Goal: Communication & Community: Answer question/provide support

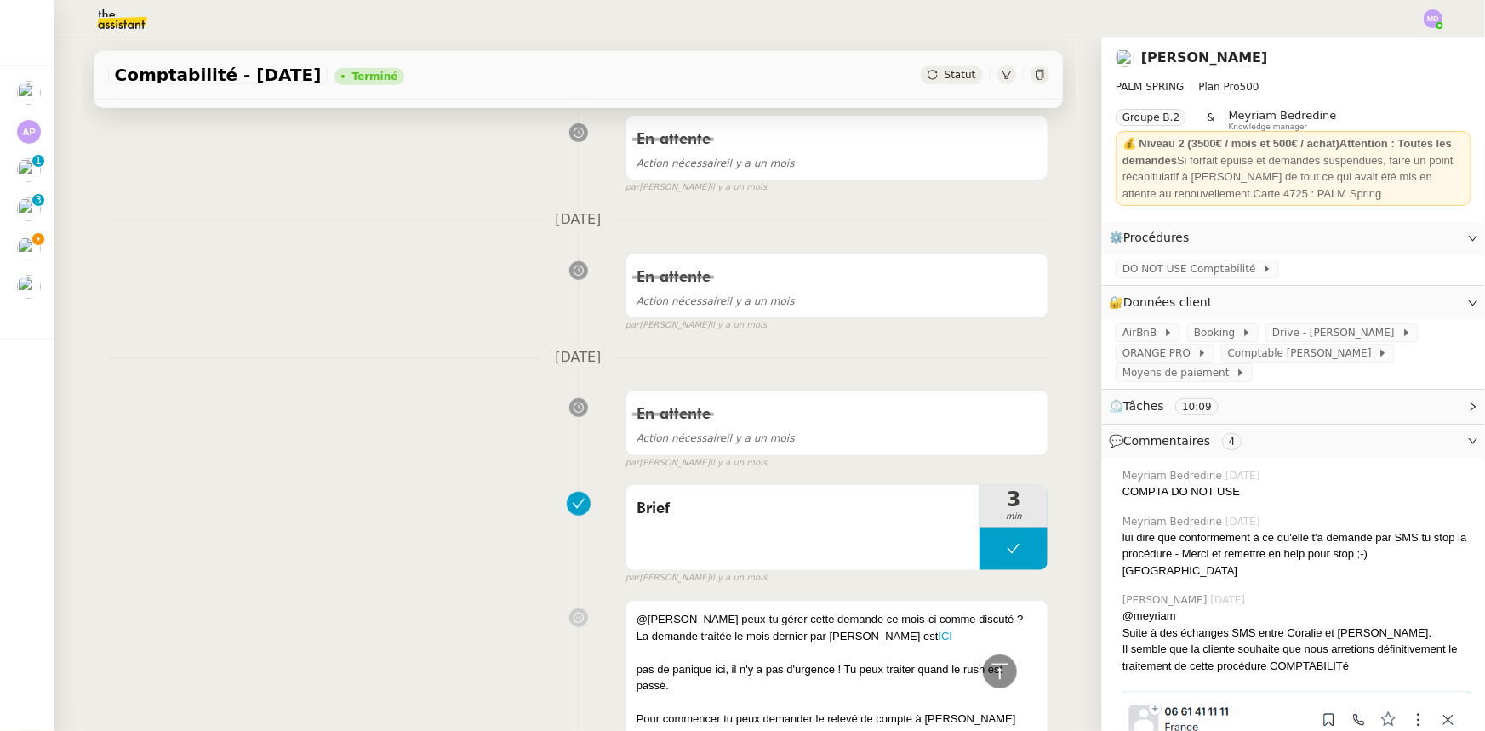
scroll to position [3978, 0]
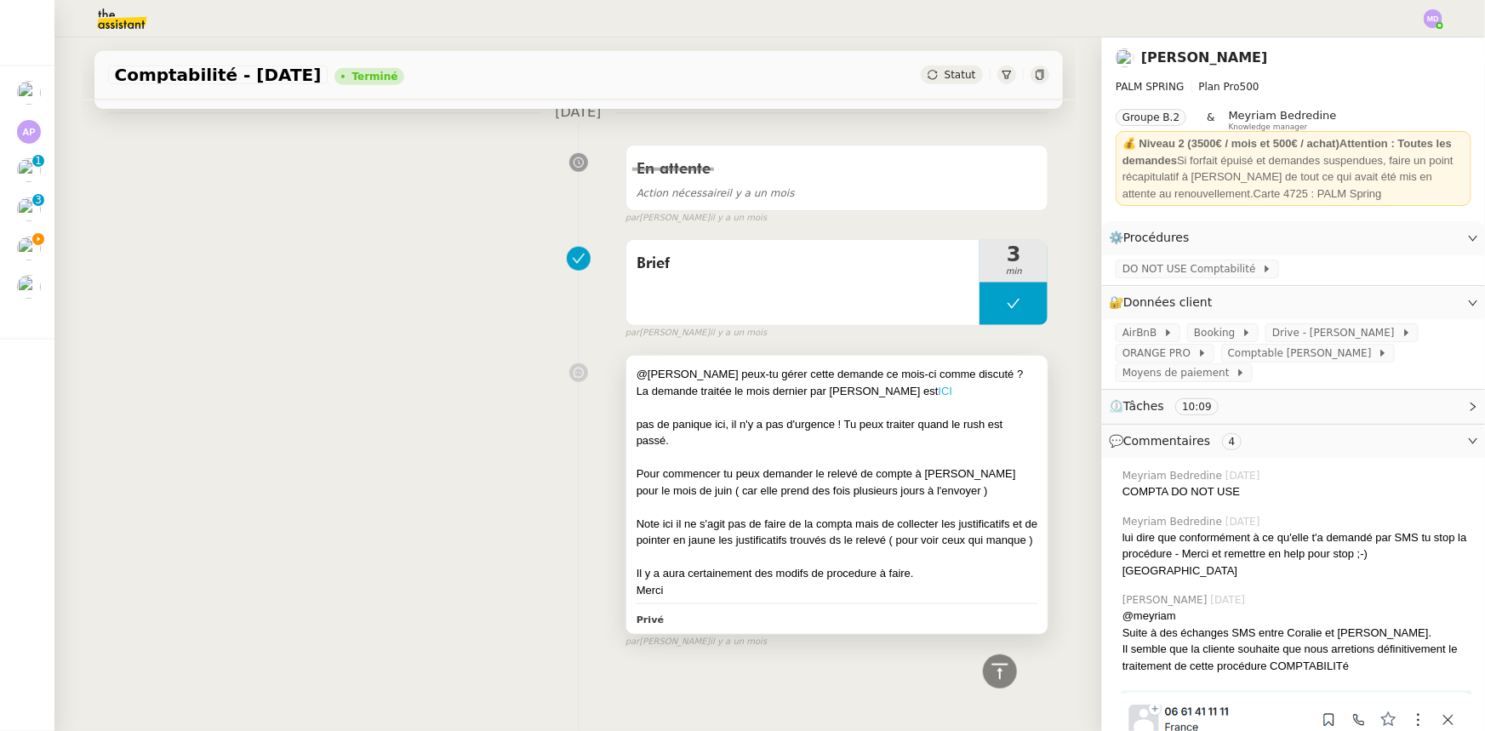
click at [939, 385] on link "ICI" at bounding box center [946, 391] width 14 height 13
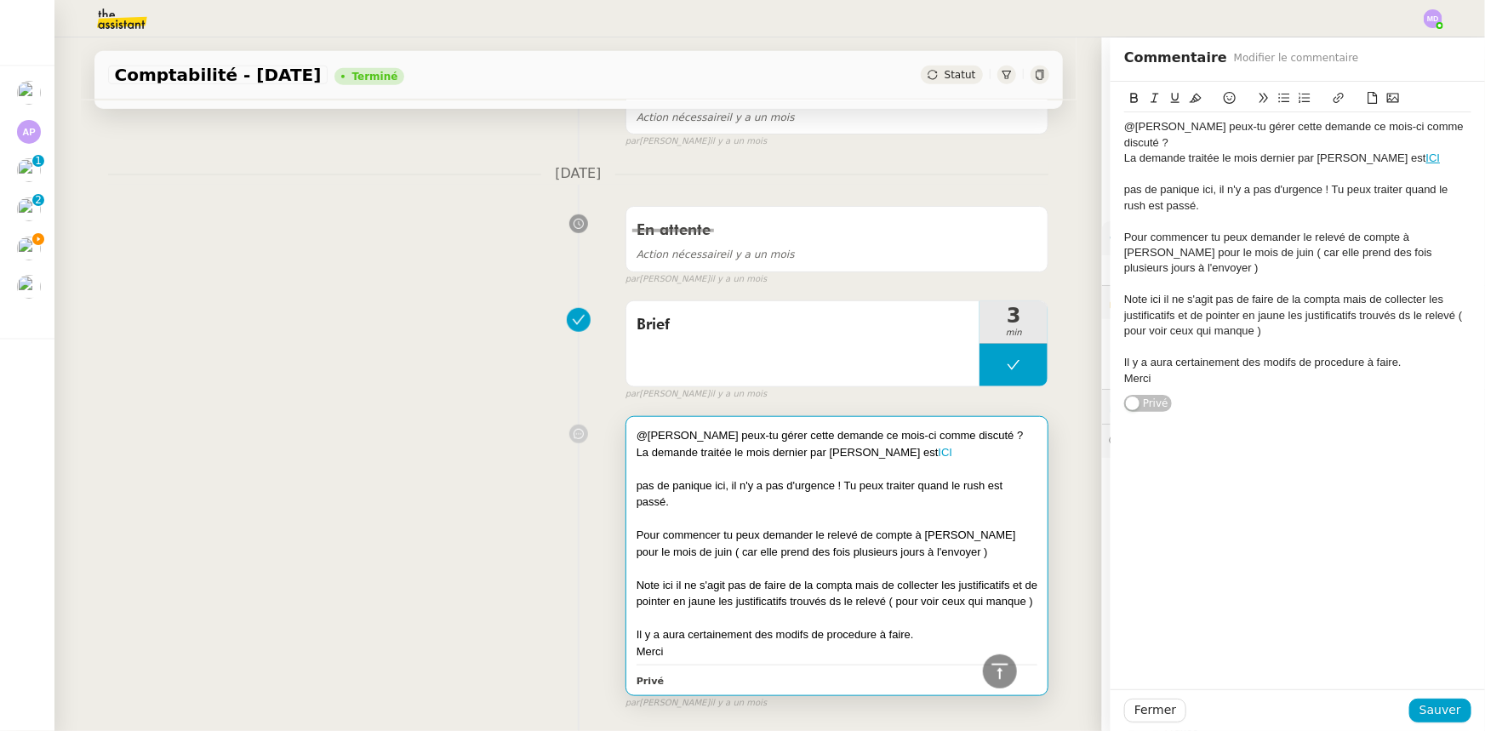
scroll to position [3978, 0]
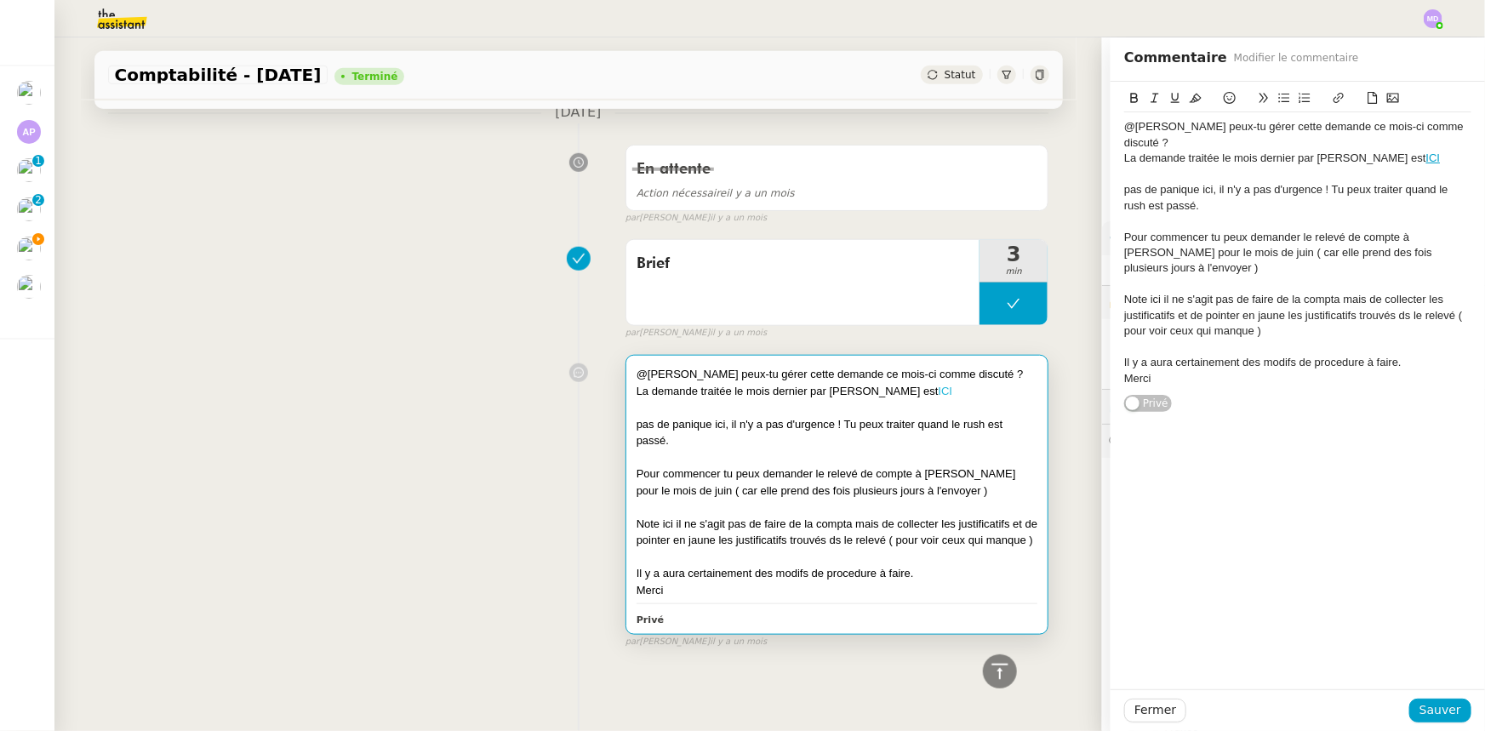
click at [939, 385] on link "ICI" at bounding box center [946, 391] width 14 height 13
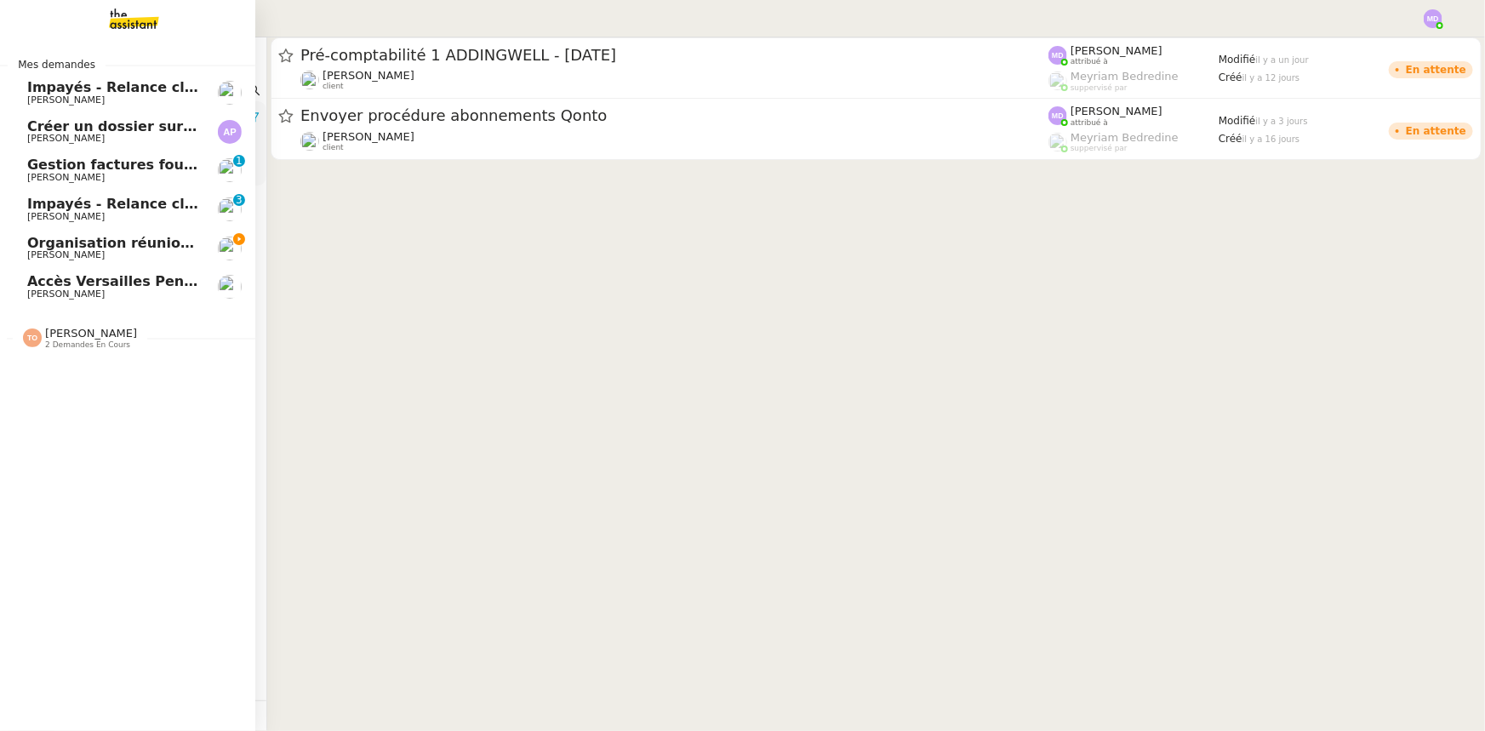
click at [54, 175] on span "[PERSON_NAME]" at bounding box center [65, 177] width 77 height 11
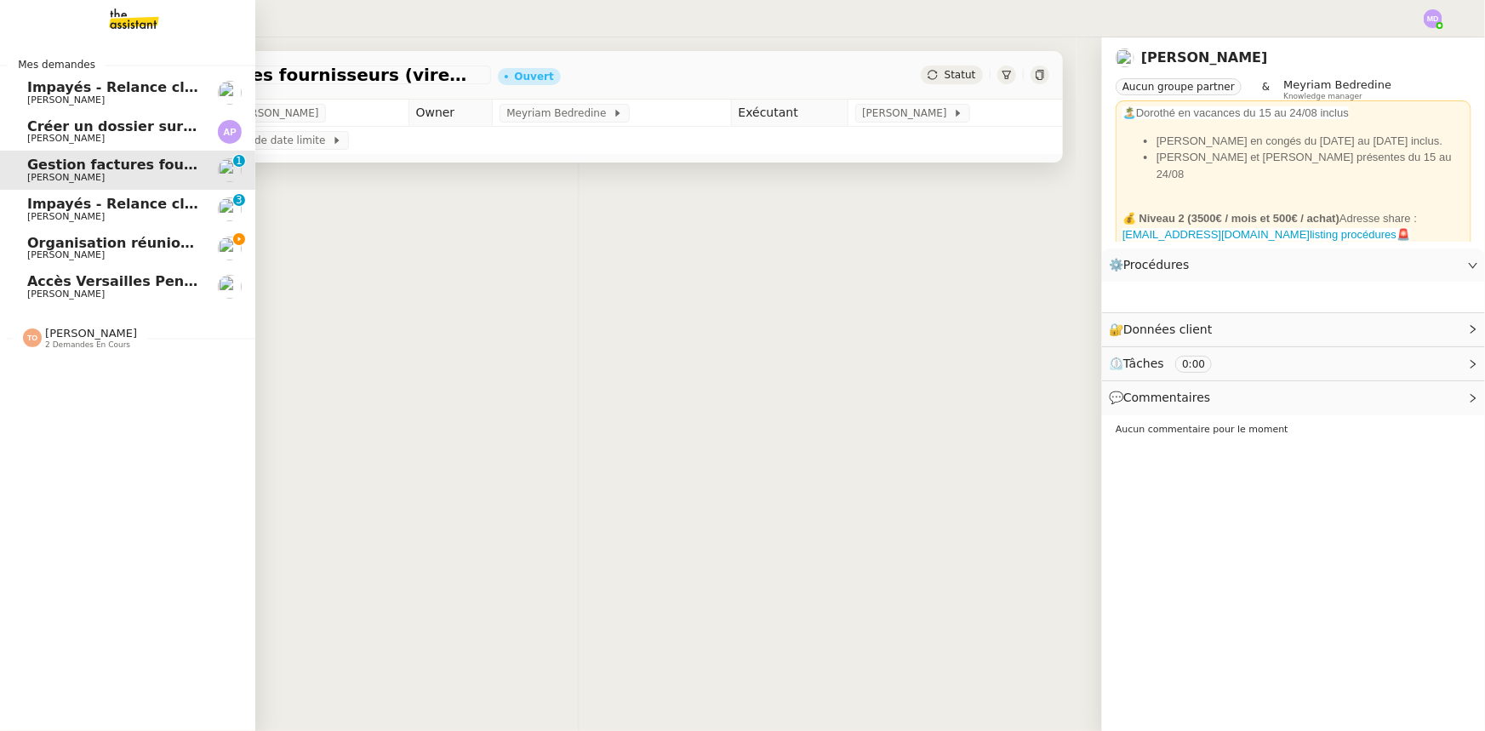
click at [67, 203] on span "Impayés - Relance client - [DATE]" at bounding box center [154, 204] width 254 height 16
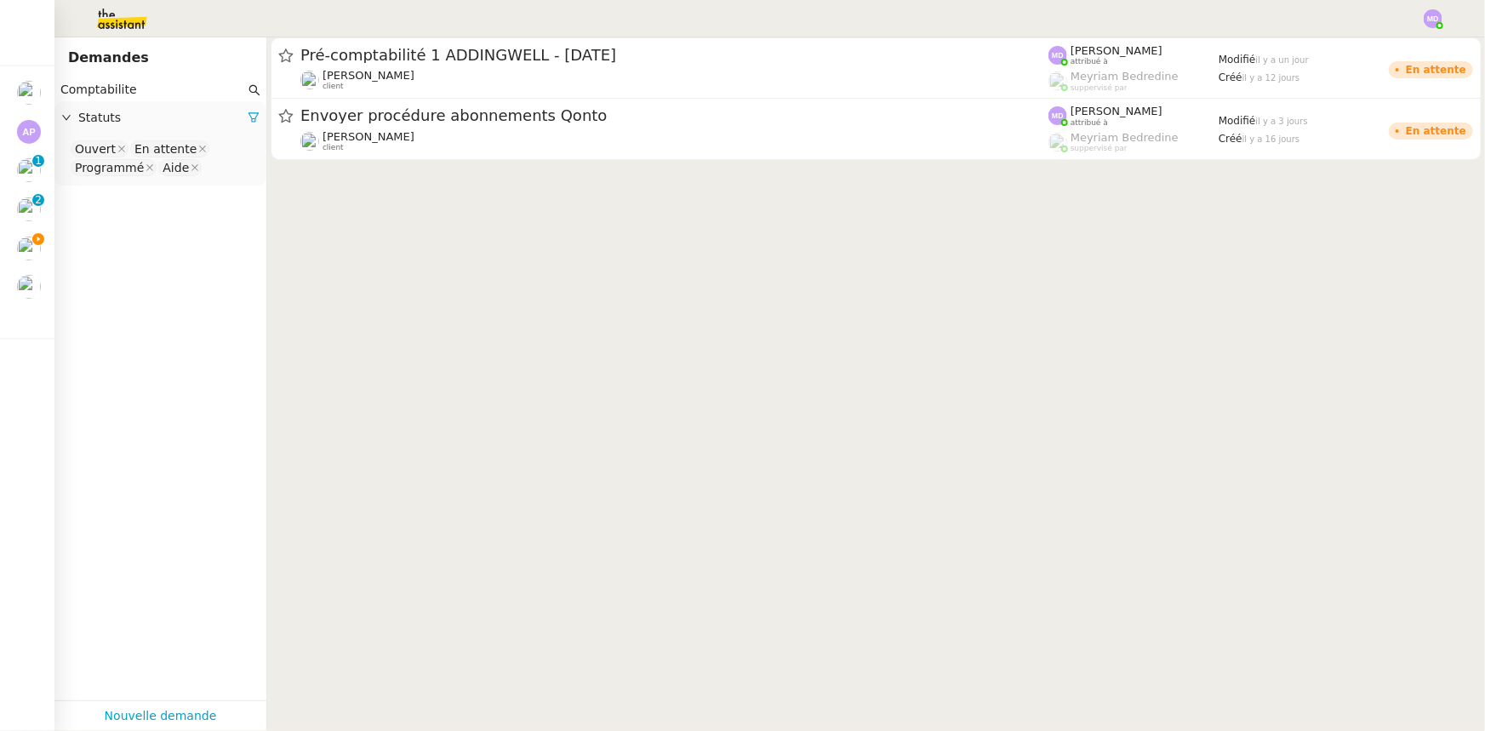
click at [387, 221] on cdk-virtual-scroll-viewport "Pré-comptabilité 1 ADDINGWELL - 1 août 2025 Julien Decroix client Marylou Deyba…" at bounding box center [876, 384] width 1218 height 694
click at [163, 93] on input "Comptabilite" at bounding box center [152, 90] width 185 height 20
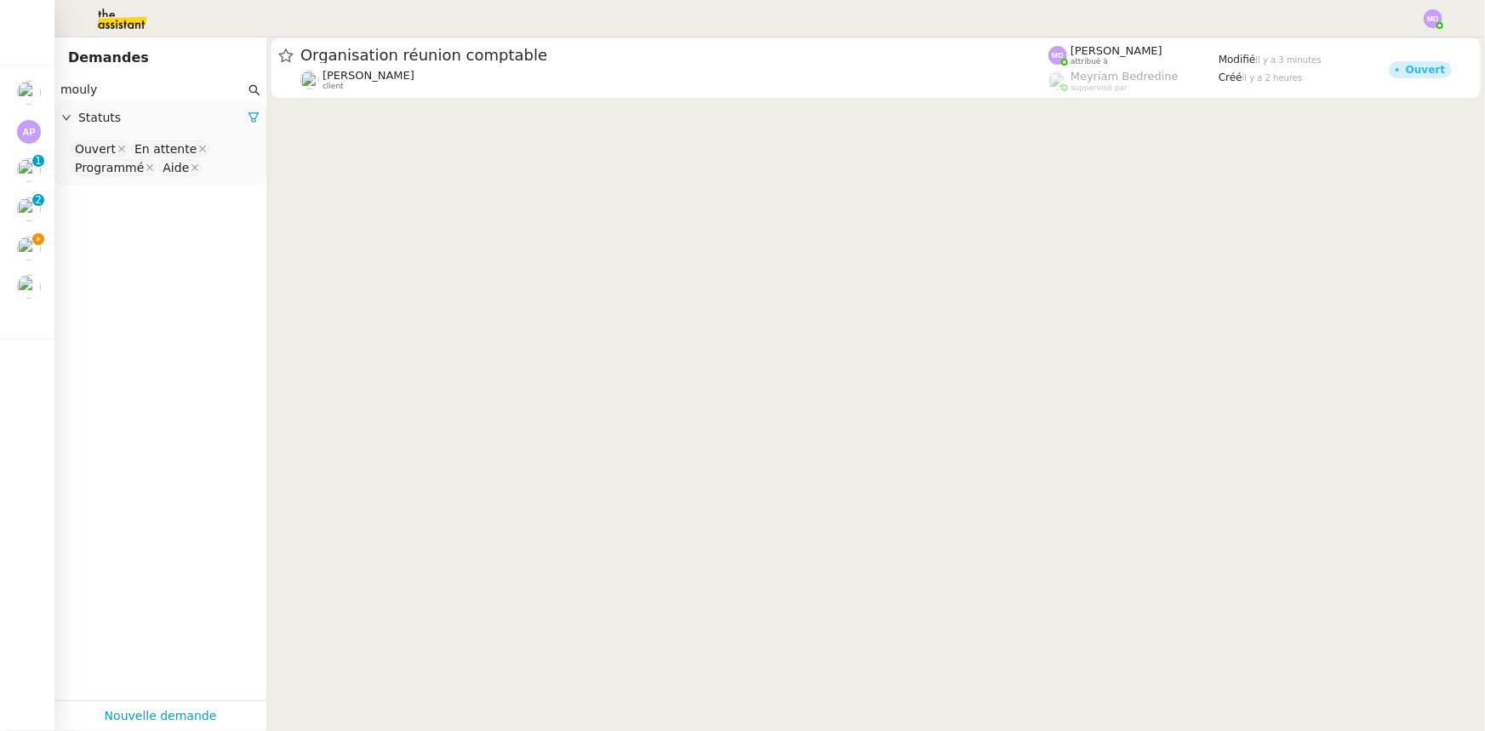
type input "mouly"
click at [228, 171] on nz-select-top-control "Ouvert En attente Programmé Aide" at bounding box center [160, 159] width 185 height 40
type input "ter"
click at [186, 201] on div "Terminé" at bounding box center [154, 197] width 159 height 15
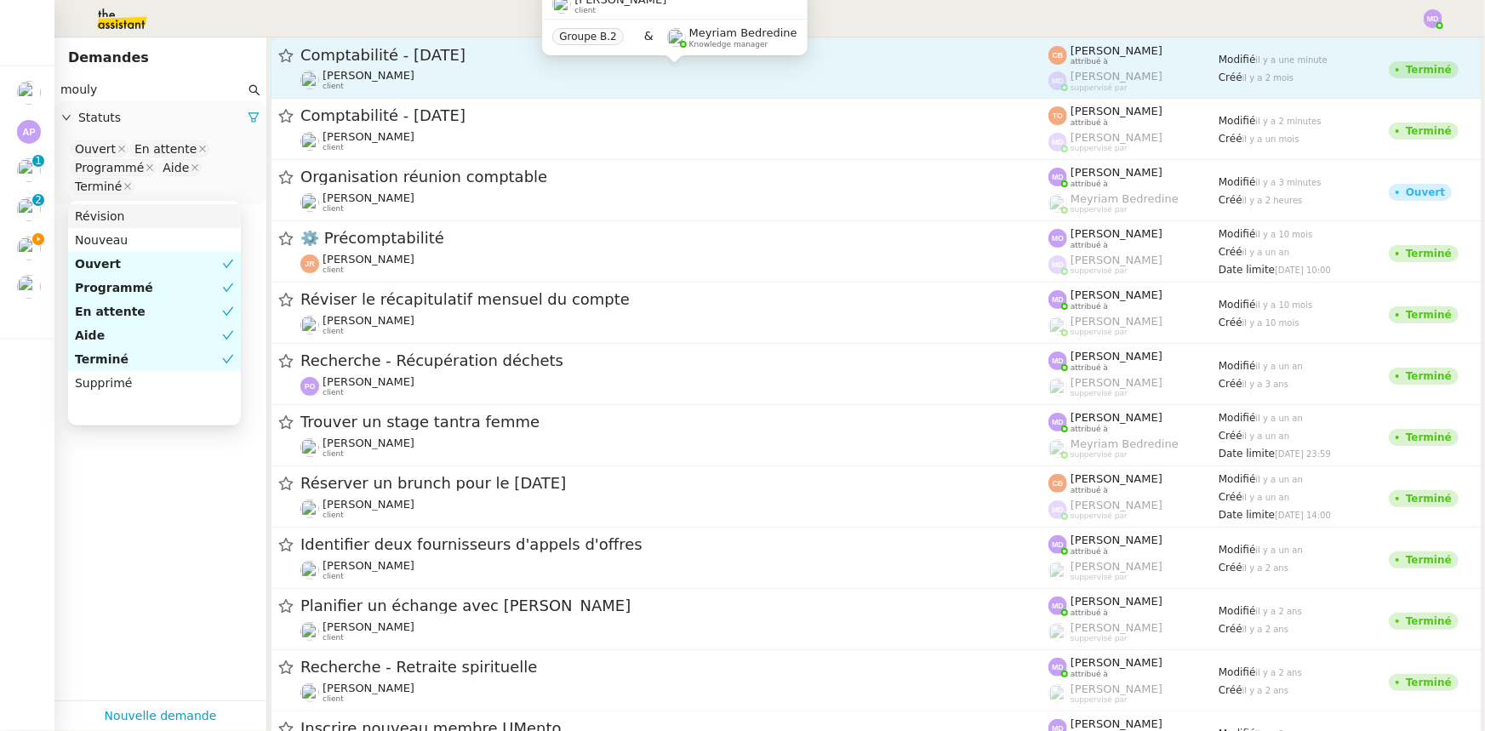
click at [393, 69] on span "Cindy Mouly-Guez" at bounding box center [369, 75] width 92 height 13
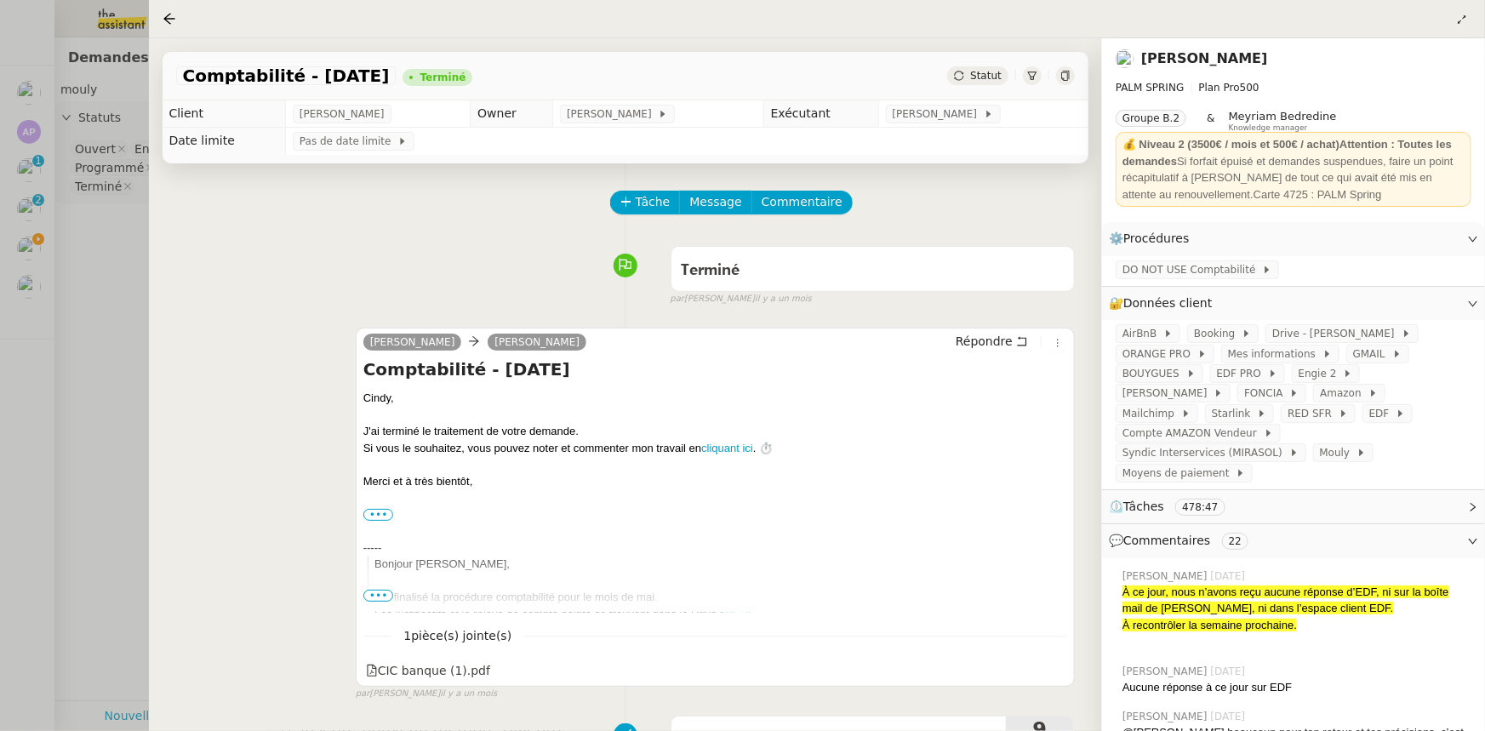
click at [95, 332] on div at bounding box center [742, 365] width 1485 height 731
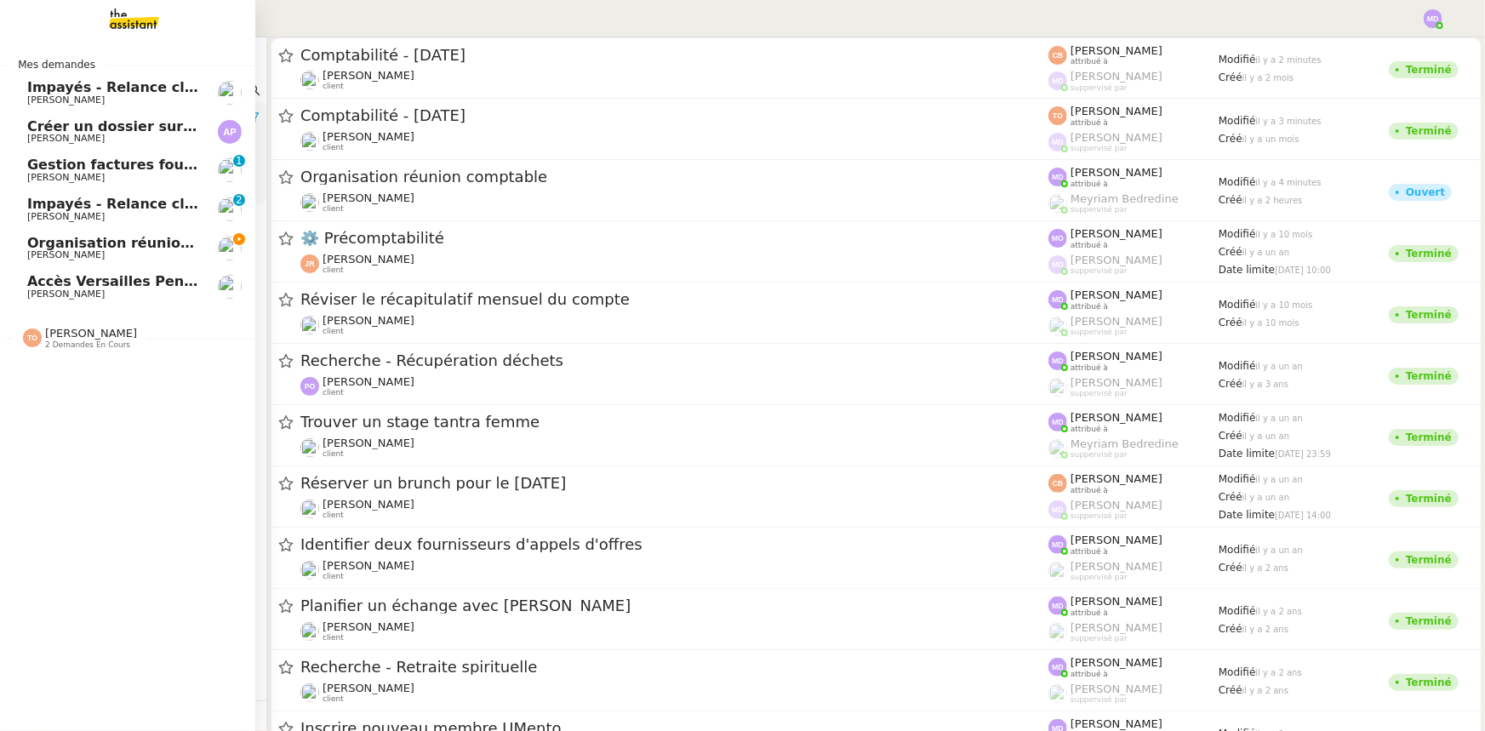
click at [49, 241] on span "Organisation réunion comptable" at bounding box center [151, 243] width 248 height 16
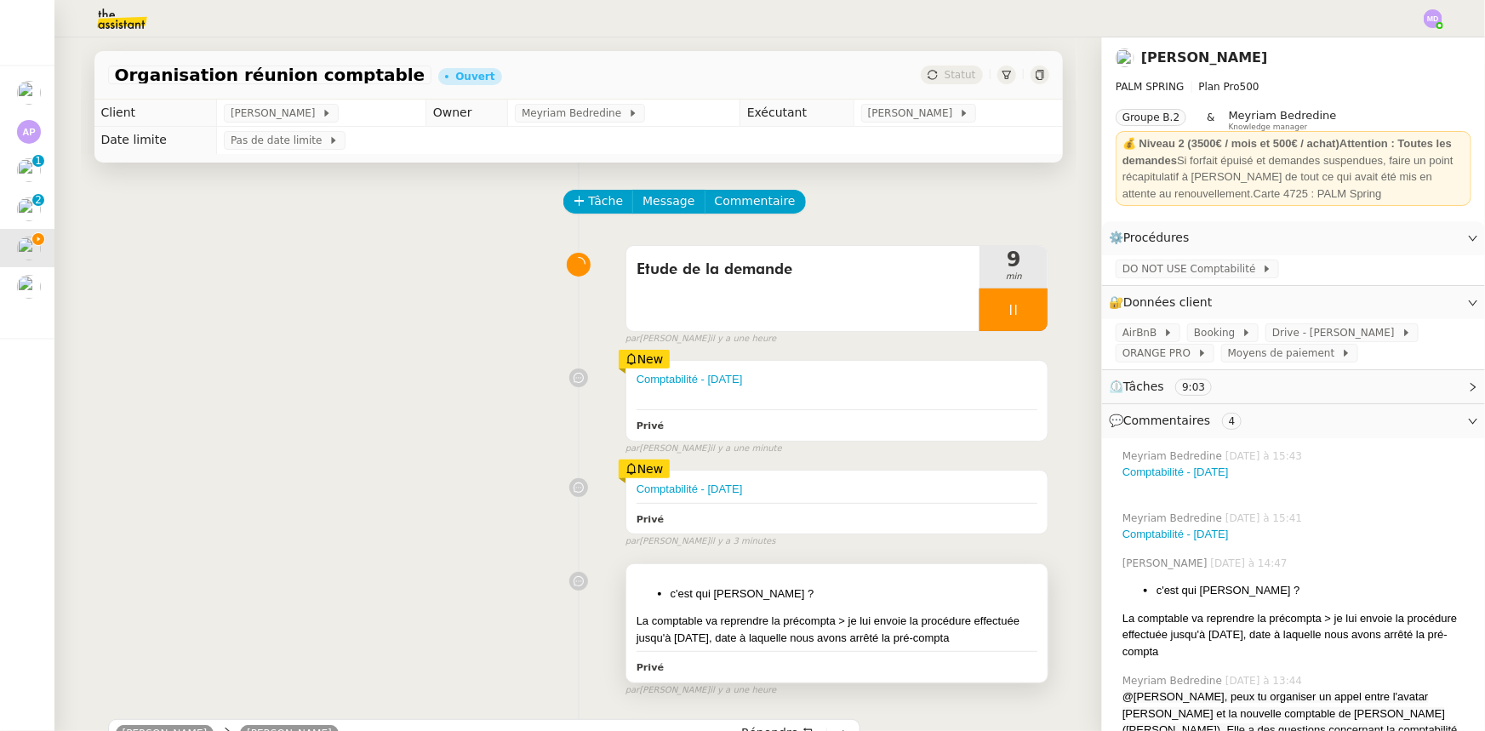
click at [912, 582] on div "c'est qui Pauline ? La comptable va reprendre la précompta > je lui envoie la p…" at bounding box center [837, 623] width 422 height 118
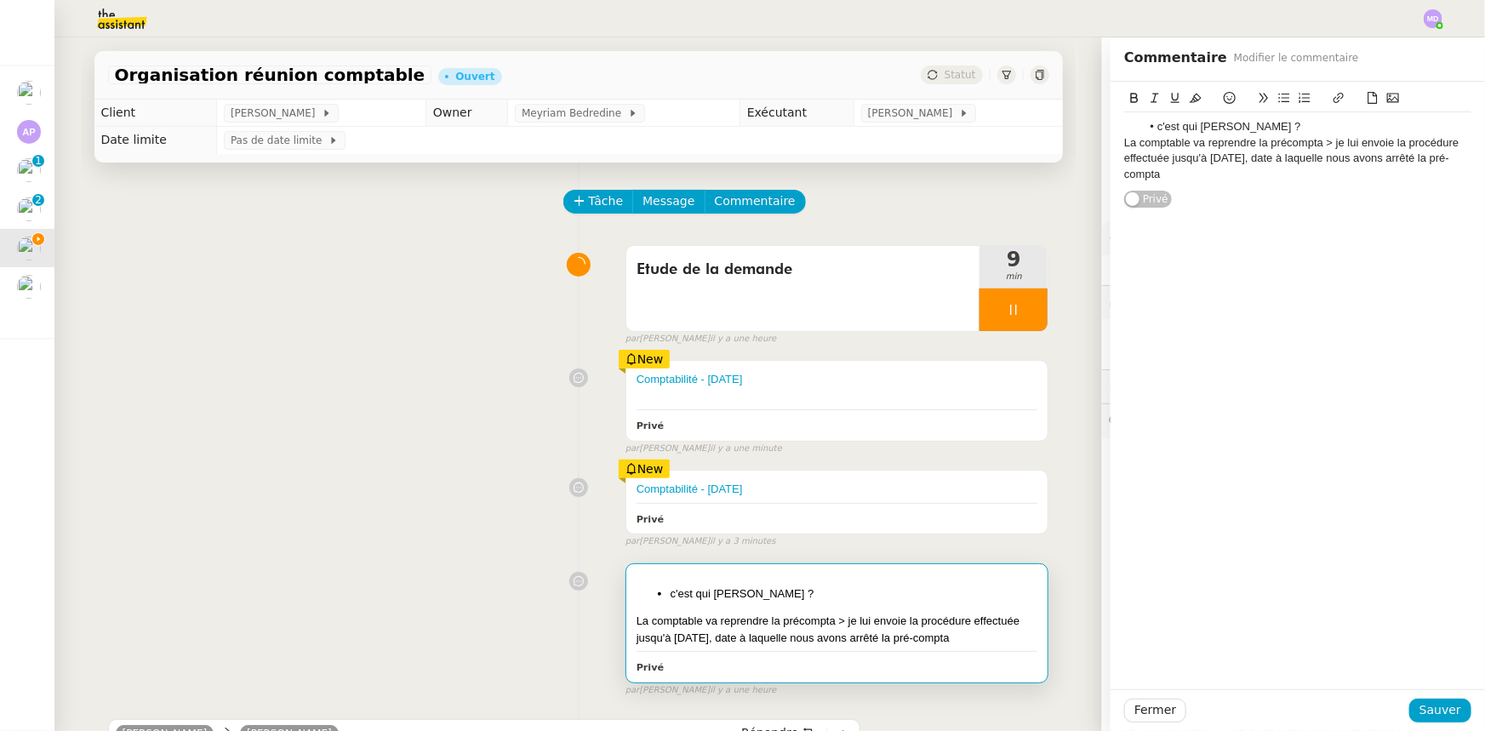
click at [1174, 177] on div "La comptable va reprendre la précompta > je lui envoie la procédure effectuée j…" at bounding box center [1297, 158] width 347 height 47
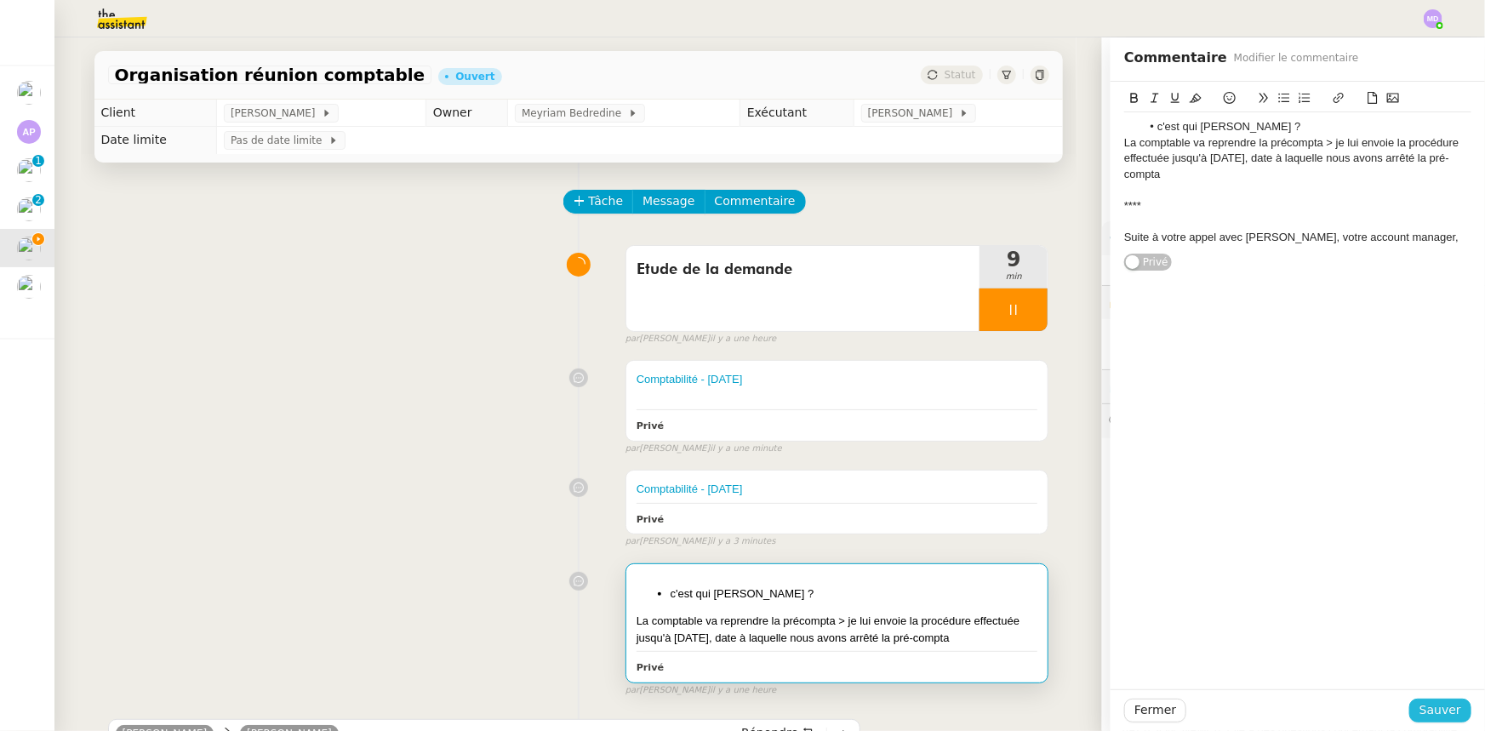
click at [1432, 699] on button "Sauver" at bounding box center [1440, 711] width 62 height 24
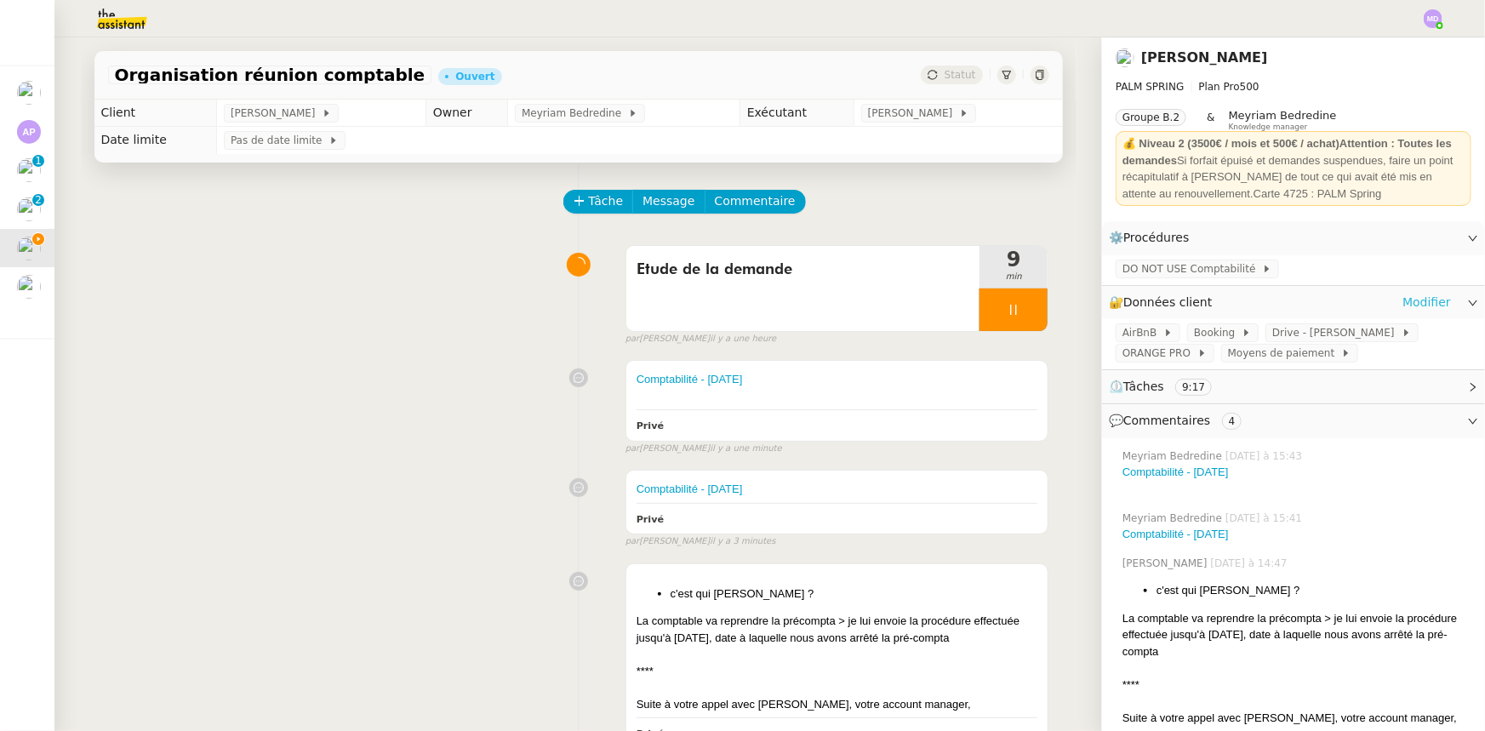
click at [1415, 301] on link "Modifier" at bounding box center [1426, 303] width 49 height 20
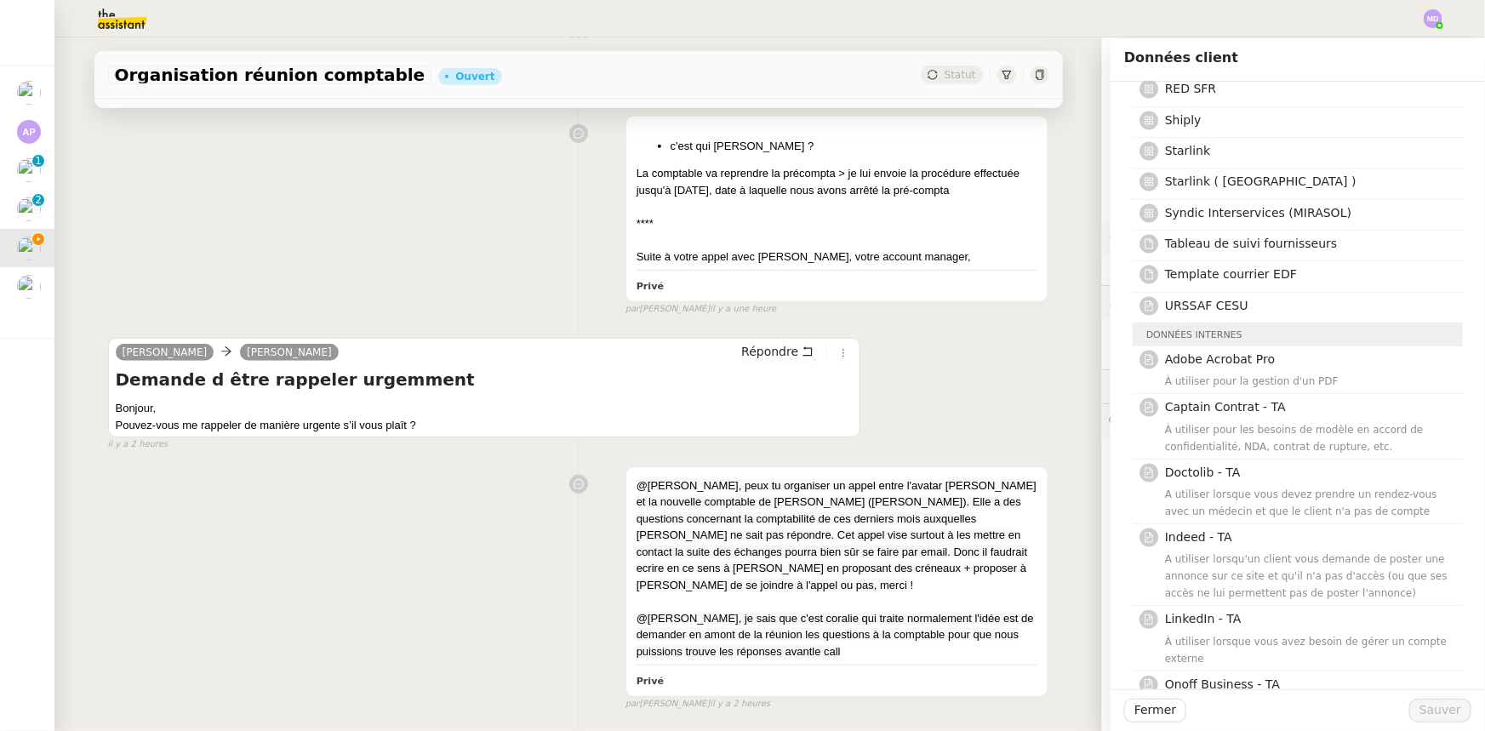
scroll to position [501, 0]
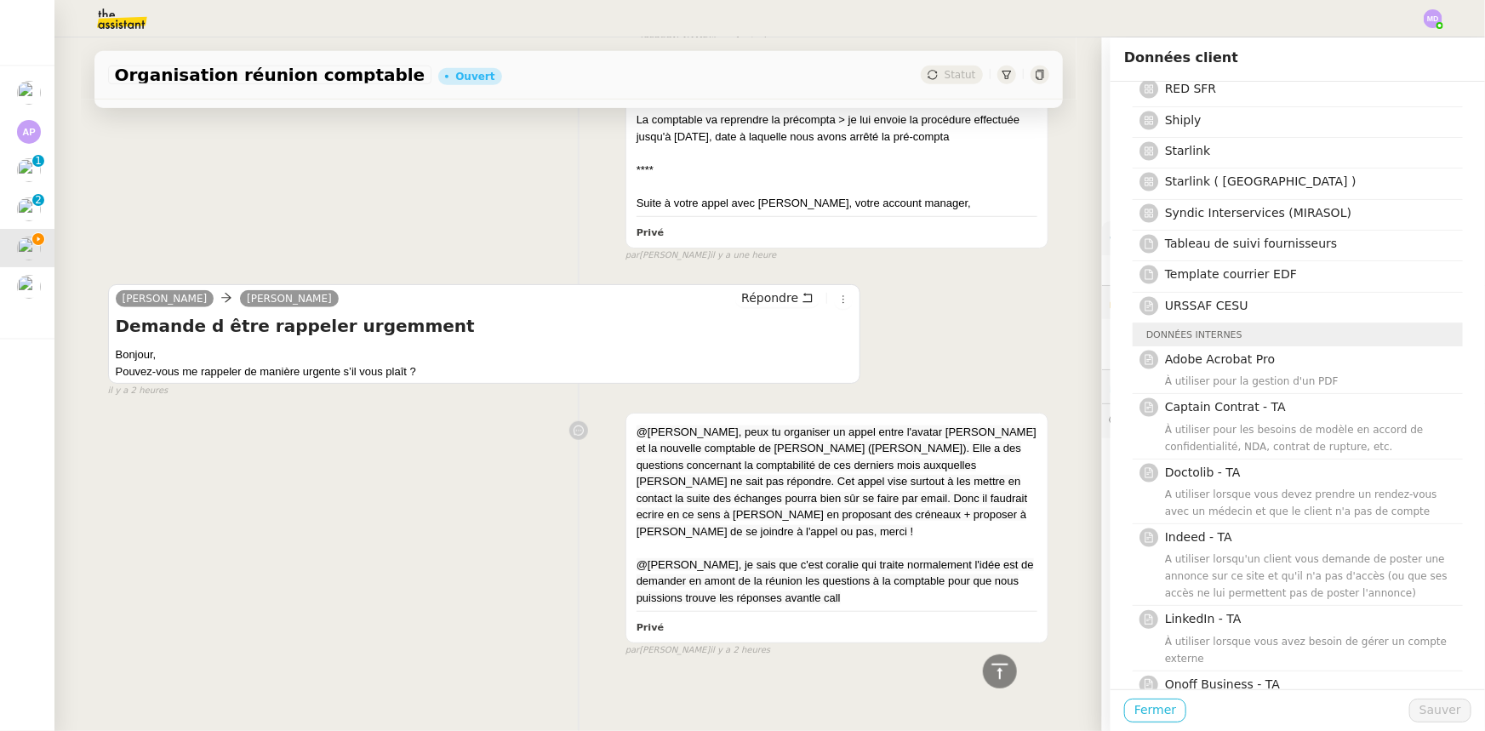
click at [1154, 715] on span "Fermer" at bounding box center [1155, 710] width 42 height 20
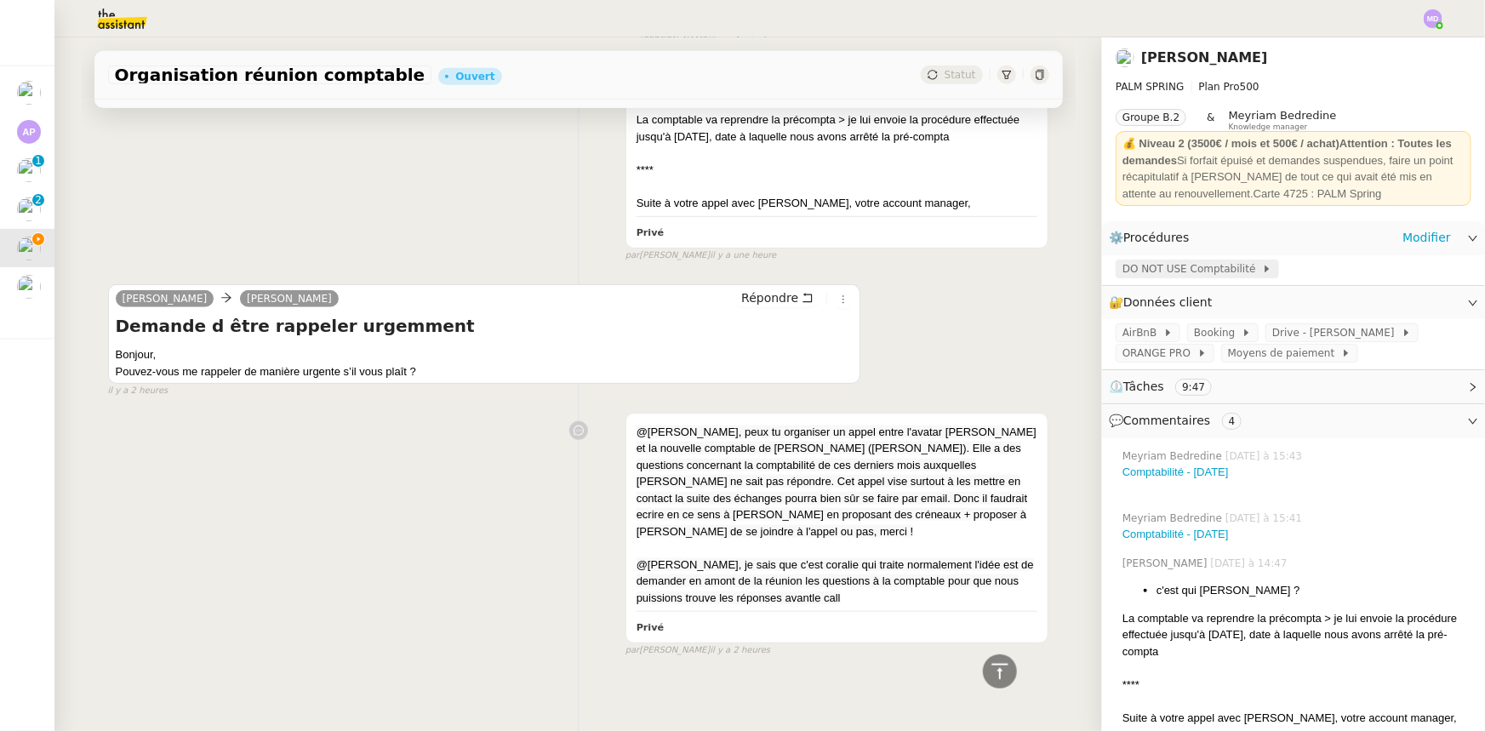
click at [1191, 272] on span "DO NOT USE Comptabilité" at bounding box center [1192, 268] width 140 height 17
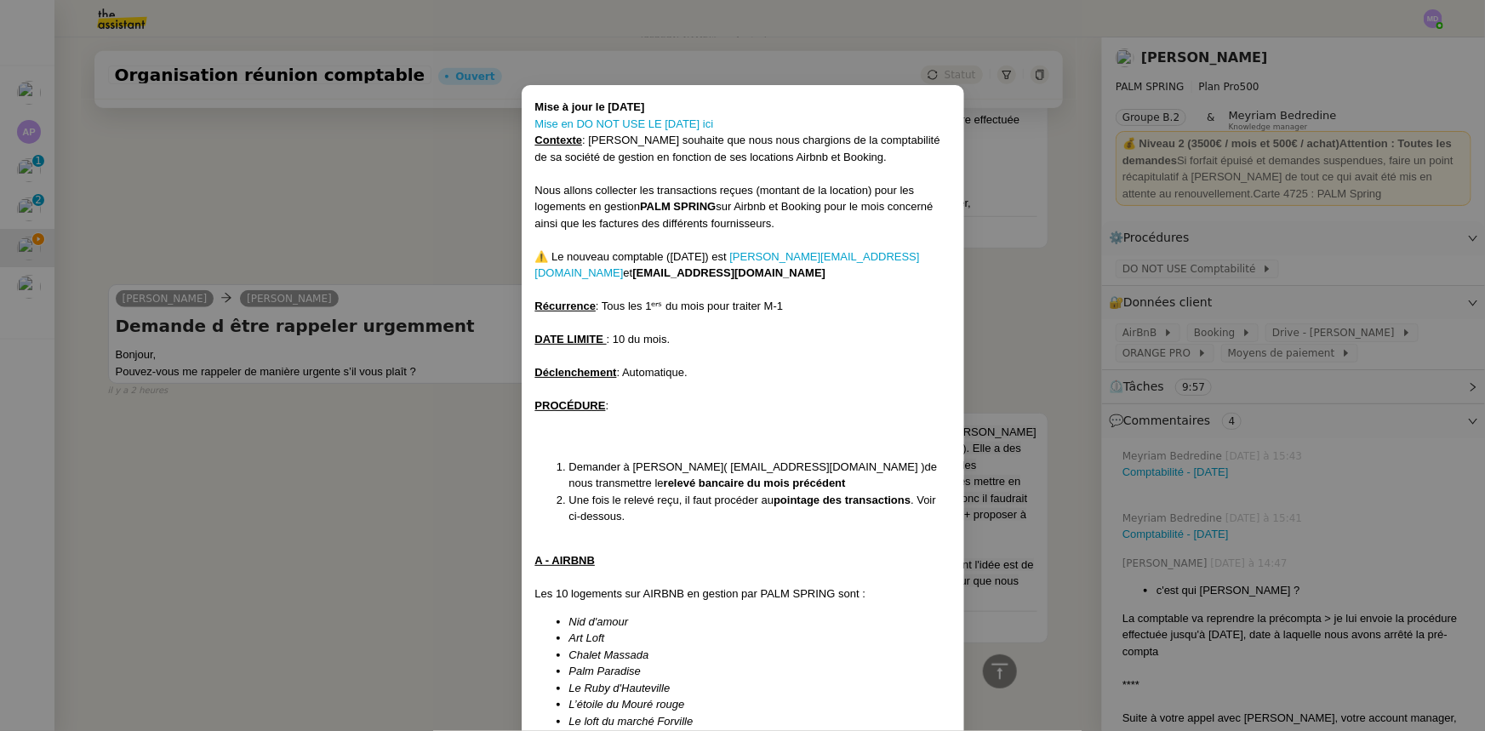
click at [977, 294] on nz-modal-container "Mise à jour le 19/06/25 Mise en DO NOT USE LE 11/07/25 ici Contexte : Cindy sou…" at bounding box center [742, 365] width 1485 height 731
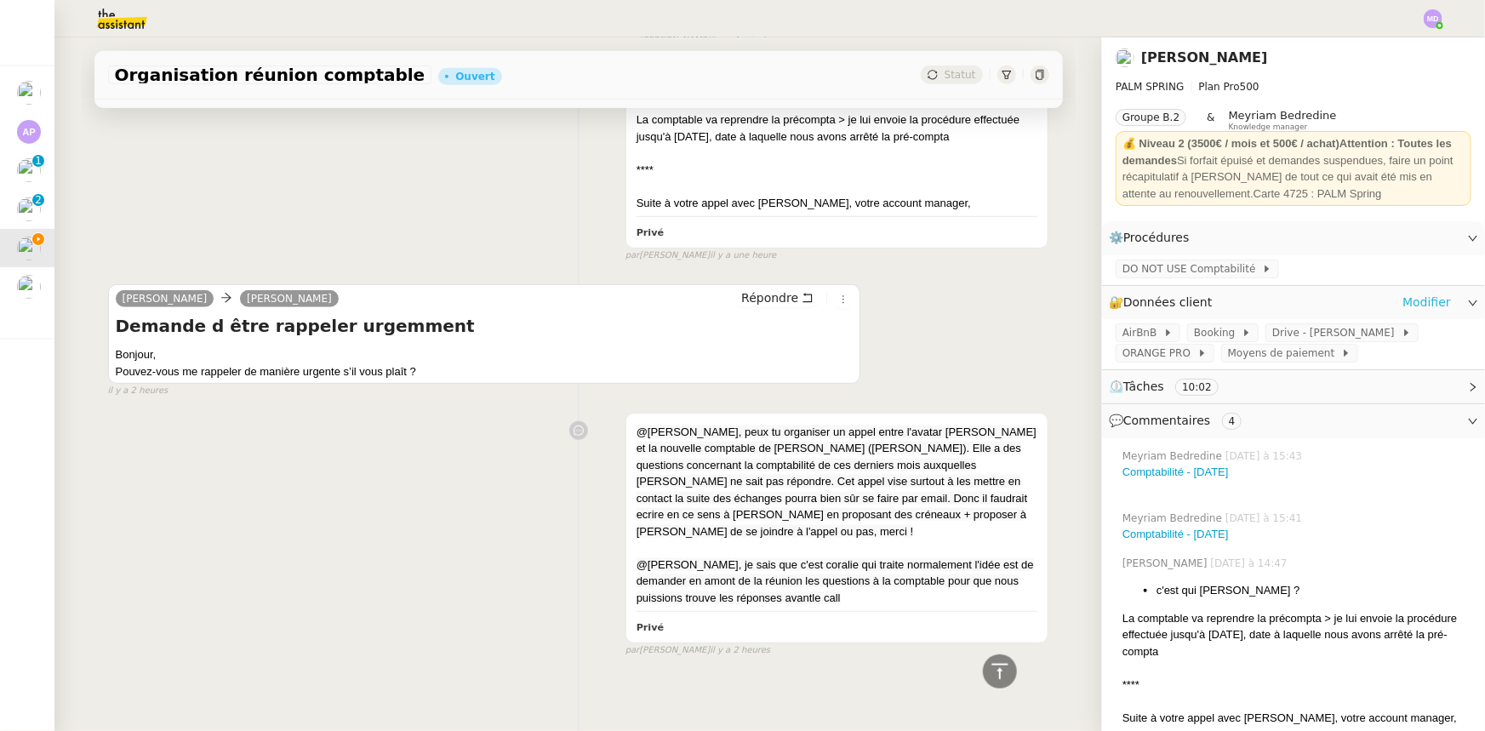
click at [1404, 306] on link "Modifier" at bounding box center [1426, 303] width 49 height 20
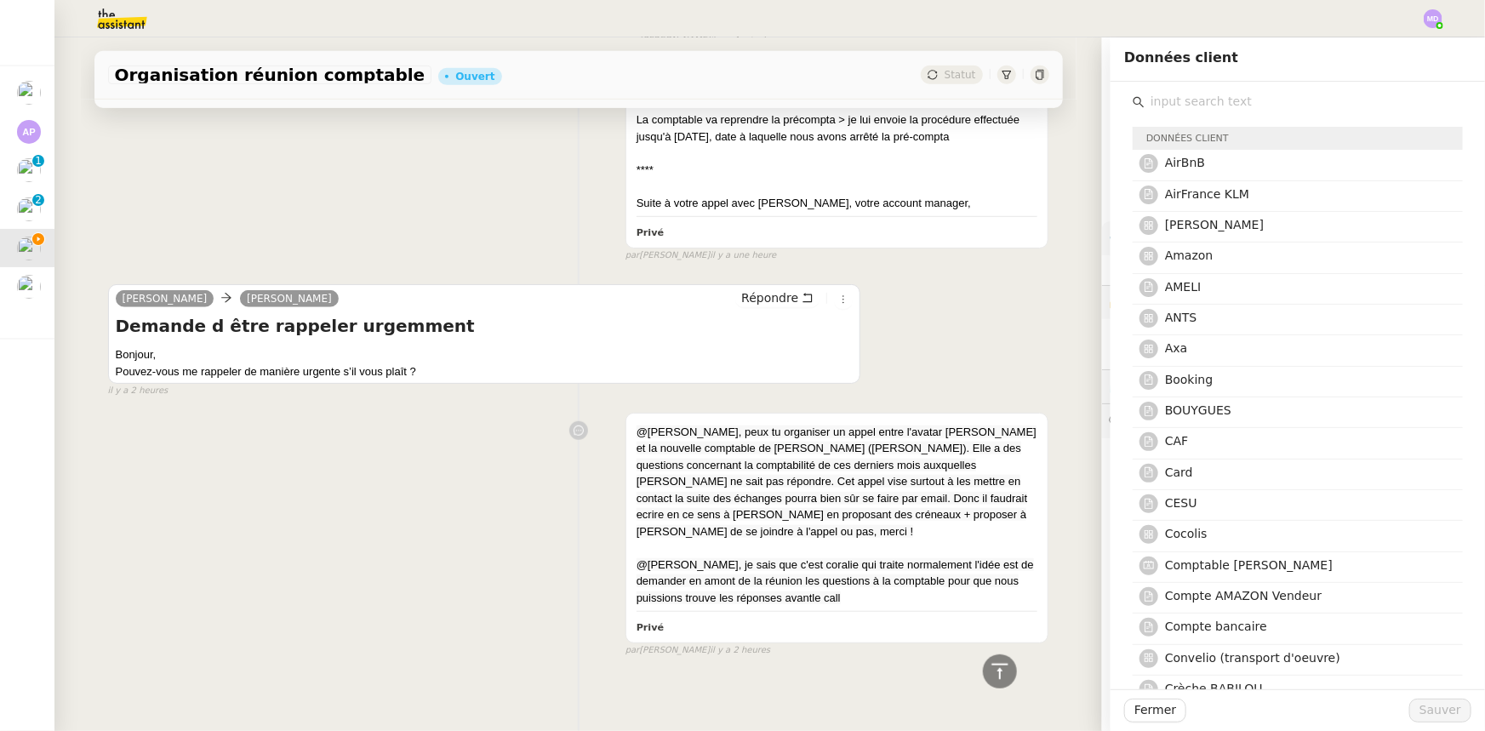
click at [1235, 103] on input "text" at bounding box center [1304, 101] width 318 height 23
type input "ade"
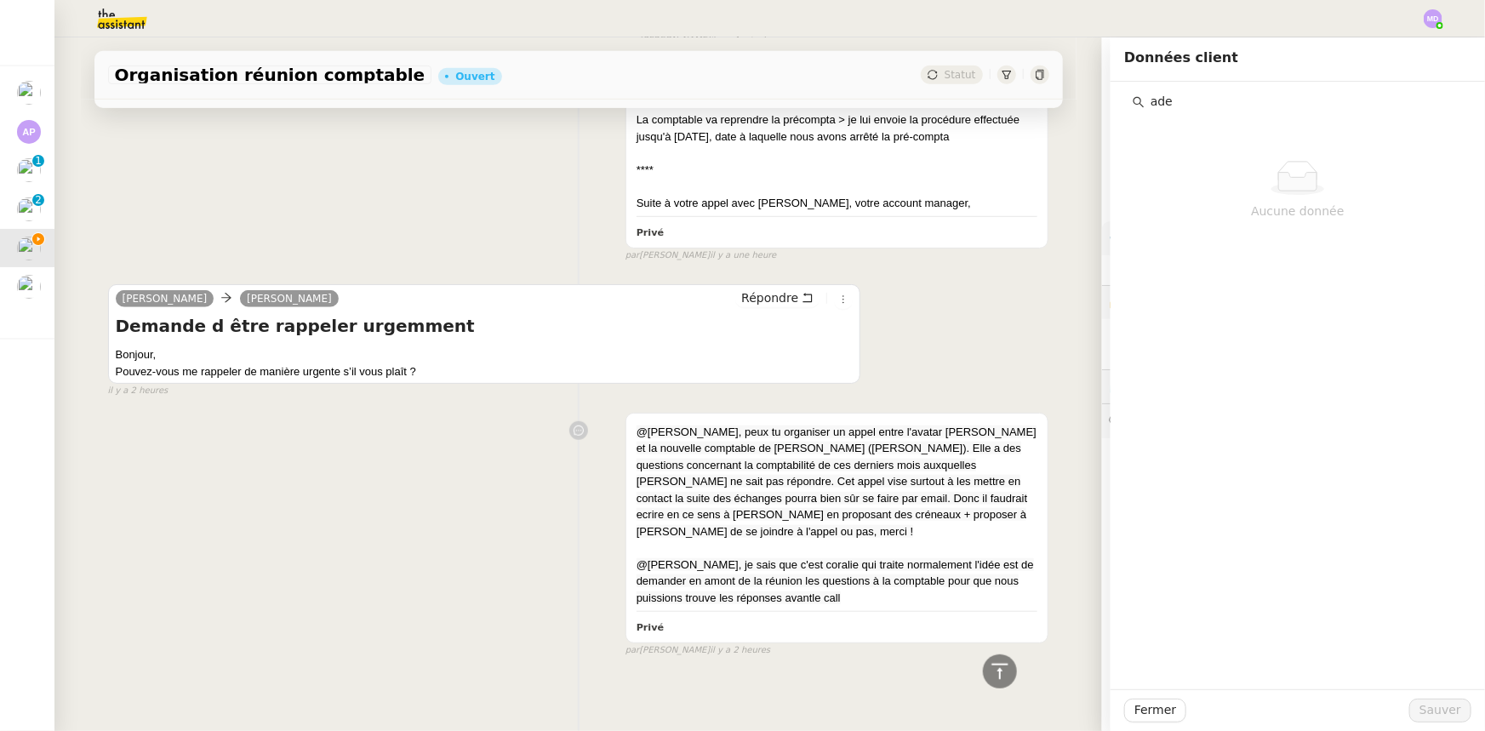
drag, startPoint x: 1171, startPoint y: 102, endPoint x: 1128, endPoint y: 106, distance: 42.8
click at [1133, 106] on div "ade" at bounding box center [1298, 101] width 330 height 23
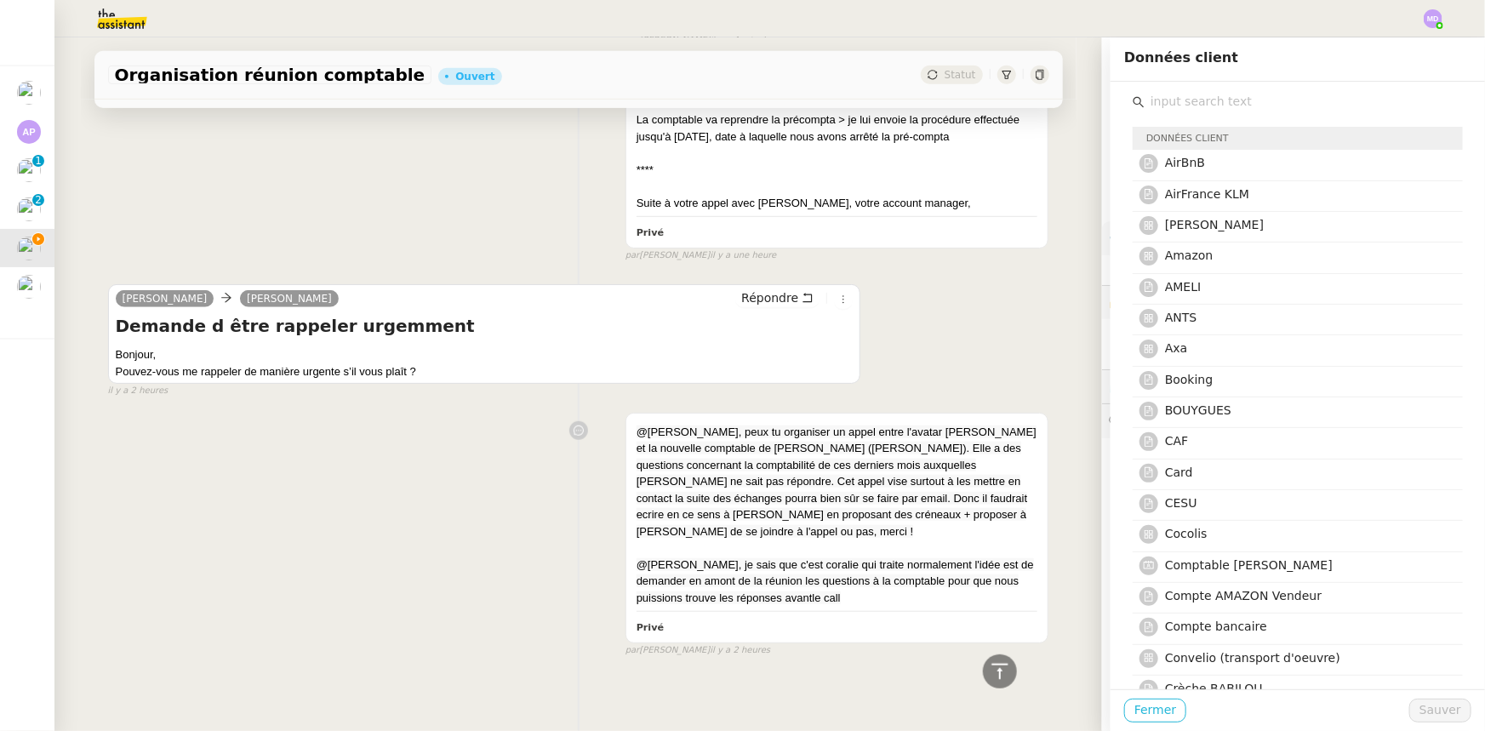
click at [1158, 711] on span "Fermer" at bounding box center [1155, 710] width 42 height 20
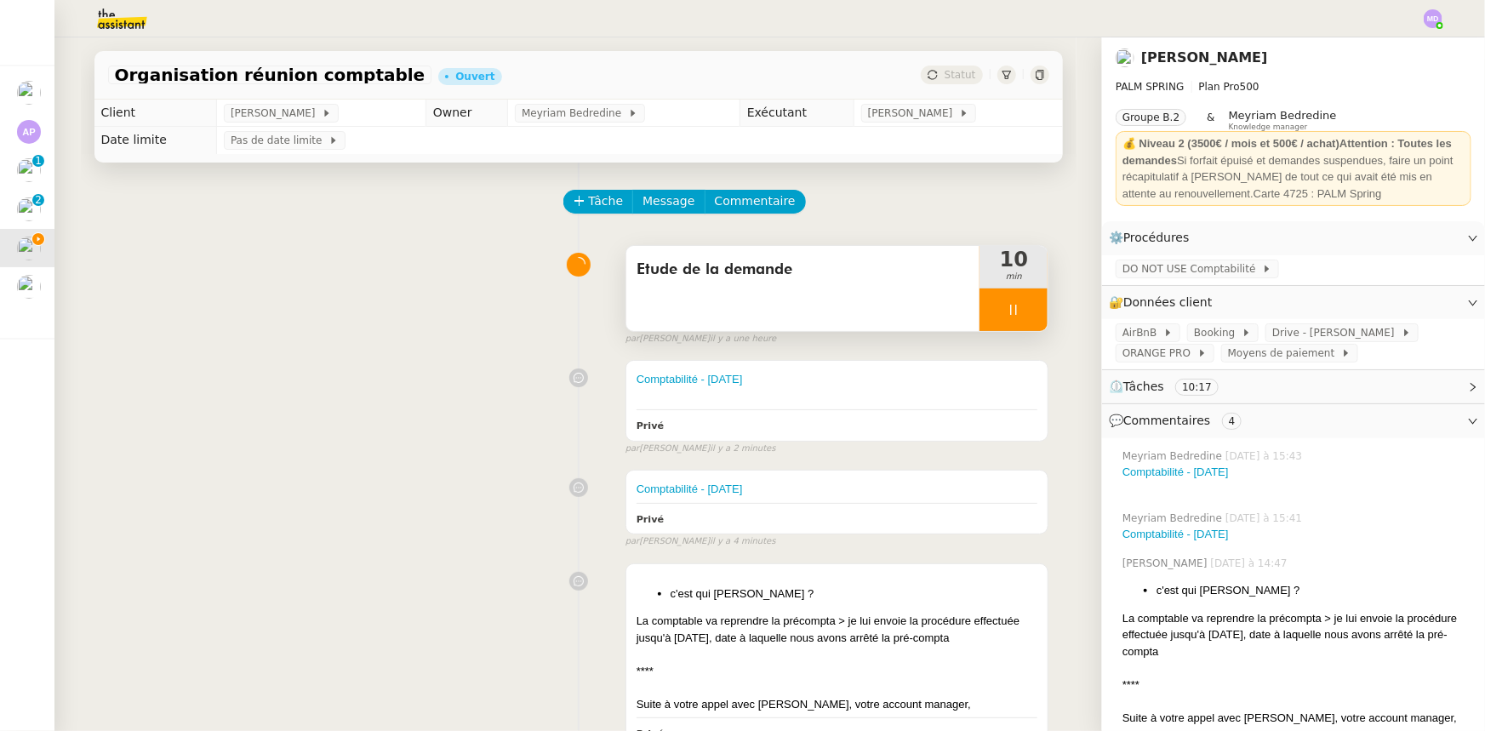
click at [864, 310] on div "Etude de la demande" at bounding box center [803, 288] width 354 height 85
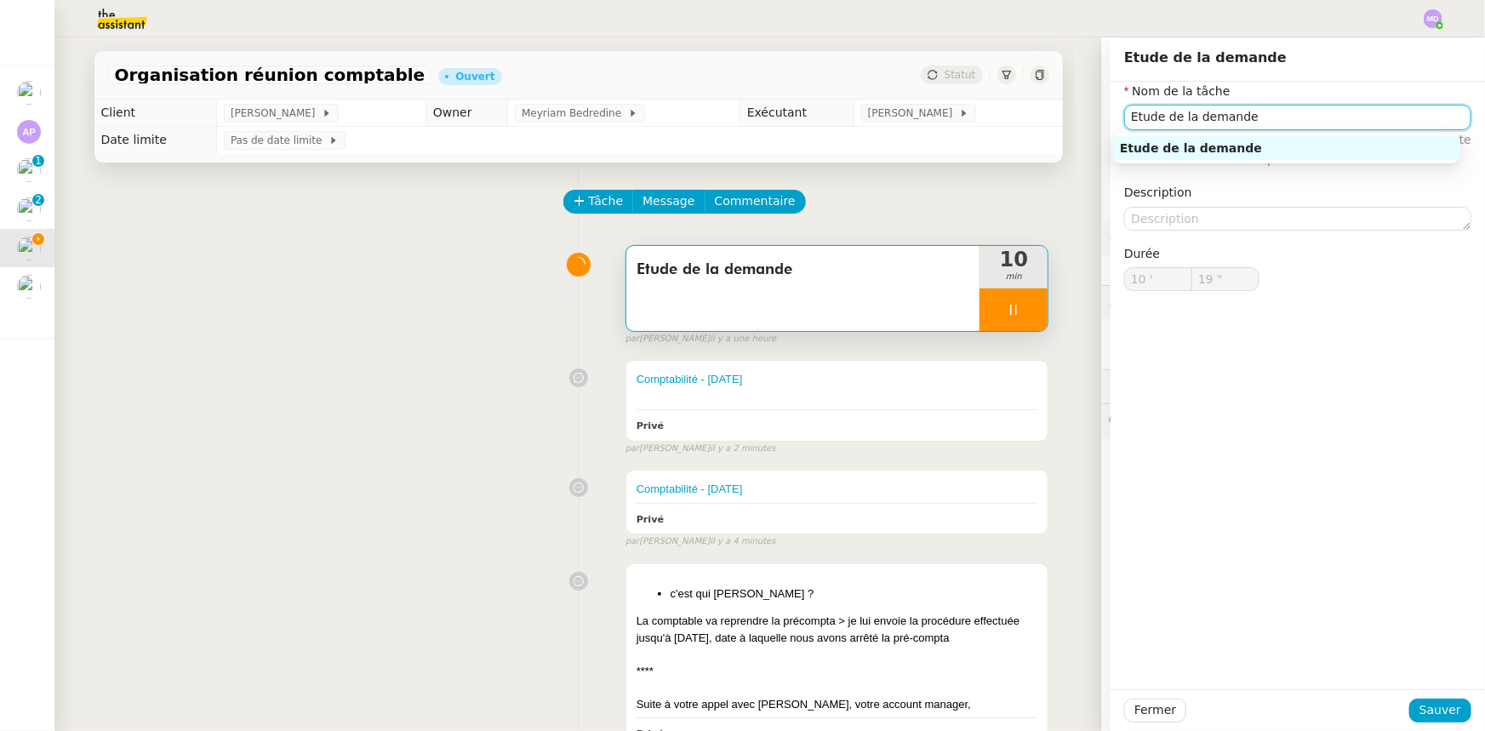
drag, startPoint x: 1256, startPoint y: 115, endPoint x: 978, endPoint y: 100, distance: 278.6
click at [978, 100] on app-ticket "Organisation réunion comptable Ouvert Statut Client Cindy Mouly-Guez Owner Meyr…" at bounding box center [769, 384] width 1431 height 694
type input "Tra"
type input "20 ""
type input "Traitement d"
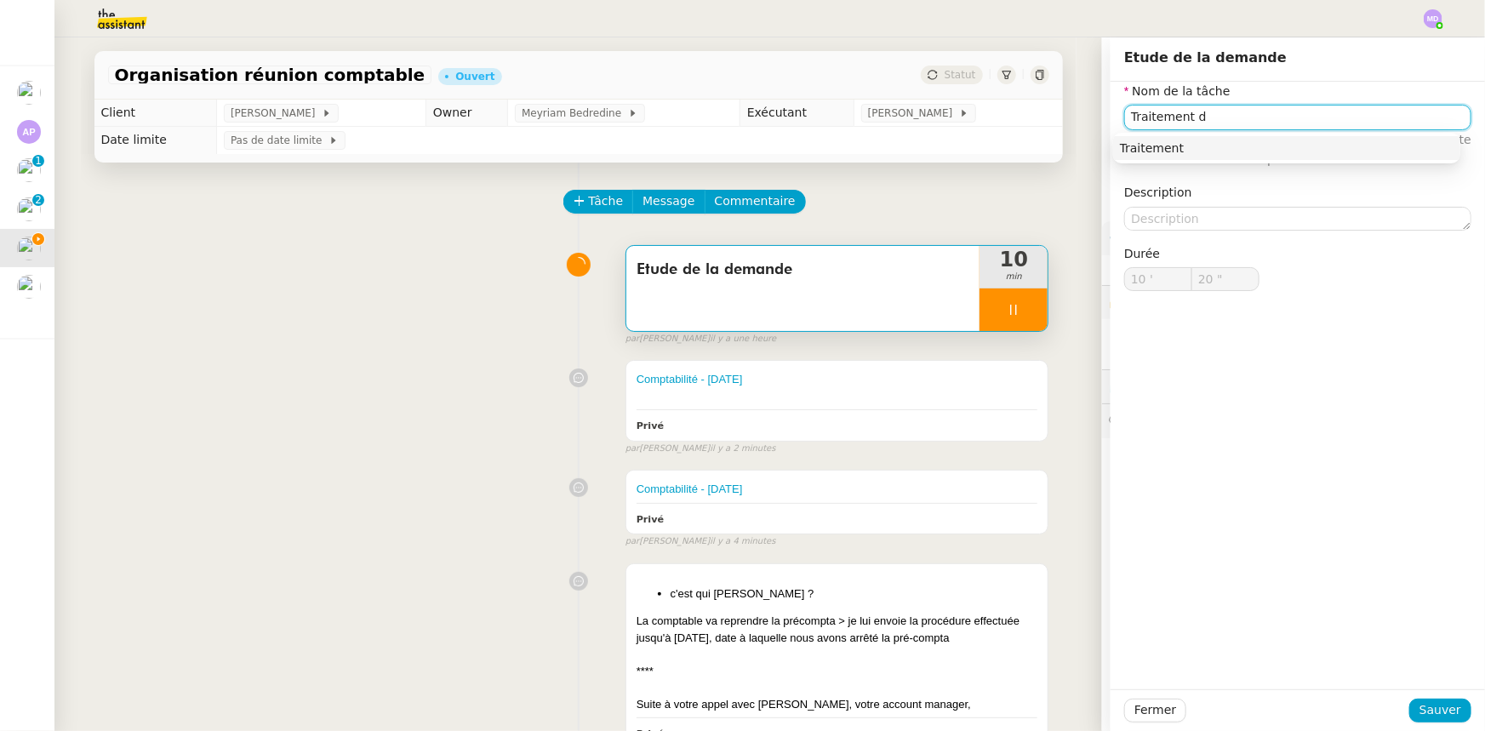
type input "21 ""
type input "Traitement des ifnrp"
type input "22 ""
type input "Traitement des infor"
type input "23 ""
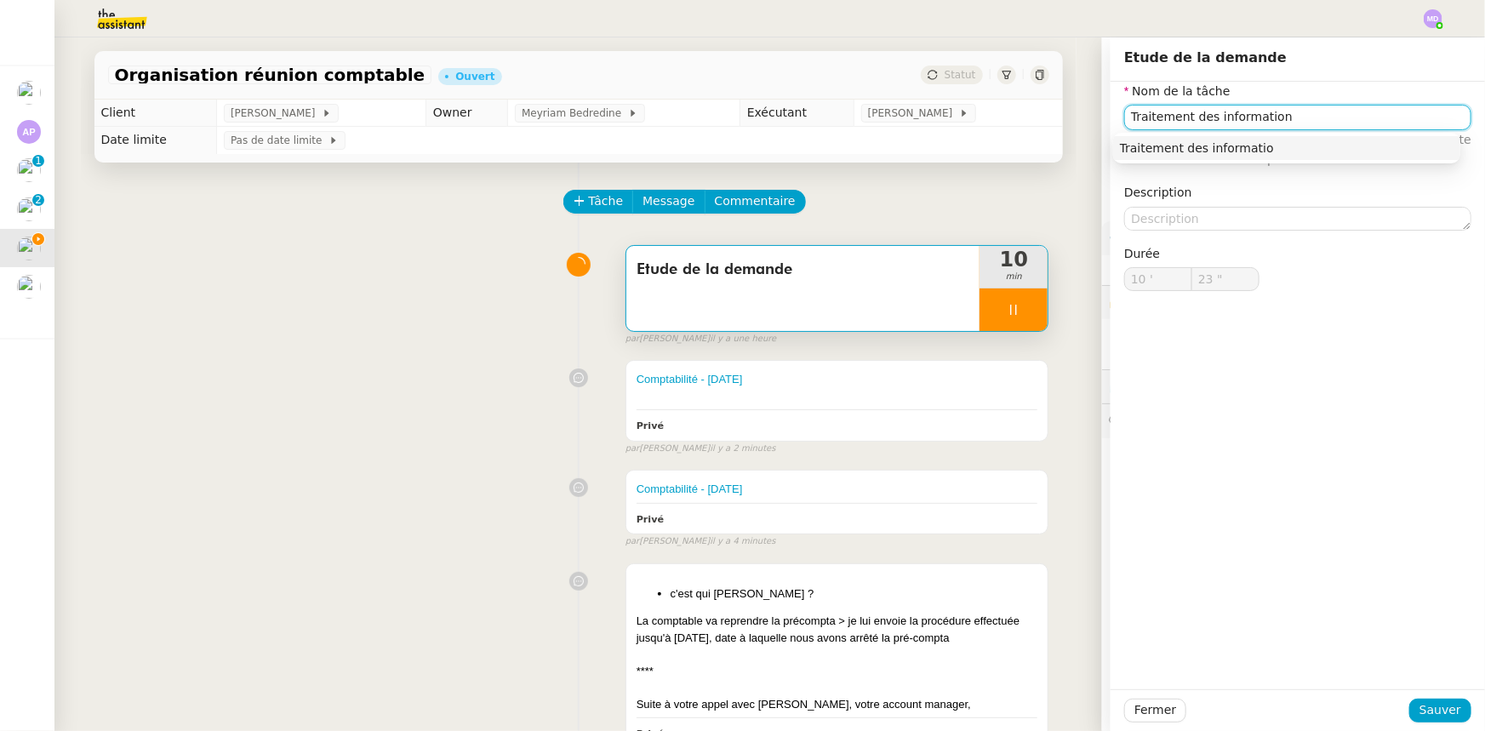
type input "Traitement des informations"
type input "24 ""
type input "Traitement des informations"
drag, startPoint x: 1141, startPoint y: 134, endPoint x: 1149, endPoint y: 138, distance: 8.8
click at [1144, 135] on div "Traitement des informations" at bounding box center [1286, 148] width 347 height 31
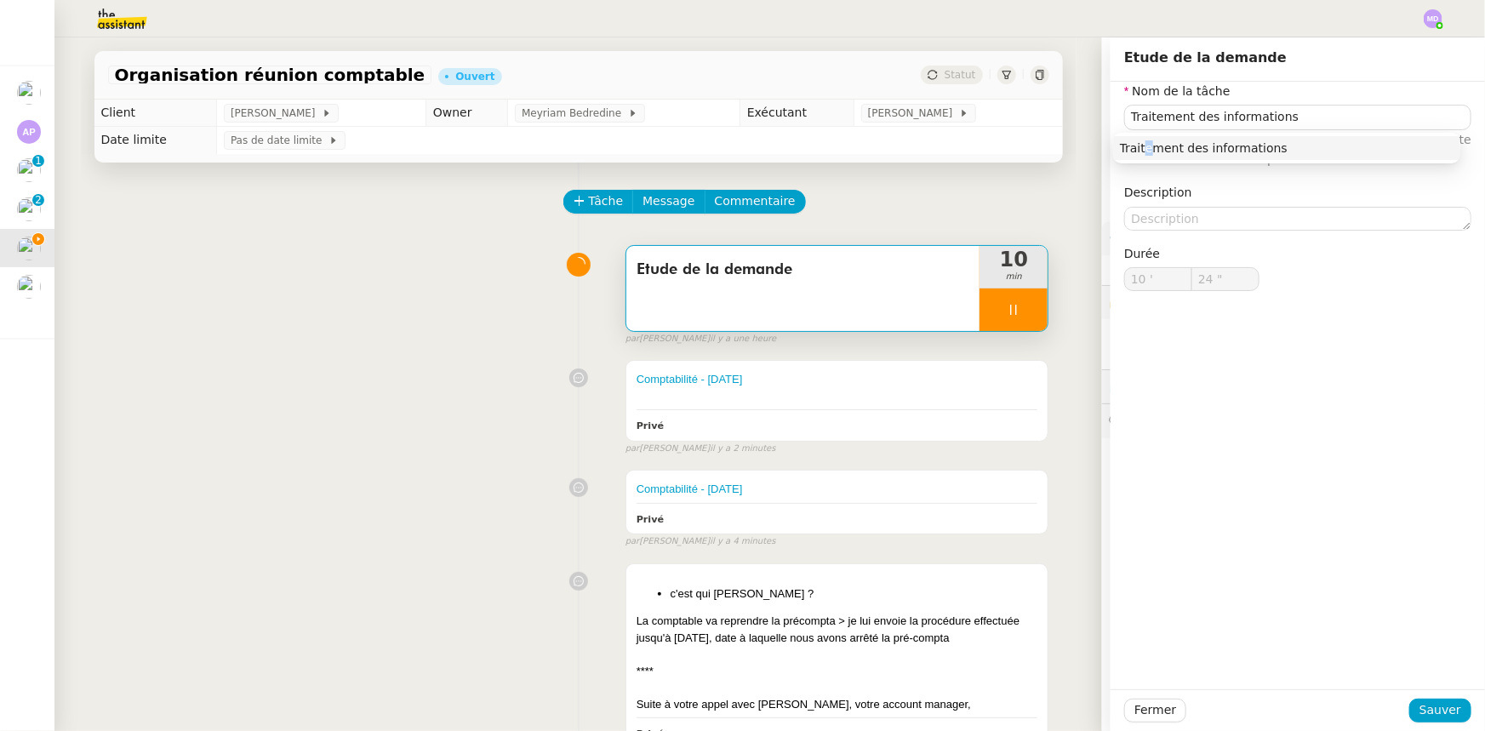
click at [1149, 138] on nz-auto-option "Traitement des informations" at bounding box center [1286, 148] width 347 height 24
click at [1419, 698] on div "Fermer Sauver" at bounding box center [1298, 710] width 374 height 42
drag, startPoint x: 1431, startPoint y: 706, endPoint x: 1369, endPoint y: 666, distance: 73.9
click at [1431, 706] on span "Sauver" at bounding box center [1440, 710] width 42 height 20
type input "28 ""
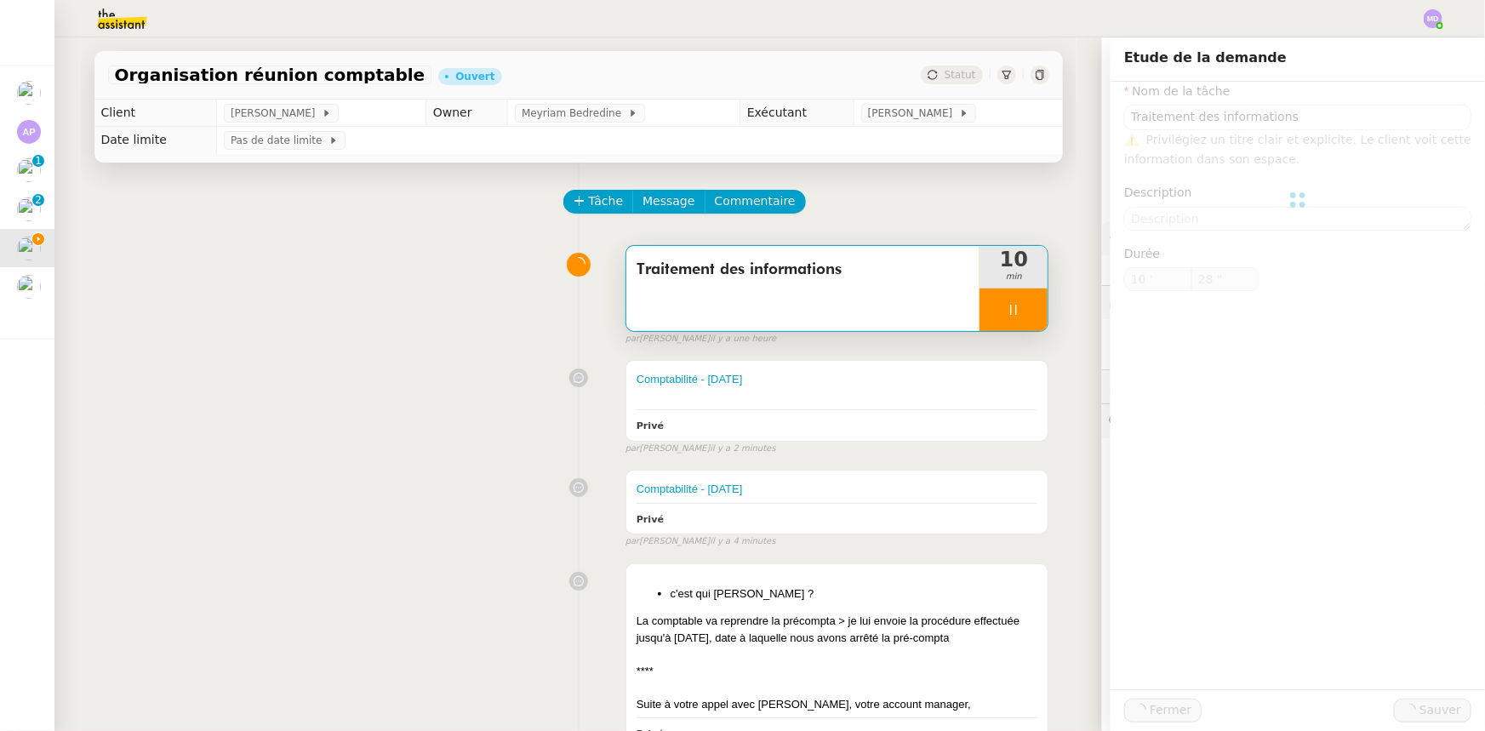
type input "Traitement des informations"
type input "10 '"
type input "28 ""
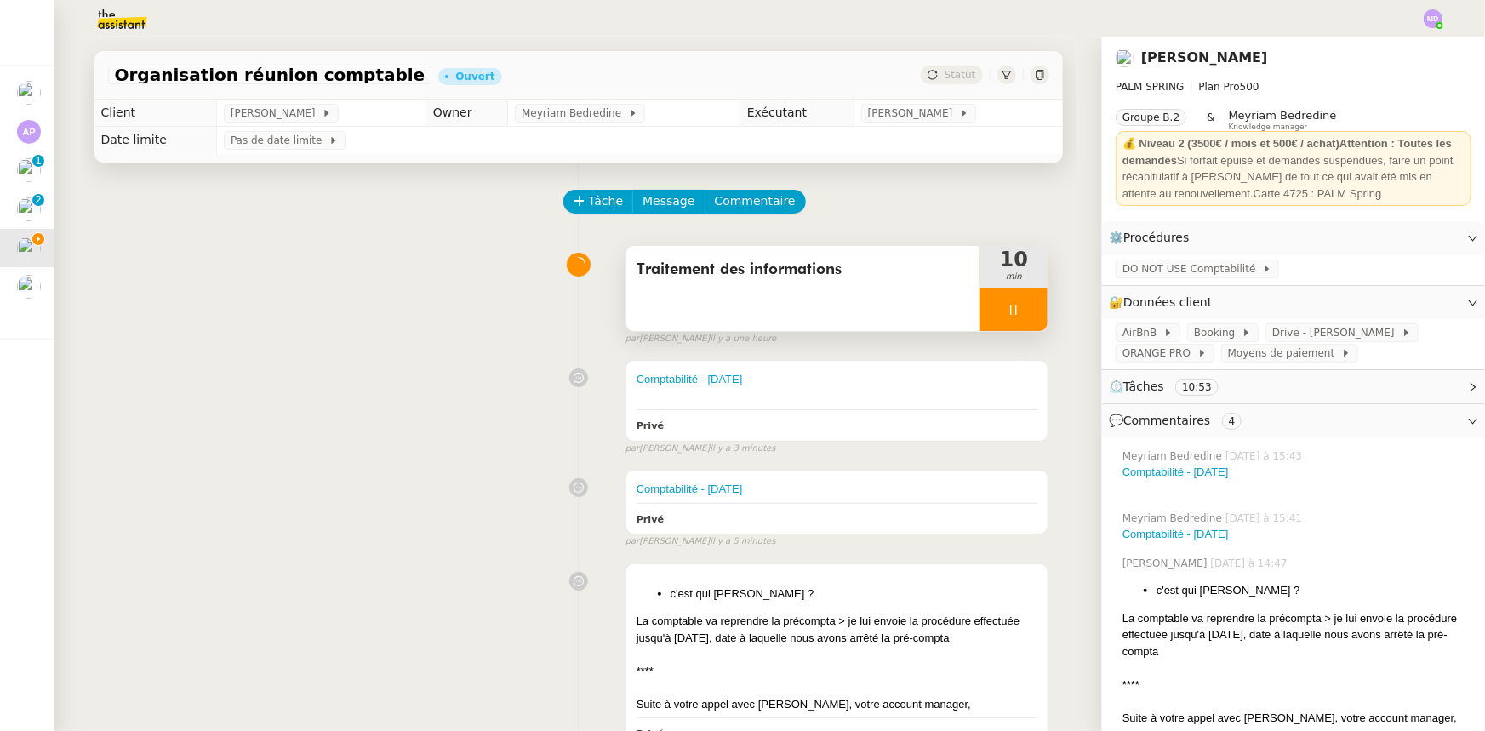
click at [1011, 315] on div at bounding box center [1013, 309] width 68 height 43
click at [1024, 315] on icon at bounding box center [1031, 310] width 14 height 14
click at [589, 208] on span "Tâche" at bounding box center [606, 201] width 35 height 20
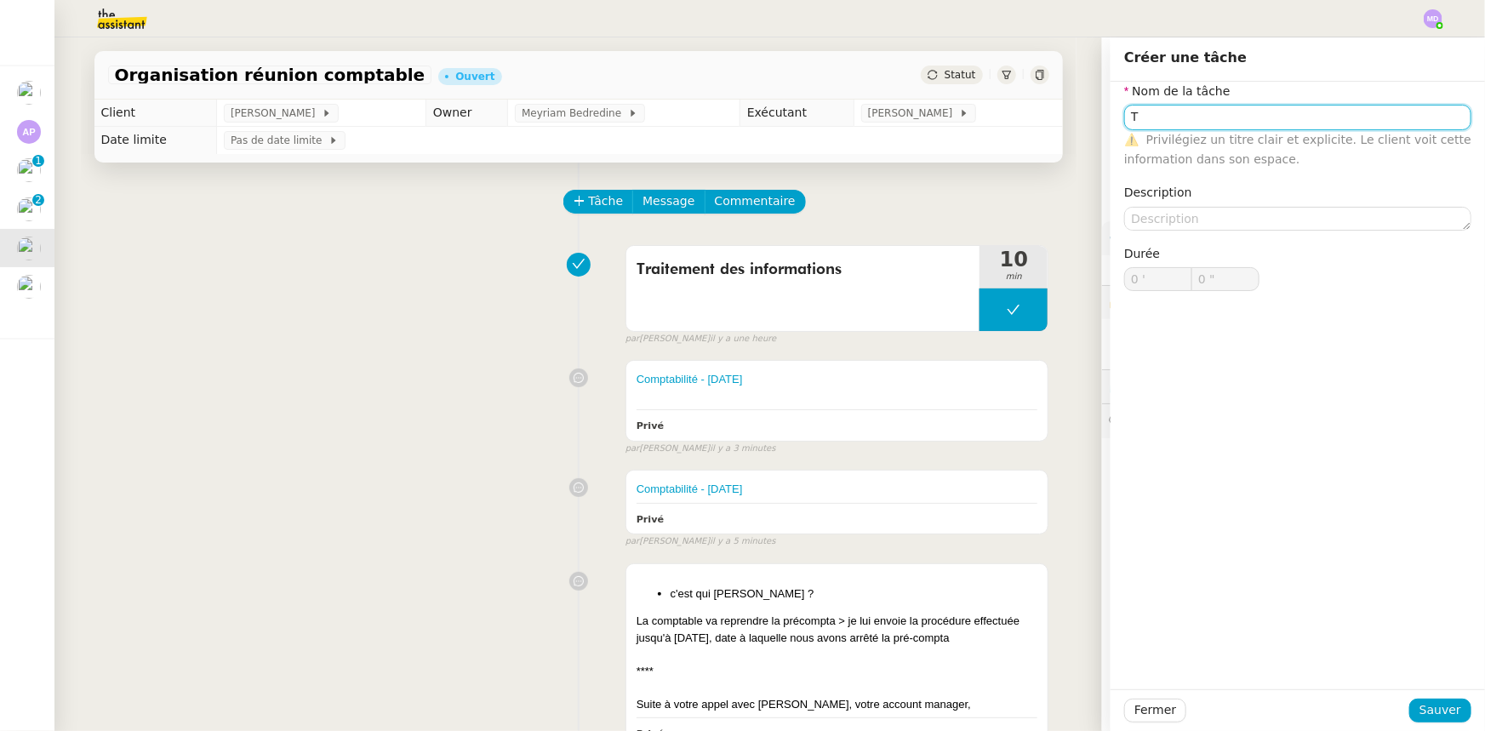
type input "T"
click at [1422, 699] on button "Sauver" at bounding box center [1440, 711] width 62 height 24
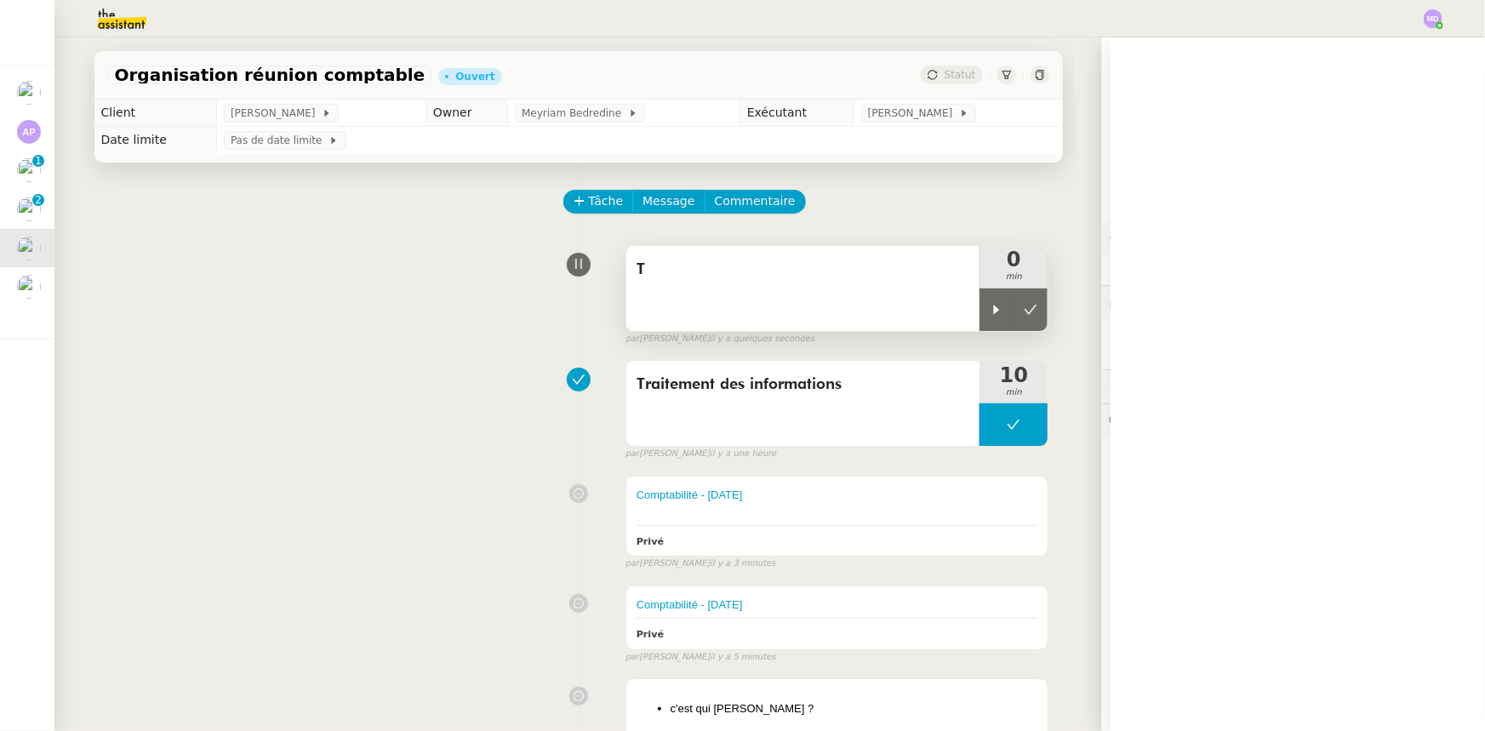
click at [862, 298] on div "T" at bounding box center [803, 288] width 354 height 85
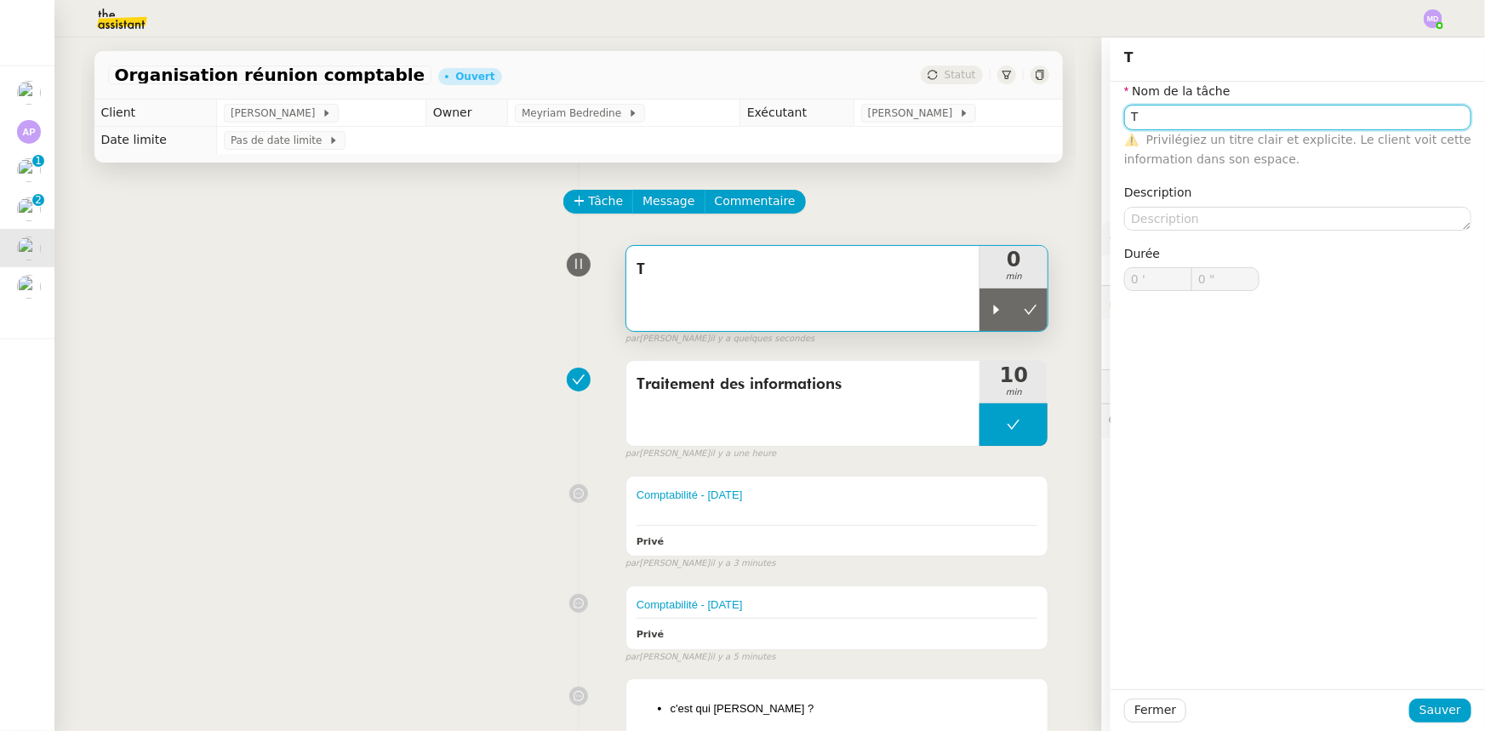
click at [1174, 117] on input "T" at bounding box center [1297, 117] width 347 height 25
drag, startPoint x: 980, startPoint y: 333, endPoint x: 987, endPoint y: 312, distance: 21.5
click at [980, 331] on div "T 0 min" at bounding box center [837, 288] width 424 height 87
click at [990, 311] on icon at bounding box center [997, 310] width 14 height 14
type input "T"
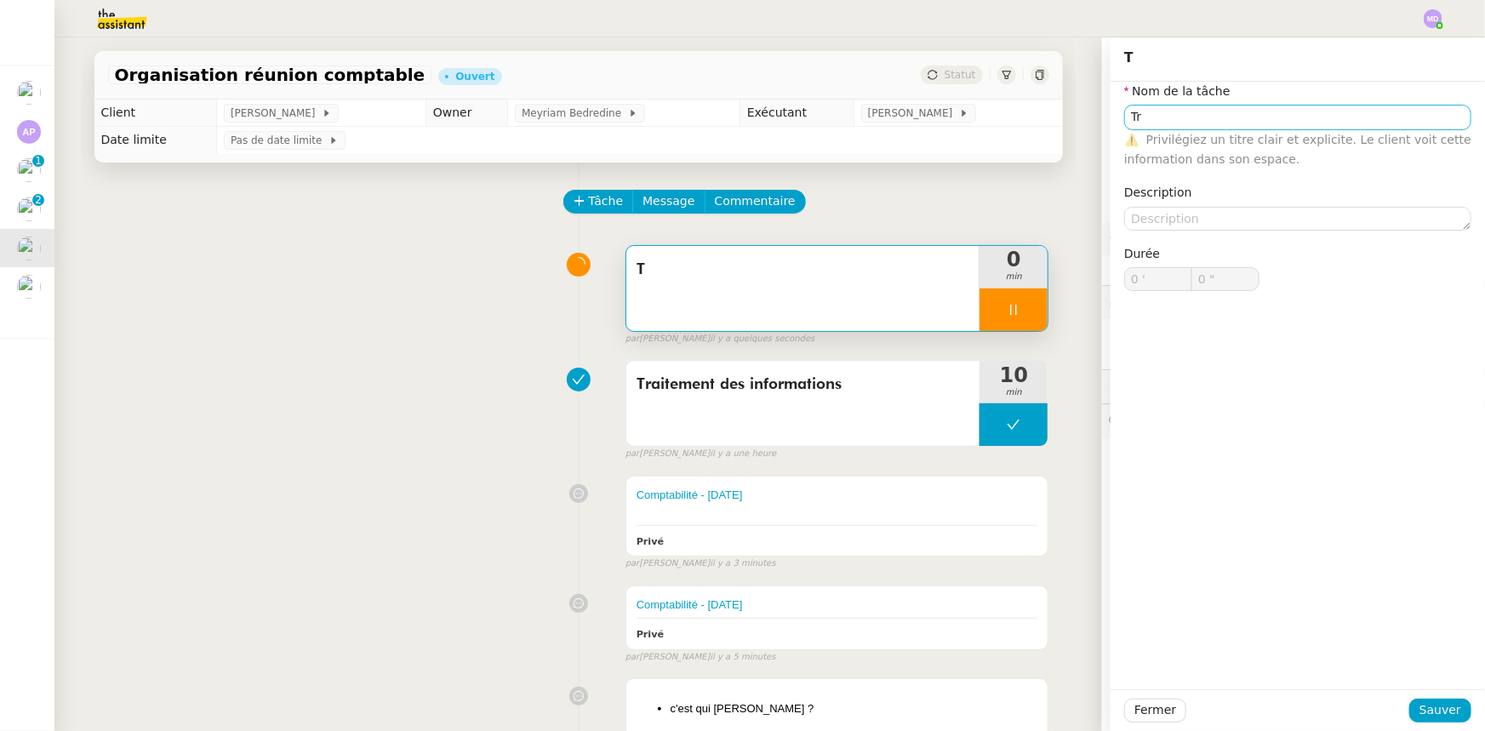
type input "0 '"
type input "0 ""
click at [1253, 114] on input "T" at bounding box center [1297, 117] width 347 height 25
type input "T"
type input "0 '"
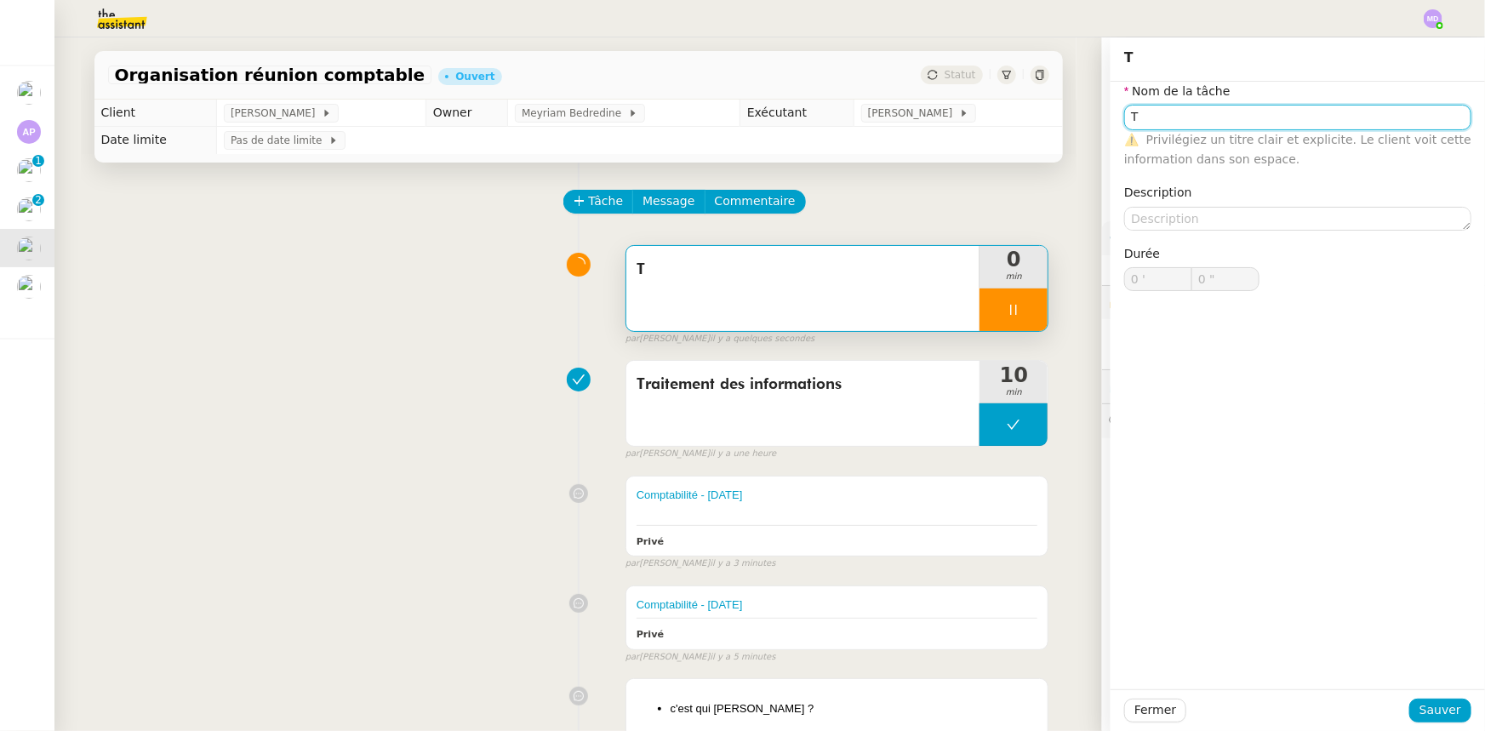
type input "0 ""
type input "Tr"
type input "1 ""
type input "Transmission"
type input "2 ""
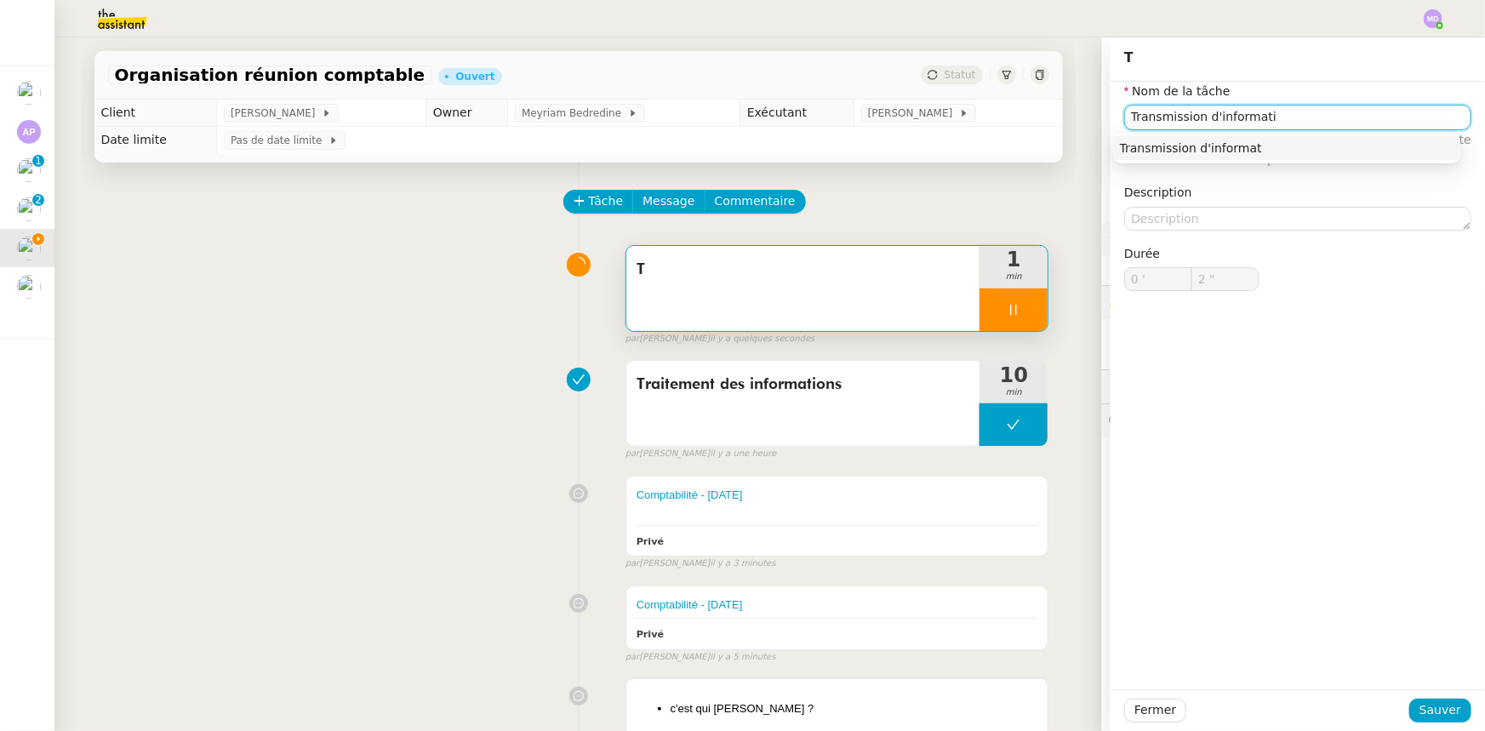
type input "Transmission d'informatio"
type input "3 ""
type input "Transmission d'informations"
type input "4 ""
type input "Transmission d'informations"
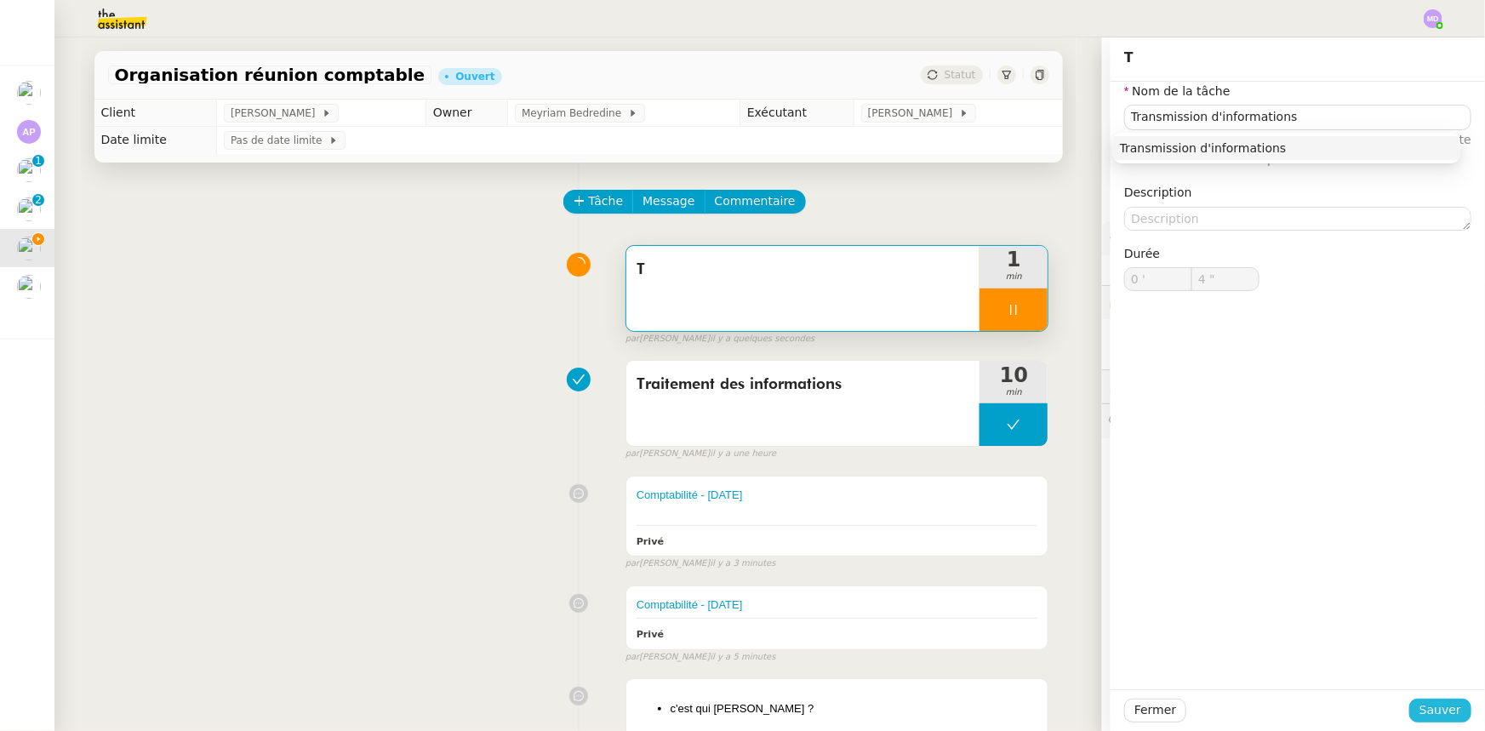
click at [1437, 699] on button "Sauver" at bounding box center [1440, 711] width 62 height 24
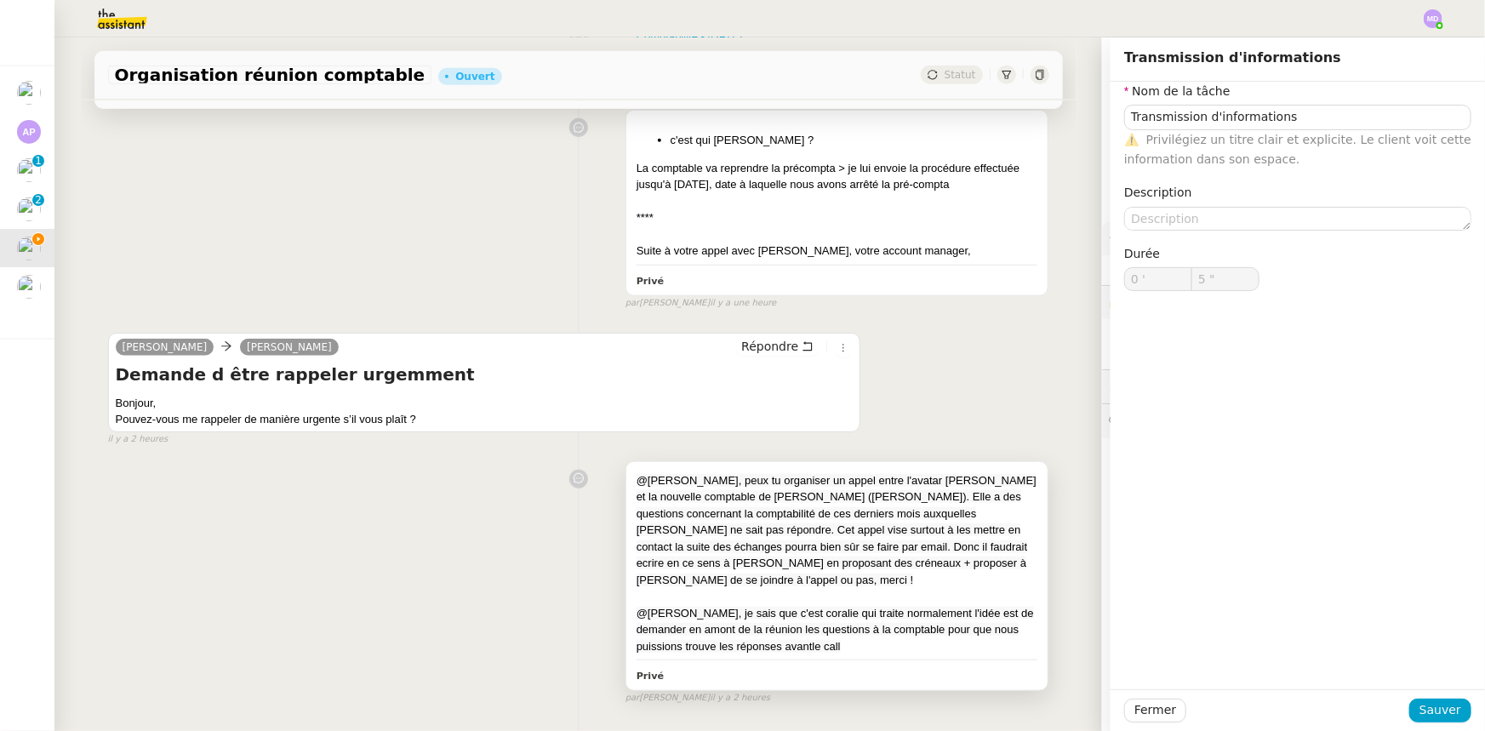
scroll to position [616, 0]
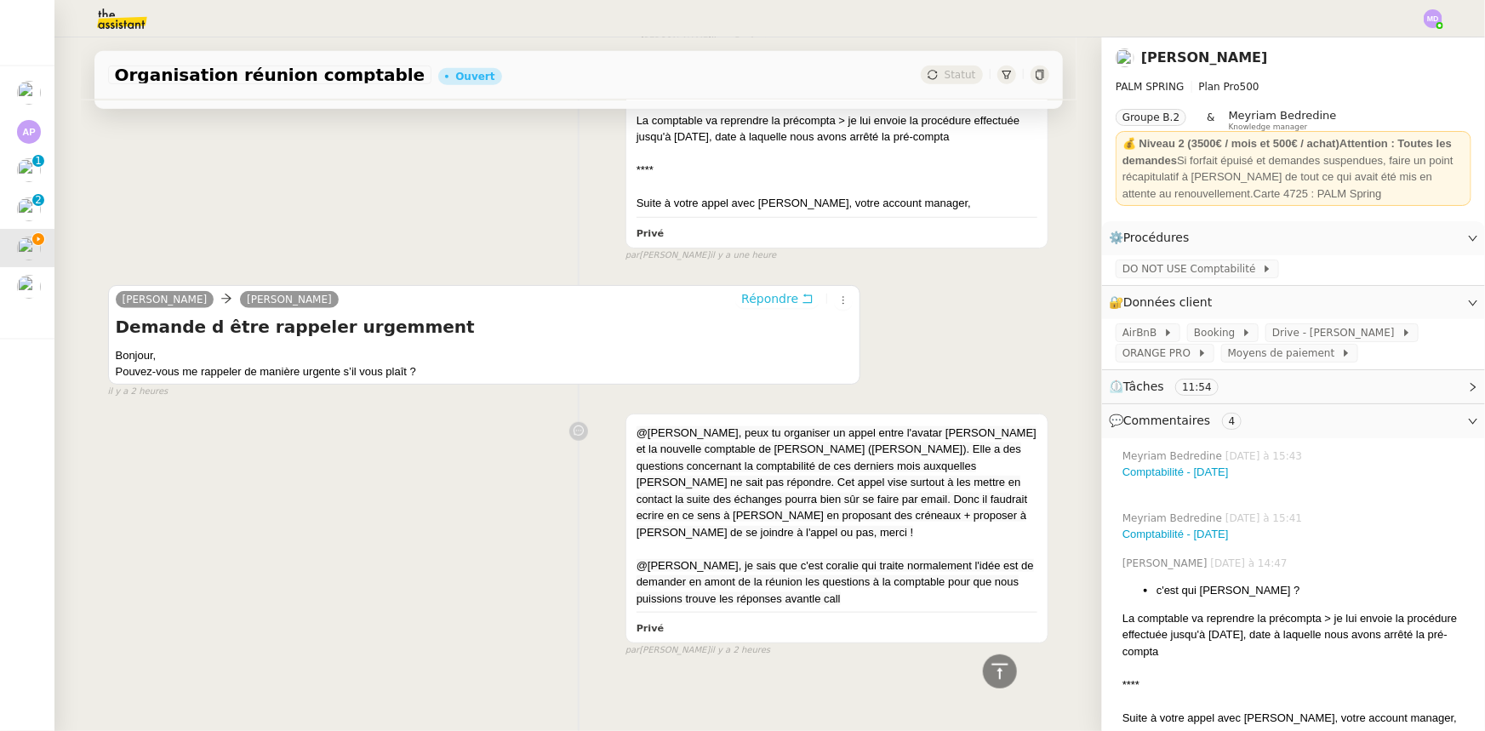
click at [775, 298] on span "Répondre" at bounding box center [769, 298] width 57 height 17
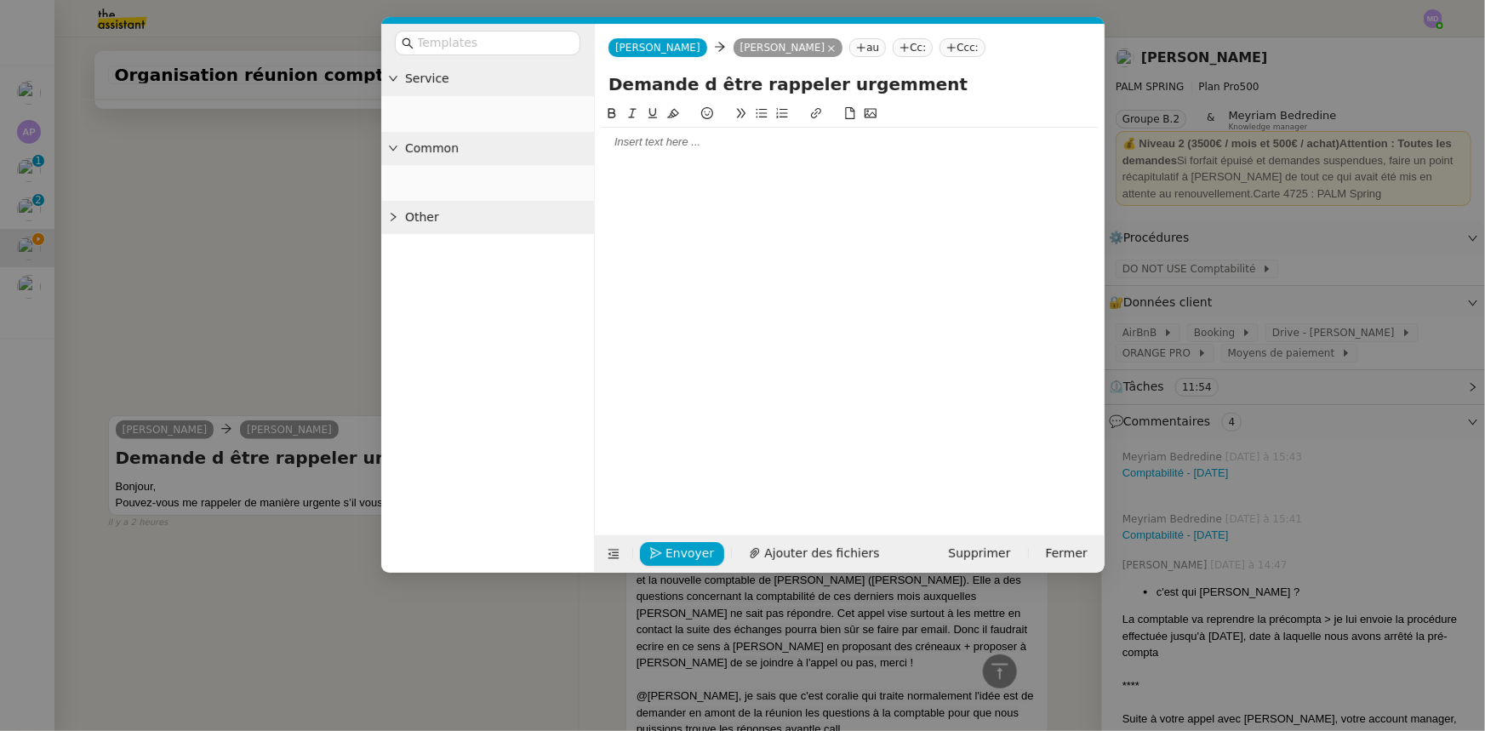
scroll to position [747, 0]
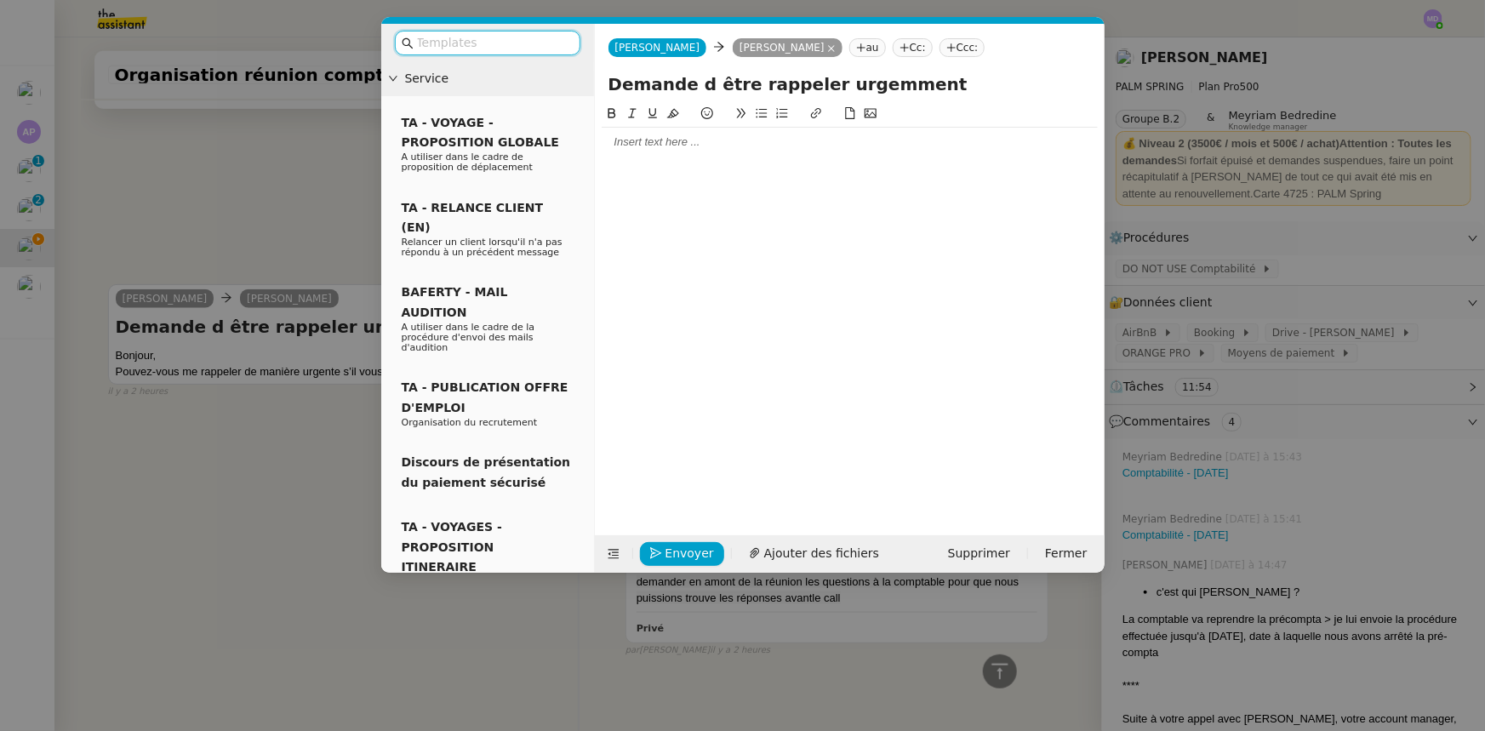
click at [687, 146] on div at bounding box center [850, 141] width 496 height 15
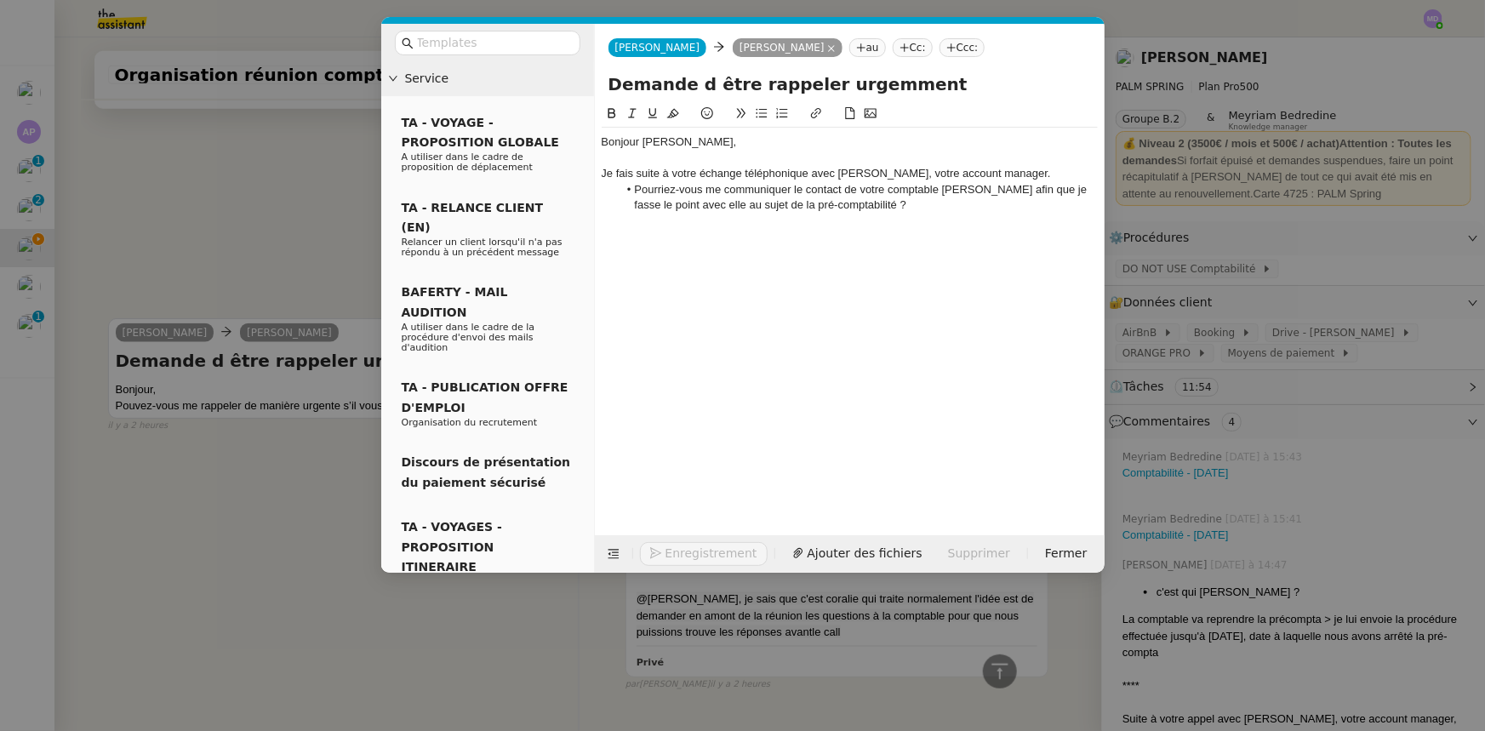
scroll to position [851, 0]
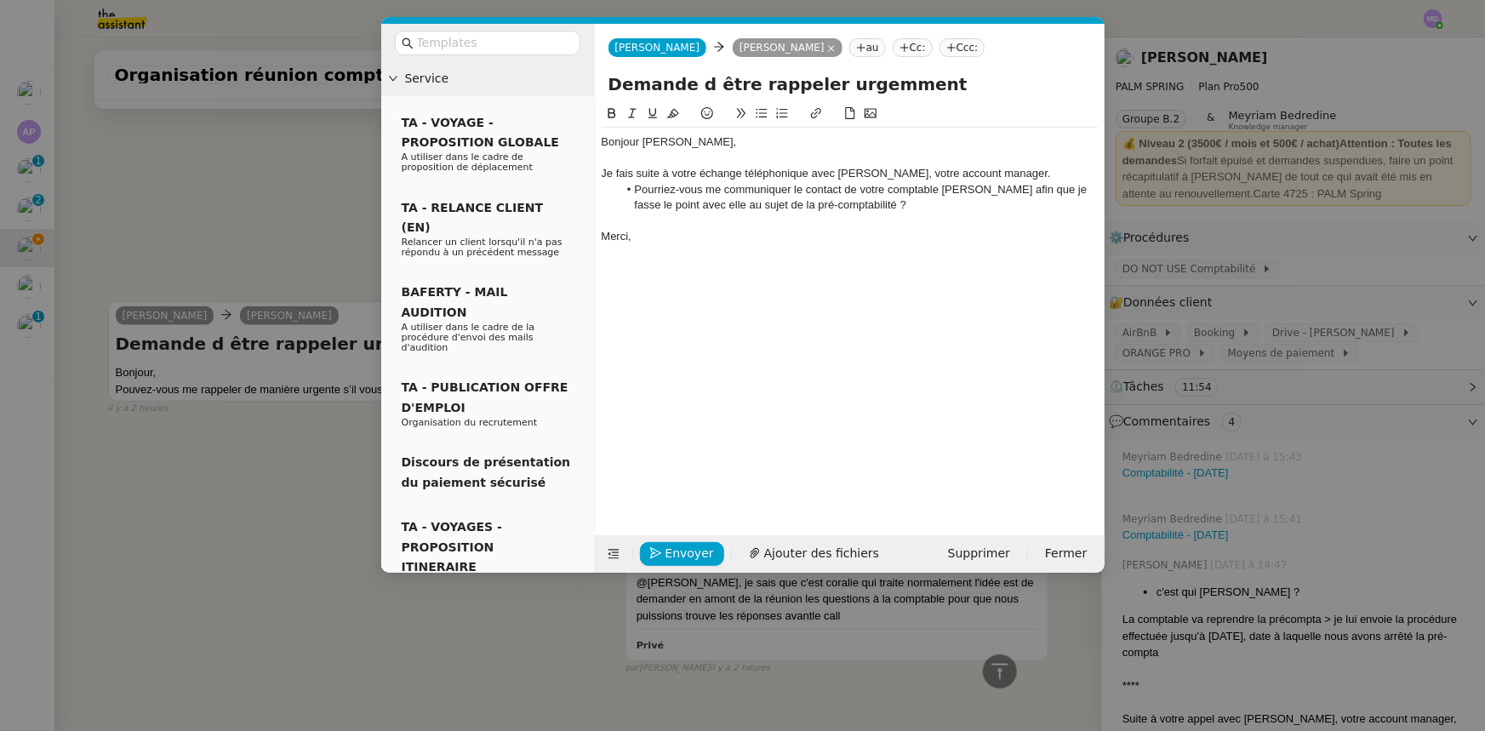
click at [1317, 536] on nz-modal-container "Service TA - VOYAGE - PROPOSITION GLOBALE A utiliser dans le cadre de propositi…" at bounding box center [742, 365] width 1485 height 731
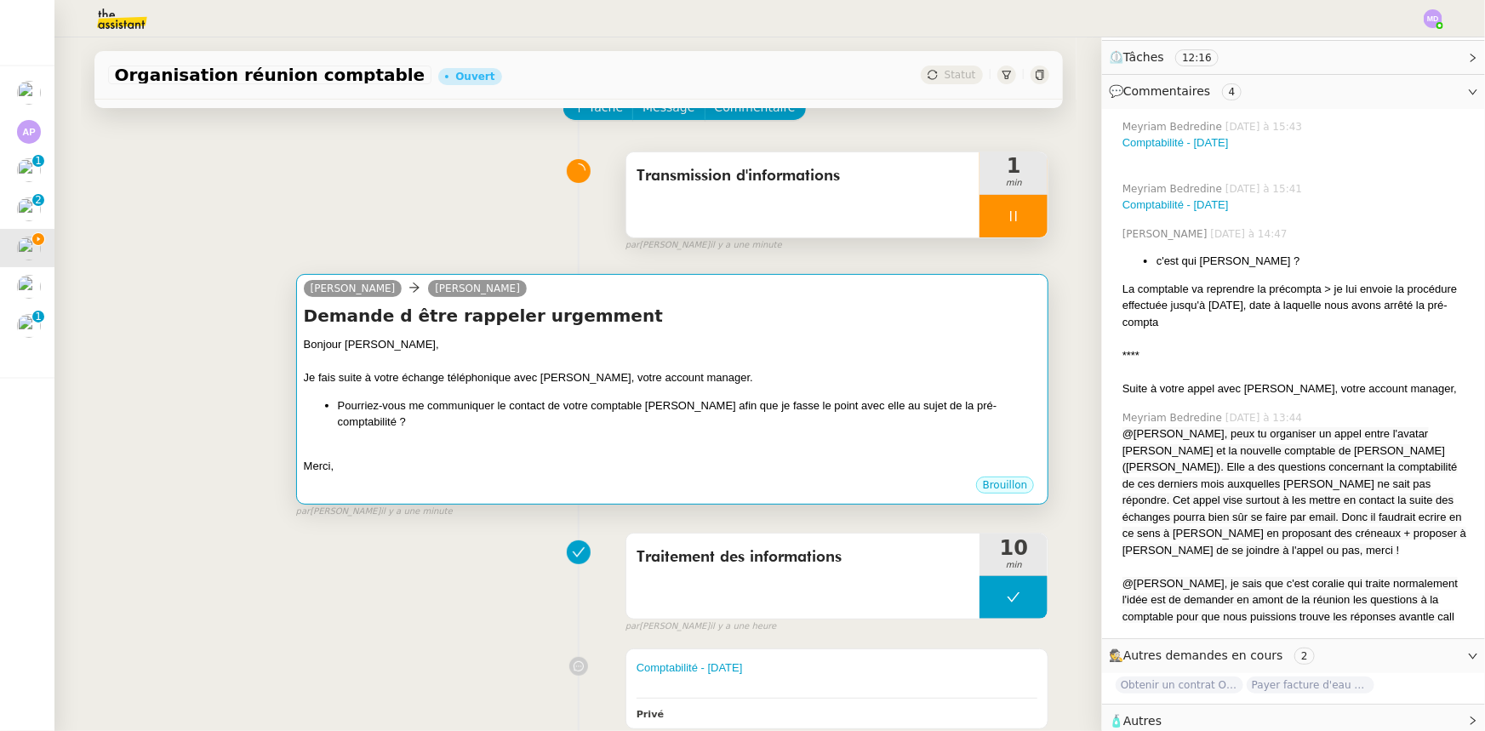
scroll to position [0, 0]
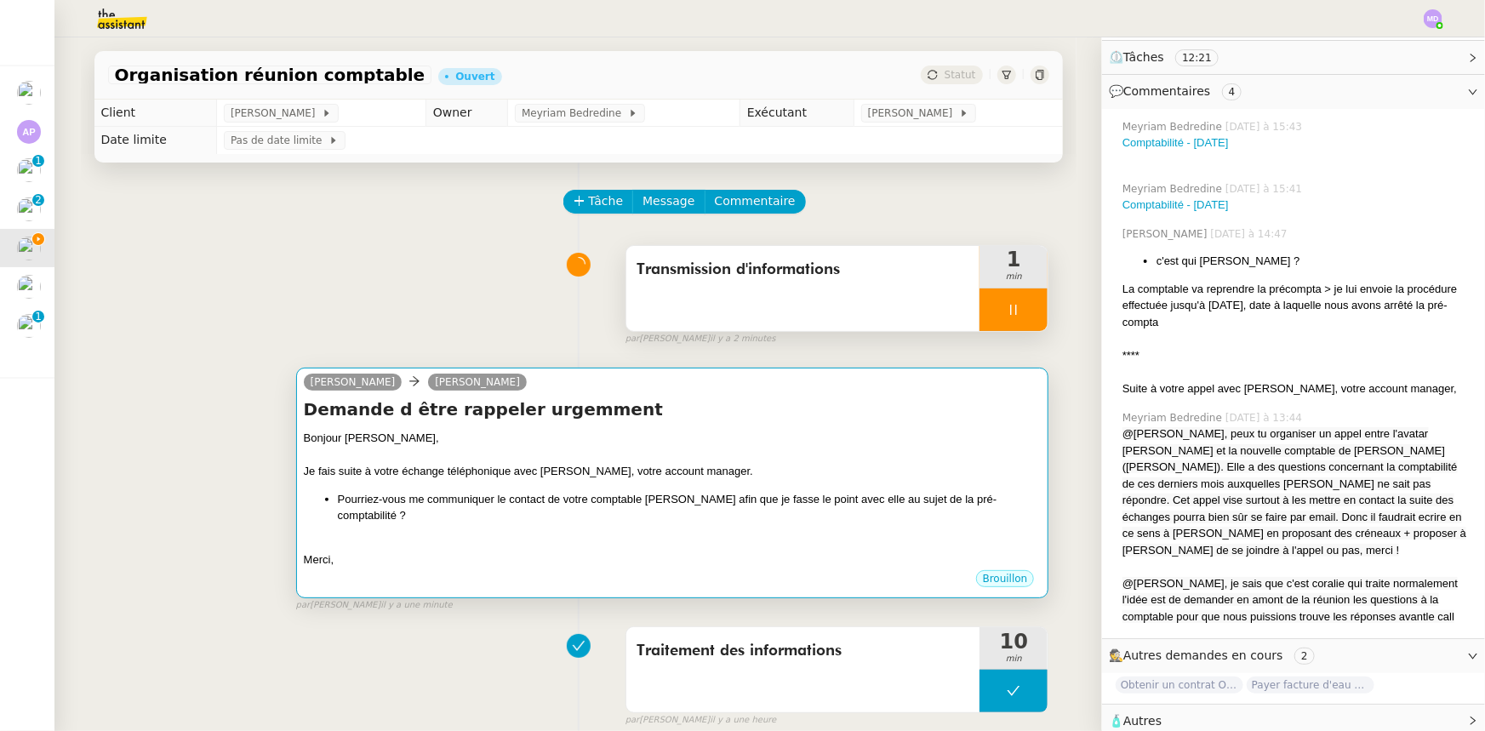
click at [715, 419] on h4 "Demande d être rappeler urgemment" at bounding box center [673, 409] width 738 height 24
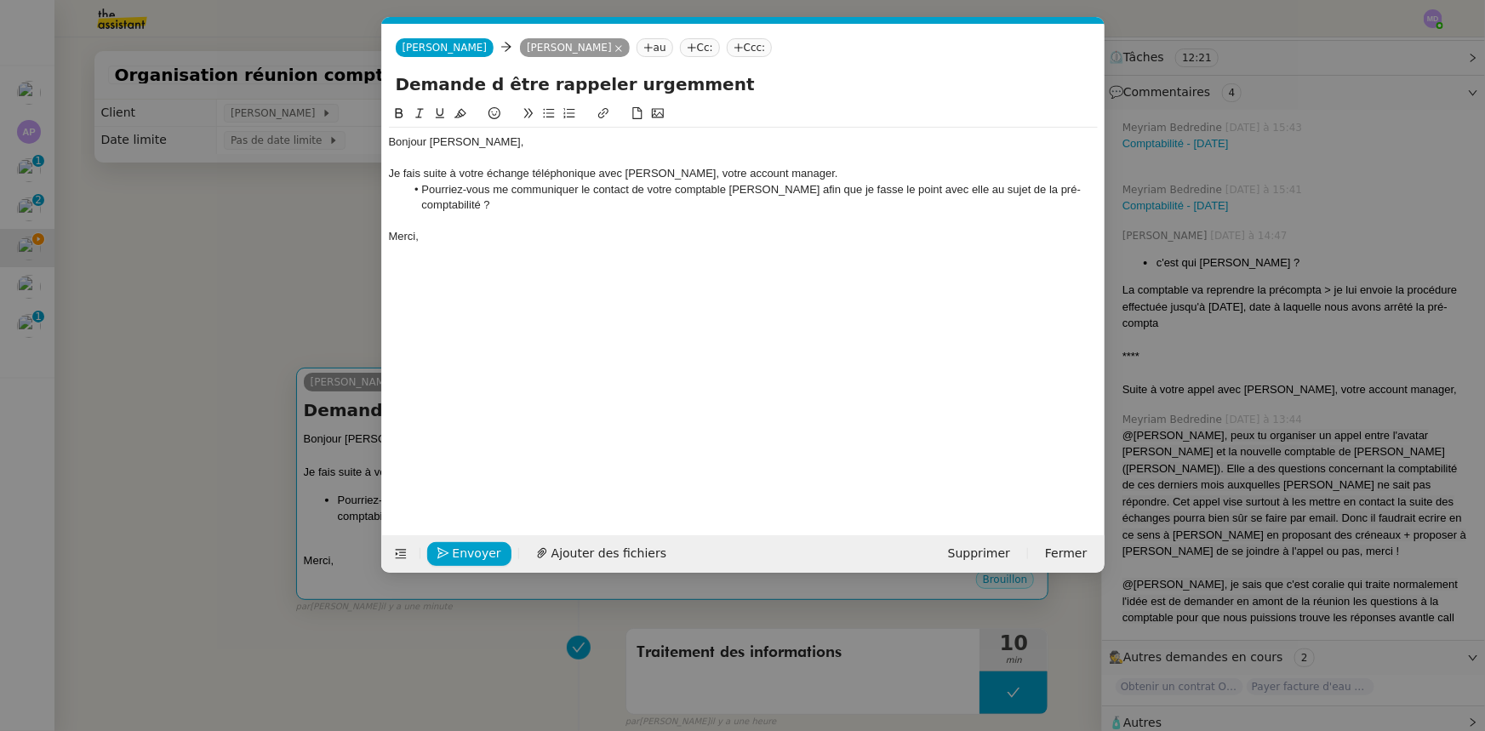
scroll to position [0, 36]
drag, startPoint x: 821, startPoint y: 191, endPoint x: 882, endPoint y: 191, distance: 61.3
click at [882, 191] on li "Pourriez-vous me communiquer le contact de votre comptable Pauline afin que je …" at bounding box center [751, 197] width 693 height 31
drag, startPoint x: 768, startPoint y: 190, endPoint x: 1085, endPoint y: 189, distance: 316.6
click at [1085, 189] on li "Pourriez-vous me communiquer le contact de votre comptable Pauline afin que je …" at bounding box center [751, 197] width 693 height 31
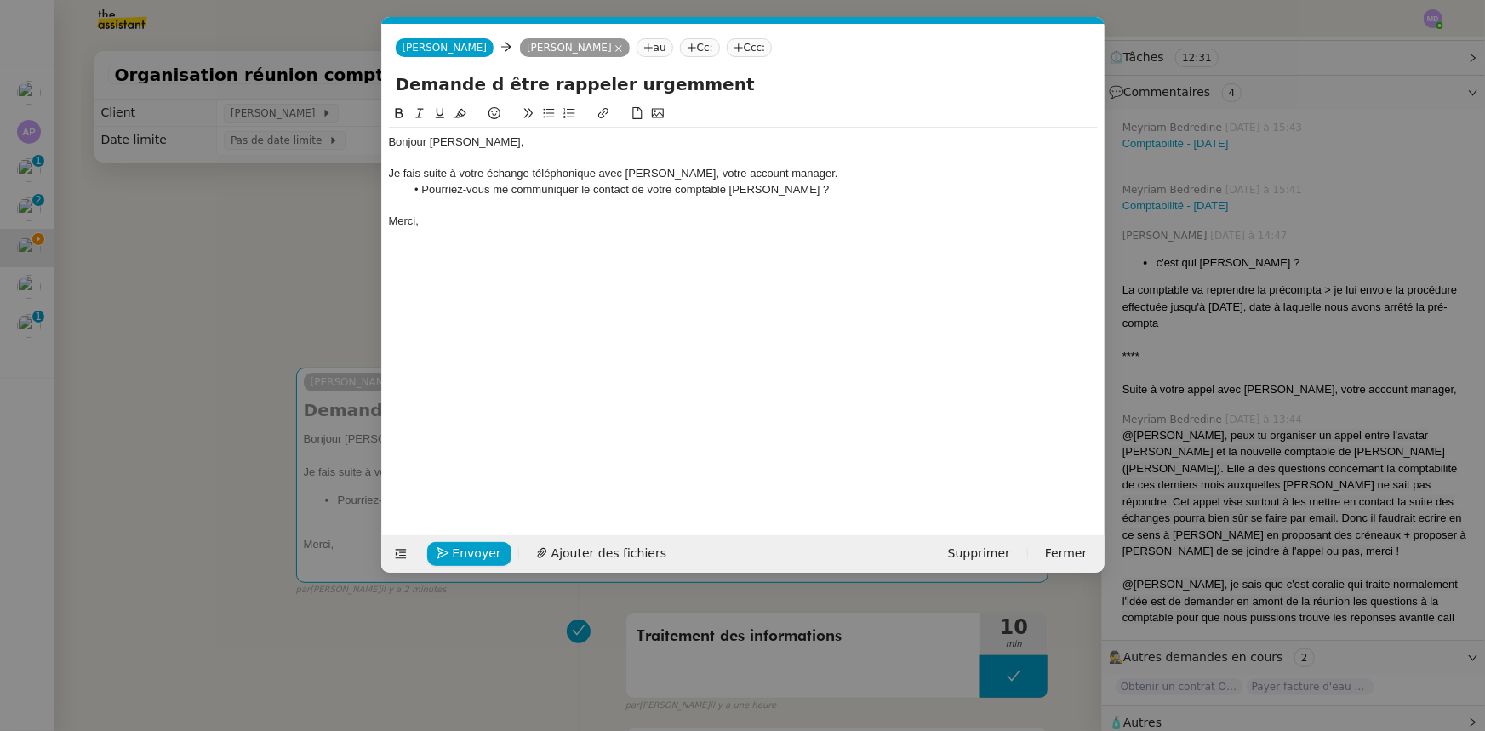
click at [636, 197] on li "Pourriez-vous me communiquer le contact de votre comptable Pauline ?" at bounding box center [751, 189] width 693 height 15
click at [477, 545] on span "Envoyer" at bounding box center [477, 554] width 49 height 20
click at [477, 545] on span "Confirmer l'envoi" at bounding box center [504, 554] width 102 height 20
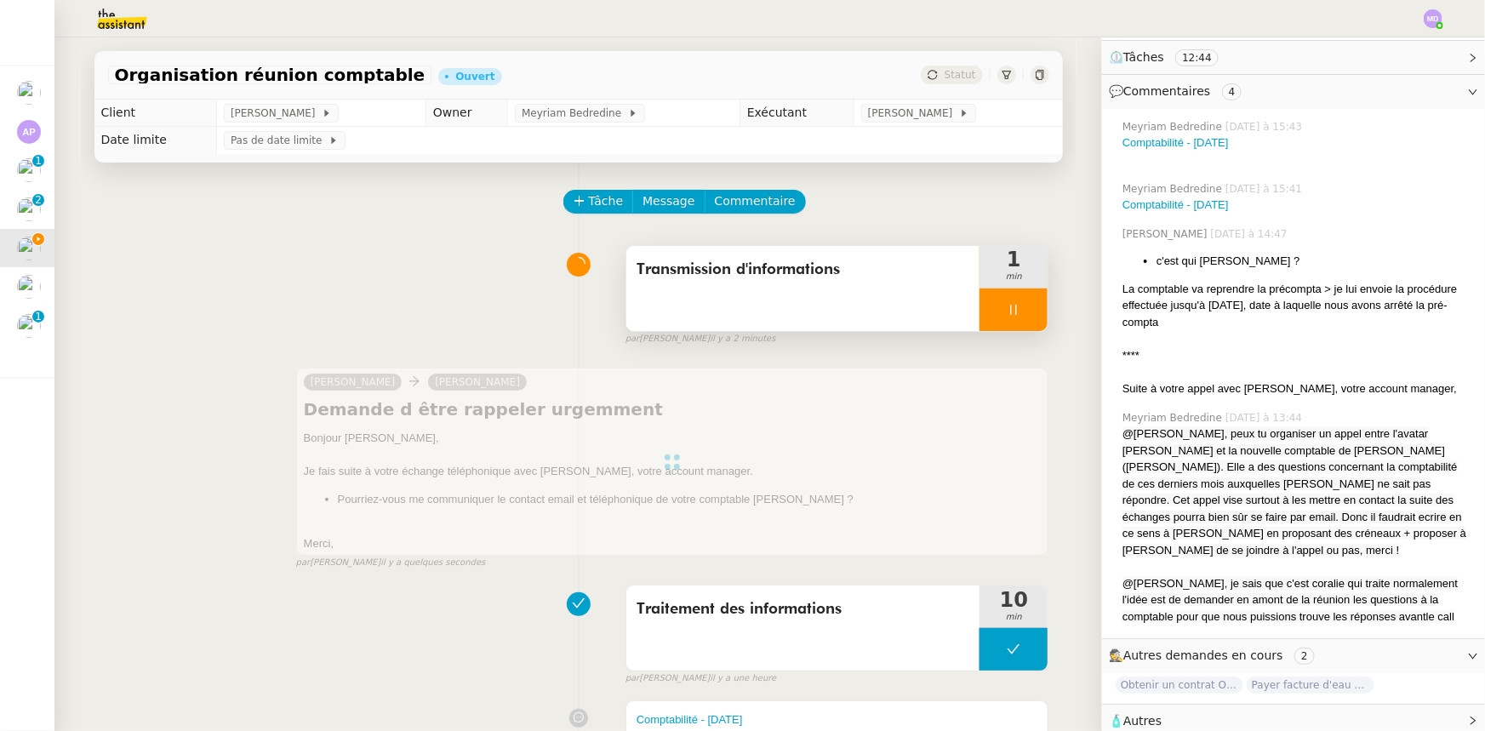
click at [1025, 323] on div at bounding box center [1013, 309] width 68 height 43
click at [1025, 323] on button at bounding box center [1031, 309] width 34 height 43
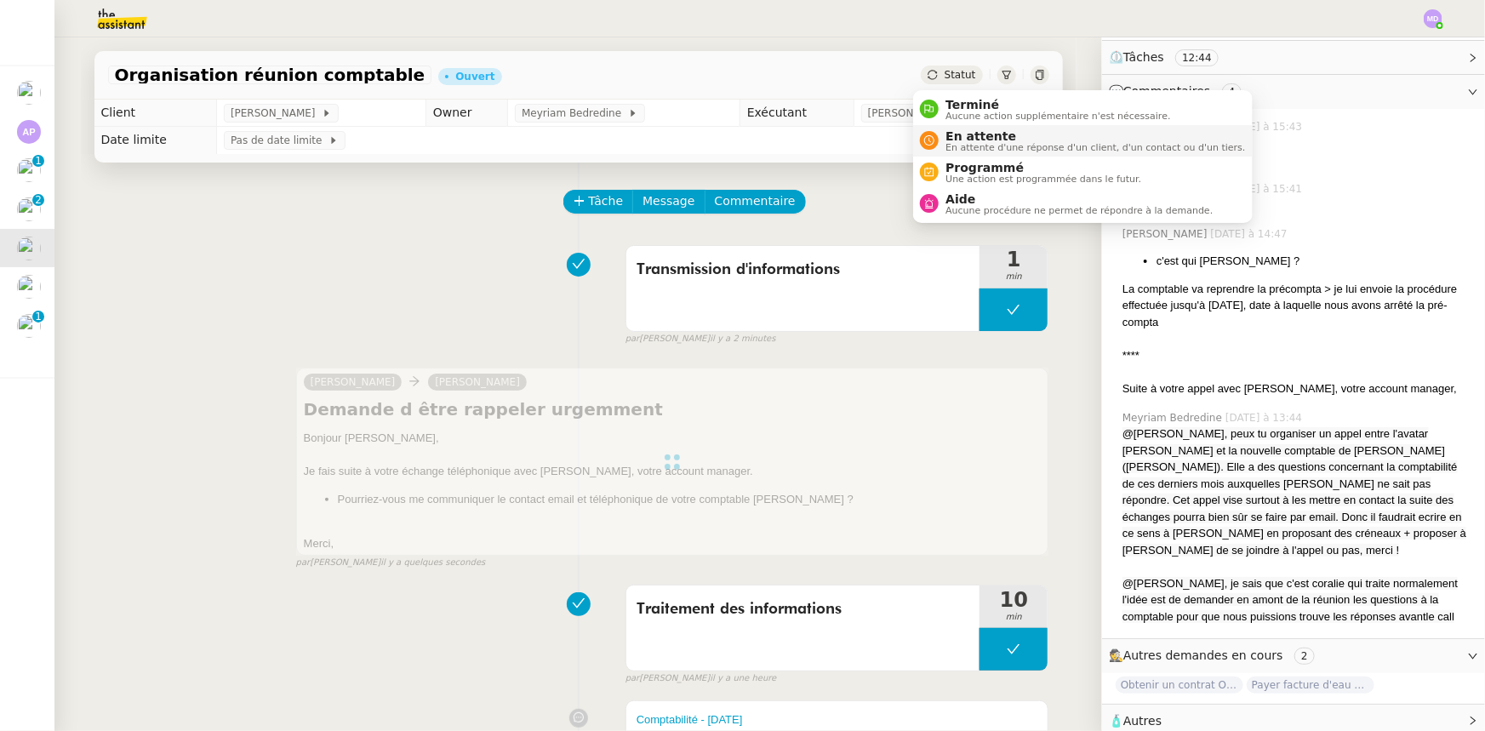
click at [947, 134] on span "En attente" at bounding box center [1095, 136] width 300 height 14
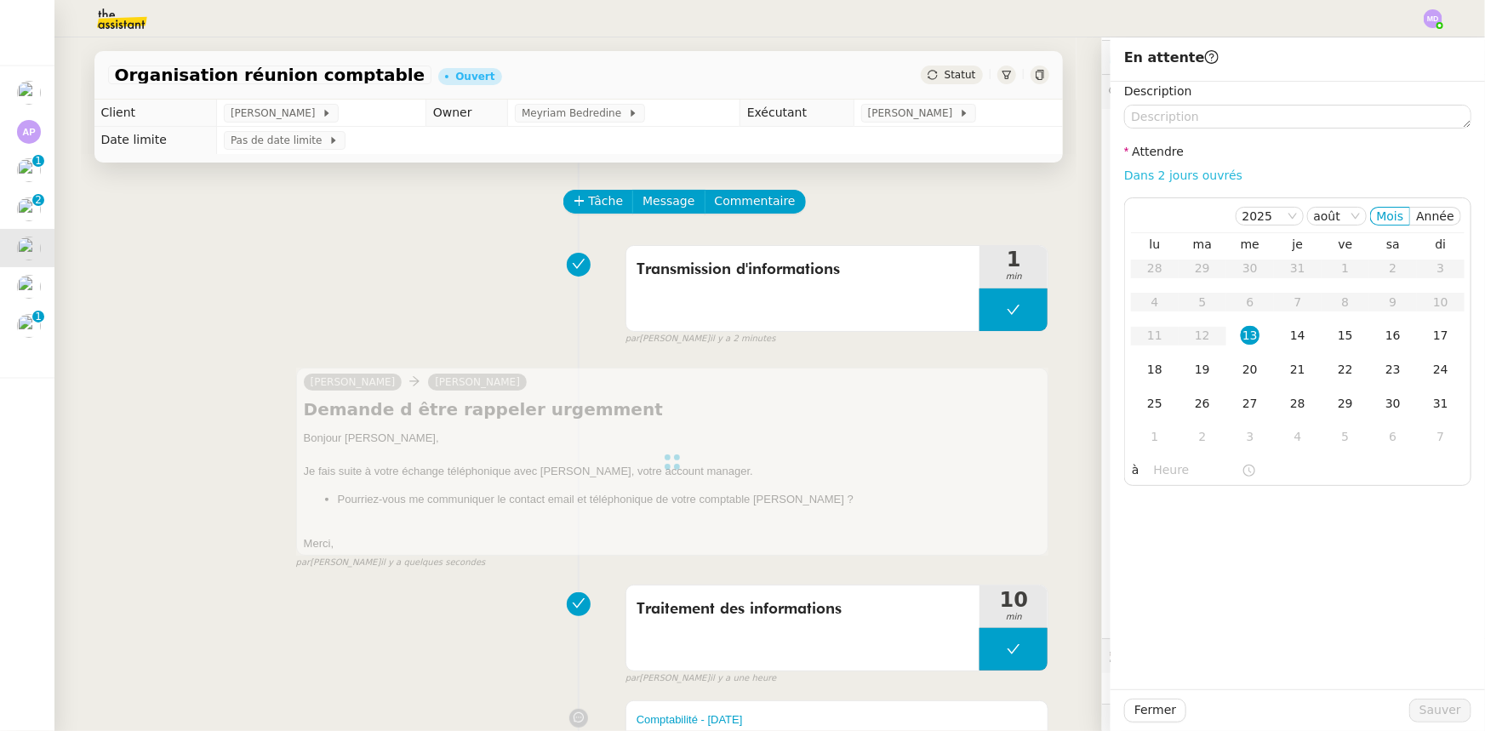
click at [1154, 179] on link "Dans 2 jours ouvrés" at bounding box center [1183, 175] width 118 height 14
type input "07:00"
click at [1150, 373] on div "18" at bounding box center [1154, 369] width 19 height 19
click at [1413, 705] on button "Sauver" at bounding box center [1440, 711] width 62 height 24
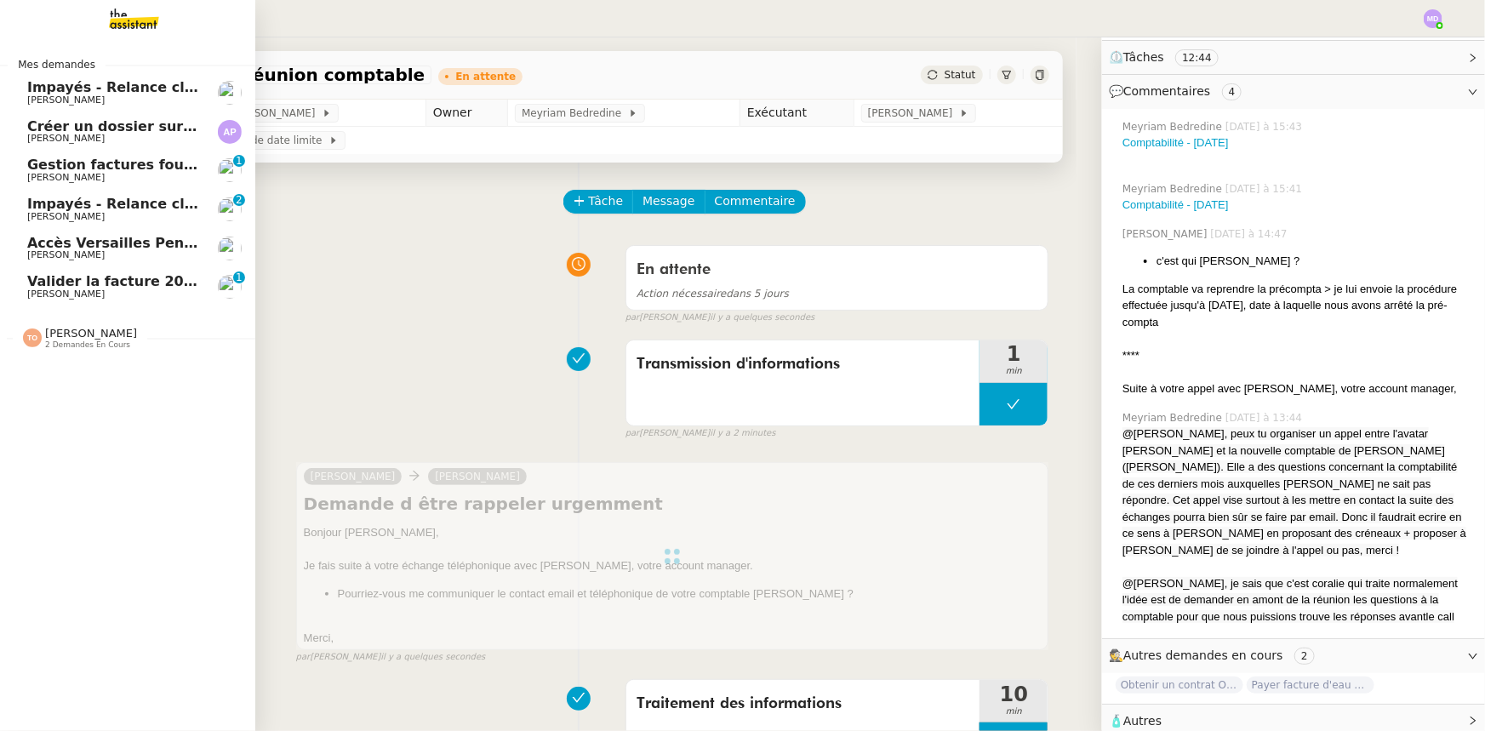
click at [87, 255] on span "[PERSON_NAME]" at bounding box center [65, 254] width 77 height 11
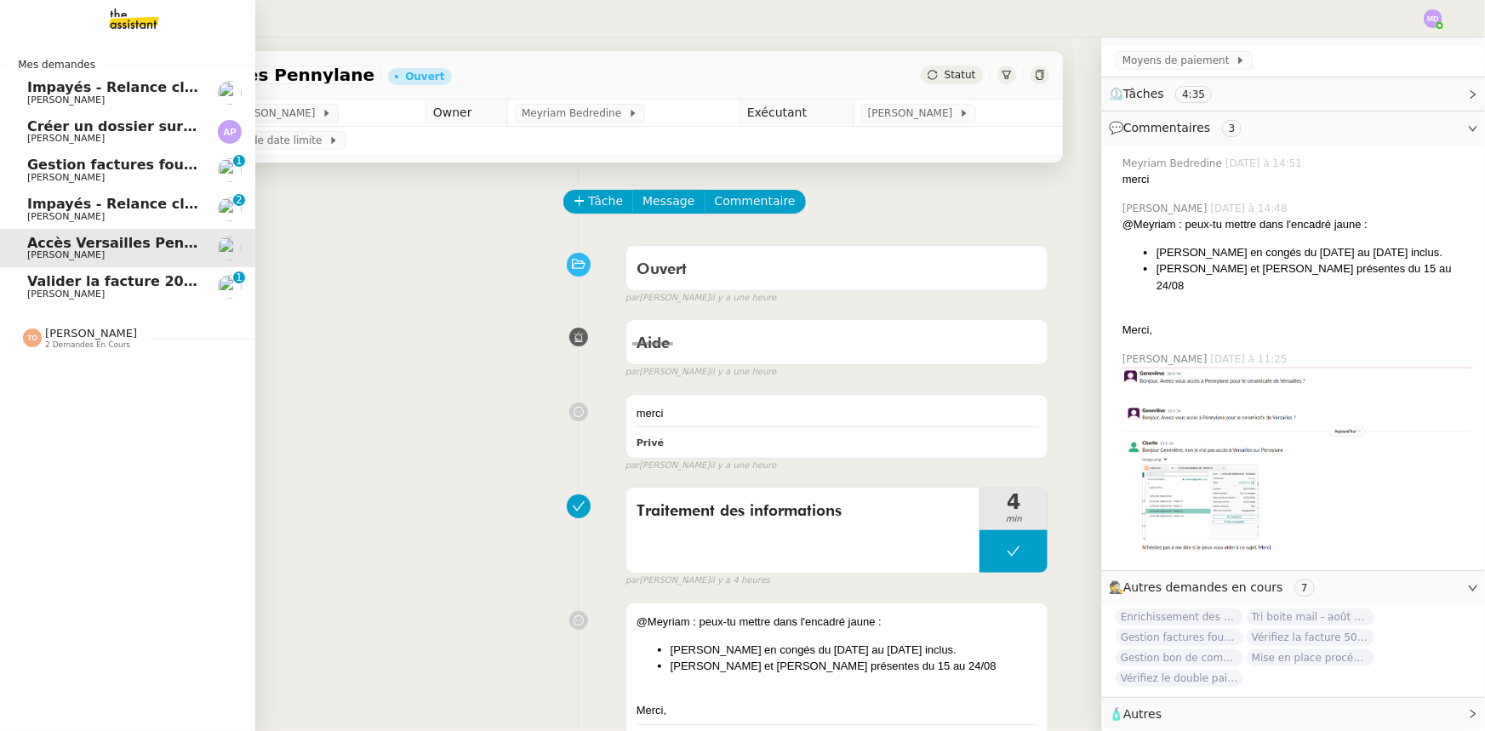
scroll to position [257, 0]
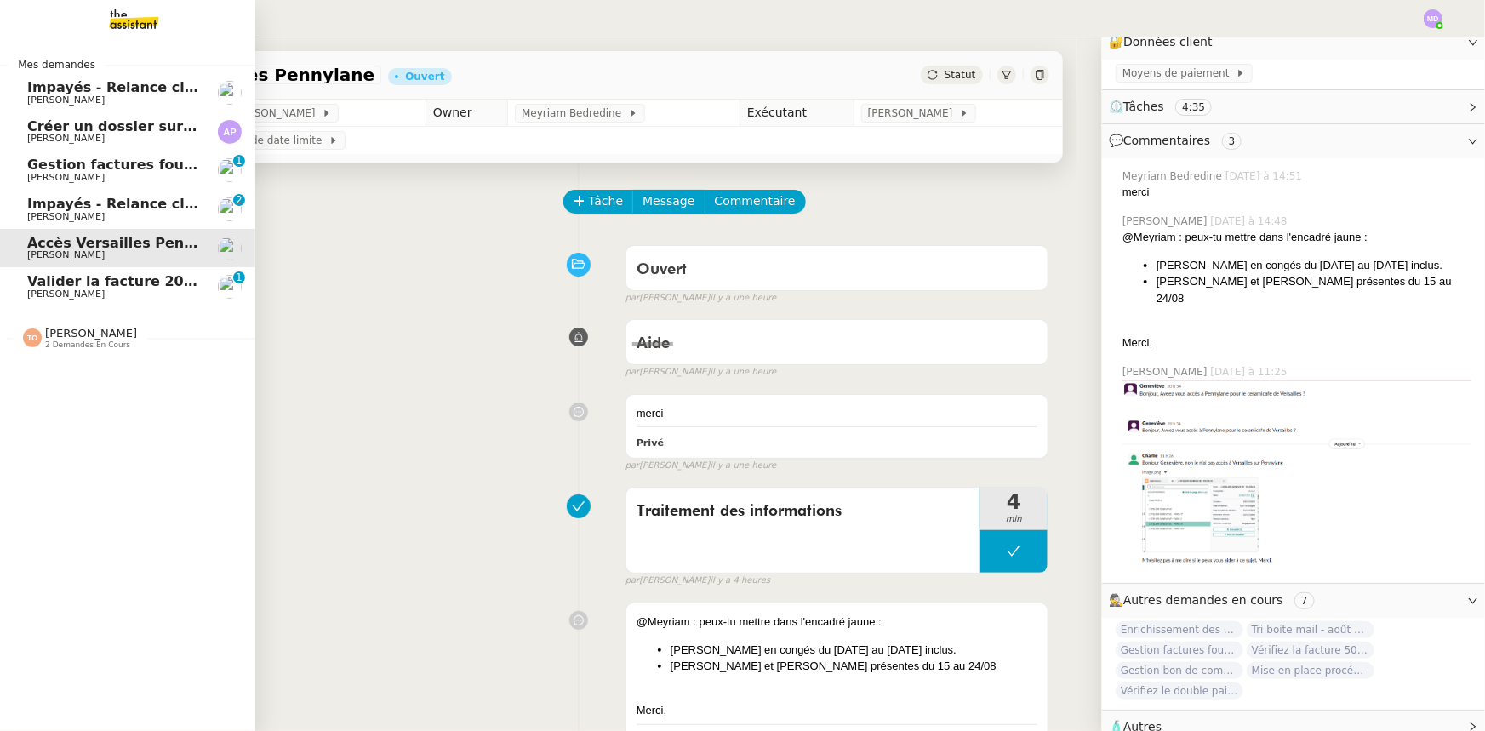
click at [117, 289] on span "[PERSON_NAME]" at bounding box center [113, 294] width 172 height 10
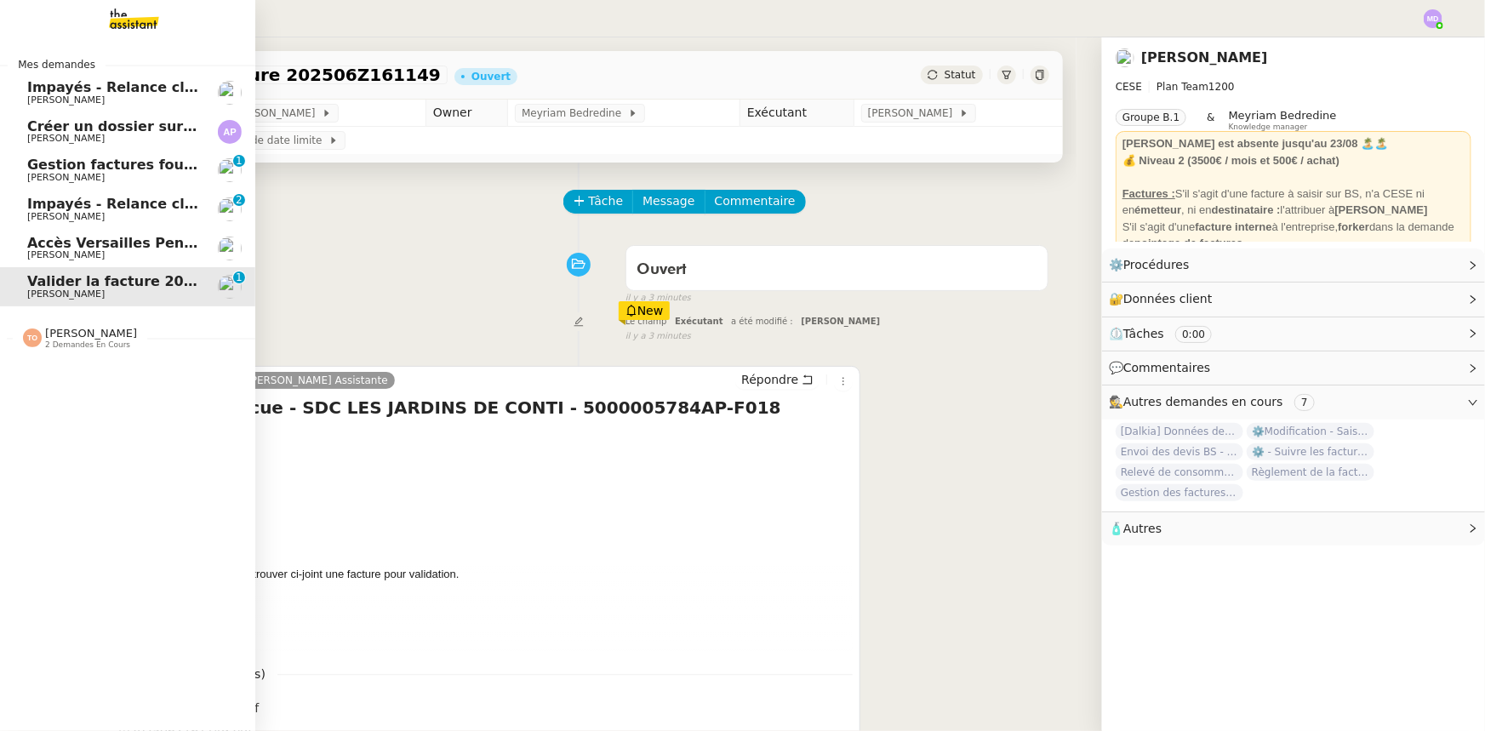
click at [93, 254] on span "[PERSON_NAME]" at bounding box center [65, 254] width 77 height 11
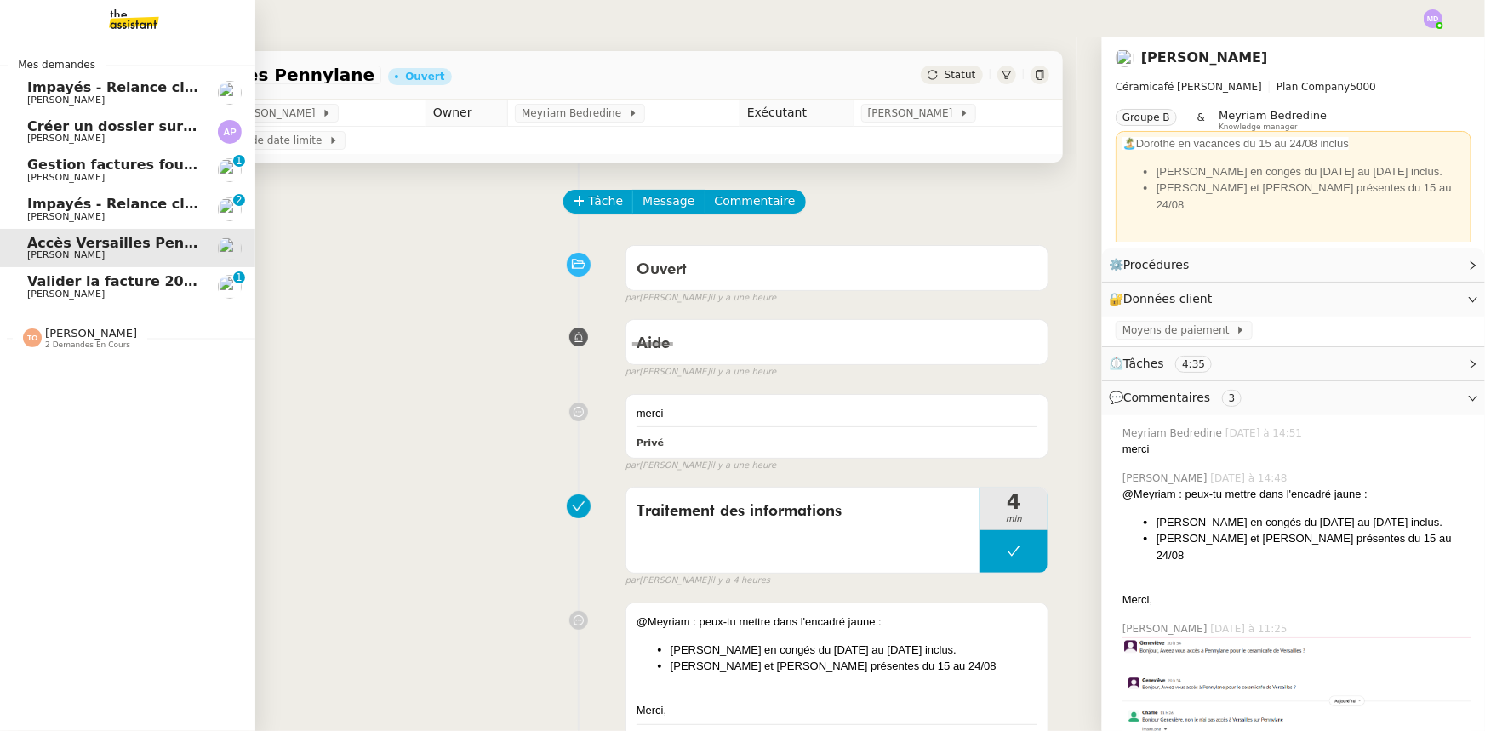
click at [109, 203] on span "Impayés - Relance client - [DATE]" at bounding box center [154, 204] width 254 height 16
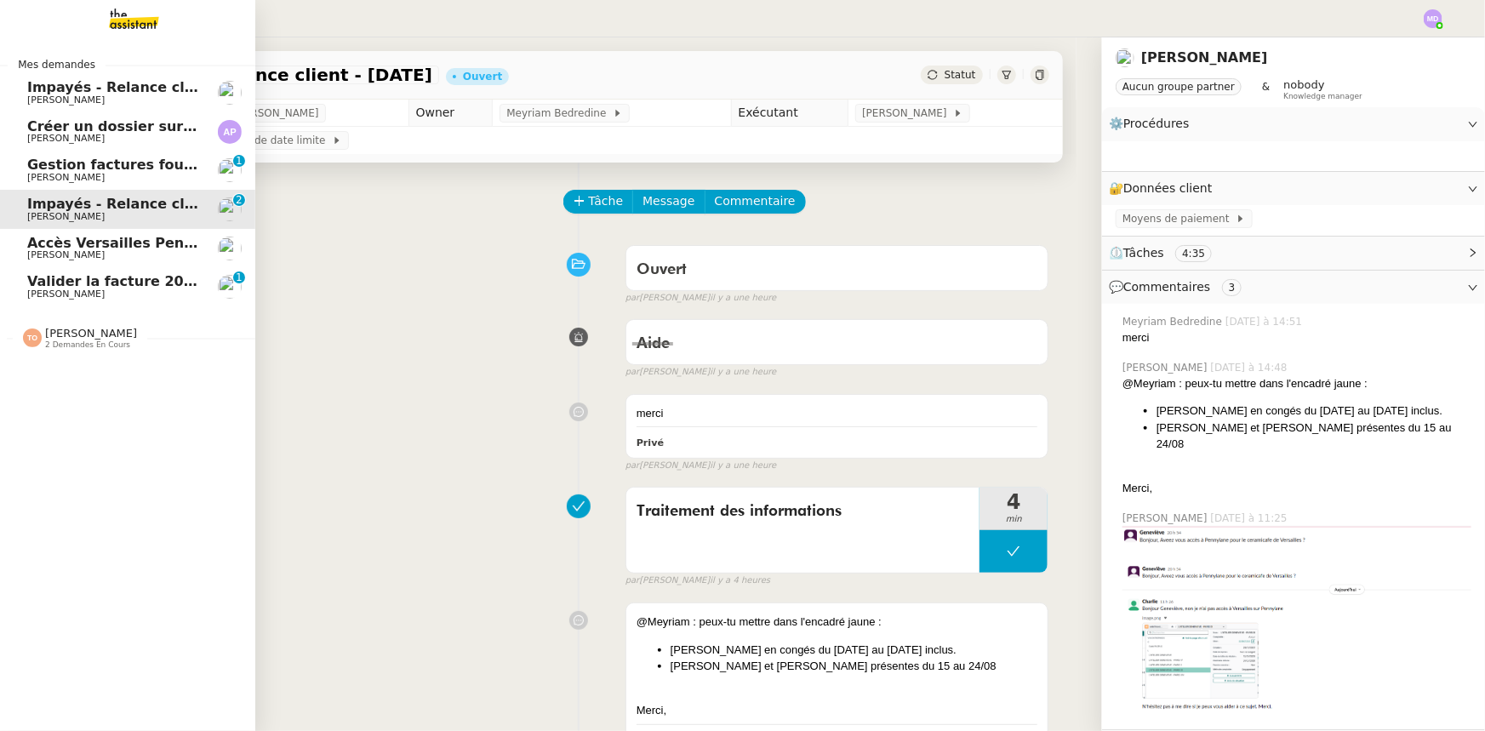
click at [116, 184] on link "Gestion factures fournisseurs (virement) via Pennylane- 2 août 2025 Genevieve L…" at bounding box center [127, 170] width 255 height 39
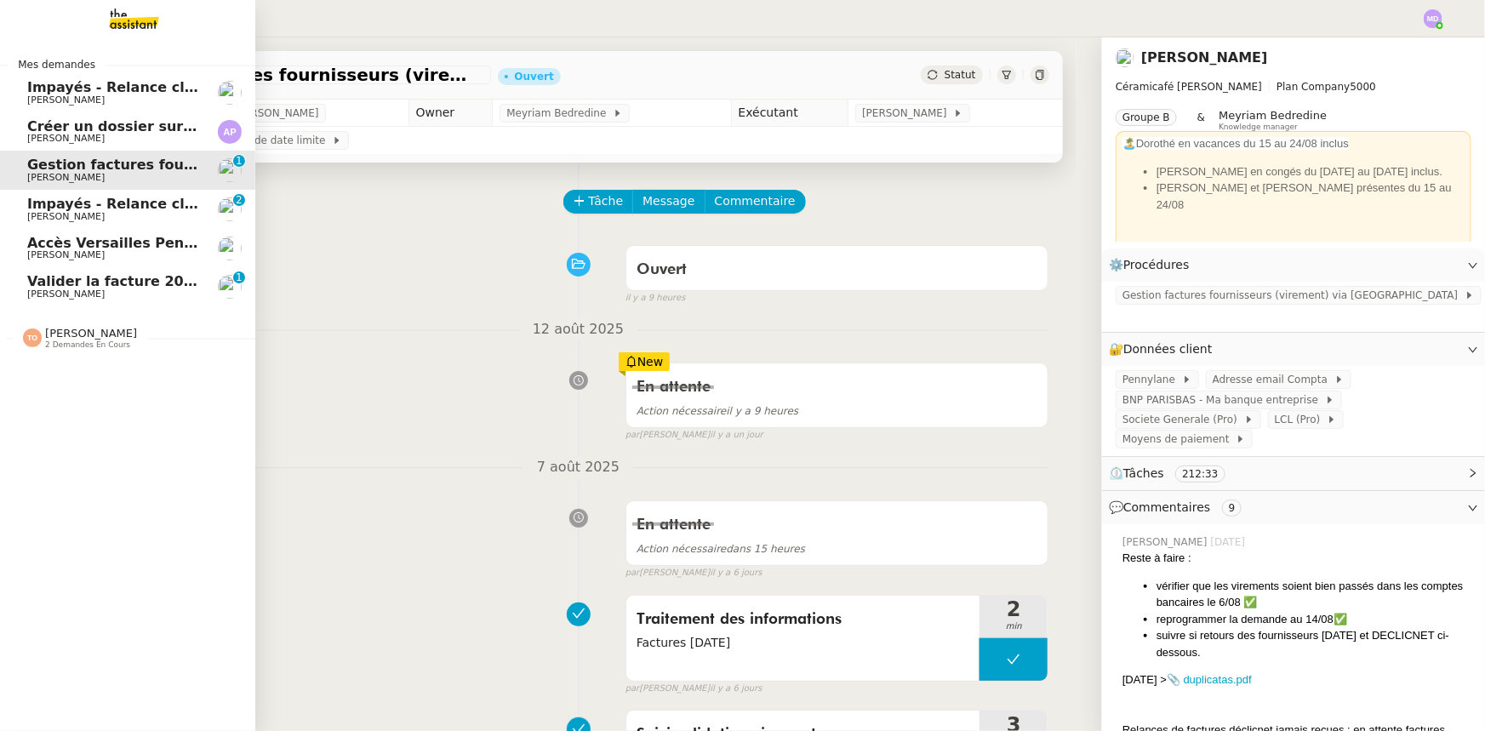
click at [151, 208] on span "Impayés - Relance client - [DATE]" at bounding box center [154, 204] width 254 height 16
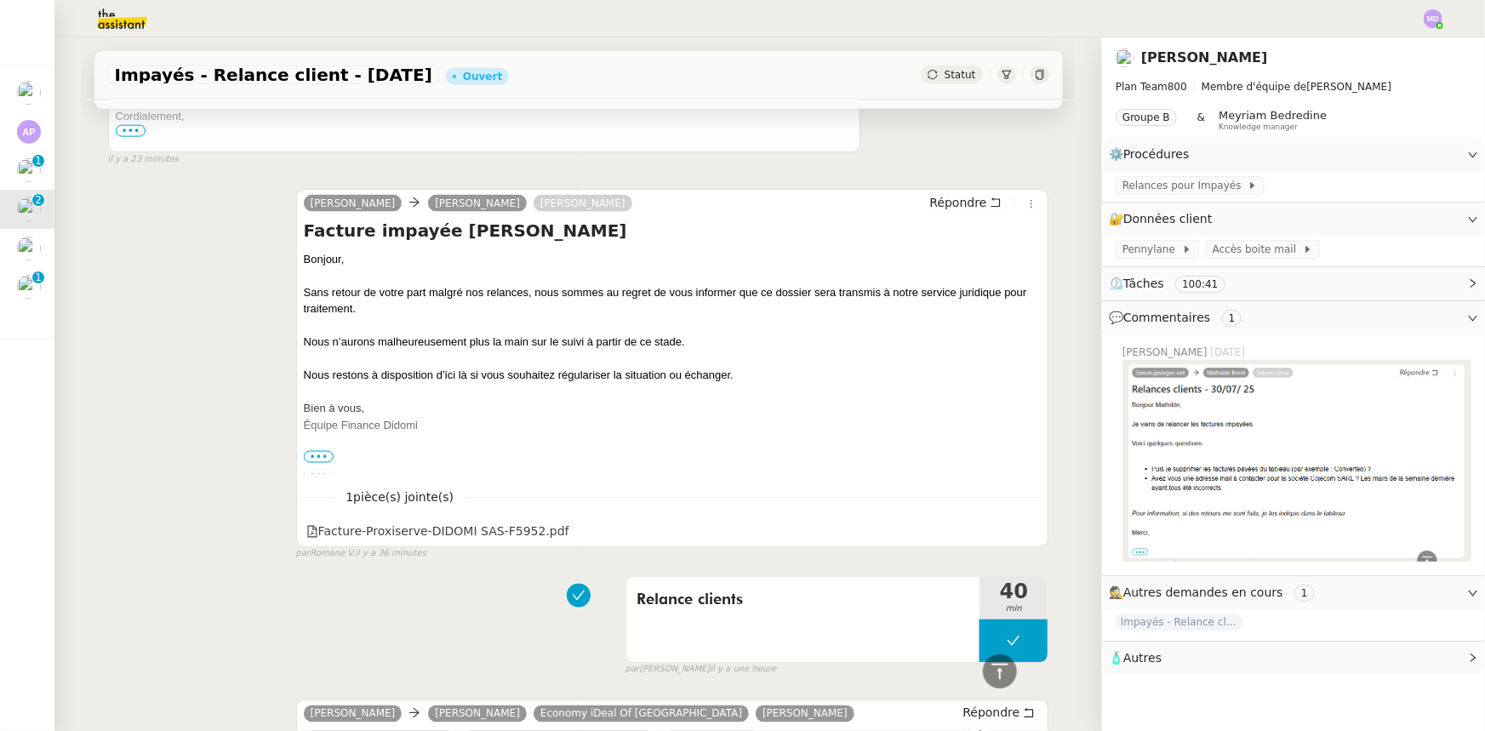
scroll to position [4719, 0]
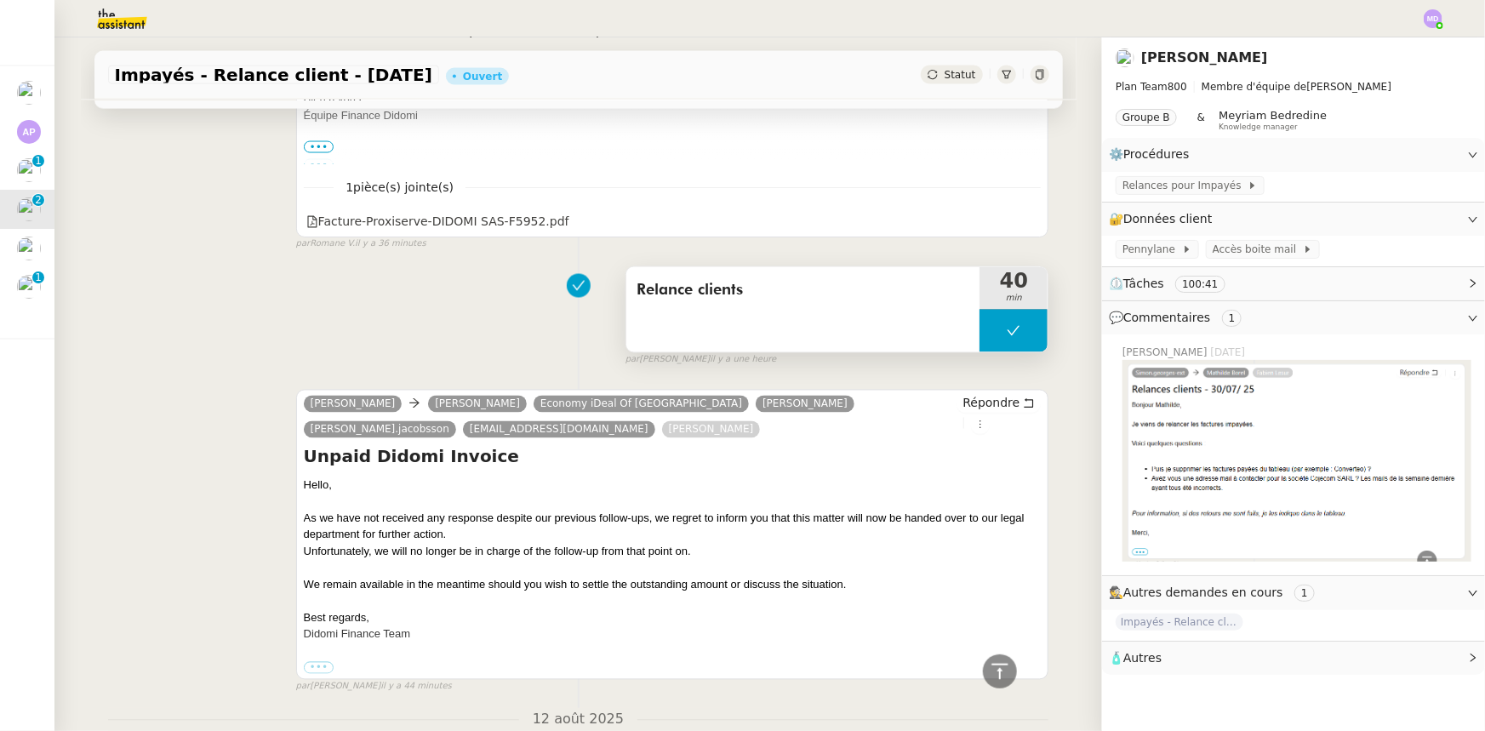
click at [1007, 324] on icon at bounding box center [1014, 331] width 14 height 14
click at [990, 324] on icon at bounding box center [997, 331] width 14 height 14
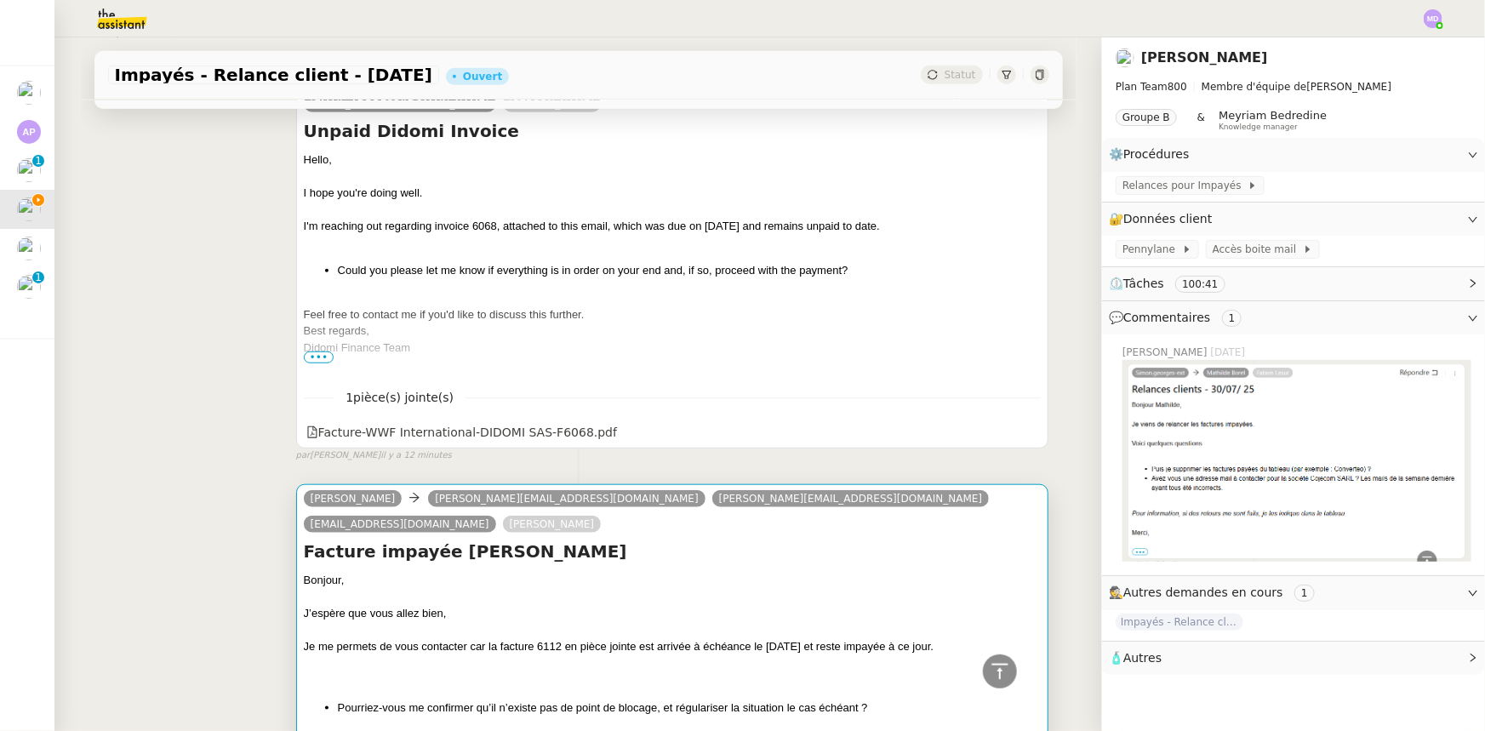
scroll to position [748, 0]
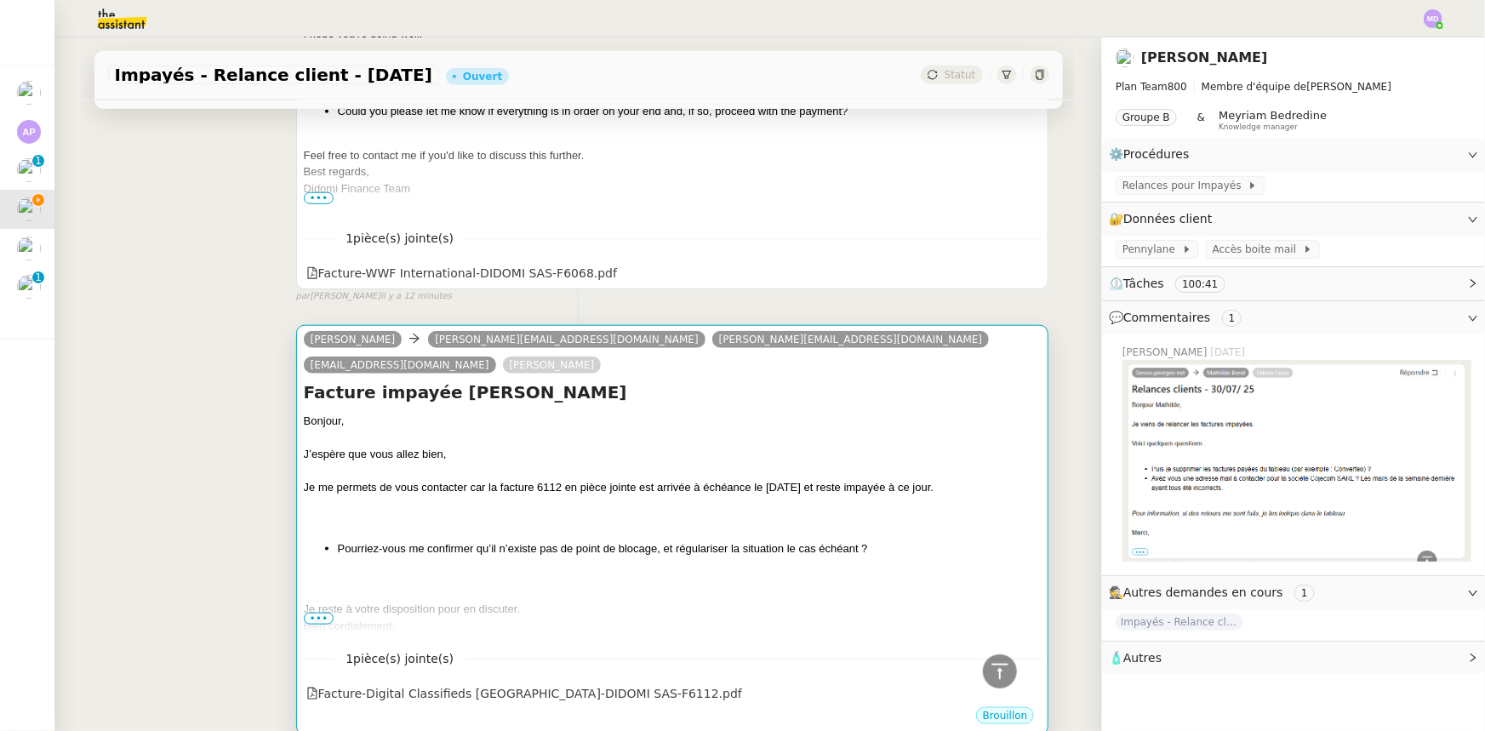
click at [554, 481] on span "Je me permets de vous contacter car la facture 6112 en pièce jointe est arrivée…" at bounding box center [619, 487] width 630 height 13
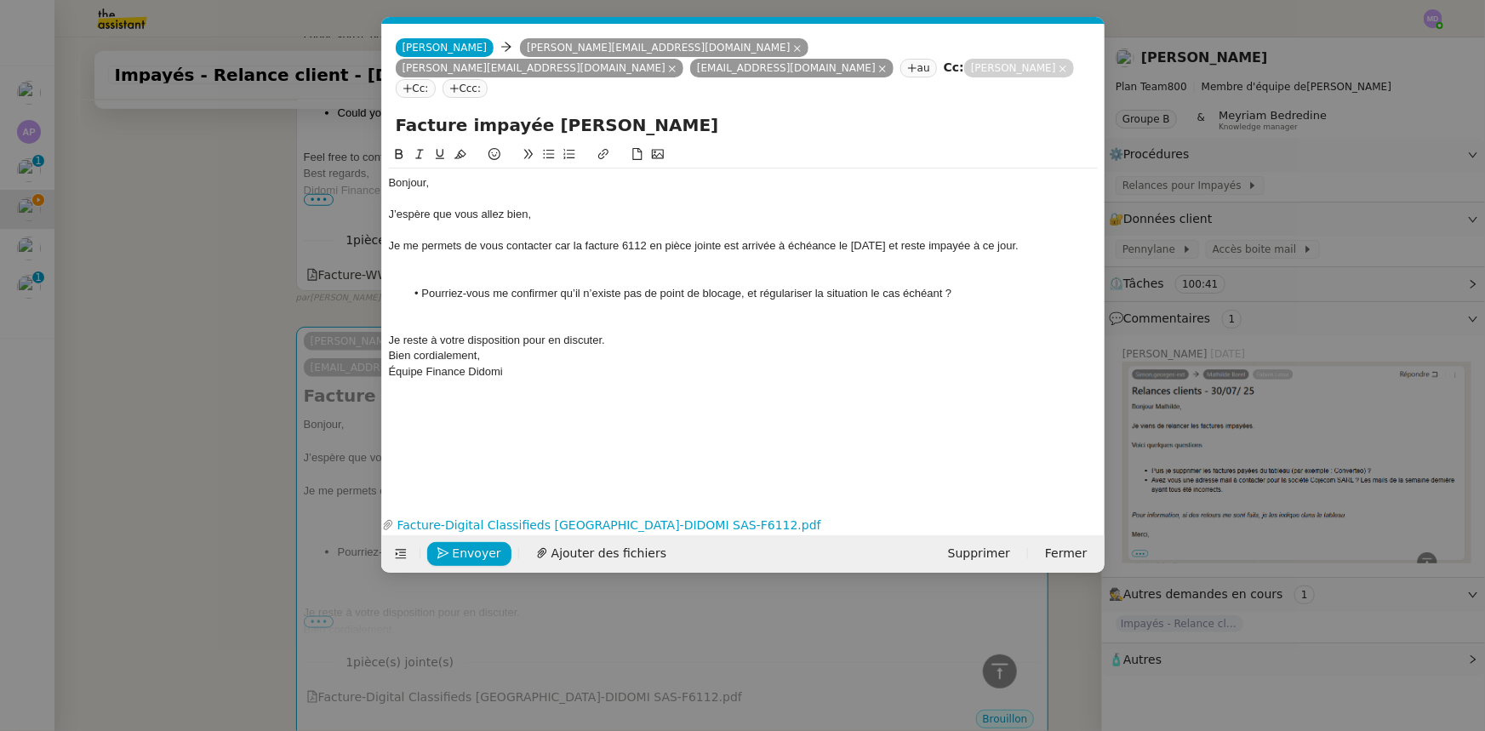
scroll to position [749, 0]
click at [517, 254] on div at bounding box center [743, 261] width 709 height 15
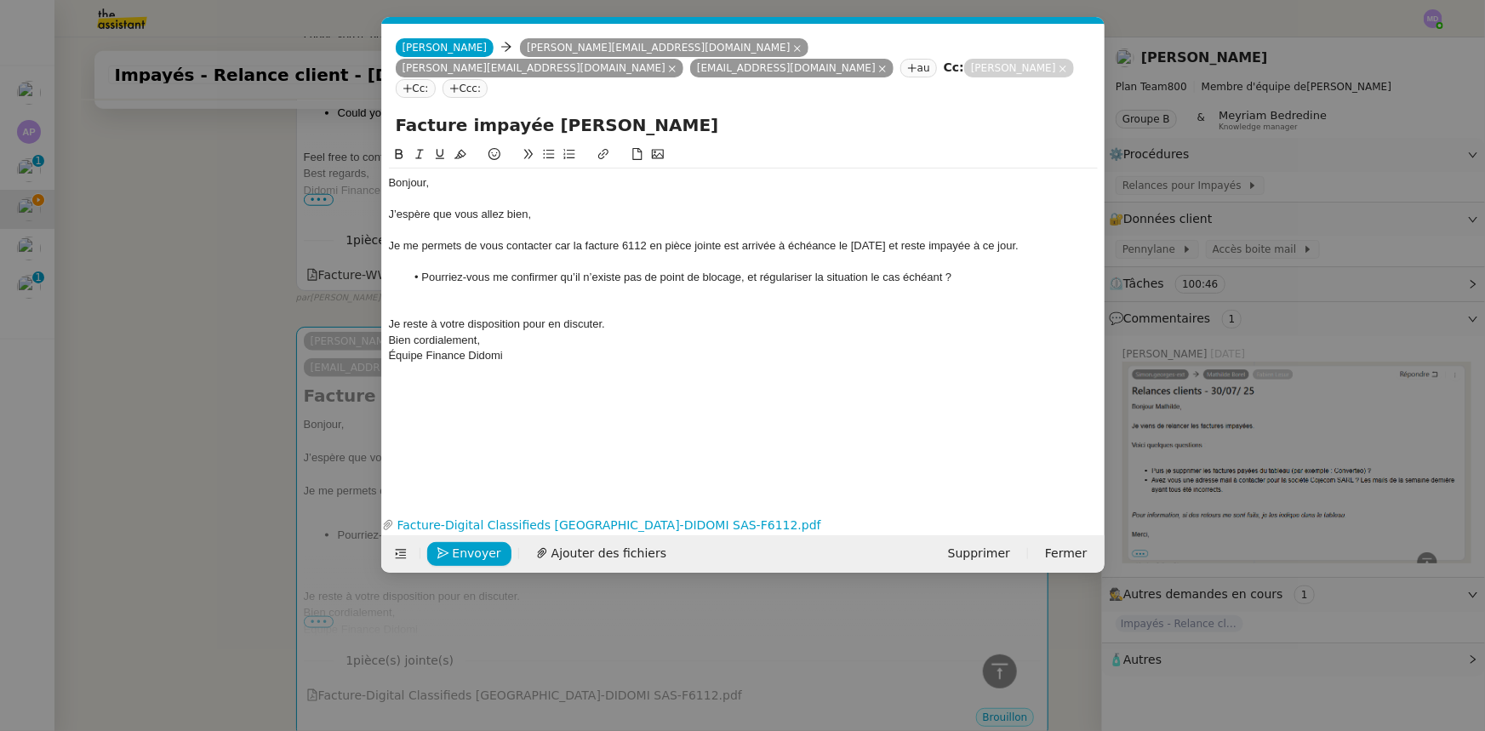
click at [617, 317] on div "Je reste à votre disposition pour en discuter." at bounding box center [743, 324] width 709 height 15
click at [872, 239] on span "Je me permets de vous contacter car la facture 6112 en pièce jointe est arrivée…" at bounding box center [704, 245] width 630 height 13
click at [415, 301] on div at bounding box center [743, 308] width 709 height 15
click at [460, 551] on span "Envoyer" at bounding box center [477, 554] width 49 height 20
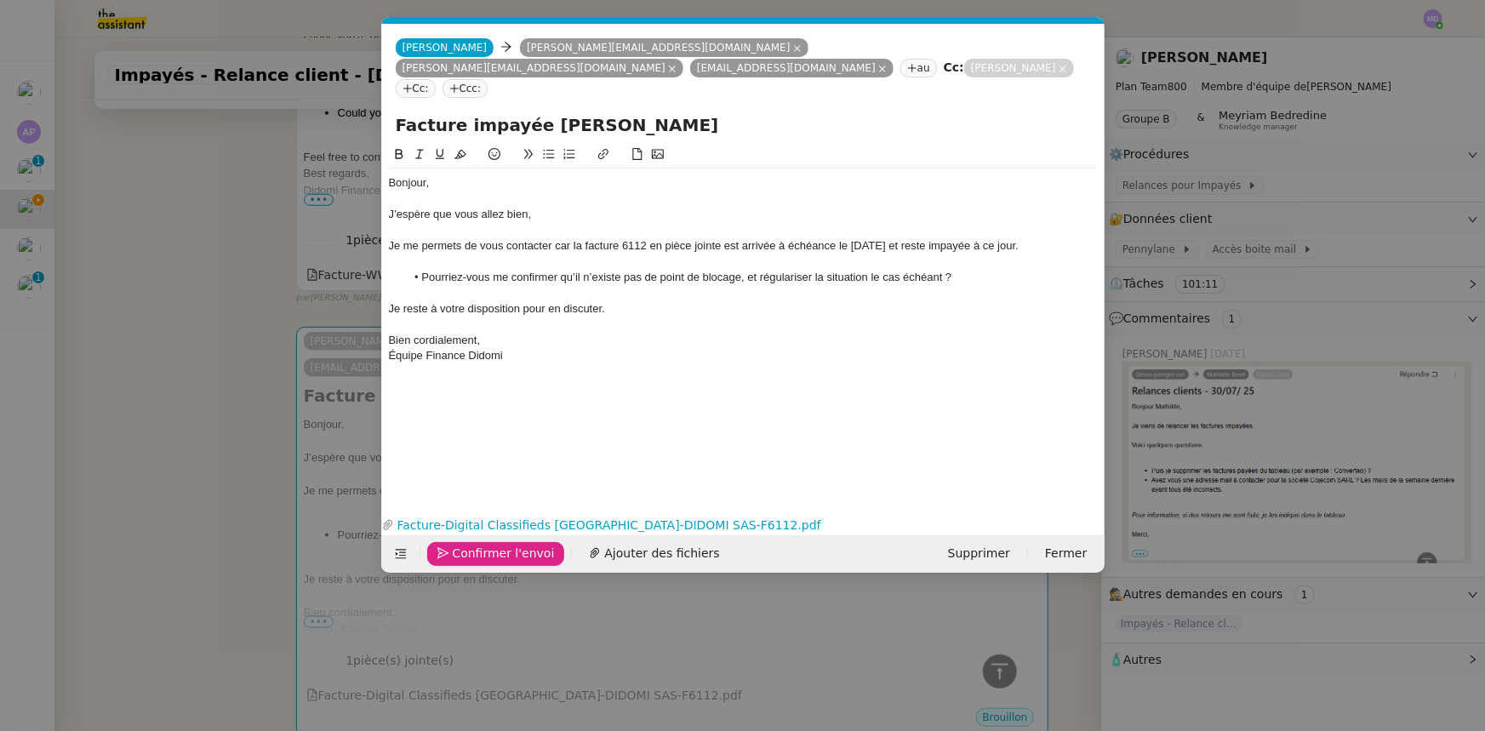
click at [460, 551] on span "Confirmer l'envoi" at bounding box center [504, 554] width 102 height 20
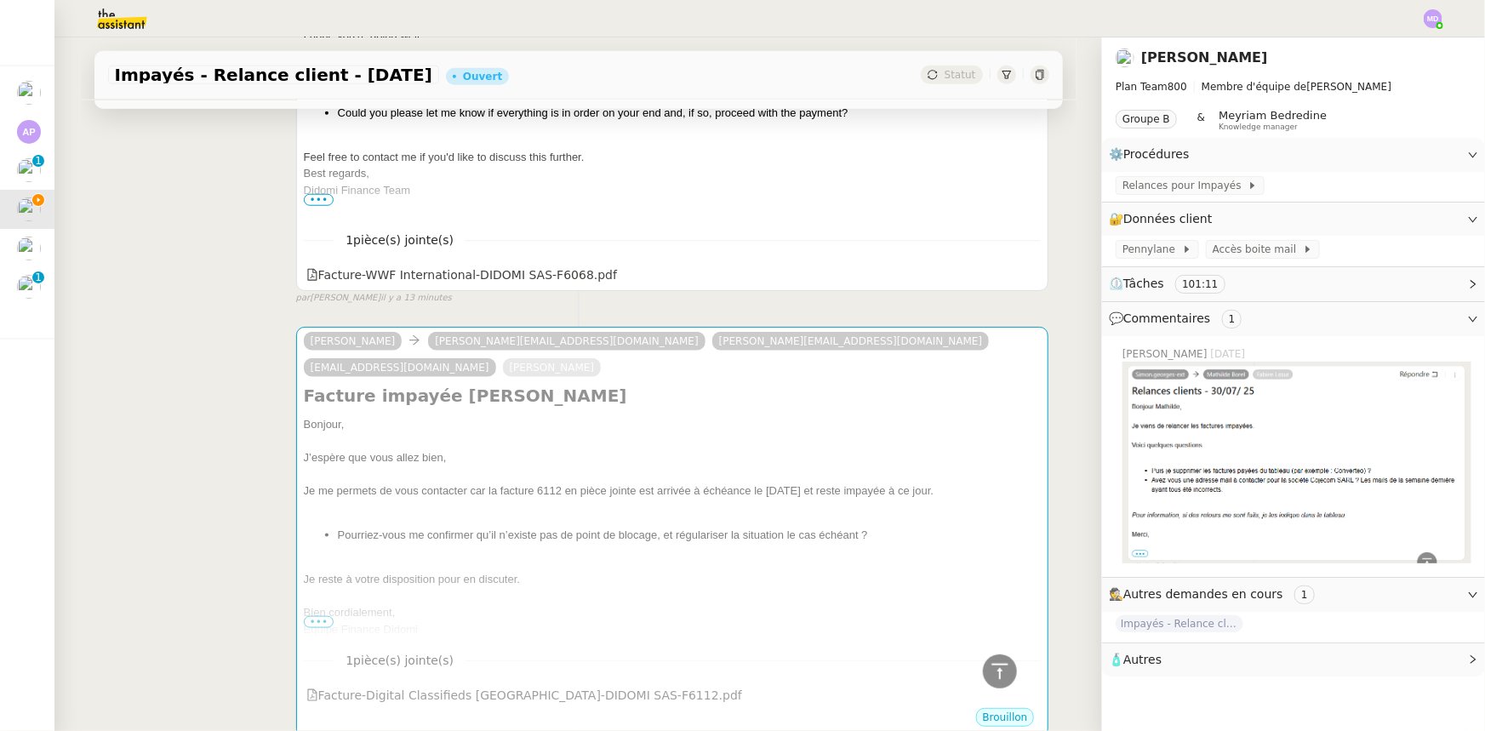
click at [460, 551] on nz-modal-container "Service TA - VOYAGE - PROPOSITION GLOBALE A utiliser dans le cadre de propositi…" at bounding box center [742, 365] width 1485 height 731
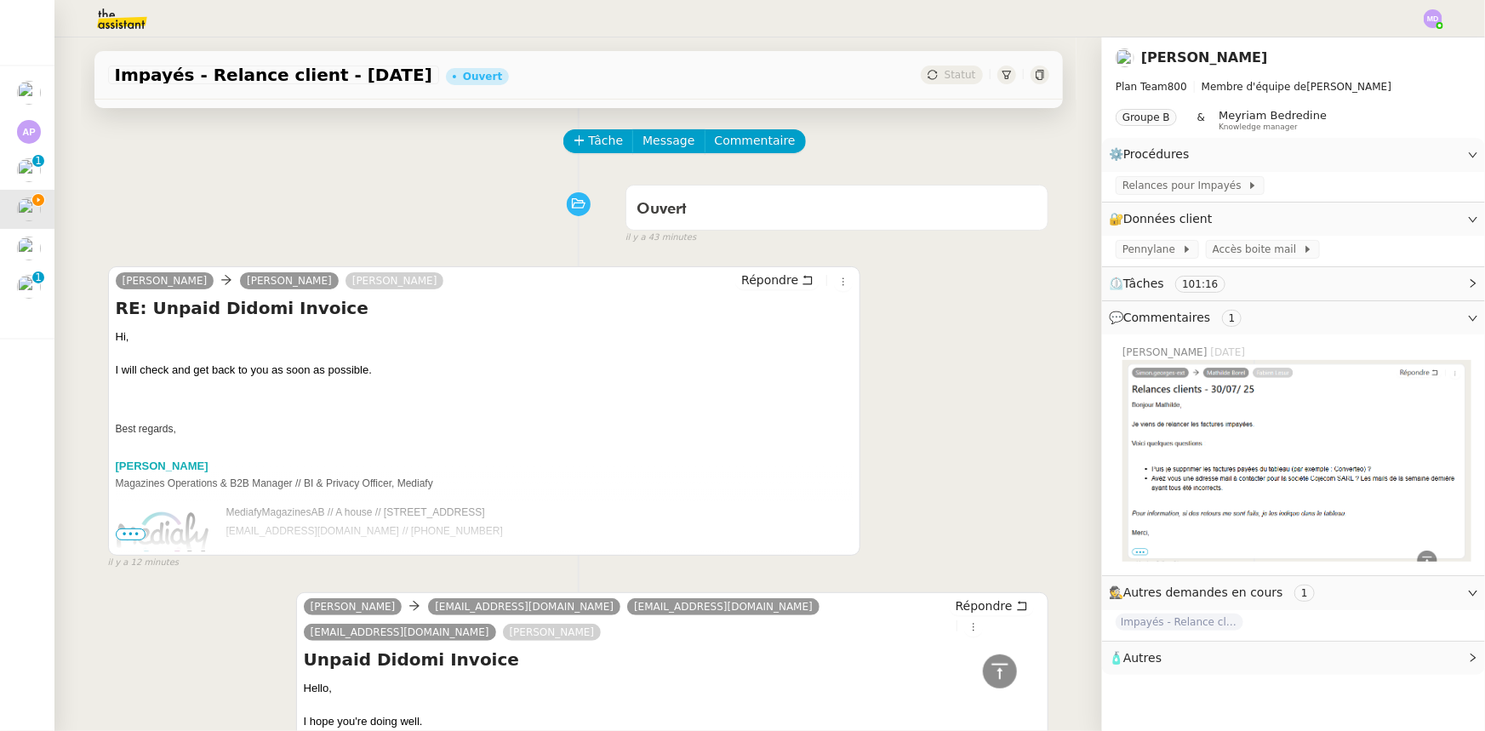
scroll to position [0, 0]
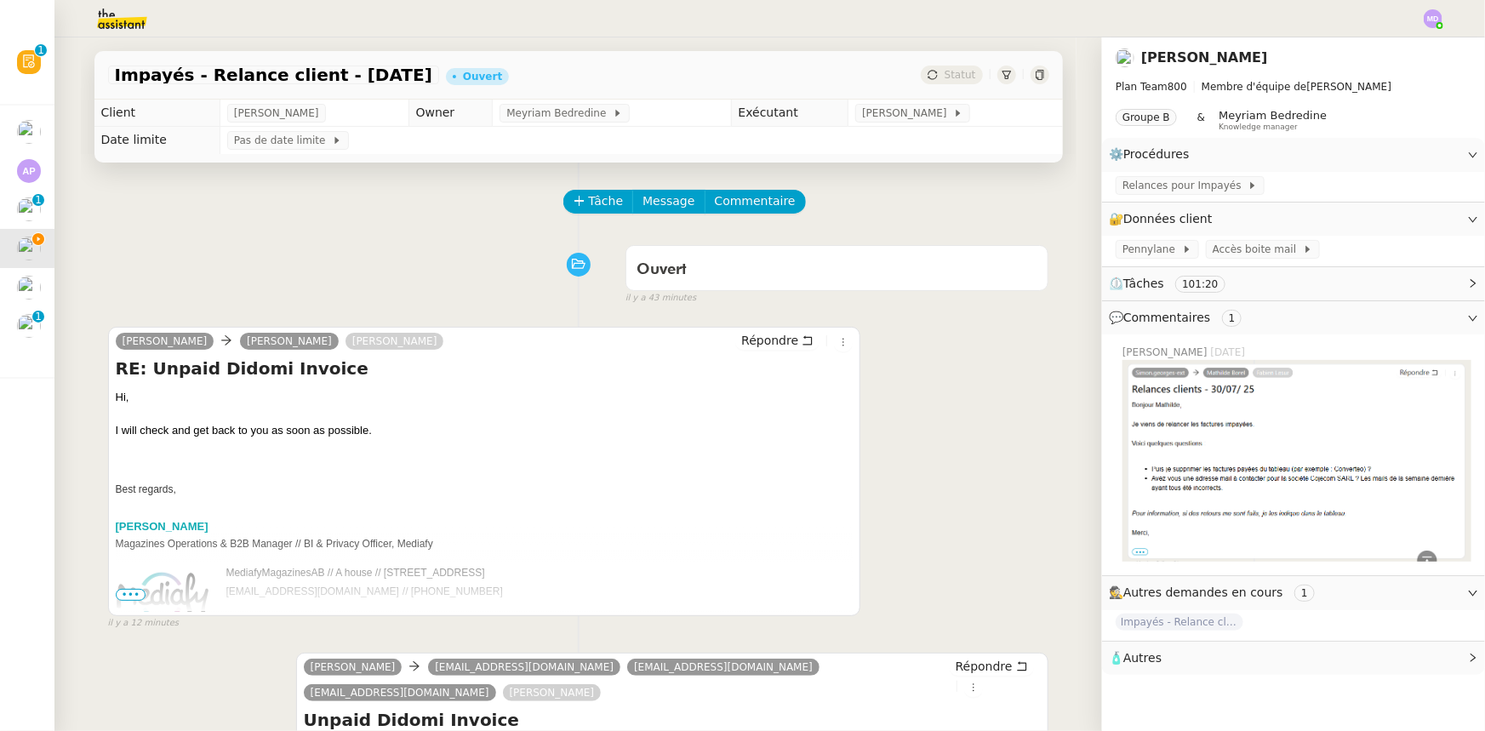
drag, startPoint x: 365, startPoint y: 432, endPoint x: 98, endPoint y: 429, distance: 267.2
copy span "I will check and get back to you as soon as possible."
click at [745, 192] on button "Commentaire" at bounding box center [755, 202] width 101 height 24
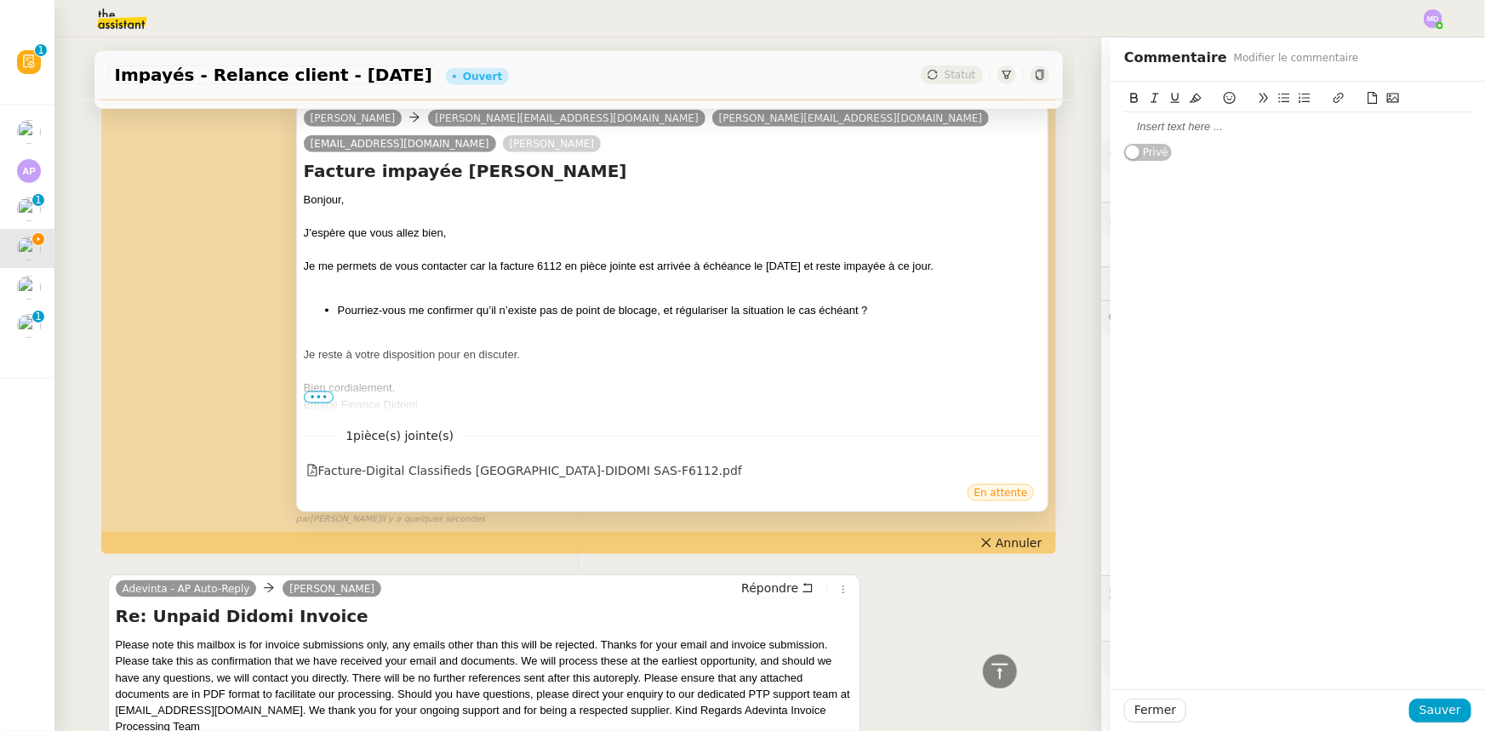
scroll to position [928, 0]
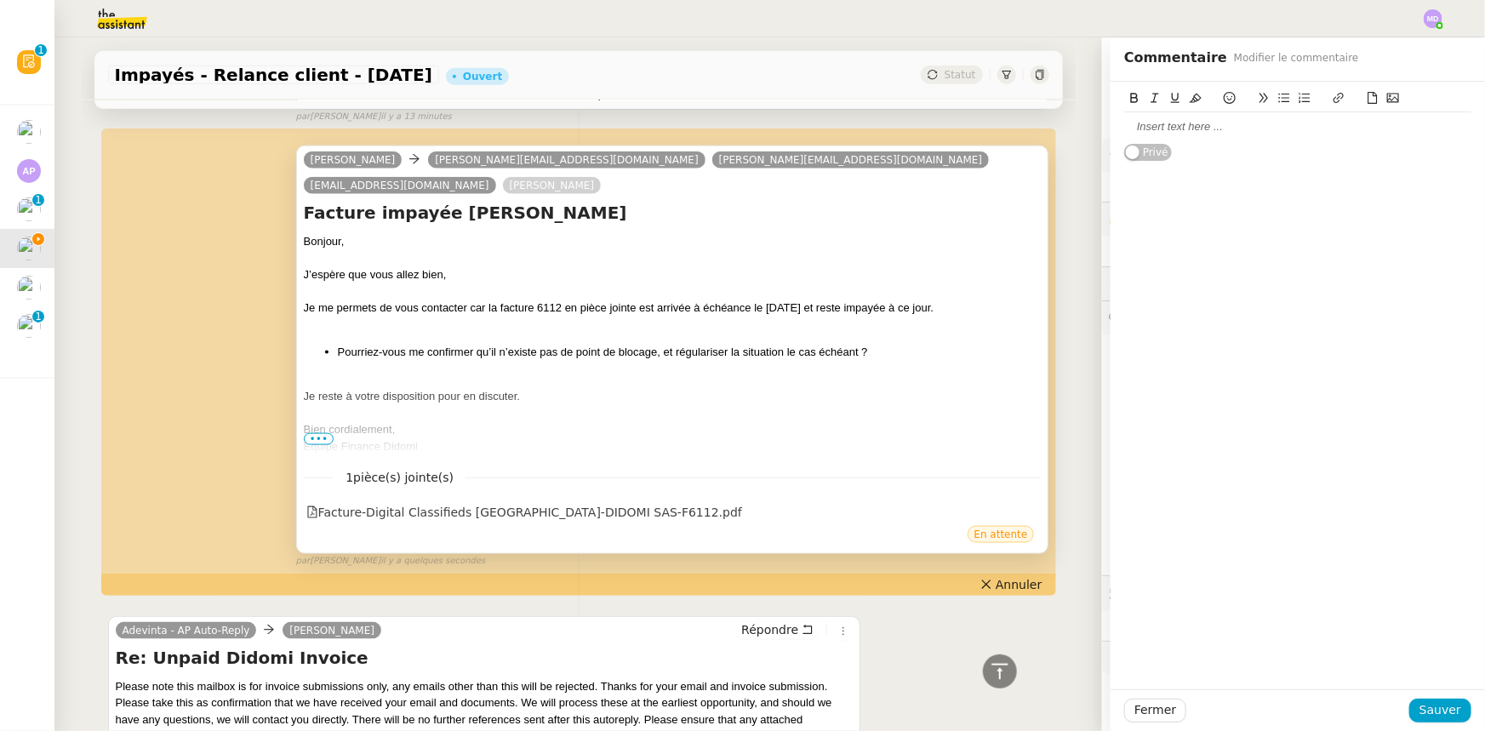
click at [1185, 128] on div at bounding box center [1297, 126] width 347 height 15
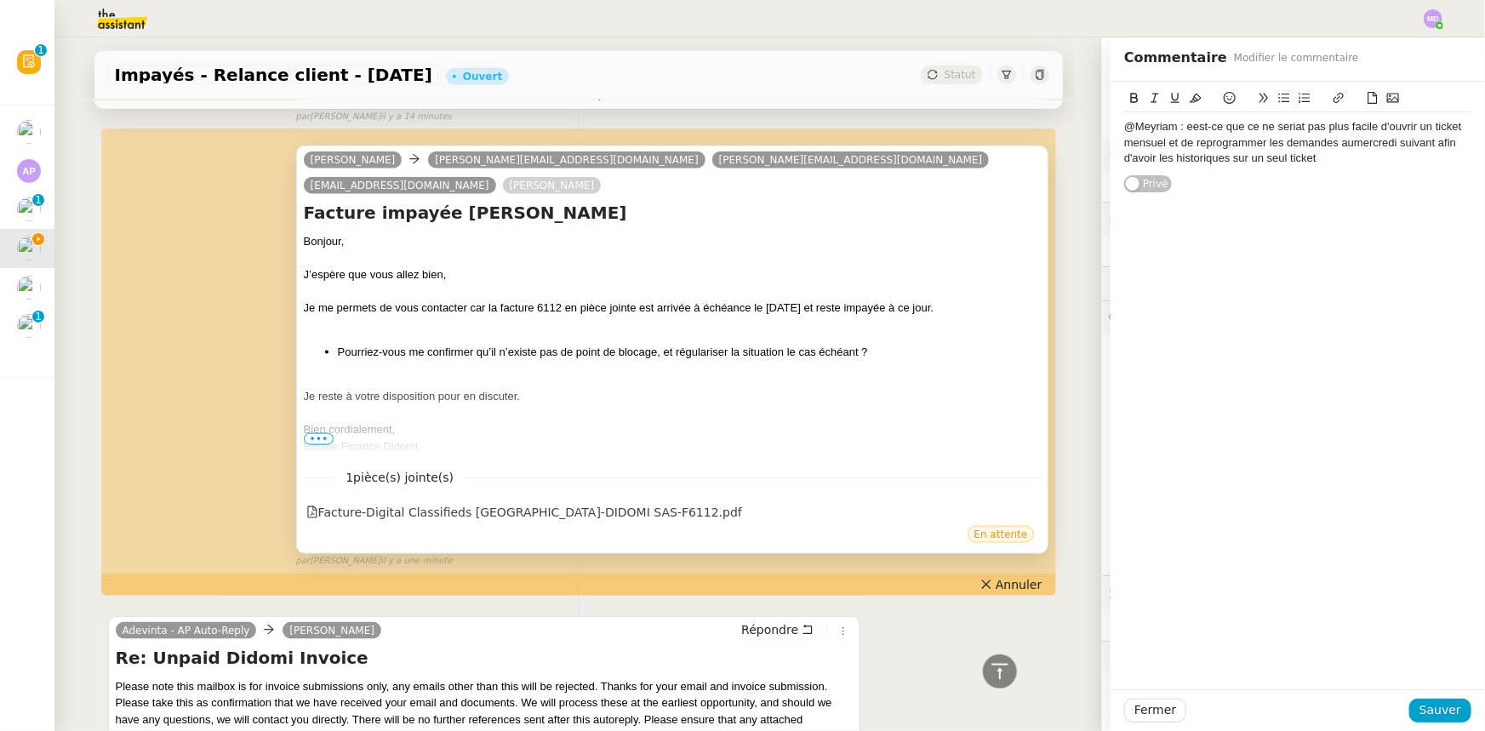
click at [1185, 128] on div "@Meyriam : eest-ce que ce ne seriat pas plus facile d'ouvrir un ticket mensuel …" at bounding box center [1297, 142] width 347 height 47
click at [1391, 166] on div "@Meyriam : est-ce que ce ne seriat pas plus facile d'ouvrir un ticket mensuel e…" at bounding box center [1297, 142] width 347 height 47
click at [1264, 128] on div "@Meyriam : est-ce que ce ne seriat pas plus facile d'ouvrir un ticket mensuel e…" at bounding box center [1297, 142] width 347 height 47
click at [1266, 128] on div "@Meyriam : est-ce que ce ne seriat pas plus facile d'ouvrir un ticket mensuel e…" at bounding box center [1297, 142] width 347 height 47
click at [1271, 126] on div "@Meyriam : est-ce que ce ne seriat pas plus facile d'ouvrir un ticket mensuel e…" at bounding box center [1297, 142] width 347 height 47
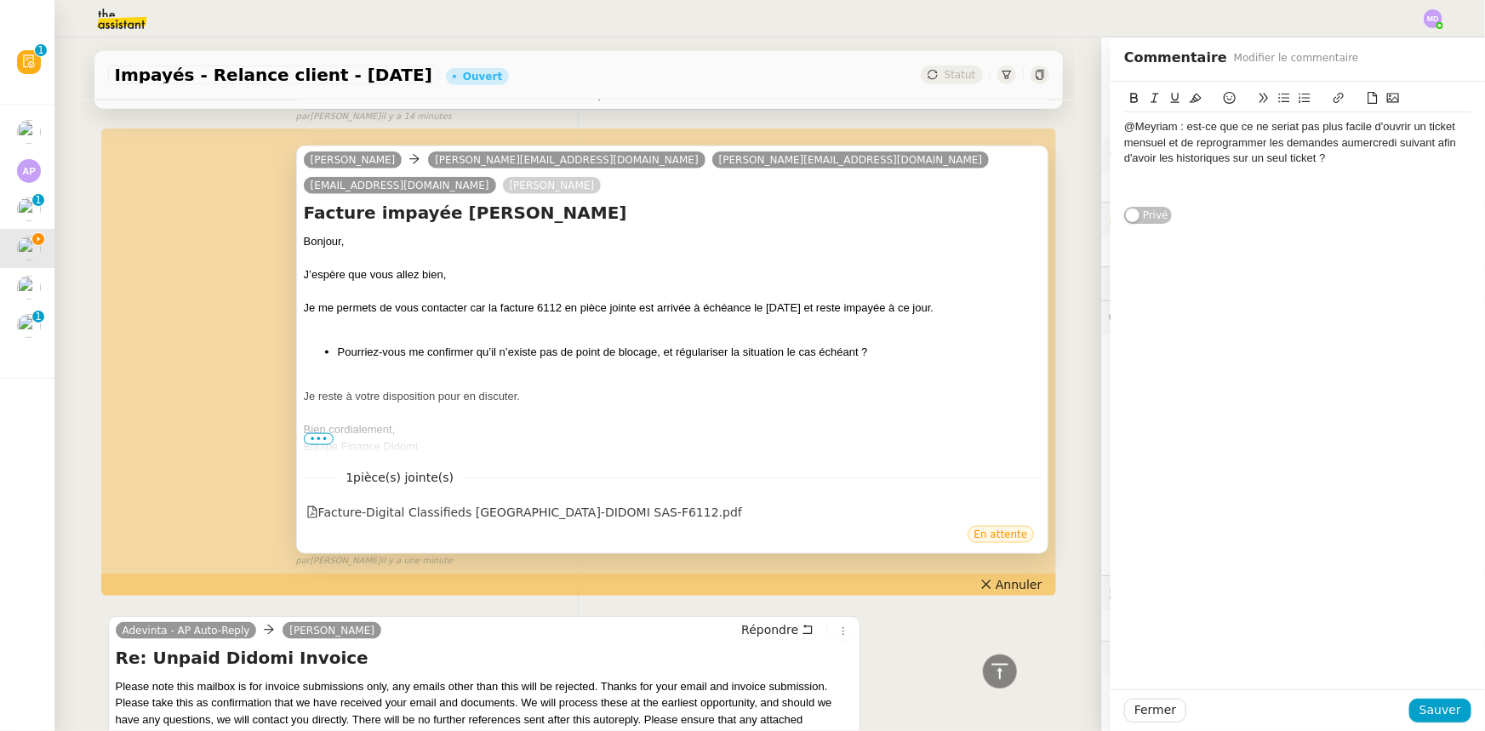
click at [0, 0] on lt-span "serait" at bounding box center [0, 0] width 0 height 0
click at [1251, 179] on div at bounding box center [1297, 174] width 347 height 15
click at [1423, 709] on span "Sauver" at bounding box center [1440, 710] width 42 height 20
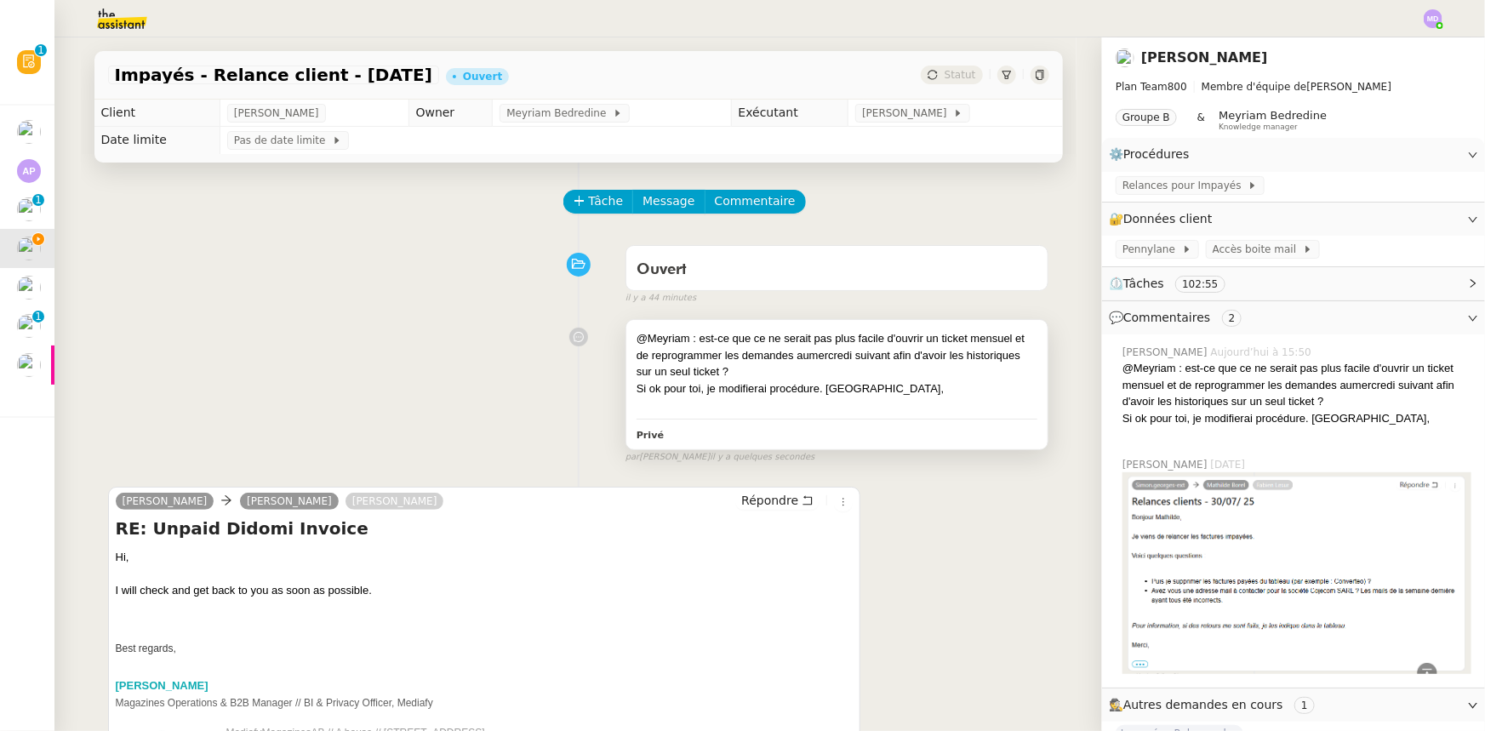
click at [912, 386] on div "Si ok pour toi, je modifierai procédure. Merci," at bounding box center [838, 388] width 402 height 17
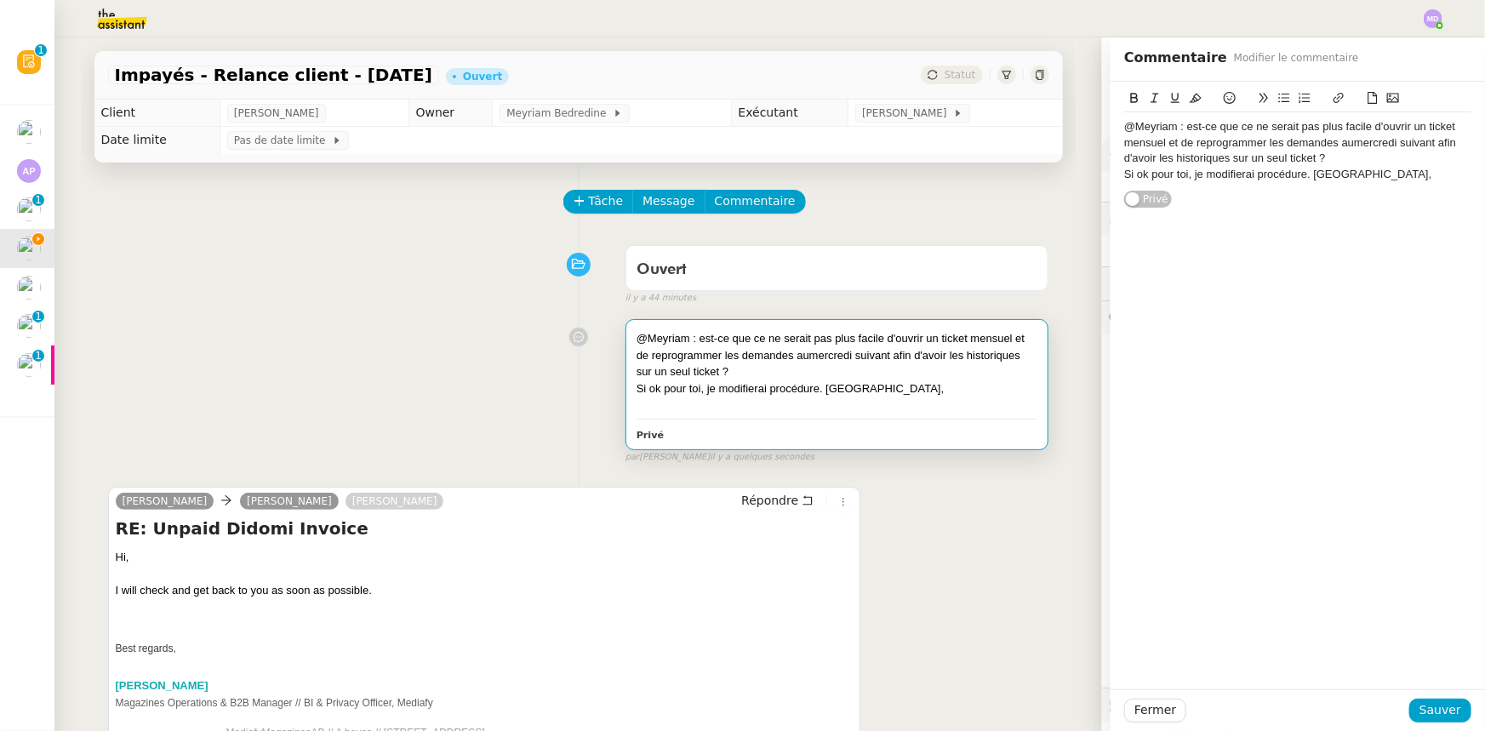
click at [1294, 175] on div "Si ok pour toi, je modifierai procédure. Merci," at bounding box center [1297, 174] width 347 height 15
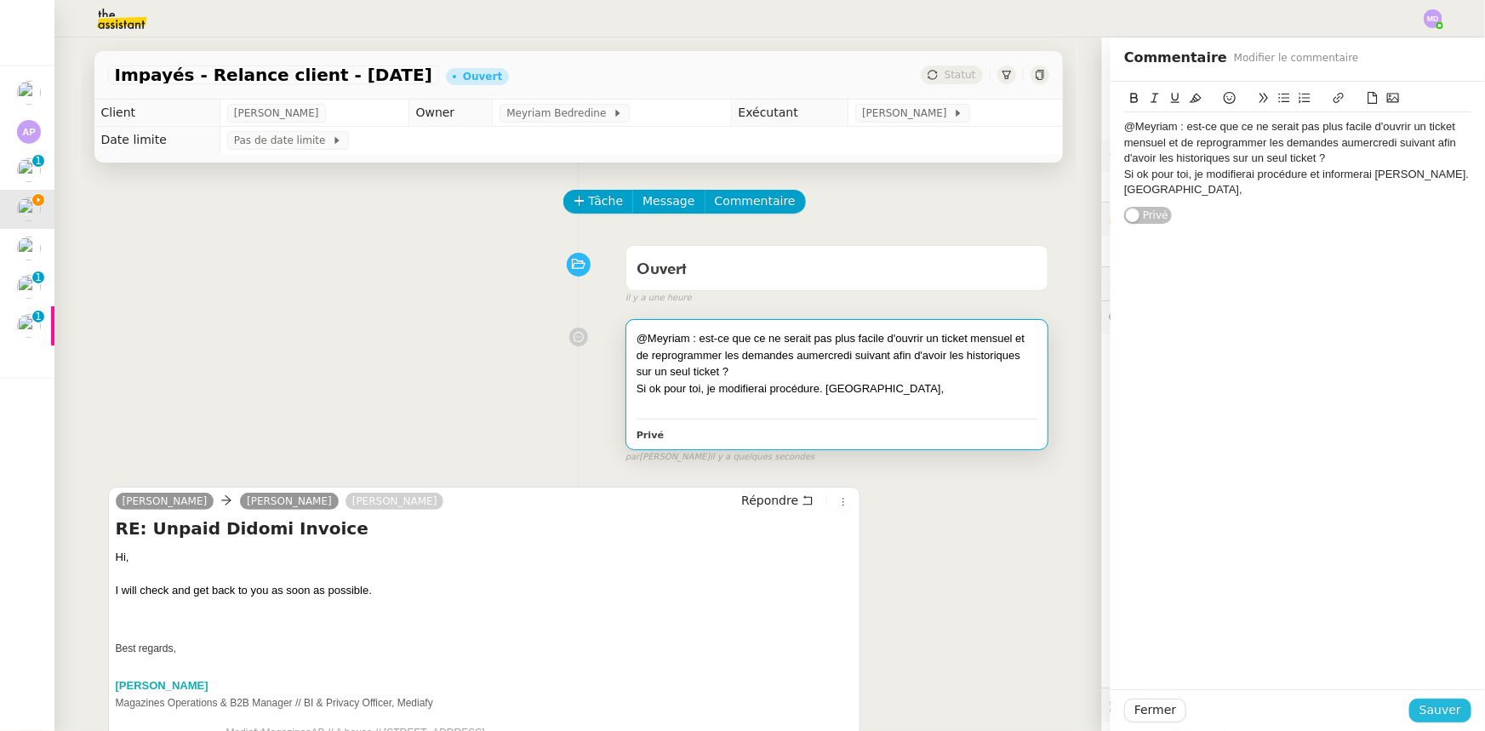
drag, startPoint x: 1430, startPoint y: 710, endPoint x: 1365, endPoint y: 705, distance: 64.9
click at [1425, 711] on span "Sauver" at bounding box center [1440, 710] width 42 height 20
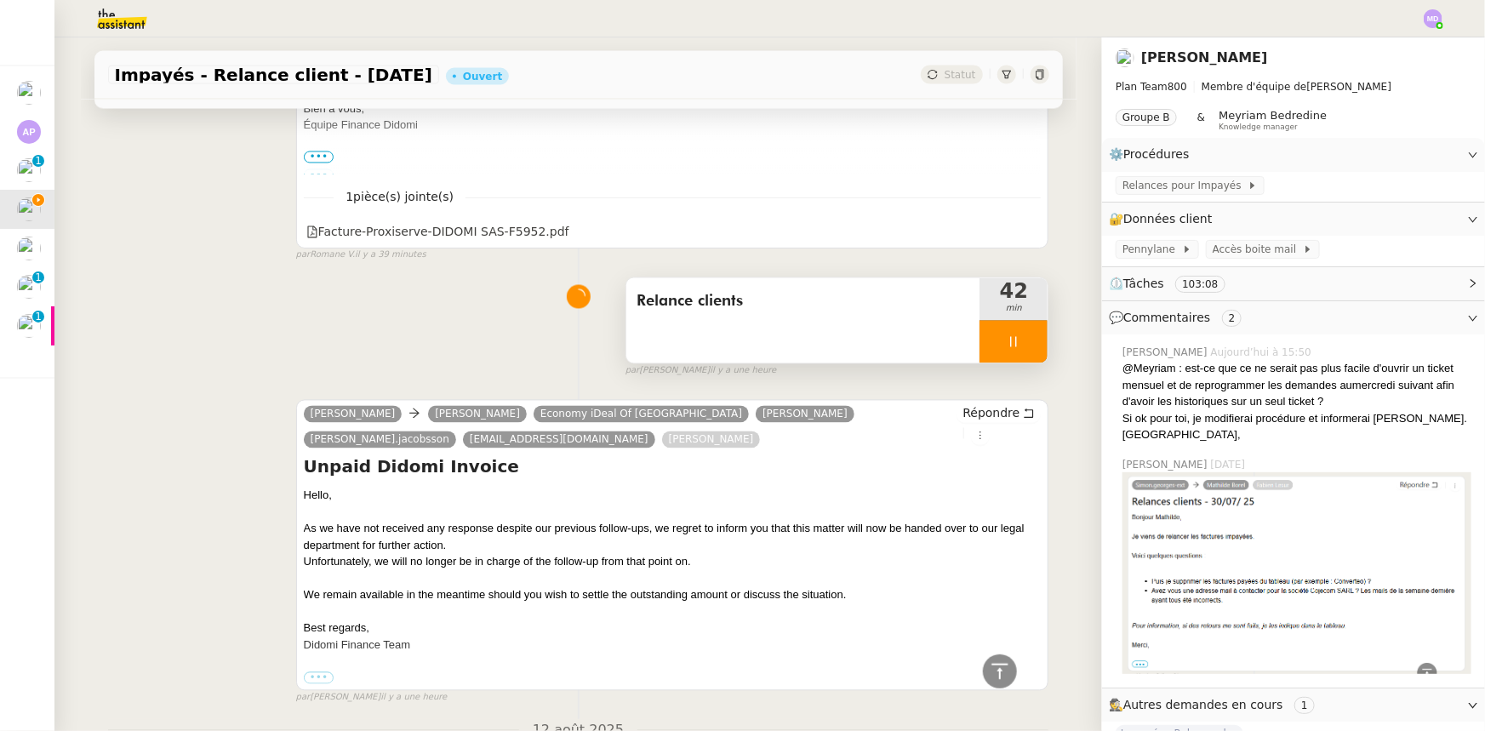
scroll to position [4910, 0]
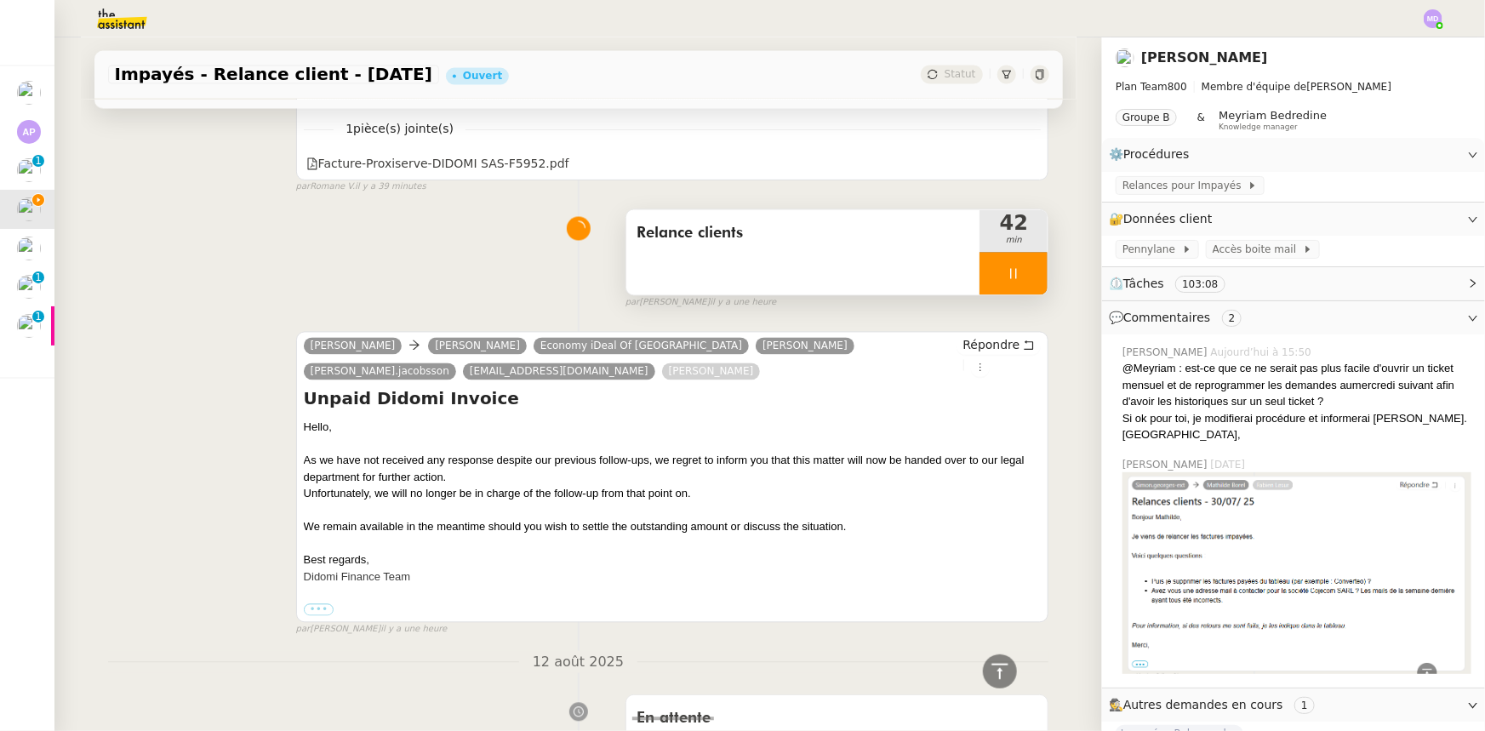
click at [1016, 254] on div at bounding box center [1013, 274] width 68 height 43
click at [1016, 254] on button at bounding box center [1031, 274] width 34 height 43
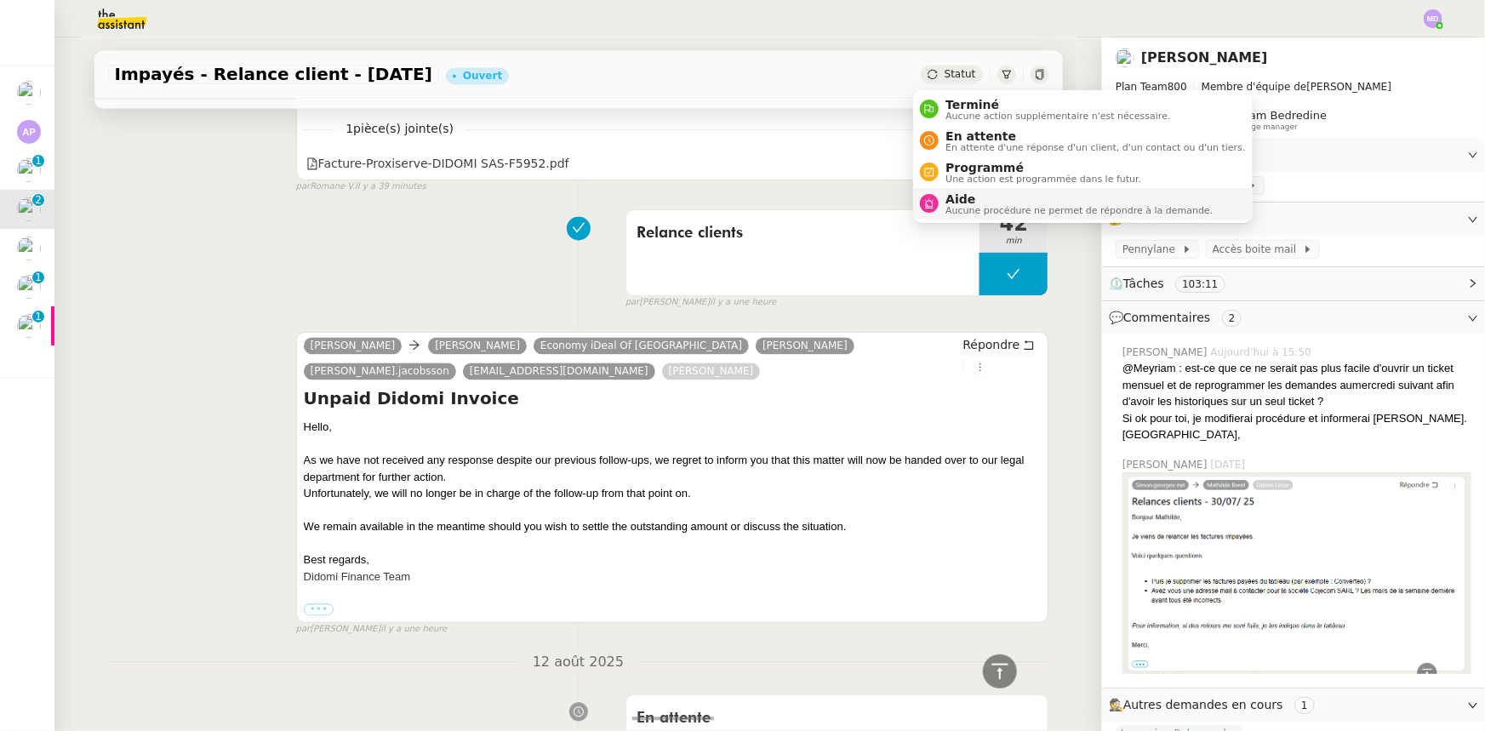
click at [968, 206] on span "Aucune procédure ne permet de répondre à la demande." at bounding box center [1078, 210] width 267 height 9
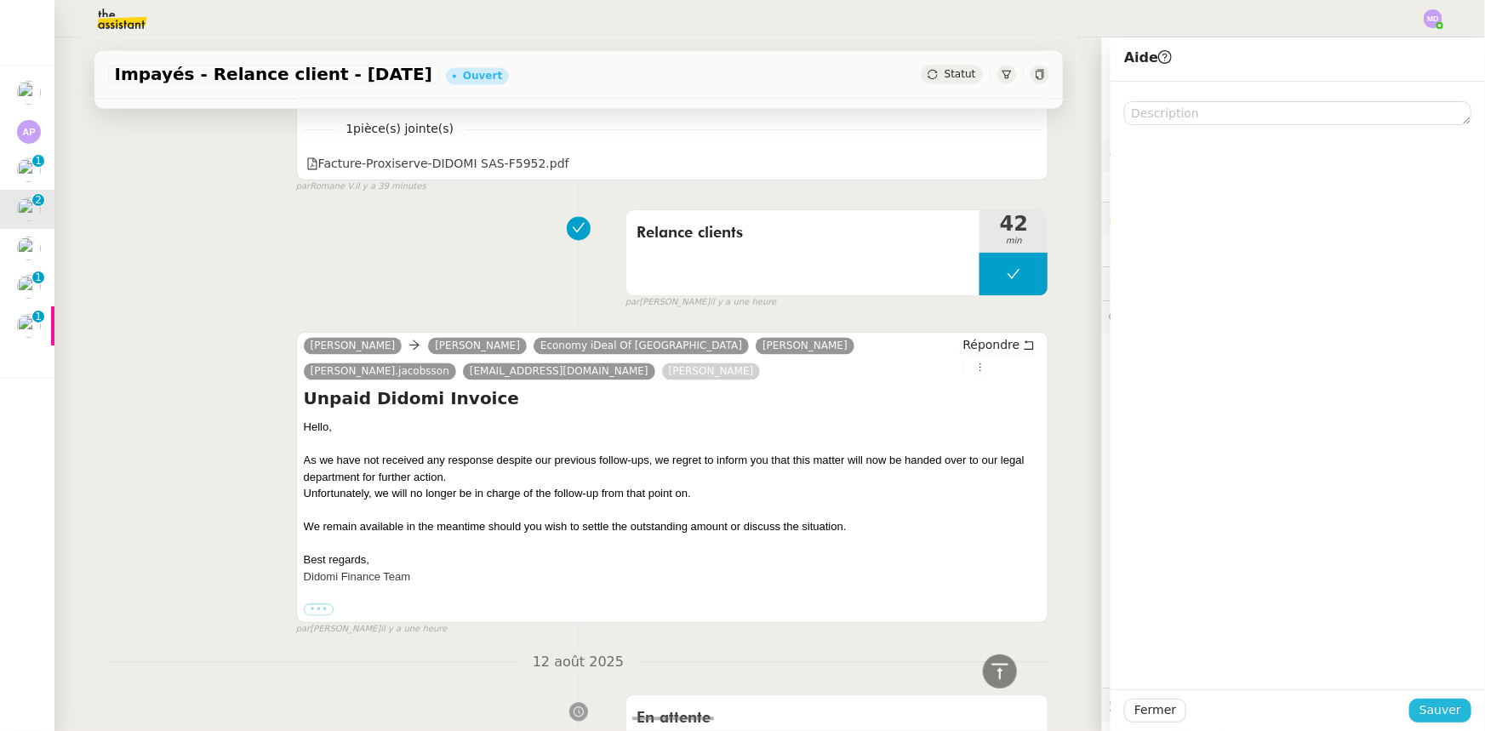
drag, startPoint x: 1422, startPoint y: 716, endPoint x: 884, endPoint y: 585, distance: 553.4
click at [1421, 714] on span "Sauver" at bounding box center [1440, 710] width 42 height 20
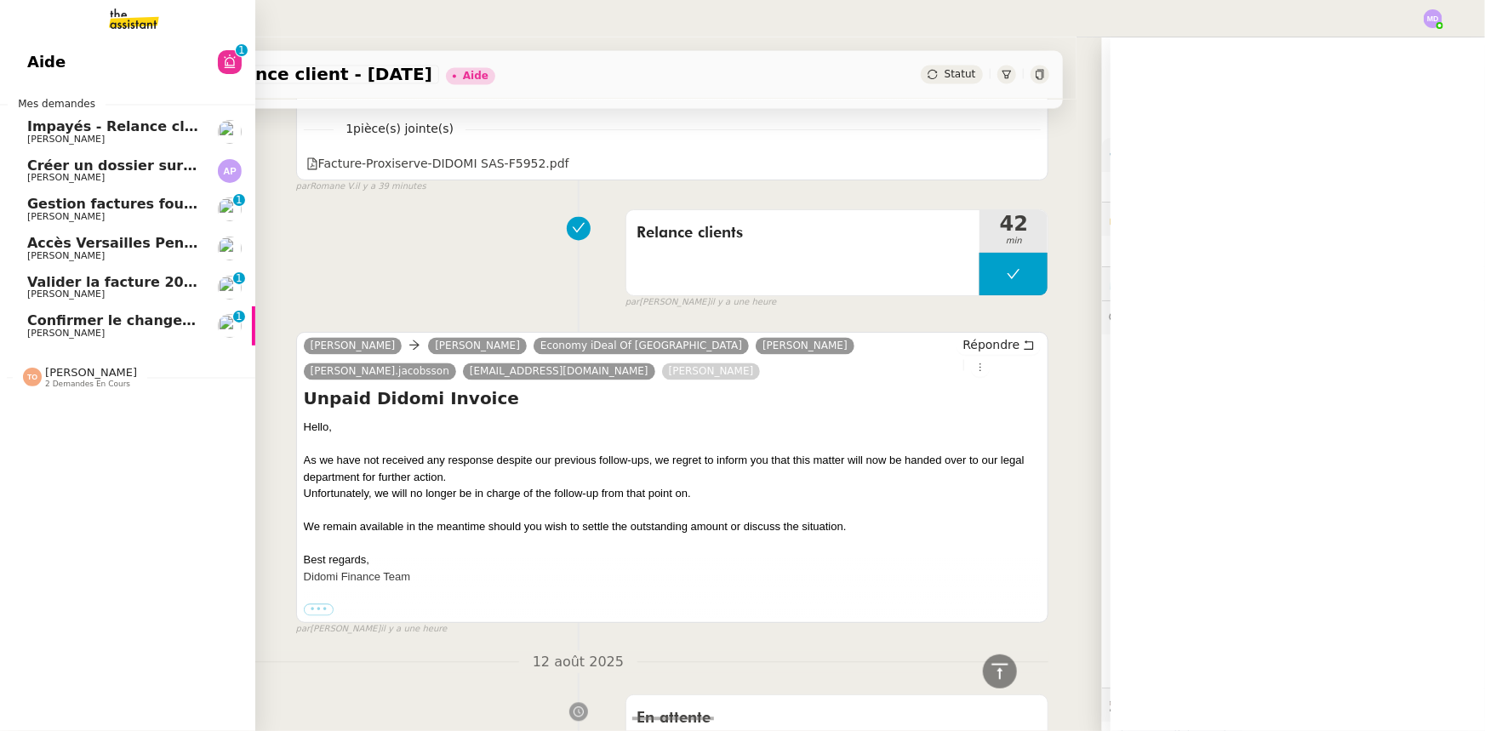
click at [94, 332] on span "[PERSON_NAME]" at bounding box center [65, 333] width 77 height 11
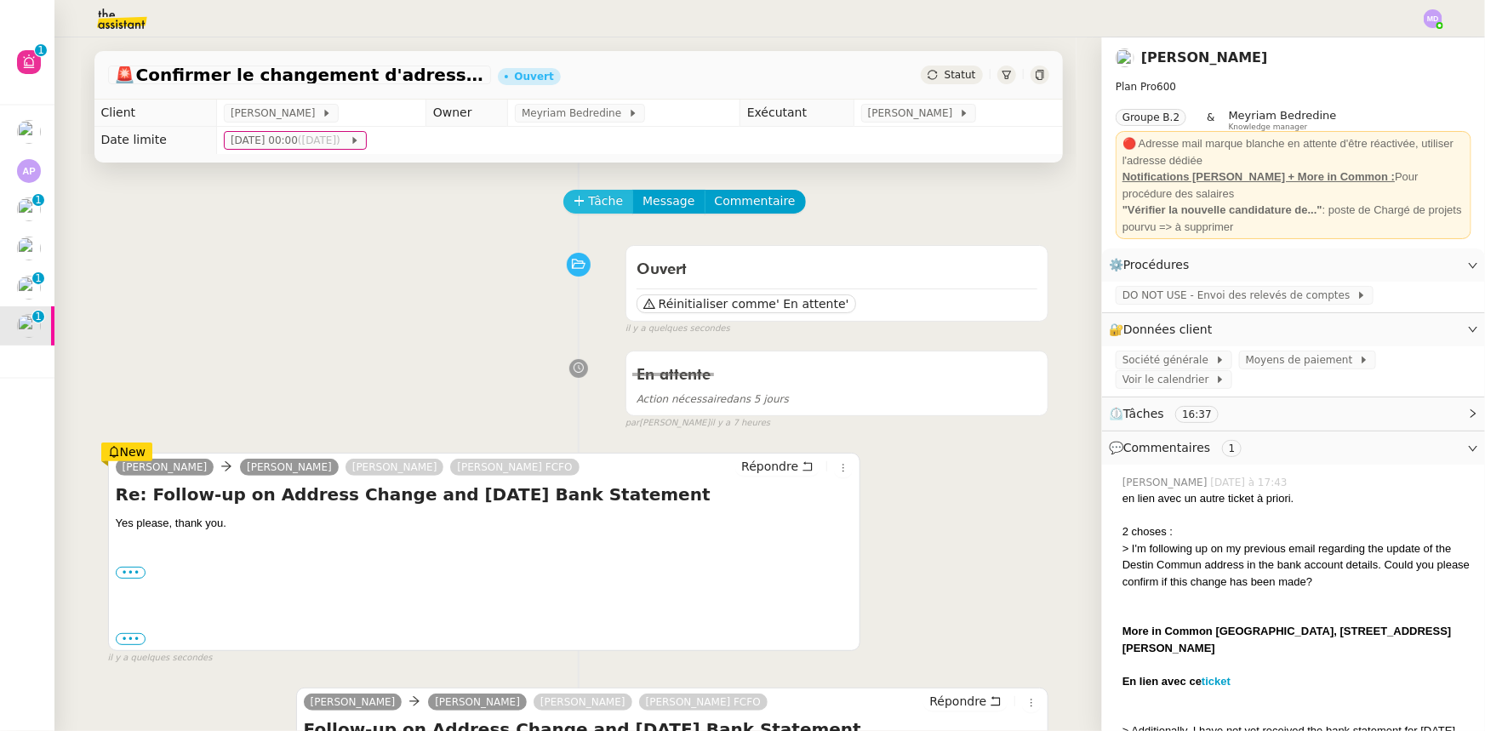
click at [589, 205] on span "Tâche" at bounding box center [606, 201] width 35 height 20
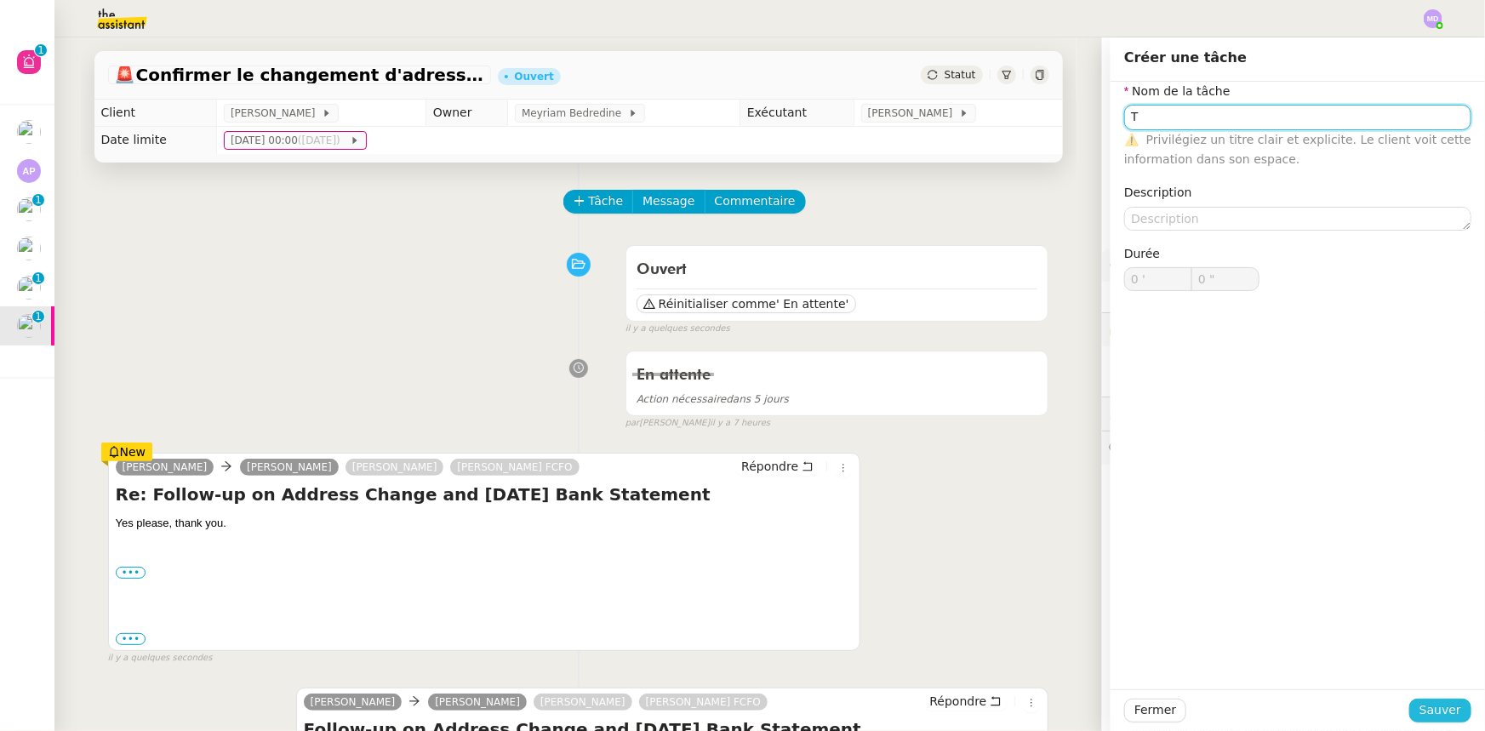
type input "T"
drag, startPoint x: 1416, startPoint y: 711, endPoint x: 1356, endPoint y: 660, distance: 78.5
click at [1413, 708] on button "Sauver" at bounding box center [1440, 711] width 62 height 24
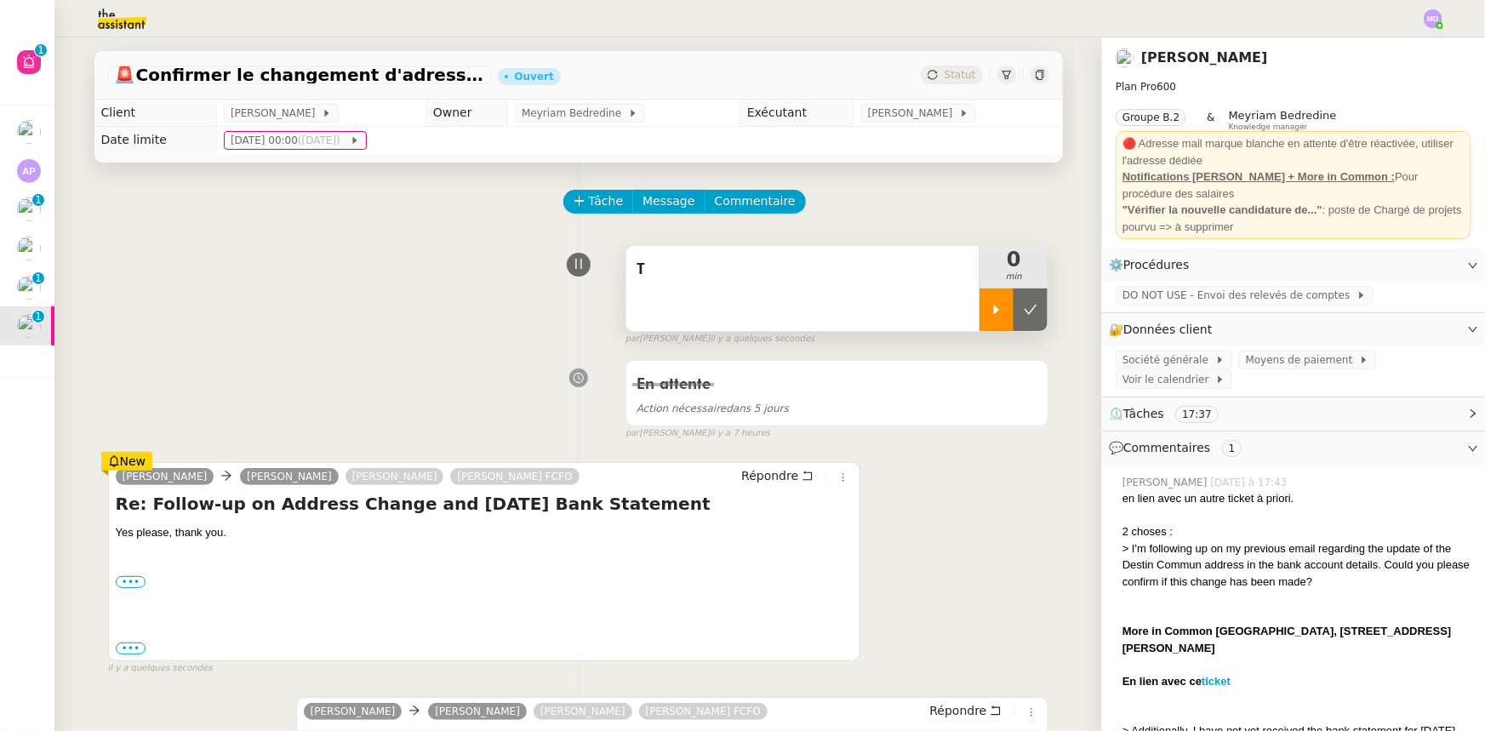
click at [994, 311] on icon at bounding box center [997, 309] width 6 height 9
click at [690, 311] on div "T" at bounding box center [803, 288] width 354 height 85
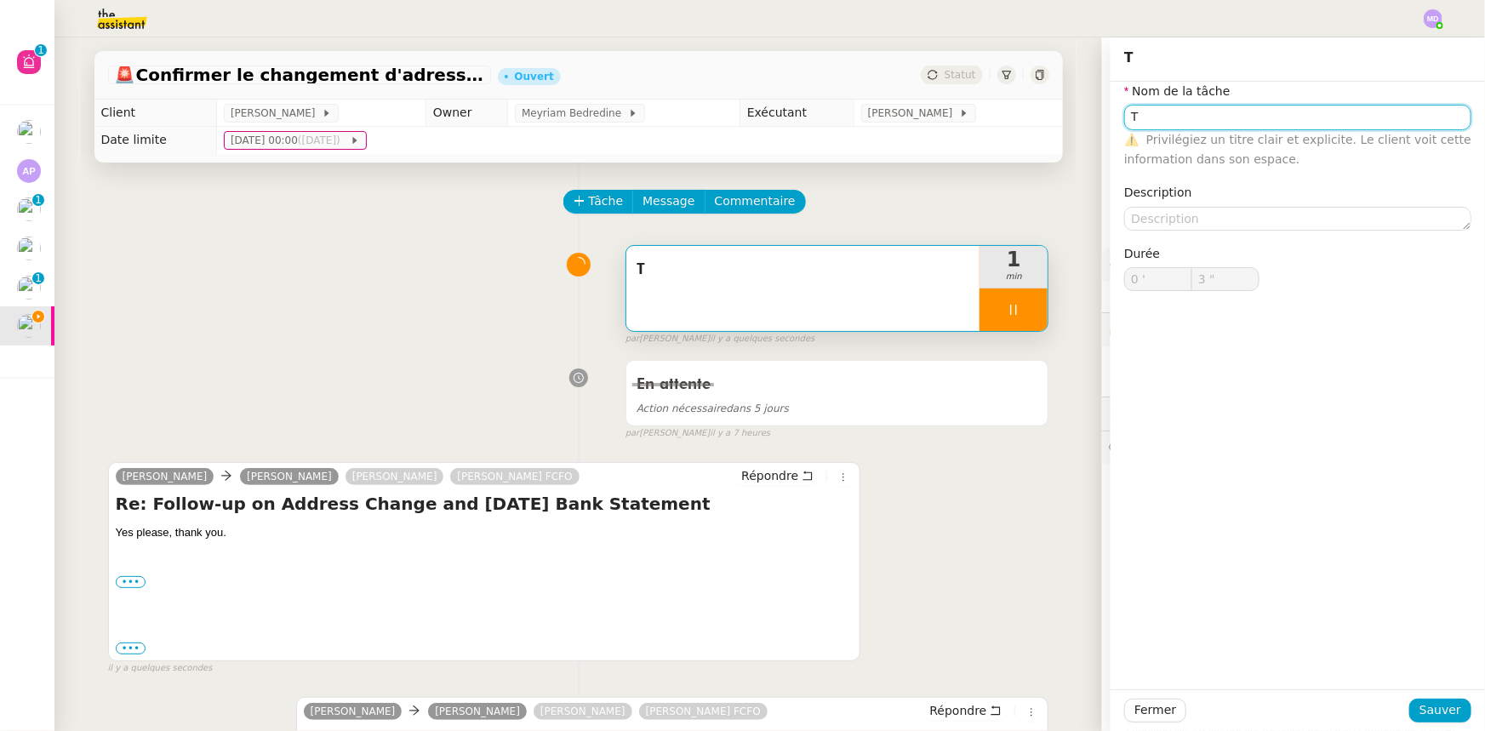
click at [1175, 124] on input "T" at bounding box center [1297, 117] width 347 height 25
type input "Tra"
type input "4 ""
type input "Traitement de"
type input "5 ""
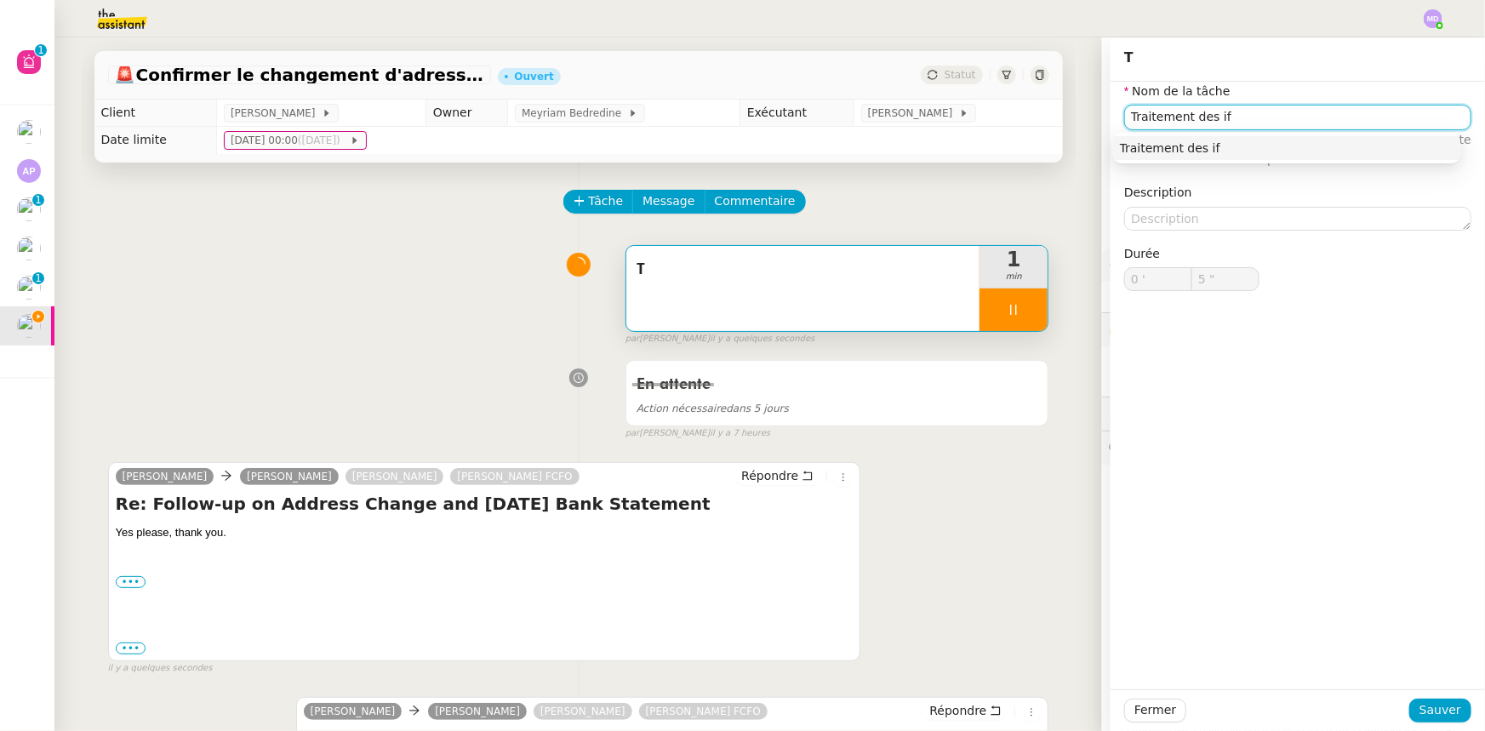
type input "Traitement des i"
type input "6 ""
type input "Traitement des informations"
drag, startPoint x: 1166, startPoint y: 143, endPoint x: 1191, endPoint y: 228, distance: 88.8
click at [1166, 145] on div "Traitement des informations" at bounding box center [1287, 147] width 334 height 15
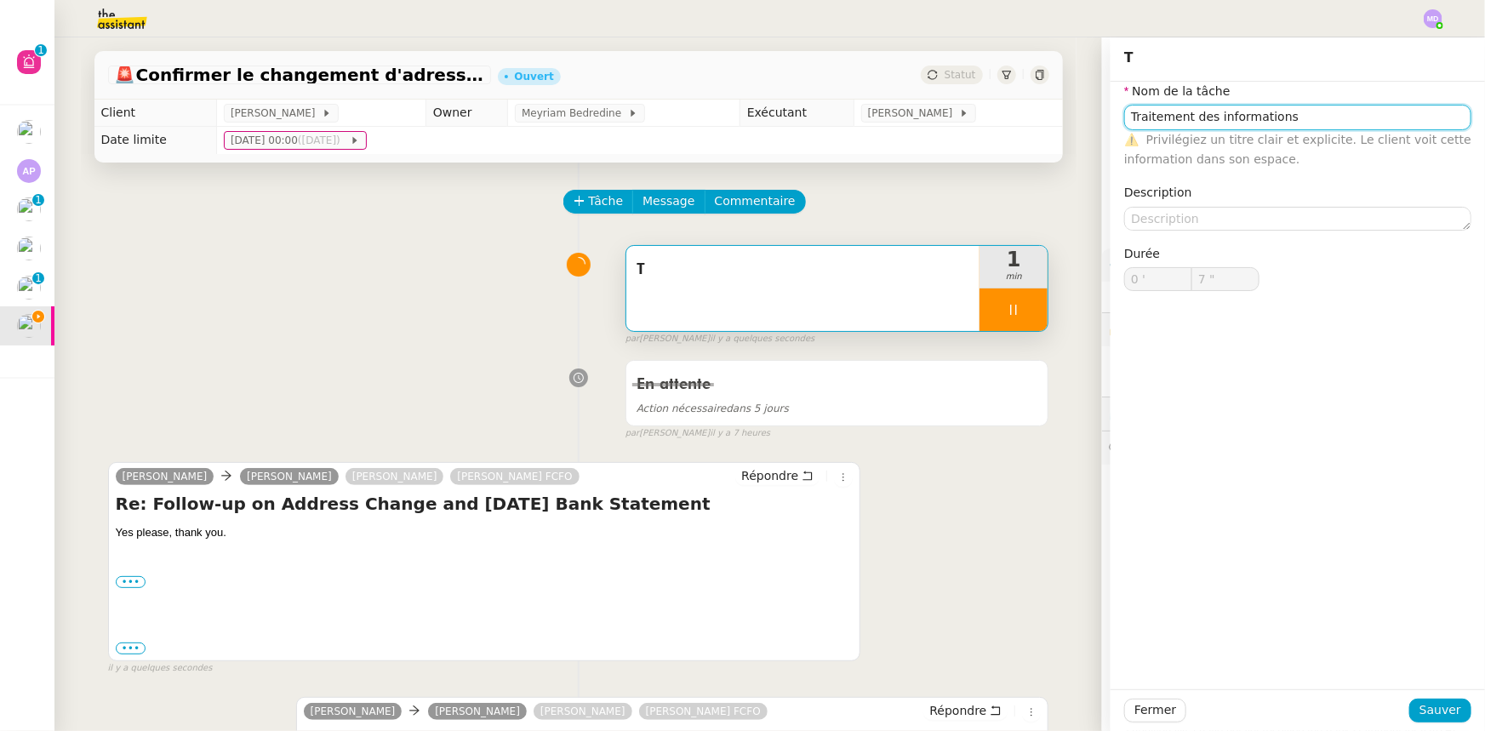
type input "8 ""
type input "Traitement des informations"
drag, startPoint x: 1422, startPoint y: 702, endPoint x: 982, endPoint y: 637, distance: 444.7
click at [1419, 701] on span "Sauver" at bounding box center [1440, 710] width 42 height 20
type input "9 ""
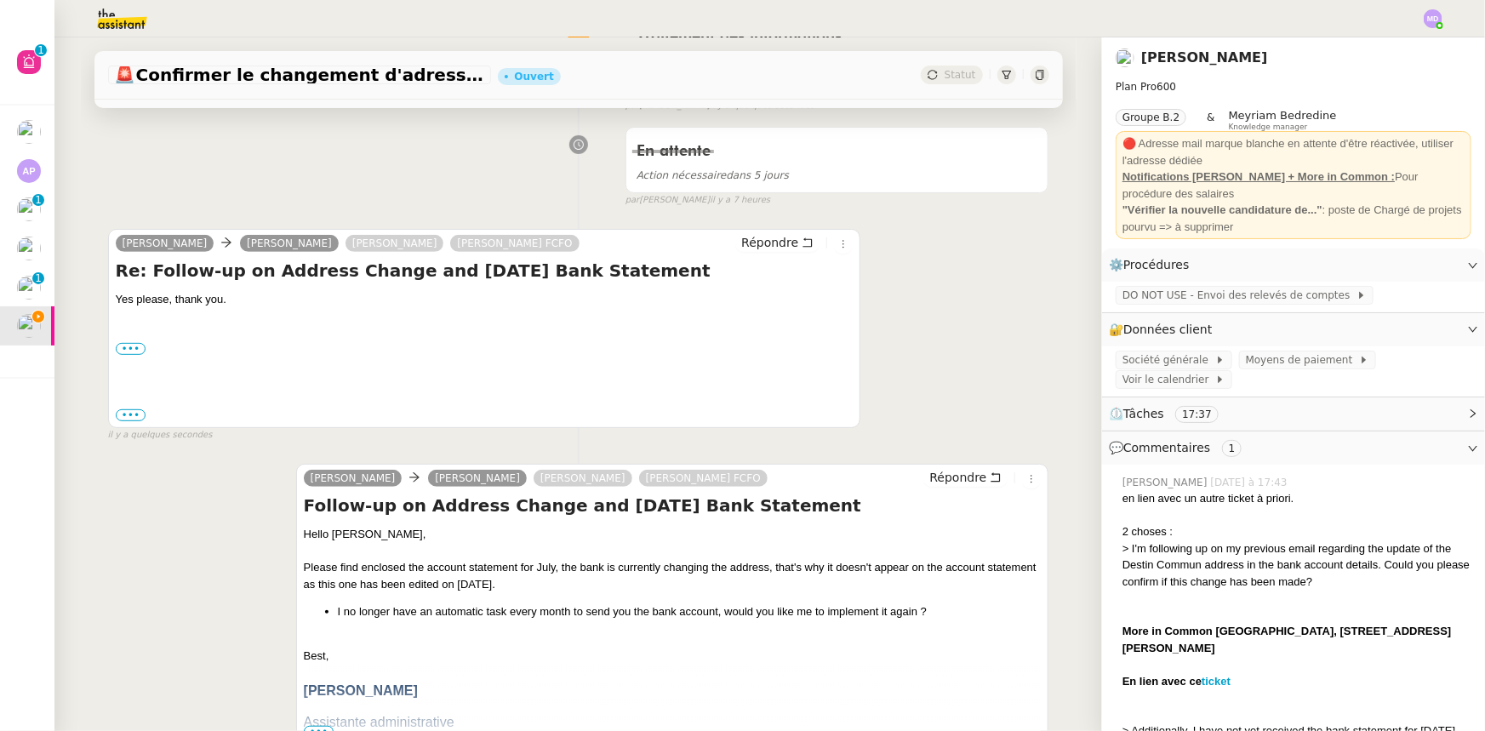
scroll to position [386, 0]
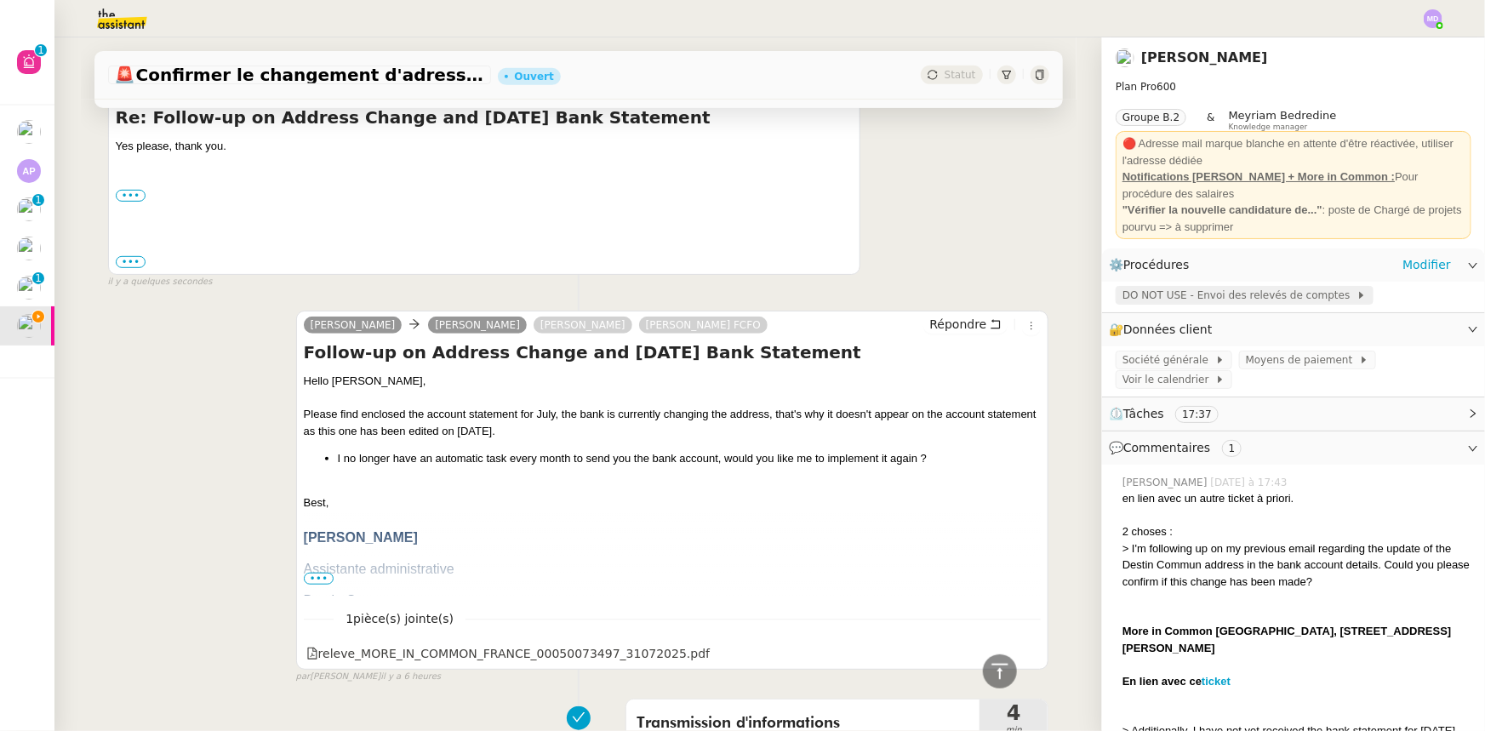
click at [1232, 292] on span "DO NOT USE - Envoi des relevés de comptes" at bounding box center [1239, 295] width 234 height 17
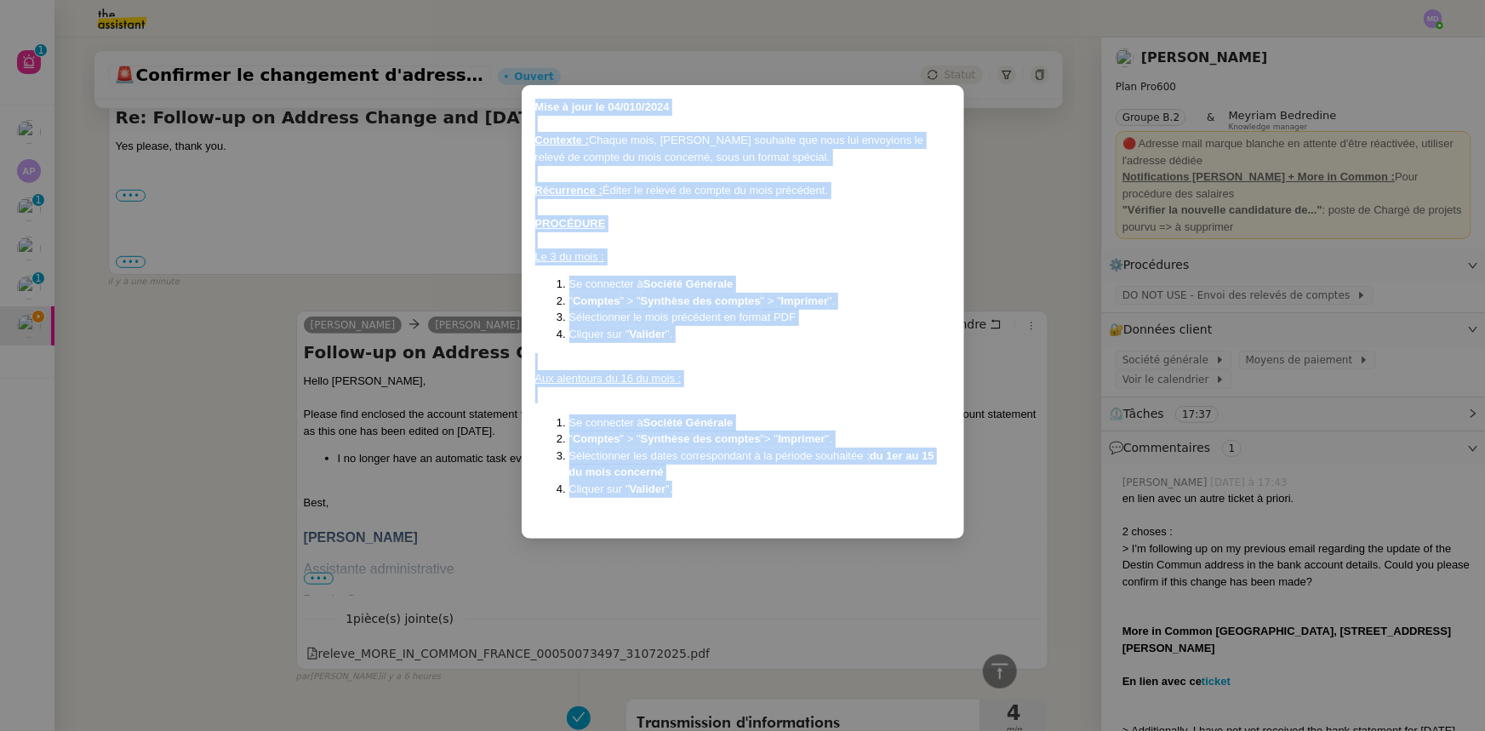
drag, startPoint x: 672, startPoint y: 495, endPoint x: 534, endPoint y: 107, distance: 412.1
click at [534, 107] on div "Mise à jour le 04/010/2024 Contexte : Chaque mois, Gulraiz souhaite que nous lu…" at bounding box center [743, 312] width 443 height 454
copy div "Mise à jour le 04/010/2024 Contexte : Chaque mois, Gulraiz souhaite que nous lu…"
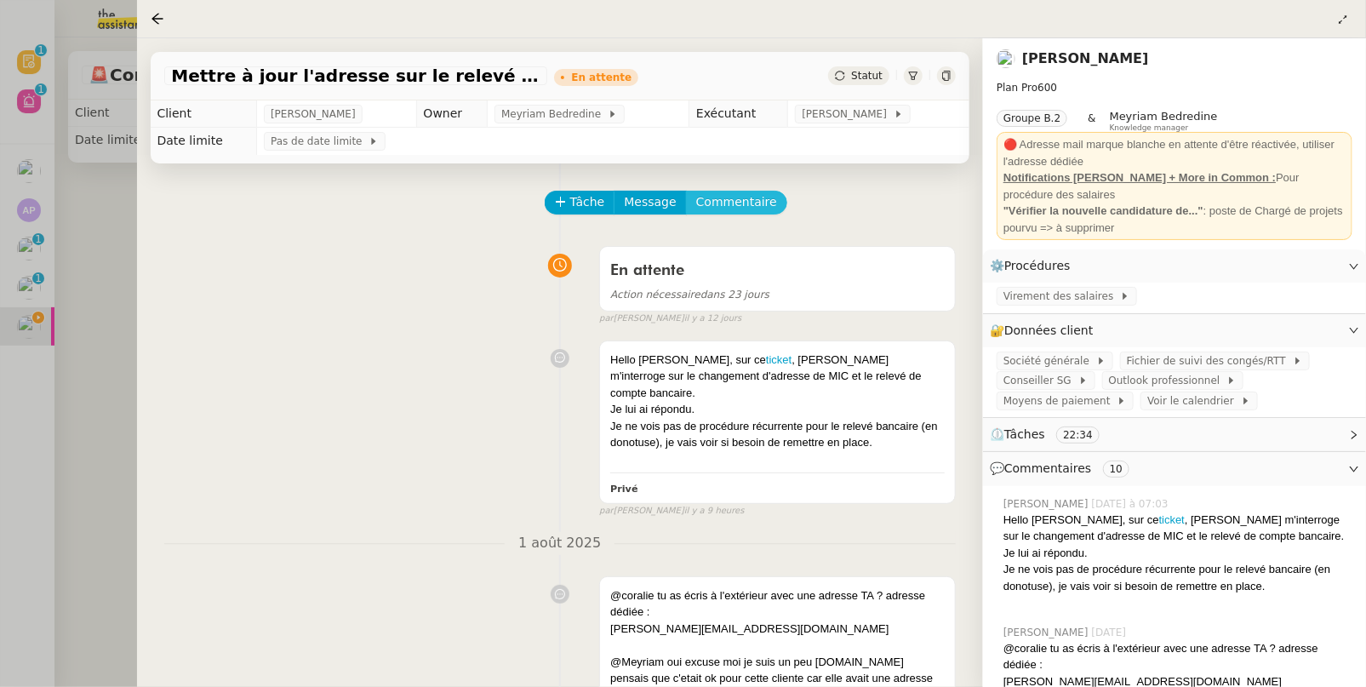
click at [727, 208] on span "Commentaire" at bounding box center [736, 202] width 81 height 20
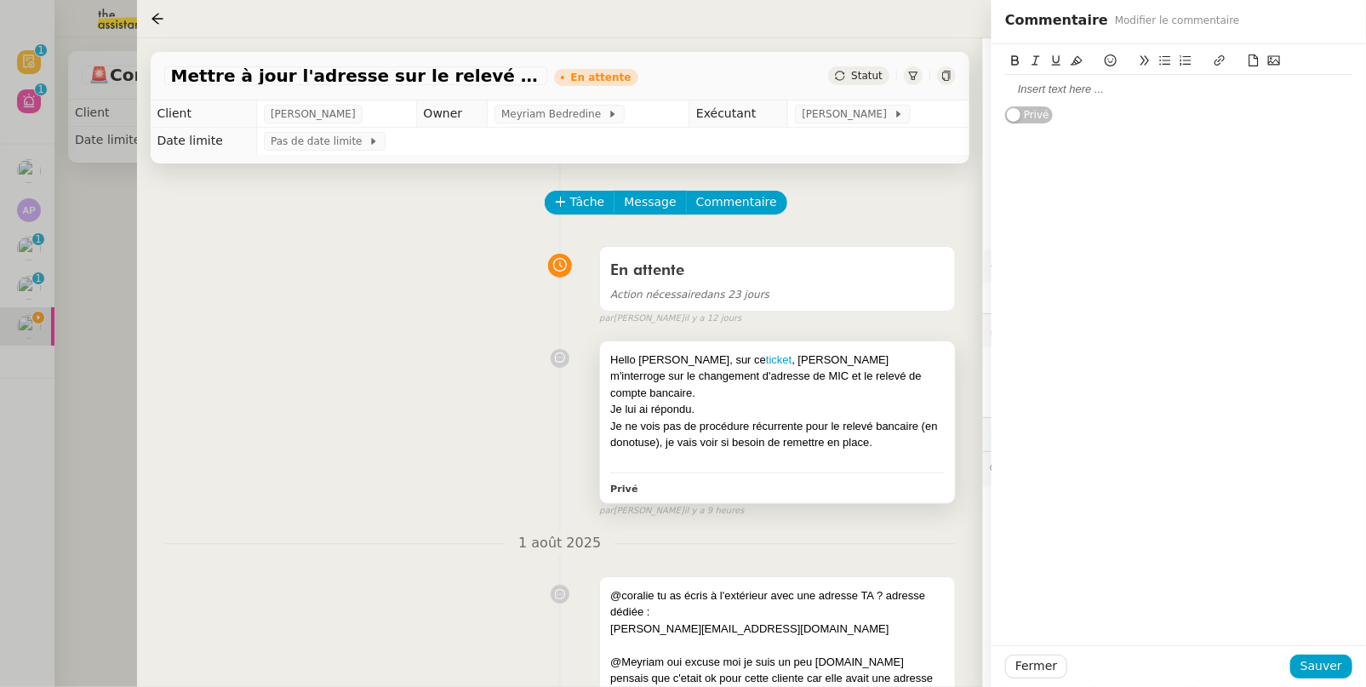
click at [891, 382] on div "Hello Coralie, sur ce ticket , Gulraiz m'interroge sur le changement d'adresse …" at bounding box center [777, 376] width 334 height 50
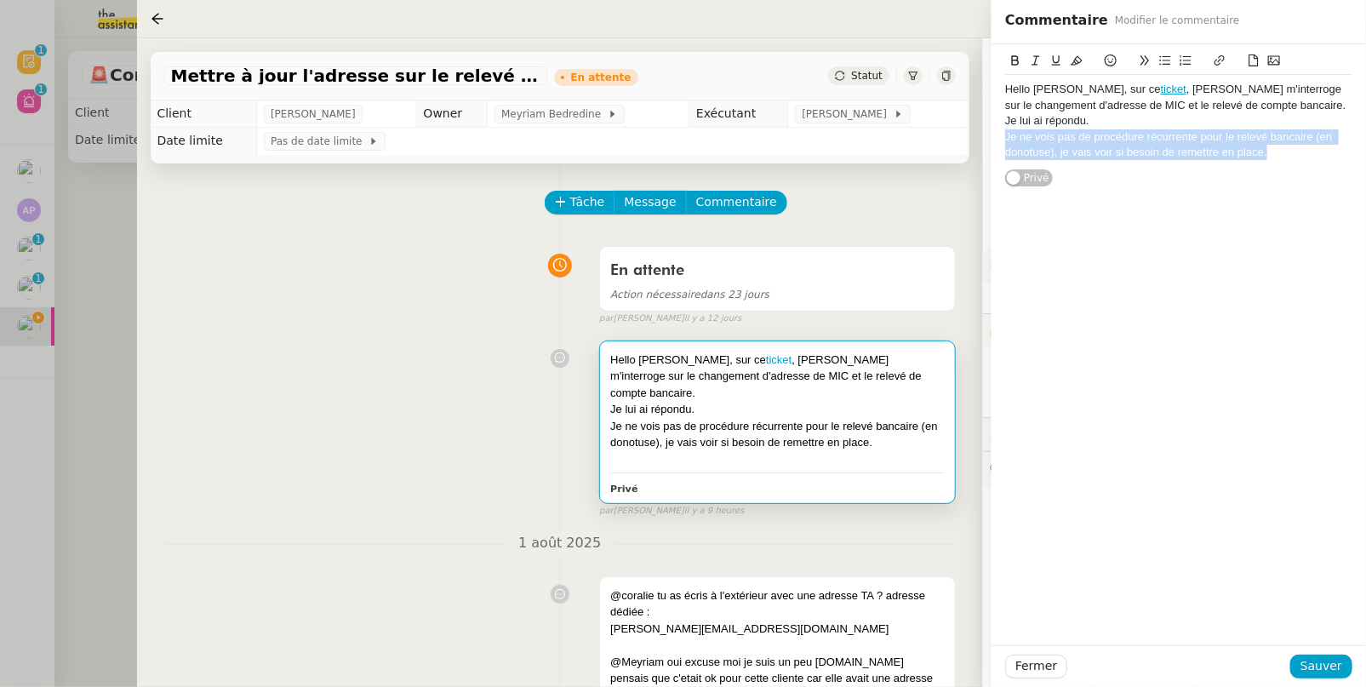
drag, startPoint x: 1275, startPoint y: 158, endPoint x: 986, endPoint y: 140, distance: 289.0
click at [986, 140] on app-ticket "Mettre à jour l'adresse sur le relevé bancaire En attente Statut Client Laurenc…" at bounding box center [752, 362] width 1230 height 648
click at [1031, 131] on div "Je ne vois pas de procédure récurrente pour le relevé bancaire (en donotuse), j…" at bounding box center [1178, 144] width 347 height 31
drag, startPoint x: 1010, startPoint y: 138, endPoint x: 1283, endPoint y: 159, distance: 274.0
click at [1283, 159] on div "Je ne vois pas de procédure récurrente pour le relevé bancaire (en donotuse), j…" at bounding box center [1178, 144] width 347 height 31
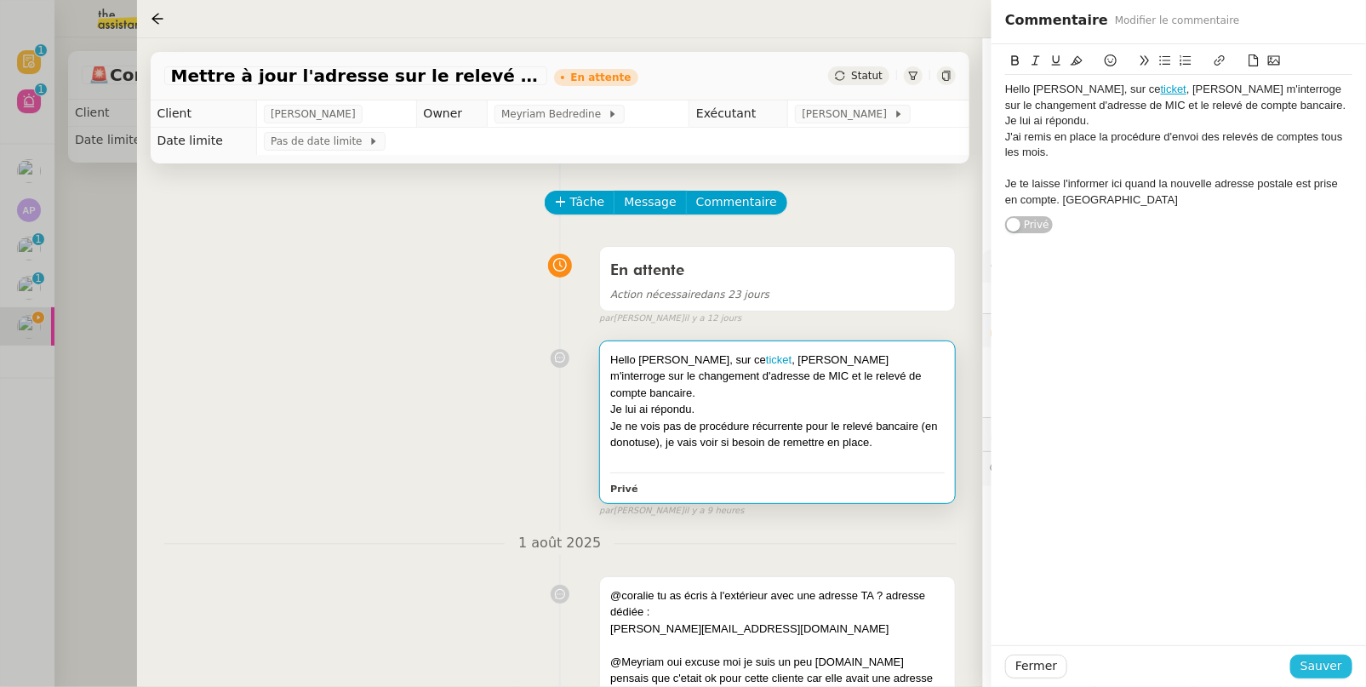
click at [1333, 656] on span "Sauver" at bounding box center [1321, 666] width 42 height 20
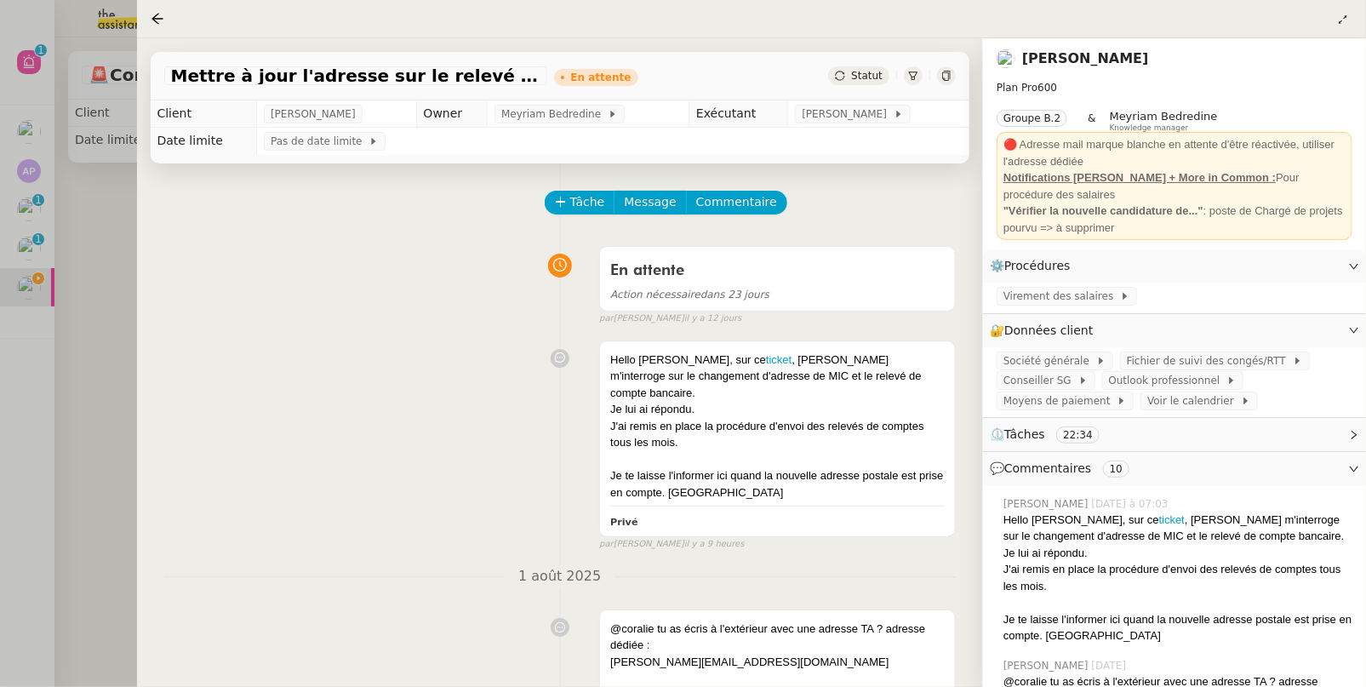
click at [82, 325] on div at bounding box center [683, 343] width 1366 height 687
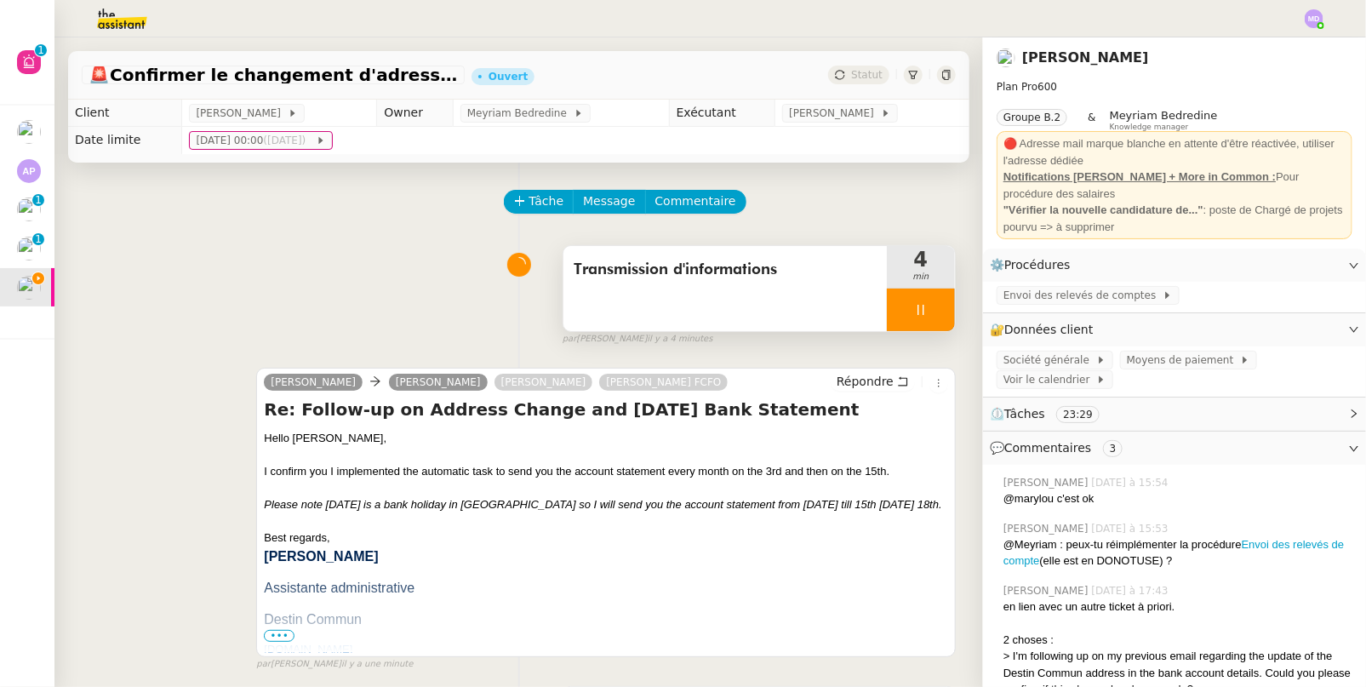
click at [918, 331] on div at bounding box center [921, 309] width 68 height 43
drag, startPoint x: 928, startPoint y: 323, endPoint x: 911, endPoint y: 260, distance: 65.5
click at [926, 313] on button at bounding box center [938, 309] width 34 height 43
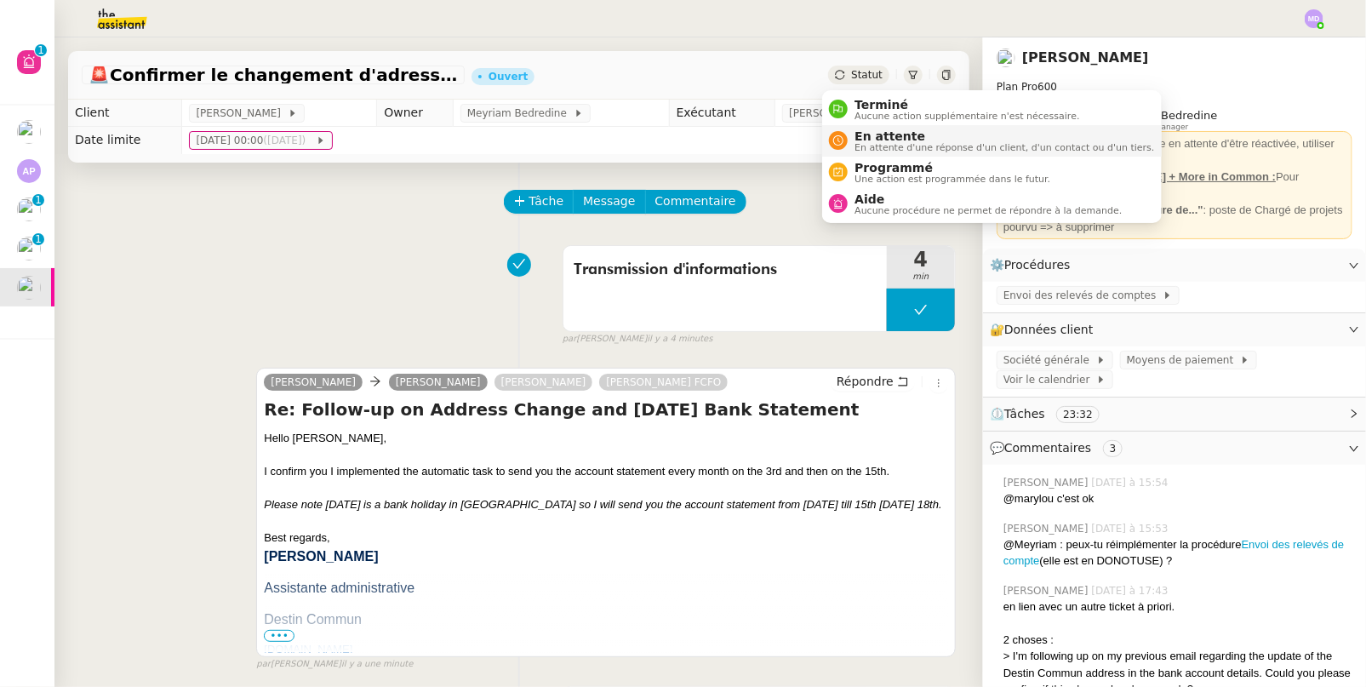
click at [860, 134] on span "En attente" at bounding box center [1004, 136] width 300 height 14
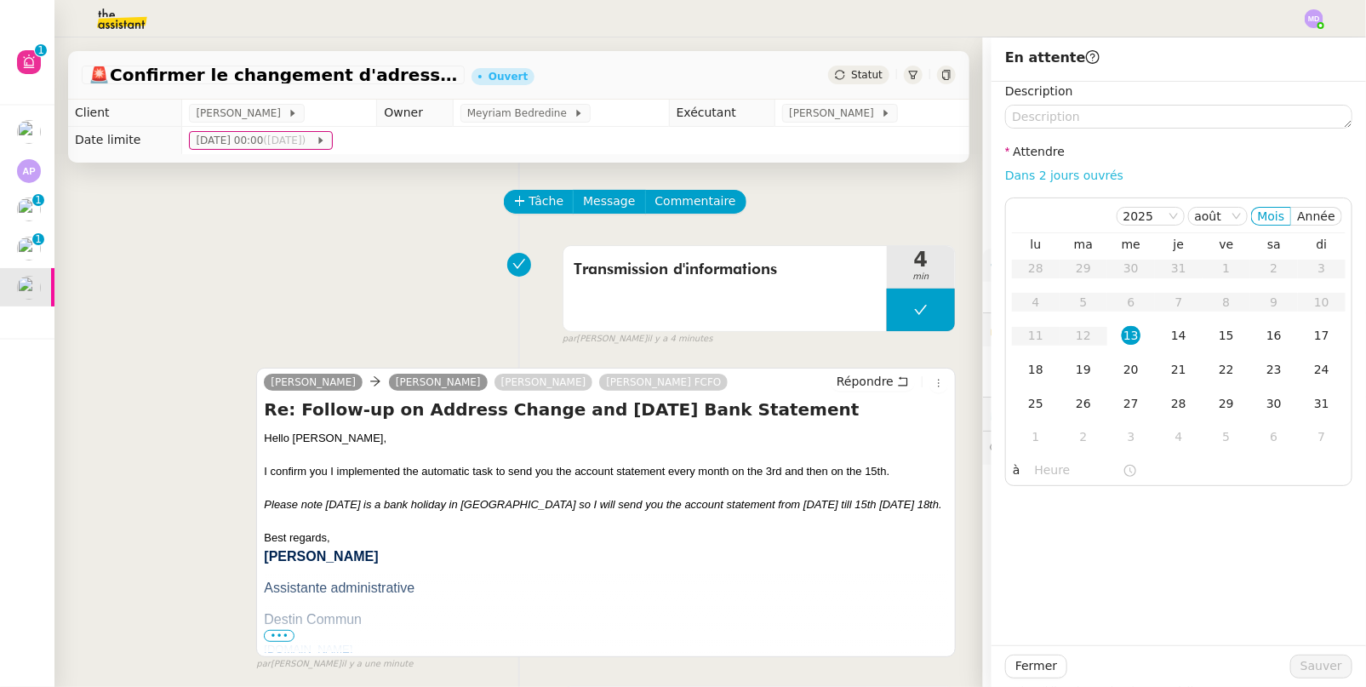
drag, startPoint x: 1029, startPoint y: 170, endPoint x: 1030, endPoint y: 180, distance: 10.2
click at [1030, 171] on link "Dans 2 jours ouvrés" at bounding box center [1064, 175] width 118 height 14
type input "07:00"
drag, startPoint x: 1030, startPoint y: 368, endPoint x: 1106, endPoint y: 454, distance: 115.1
click at [1030, 370] on div "18" at bounding box center [1035, 369] width 19 height 19
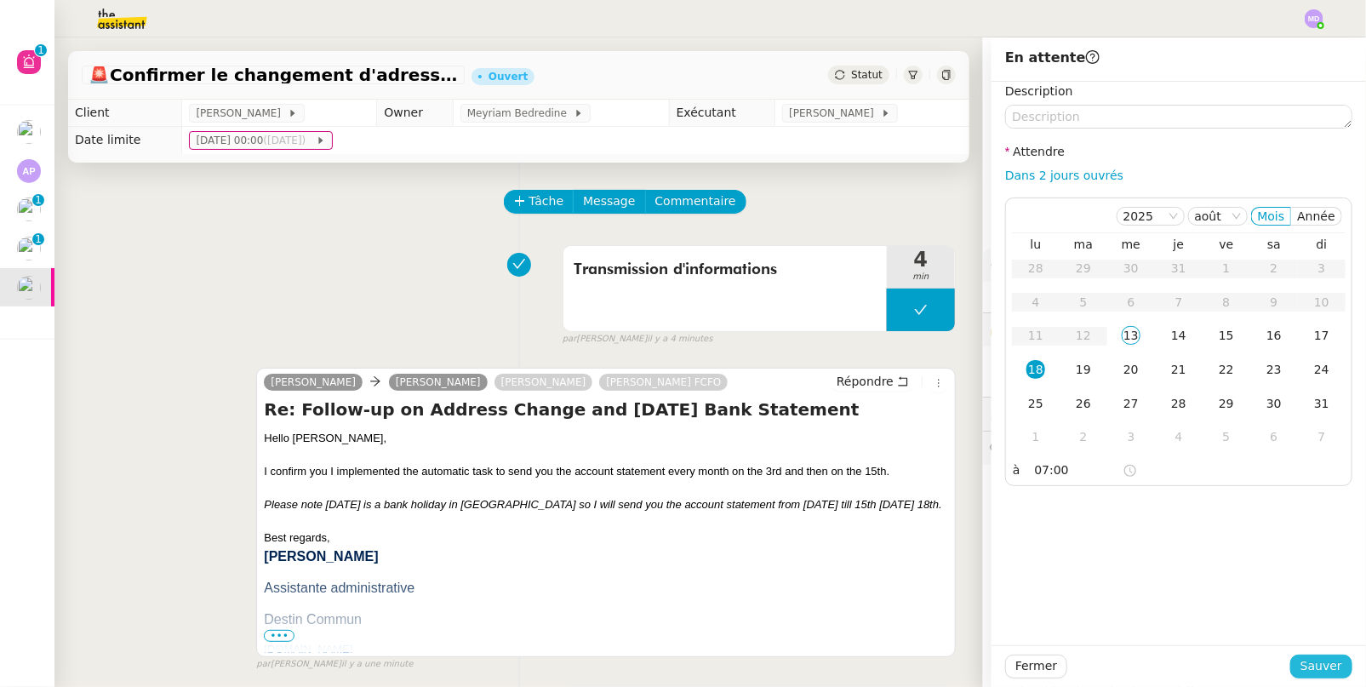
click at [1318, 665] on span "Sauver" at bounding box center [1321, 666] width 42 height 20
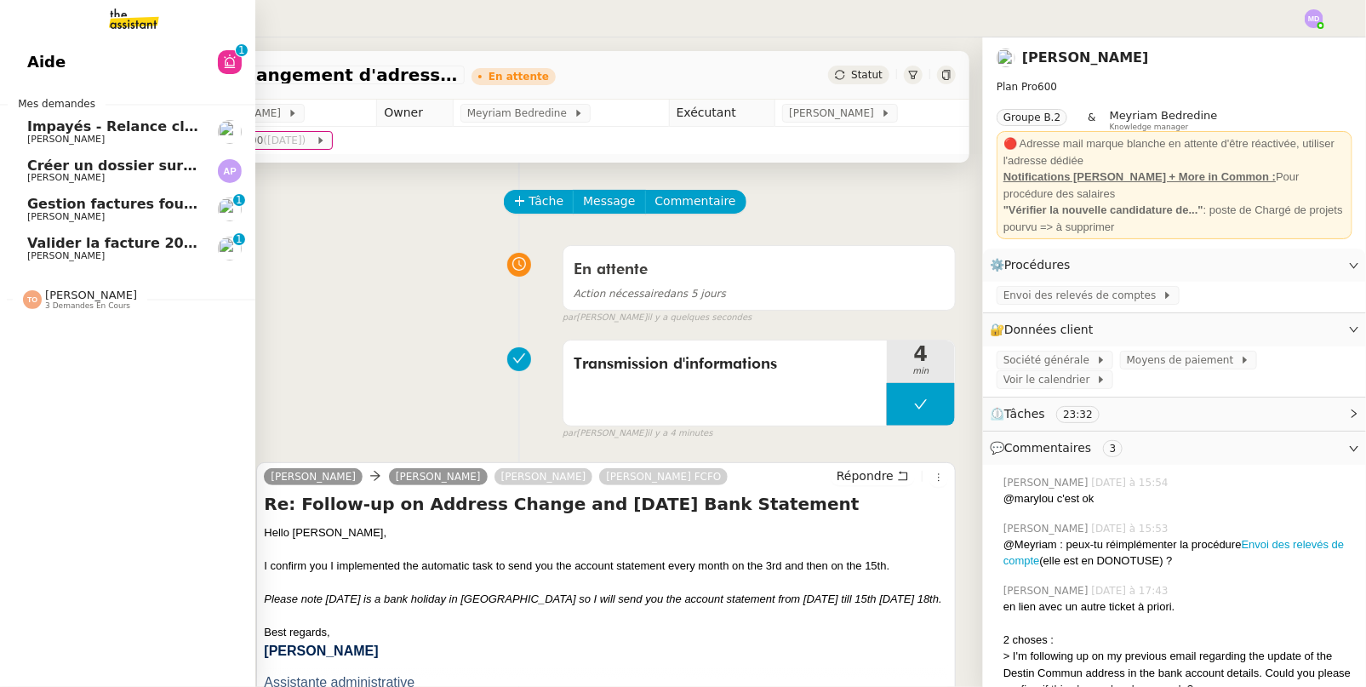
click at [54, 249] on link "Valider la facture 202506Z161149 Charles Da Conceicao 0 1 2 3 4 5 6 7 8 9" at bounding box center [127, 248] width 255 height 39
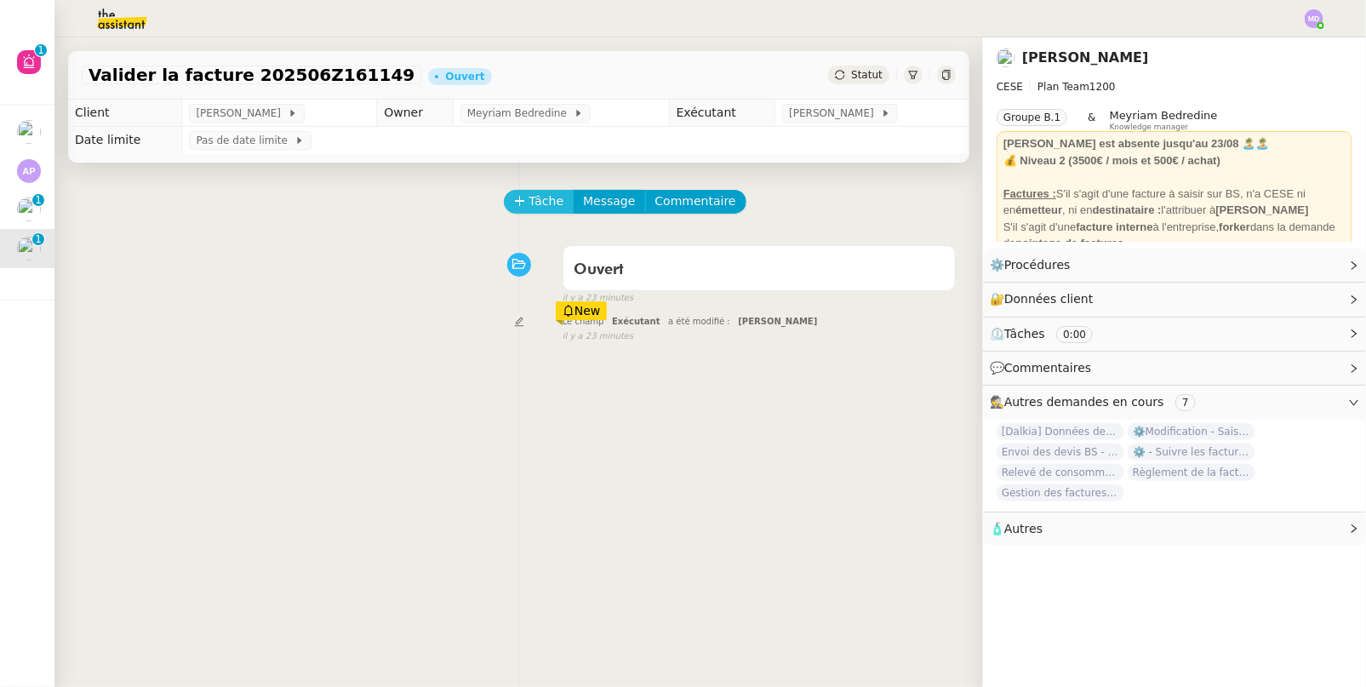
click at [529, 199] on span "Tâche" at bounding box center [546, 201] width 35 height 20
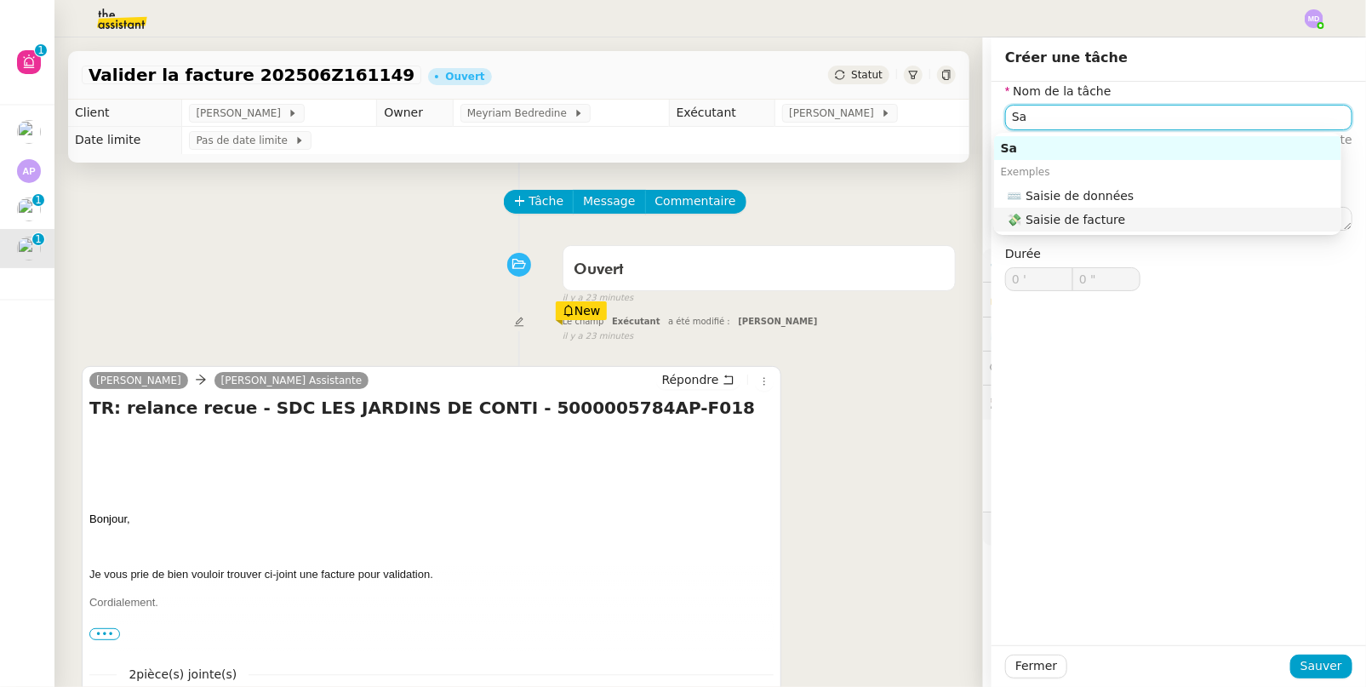
click at [1140, 218] on div "💸 Saisie de facture" at bounding box center [1171, 219] width 327 height 15
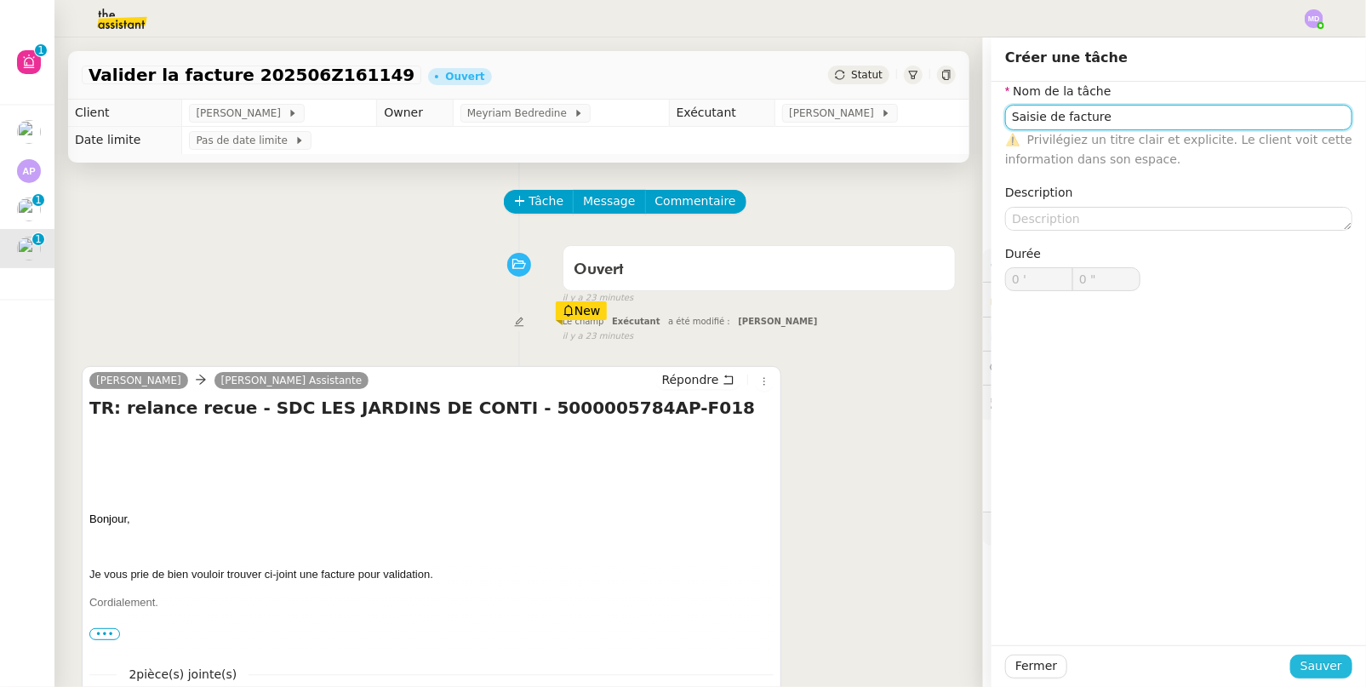
type input "Saisie de facture"
click at [1322, 656] on span "Sauver" at bounding box center [1321, 666] width 42 height 20
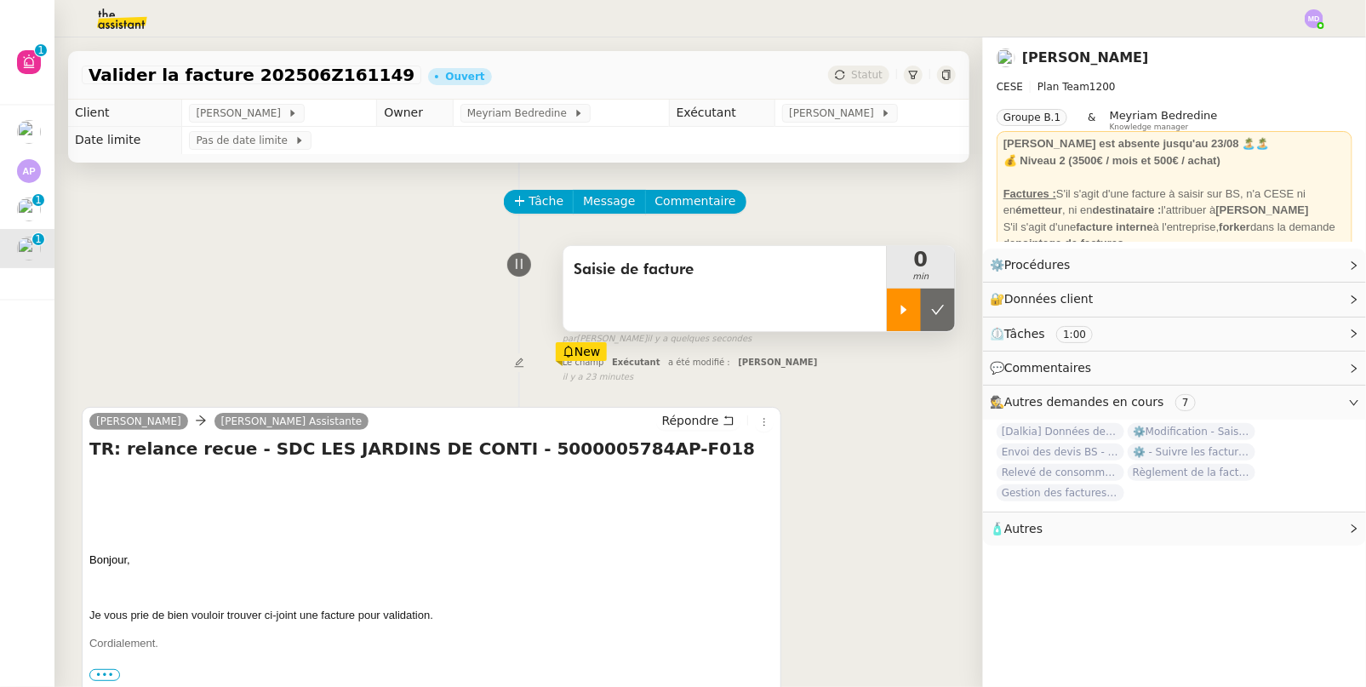
click at [897, 307] on icon at bounding box center [904, 310] width 14 height 14
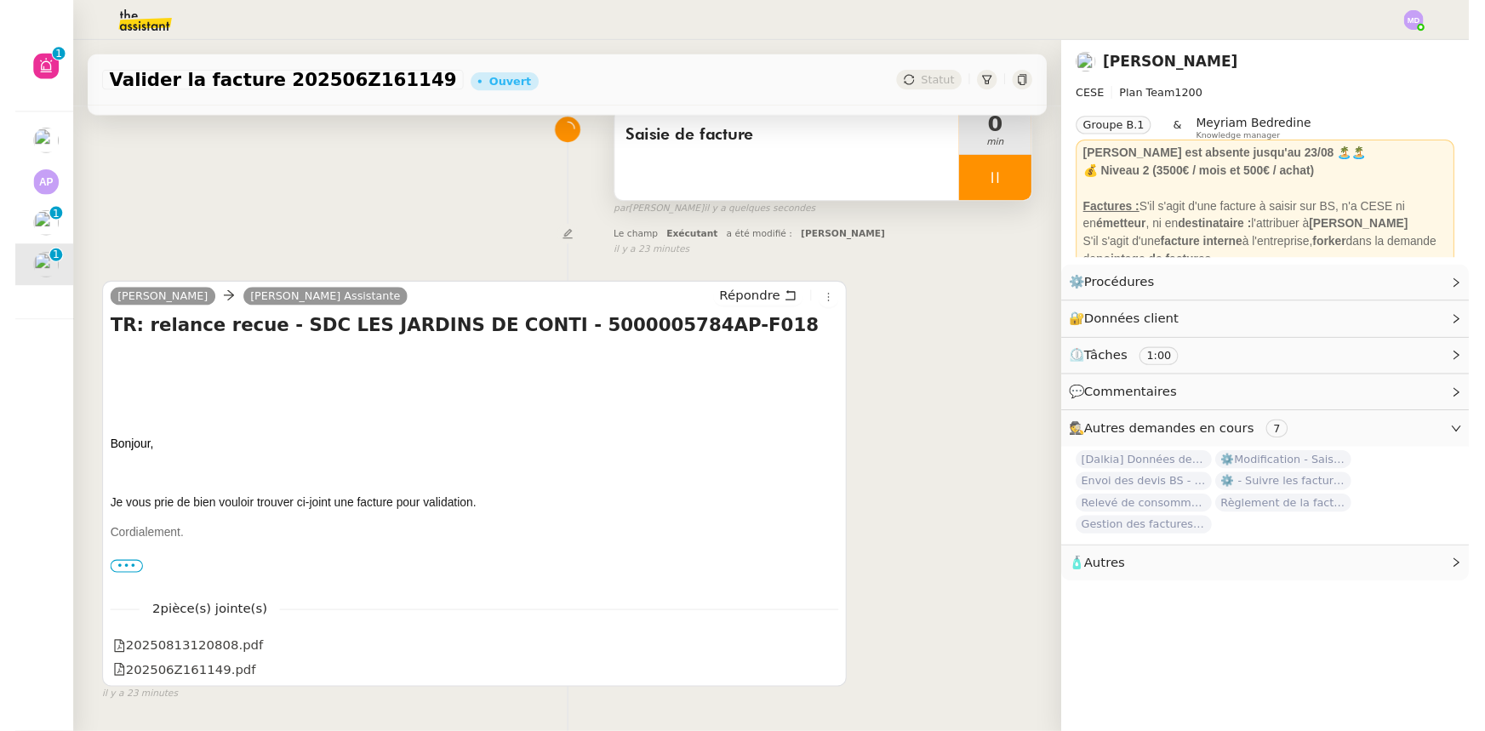
scroll to position [226, 0]
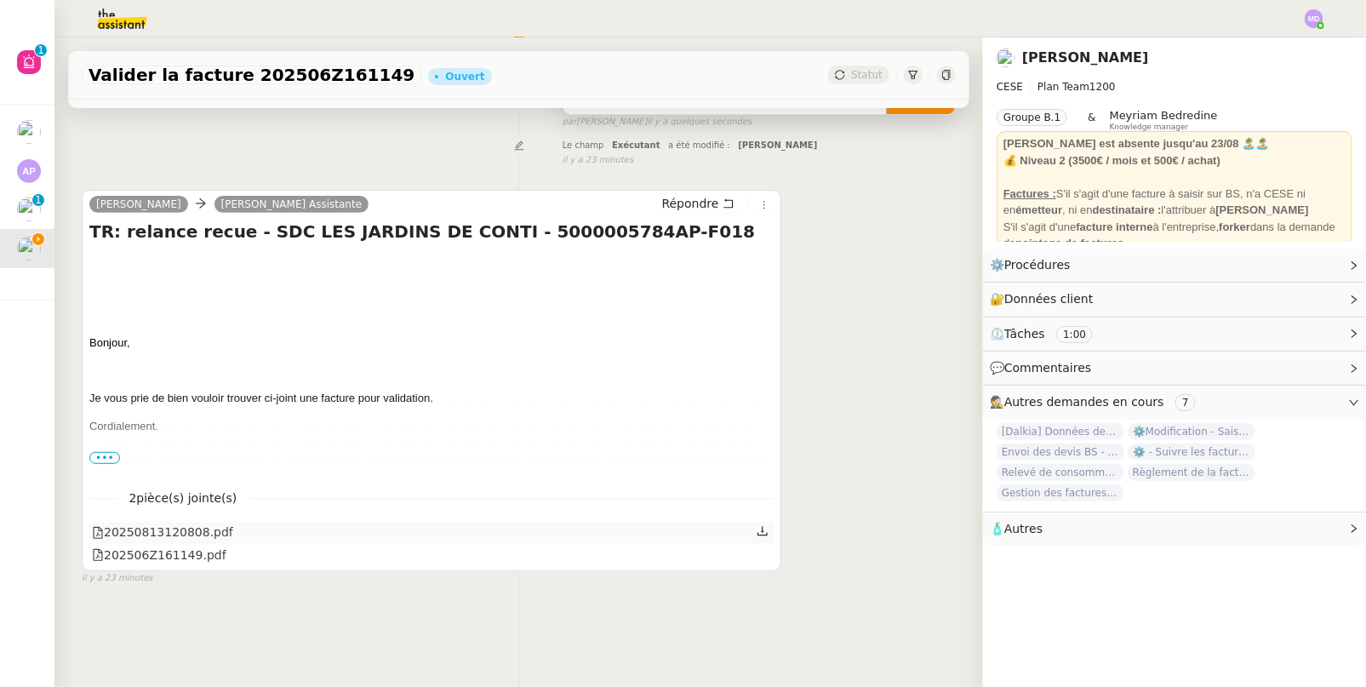
click at [757, 525] on icon at bounding box center [763, 531] width 12 height 12
click at [757, 551] on icon at bounding box center [763, 553] width 12 height 12
click at [1283, 298] on link "Modifier" at bounding box center [1307, 299] width 49 height 20
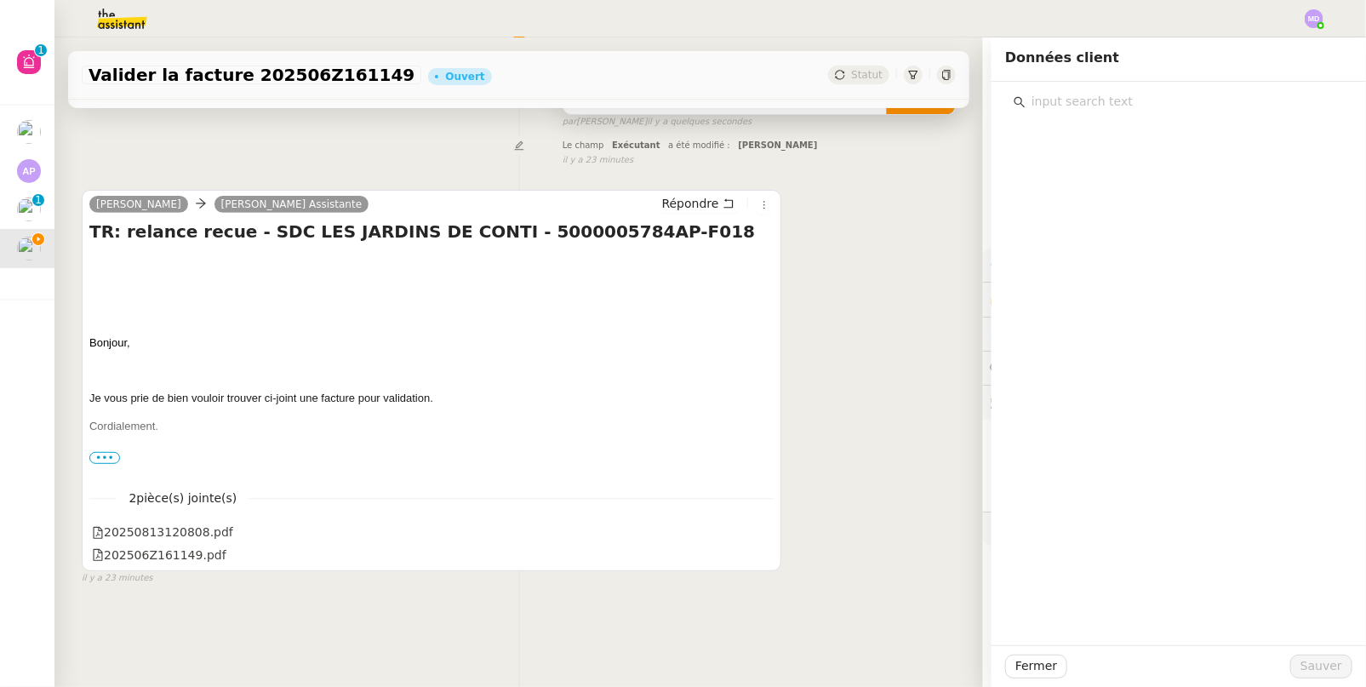
click at [1100, 83] on div at bounding box center [1178, 97] width 347 height 31
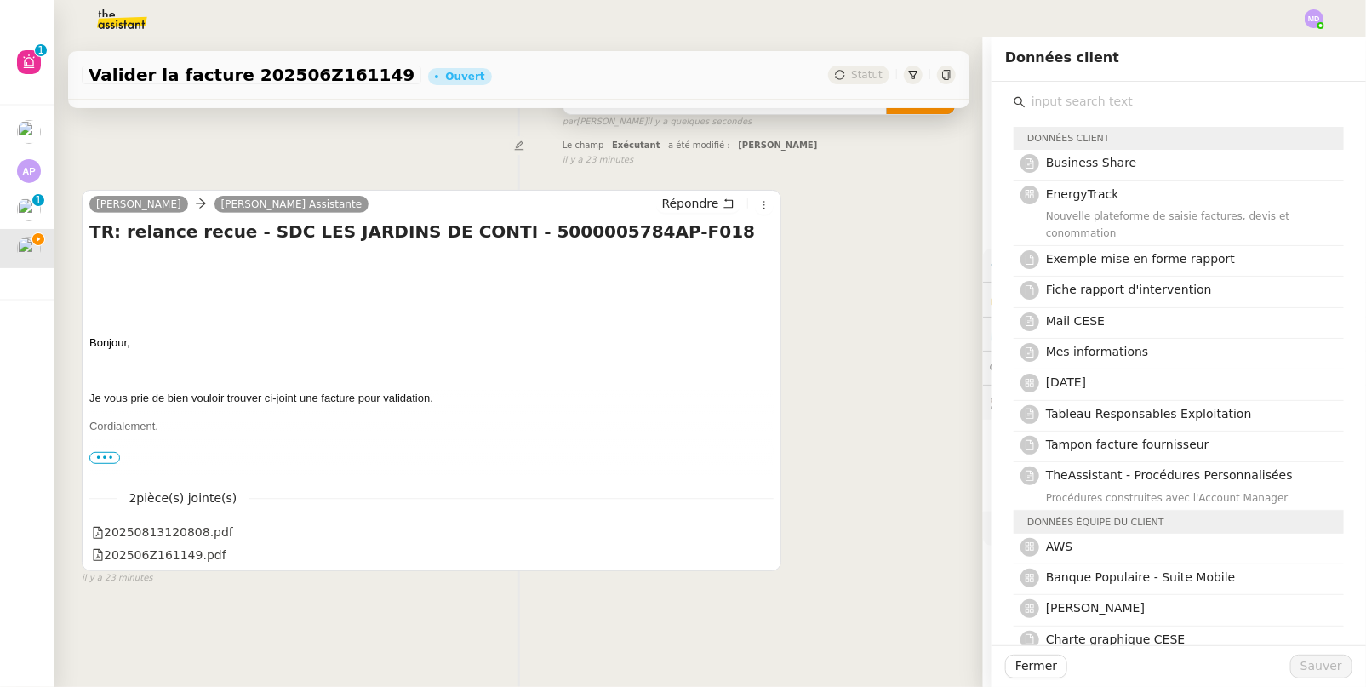
click at [1091, 105] on input "text" at bounding box center [1184, 101] width 318 height 23
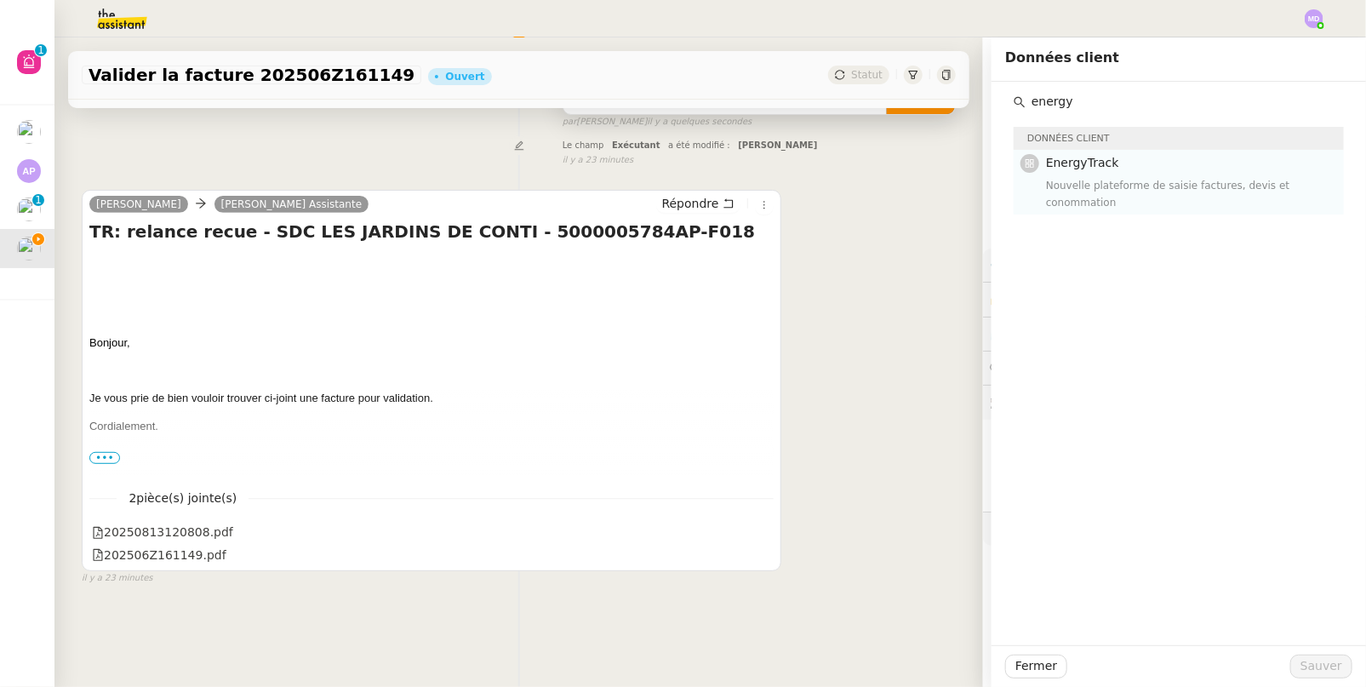
type input "energy"
click at [1094, 191] on div "Nouvelle plateforme de saisie factures, devis et conommation" at bounding box center [1190, 194] width 288 height 34
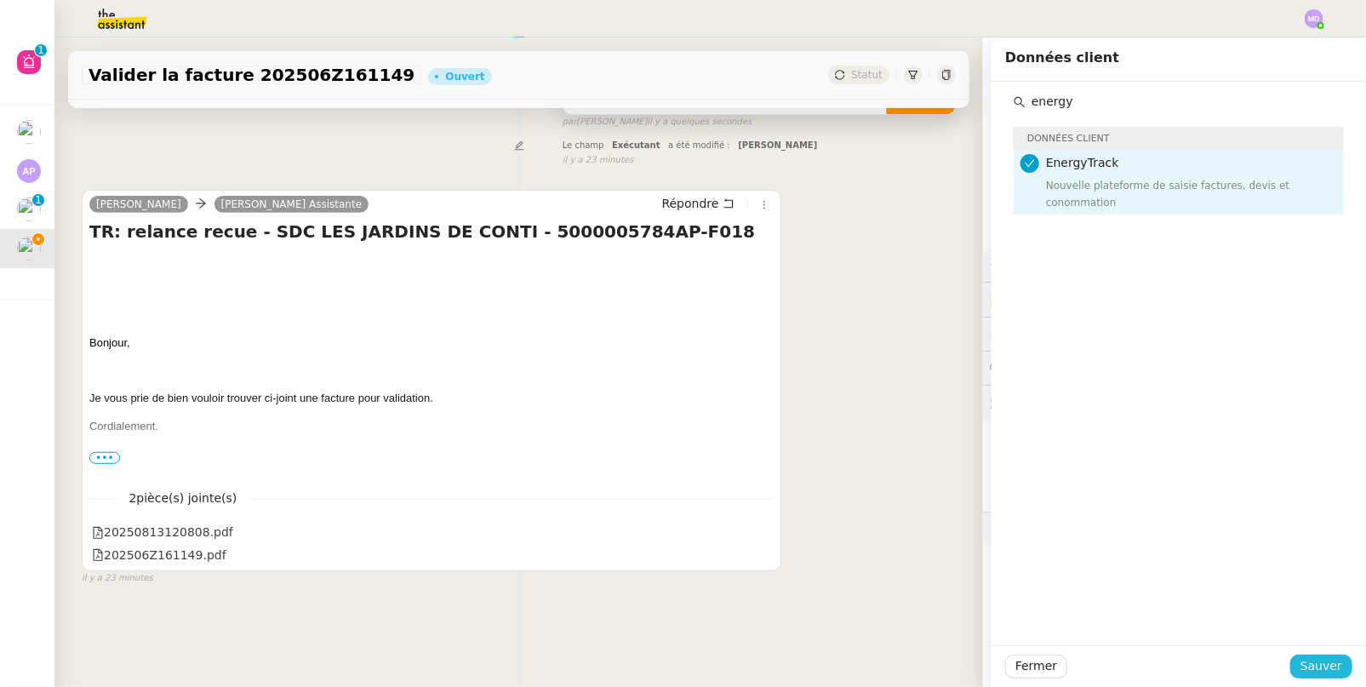
click at [1314, 672] on span "Sauver" at bounding box center [1321, 666] width 42 height 20
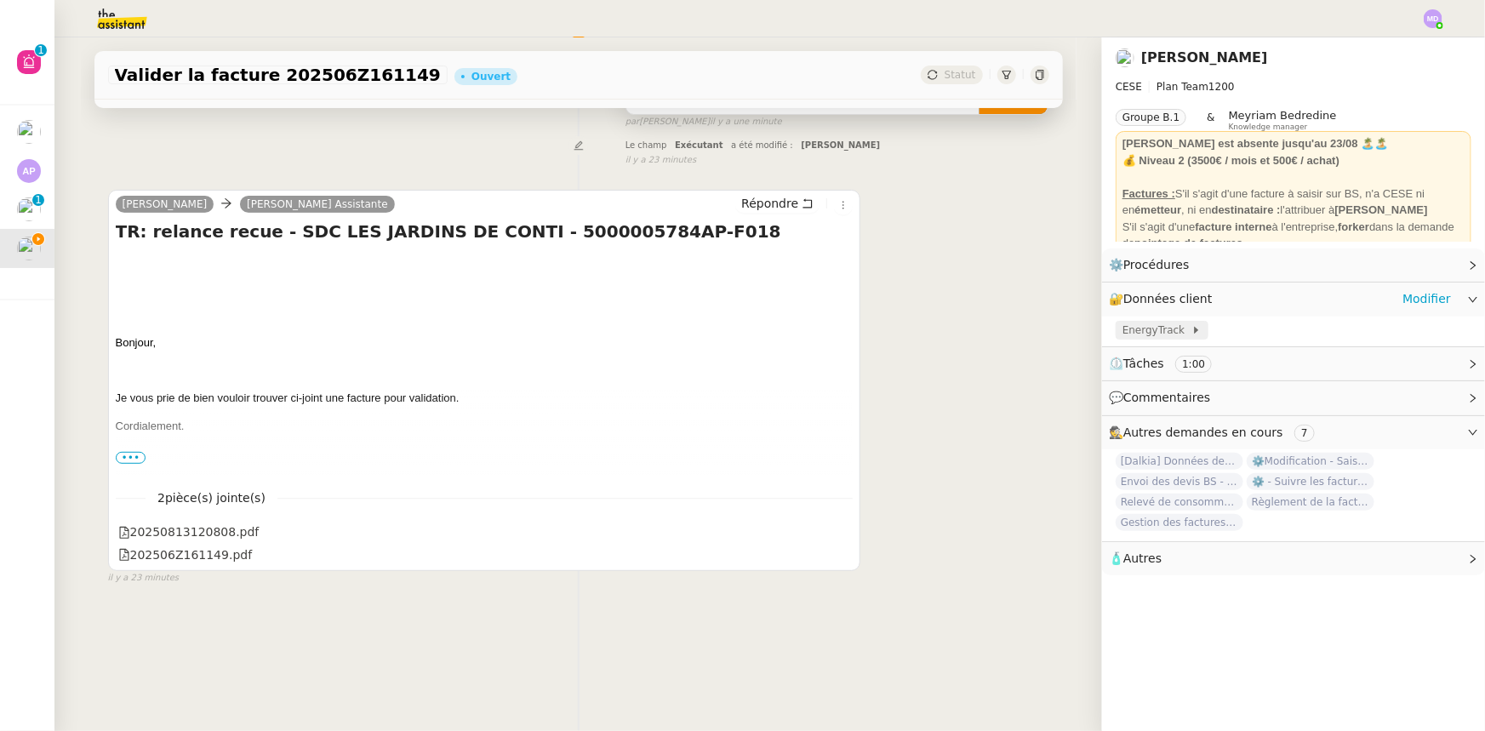
click at [1185, 332] on span at bounding box center [1188, 330] width 7 height 12
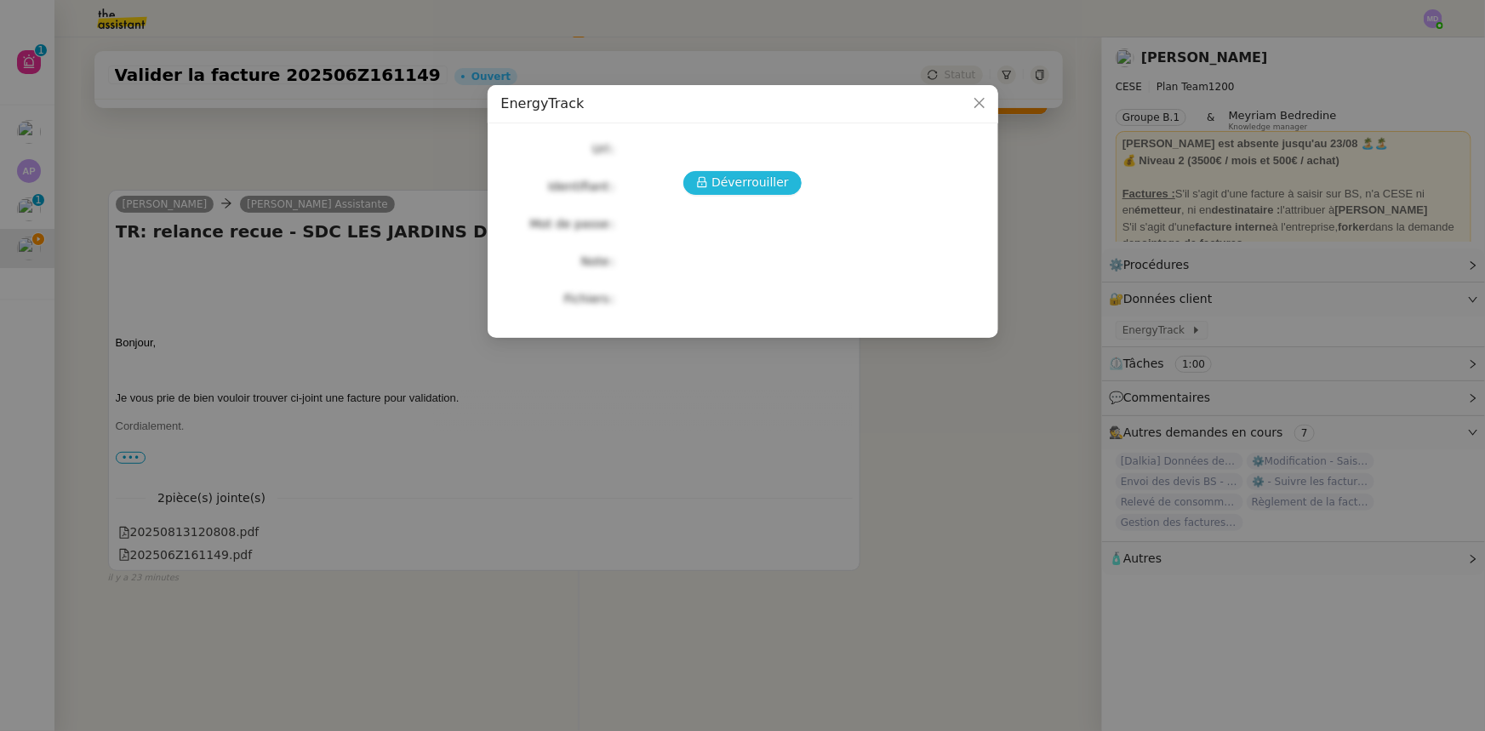
click at [765, 194] on button "Déverrouiller" at bounding box center [742, 183] width 118 height 24
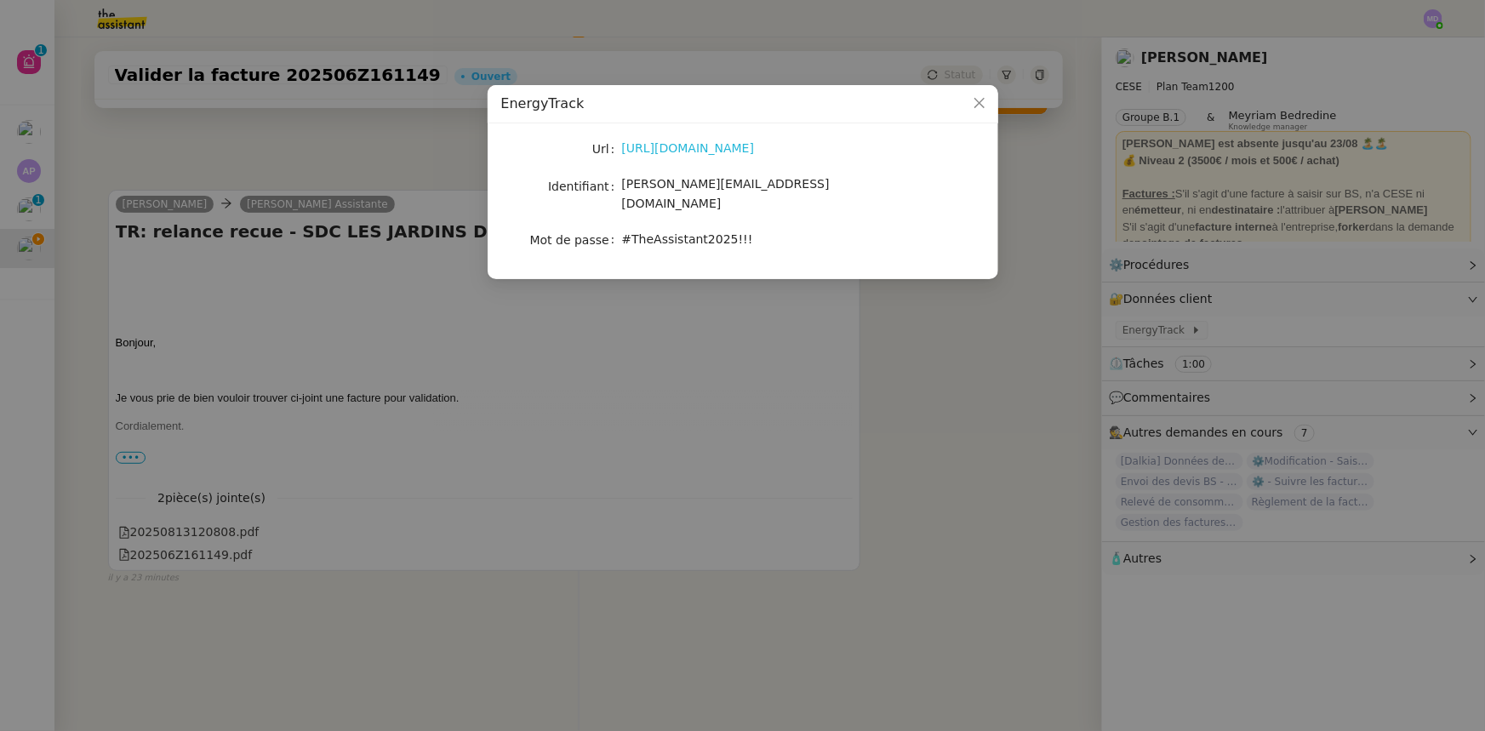
click at [708, 151] on link "https://energytrack.fr/" at bounding box center [688, 148] width 133 height 14
click at [91, 174] on nz-modal-container "EnergyTrack Url https://energytrack.fr/ Identifiant camille.assistante@cese.fr …" at bounding box center [742, 365] width 1485 height 731
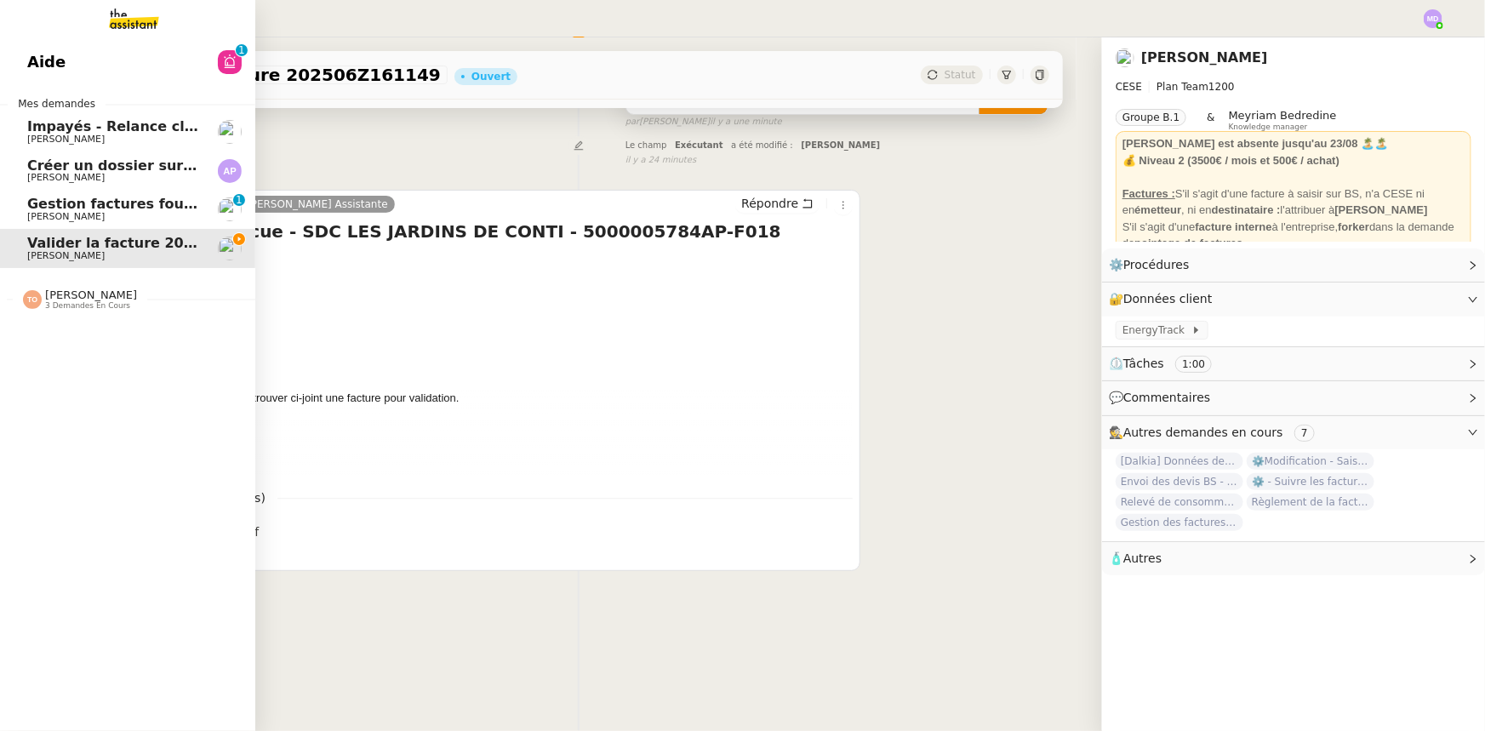
click at [132, 296] on nz-divider "Tatyana Orec 3 demandes en cours" at bounding box center [134, 299] width 255 height 22
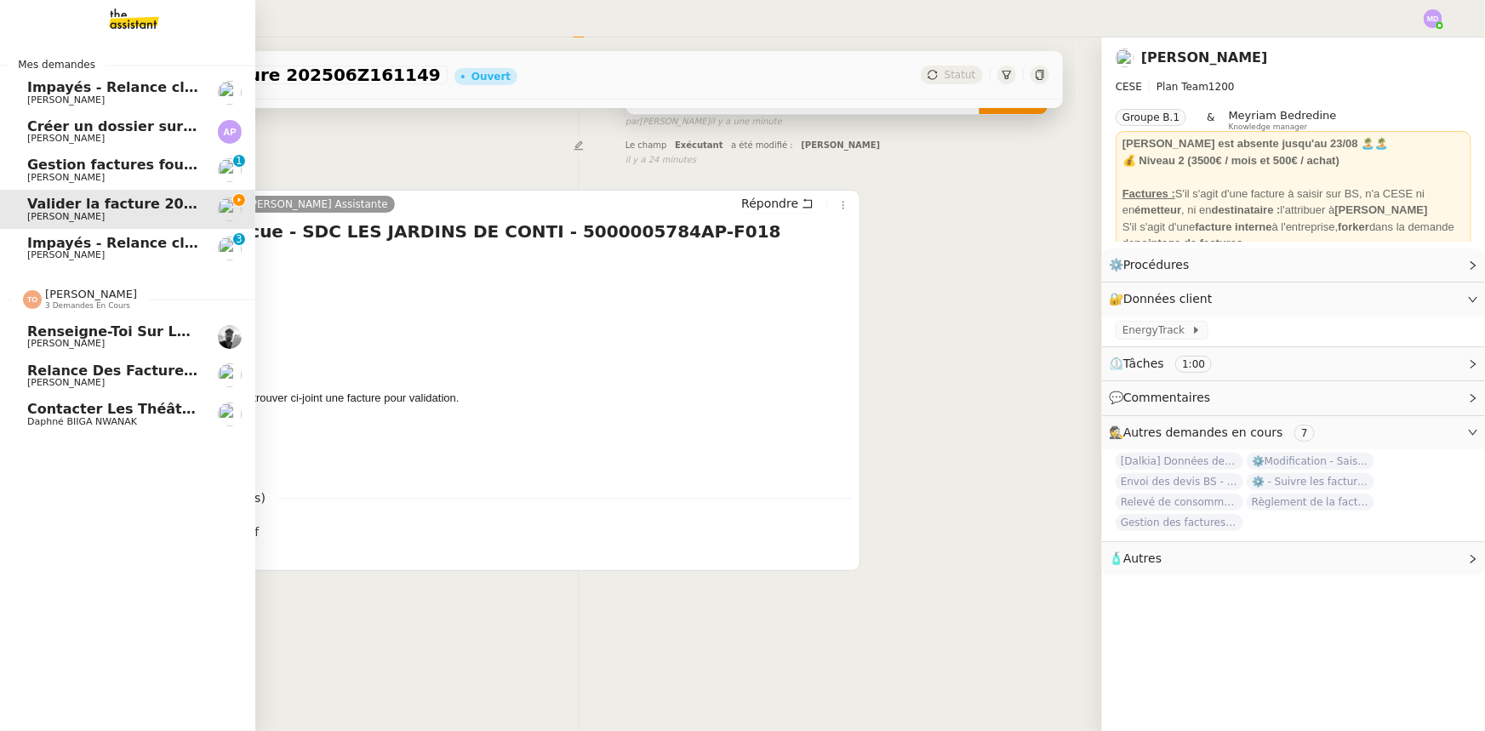
click at [171, 408] on span "Contacter les théâtres" at bounding box center [116, 409] width 179 height 16
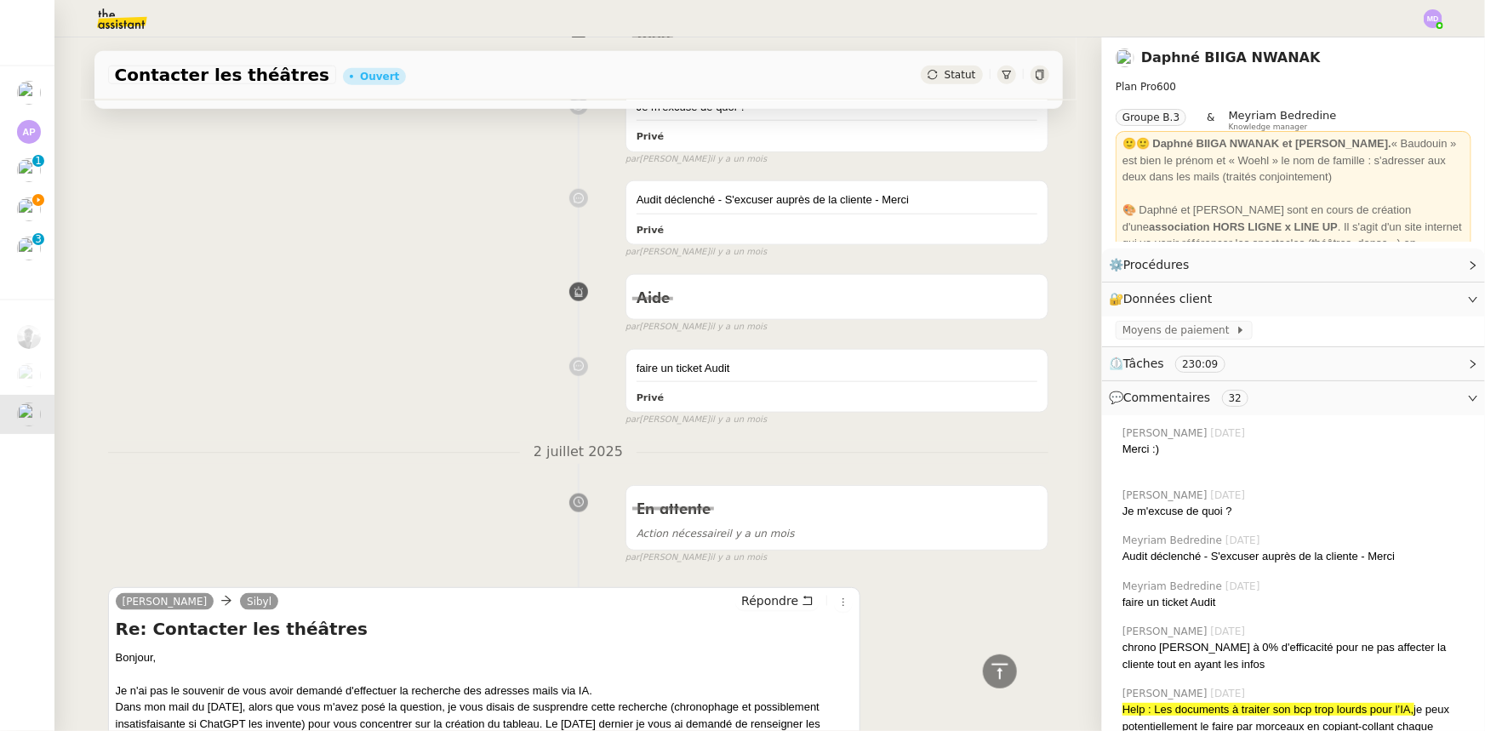
scroll to position [1160, 0]
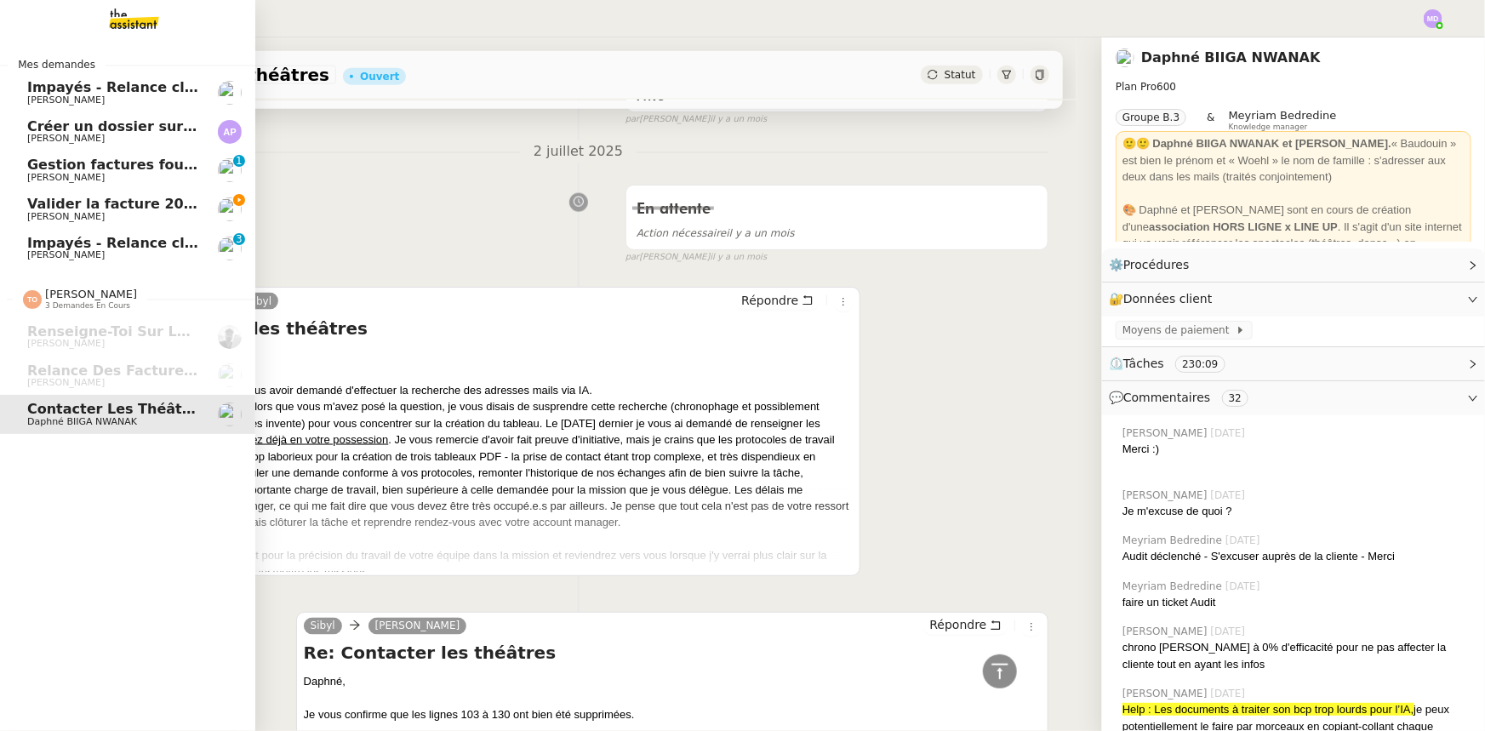
click at [105, 216] on span "[PERSON_NAME]" at bounding box center [65, 216] width 77 height 11
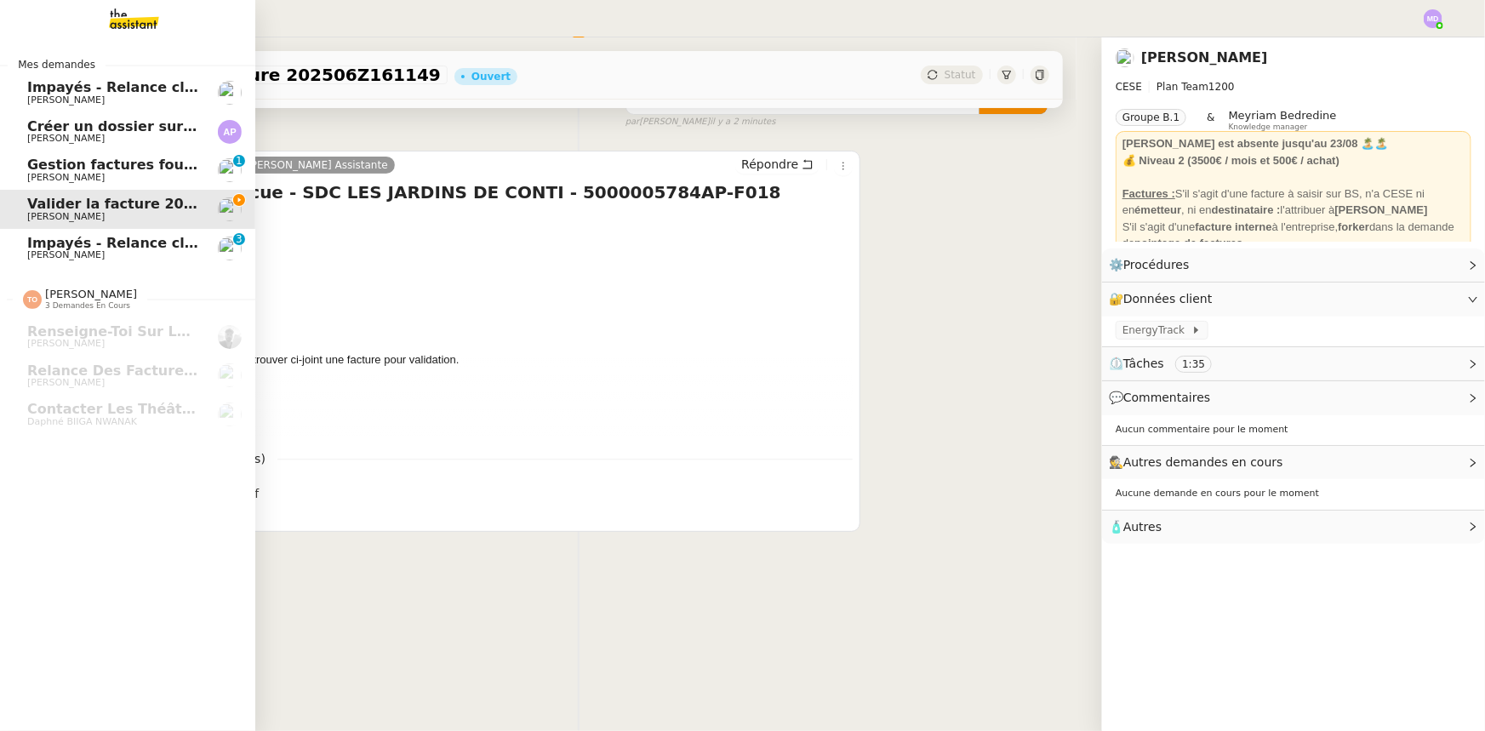
scroll to position [226, 0]
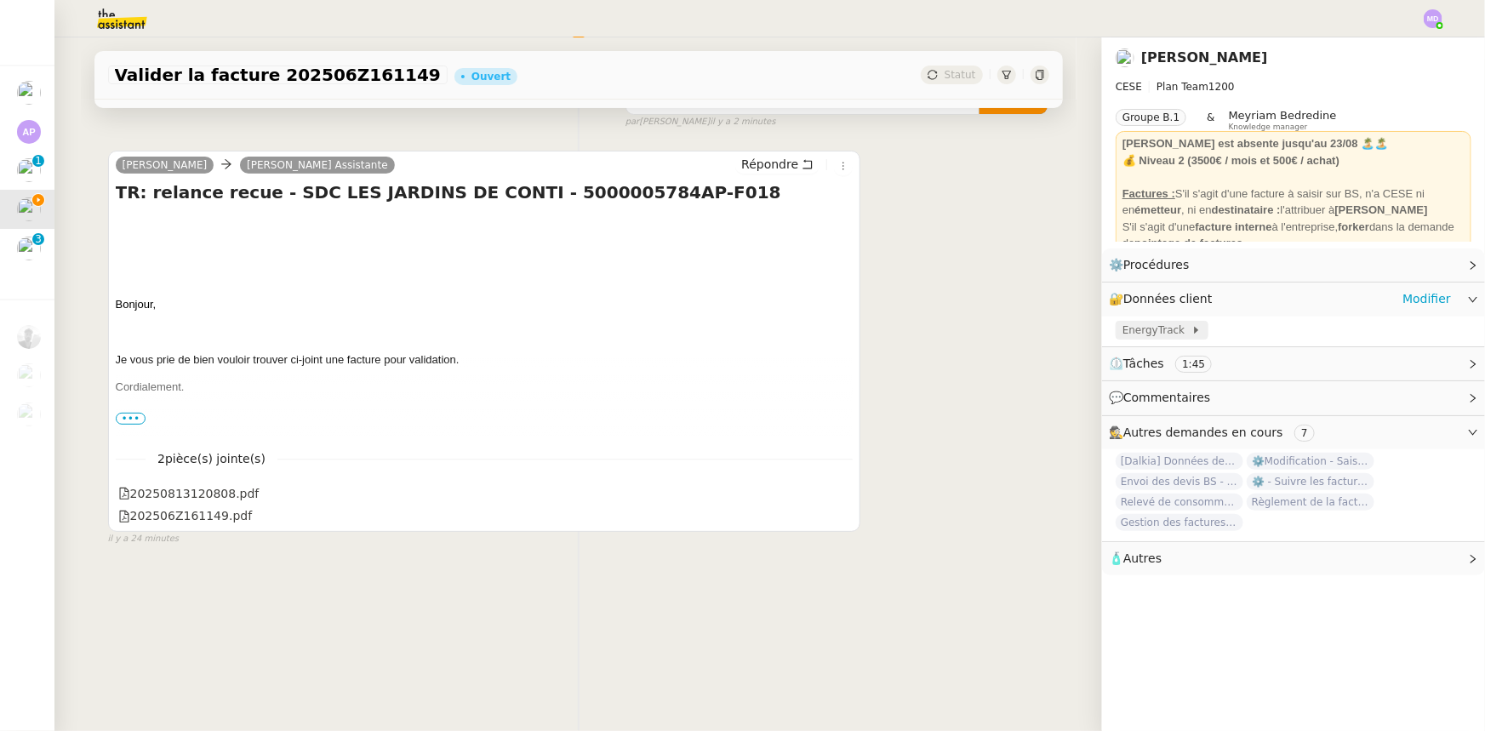
click at [1191, 329] on icon at bounding box center [1196, 330] width 10 height 10
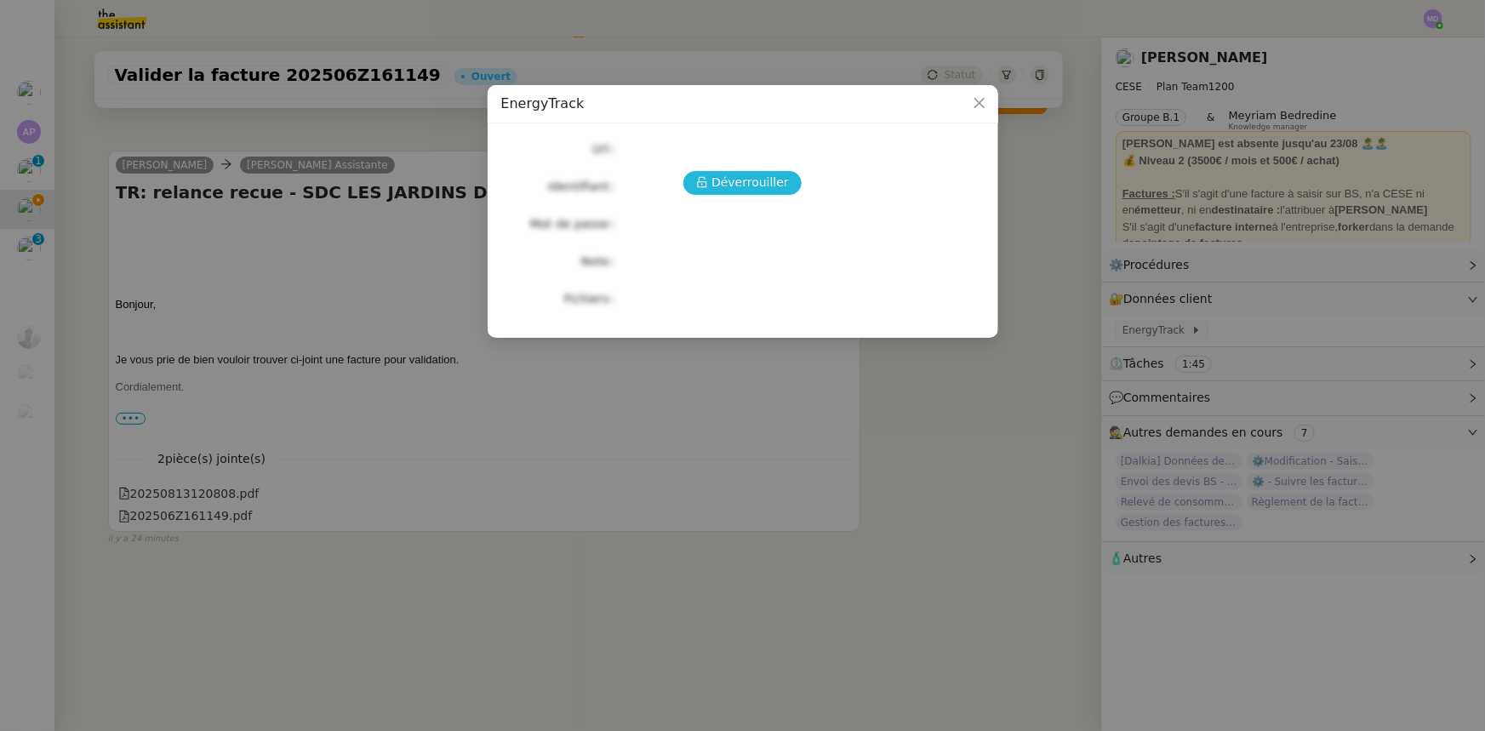
click at [723, 192] on span "Déverrouiller" at bounding box center [749, 183] width 77 height 20
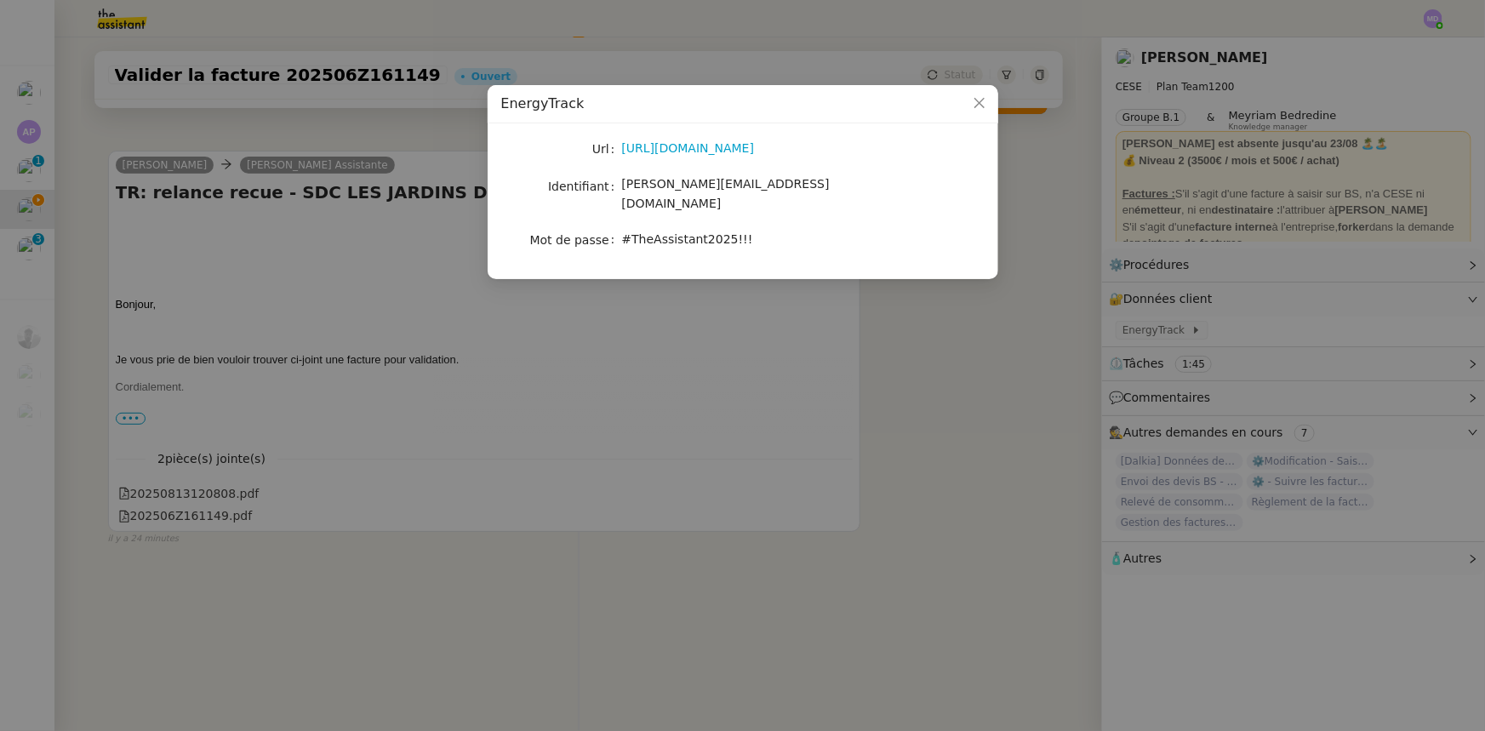
click at [688, 192] on span "camille.assistante@cese.fr" at bounding box center [726, 193] width 208 height 33
copy span "camille.assistante@cese.fr"
click at [829, 326] on nz-modal-container "EnergyTrack Url https://energytrack.fr/ Identifiant camille.assistante@cese.fr …" at bounding box center [742, 365] width 1485 height 731
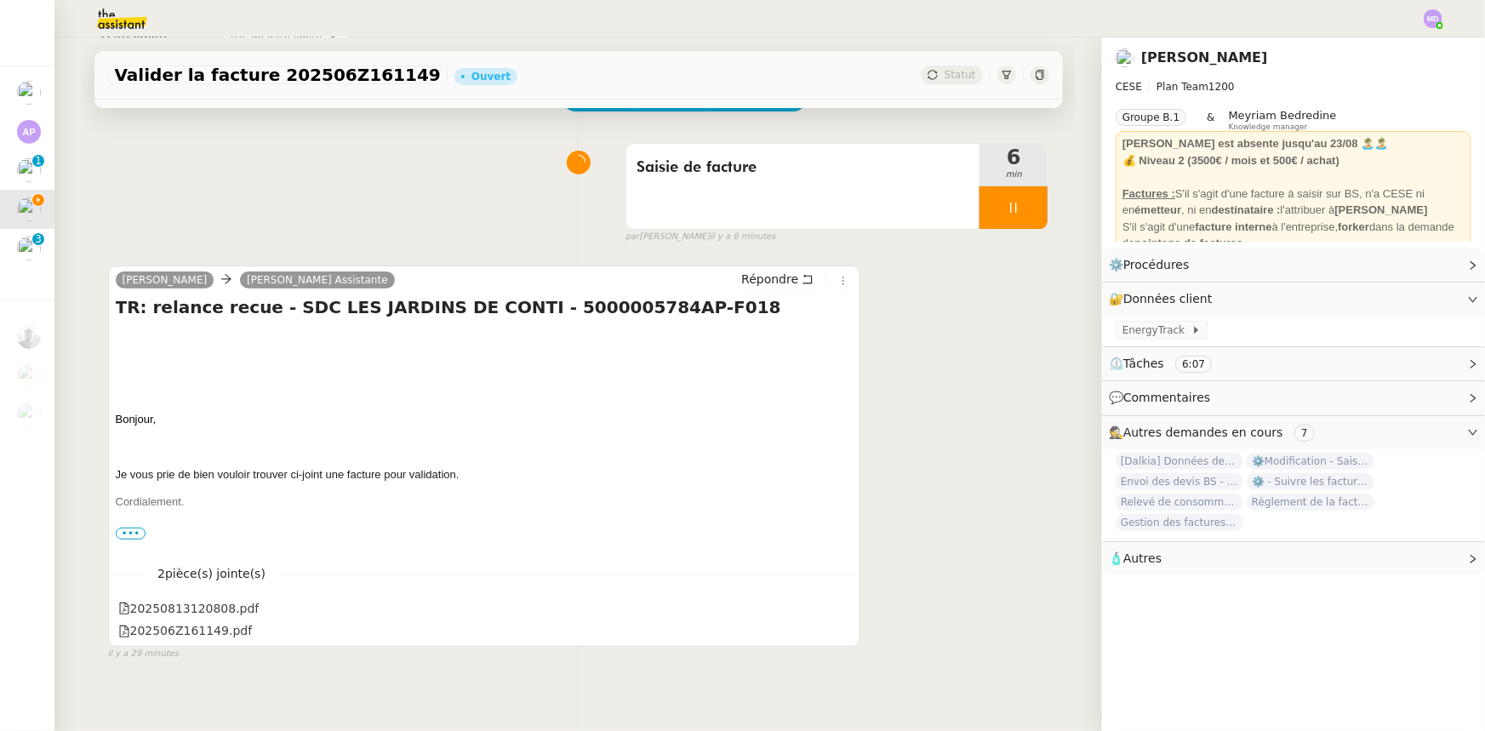
scroll to position [0, 0]
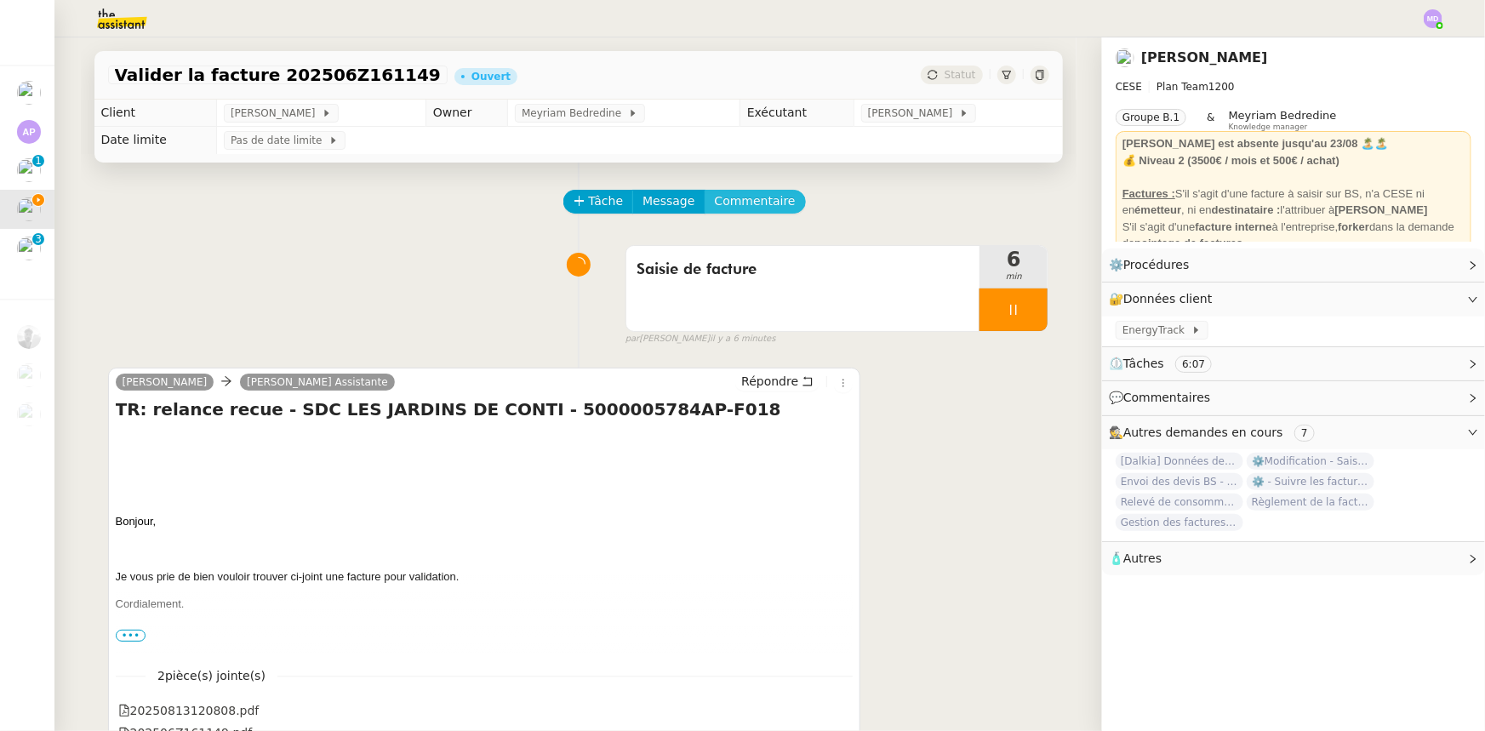
drag, startPoint x: 728, startPoint y: 214, endPoint x: 768, endPoint y: 212, distance: 39.2
click at [733, 213] on button "Commentaire" at bounding box center [755, 202] width 101 height 24
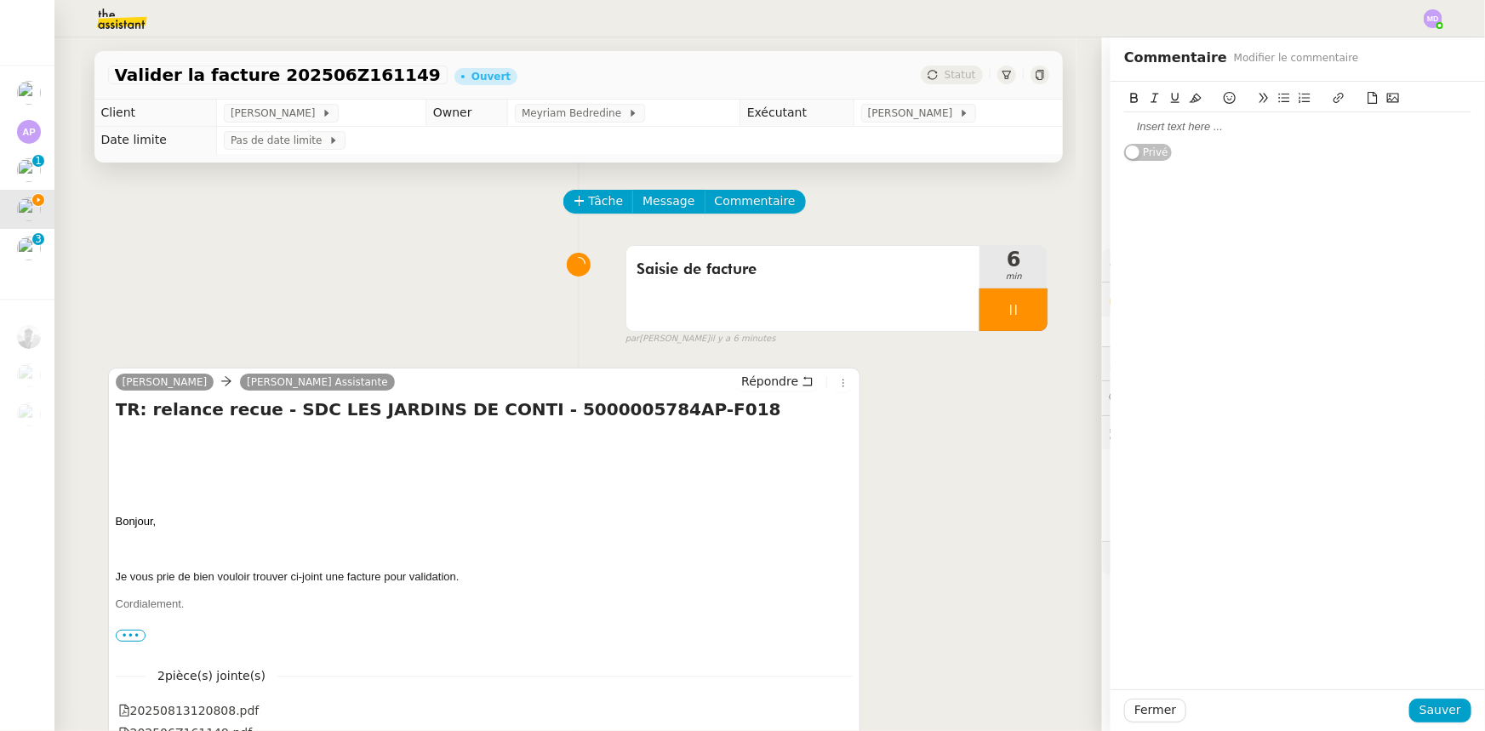
click at [1294, 132] on div at bounding box center [1297, 126] width 347 height 15
click at [1317, 128] on div "Facture déjà saisie dans Energy Track, je 'ai donc supprimée" at bounding box center [1297, 126] width 347 height 15
drag, startPoint x: 1440, startPoint y: 730, endPoint x: 1437, endPoint y: 715, distance: 15.5
click at [1365, 686] on div "Fermer Sauver" at bounding box center [1298, 710] width 374 height 42
drag, startPoint x: 1437, startPoint y: 715, endPoint x: 1289, endPoint y: 625, distance: 173.4
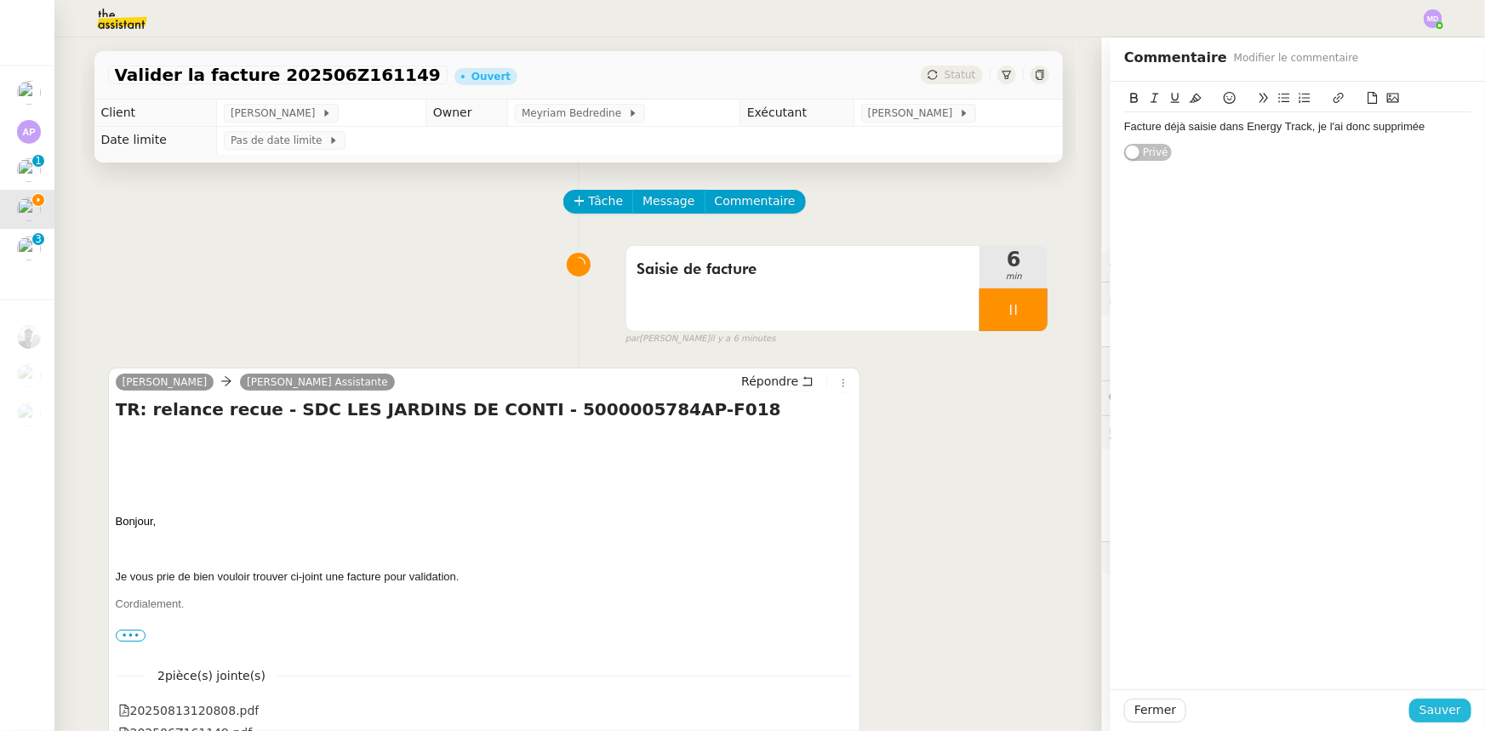
click at [1365, 686] on span "Sauver" at bounding box center [1440, 710] width 42 height 20
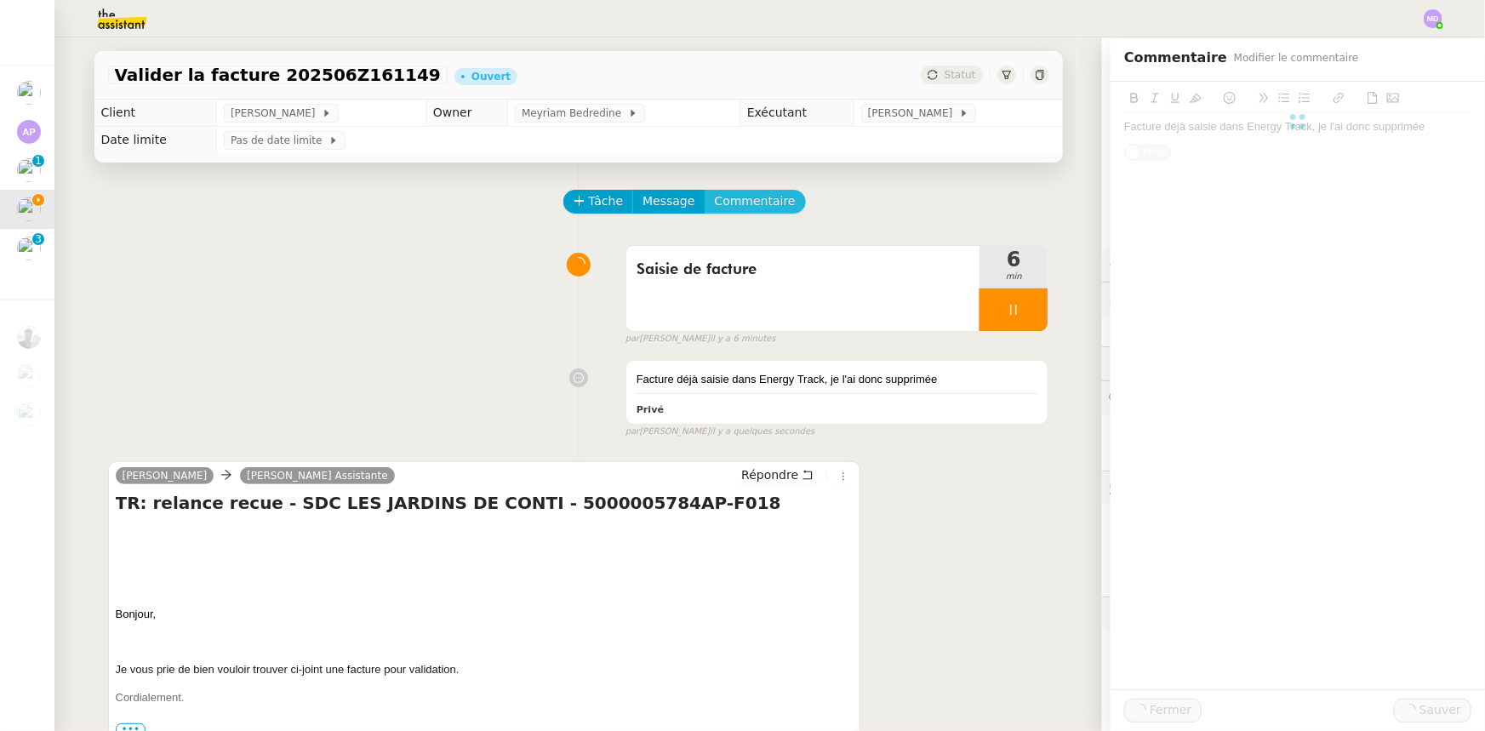
drag, startPoint x: 741, startPoint y: 193, endPoint x: 831, endPoint y: 242, distance: 101.7
click at [747, 197] on span "Commentaire" at bounding box center [755, 201] width 81 height 20
click at [1186, 136] on div at bounding box center [1297, 126] width 347 height 29
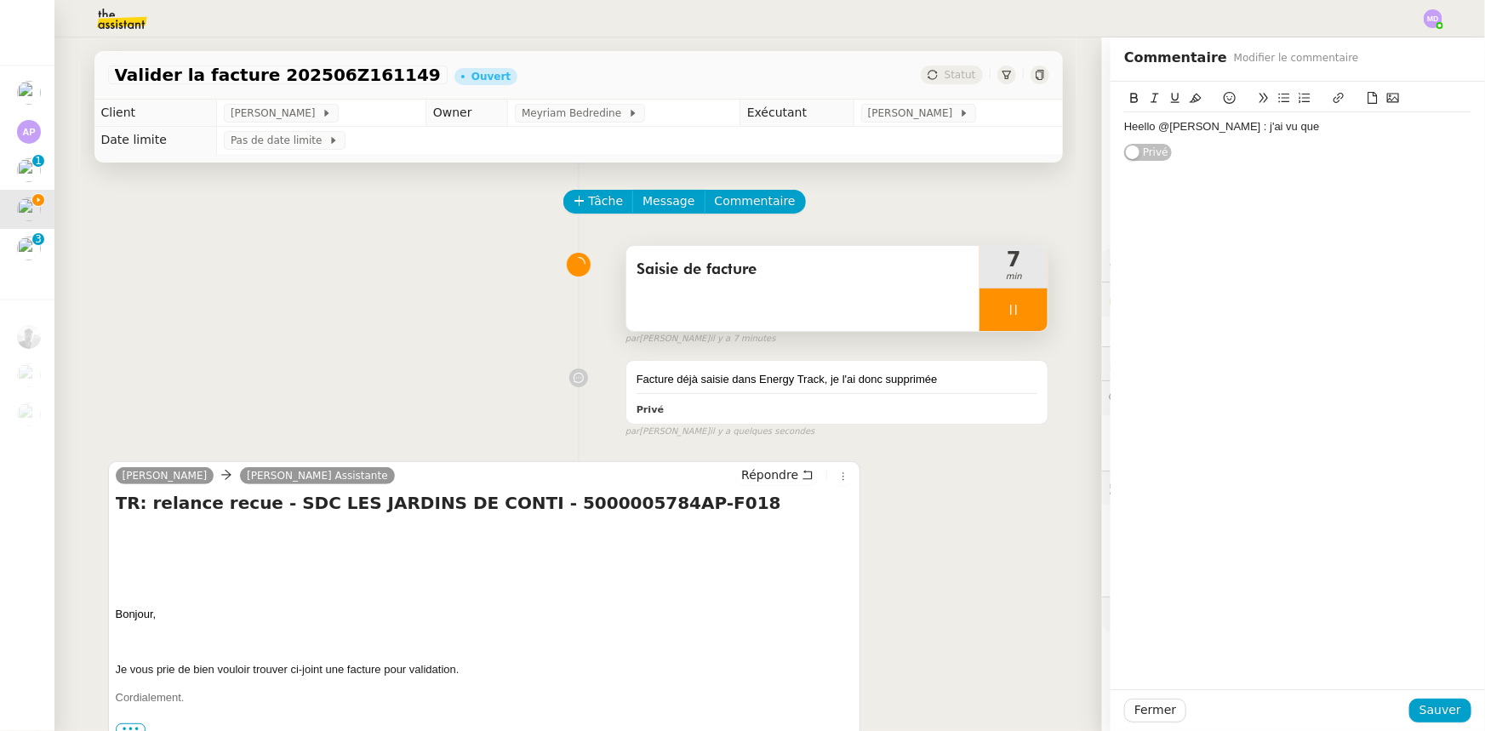
click at [1021, 308] on div at bounding box center [1013, 309] width 68 height 43
click at [1025, 308] on icon at bounding box center [1031, 309] width 13 height 9
drag, startPoint x: 573, startPoint y: 210, endPoint x: 671, endPoint y: 253, distance: 107.5
click at [574, 210] on button "Tâche" at bounding box center [598, 202] width 71 height 24
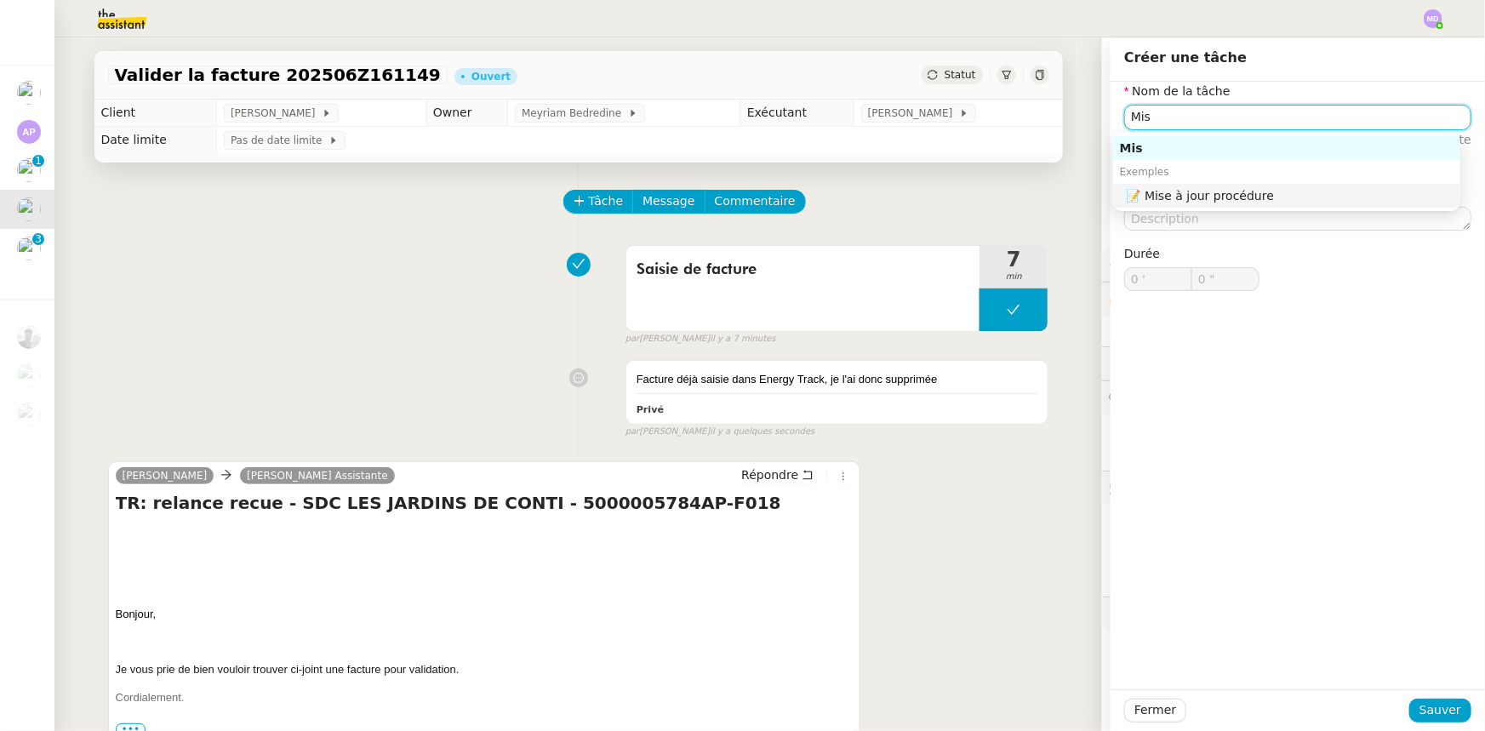
click at [1200, 204] on nz-auto-option "📝 Mise à jour procédure" at bounding box center [1286, 196] width 347 height 24
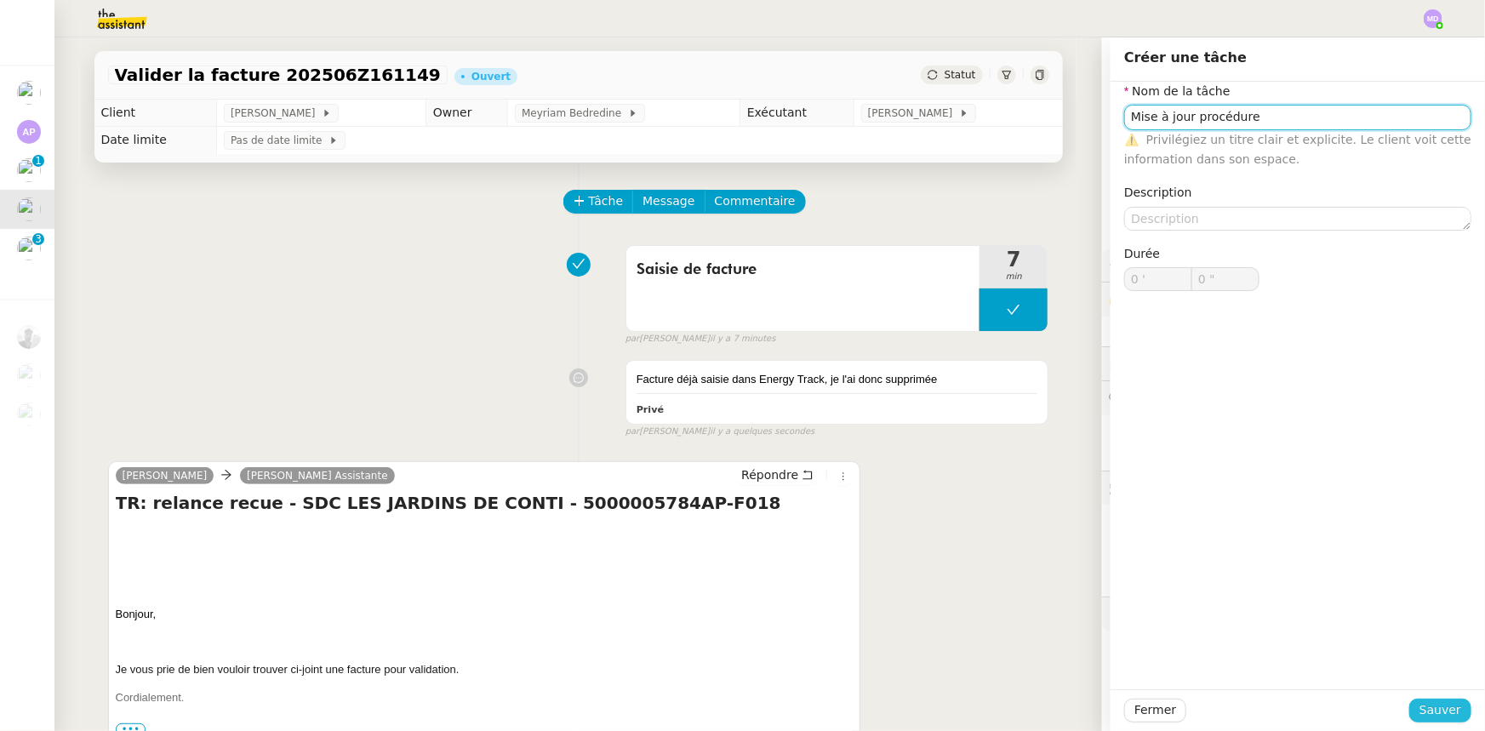
type input "Mise à jour procédure"
click at [1365, 686] on span "Sauver" at bounding box center [1440, 710] width 42 height 20
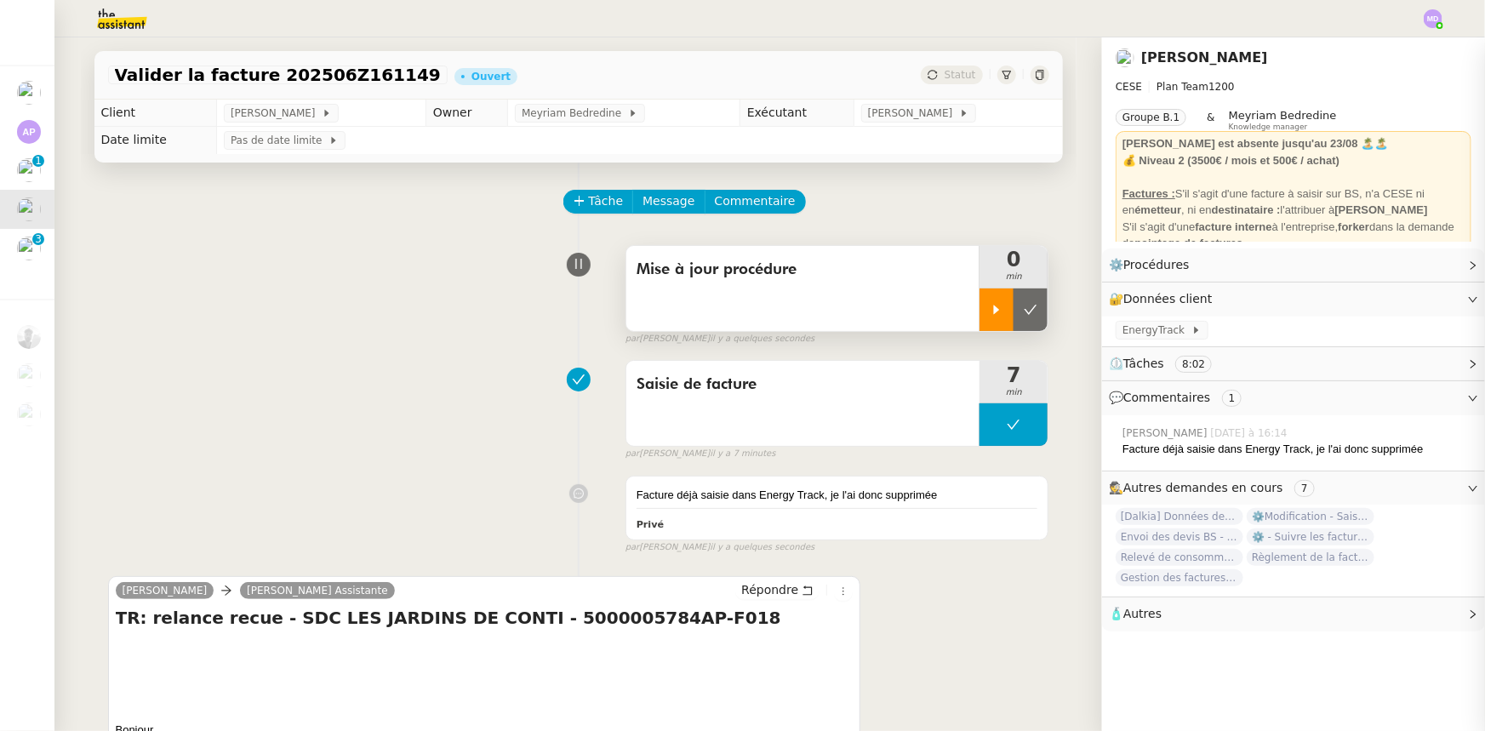
click at [990, 315] on icon at bounding box center [997, 310] width 14 height 14
click at [734, 203] on span "Commentaire" at bounding box center [755, 201] width 81 height 20
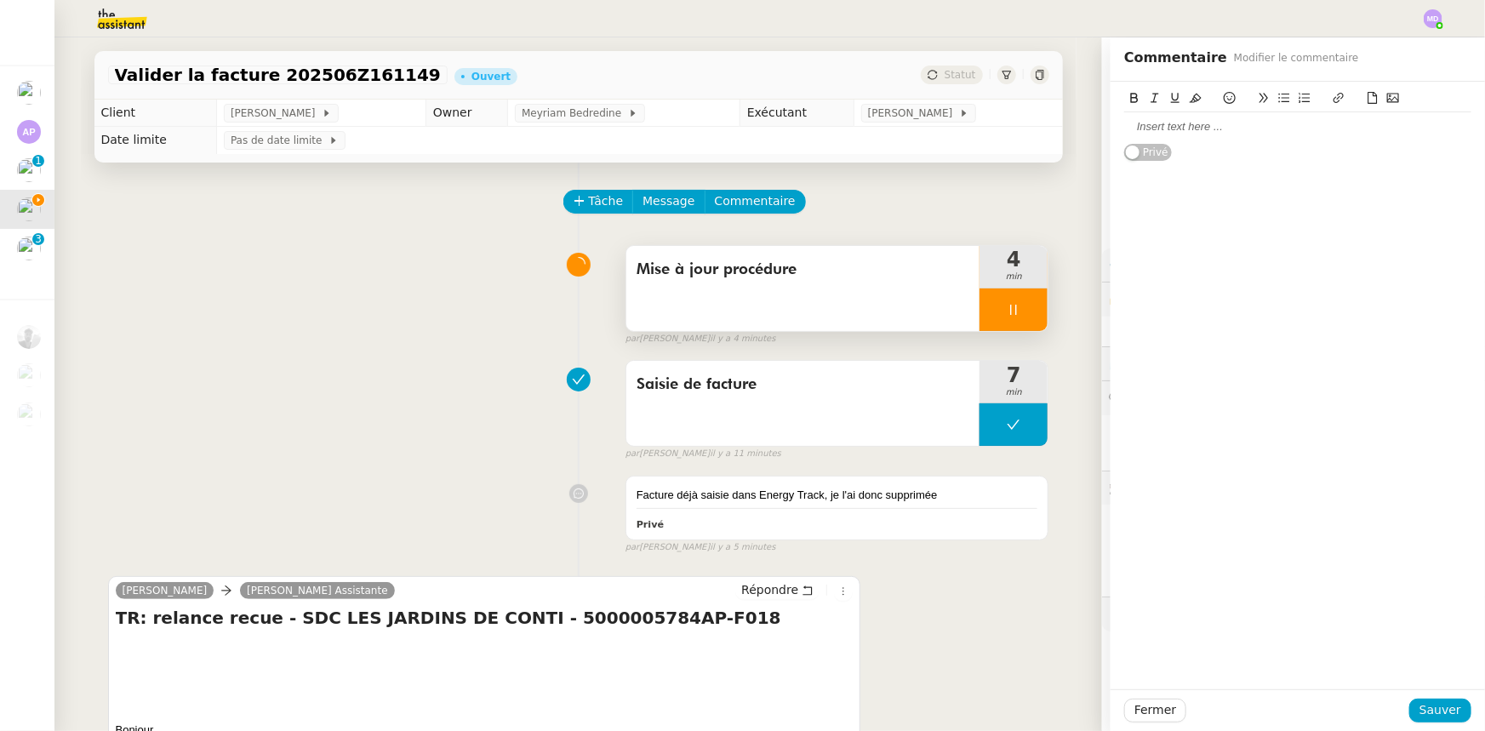
click at [1175, 131] on div at bounding box center [1297, 126] width 347 height 15
click at [1365, 686] on div "Fermer Sauver" at bounding box center [1298, 710] width 374 height 42
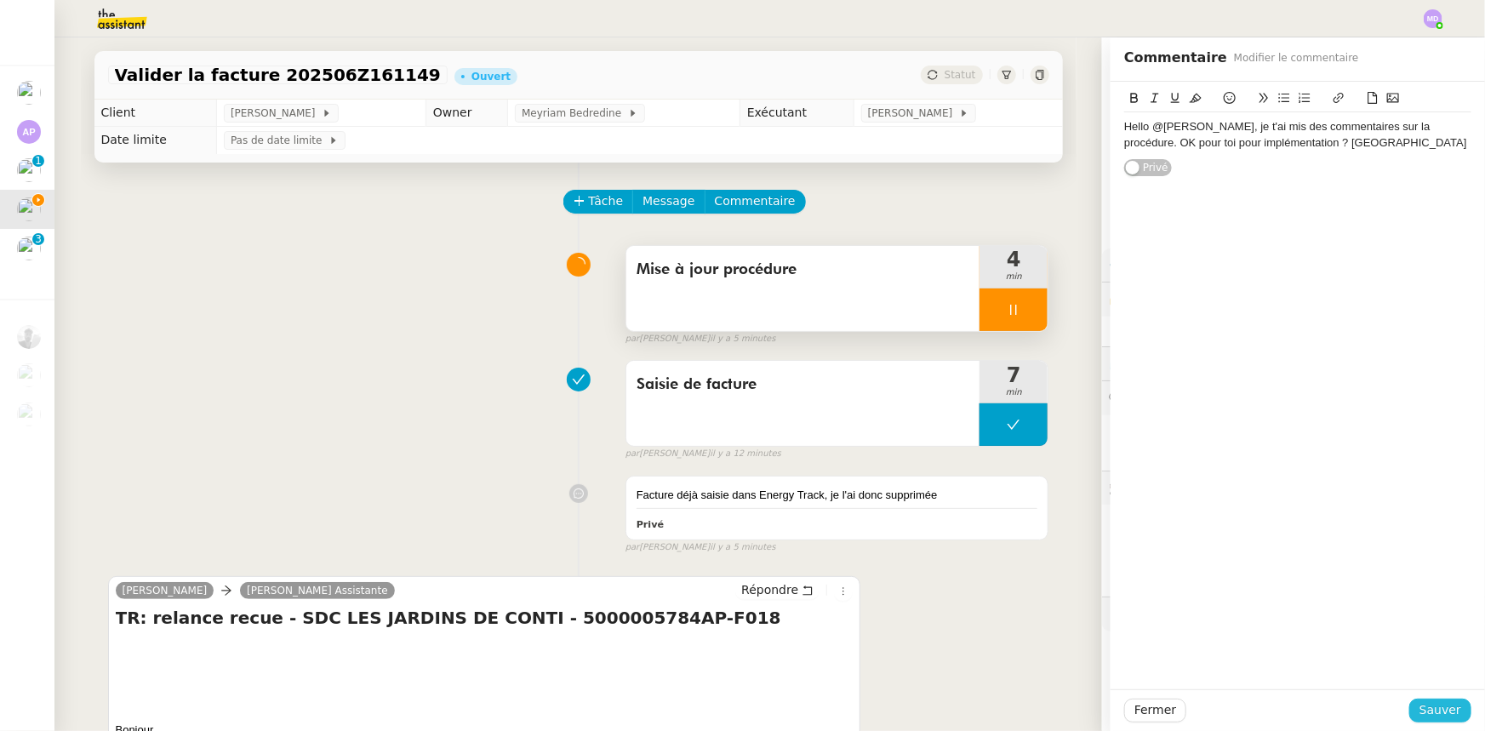
click at [1365, 686] on span "Sauver" at bounding box center [1440, 710] width 42 height 20
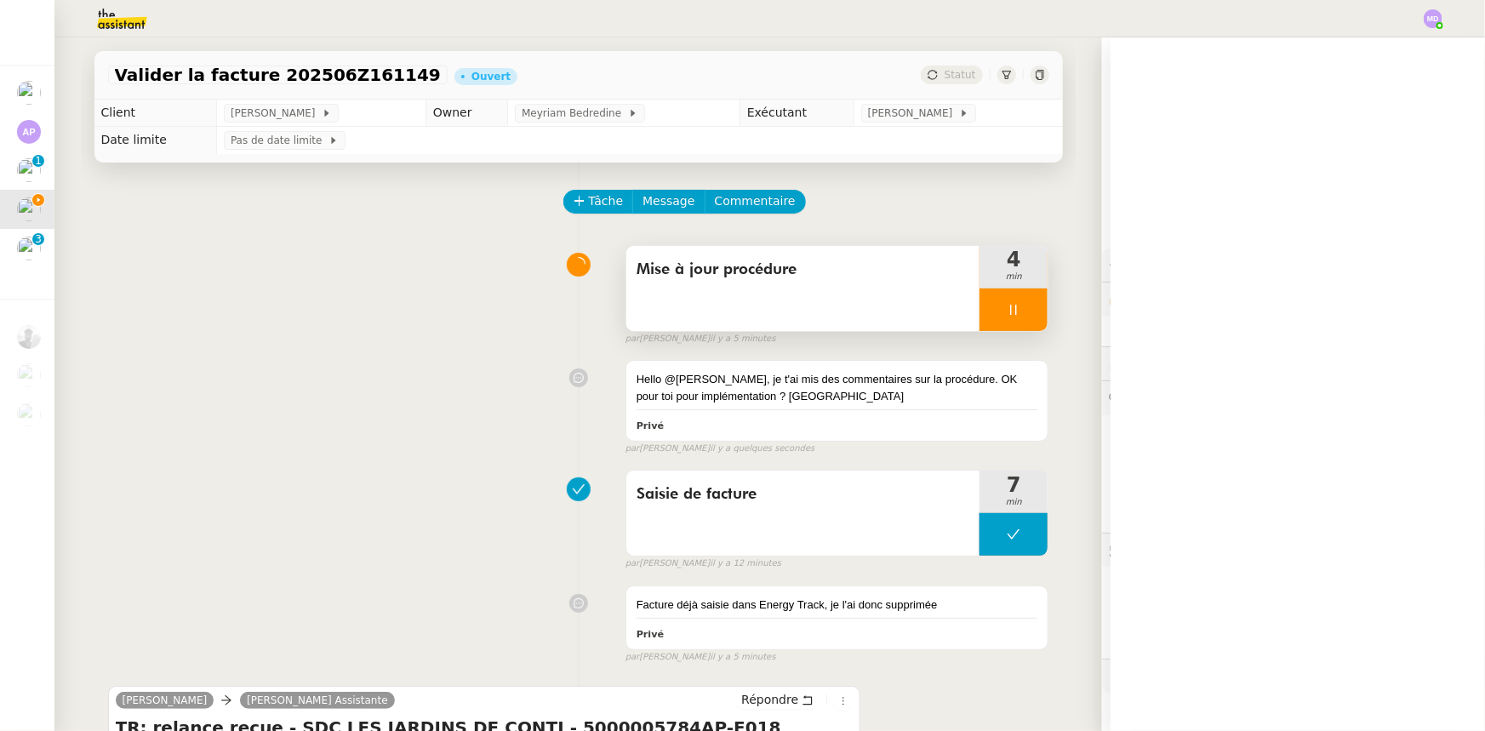
click at [1007, 311] on icon at bounding box center [1014, 310] width 14 height 14
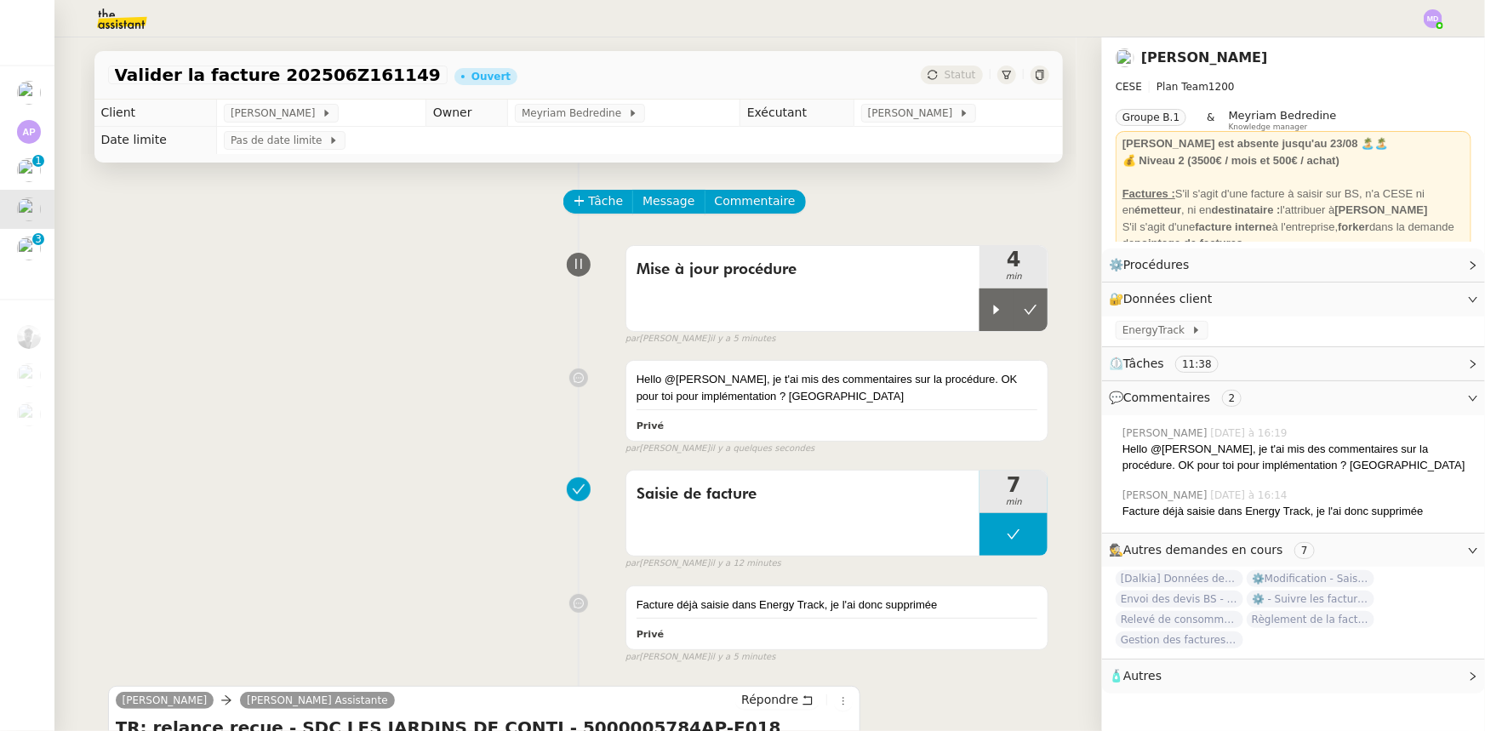
drag, startPoint x: 1003, startPoint y: 311, endPoint x: 999, endPoint y: 231, distance: 80.1
click at [1014, 296] on button at bounding box center [1031, 309] width 34 height 43
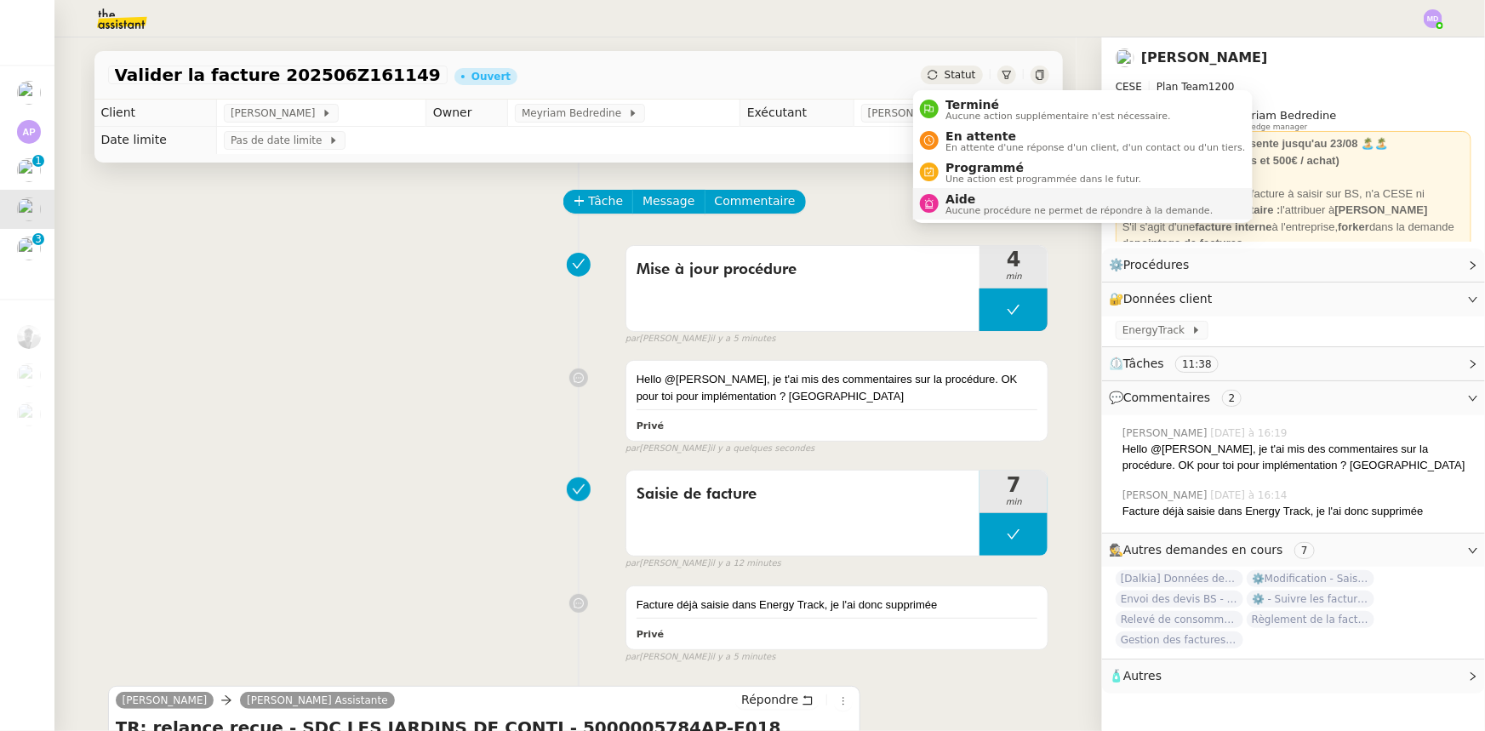
drag, startPoint x: 961, startPoint y: 198, endPoint x: 970, endPoint y: 208, distance: 13.9
click at [962, 199] on span "Aide" at bounding box center [1078, 199] width 267 height 14
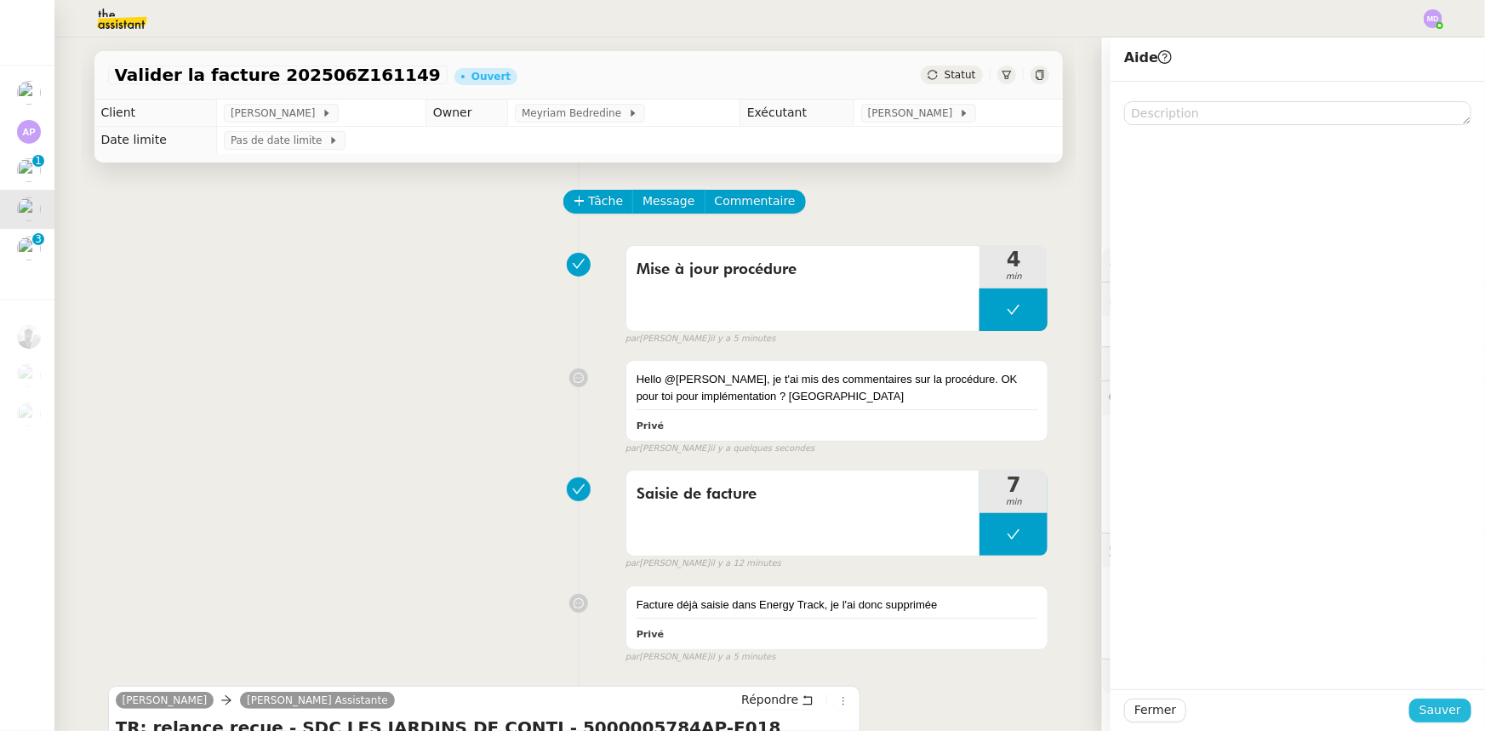
click at [1365, 686] on span "Sauver" at bounding box center [1440, 710] width 42 height 20
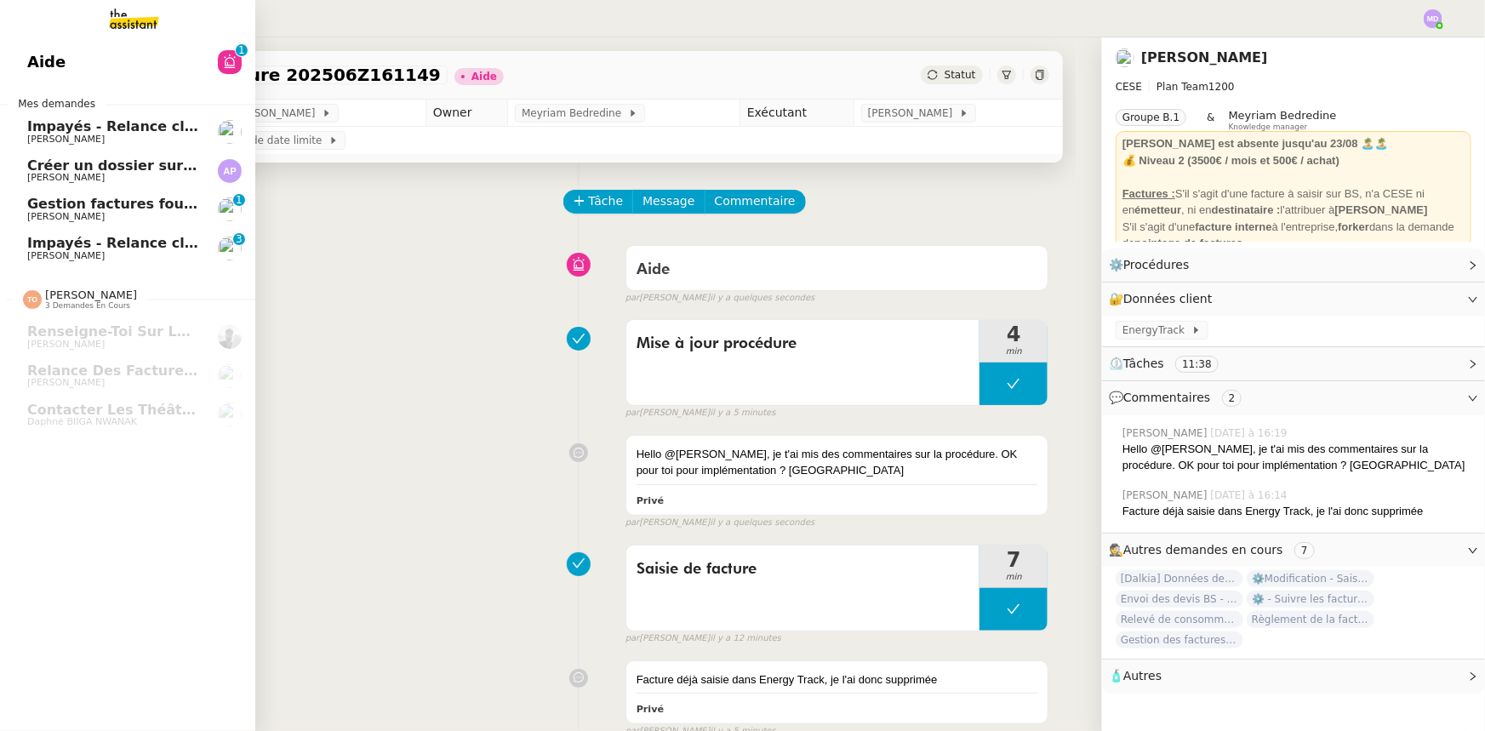
click at [95, 207] on span "Gestion factures fournisseurs (virement) via [GEOGRAPHIC_DATA]- [DATE]" at bounding box center [311, 204] width 568 height 16
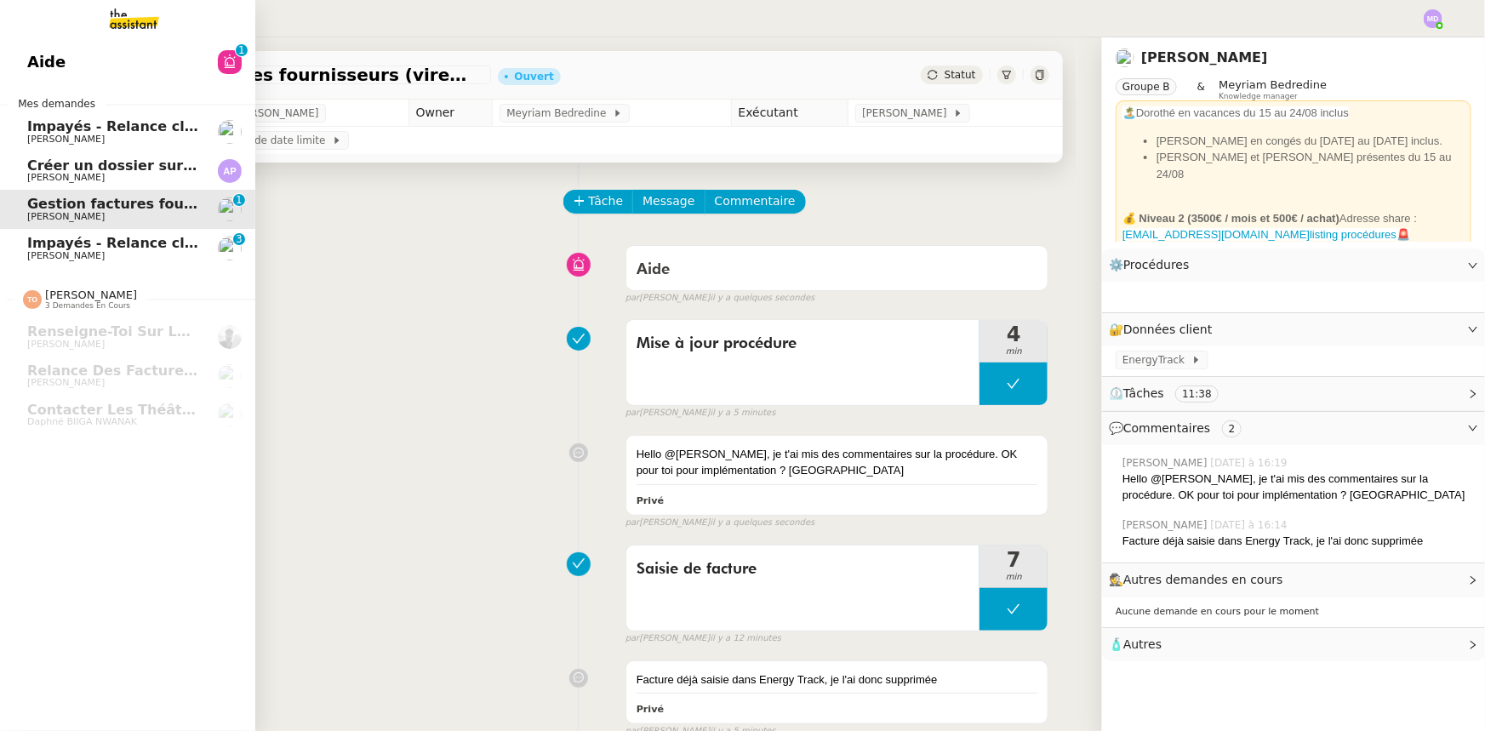
click at [128, 243] on span "Impayés - Relance client - [DATE]" at bounding box center [154, 243] width 254 height 16
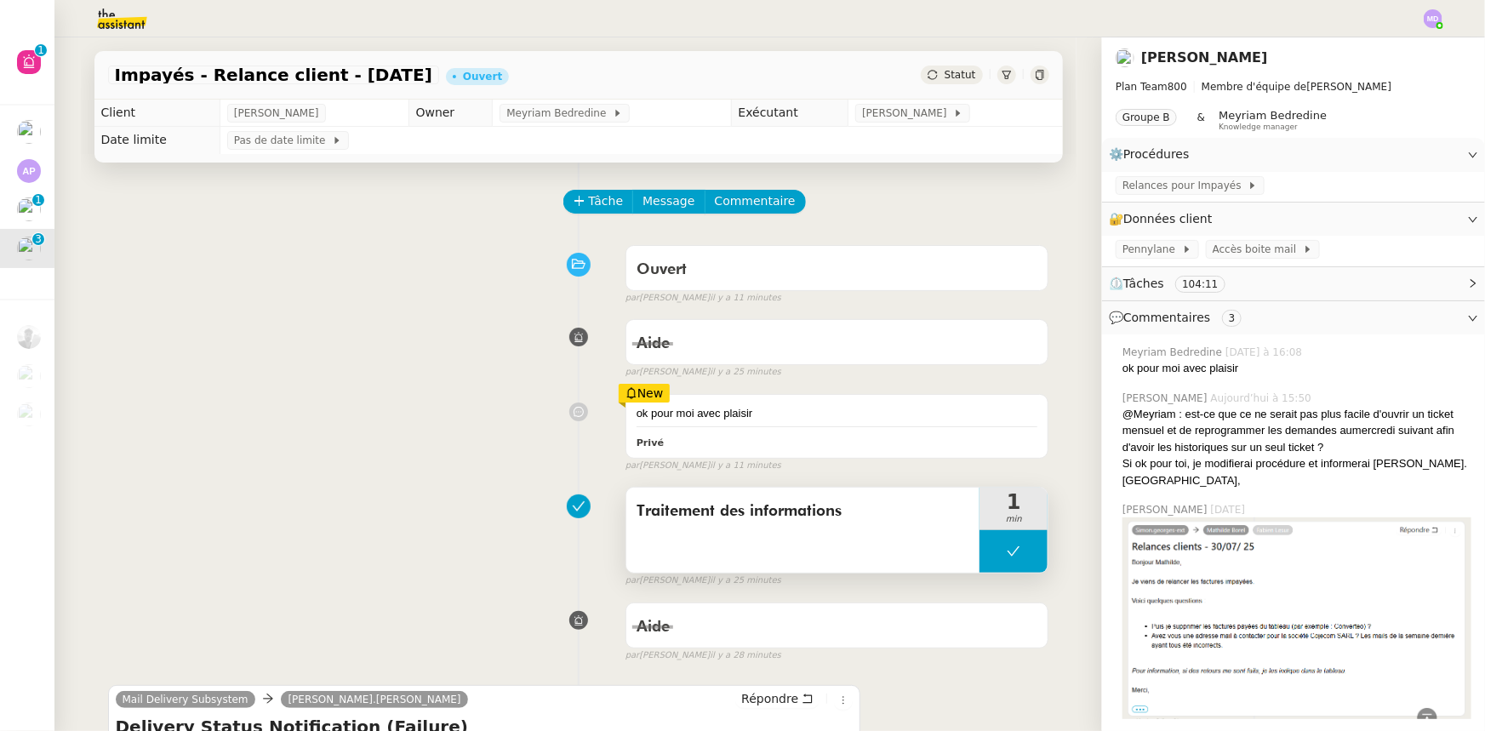
click at [979, 546] on button at bounding box center [1013, 551] width 68 height 43
click at [979, 546] on div at bounding box center [996, 551] width 34 height 43
click at [989, 541] on div at bounding box center [1013, 551] width 68 height 43
click at [1015, 545] on button at bounding box center [1031, 551] width 34 height 43
drag, startPoint x: 593, startPoint y: 209, endPoint x: 631, endPoint y: 238, distance: 48.0
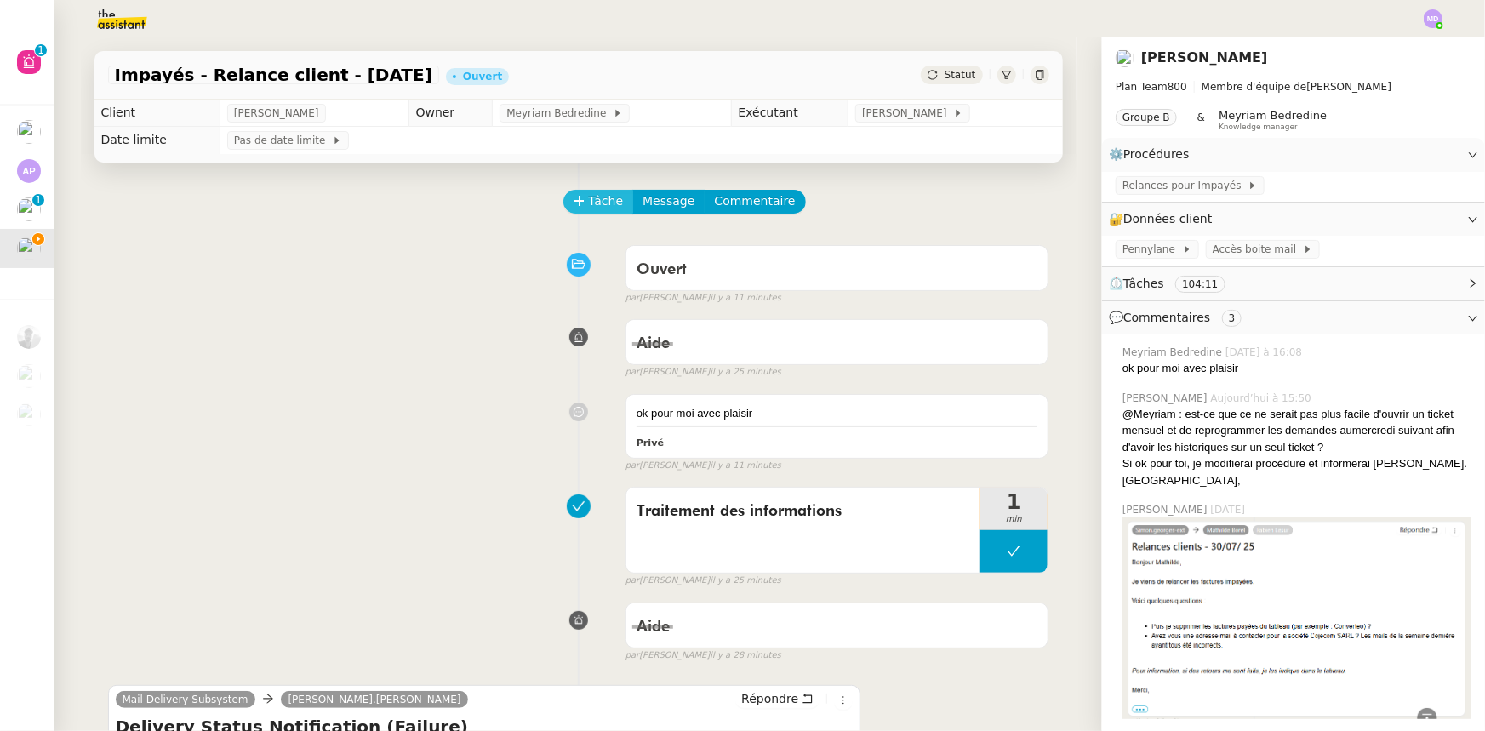
click at [594, 209] on span "Tâche" at bounding box center [606, 201] width 35 height 20
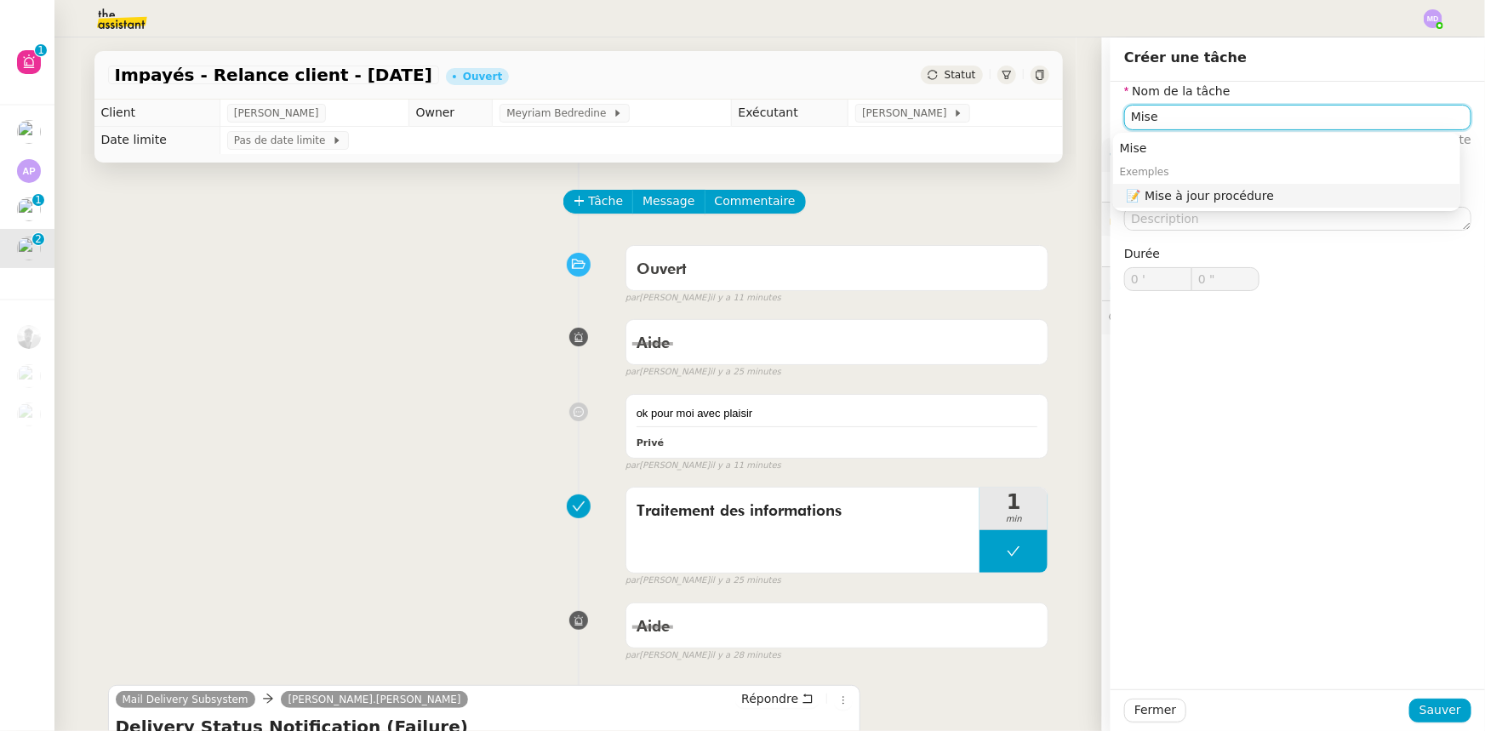
click at [1166, 189] on div "📝 Mise à jour procédure" at bounding box center [1290, 195] width 327 height 15
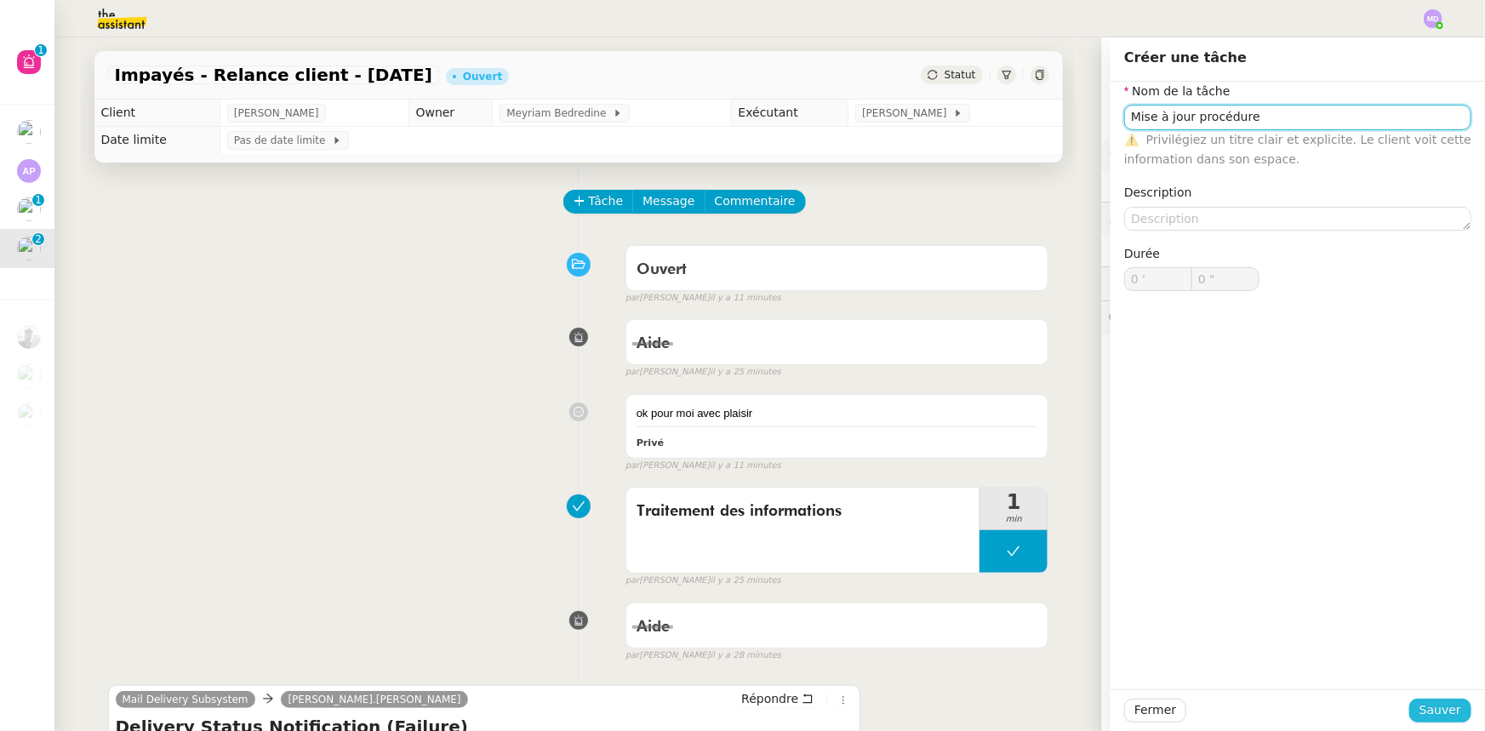
type input "Mise à jour procédure"
click at [1365, 686] on span "Sauver" at bounding box center [1440, 710] width 42 height 20
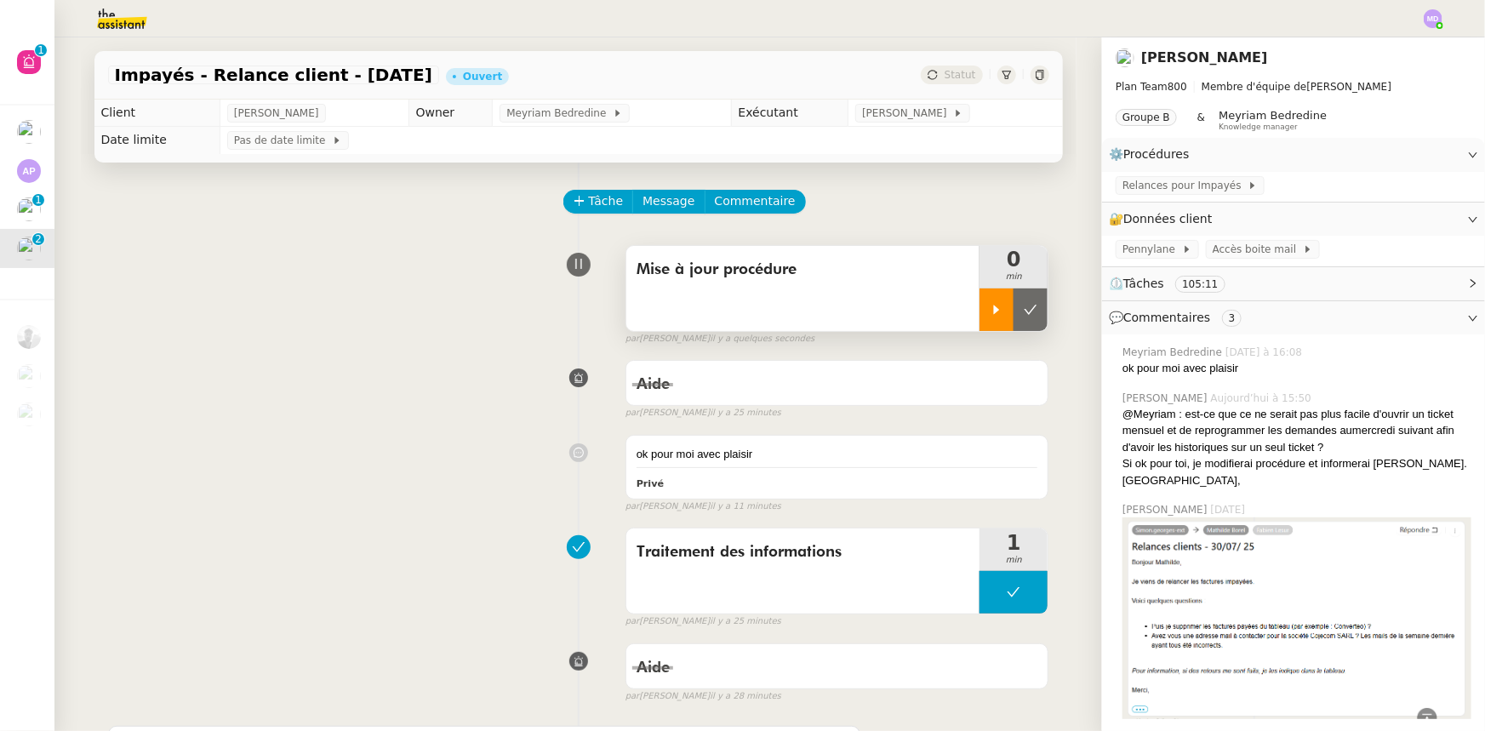
click at [990, 313] on icon at bounding box center [997, 310] width 14 height 14
click at [1151, 187] on span "Relances pour Impayés" at bounding box center [1184, 185] width 125 height 17
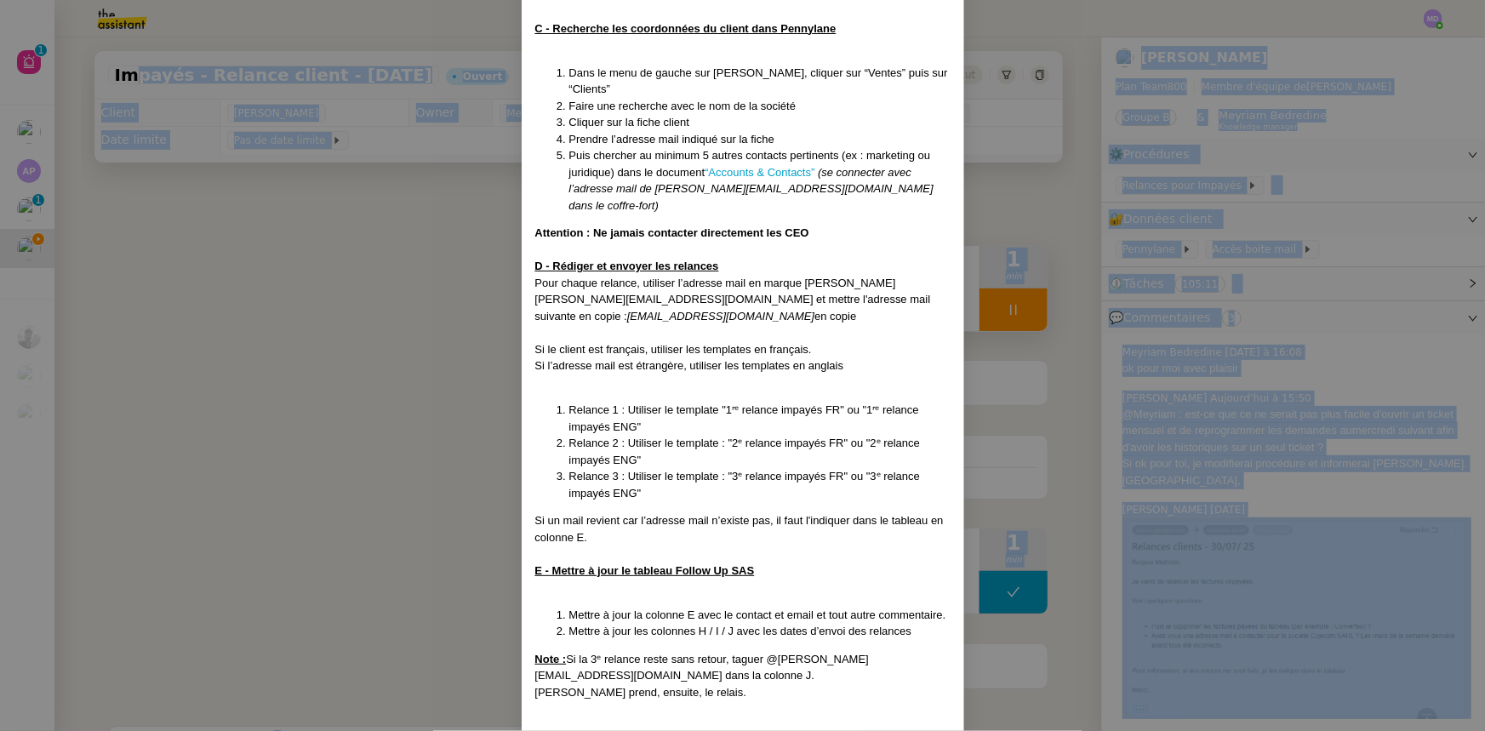
scroll to position [667, 0]
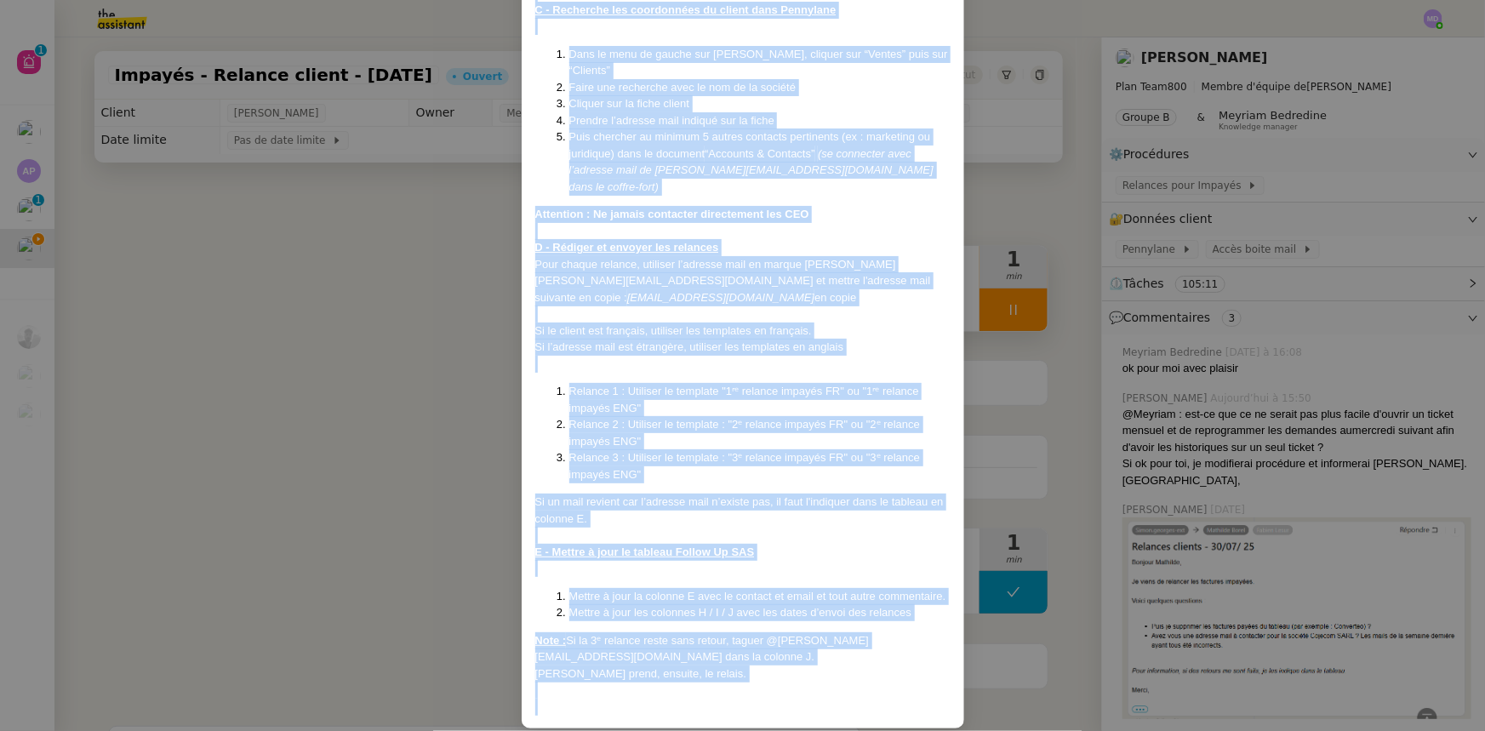
drag, startPoint x: 534, startPoint y: 120, endPoint x: 863, endPoint y: 705, distance: 671.3
click at [863, 686] on div "Créée le 30/07/2025 Contexte : Mathilde souhaite que nous procédions aux relanc…" at bounding box center [743, 73] width 443 height 1311
copy div "Créée le 30/07/2025 Contexte : Mathilde souhaite que nous procédions aux relanc…"
click at [14, 237] on nz-modal-container "Créée le 30/07/2025 Contexte : Mathilde souhaite que nous procédions aux relanc…" at bounding box center [742, 365] width 1485 height 731
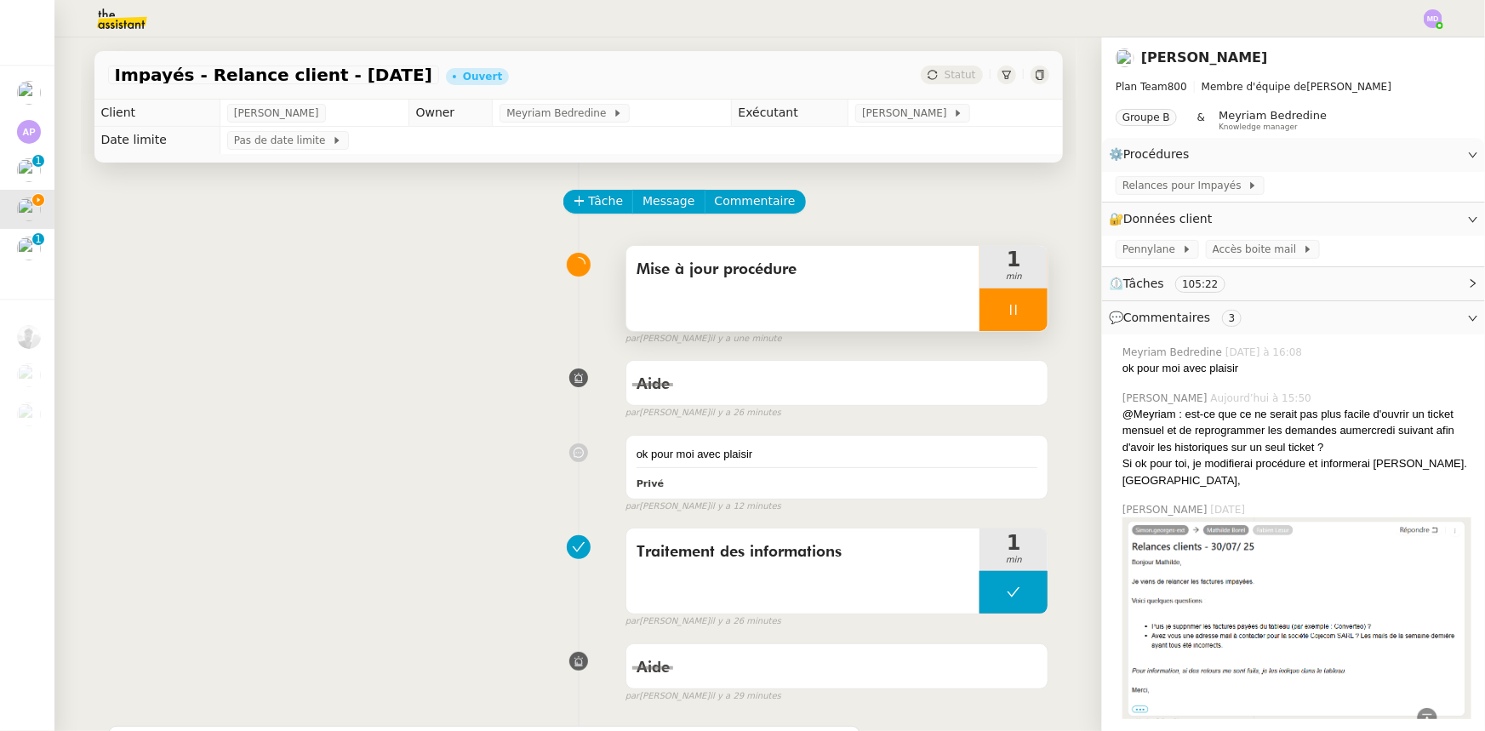
scroll to position [582, 0]
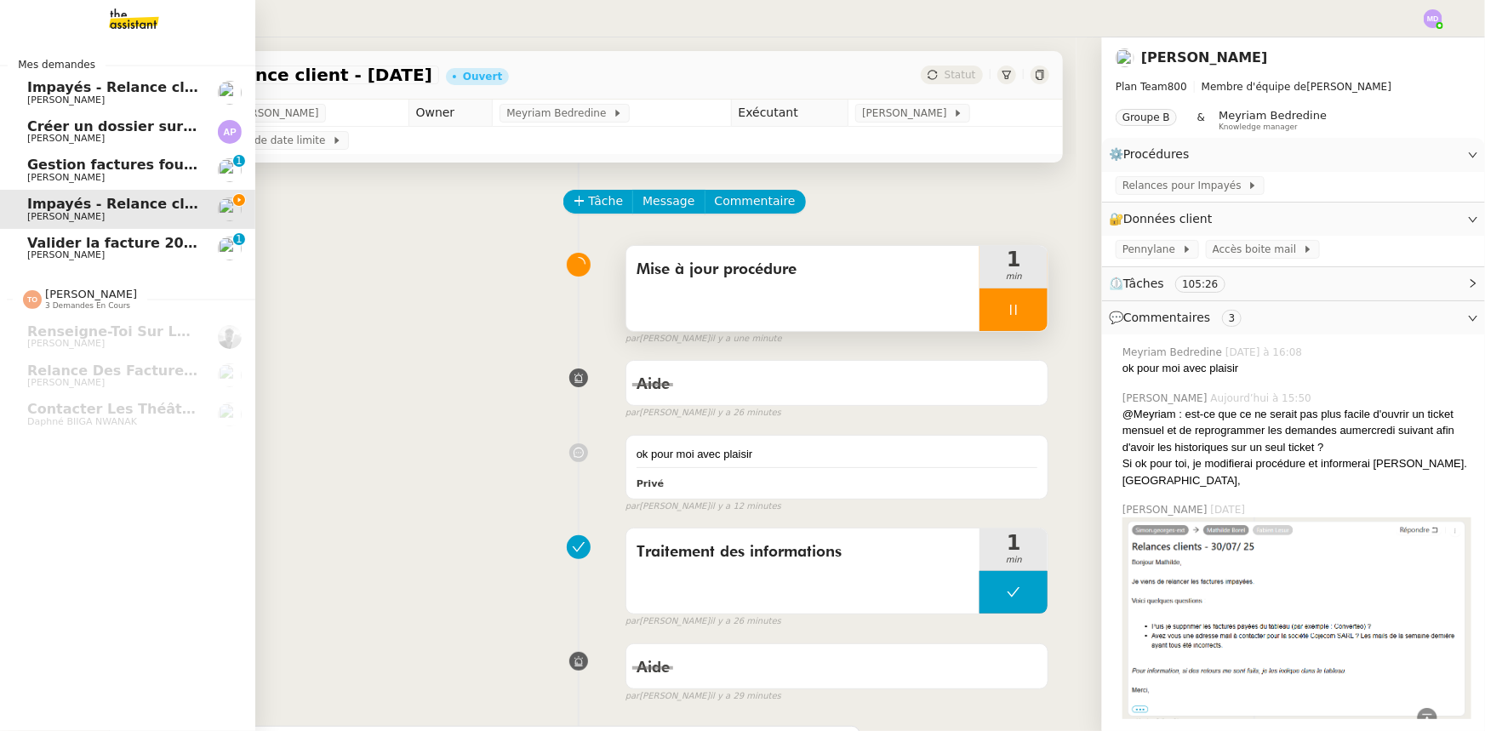
click at [54, 236] on span "Valider la facture 202506Z161149" at bounding box center [157, 243] width 261 height 16
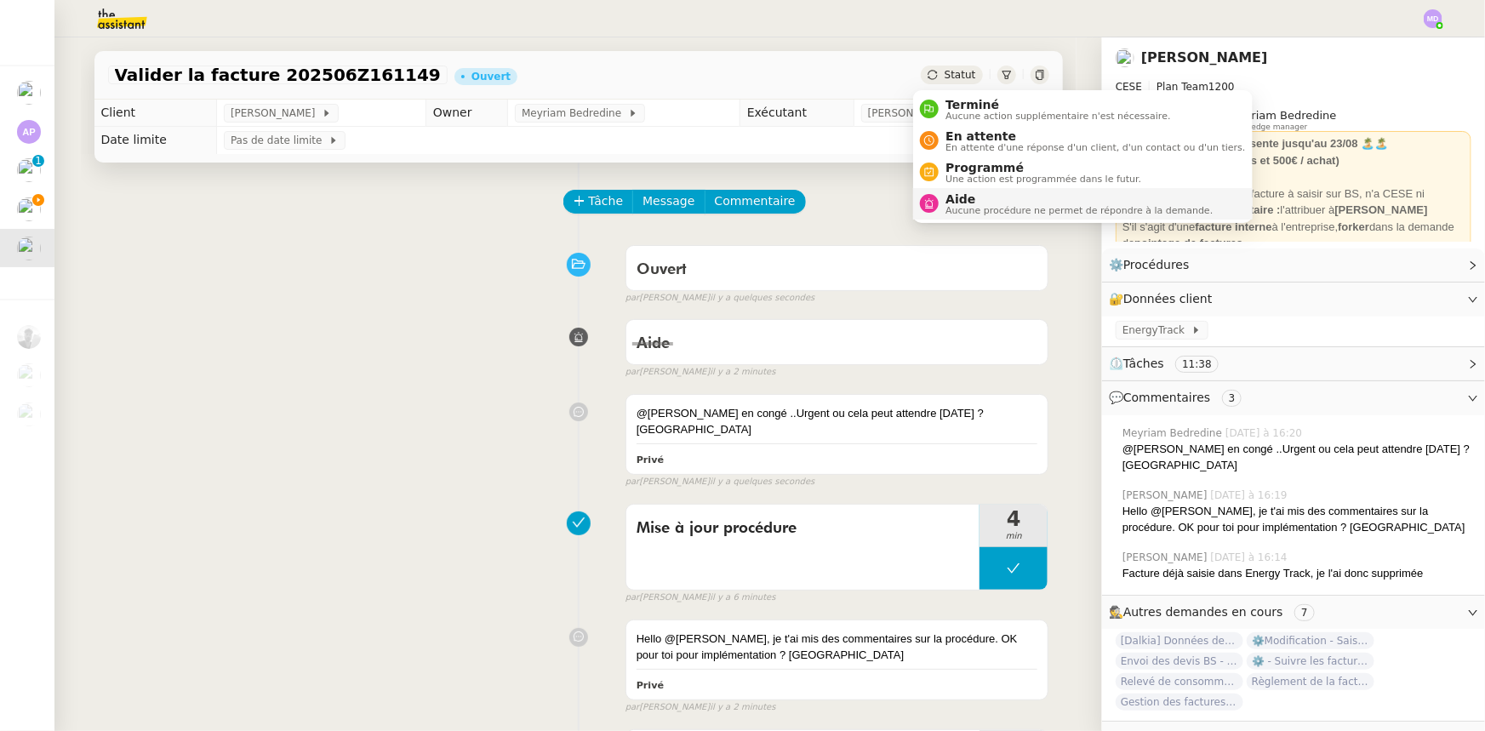
click at [966, 206] on span "Aucune procédure ne permet de répondre à la demande." at bounding box center [1078, 210] width 267 height 9
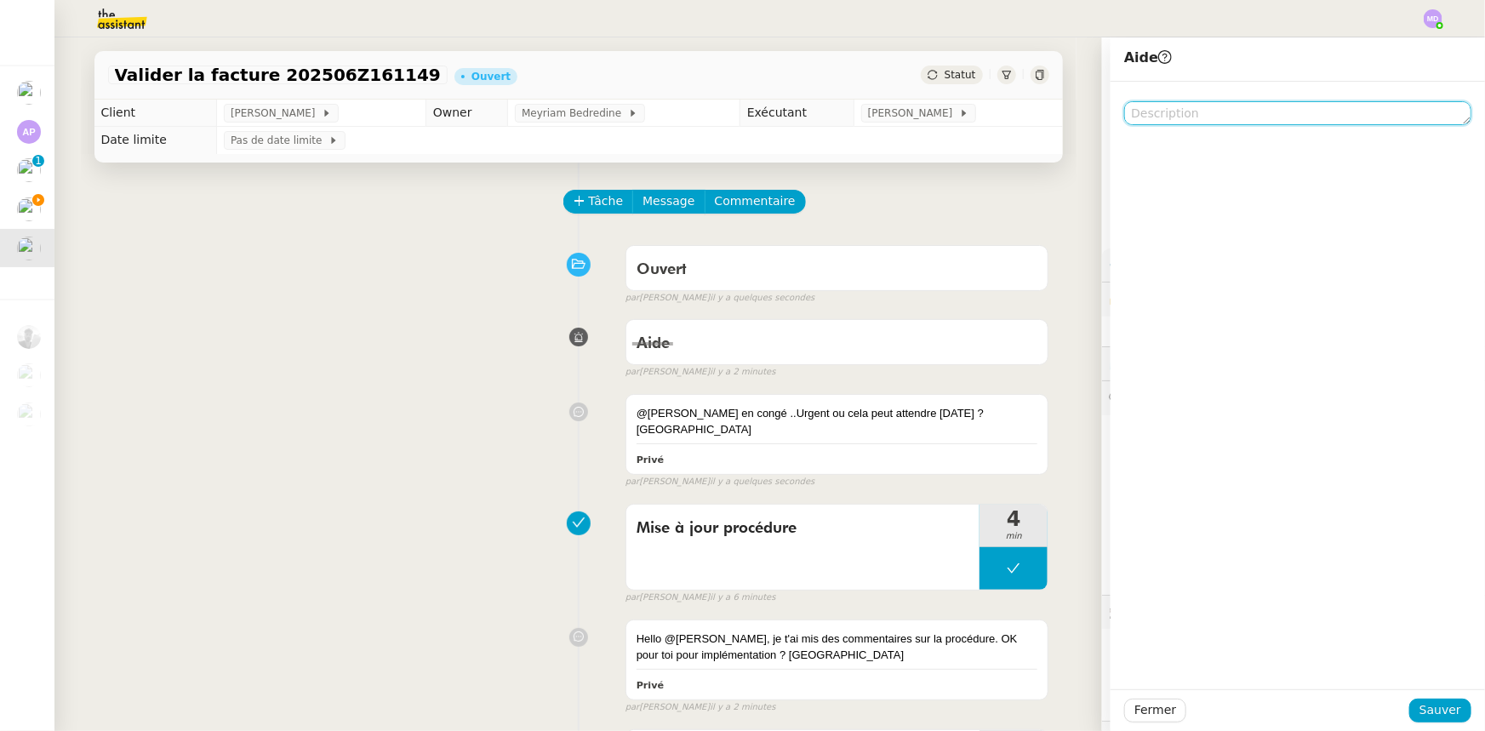
click at [1179, 103] on textarea at bounding box center [1297, 113] width 347 height 24
type textarea "On verra lundi"
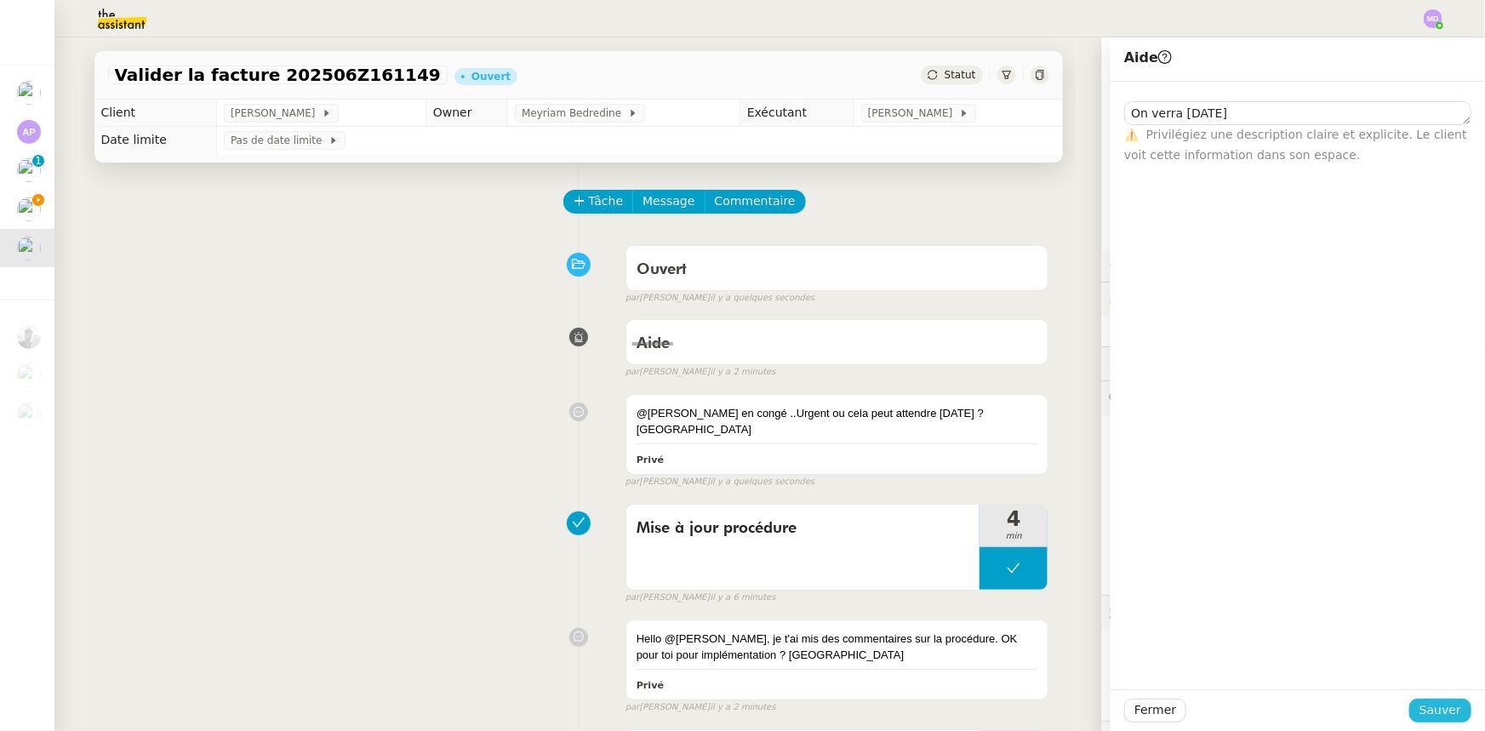
click at [1365, 686] on span "Sauver" at bounding box center [1440, 710] width 42 height 20
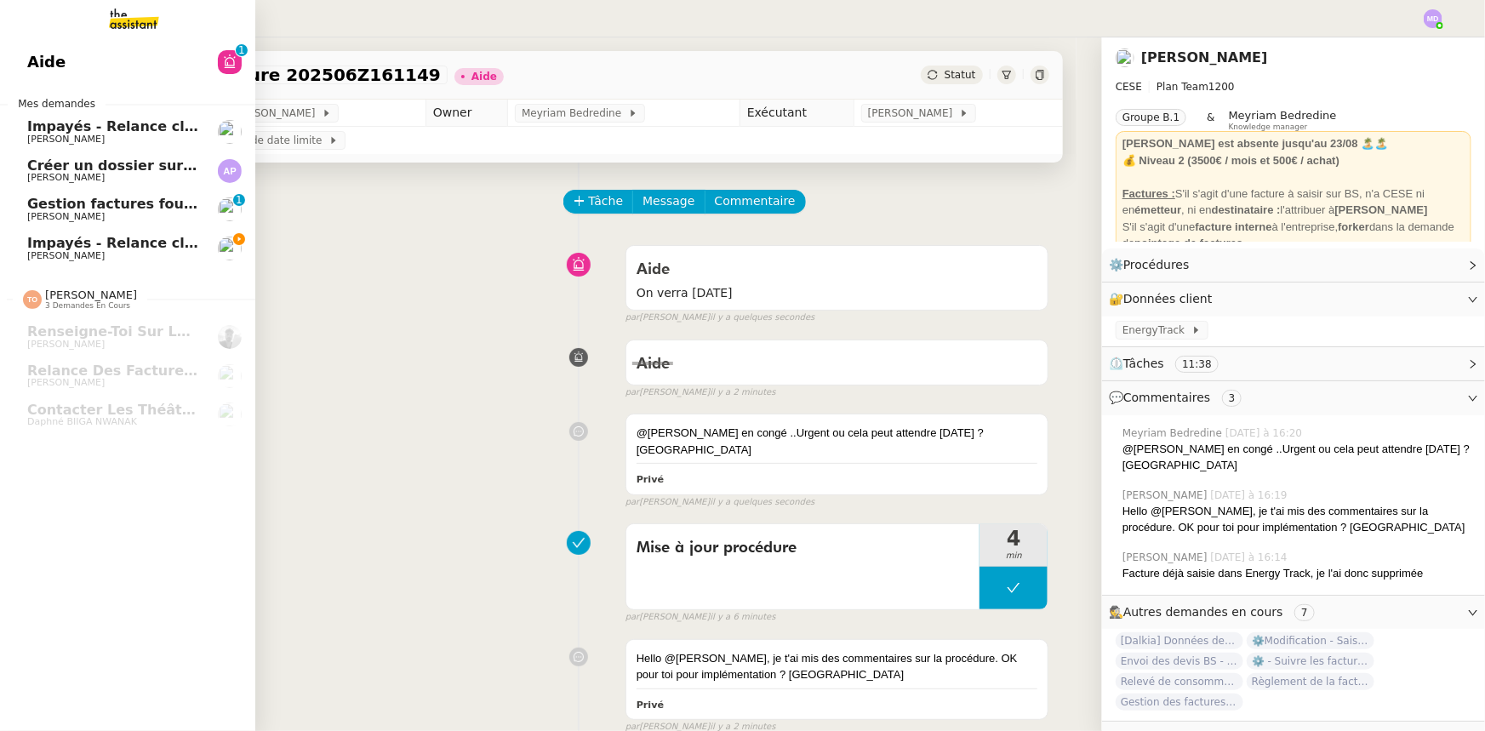
click at [66, 255] on span "[PERSON_NAME]" at bounding box center [65, 255] width 77 height 11
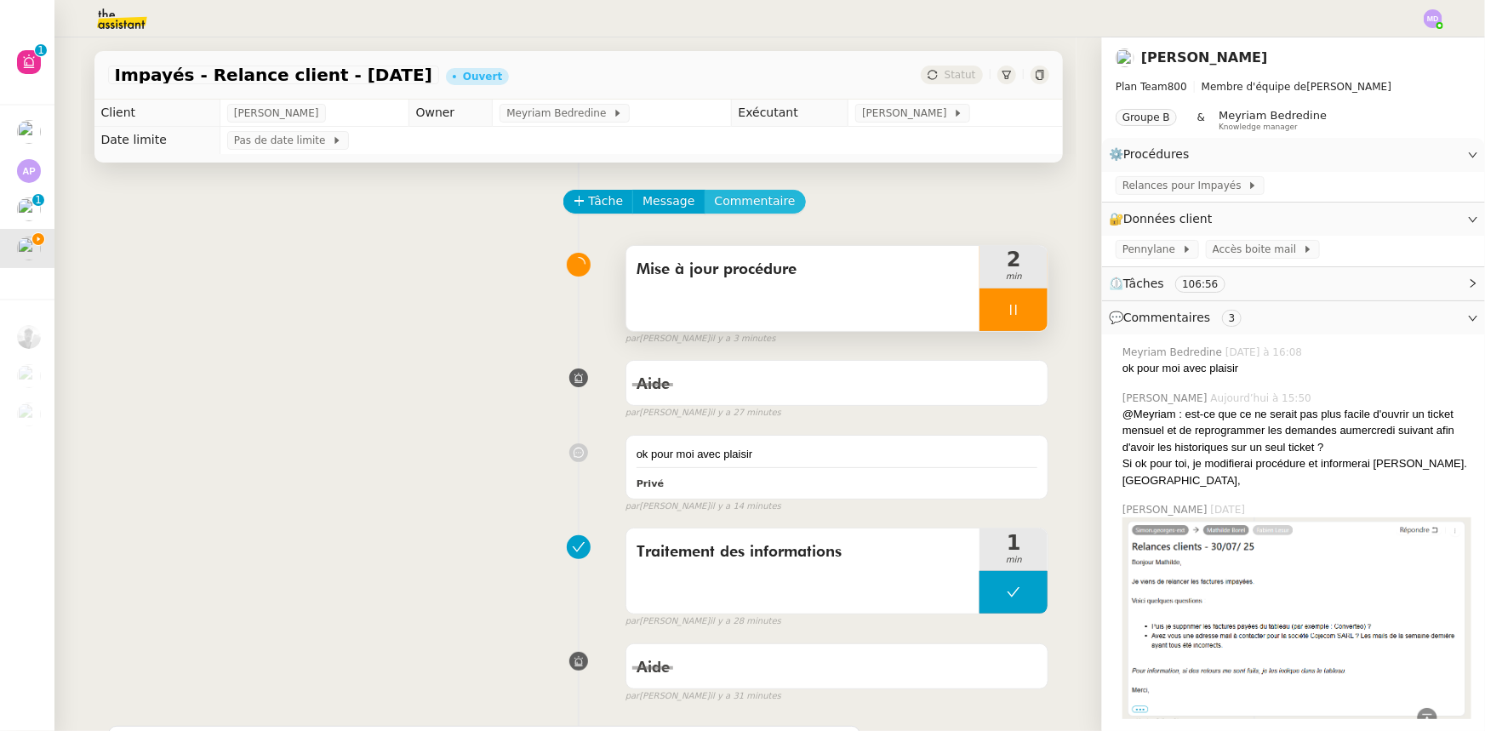
click at [745, 210] on span "Commentaire" at bounding box center [755, 201] width 81 height 20
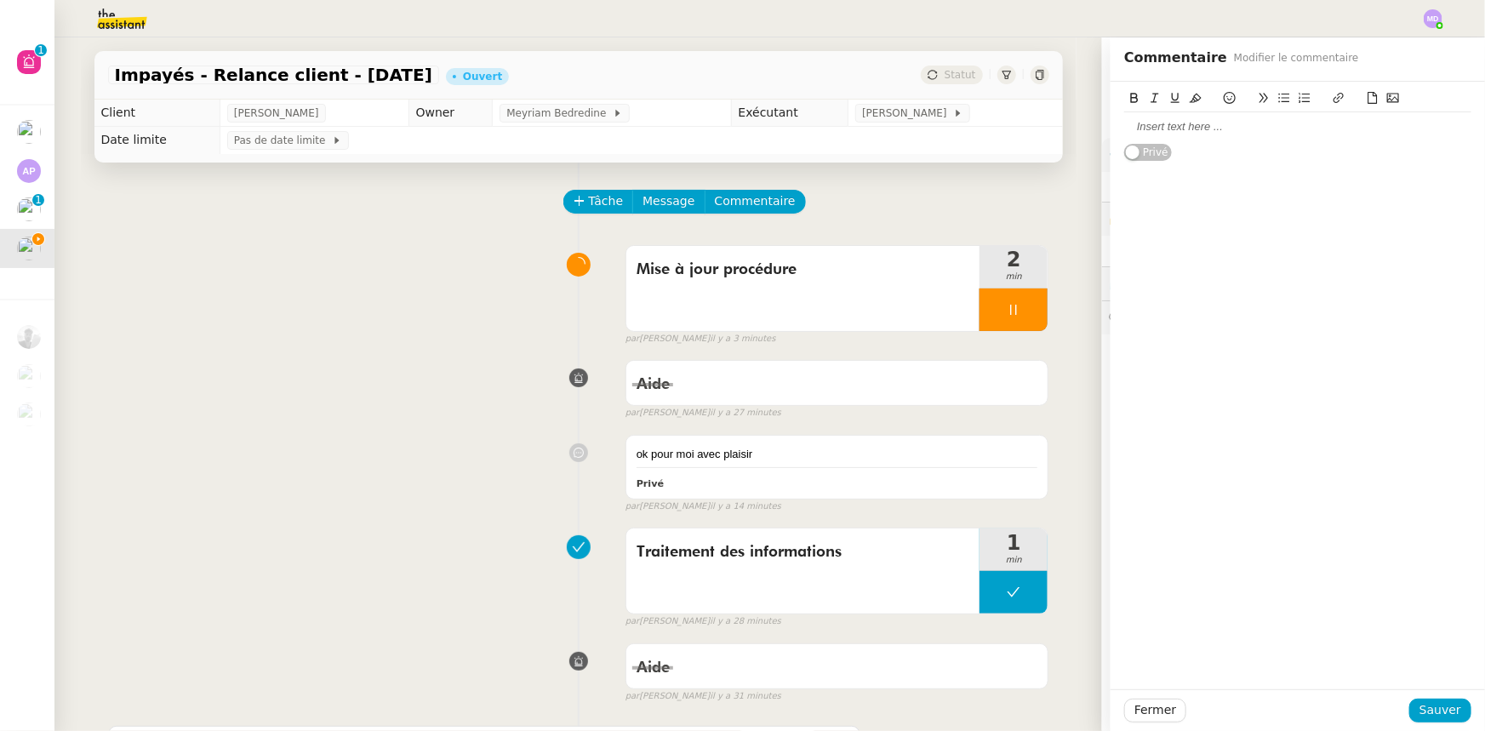
click at [1231, 134] on div at bounding box center [1297, 126] width 347 height 15
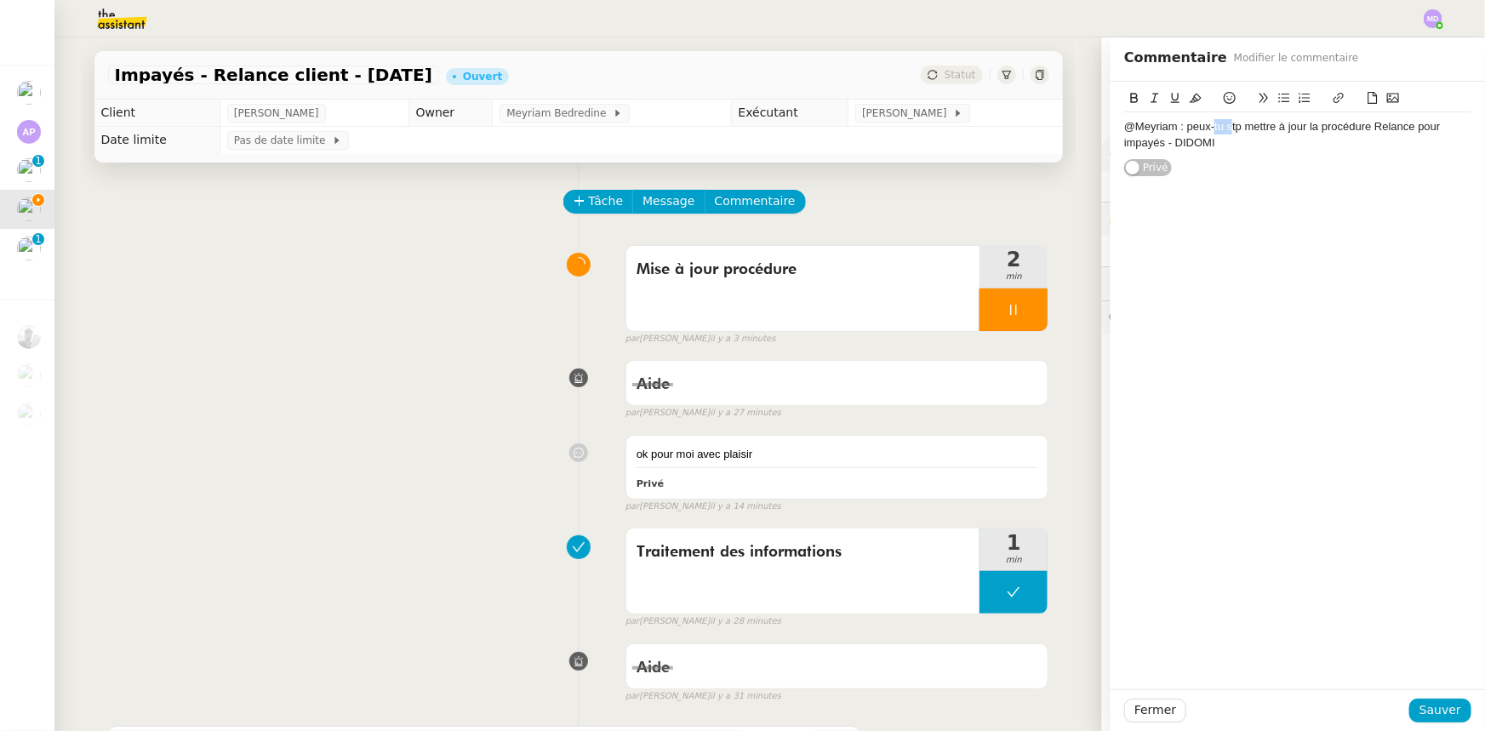
drag, startPoint x: 1204, startPoint y: 134, endPoint x: 1236, endPoint y: 128, distance: 31.9
click at [1223, 134] on div "@Meyriam : peux-tu stp mettre à jour la procédure Relance pour impayés - DIDOMI" at bounding box center [1297, 134] width 347 height 31
drag, startPoint x: 1364, startPoint y: 124, endPoint x: 1203, endPoint y: 145, distance: 162.1
click at [1203, 145] on div "@Meyriam : peux-tu stp mettre à jour la procédure Relance pour impayés - DIDOMI" at bounding box center [1297, 134] width 347 height 31
click at [1333, 94] on icon at bounding box center [1339, 98] width 12 height 12
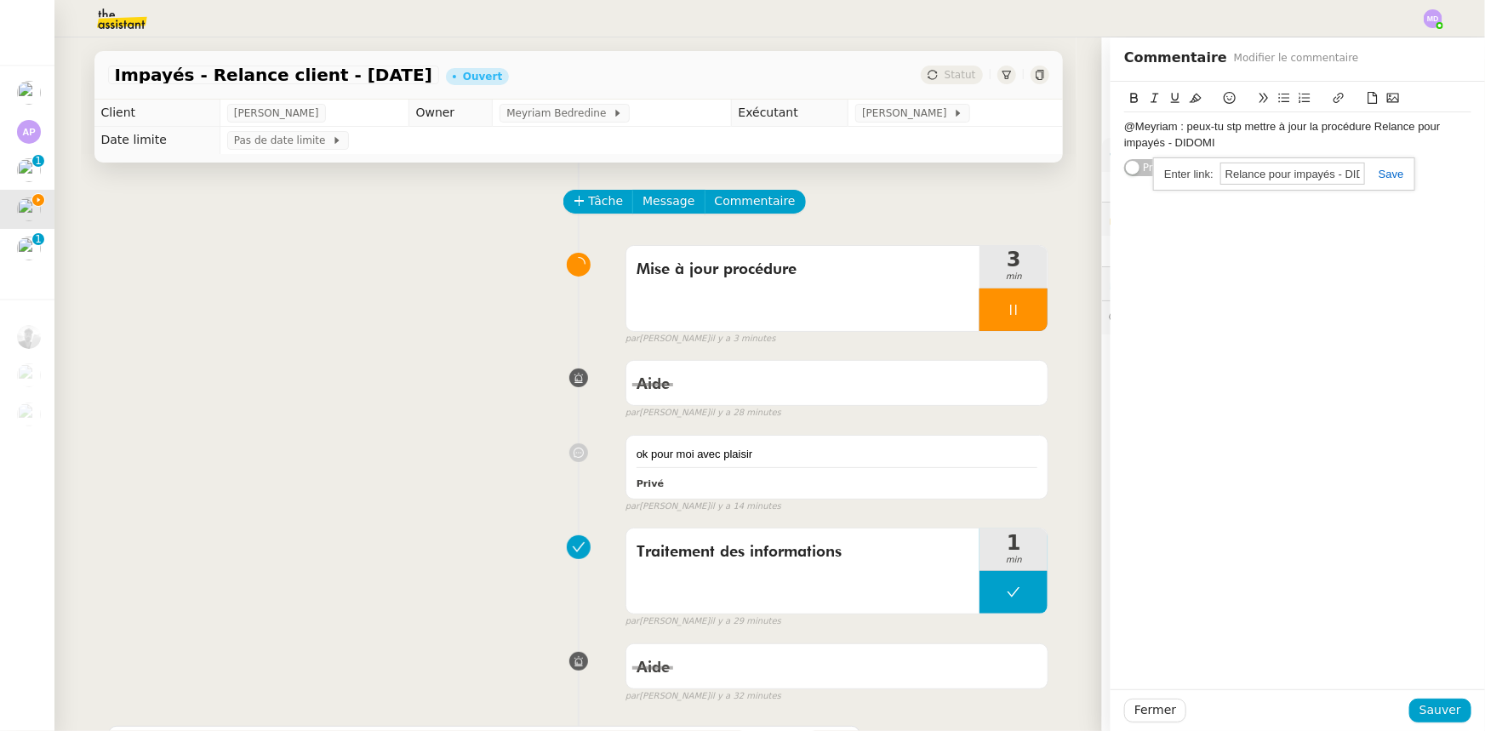
paste input "https://docs.google.com/document/d/1rEtGN4UmqZGqAAirG2M-hVIVYp0OzS2h632EoQWpNX0…"
type input "https://docs.google.com/document/d/1rEtGN4UmqZGqAAirG2M-hVIVYp0OzS2h632EoQWpNX0…"
click at [1365, 174] on link at bounding box center [1384, 174] width 39 height 13
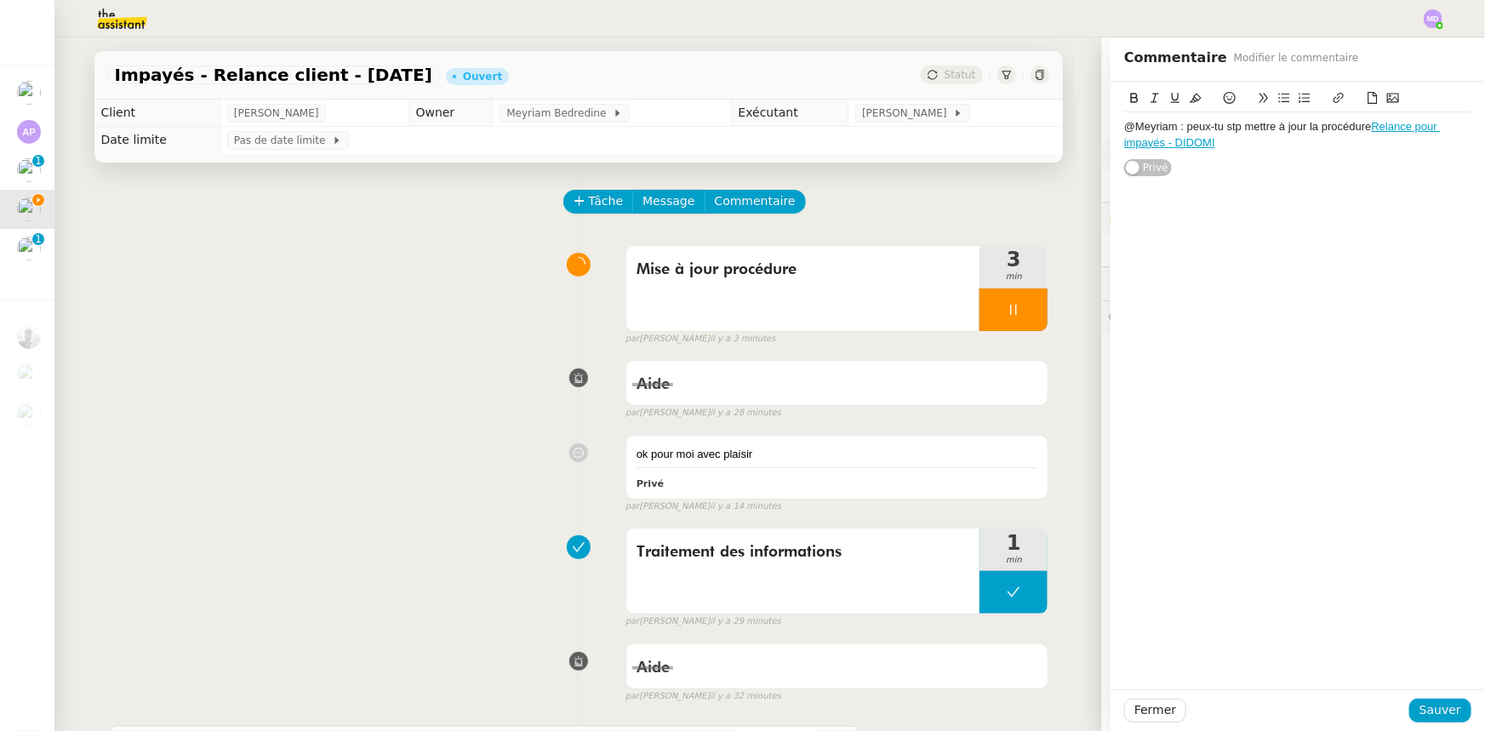
click at [1333, 152] on div "@Meyriam : peux-tu stp mettre à jour la procédure Relance pour impayés - DIDOMI" at bounding box center [1297, 134] width 347 height 45
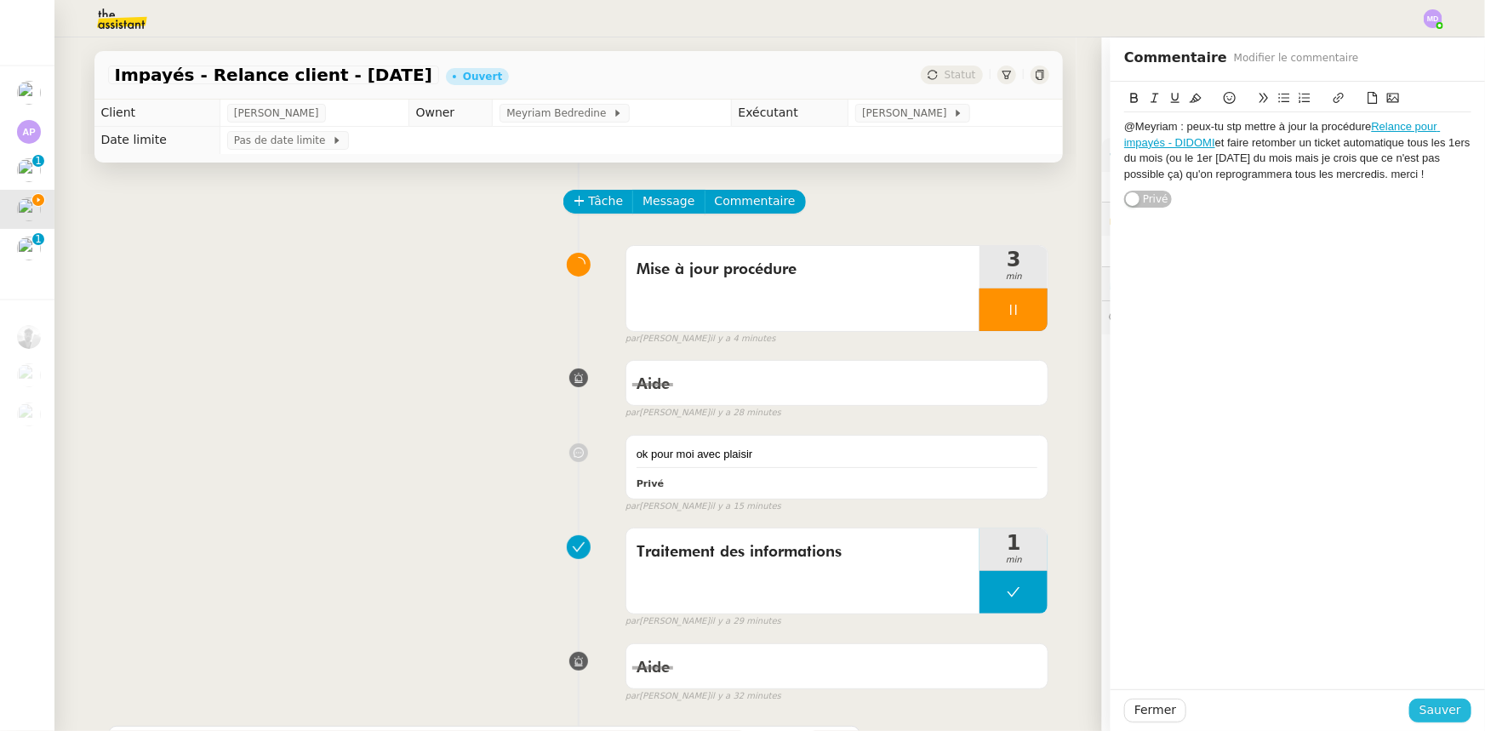
click at [1365, 686] on span "Sauver" at bounding box center [1440, 710] width 42 height 20
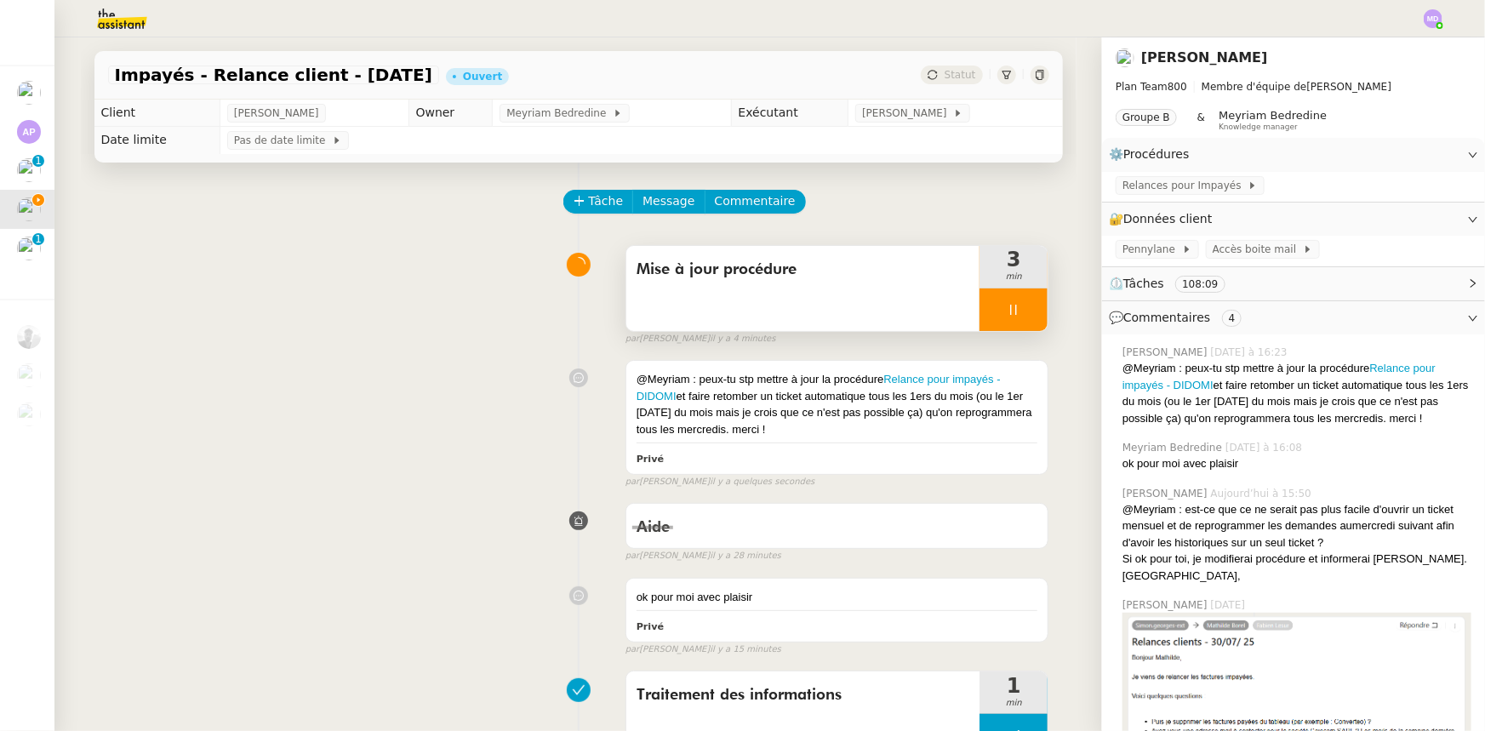
click at [1011, 298] on div at bounding box center [1013, 309] width 68 height 43
click at [1024, 304] on icon at bounding box center [1031, 310] width 14 height 14
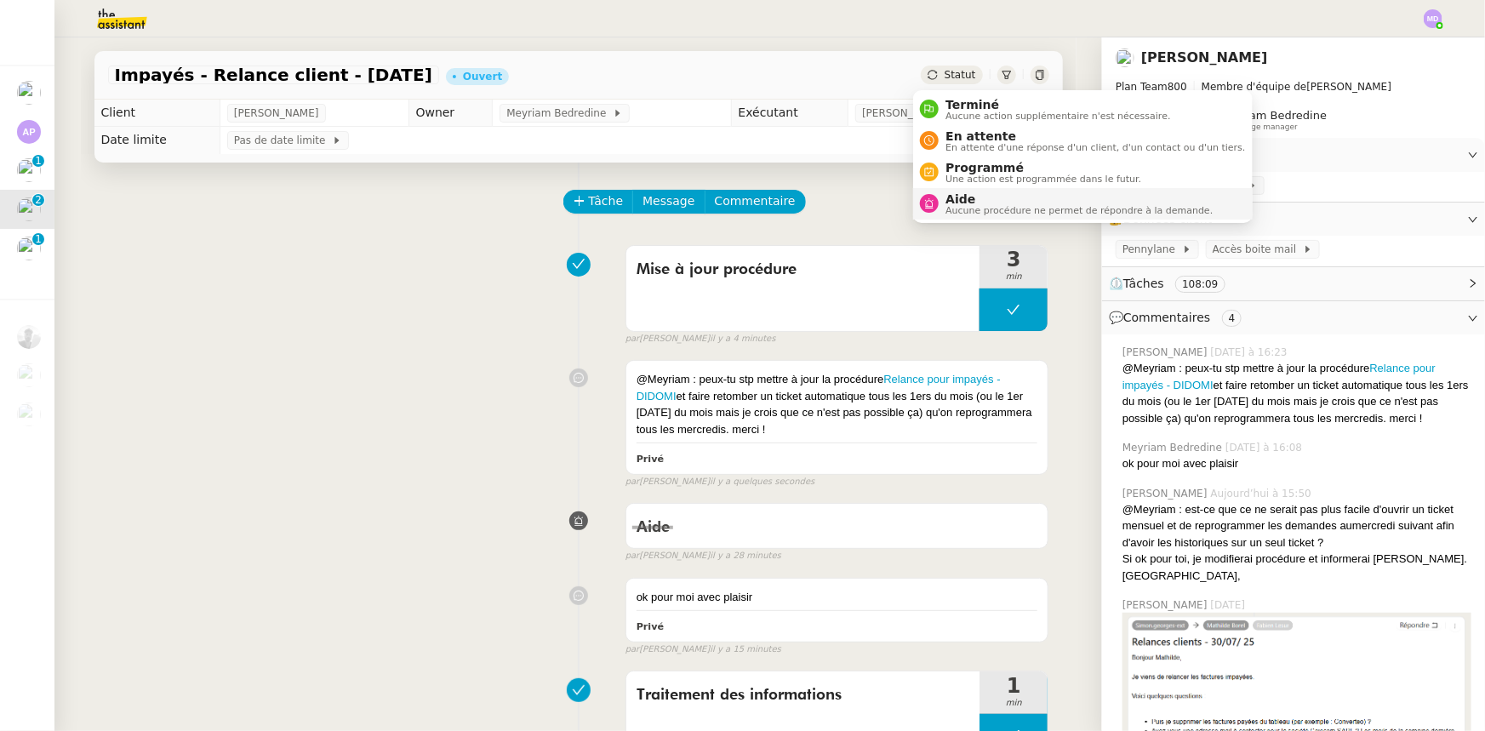
drag, startPoint x: 962, startPoint y: 201, endPoint x: 1025, endPoint y: 292, distance: 111.2
click at [962, 202] on span "Aide" at bounding box center [1078, 199] width 267 height 14
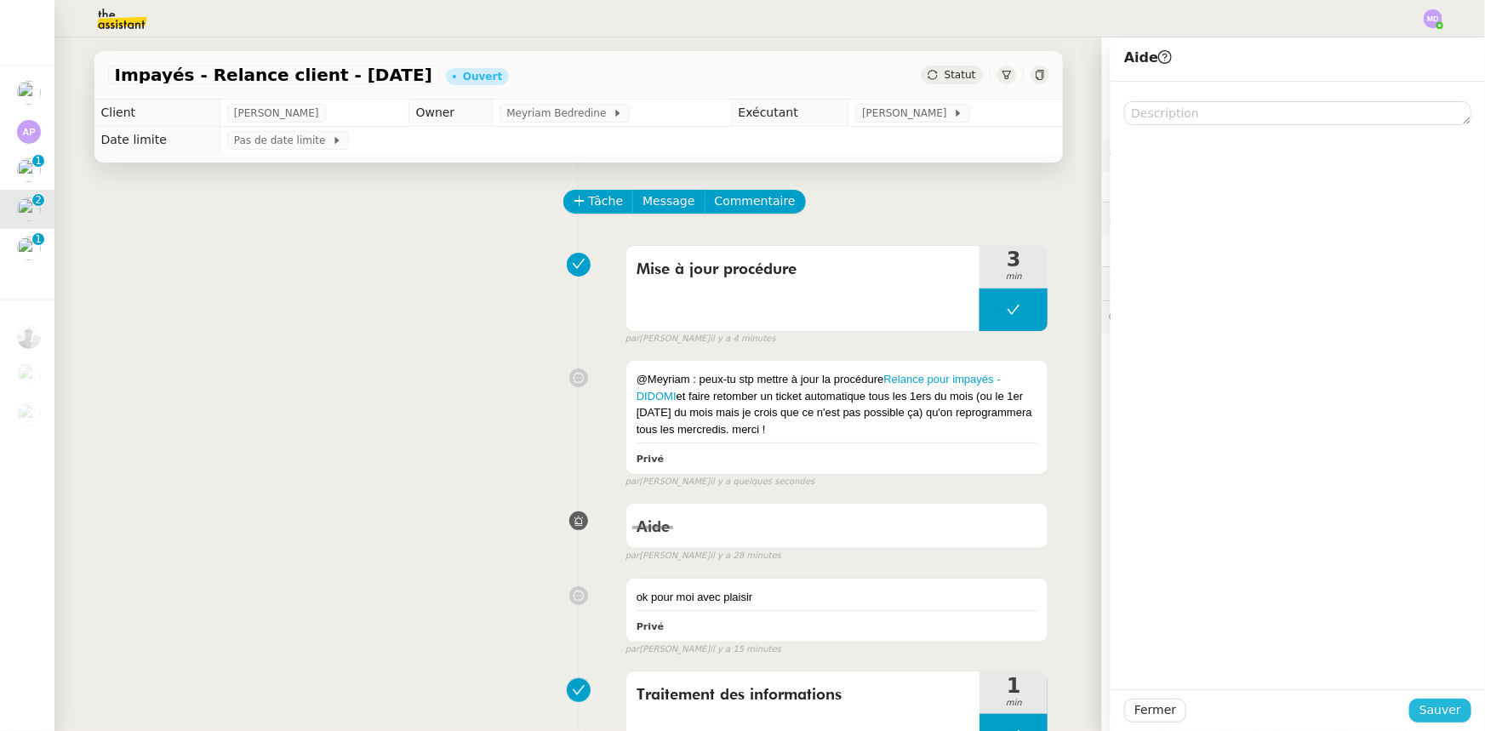
drag, startPoint x: 1469, startPoint y: 718, endPoint x: 1448, endPoint y: 717, distance: 21.3
click at [1365, 686] on div "Fermer Sauver" at bounding box center [1298, 710] width 374 height 42
click at [1365, 686] on span "Sauver" at bounding box center [1440, 710] width 42 height 20
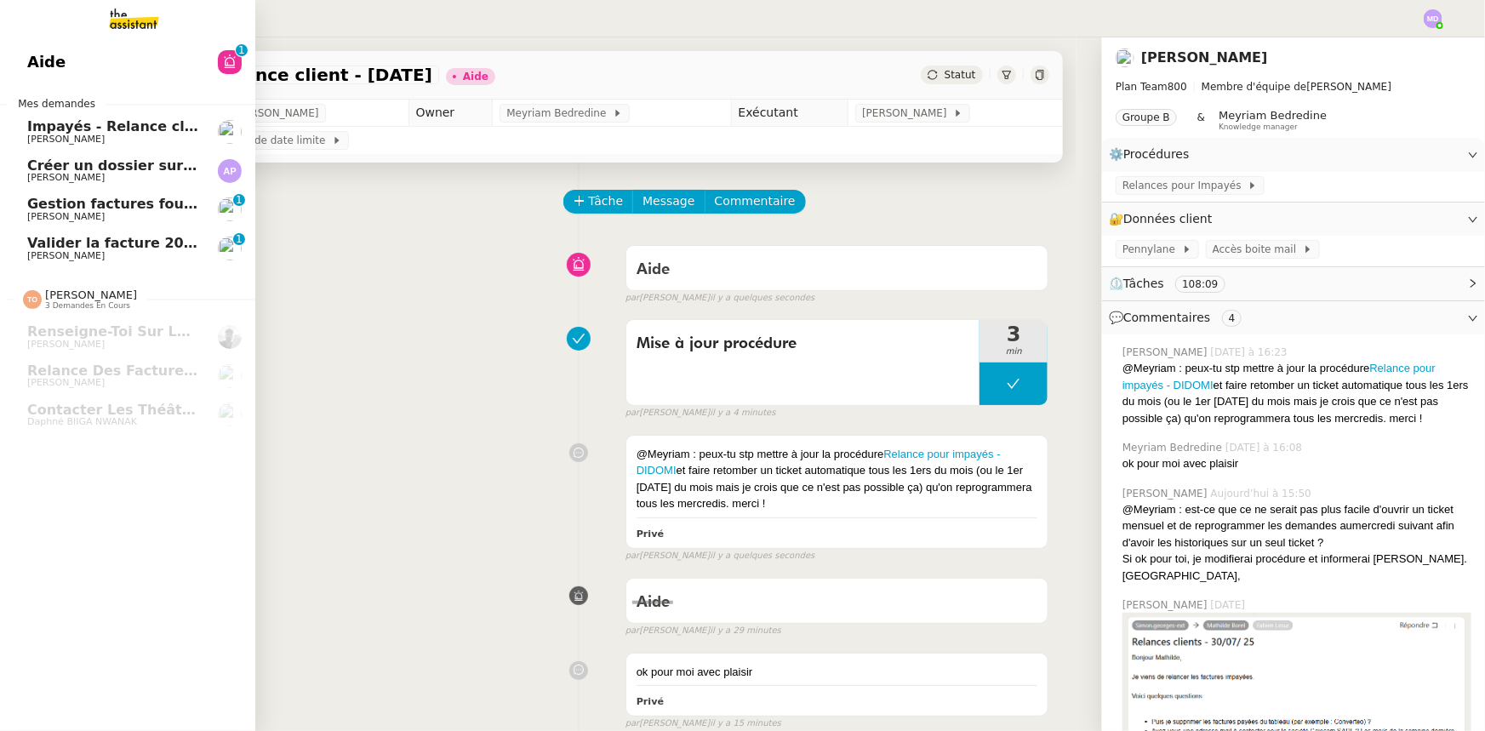
click at [50, 243] on span "Valider la facture 202506Z161149" at bounding box center [157, 243] width 261 height 16
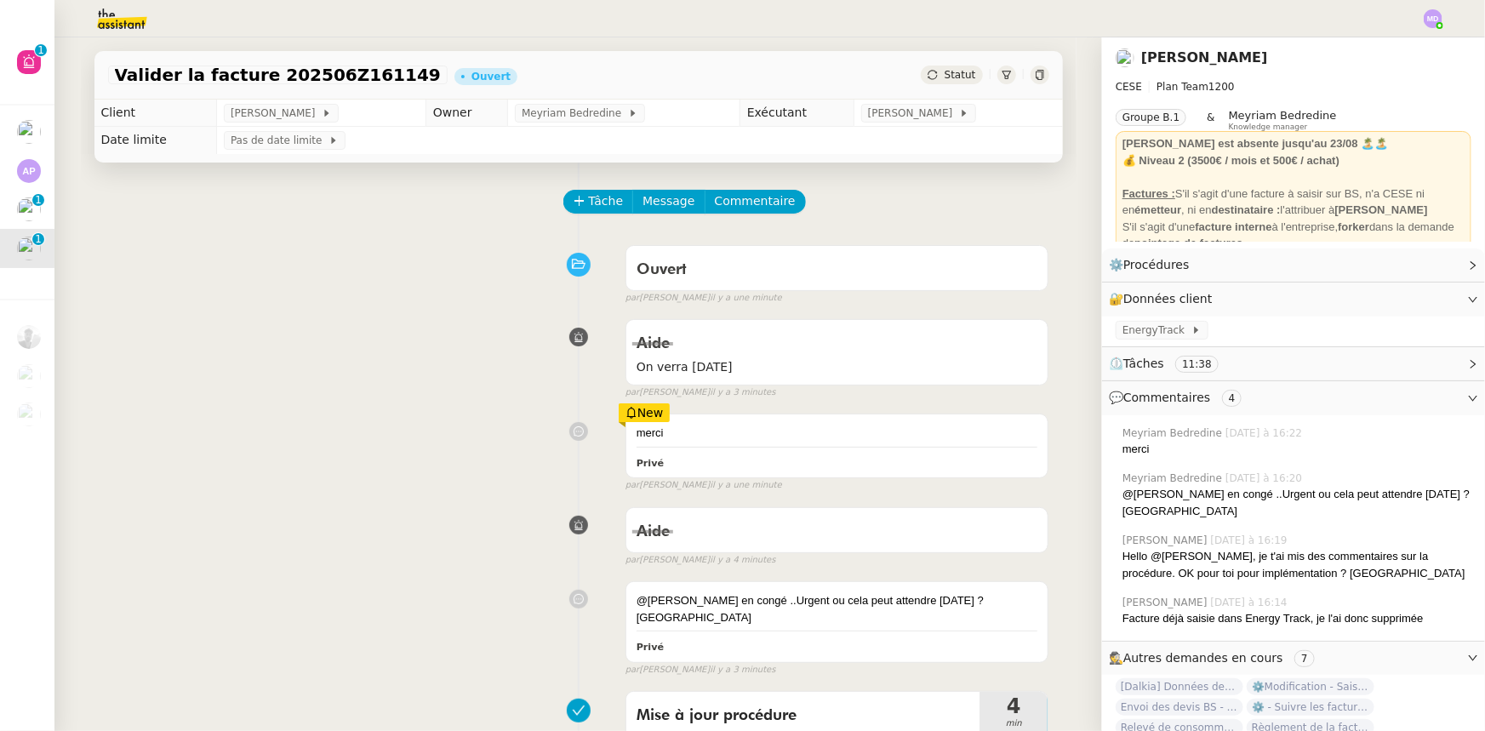
click at [971, 145] on td "Pas de date limite" at bounding box center [639, 140] width 846 height 27
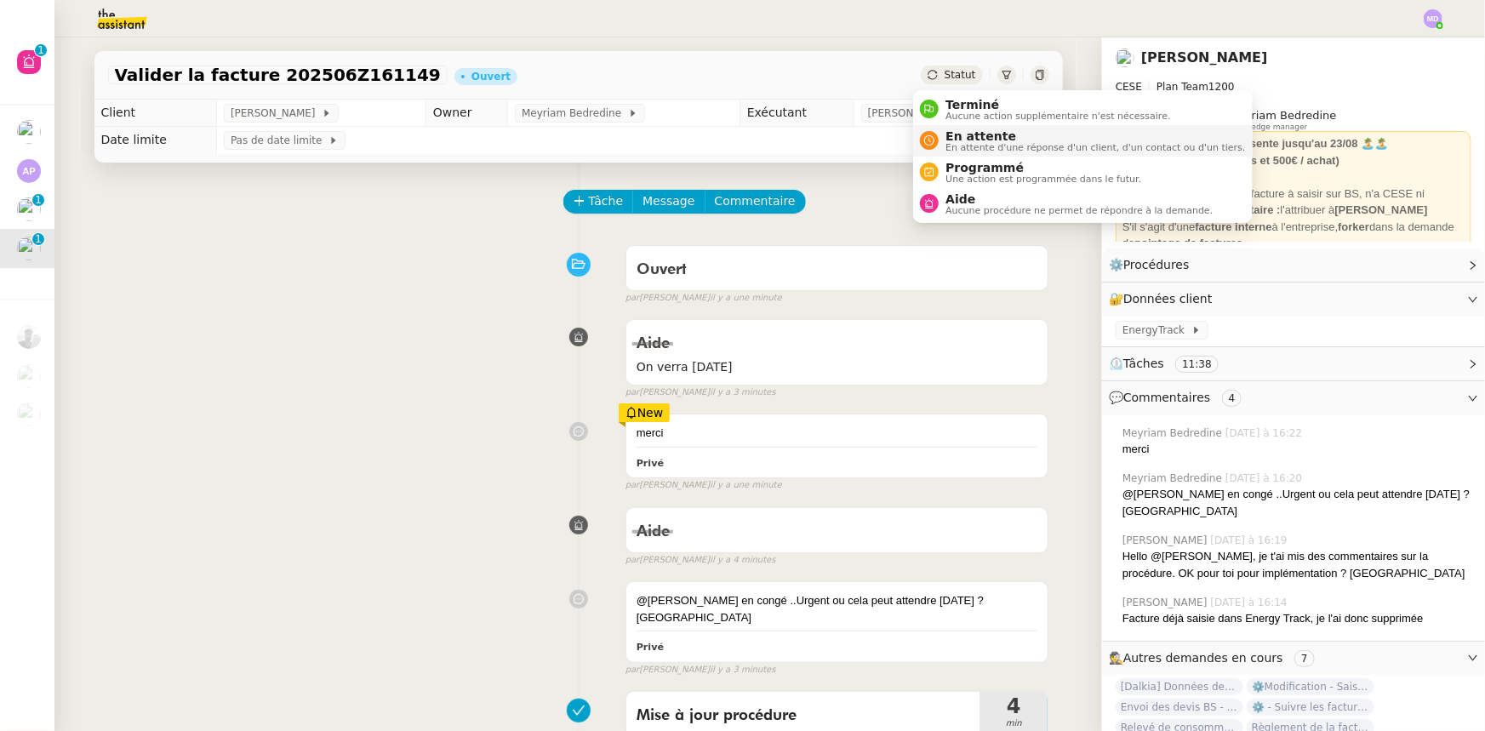
click at [960, 138] on span "En attente" at bounding box center [1095, 136] width 300 height 14
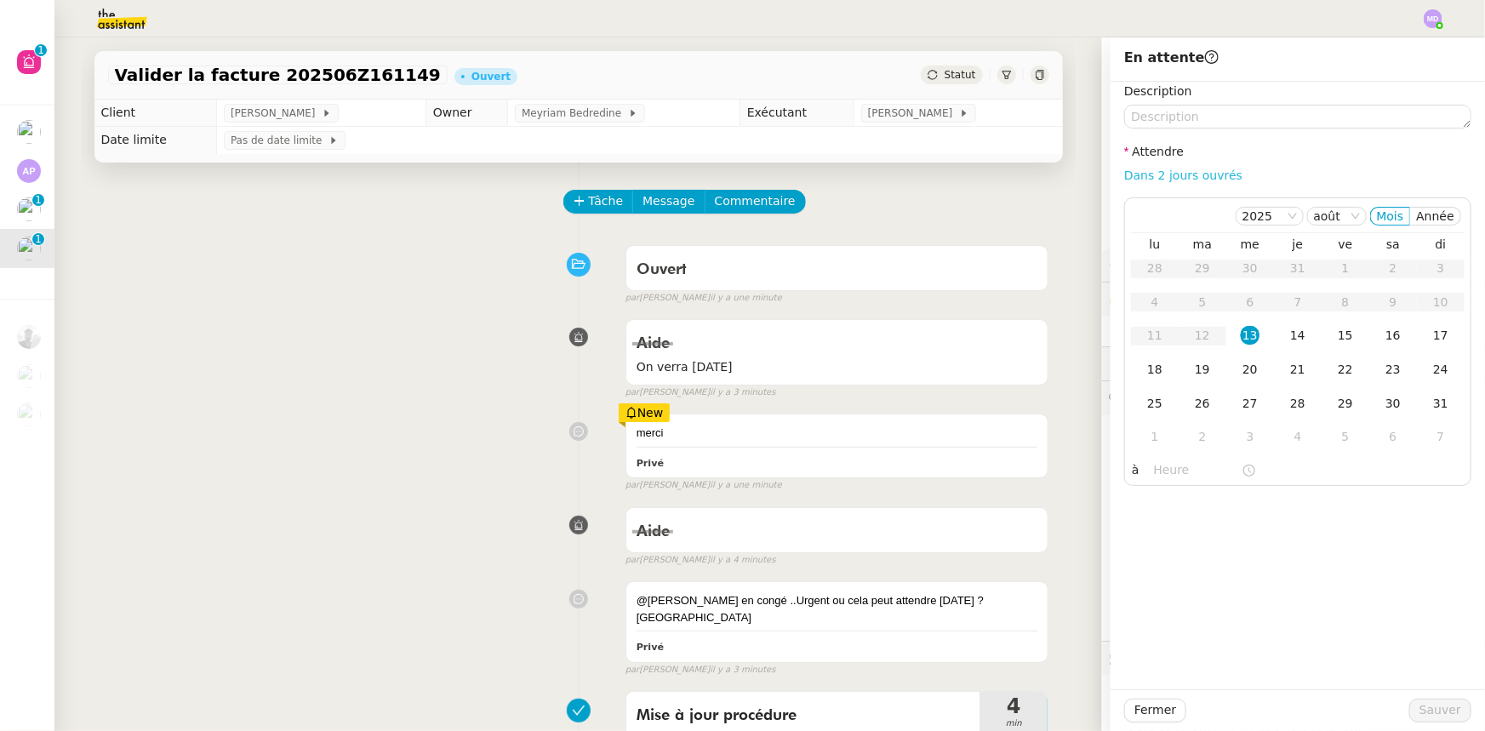
click at [1145, 170] on link "Dans 2 jours ouvrés" at bounding box center [1183, 175] width 118 height 14
type input "07:00"
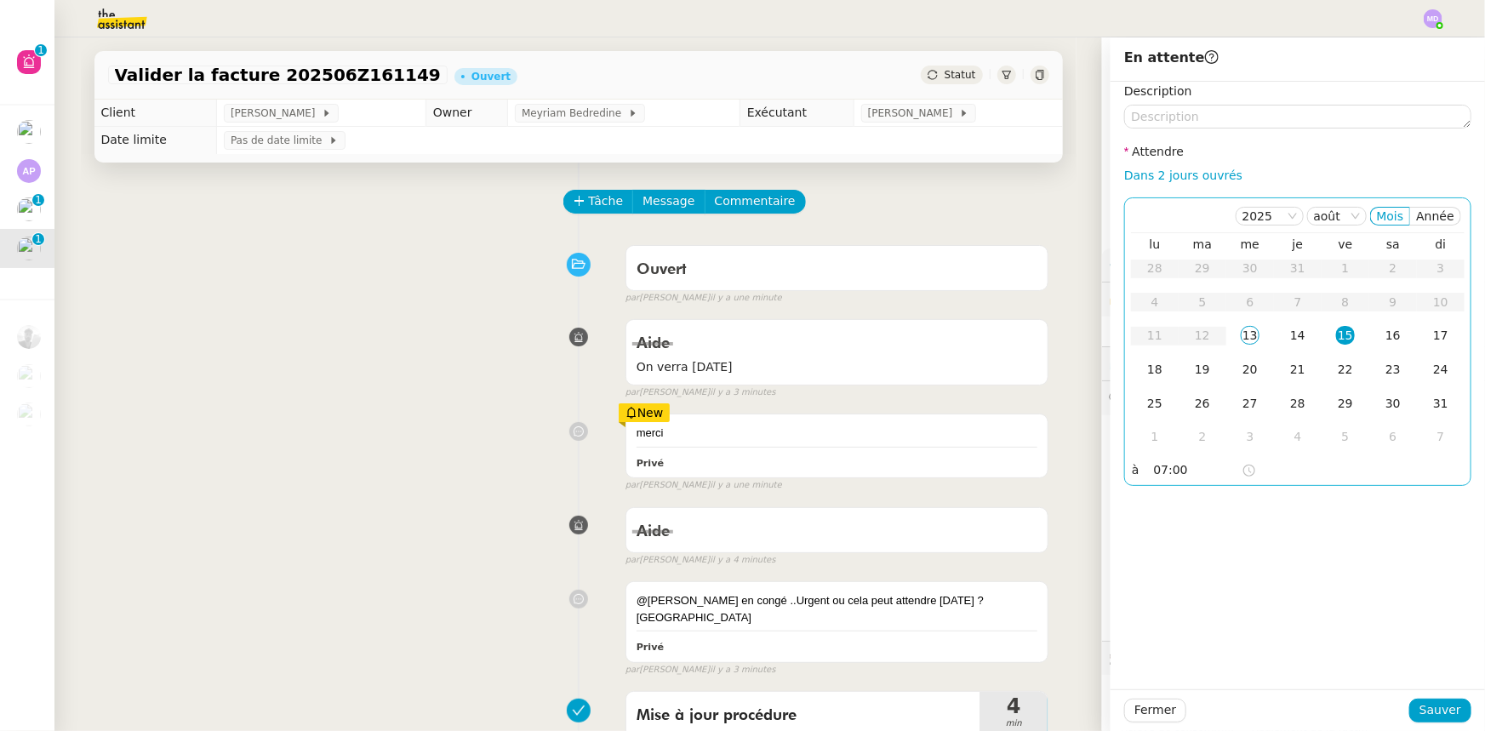
drag, startPoint x: 1149, startPoint y: 365, endPoint x: 1202, endPoint y: 463, distance: 111.2
click at [1151, 373] on div "18" at bounding box center [1154, 369] width 19 height 19
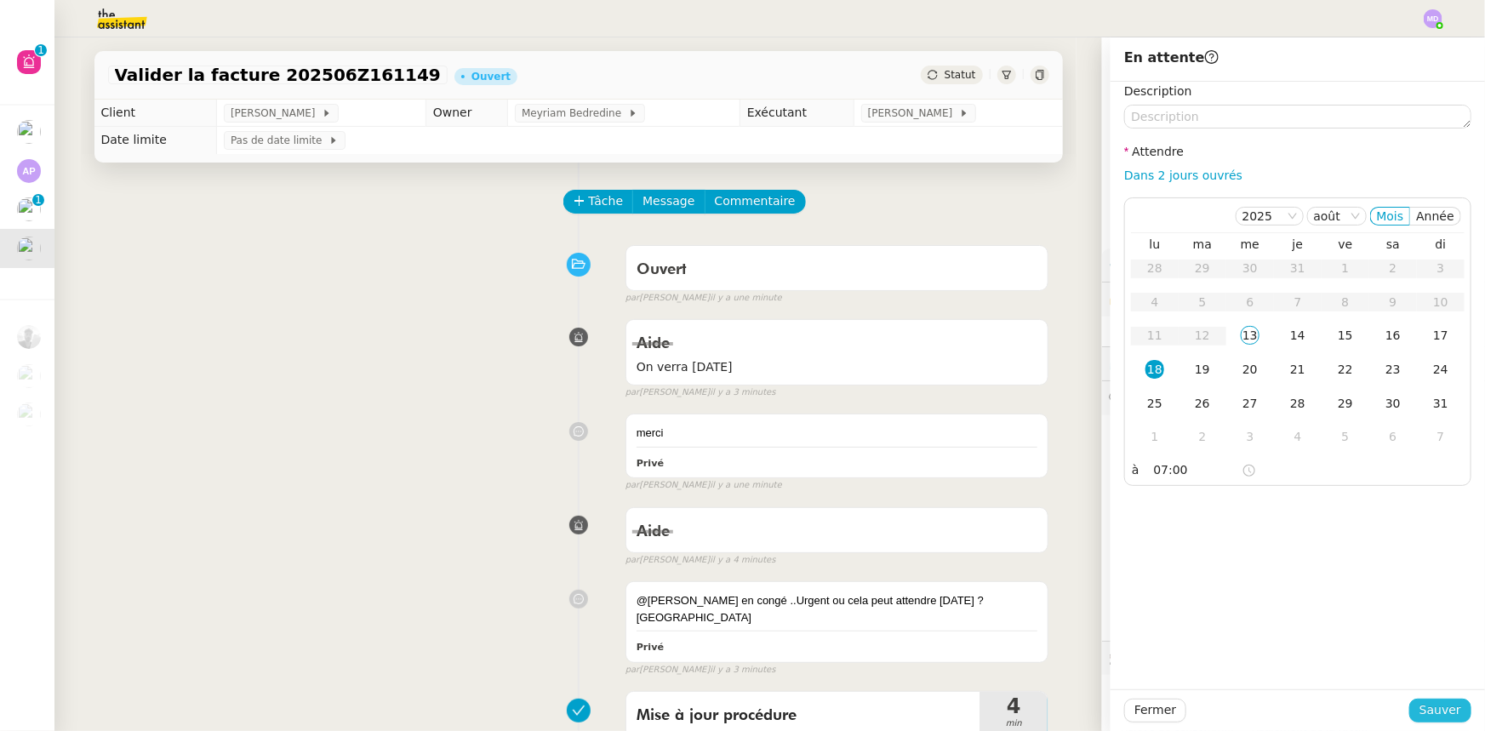
click at [1365, 686] on span "Sauver" at bounding box center [1440, 710] width 42 height 20
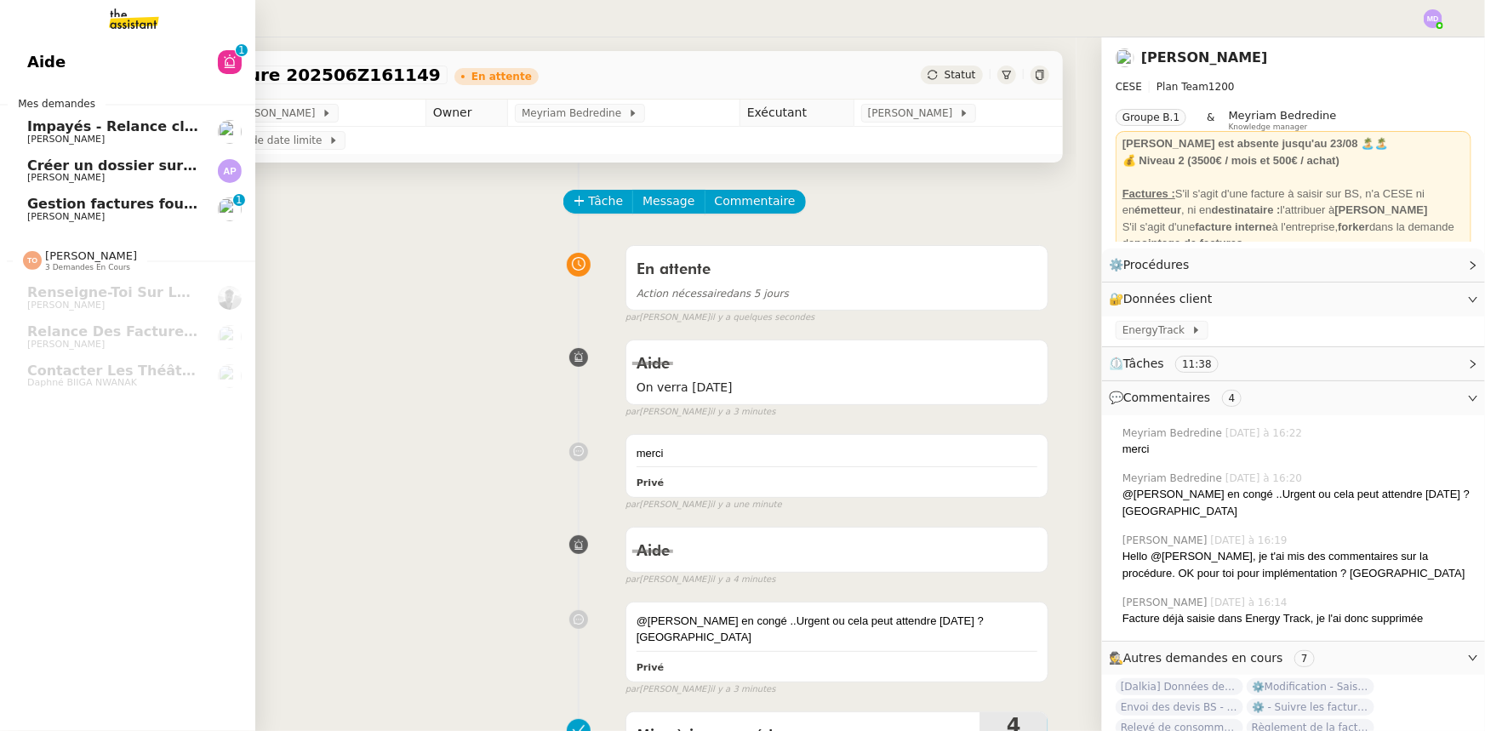
click at [50, 209] on span "Gestion factures fournisseurs (virement) via [GEOGRAPHIC_DATA]- [DATE]" at bounding box center [311, 204] width 568 height 16
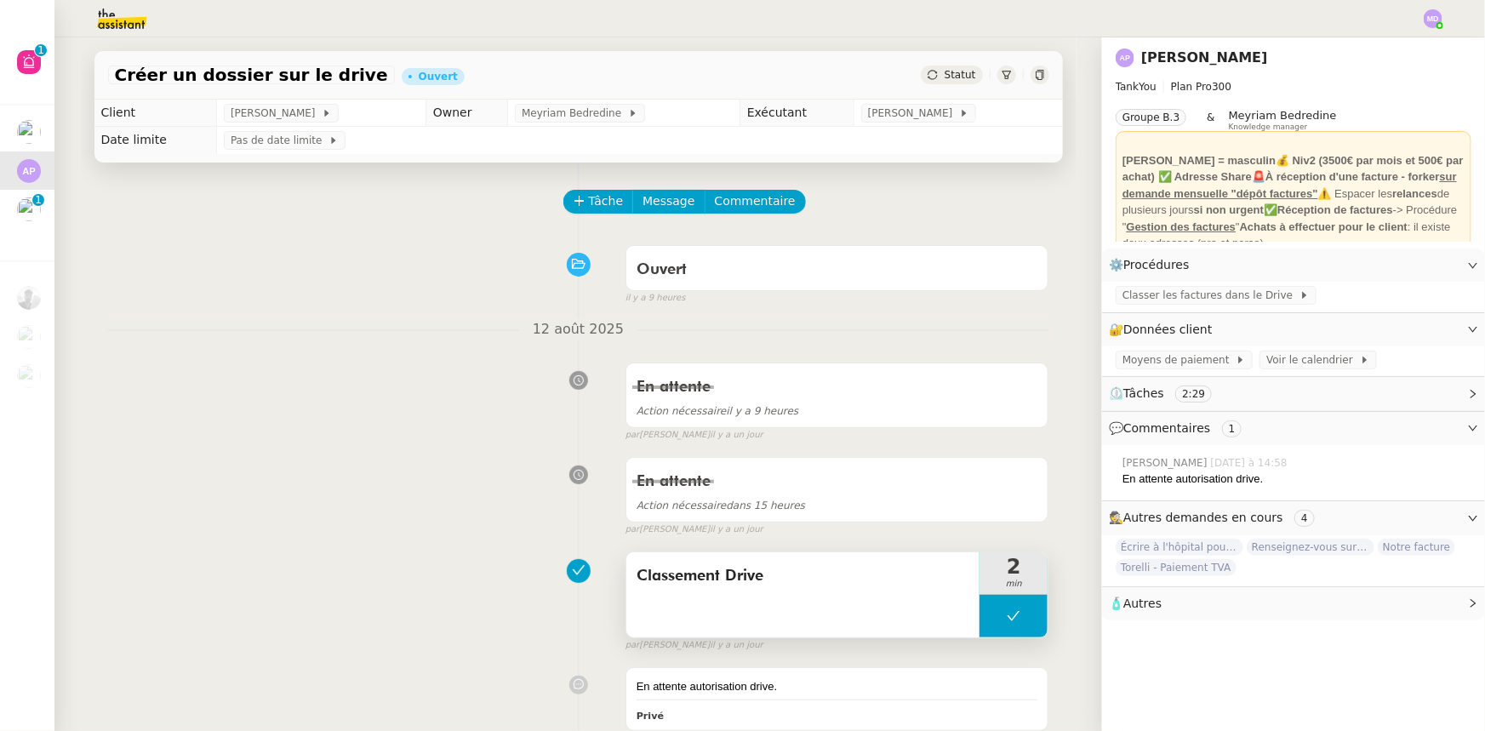
click at [1007, 620] on icon at bounding box center [1014, 616] width 14 height 14
click at [997, 619] on div at bounding box center [996, 616] width 34 height 43
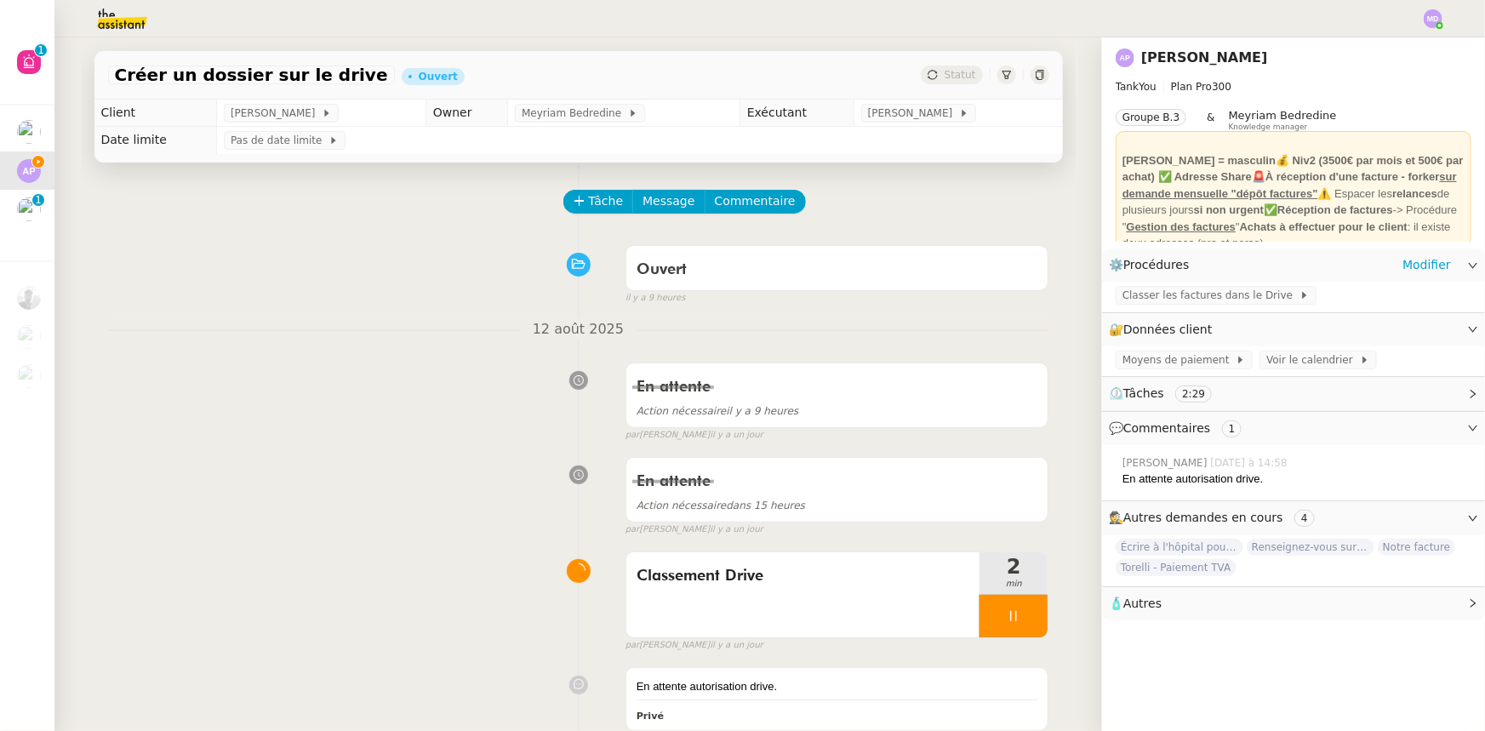
click at [1177, 285] on div "Classer les factures dans le Drive" at bounding box center [1293, 297] width 383 height 30
click at [1174, 304] on span "Classer les factures dans le Drive" at bounding box center [1210, 295] width 177 height 17
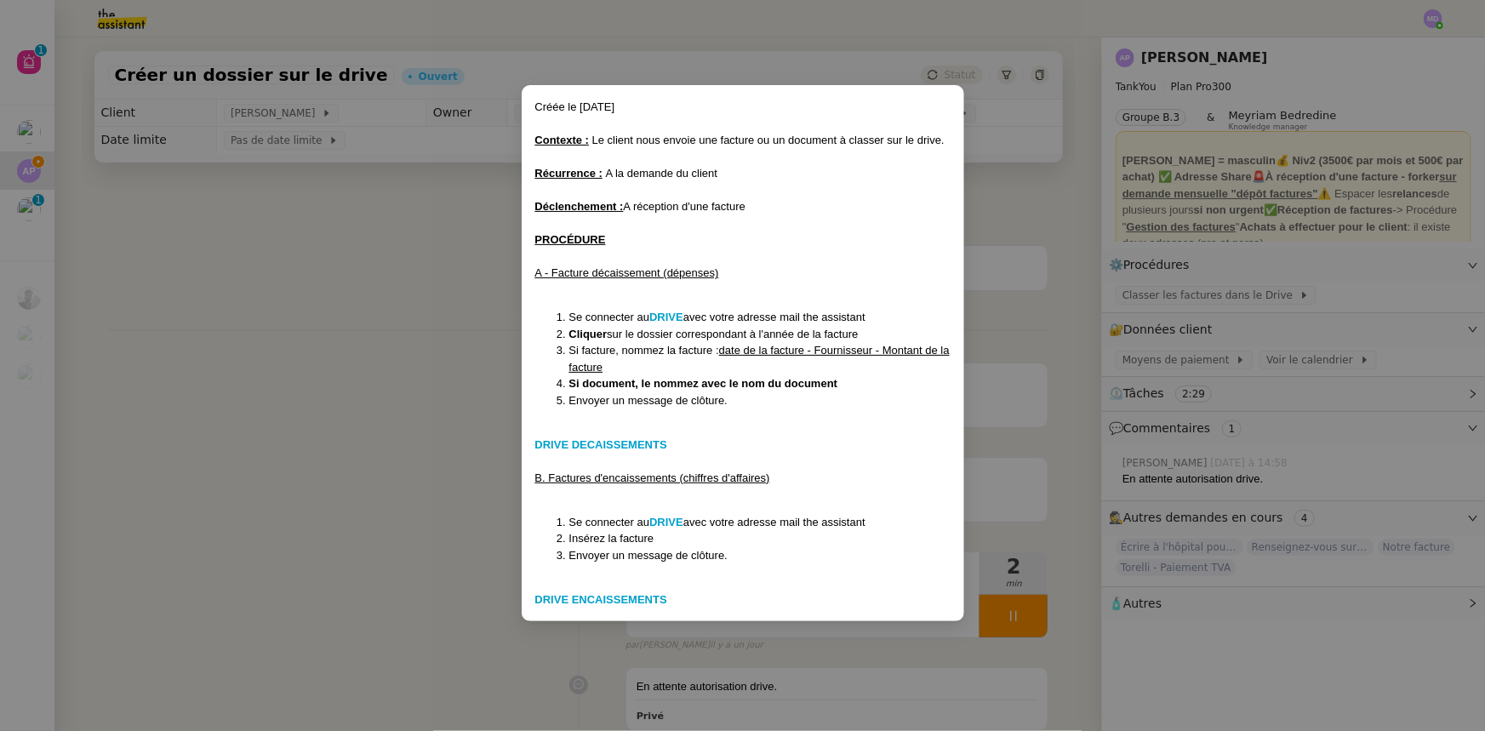
click at [328, 380] on nz-modal-container "Créée le 14/05/25 Contexte : Le client nous envoie une facture ou un document à…" at bounding box center [742, 365] width 1485 height 731
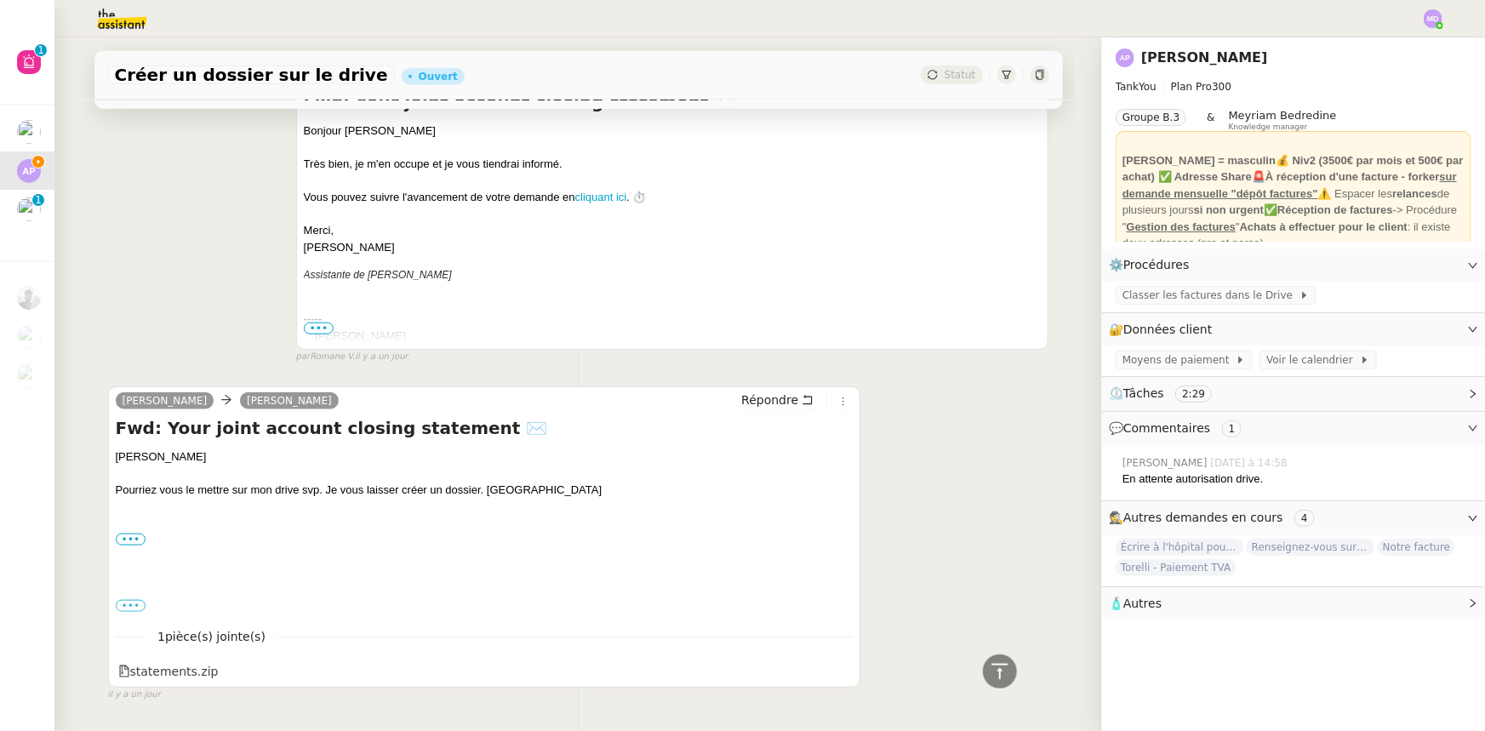
scroll to position [768, 0]
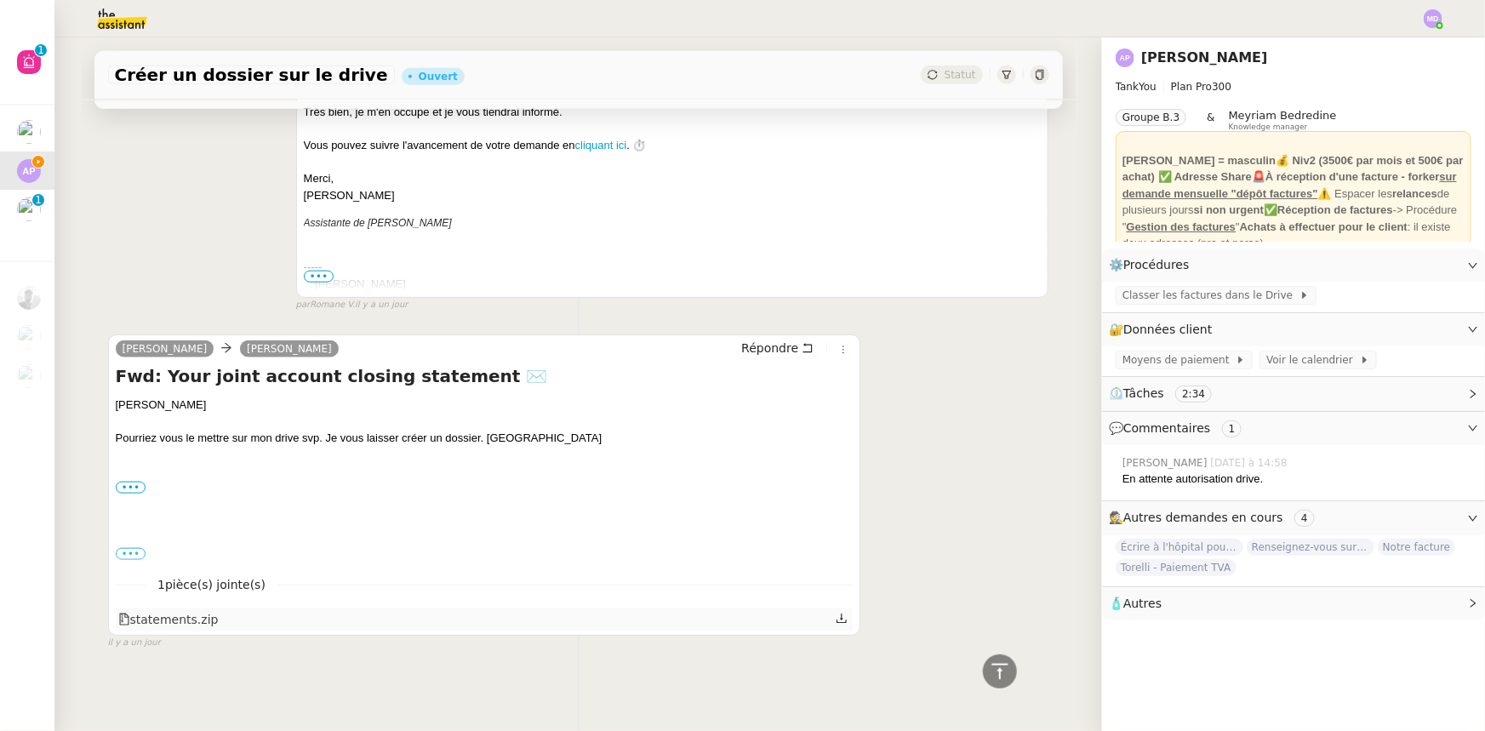
click at [836, 613] on icon at bounding box center [842, 619] width 12 height 12
click at [1026, 433] on div "Ashley Poniatowski Camille Répondre Fwd: Your joint account closing statement ✉…" at bounding box center [578, 484] width 941 height 331
drag, startPoint x: 1140, startPoint y: 283, endPoint x: 1145, endPoint y: 298, distance: 15.3
click at [1142, 288] on div "Classer les factures dans le Drive" at bounding box center [1293, 297] width 383 height 30
click at [1145, 298] on span "Classer les factures dans le Drive" at bounding box center [1210, 295] width 177 height 17
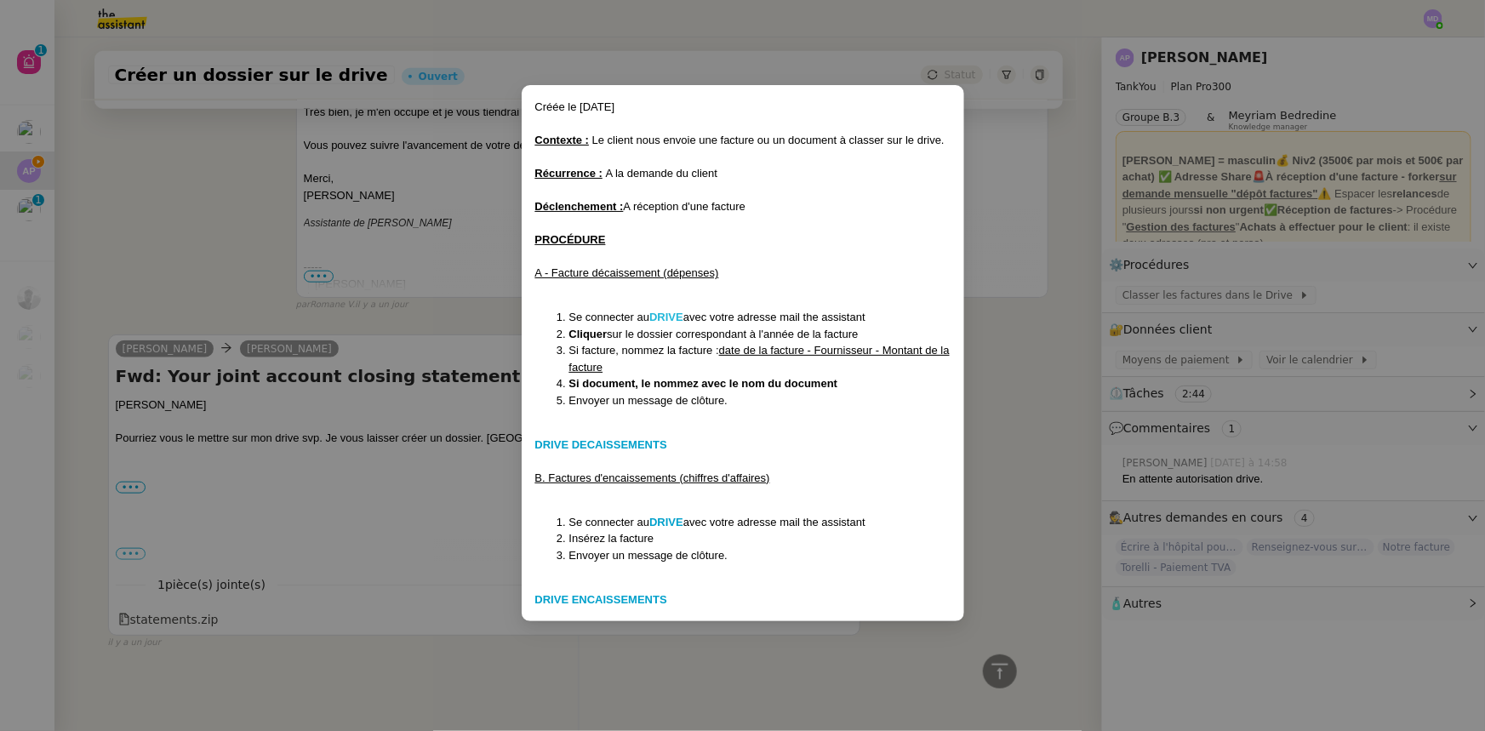
click at [669, 312] on strong "DRIVE" at bounding box center [666, 317] width 34 height 13
click at [170, 240] on nz-modal-container "Créée le 14/05/25 Contexte : Le client nous envoie une facture ou un document à…" at bounding box center [742, 365] width 1485 height 731
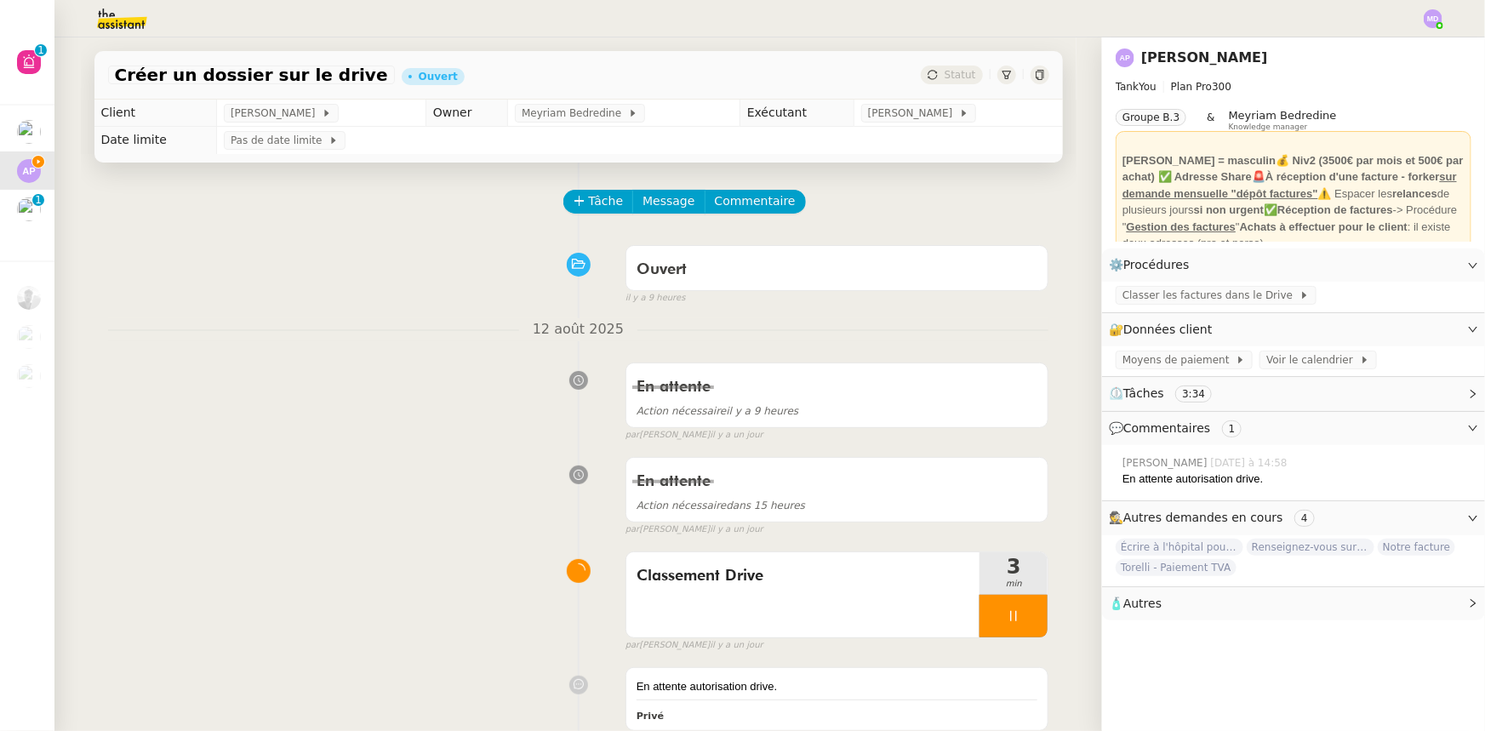
scroll to position [0, 0]
click at [757, 213] on button "Commentaire" at bounding box center [755, 202] width 101 height 24
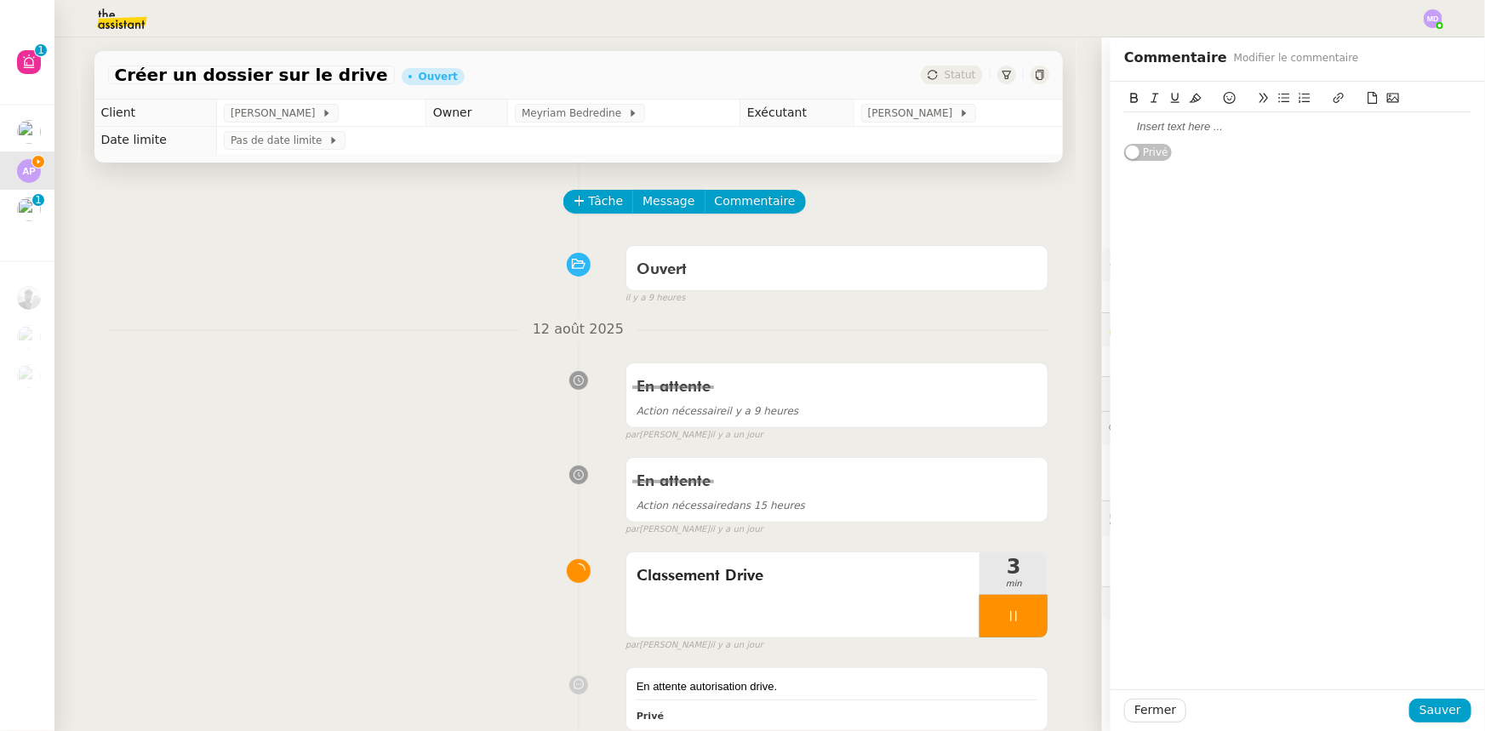
click at [1180, 132] on div at bounding box center [1297, 126] width 347 height 15
drag, startPoint x: 1434, startPoint y: 717, endPoint x: 1225, endPoint y: 666, distance: 215.5
click at [1365, 686] on span "Sauver" at bounding box center [1440, 710] width 42 height 20
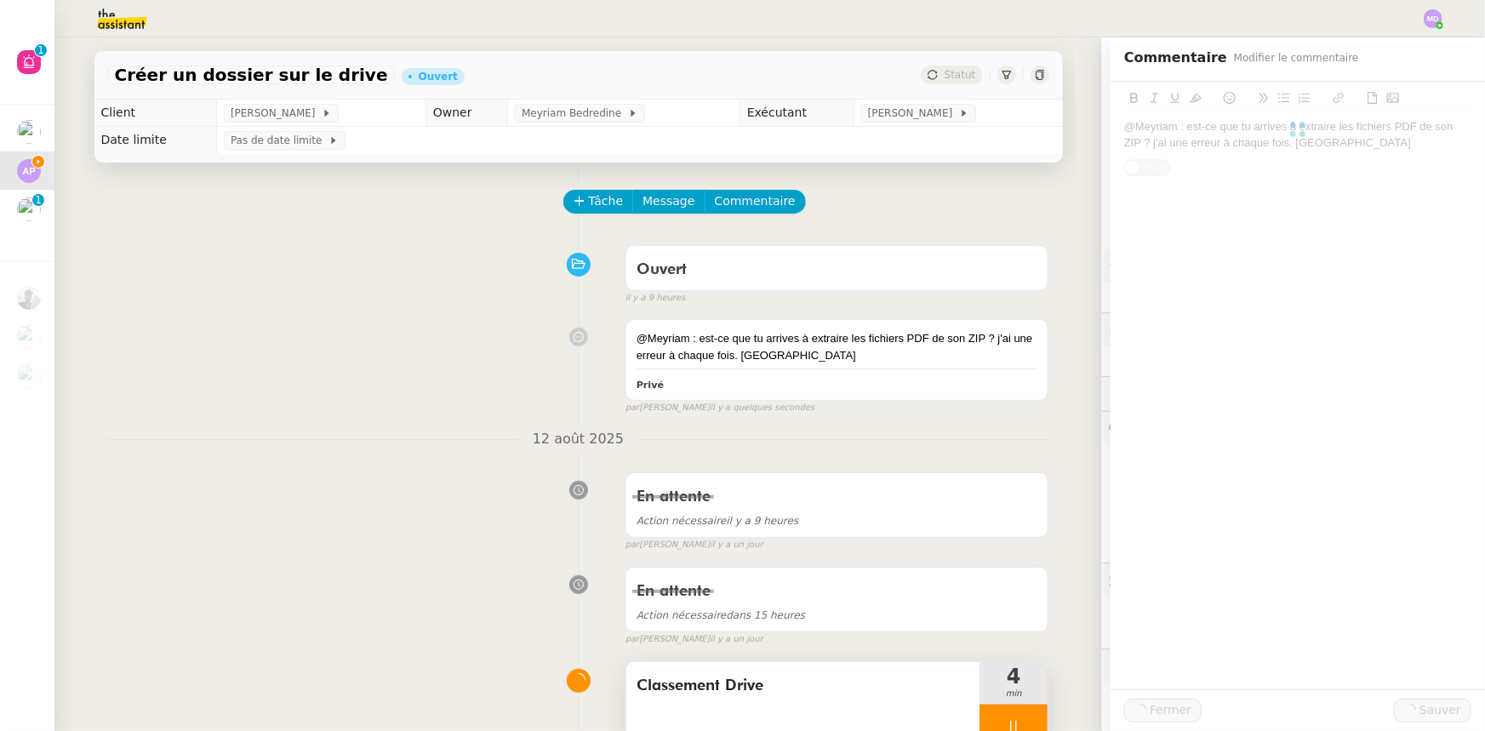
click at [1014, 686] on div at bounding box center [1013, 726] width 68 height 43
click at [1019, 686] on button at bounding box center [1031, 726] width 34 height 43
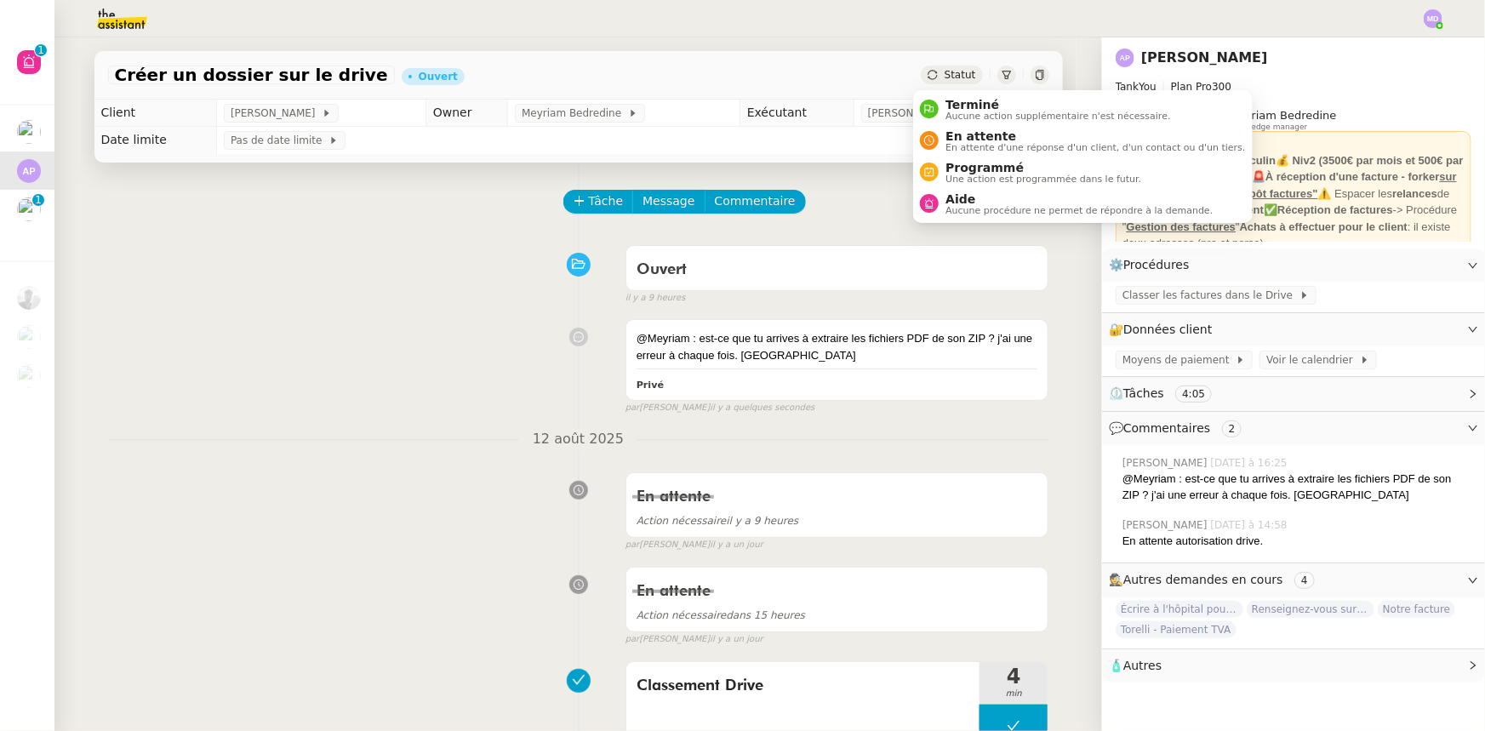
drag, startPoint x: 972, startPoint y: 195, endPoint x: 1139, endPoint y: 404, distance: 268.2
click at [976, 198] on span "Aide" at bounding box center [1078, 199] width 267 height 14
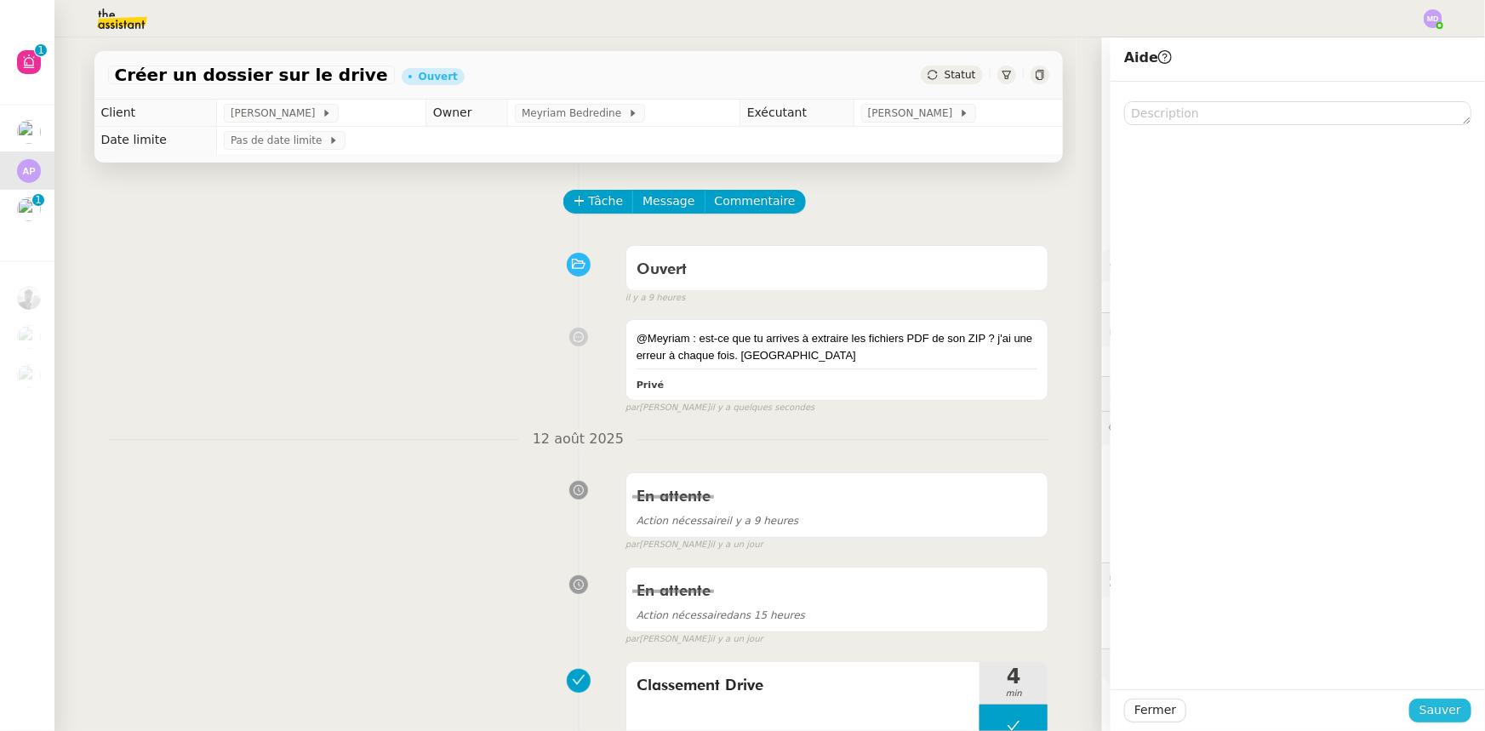
click at [1365, 686] on span "Sauver" at bounding box center [1440, 710] width 42 height 20
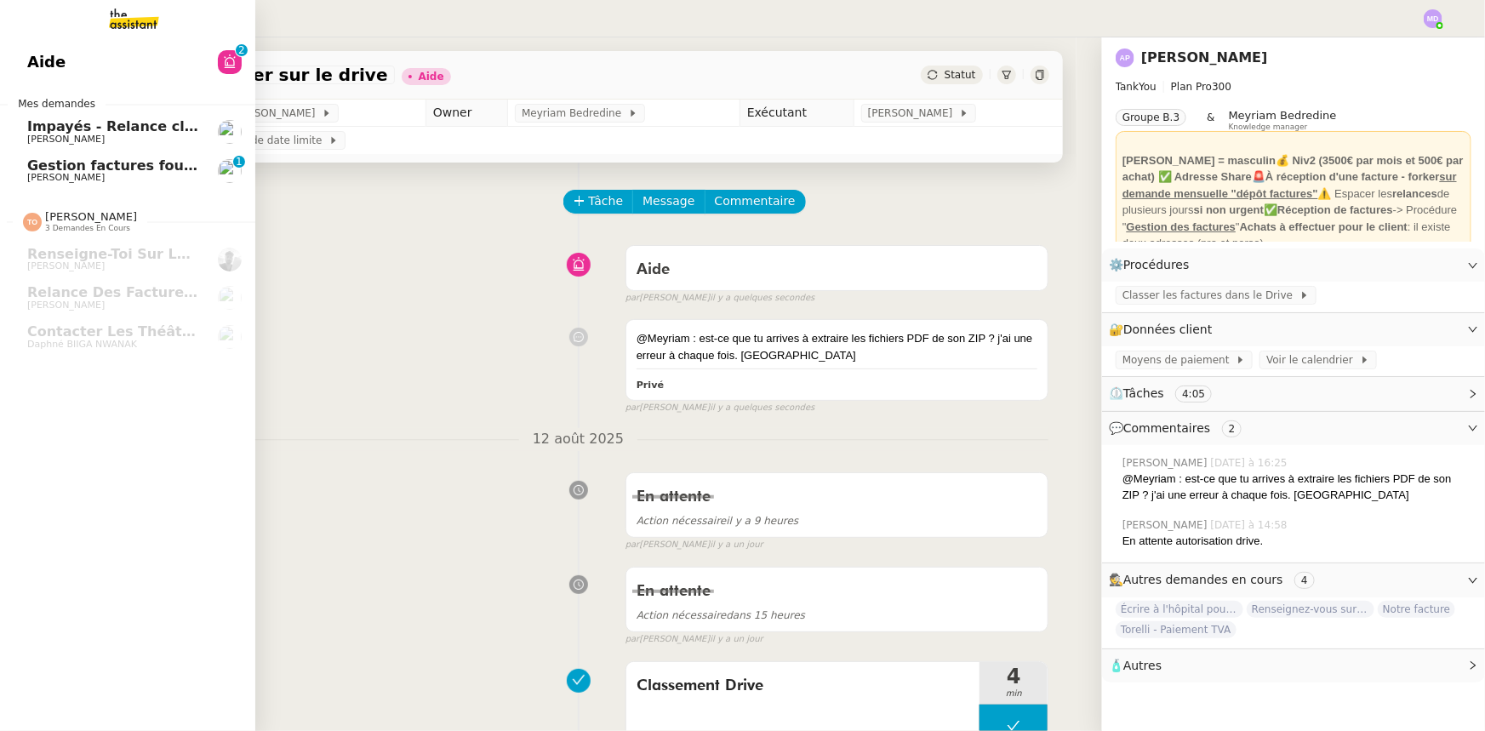
click at [42, 133] on span "Impayés - Relance client - 13 août 2025" at bounding box center [154, 126] width 254 height 16
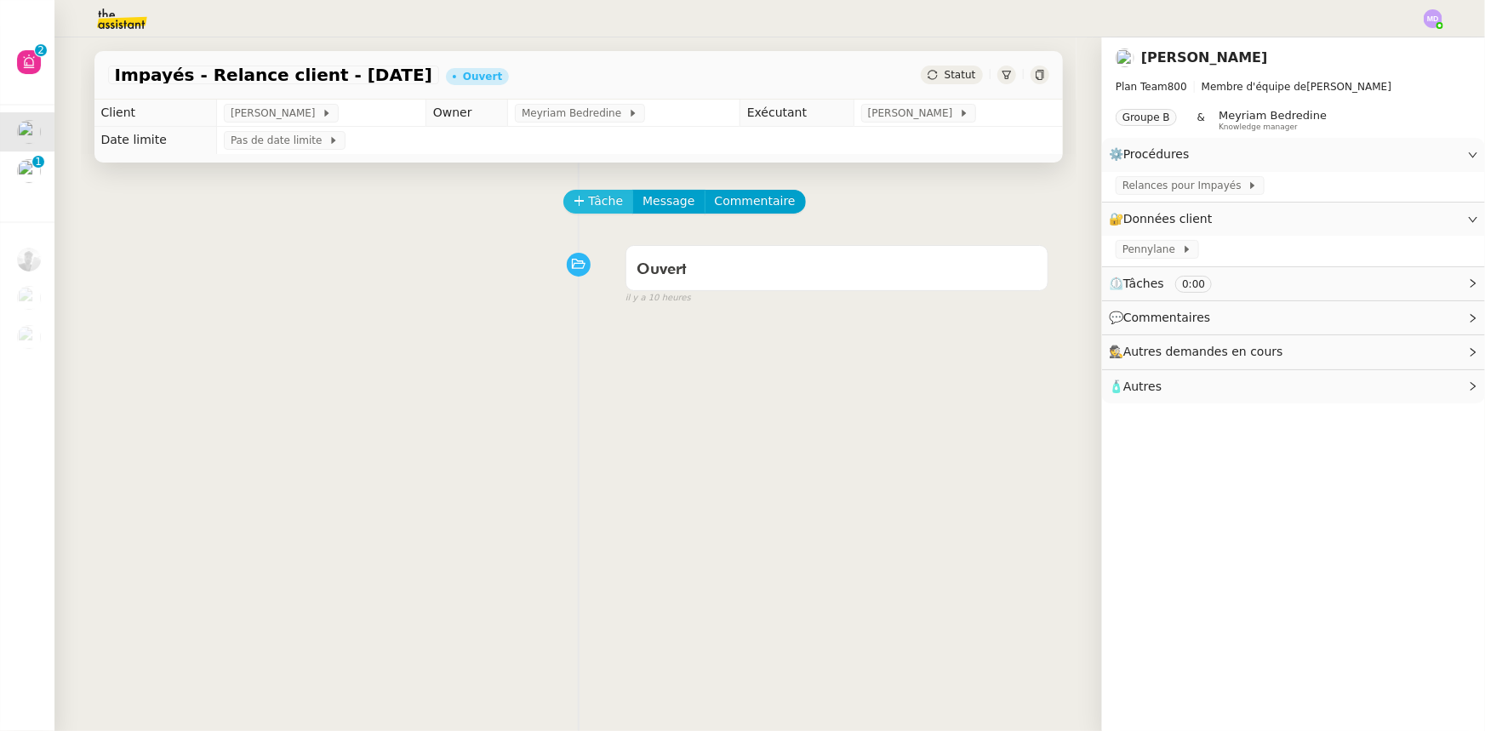
click at [589, 206] on span "Tâche" at bounding box center [606, 201] width 35 height 20
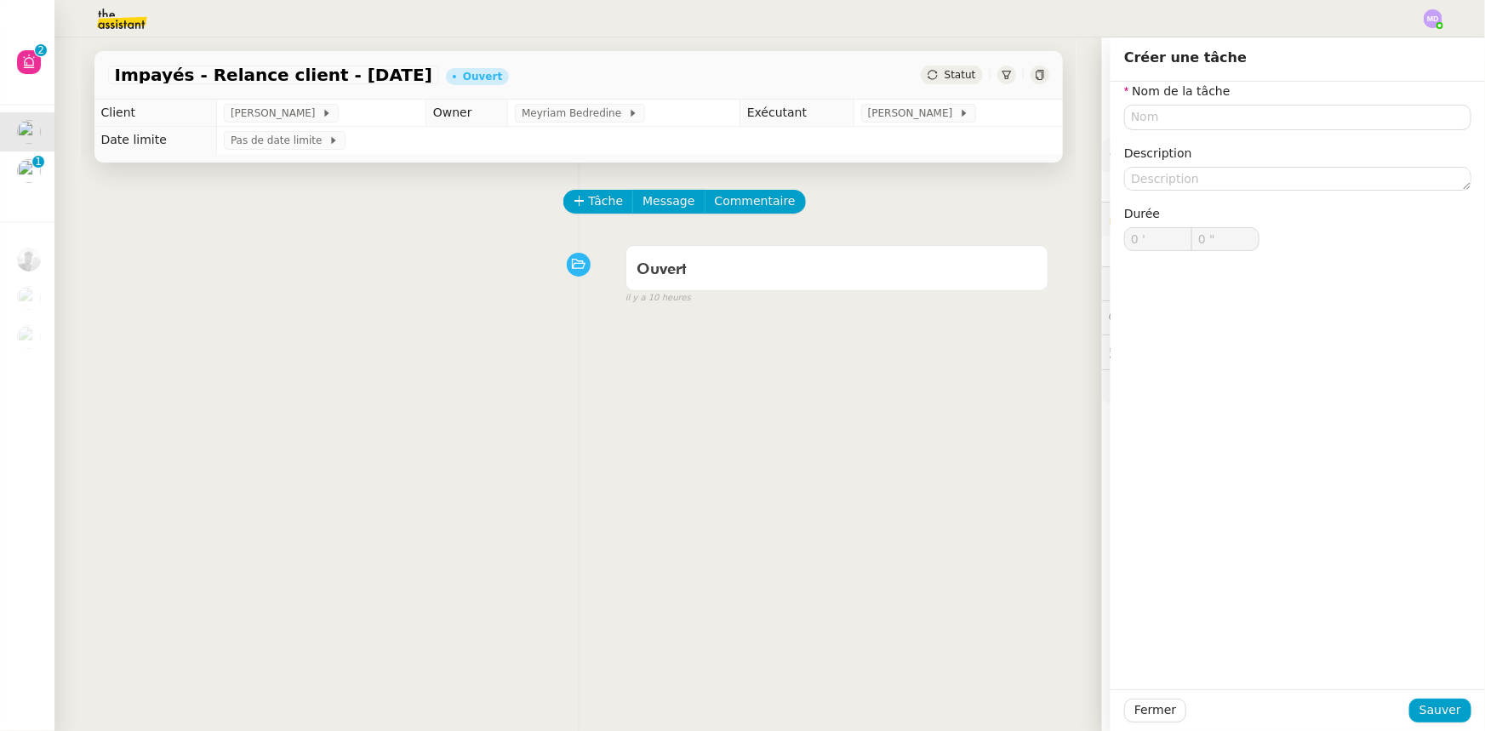
click at [454, 231] on div "Tâche Message Commentaire" at bounding box center [578, 210] width 941 height 41
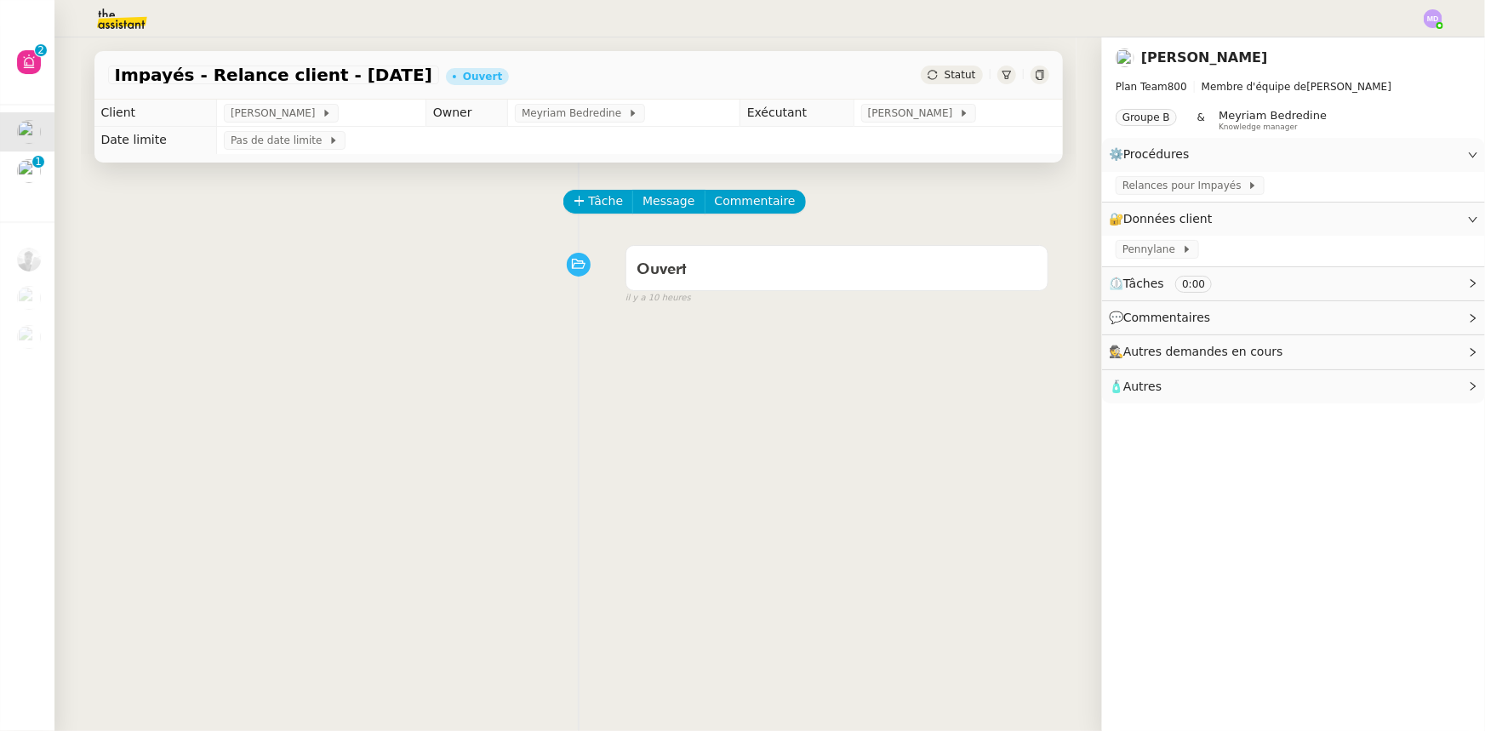
drag, startPoint x: 928, startPoint y: 68, endPoint x: 929, endPoint y: 80, distance: 12.0
click at [928, 71] on div "Statut" at bounding box center [951, 75] width 61 height 19
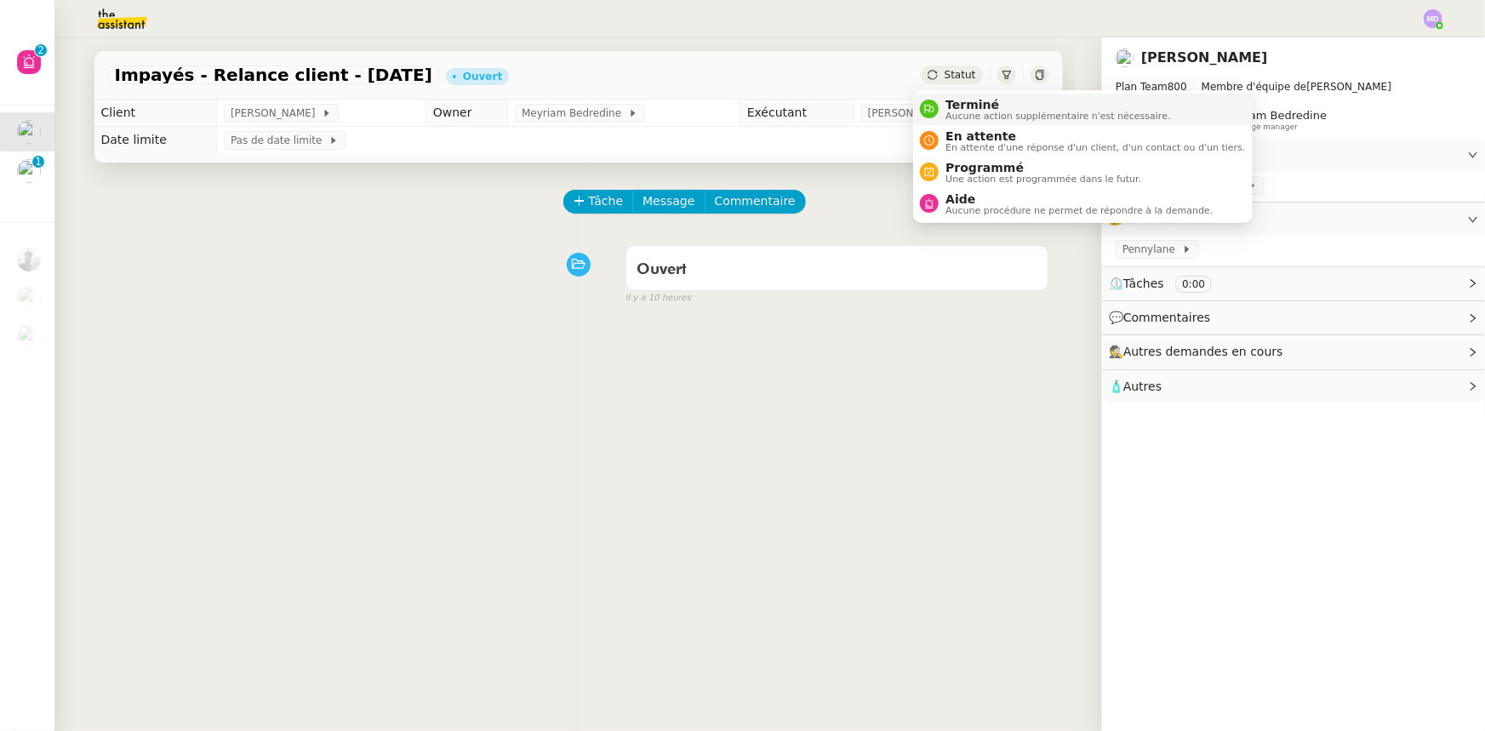
drag, startPoint x: 938, startPoint y: 98, endPoint x: 950, endPoint y: 106, distance: 14.2
click at [943, 96] on li "Terminé Aucune action supplémentaire n'est nécessaire." at bounding box center [1082, 109] width 339 height 31
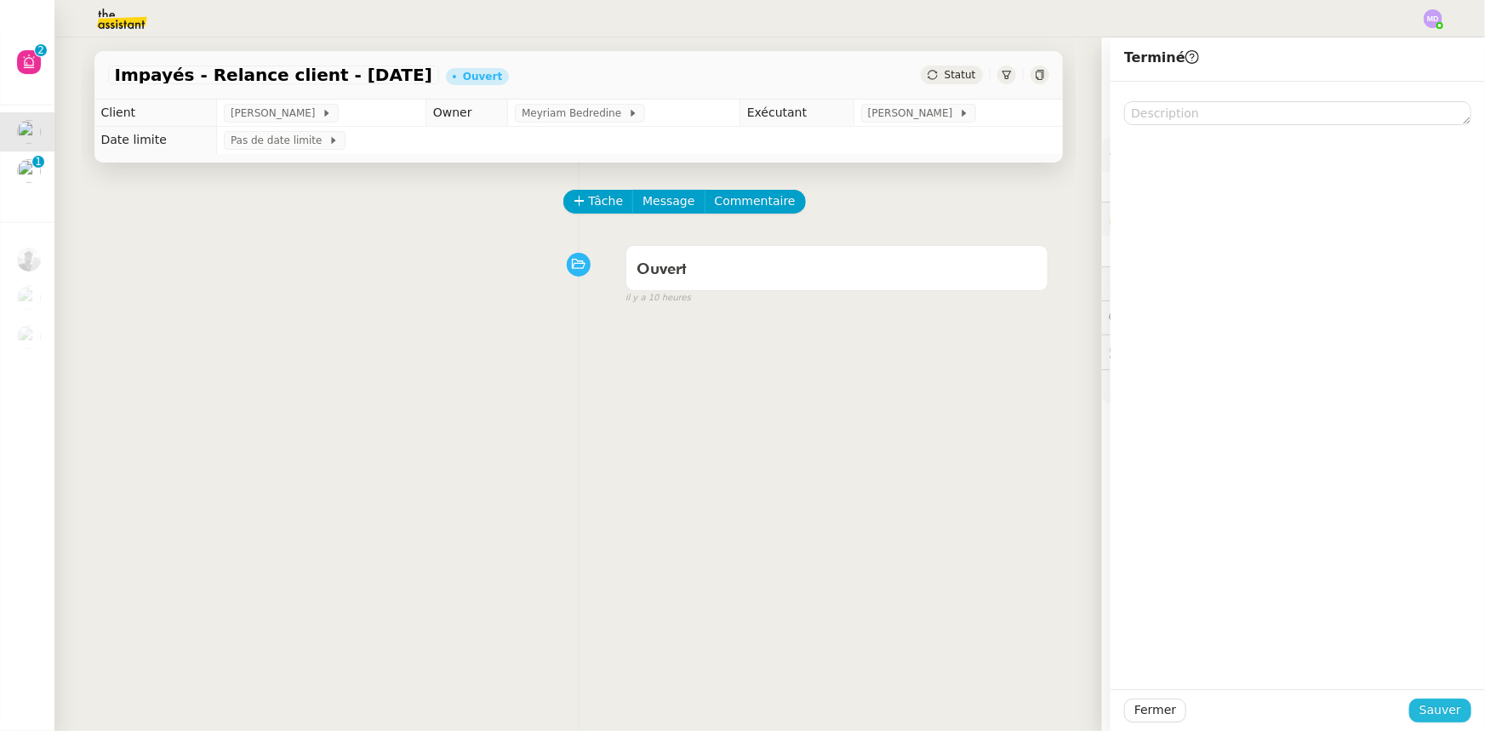
click at [1365, 686] on span "Sauver" at bounding box center [1440, 710] width 42 height 20
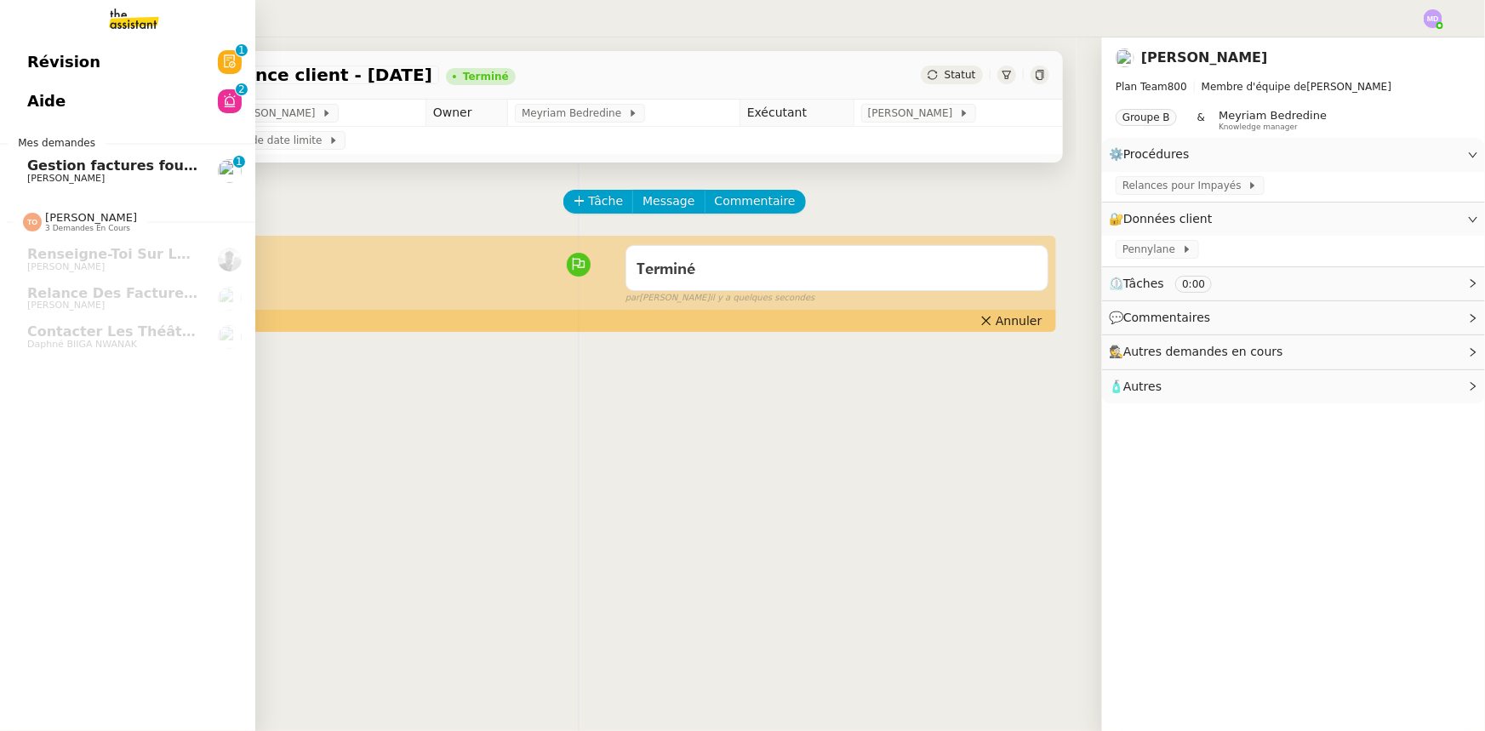
click at [65, 175] on span "[PERSON_NAME]" at bounding box center [65, 178] width 77 height 11
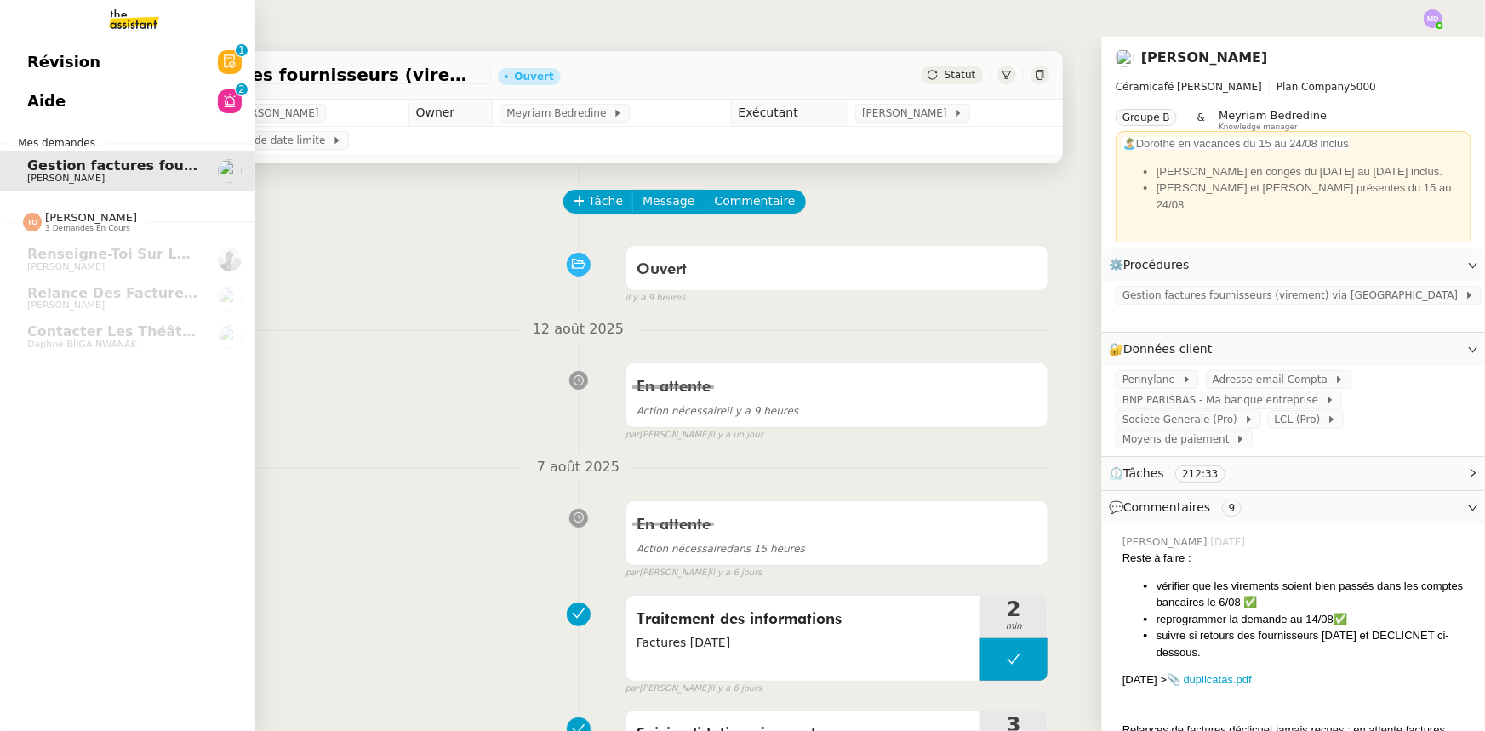
click at [66, 174] on span "[PERSON_NAME]" at bounding box center [65, 178] width 77 height 11
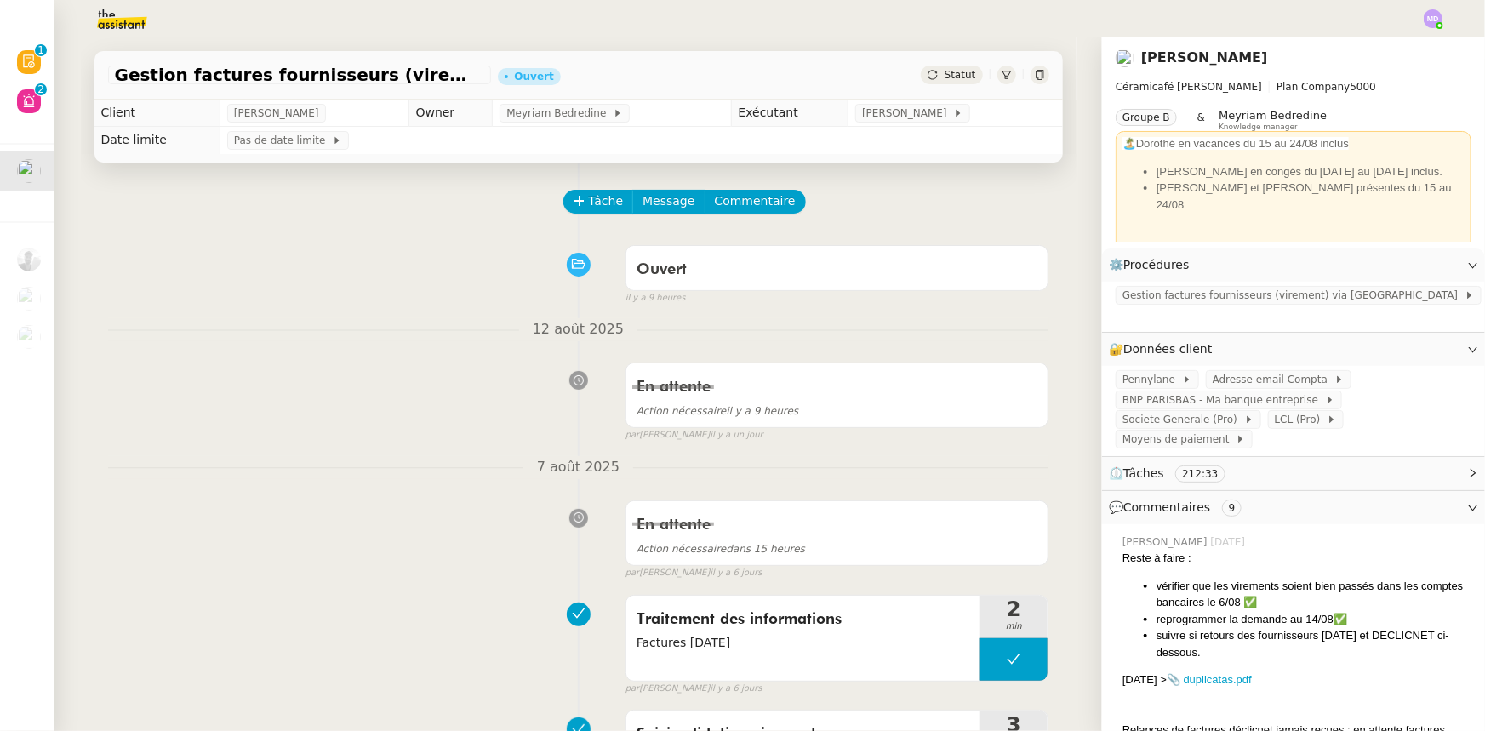
click at [126, 20] on img at bounding box center [109, 18] width 132 height 37
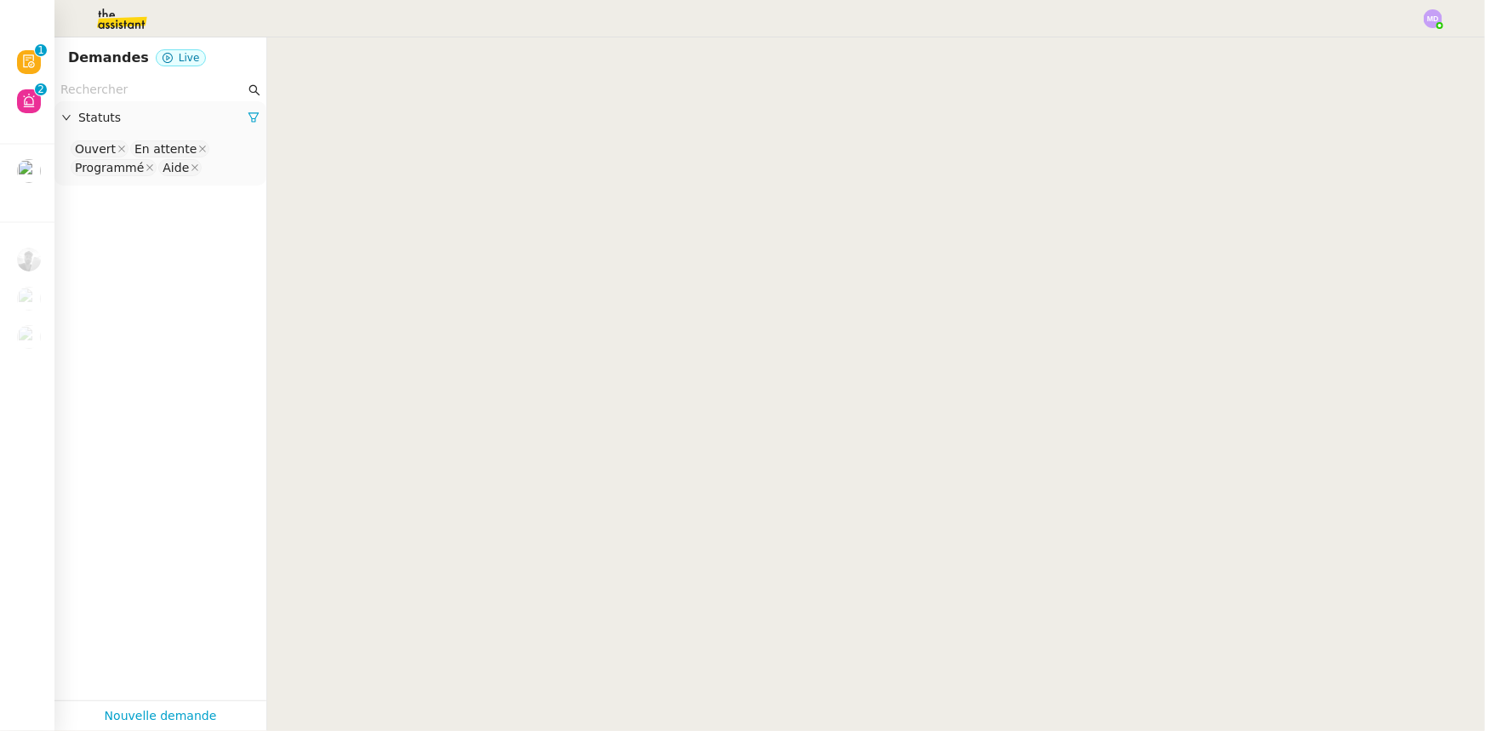
click at [119, 85] on input "text" at bounding box center [152, 90] width 185 height 20
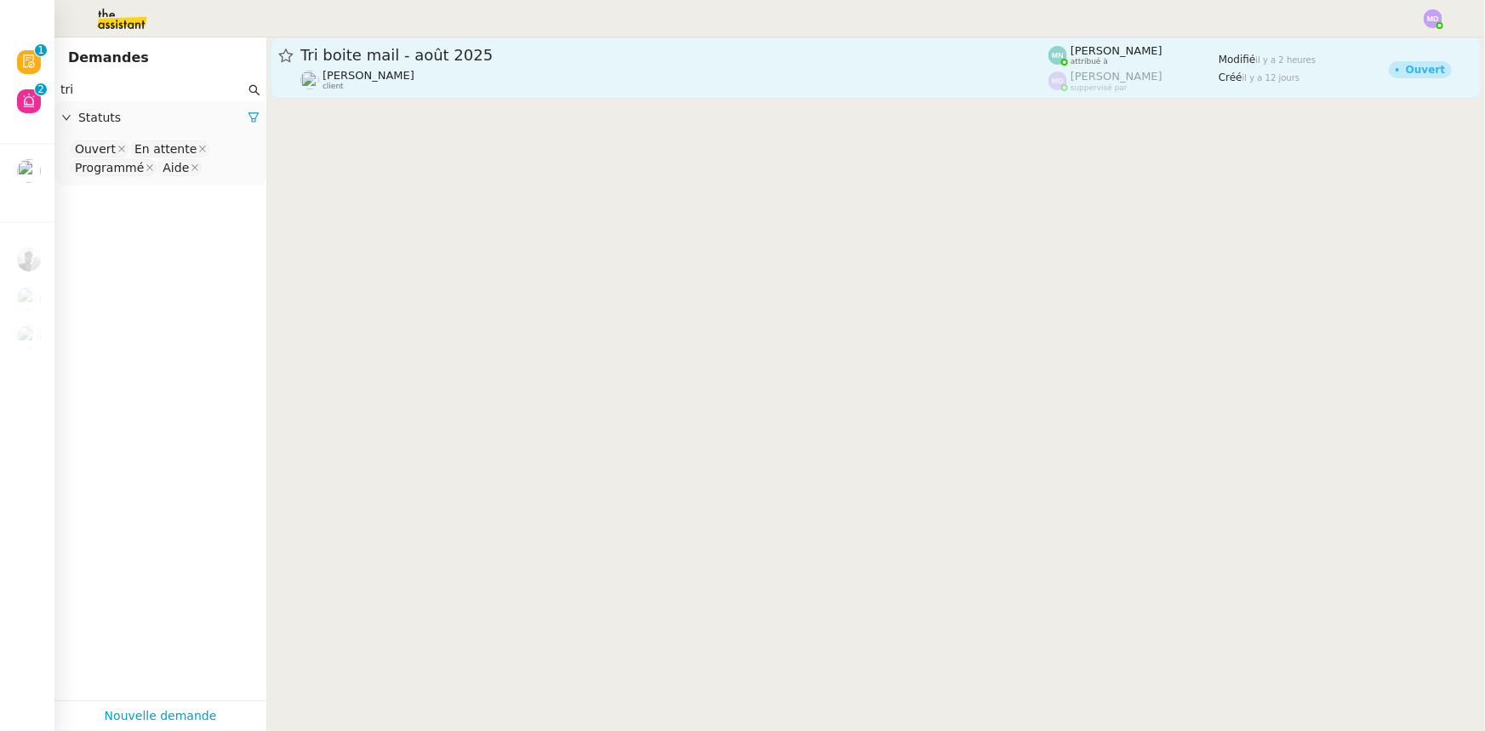
type input "tri"
click at [423, 54] on span "Tri boite mail - août 2025" at bounding box center [674, 55] width 748 height 15
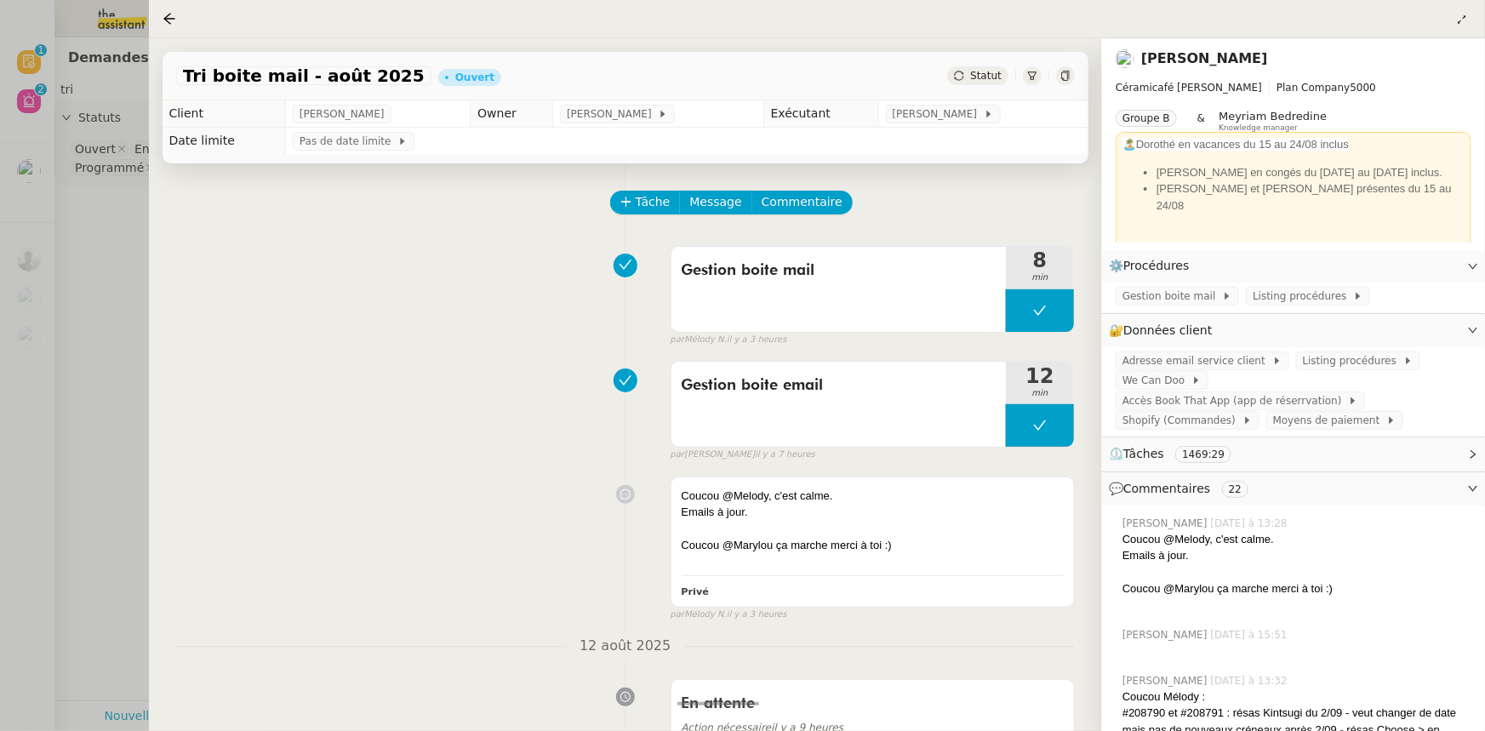
click at [98, 243] on div at bounding box center [742, 365] width 1485 height 731
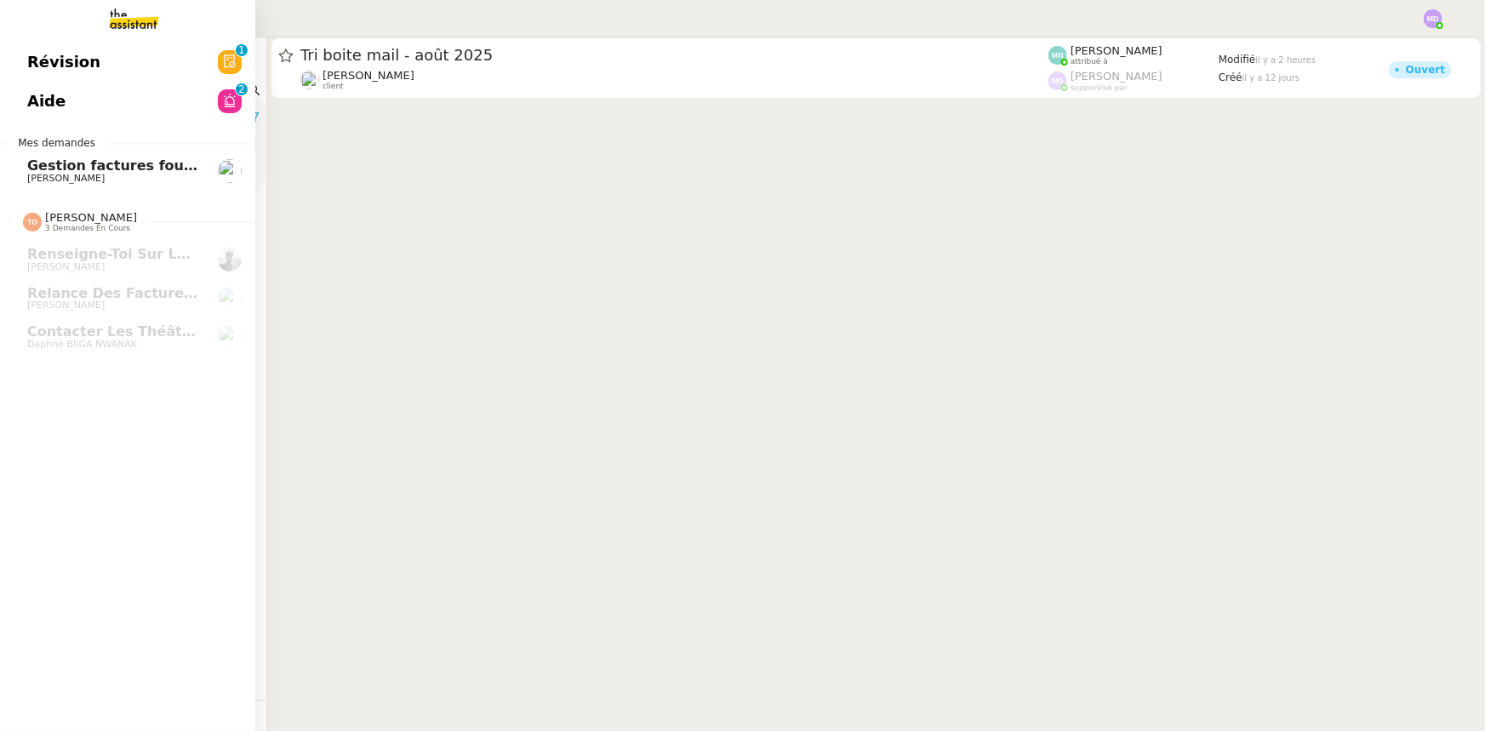
click at [111, 185] on link "Gestion factures fournisseurs (virement) via Pennylane- 2 août 2025 Genevieve L…" at bounding box center [127, 170] width 255 height 39
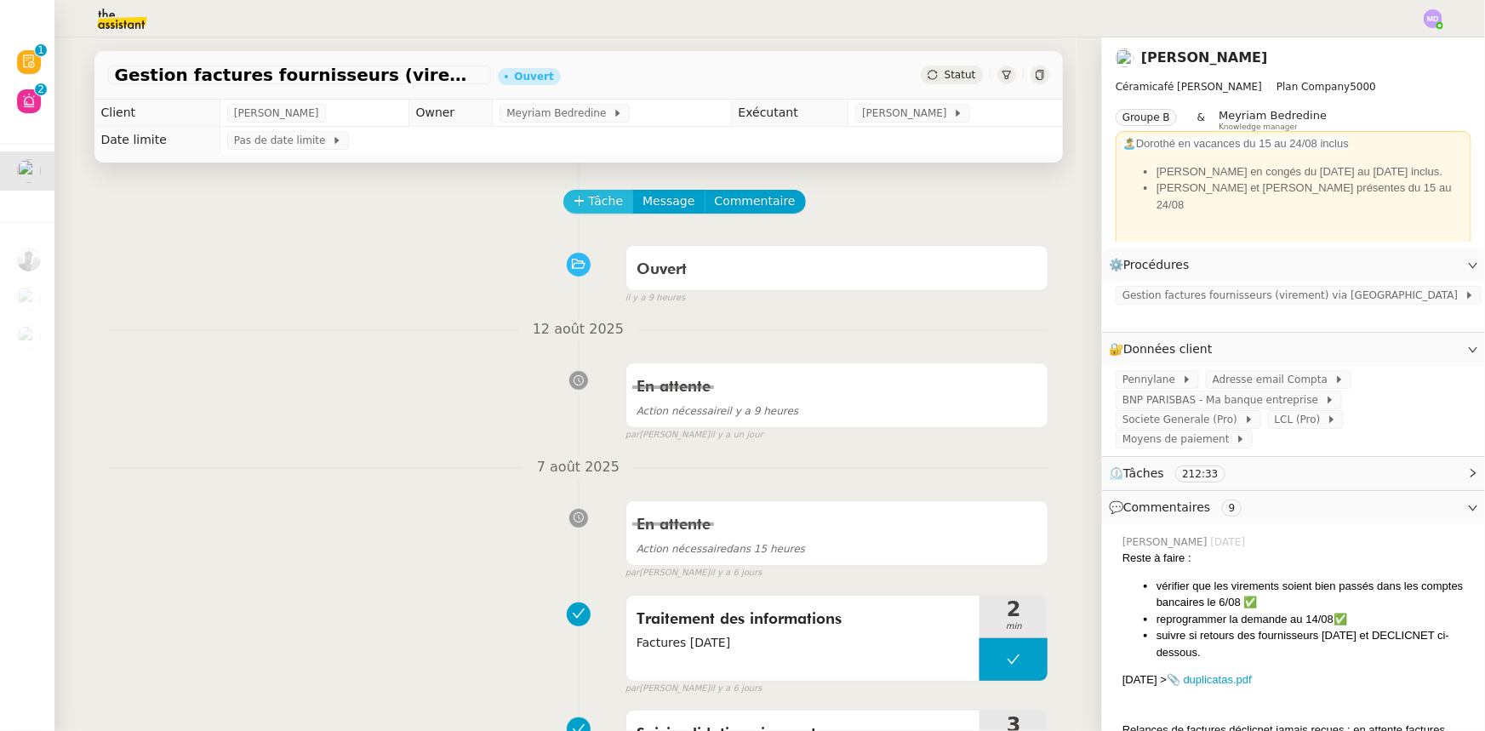
click at [601, 197] on span "Tâche" at bounding box center [606, 201] width 35 height 20
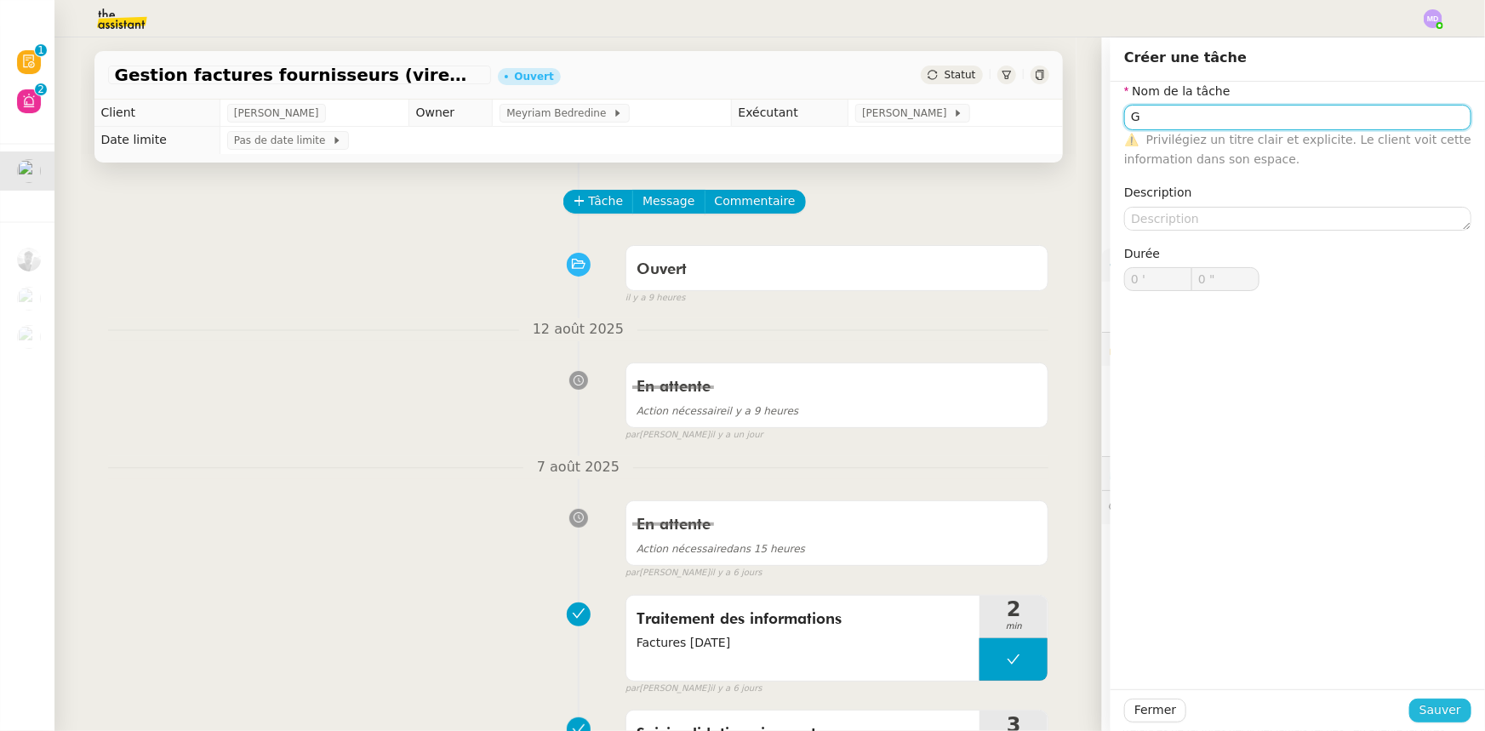
type input "G"
click at [1365, 686] on button "Sauver" at bounding box center [1440, 711] width 62 height 24
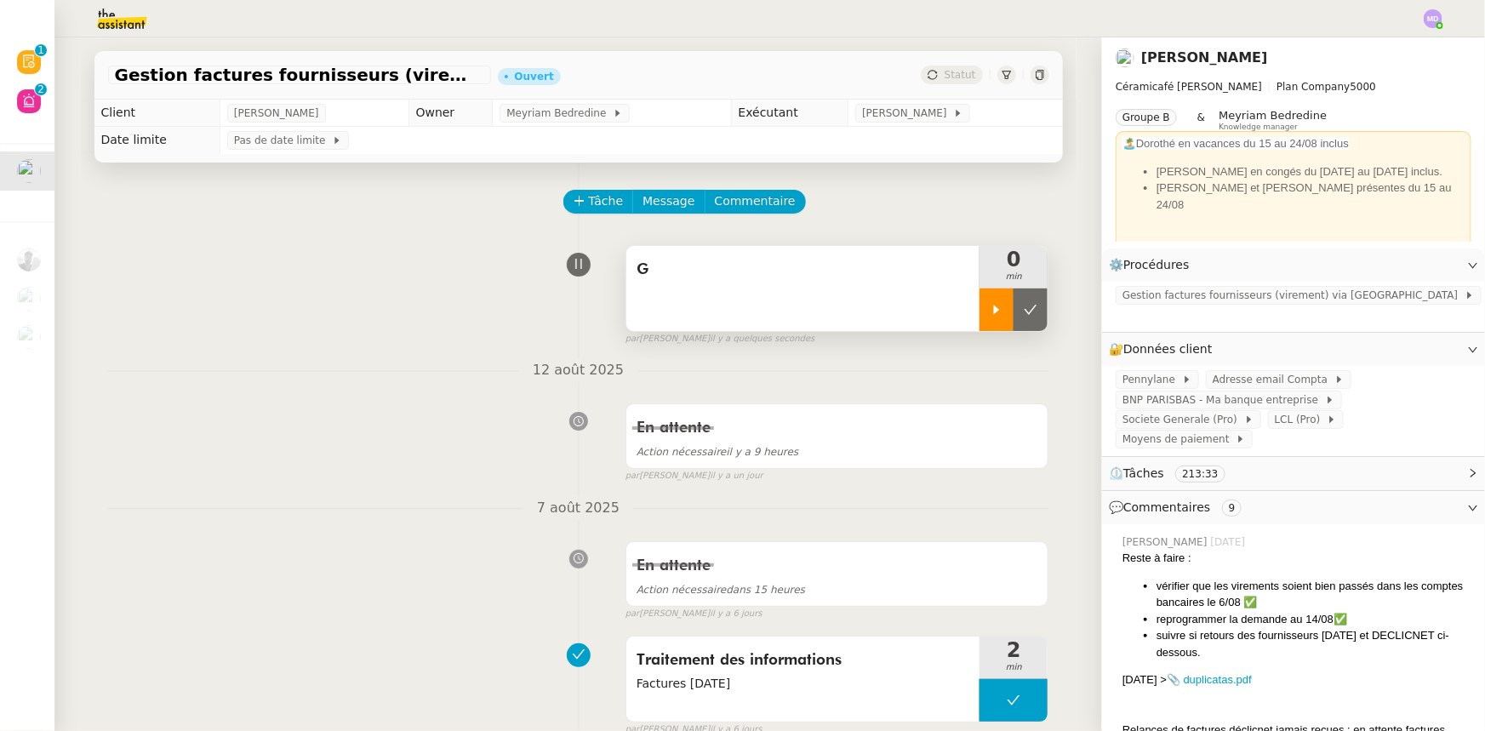
click at [983, 304] on div at bounding box center [996, 309] width 34 height 43
click at [900, 292] on div "G" at bounding box center [803, 288] width 354 height 85
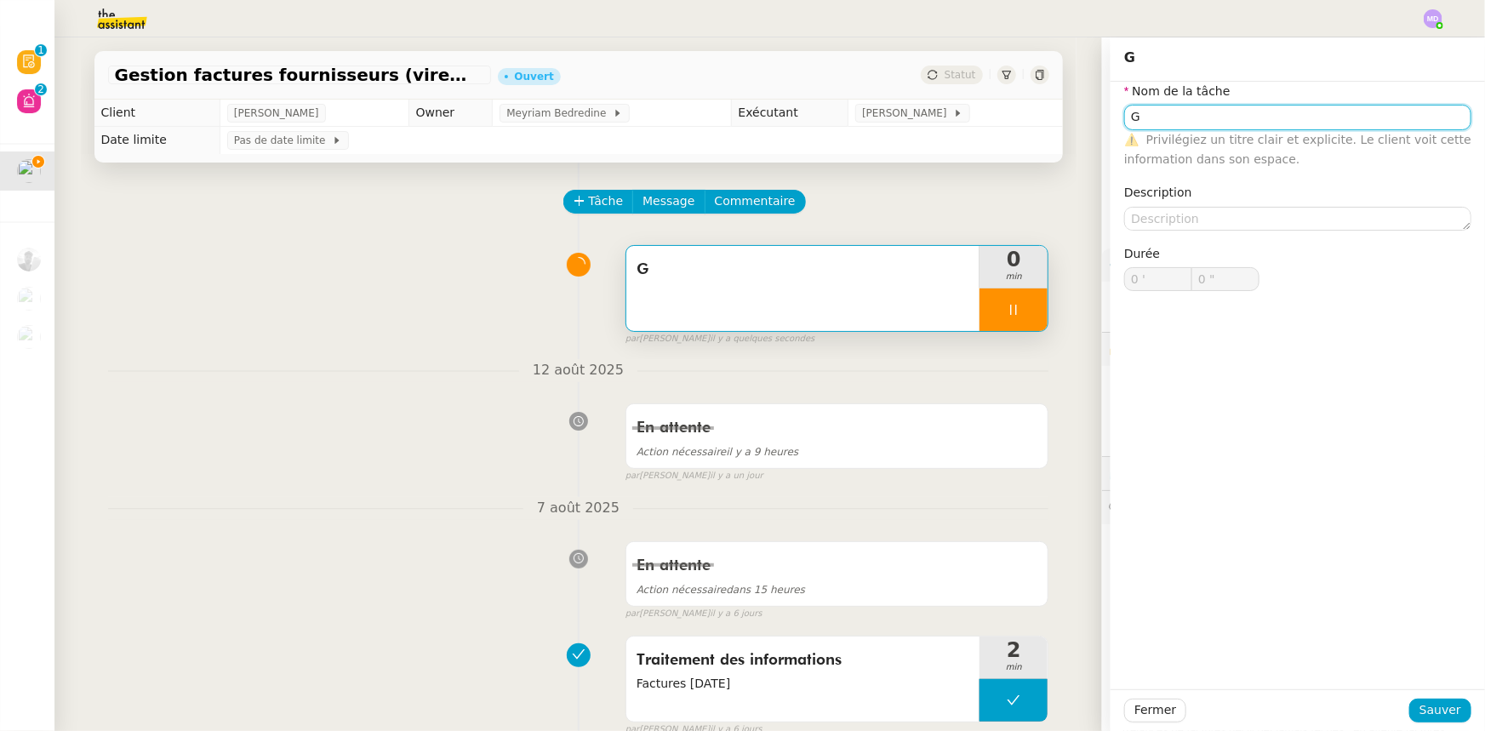
click at [1175, 113] on input "G" at bounding box center [1297, 117] width 347 height 25
type input "Ges"
type input "1 ""
type input "Gestion fac"
type input "2 ""
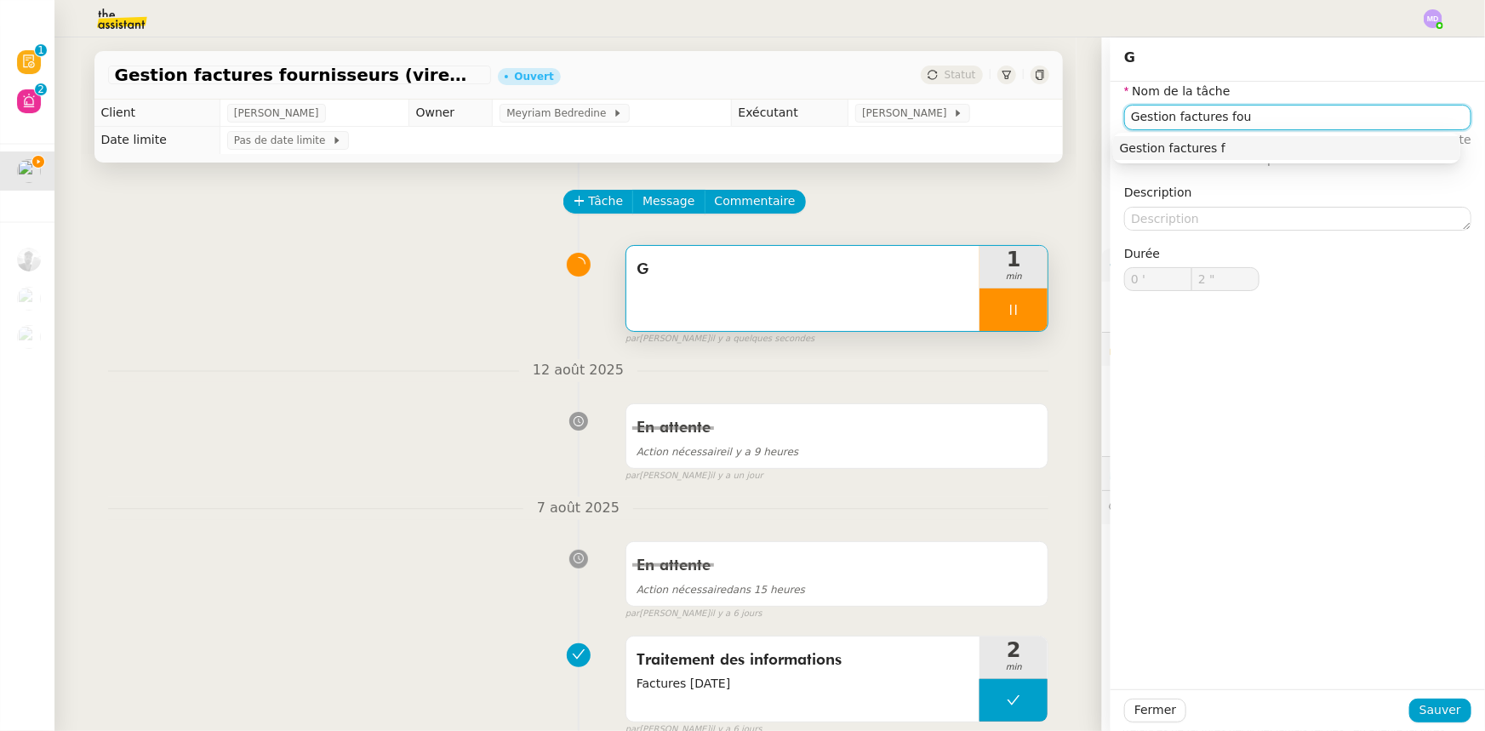
type input "Gestion factures four"
type input "3 ""
type input "Gestion factures fournisseurs"
type input "4 ""
type input "Gestion factures fournisseurs virement"
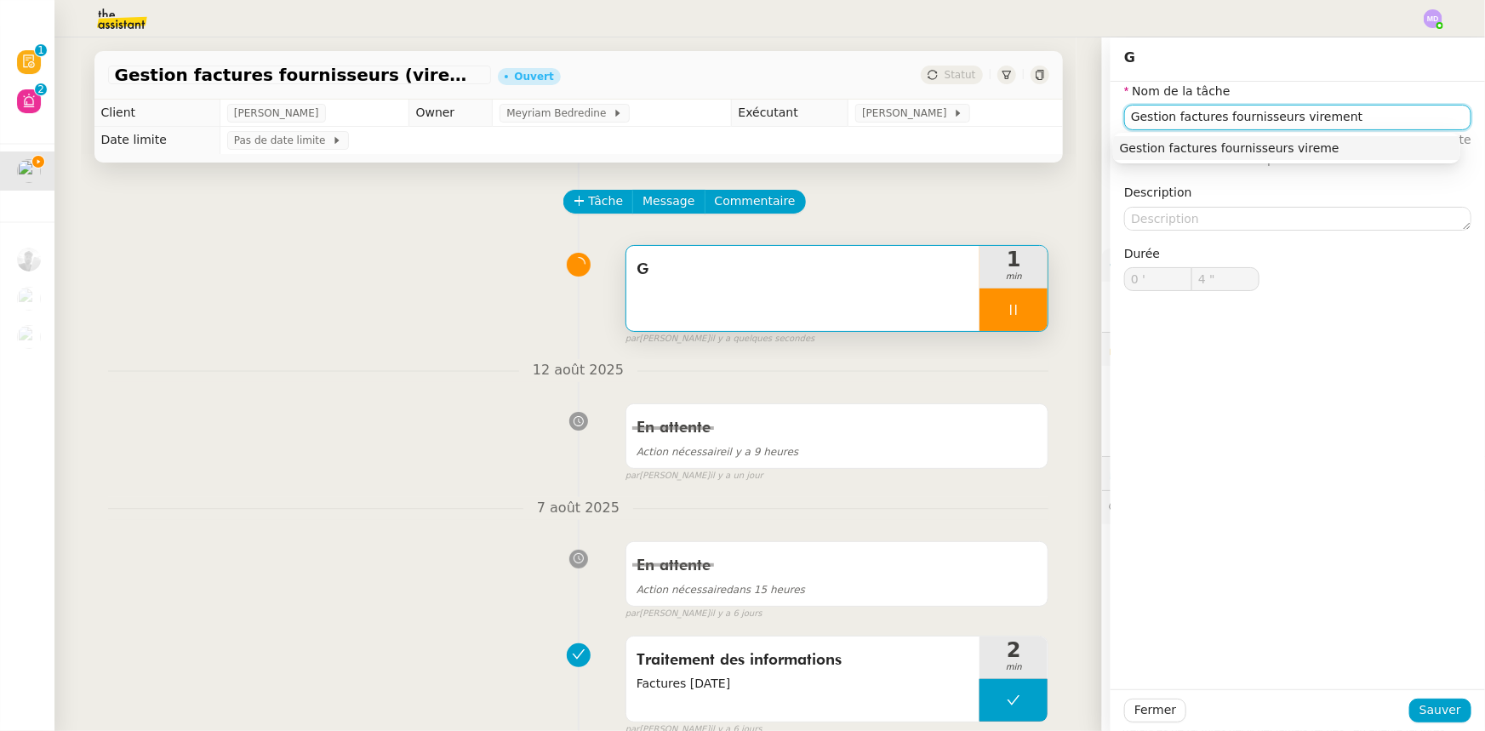
type input "5 ""
type input "Gestion factures fournisseurs virements"
click at [1208, 163] on div "Gestion factures fournisseurs virements" at bounding box center [1286, 147] width 347 height 37
click at [1214, 149] on div "Gestion factures fournisseurs virements" at bounding box center [1287, 147] width 334 height 15
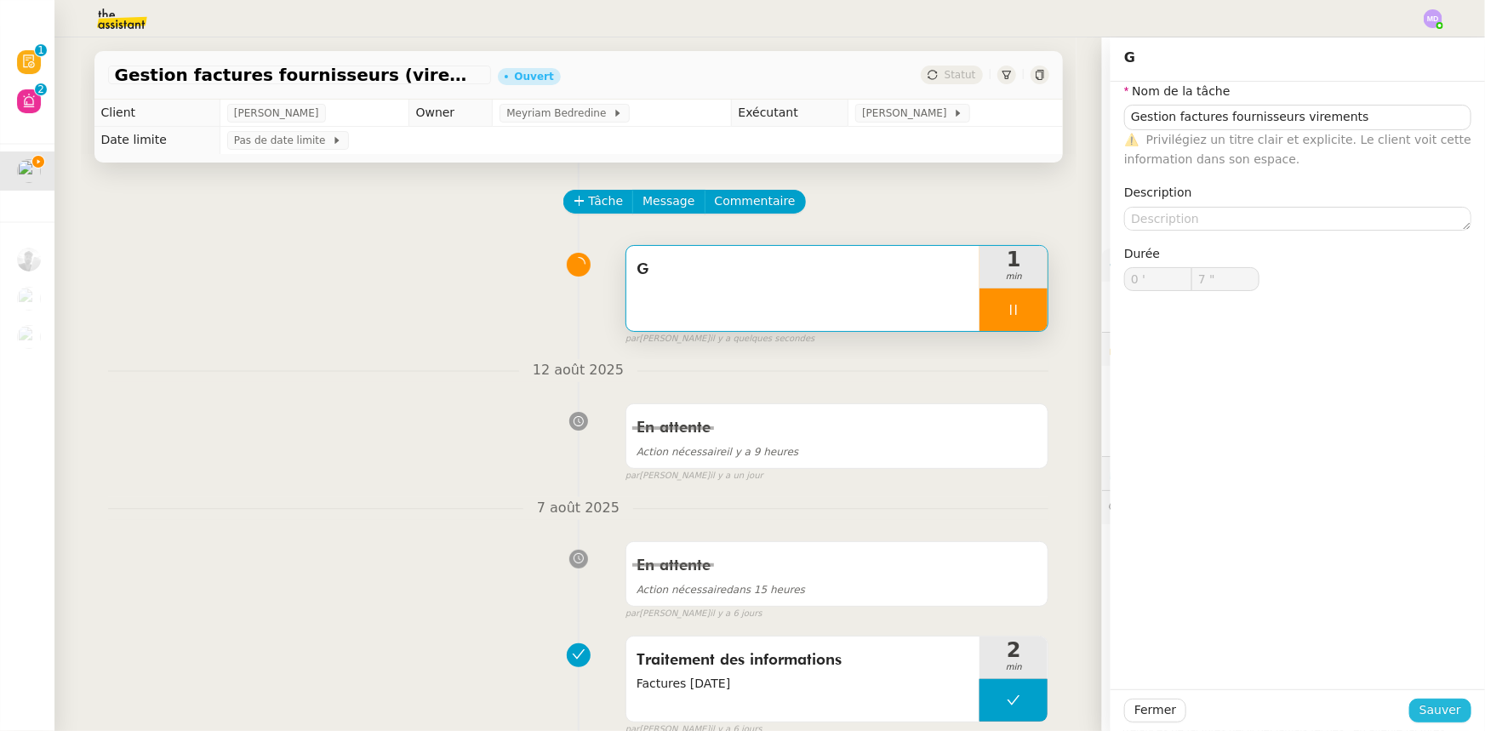
drag, startPoint x: 1445, startPoint y: 719, endPoint x: 1419, endPoint y: 688, distance: 40.4
click at [1365, 686] on span "Sauver" at bounding box center [1440, 710] width 42 height 20
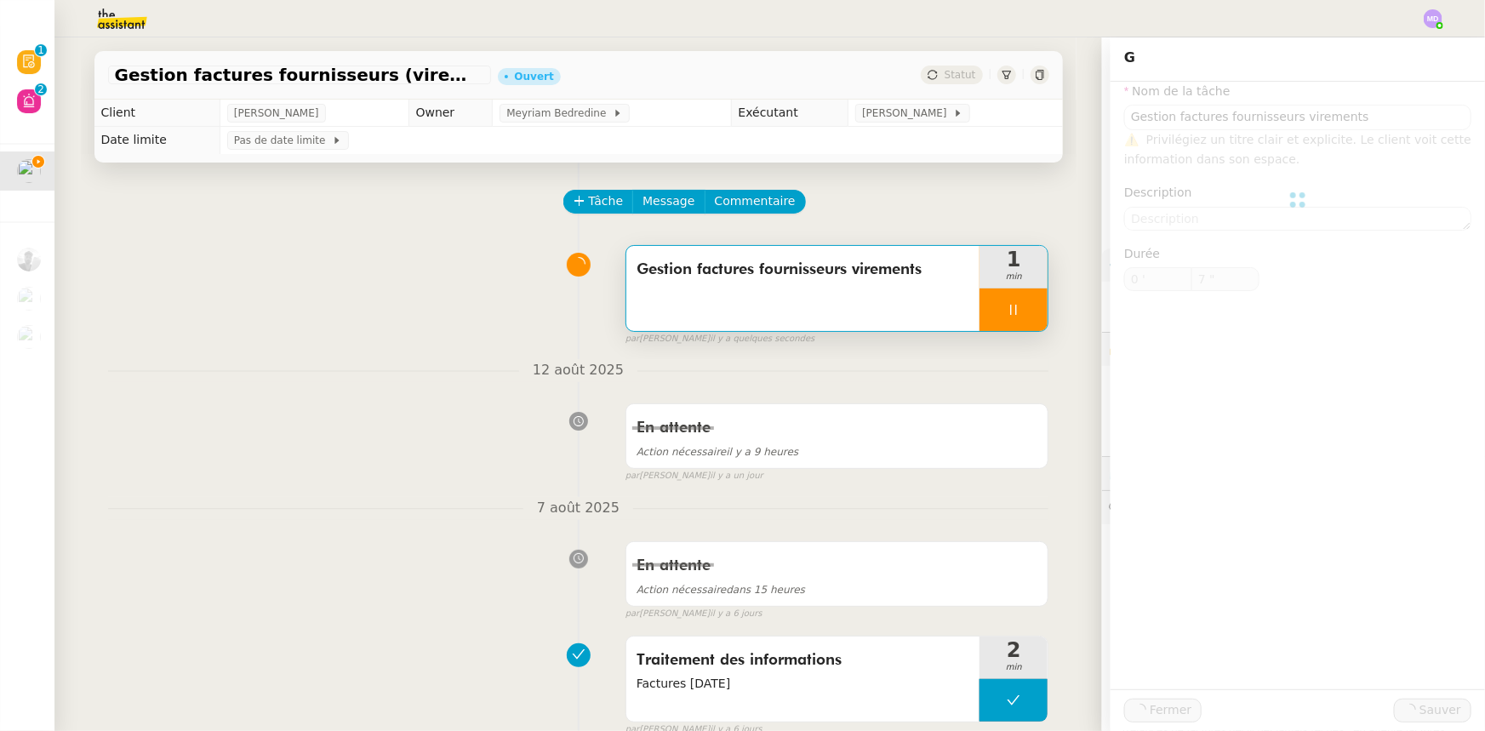
type input "8 ""
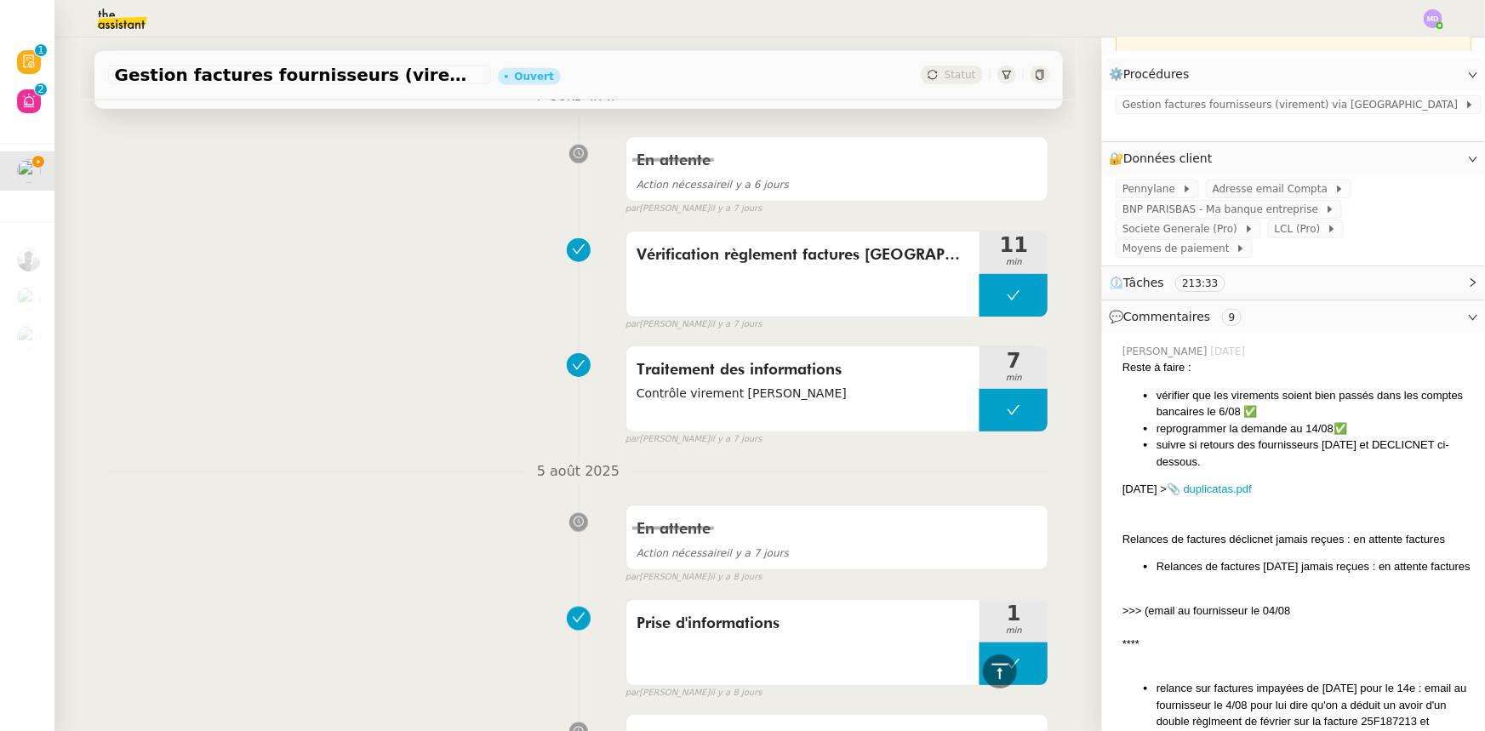
scroll to position [309, 0]
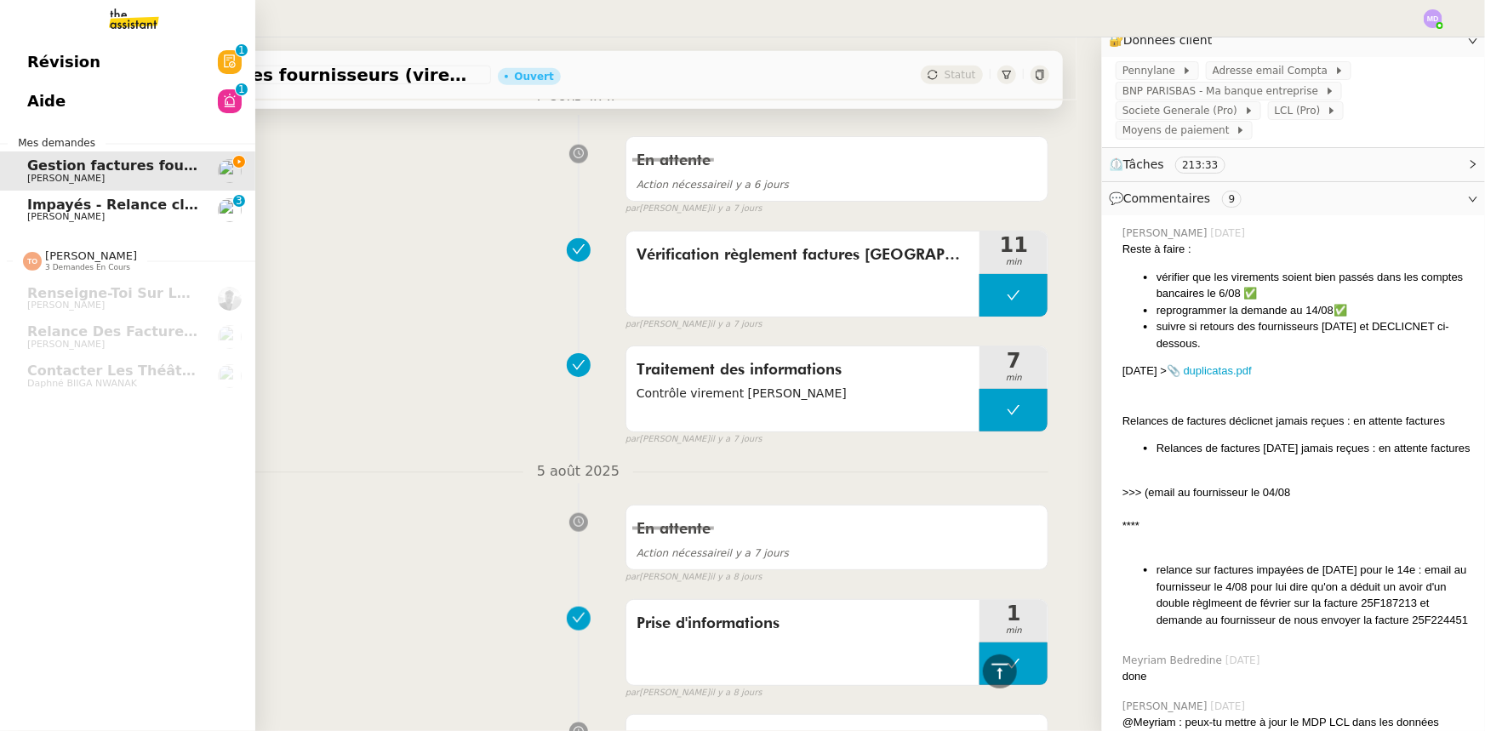
click at [98, 216] on span "[PERSON_NAME]" at bounding box center [113, 217] width 172 height 10
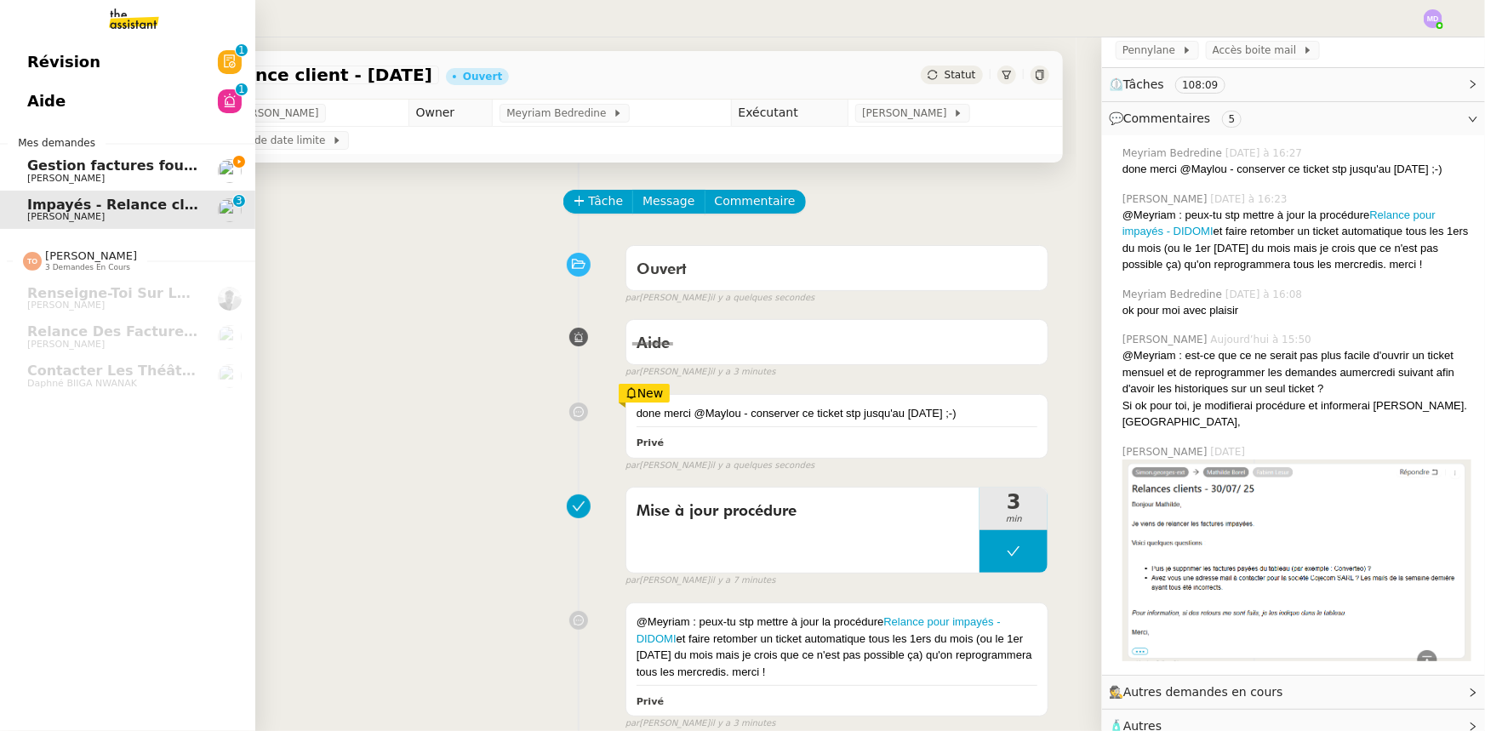
click at [43, 173] on span "[PERSON_NAME]" at bounding box center [65, 178] width 77 height 11
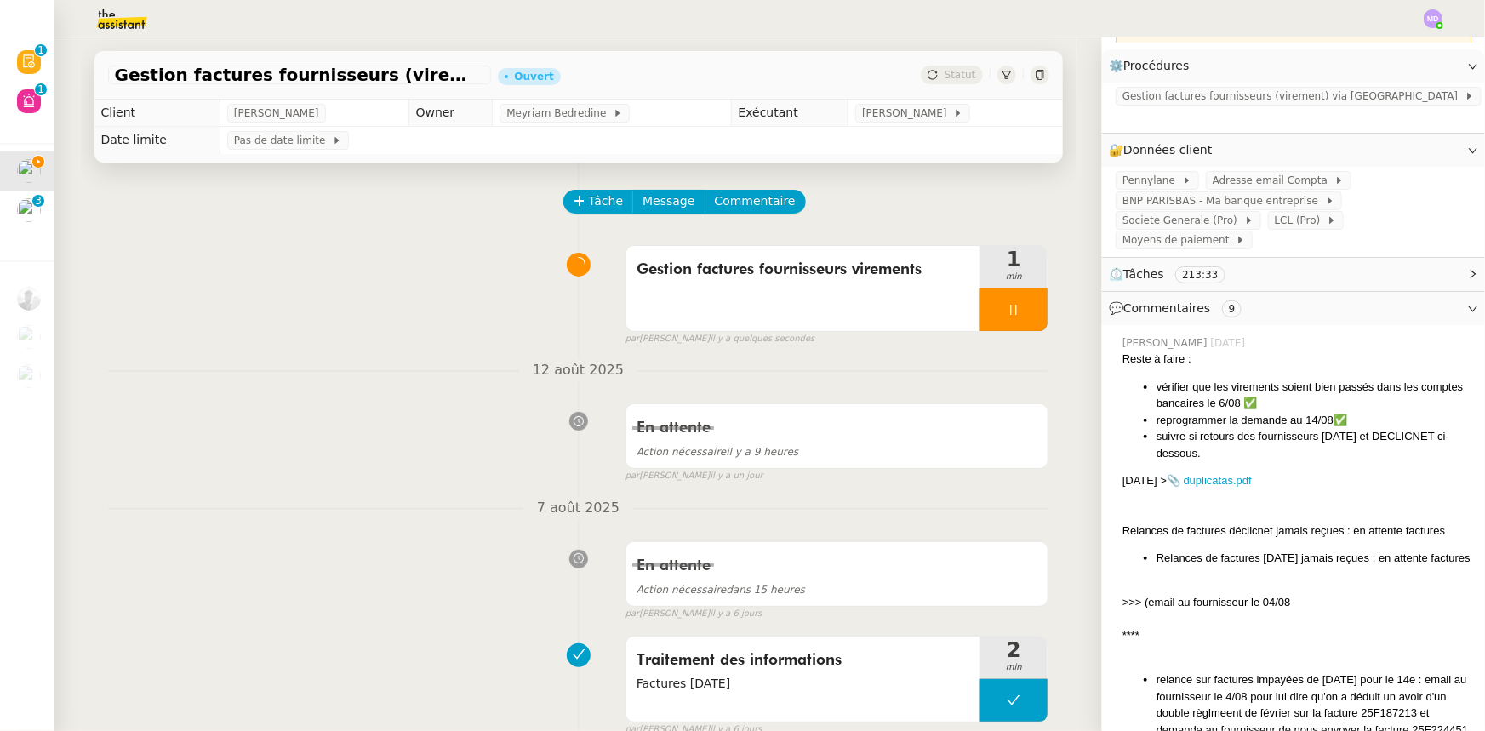
scroll to position [309, 0]
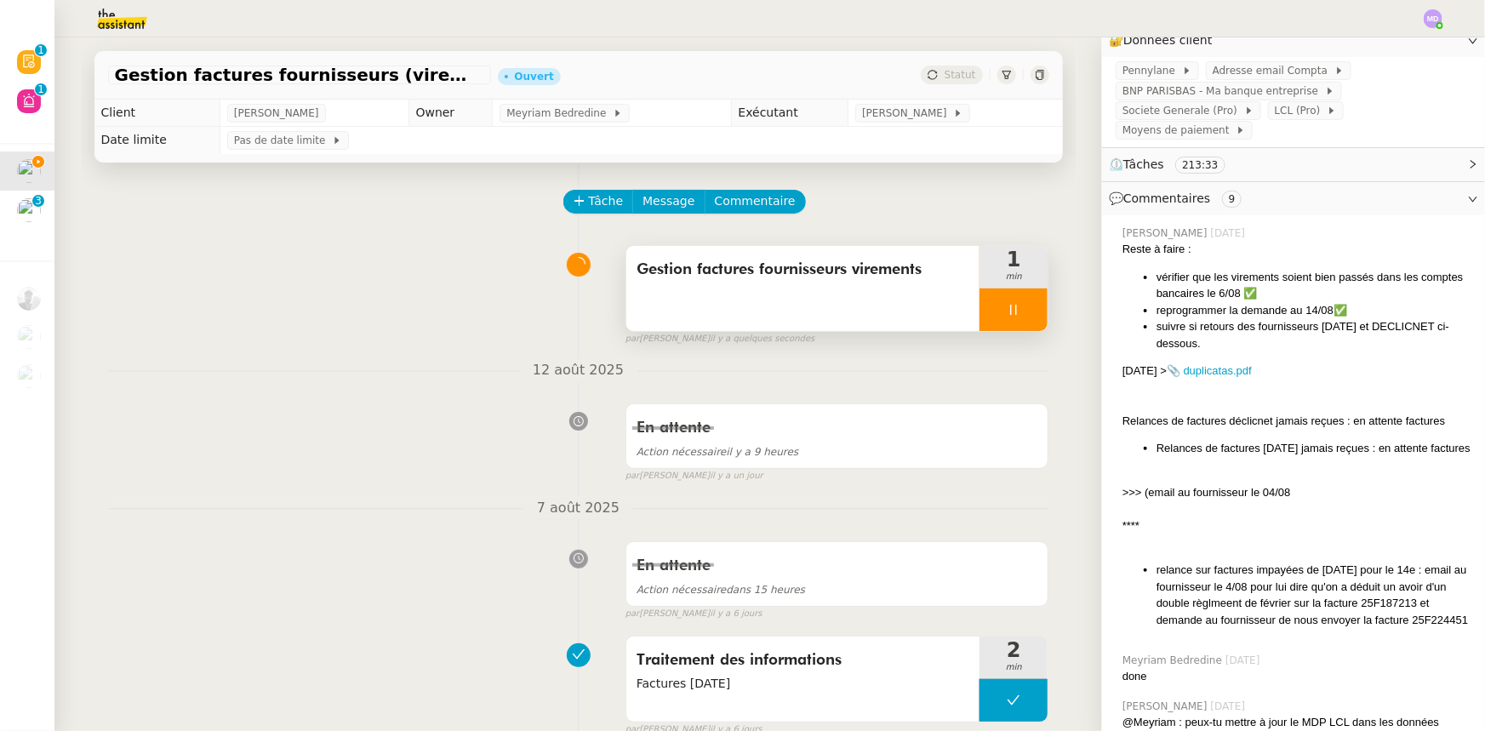
drag, startPoint x: 1004, startPoint y: 318, endPoint x: 1015, endPoint y: 314, distance: 11.9
click at [1005, 317] on div at bounding box center [1013, 309] width 68 height 43
drag, startPoint x: 1019, startPoint y: 313, endPoint x: 689, endPoint y: 285, distance: 330.5
click at [1024, 312] on icon at bounding box center [1031, 310] width 14 height 14
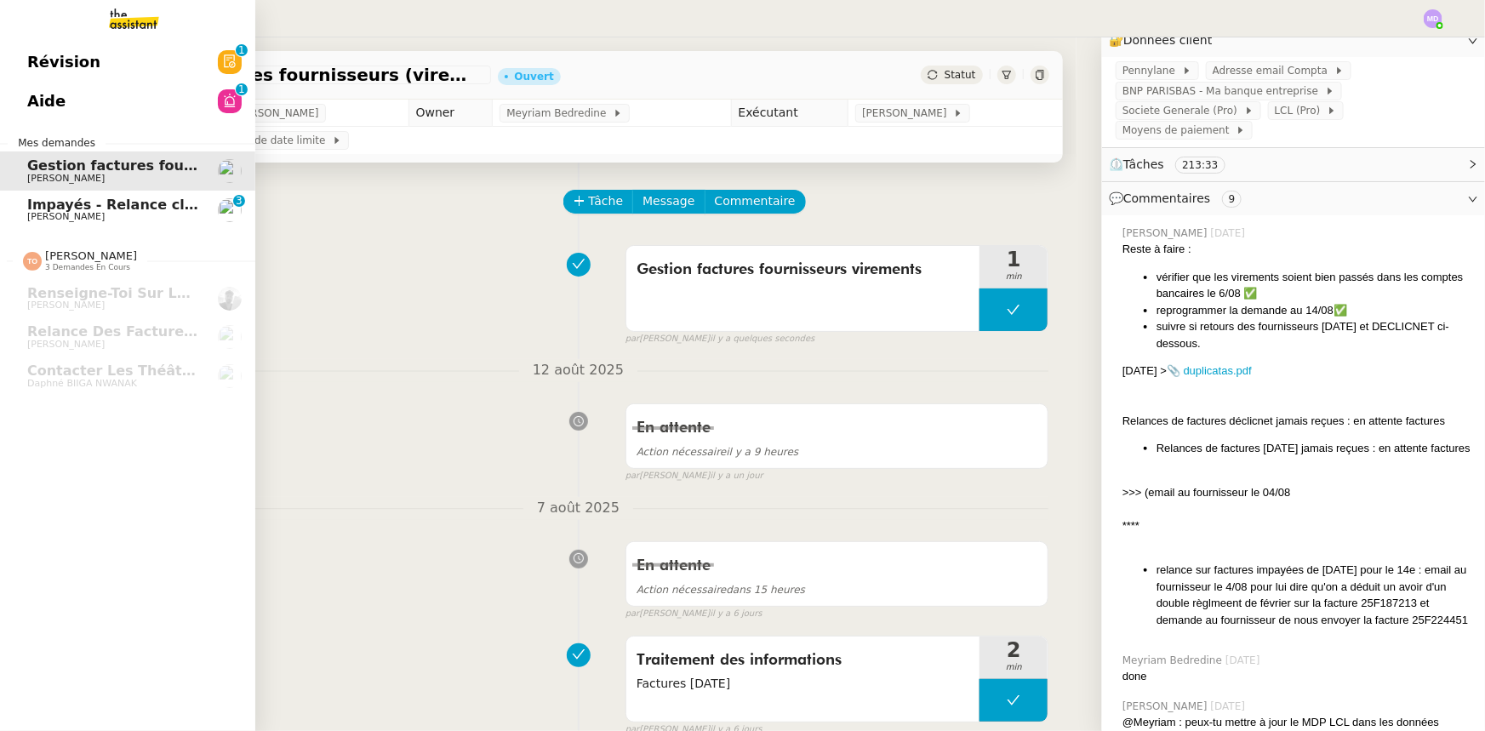
drag, startPoint x: 32, startPoint y: 208, endPoint x: 625, endPoint y: 182, distance: 593.7
click at [31, 208] on span "Impayés - Relance client - [DATE]" at bounding box center [154, 205] width 254 height 16
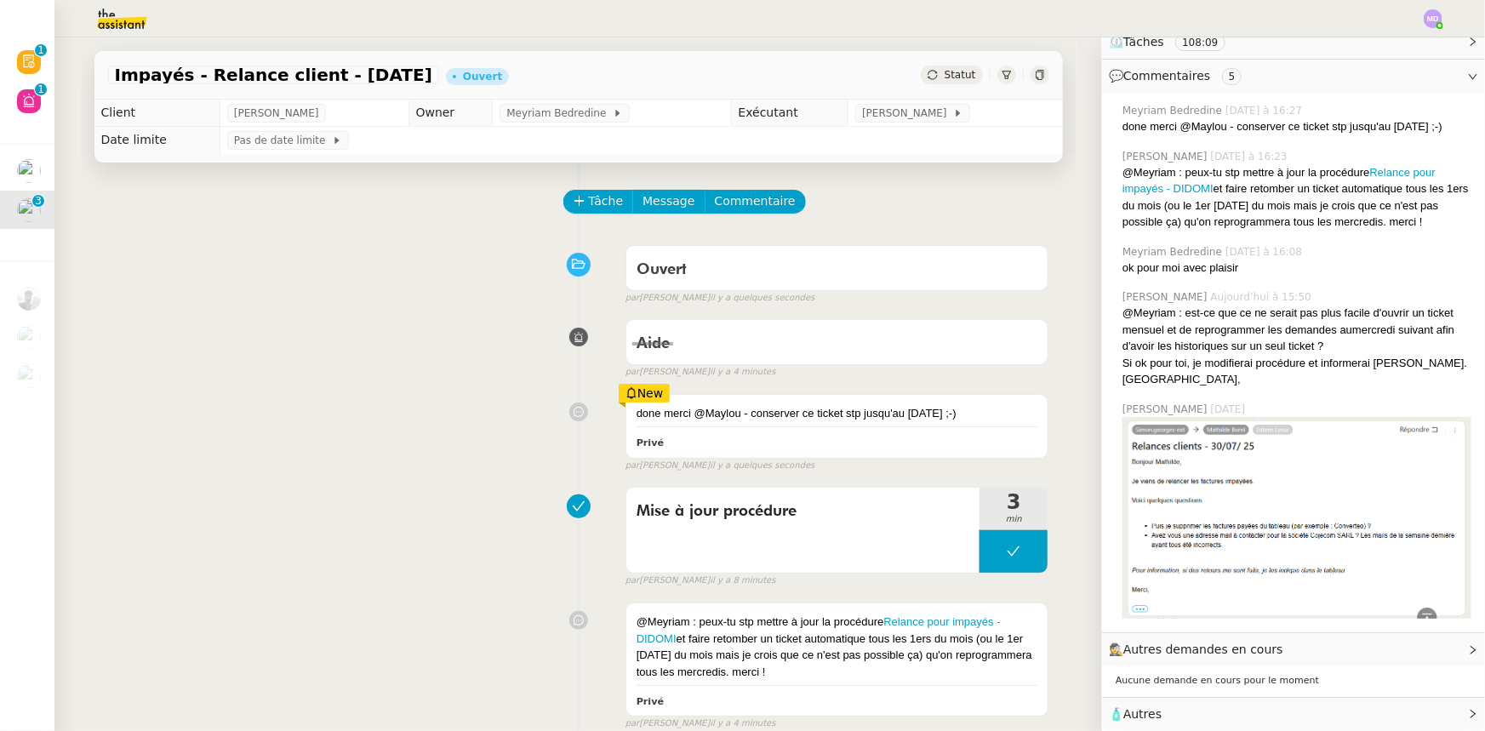
scroll to position [199, 0]
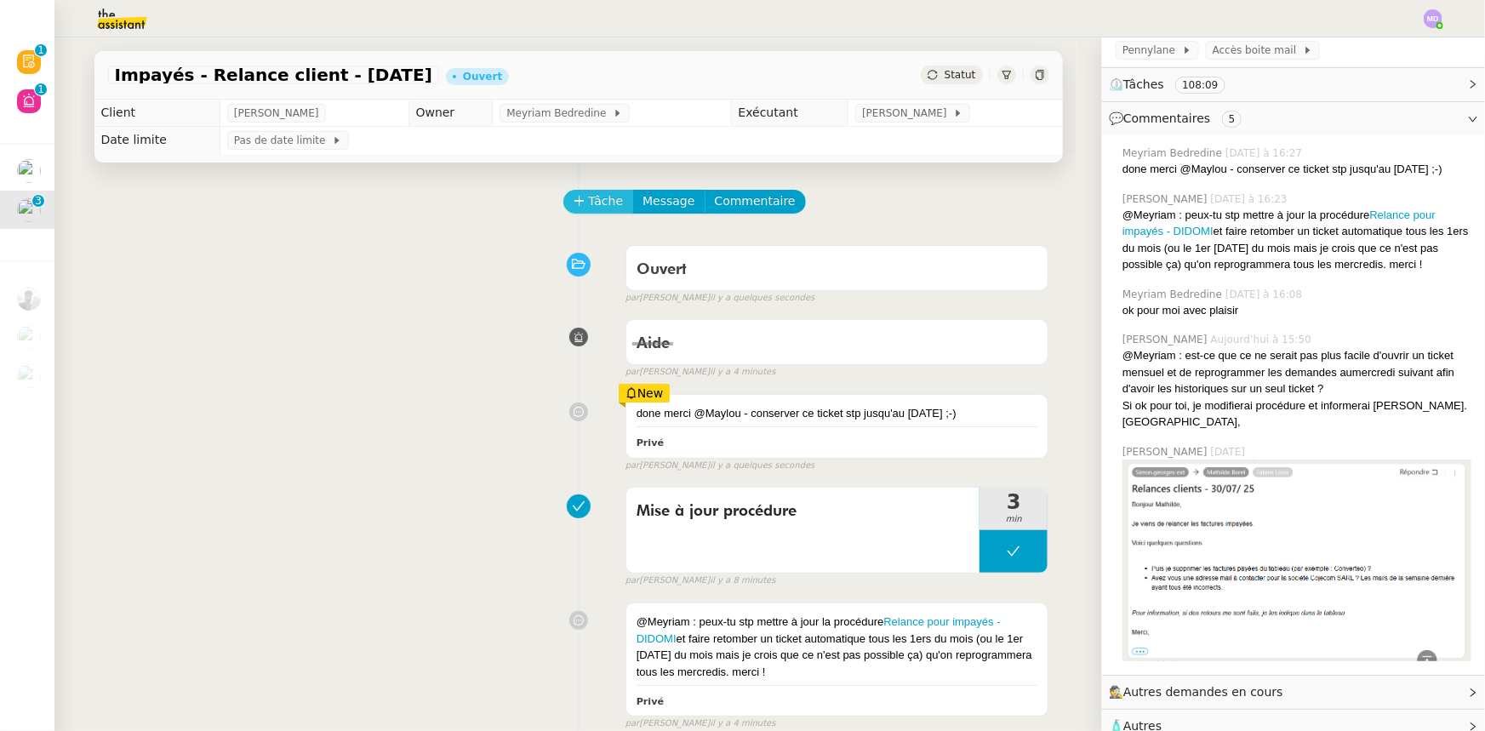
click at [598, 214] on button "Tâche" at bounding box center [598, 202] width 71 height 24
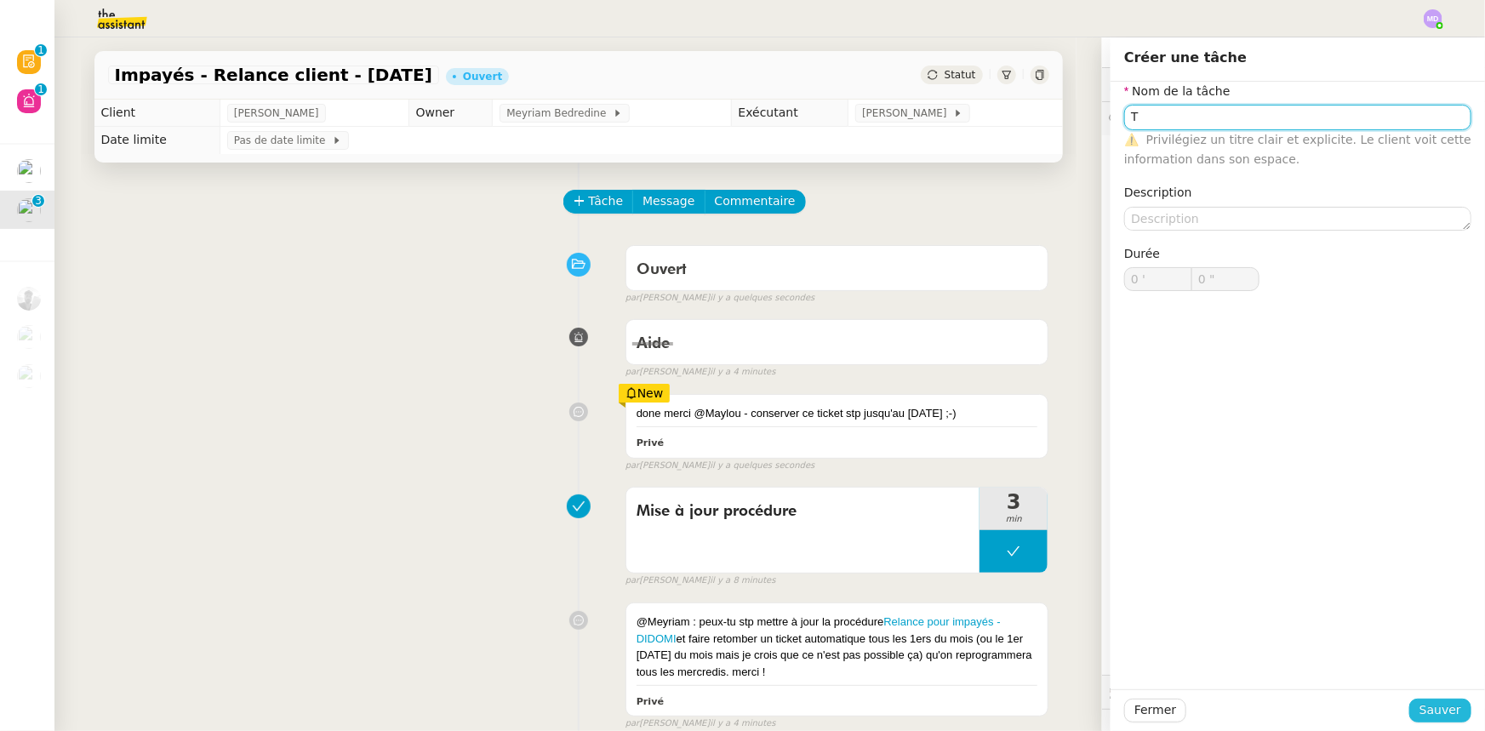
type input "T"
click at [1365, 686] on button "Sauver" at bounding box center [1440, 711] width 62 height 24
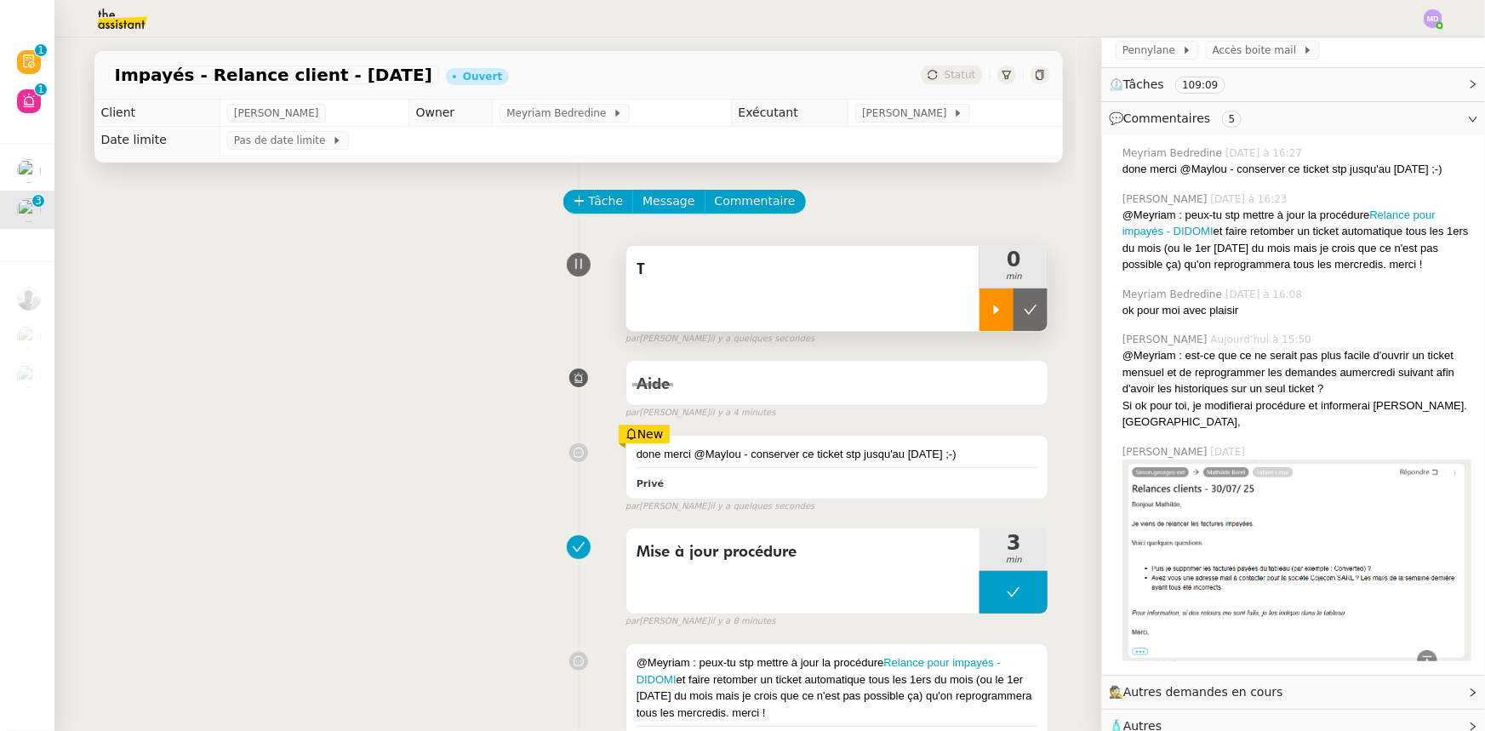
click at [990, 314] on icon at bounding box center [997, 310] width 14 height 14
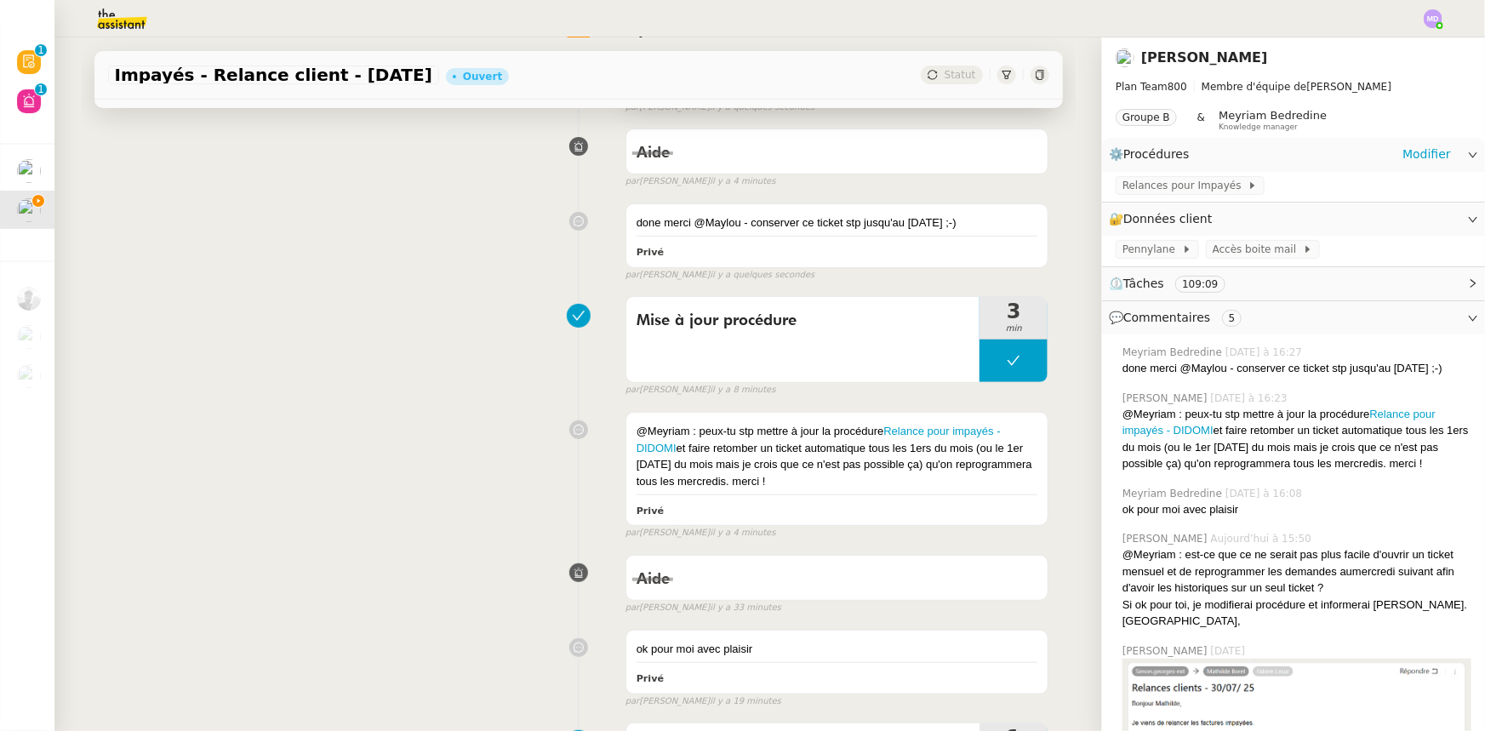
click at [1191, 175] on div "Relances pour Impayés" at bounding box center [1293, 187] width 383 height 30
click at [1184, 186] on span "Relances pour Impayés" at bounding box center [1184, 185] width 125 height 17
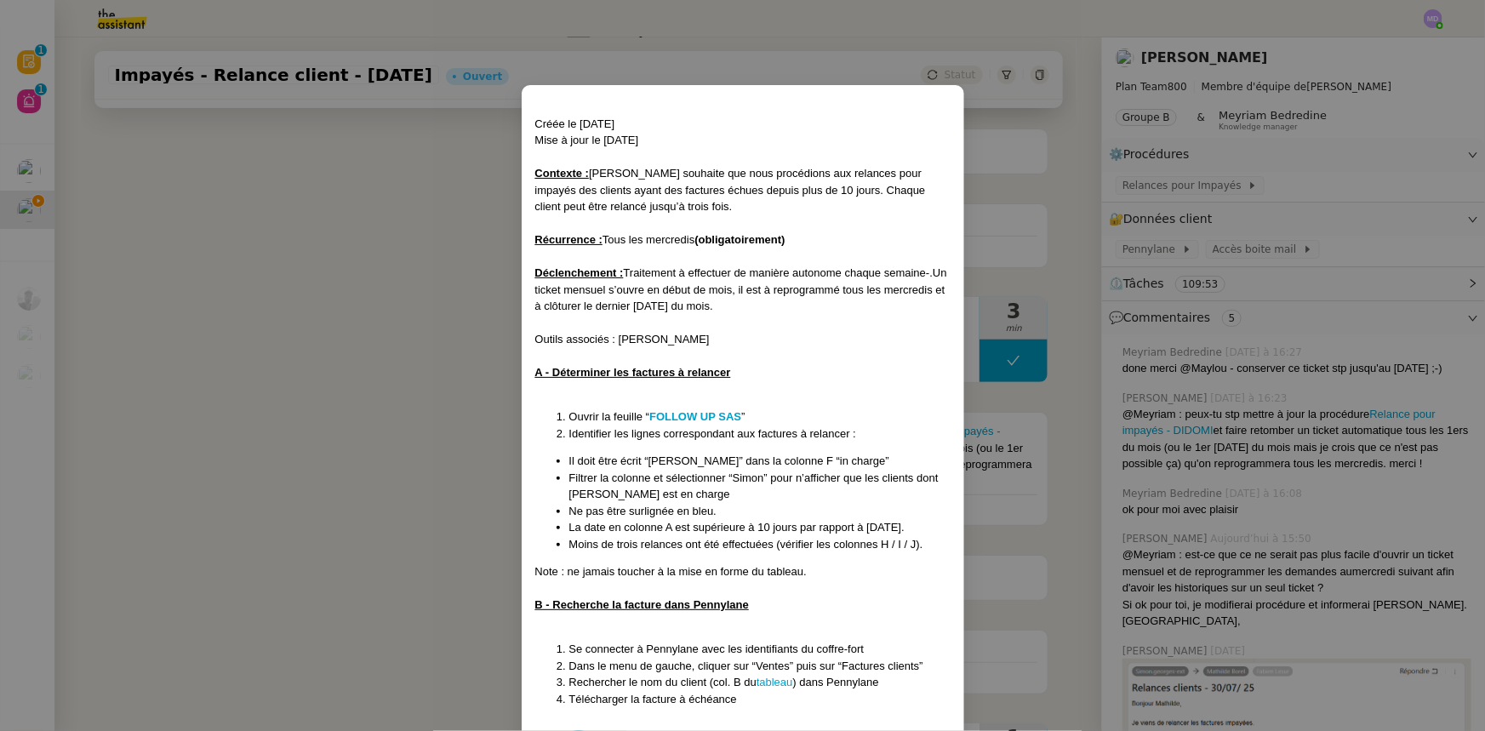
drag, startPoint x: 368, startPoint y: 294, endPoint x: 504, endPoint y: 290, distance: 135.4
click at [368, 295] on nz-modal-container "Créée le 30/07/2025 Mise à jour le 13/08/2025 Contexte : Mathilde souhaite que …" at bounding box center [742, 365] width 1485 height 731
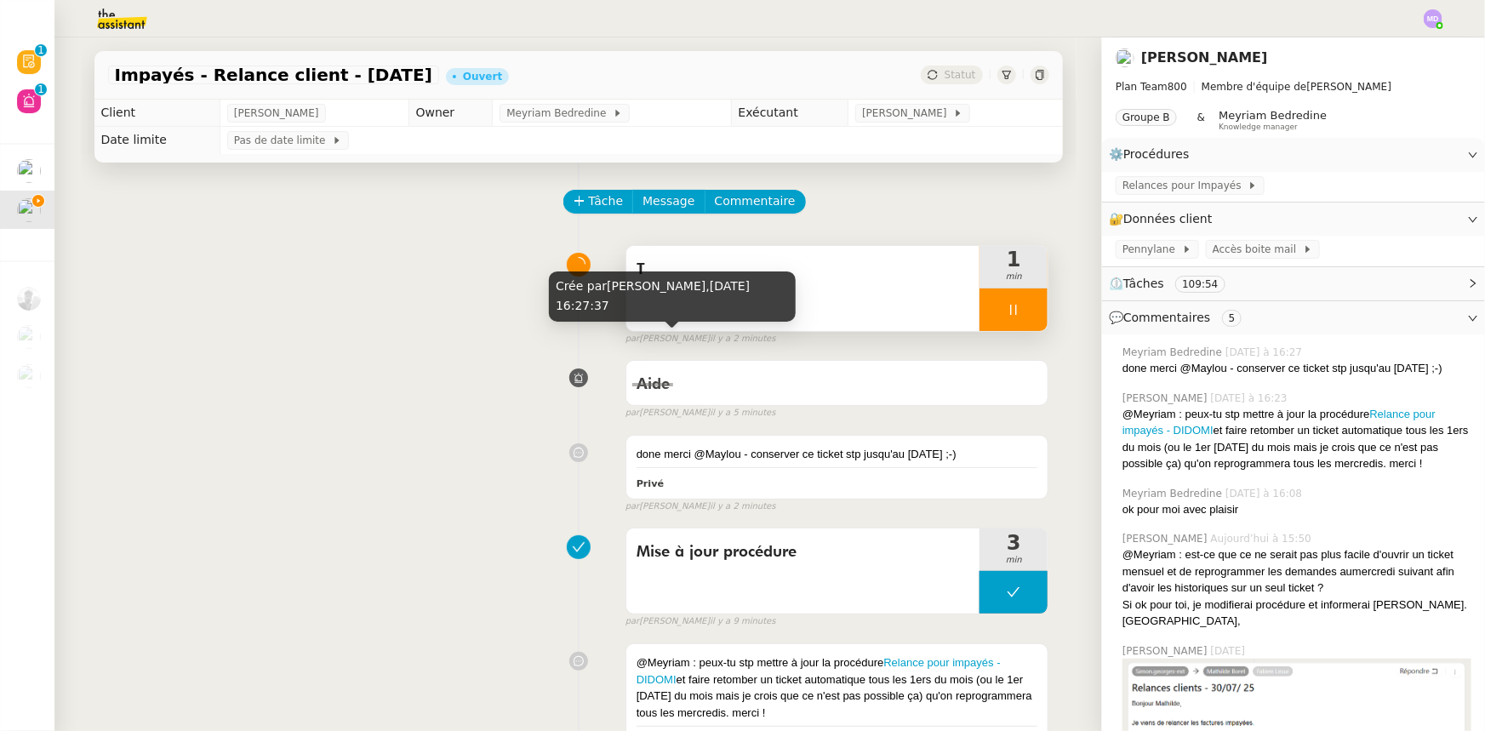
click at [830, 300] on div "T" at bounding box center [803, 288] width 354 height 85
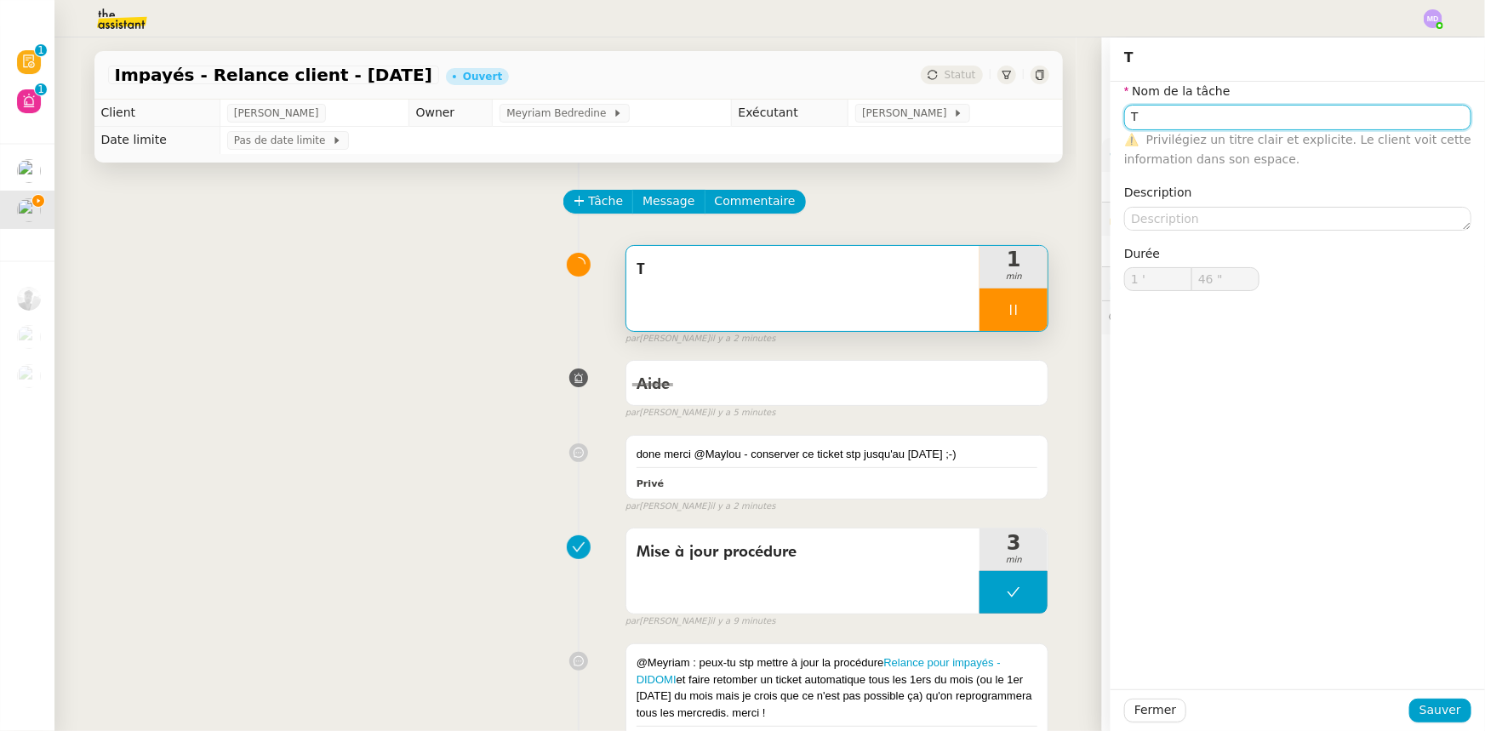
click at [1168, 119] on input "T" at bounding box center [1297, 117] width 347 height 25
type input "Tra"
type input "47 ""
type input "Tran"
type input "48 ""
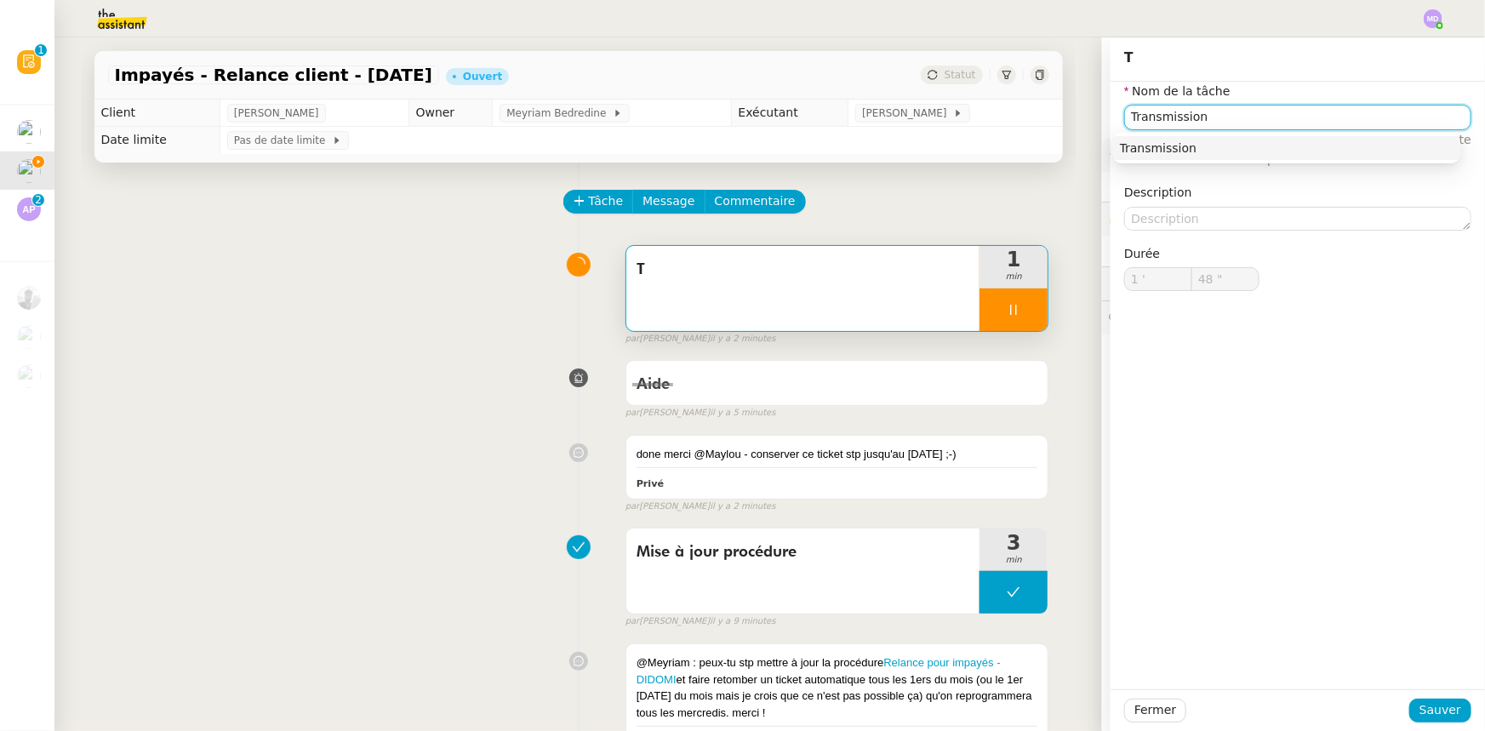
type input "Transmission"
type input "49 ""
type input "Transmission d'informations"
type input "51 ""
click at [1151, 140] on div "Transmission d'informations" at bounding box center [1287, 147] width 334 height 15
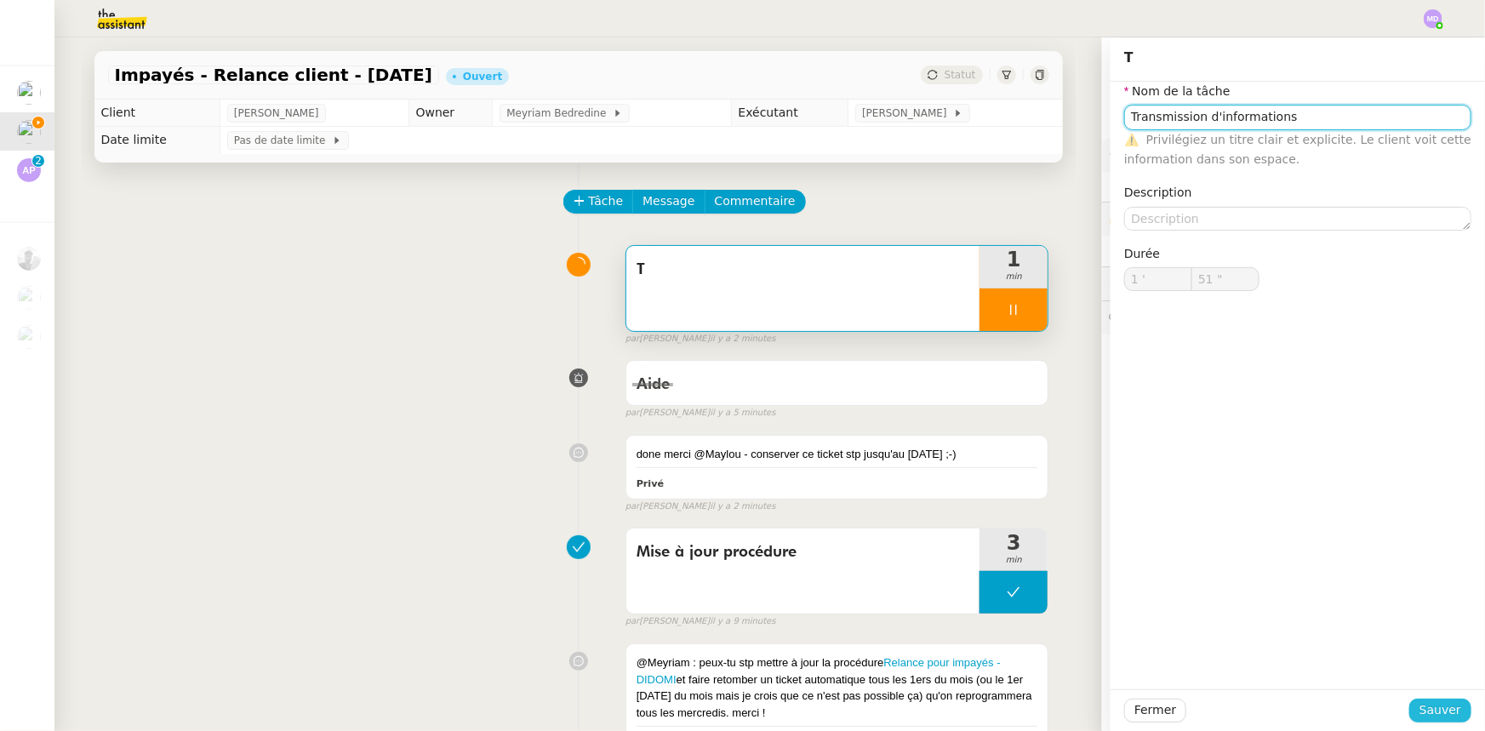
type input "Transmission d'informations"
click at [1365, 686] on button "Sauver" at bounding box center [1440, 711] width 62 height 24
type input "52 ""
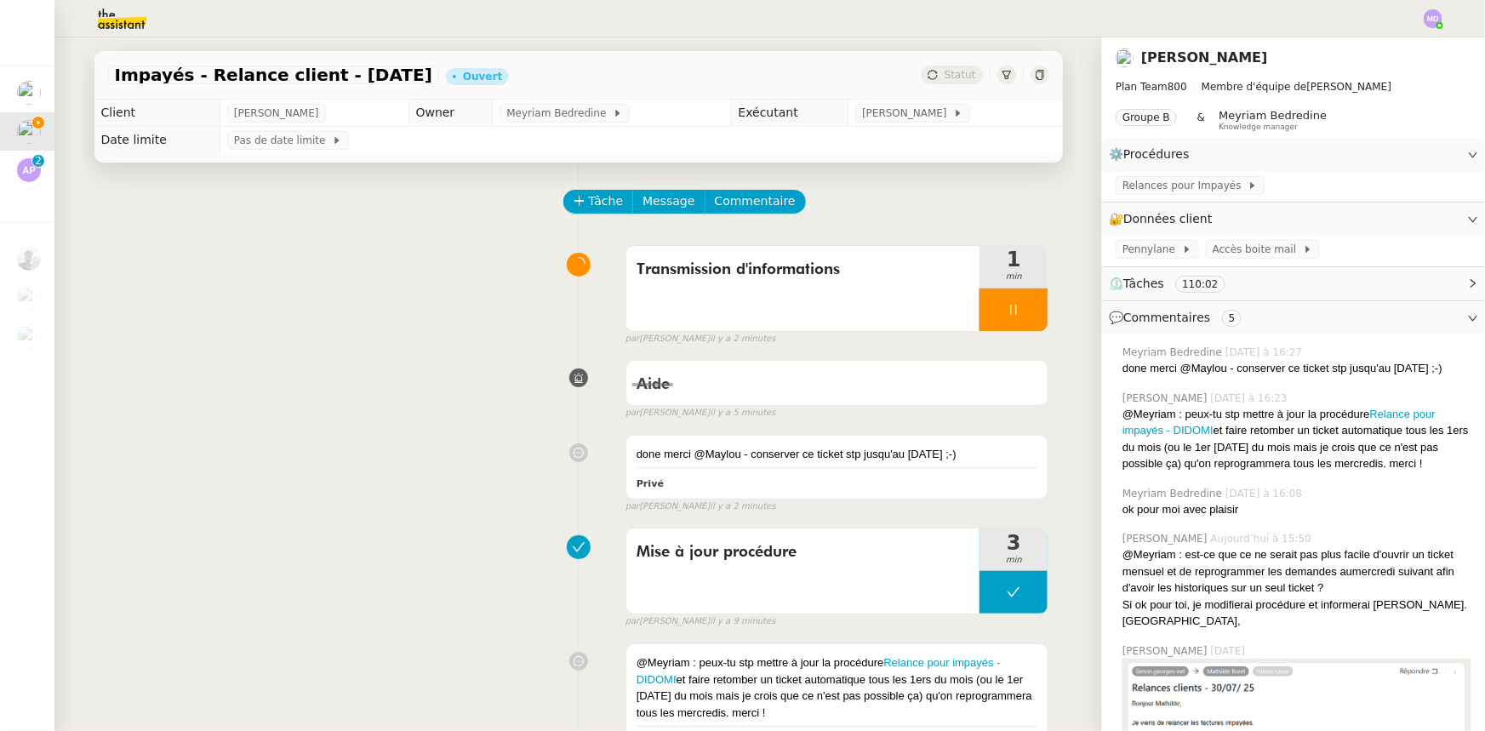
drag, startPoint x: 991, startPoint y: 317, endPoint x: 1008, endPoint y: 317, distance: 17.9
click at [991, 316] on div at bounding box center [1013, 309] width 68 height 43
drag, startPoint x: 1020, startPoint y: 317, endPoint x: 948, endPoint y: 132, distance: 199.1
click at [1024, 317] on icon at bounding box center [1031, 310] width 14 height 14
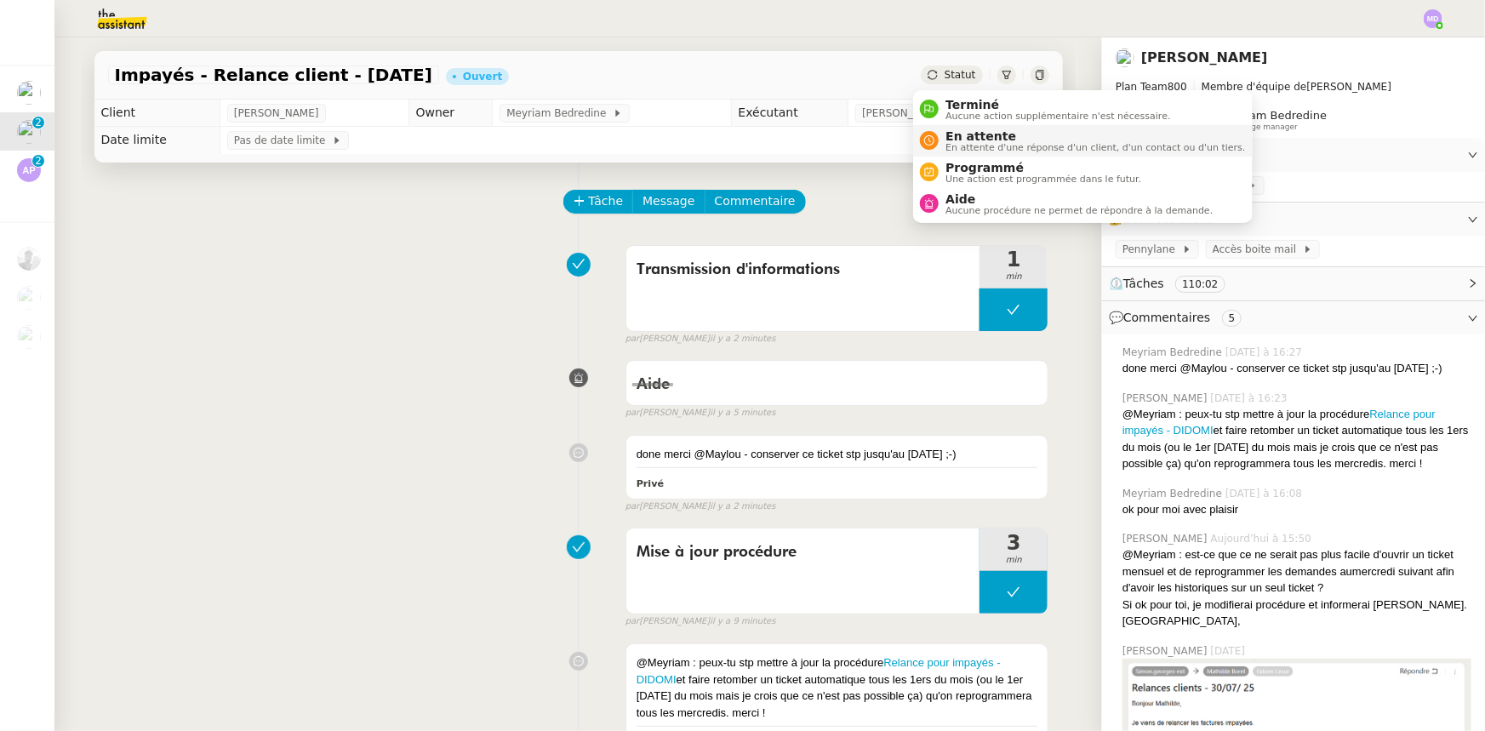
click at [946, 143] on span "En attente d'une réponse d'un client, d'un contact ou d'un tiers." at bounding box center [1095, 147] width 300 height 9
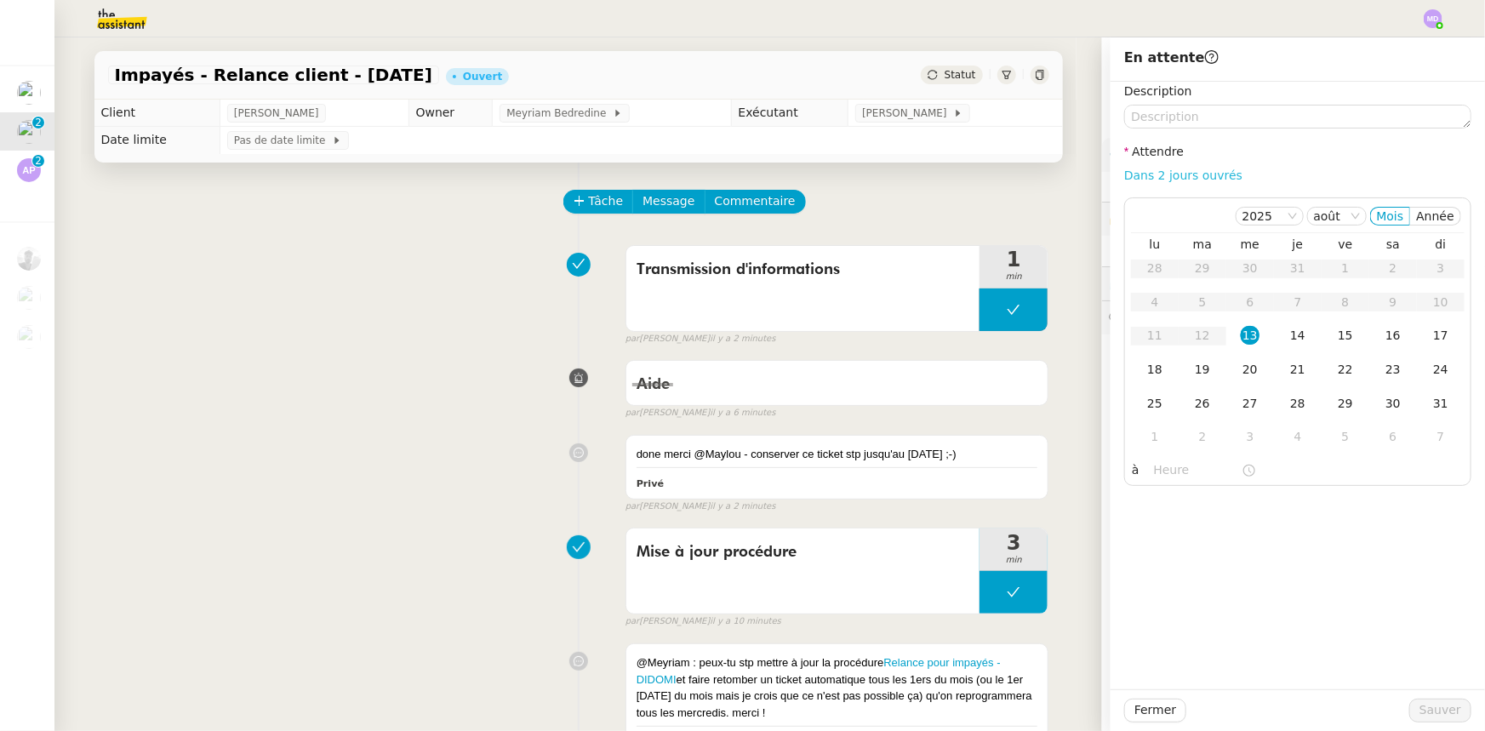
click at [1140, 174] on link "Dans 2 jours ouvrés" at bounding box center [1183, 175] width 118 height 14
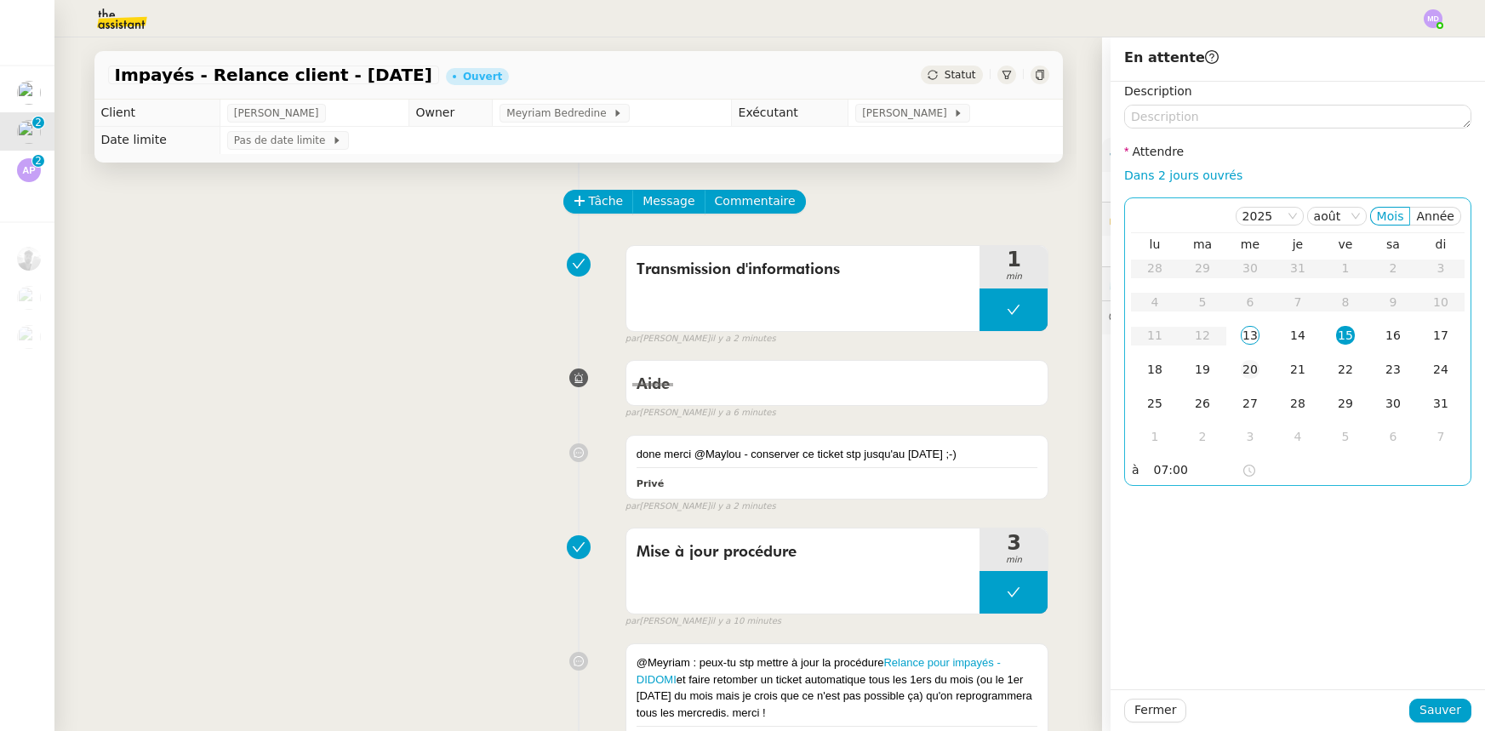
click at [1226, 366] on td "20" at bounding box center [1250, 370] width 48 height 34
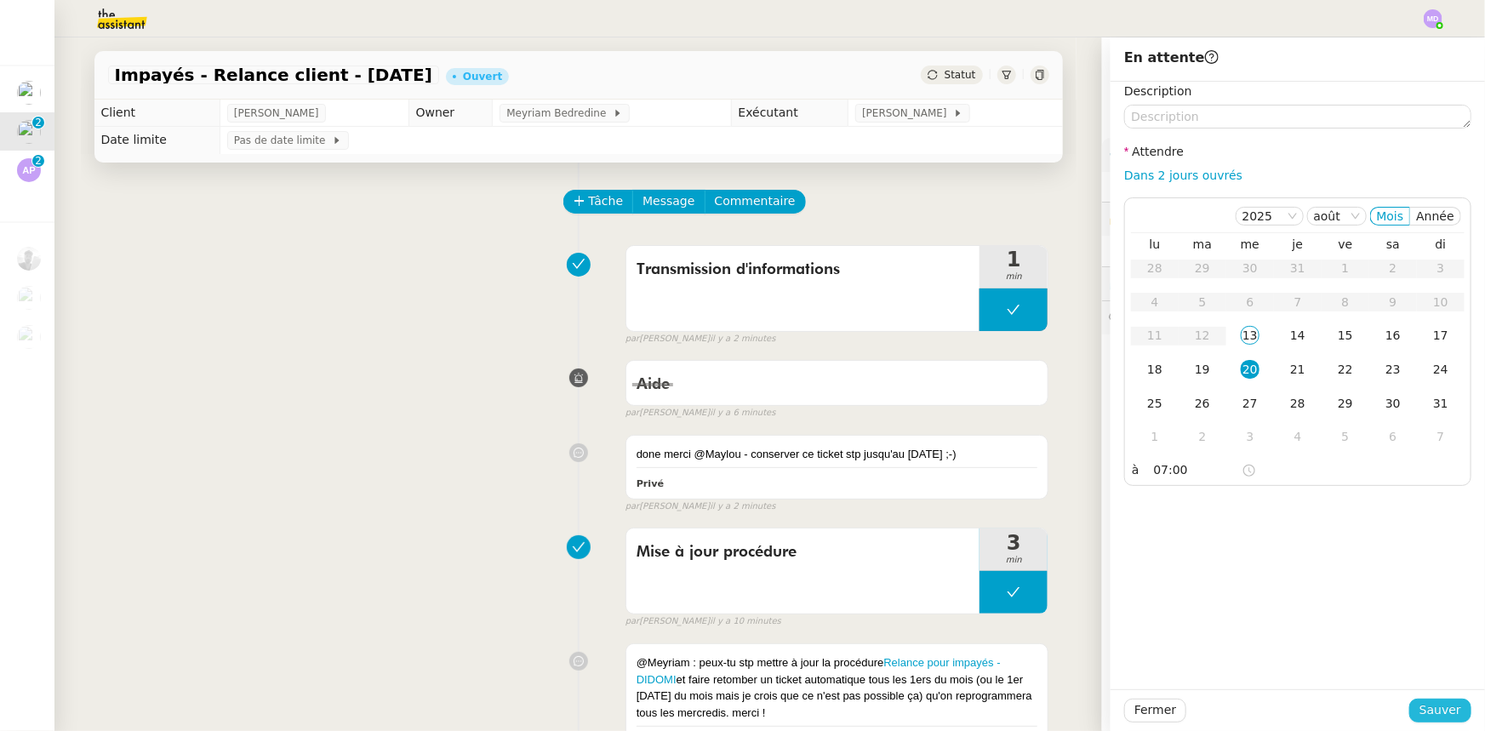
drag, startPoint x: 1430, startPoint y: 706, endPoint x: 1212, endPoint y: 655, distance: 223.8
click at [1424, 705] on span "Sauver" at bounding box center [1440, 710] width 42 height 20
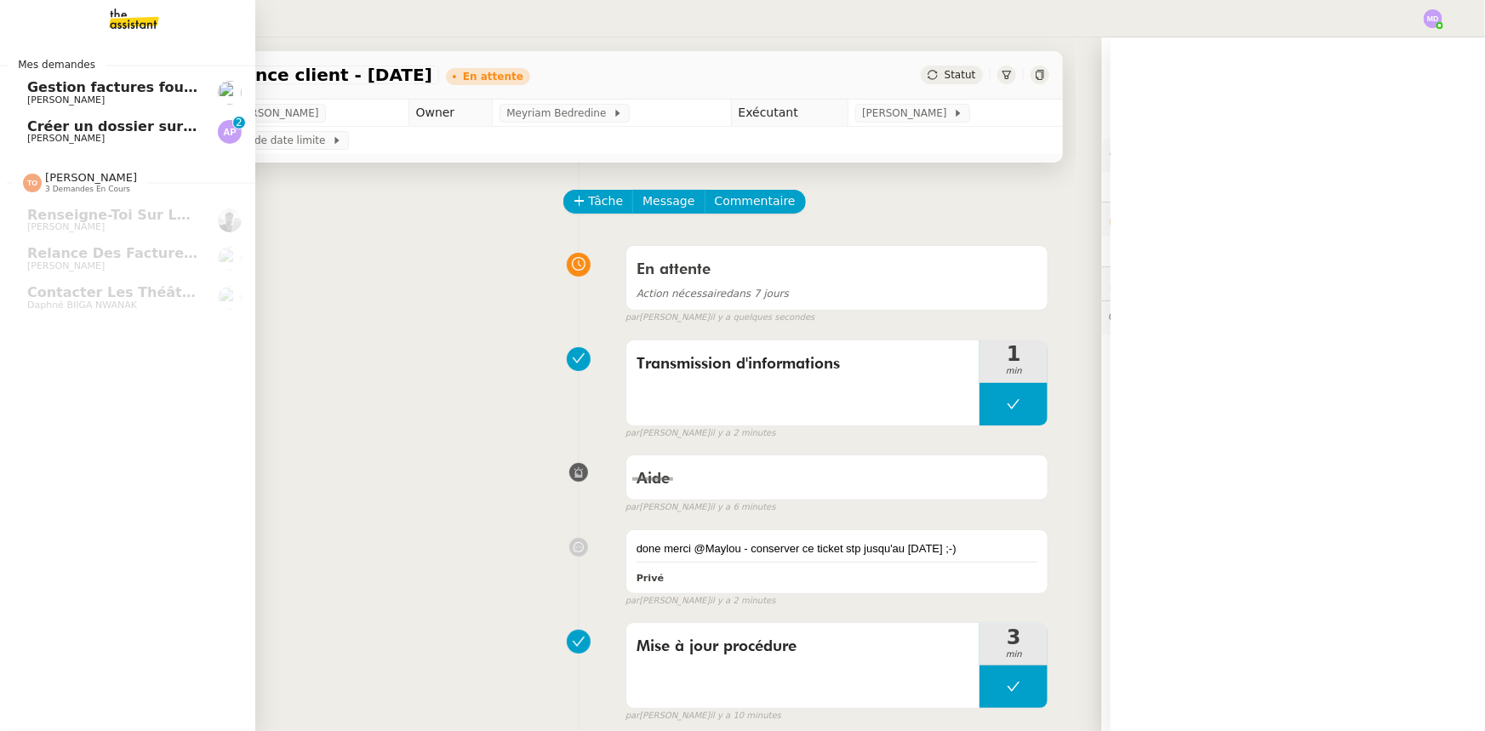
click at [123, 141] on span "[PERSON_NAME]" at bounding box center [113, 139] width 172 height 10
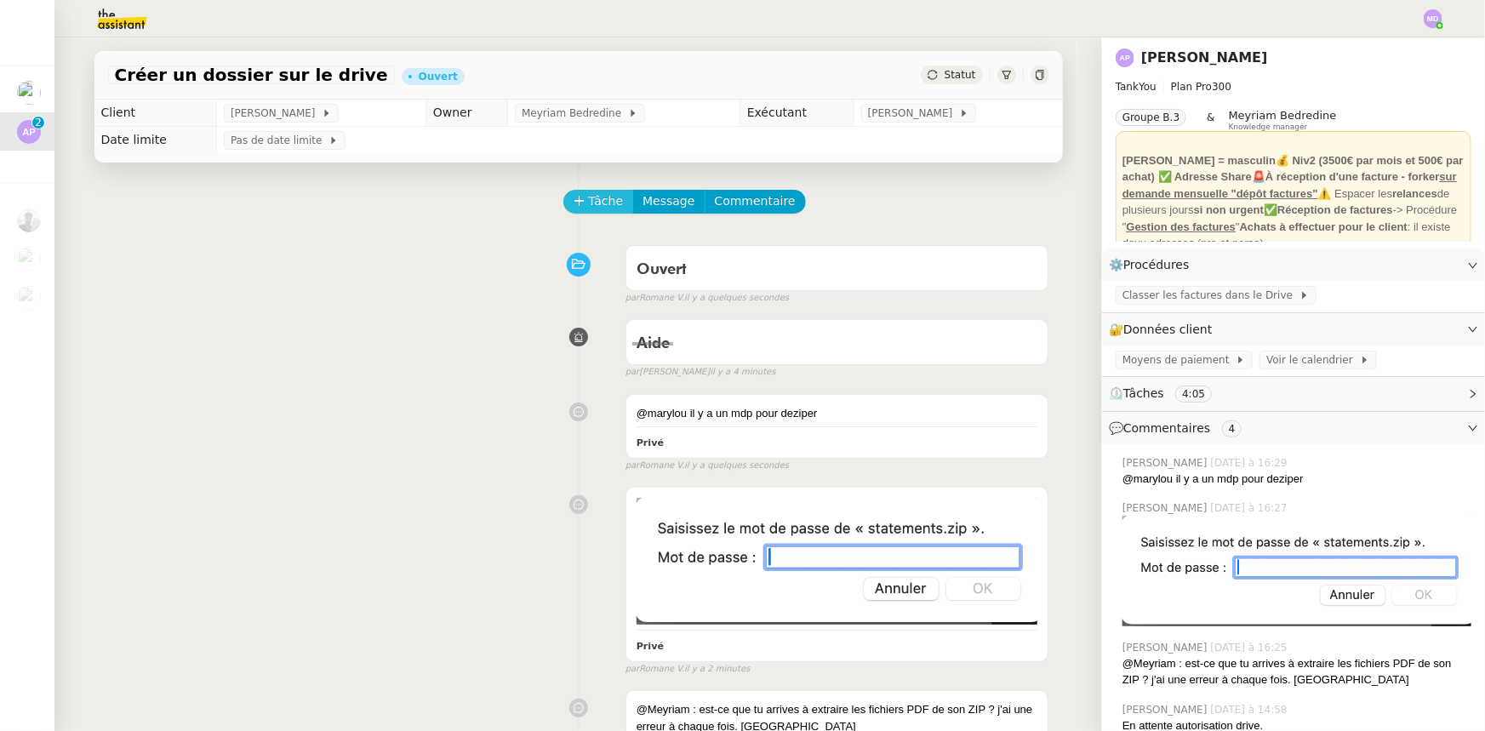
click at [591, 202] on span "Tâche" at bounding box center [606, 201] width 35 height 20
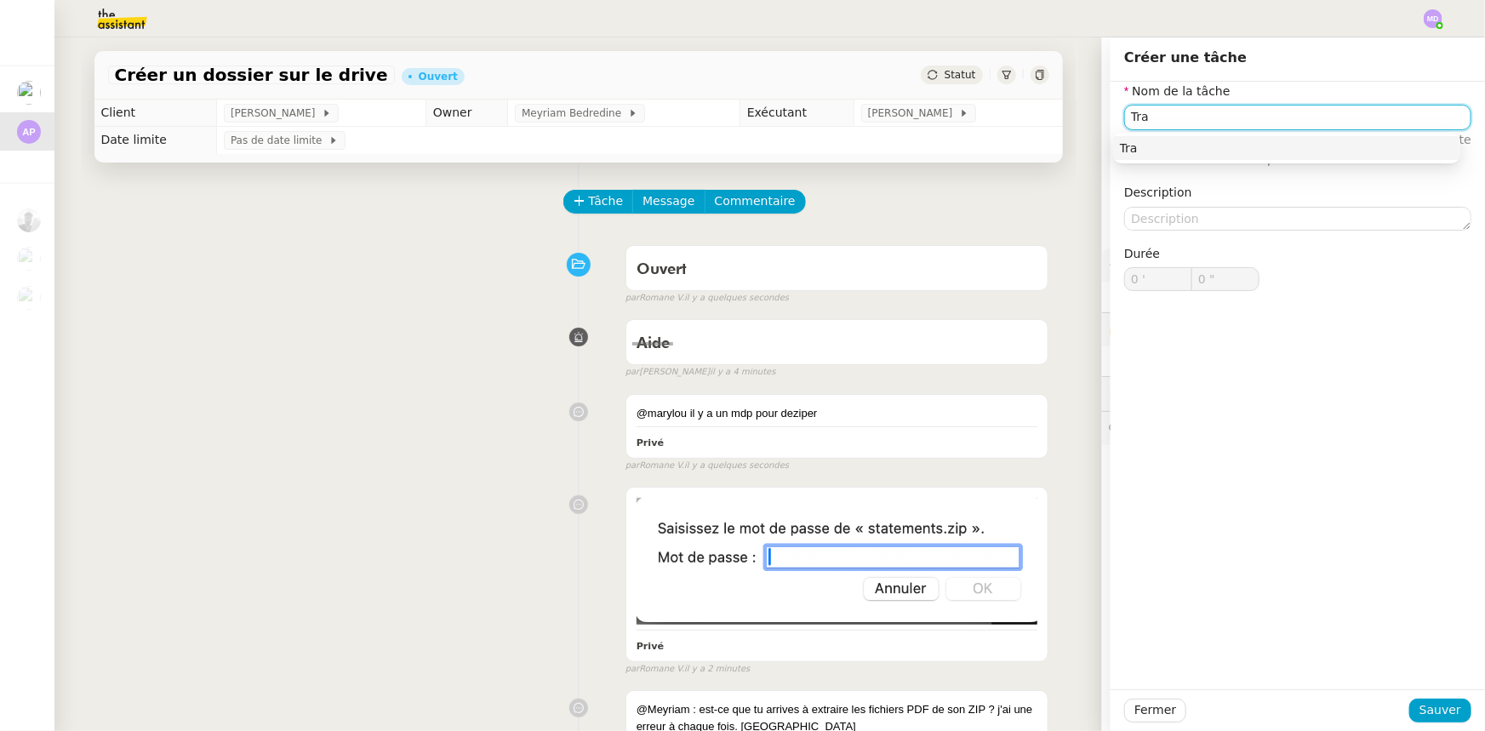
type input "Tra"
click at [1424, 698] on div "Fermer Sauver" at bounding box center [1298, 710] width 374 height 42
drag, startPoint x: 1424, startPoint y: 705, endPoint x: 1192, endPoint y: 532, distance: 288.8
click at [1419, 703] on span "Sauver" at bounding box center [1440, 710] width 42 height 20
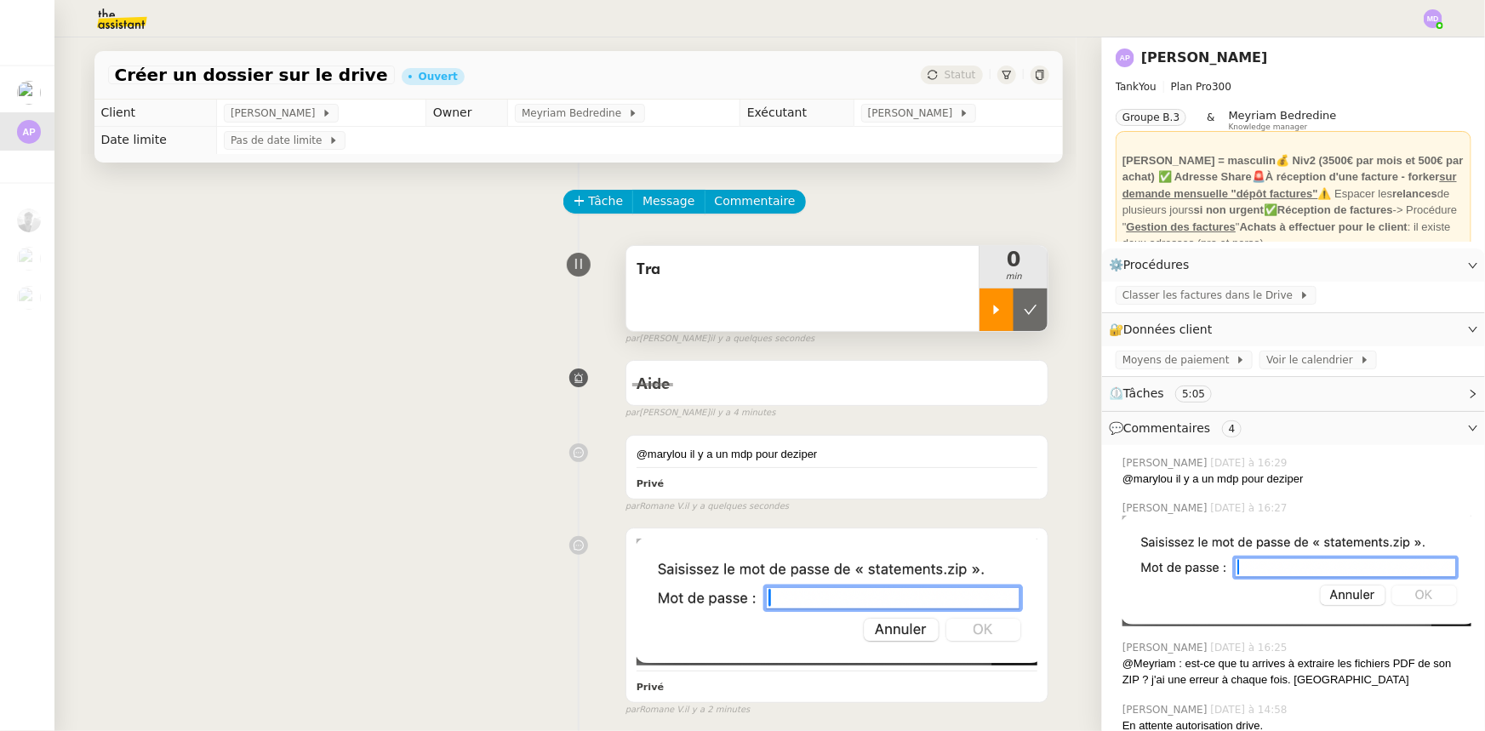
click at [979, 300] on div at bounding box center [996, 309] width 34 height 43
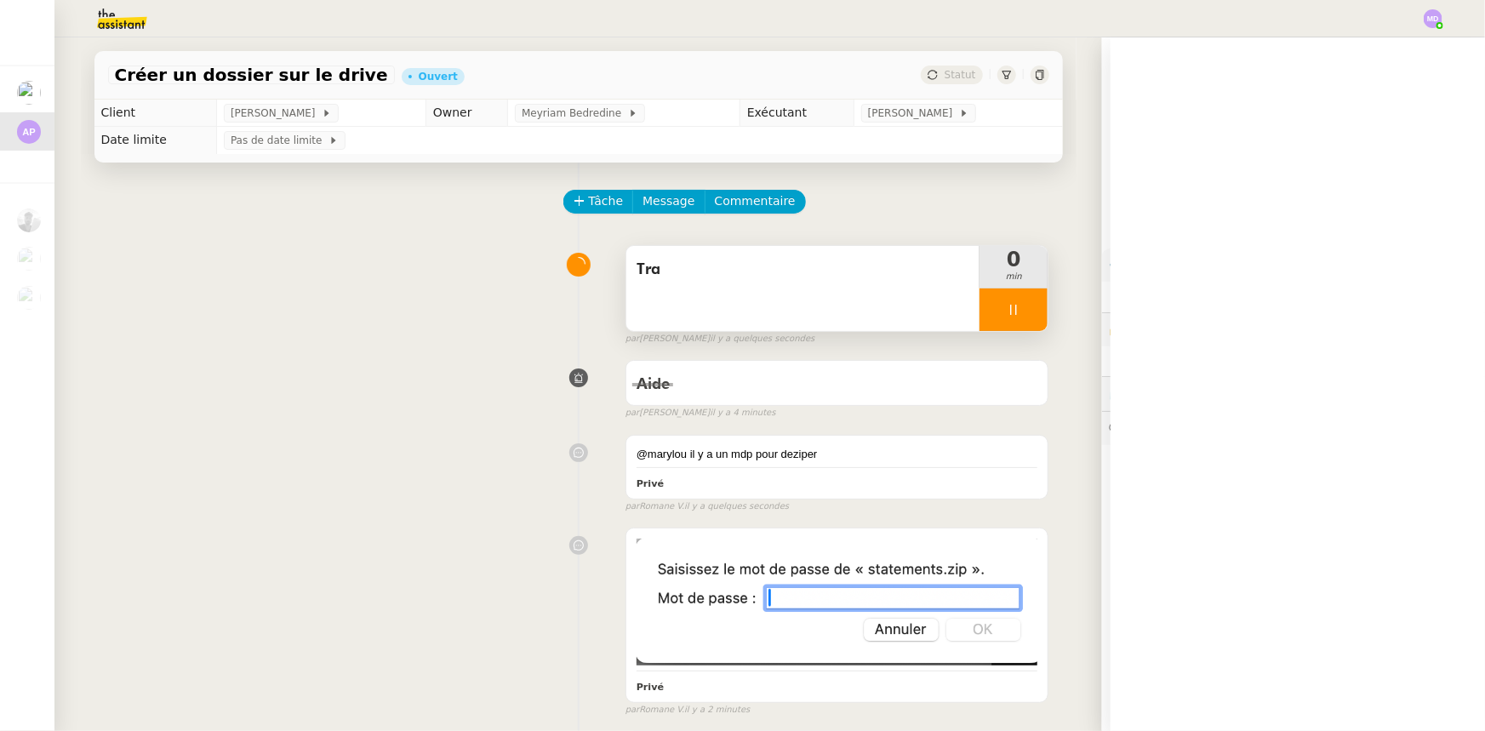
click at [909, 296] on div "Tra" at bounding box center [803, 288] width 354 height 85
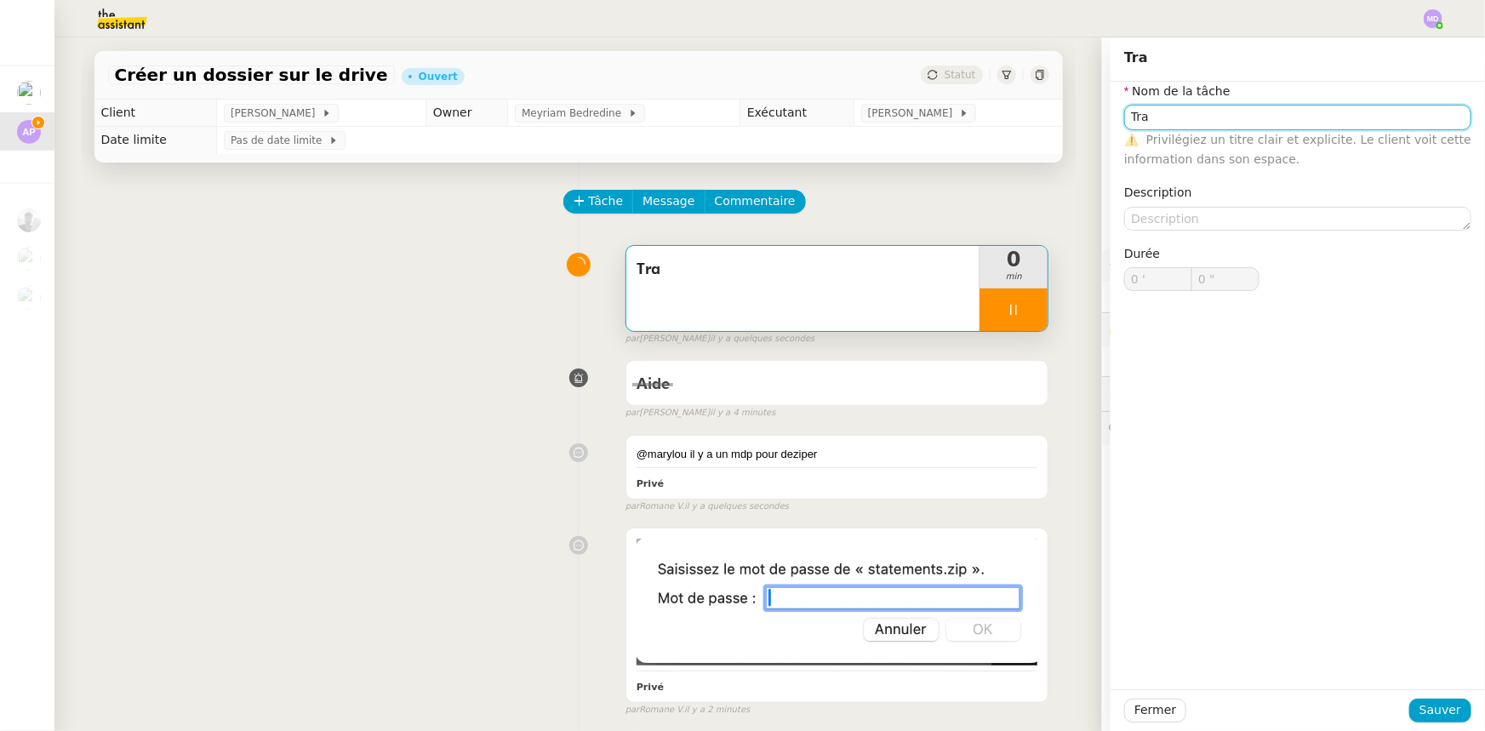
click at [1226, 124] on input "Tra" at bounding box center [1297, 117] width 347 height 25
type input "Trans"
type input "1 ""
type input "Transmission d'"
type input "2 ""
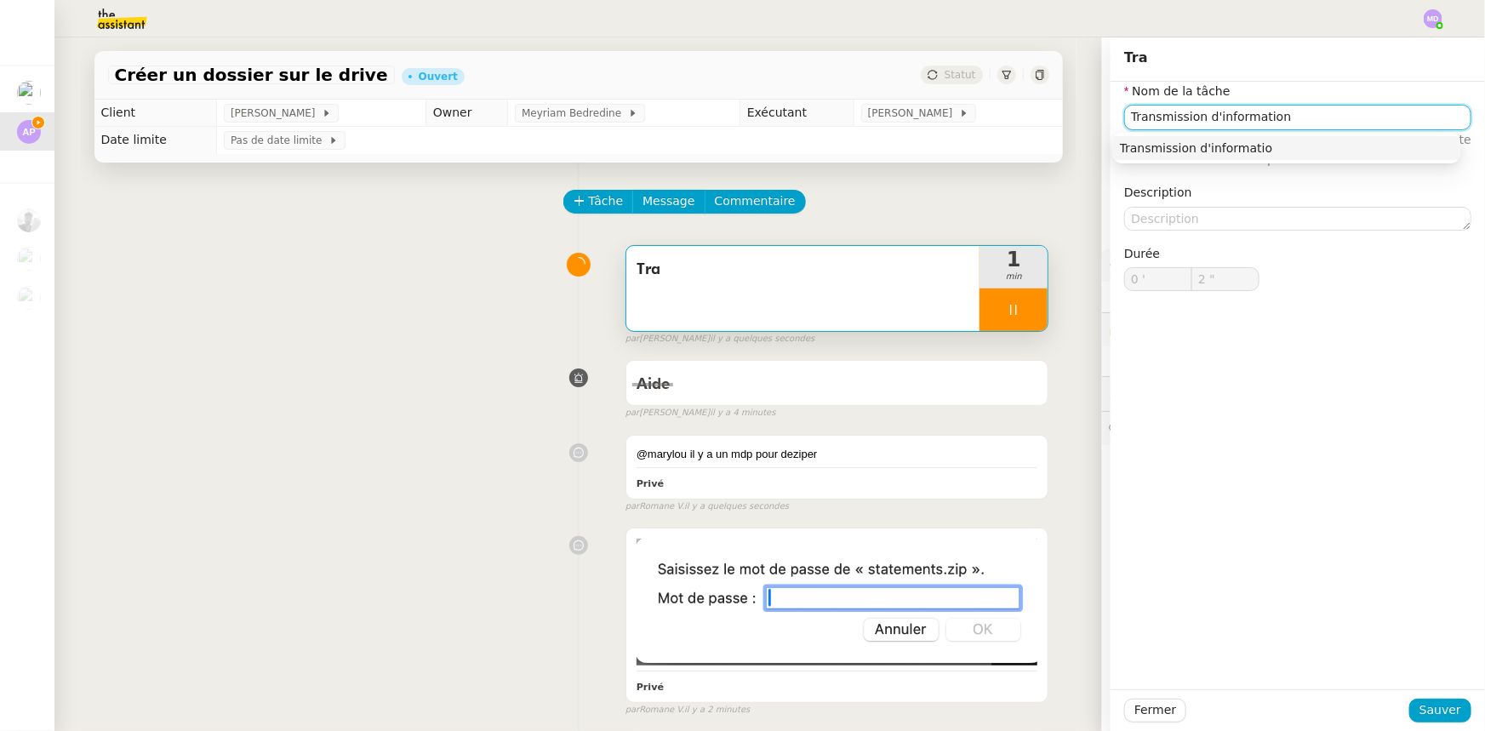
type input "Transmission d'informations"
type input "4 ""
type input "Transmission d'informations"
click at [1219, 146] on div "Transmission d'informations" at bounding box center [1287, 147] width 334 height 15
click at [1428, 693] on div "Fermer Sauver" at bounding box center [1298, 710] width 374 height 42
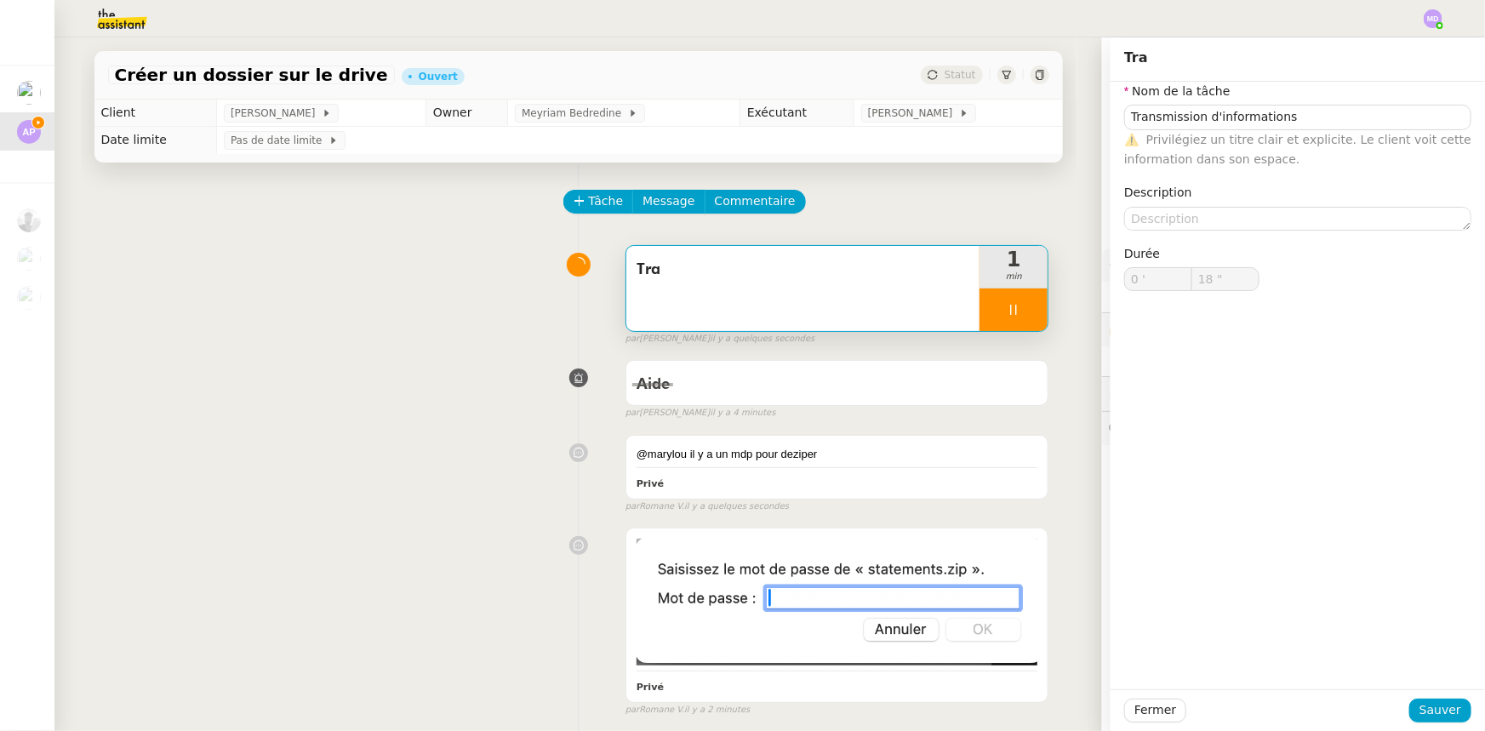
click at [1429, 694] on div "Fermer Sauver" at bounding box center [1298, 710] width 374 height 42
click at [1416, 698] on div "Fermer Sauver" at bounding box center [1298, 710] width 374 height 42
click at [1416, 699] on button "Sauver" at bounding box center [1440, 711] width 62 height 24
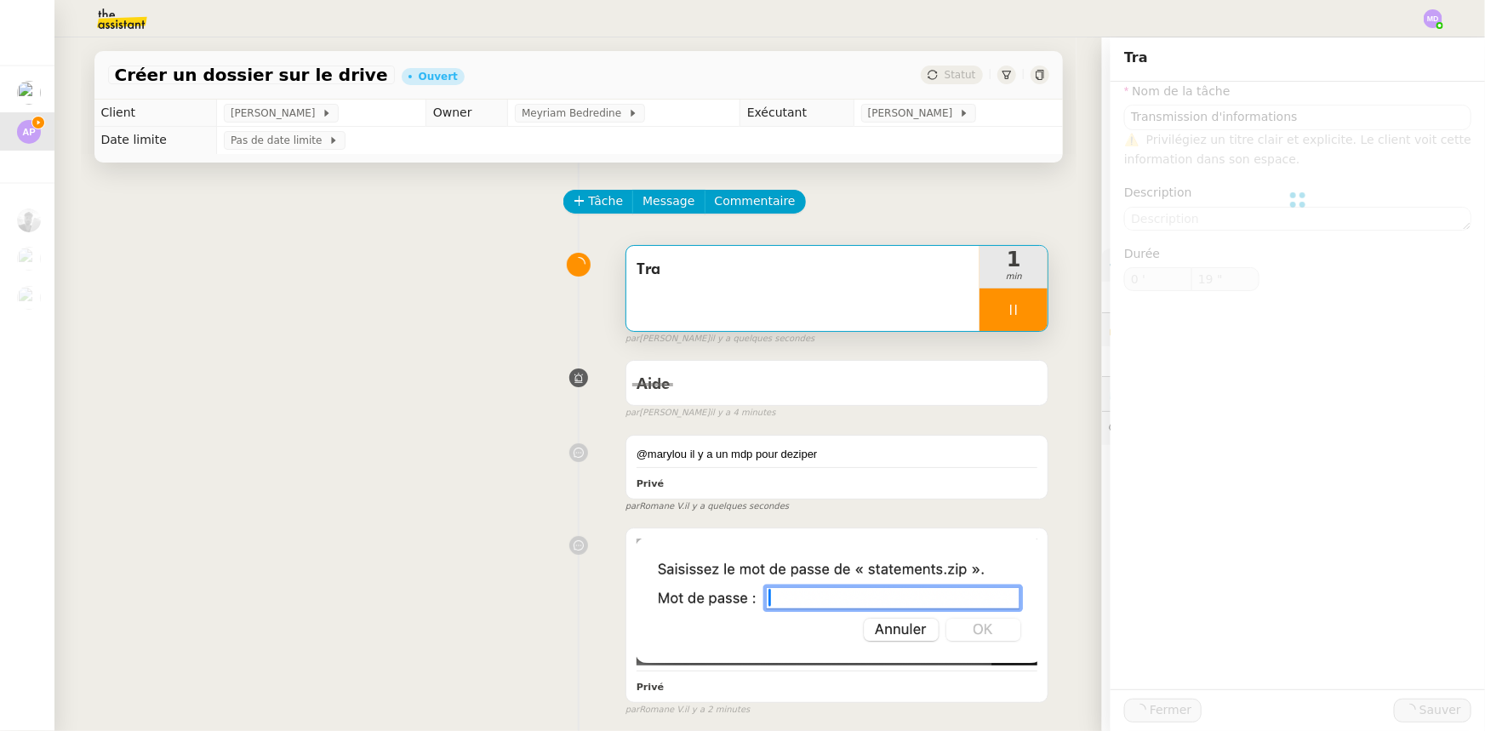
type input "20 ""
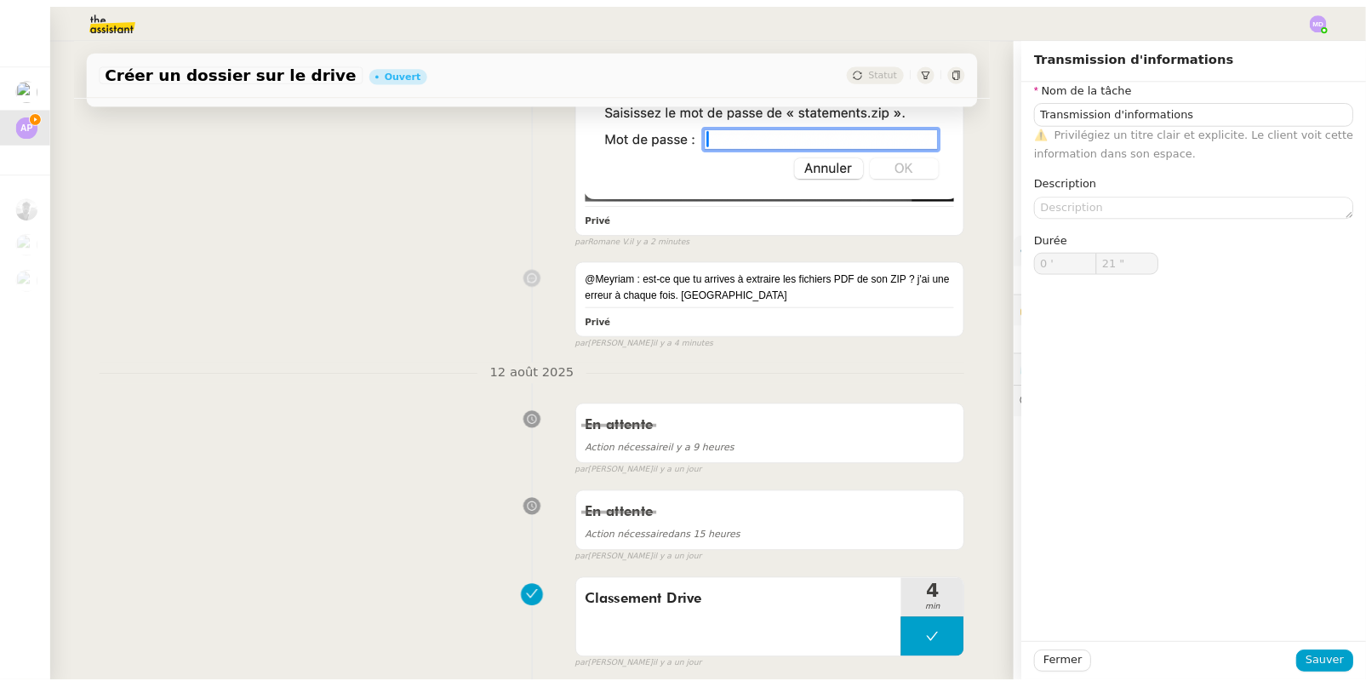
scroll to position [696, 0]
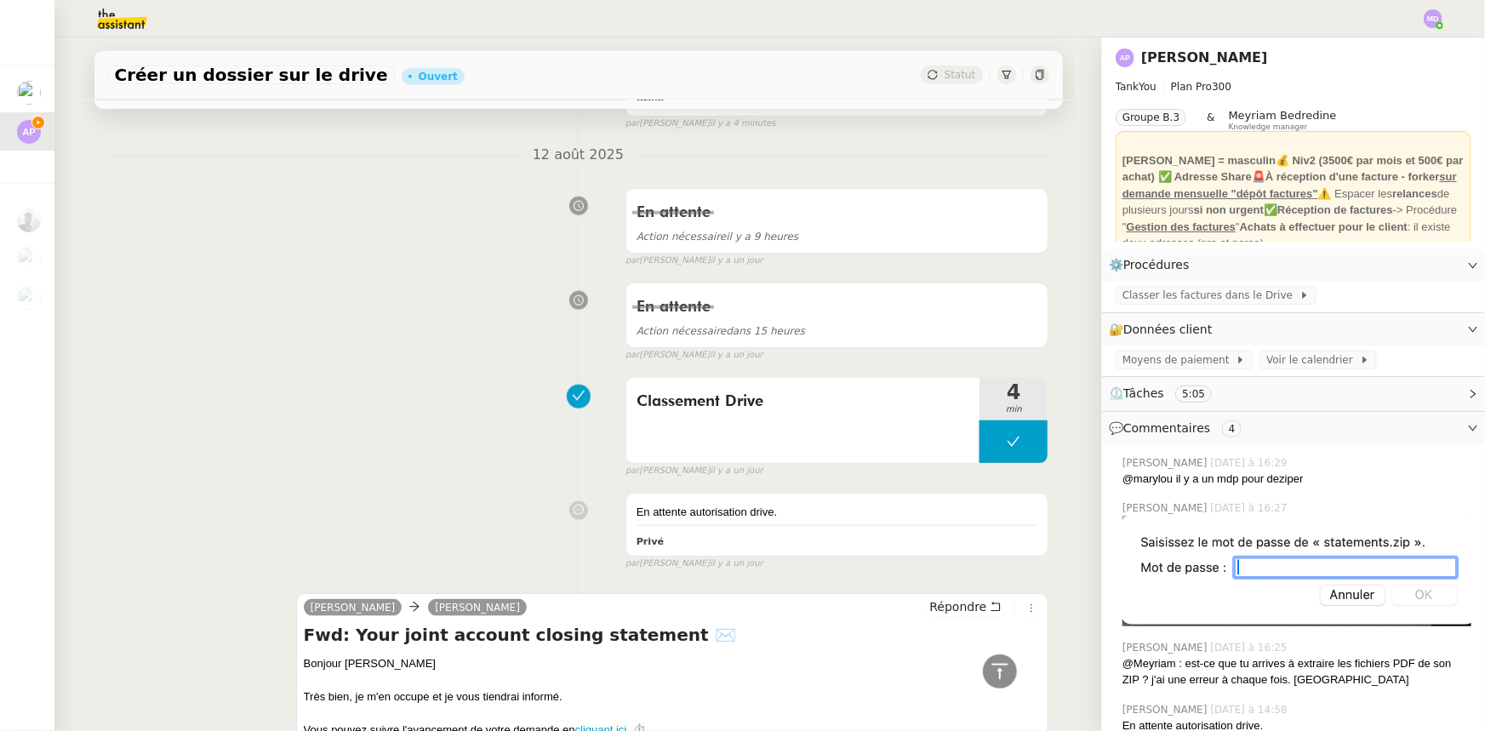
click at [170, 212] on div "En attente Action nécessaire il y a 9 heures false par Marylou D. il y a un jour" at bounding box center [578, 224] width 941 height 88
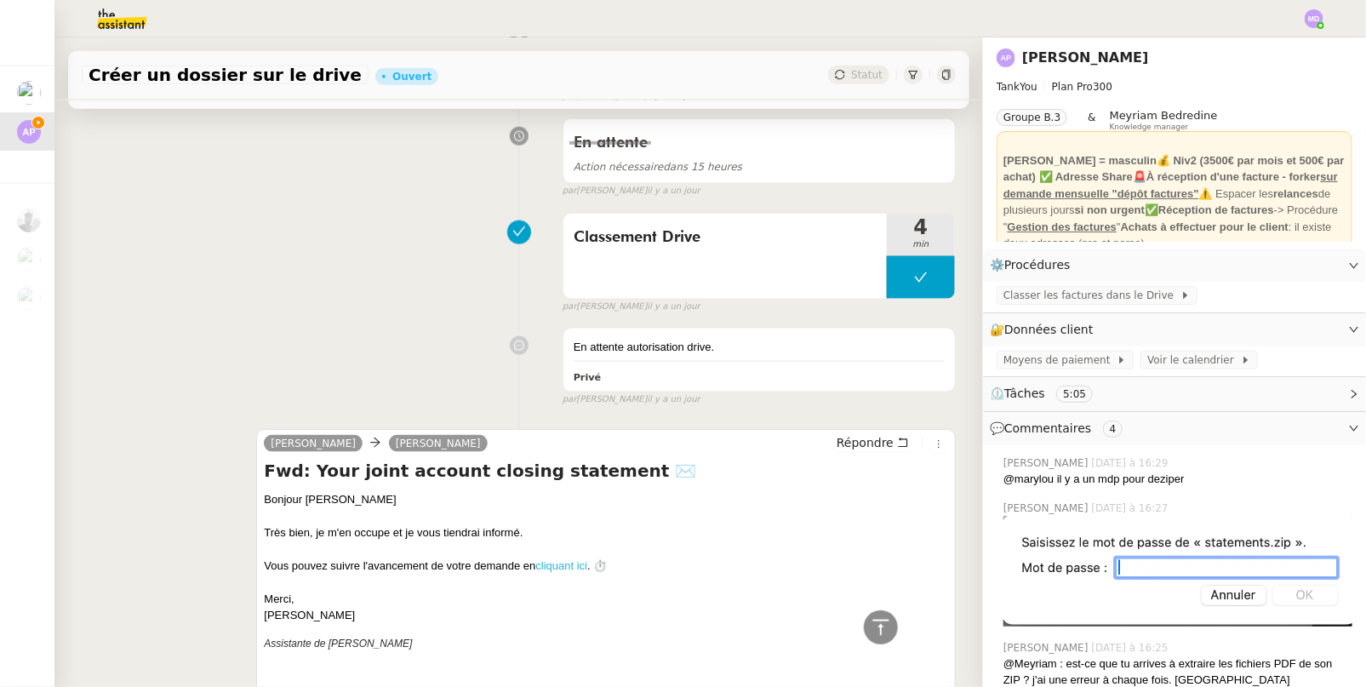
scroll to position [1160, 0]
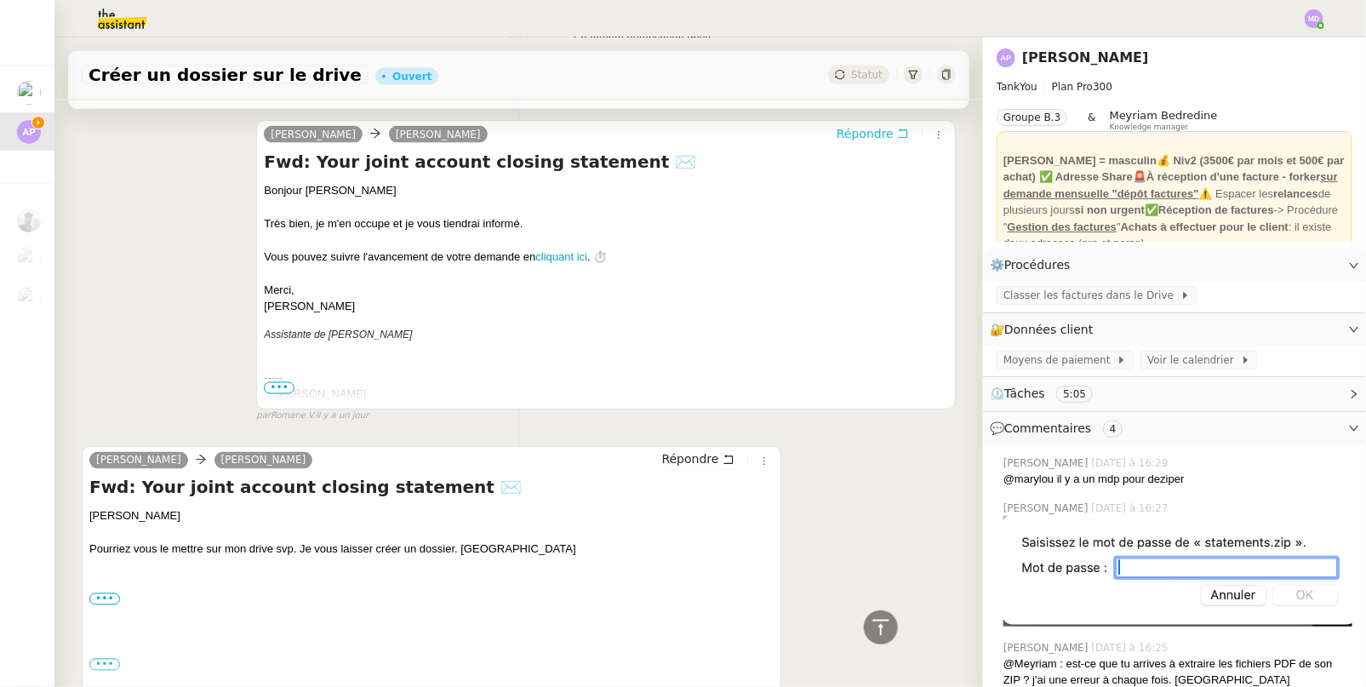
click at [852, 125] on span "Répondre" at bounding box center [865, 133] width 57 height 17
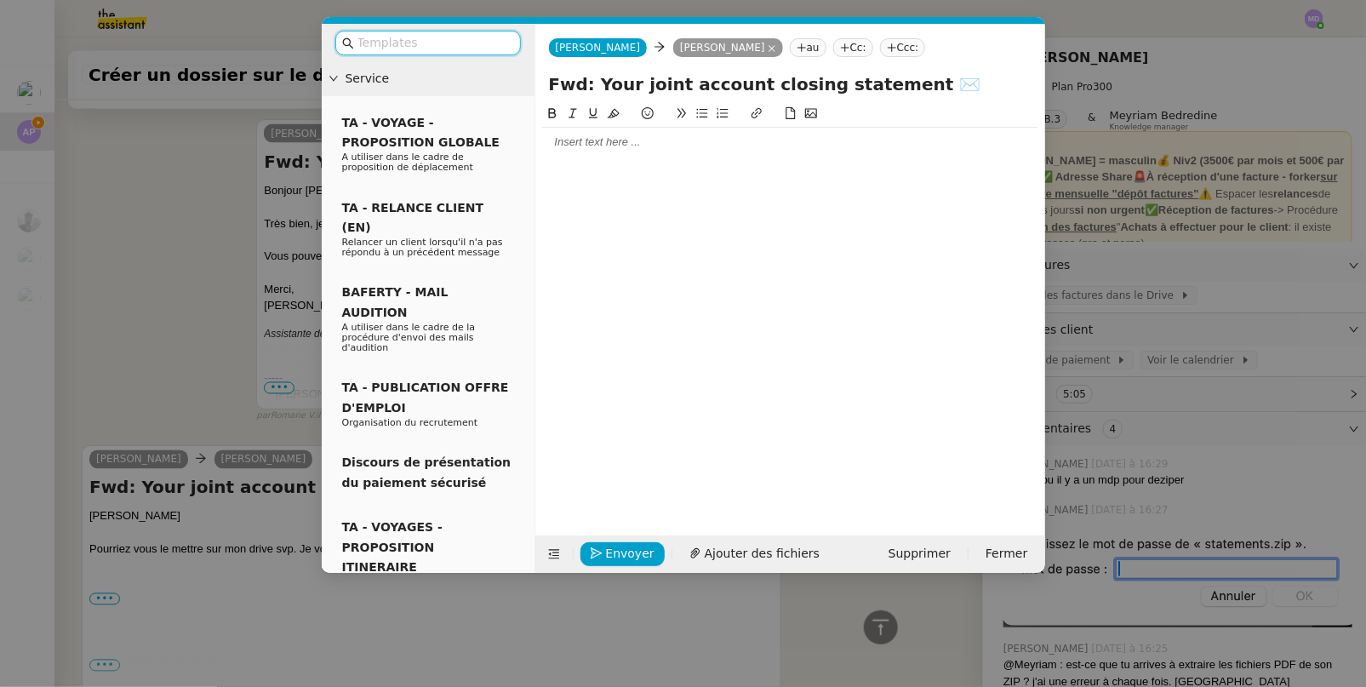
click at [604, 151] on div at bounding box center [790, 142] width 496 height 29
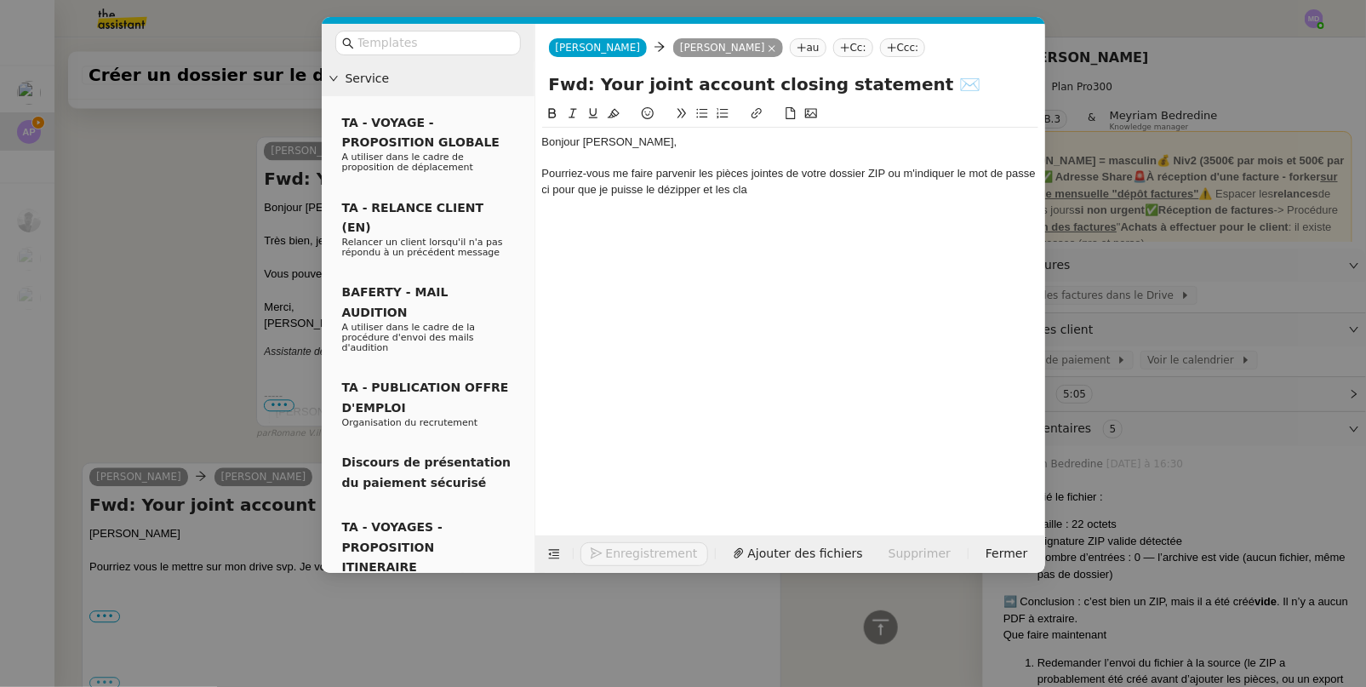
scroll to position [1676, 0]
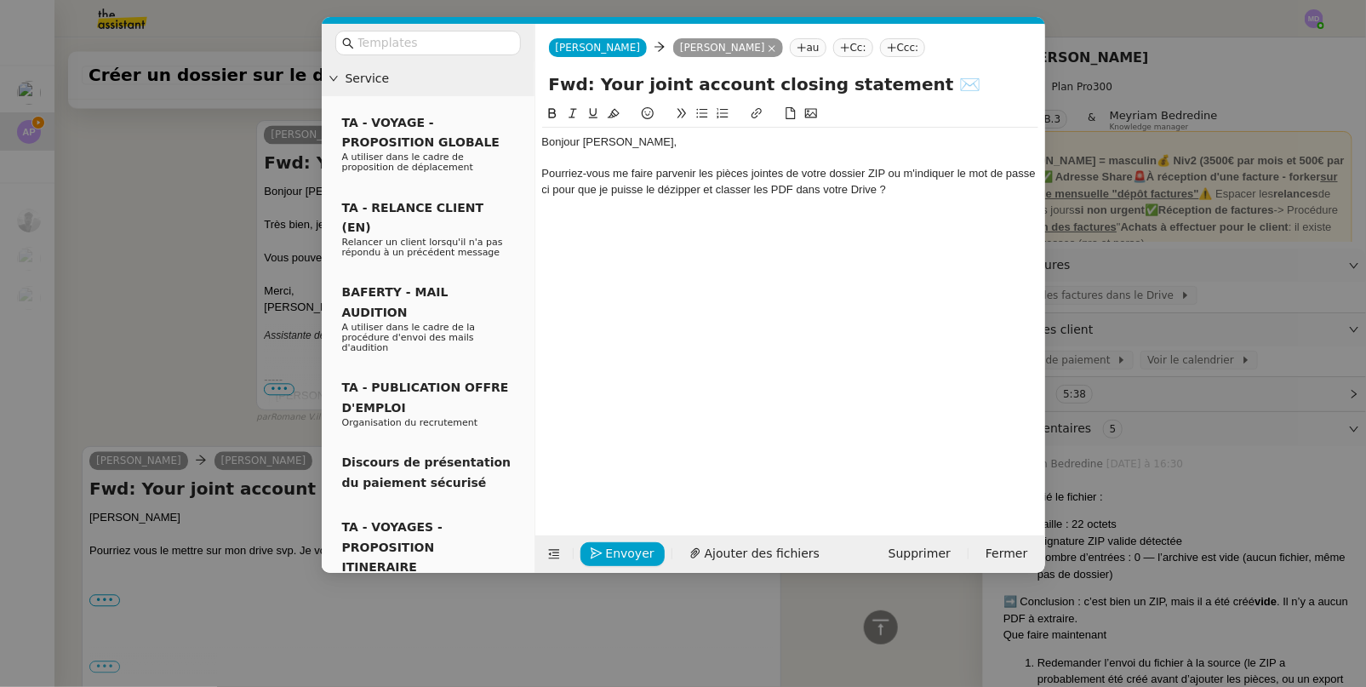
click at [183, 352] on nz-modal-container "Service TA - VOYAGE - PROPOSITION GLOBALE A utiliser dans le cadre de propositi…" at bounding box center [683, 343] width 1366 height 687
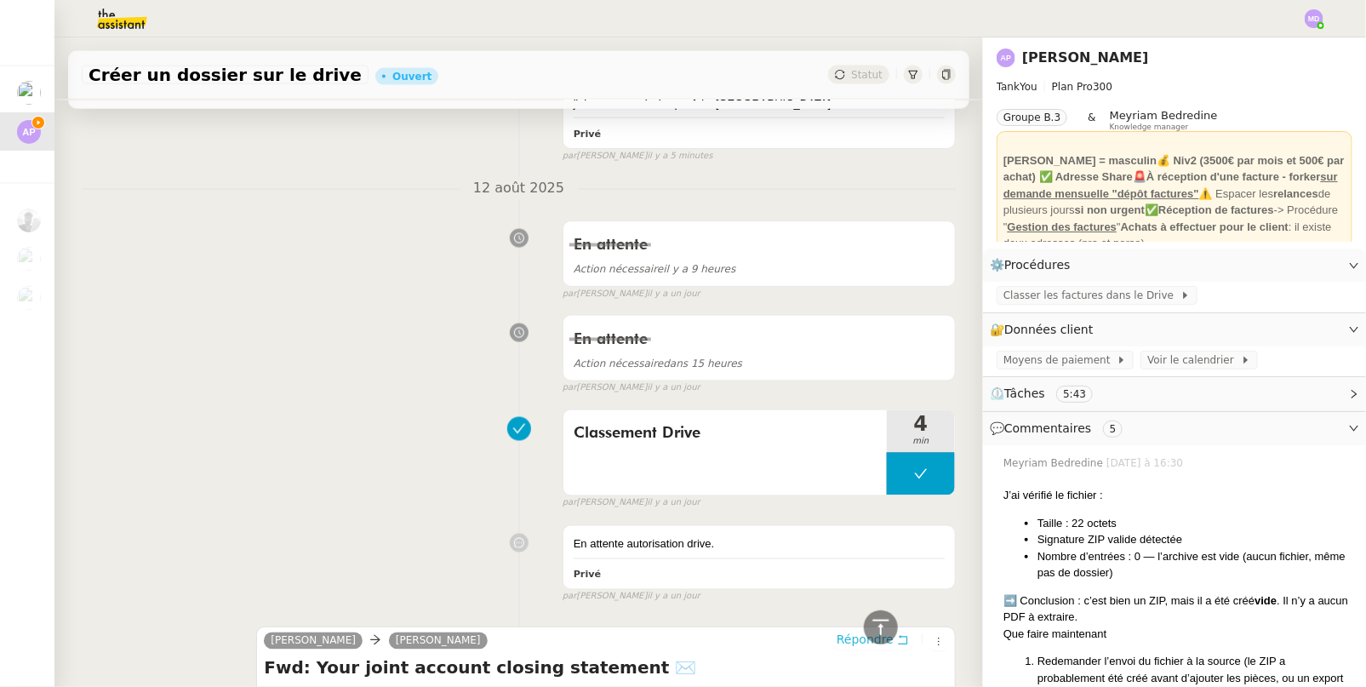
scroll to position [0, 0]
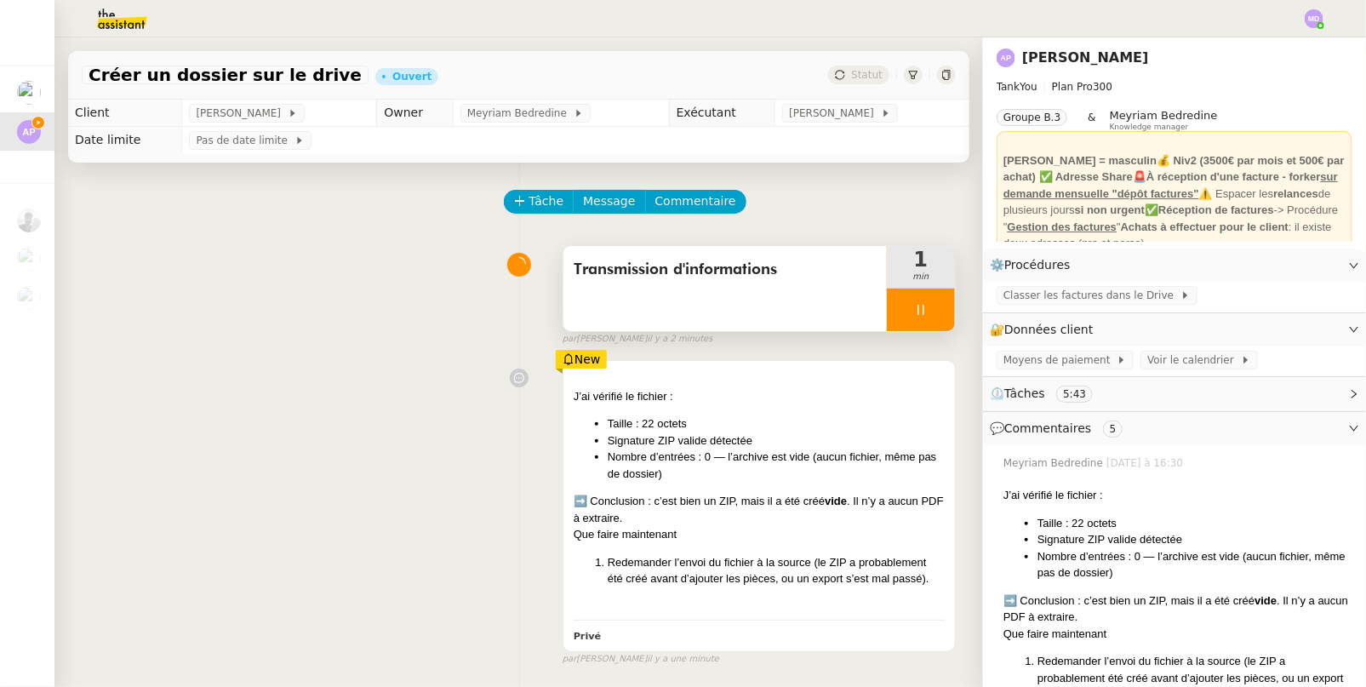
click at [917, 310] on icon at bounding box center [920, 310] width 6 height 10
click at [894, 323] on div at bounding box center [904, 309] width 34 height 43
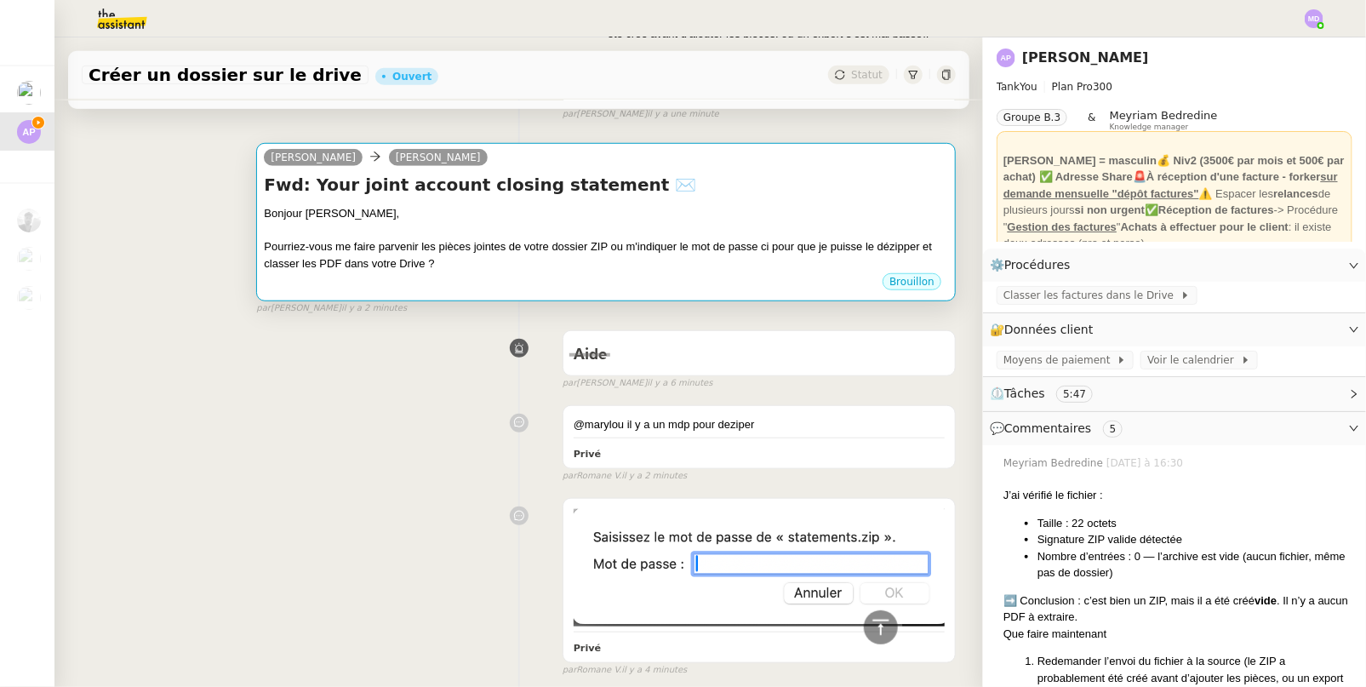
scroll to position [541, 0]
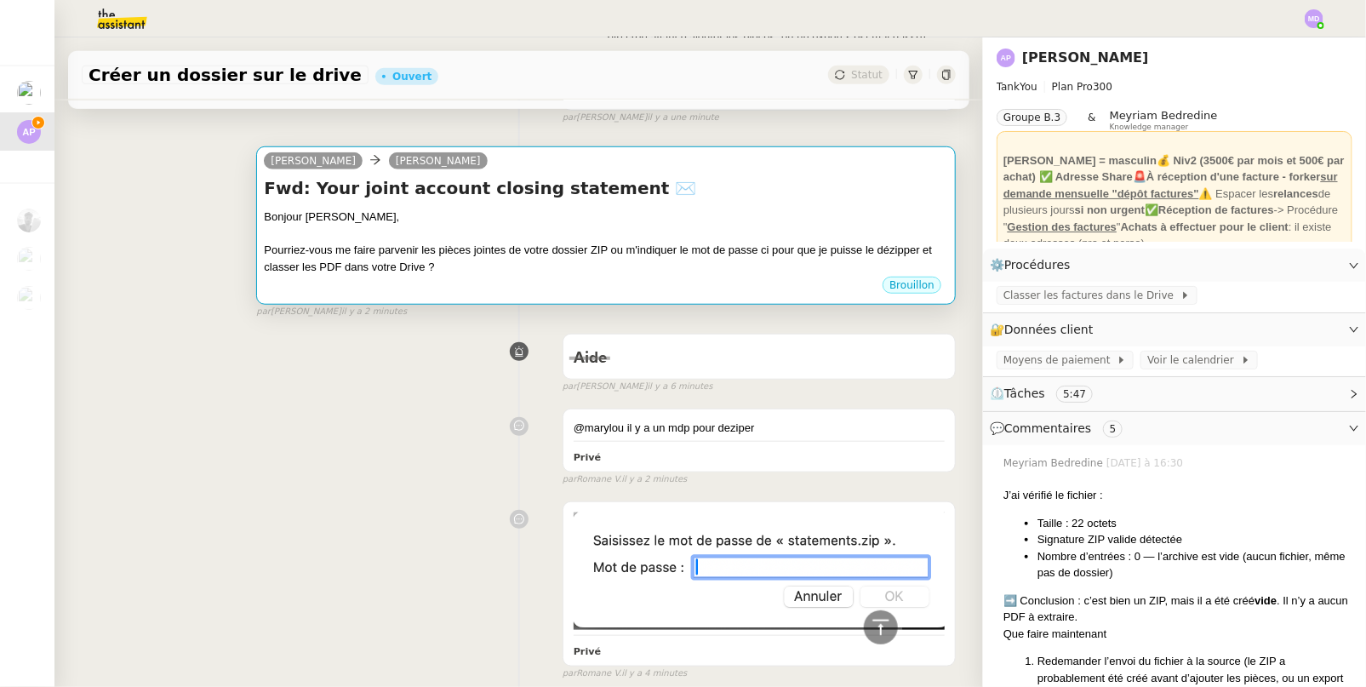
click at [525, 236] on div at bounding box center [606, 234] width 684 height 17
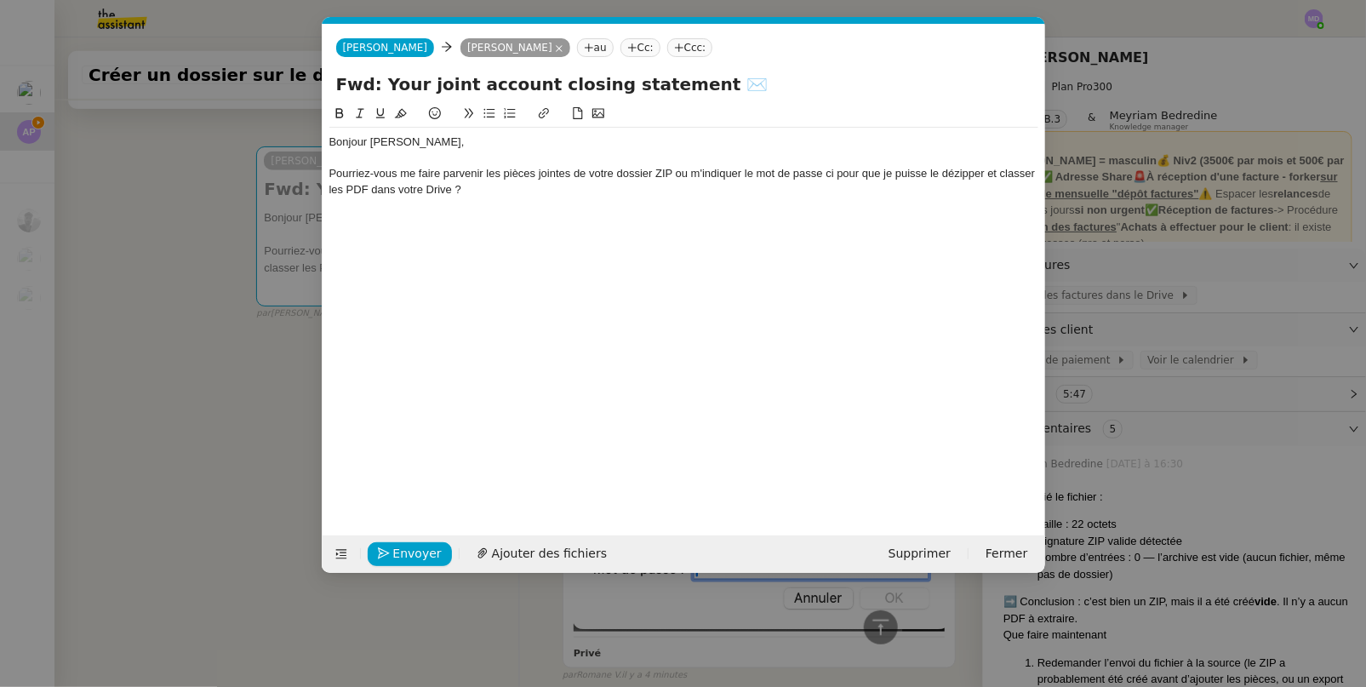
scroll to position [0, 36]
click at [326, 174] on nz-spin "Bonjour Ashley, Pourriez-vous me faire parvenir les pièces jointes de votre dos…" at bounding box center [684, 310] width 722 height 412
click at [329, 174] on div "Pourriez-vous me faire parvenir les pièces jointes de votre dossier ZIP ou m'in…" at bounding box center [683, 181] width 709 height 31
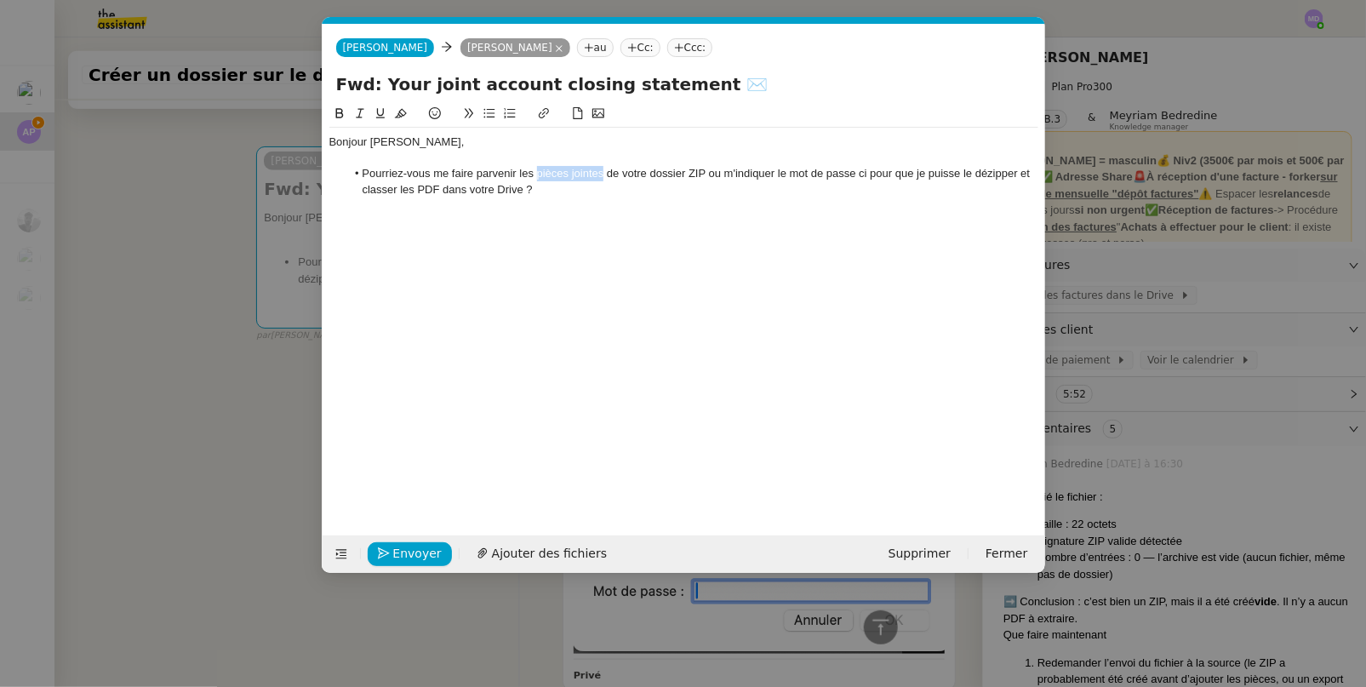
drag, startPoint x: 536, startPoint y: 174, endPoint x: 602, endPoint y: 176, distance: 65.6
click at [602, 176] on li "Pourriez-vous me faire parvenir les pièces jointes de votre dossier ZIP ou m'in…" at bounding box center [692, 181] width 693 height 31
drag, startPoint x: 697, startPoint y: 178, endPoint x: 842, endPoint y: 172, distance: 144.8
click at [842, 172] on li "Pourriez-vous me faire parvenir les documents de votre dossier ZIP ou m'indique…" at bounding box center [692, 181] width 693 height 31
drag, startPoint x: 934, startPoint y: 176, endPoint x: 419, endPoint y: 200, distance: 516.2
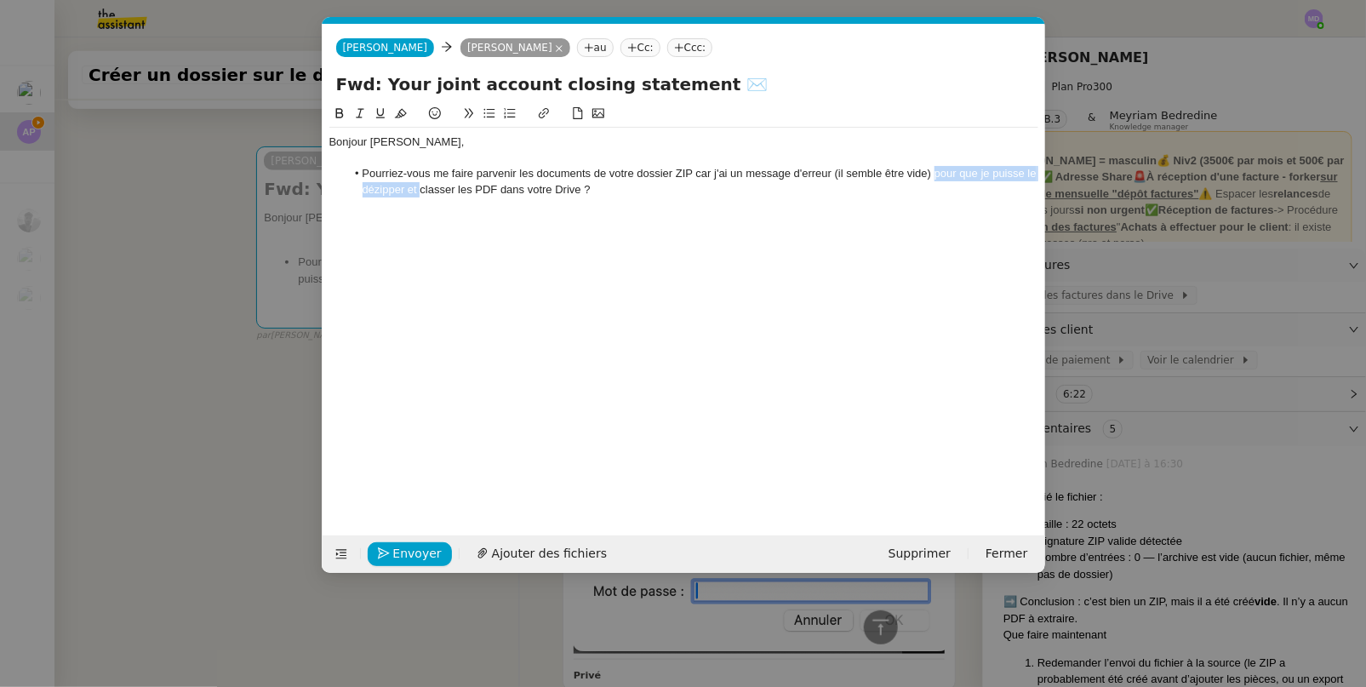
click at [419, 200] on div "Bonjour Ashley, Pourriez-vous me faire parvenir les documents de votre dossier …" at bounding box center [683, 166] width 709 height 77
drag, startPoint x: 417, startPoint y: 189, endPoint x: 459, endPoint y: 186, distance: 41.8
click at [459, 186] on li "Pourriez-vous me faire parvenir les documents de votre dossier ZIP car j'ai un …" at bounding box center [692, 181] width 693 height 31
click at [499, 194] on li "Pourriez-vous me faire parvenir les documents de votre dossier ZIP car j'ai un …" at bounding box center [692, 181] width 693 height 31
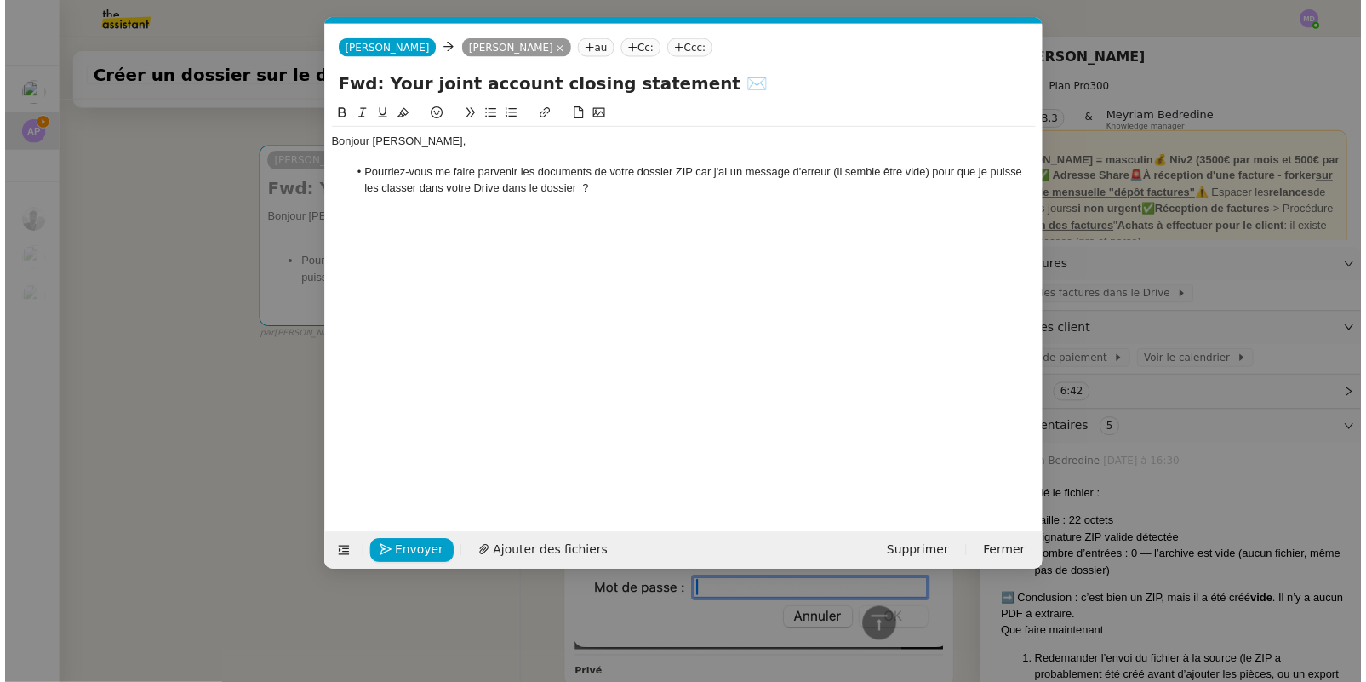
scroll to position [0, 0]
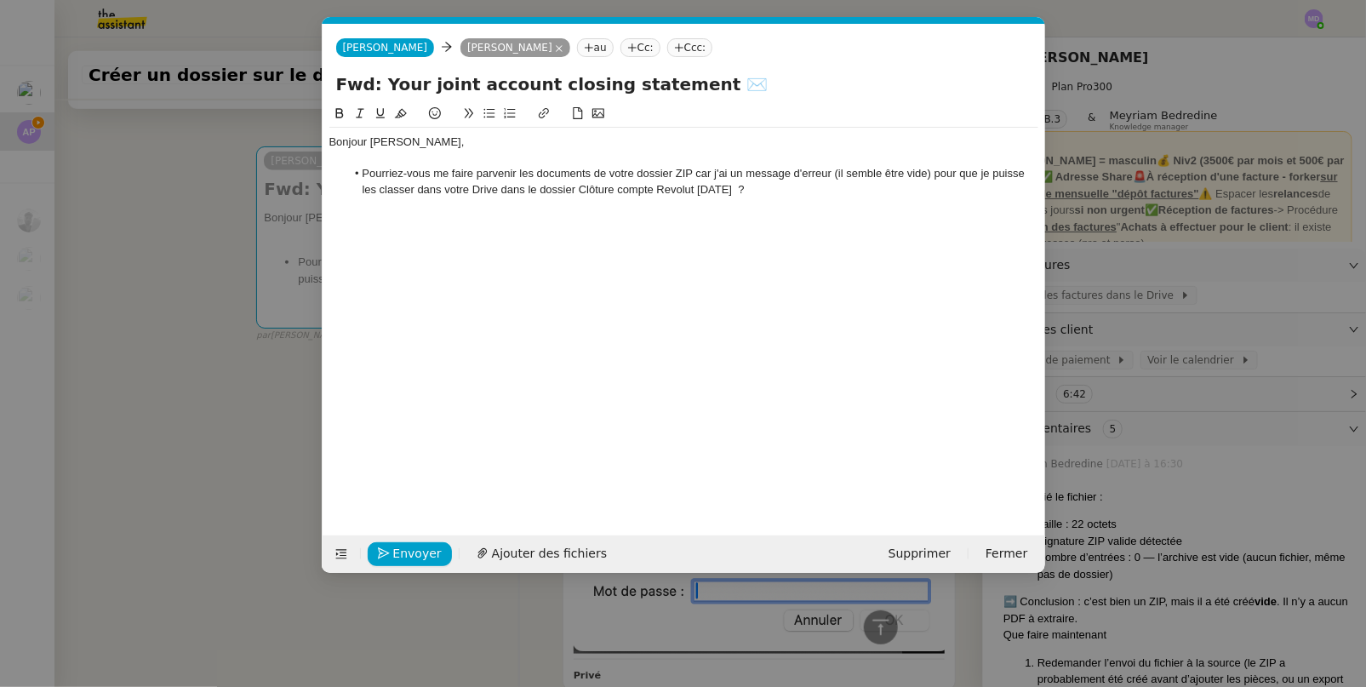
click at [579, 186] on li "Pourriez-vous me faire parvenir les documents de votre dossier ZIP car j'ai un …" at bounding box center [692, 181] width 693 height 31
click at [749, 189] on li "Pourriez-vous me faire parvenir les documents de votre dossier ZIP car j'ai un …" at bounding box center [692, 181] width 693 height 31
click at [655, 191] on li "Pourriez-vous me faire parvenir les documents de votre dossier ZIP car j'ai un …" at bounding box center [692, 181] width 693 height 31
click at [800, 189] on li "Pourriez-vous me faire parvenir les documents de votre dossier ZIP car j'ai un …" at bounding box center [692, 181] width 693 height 31
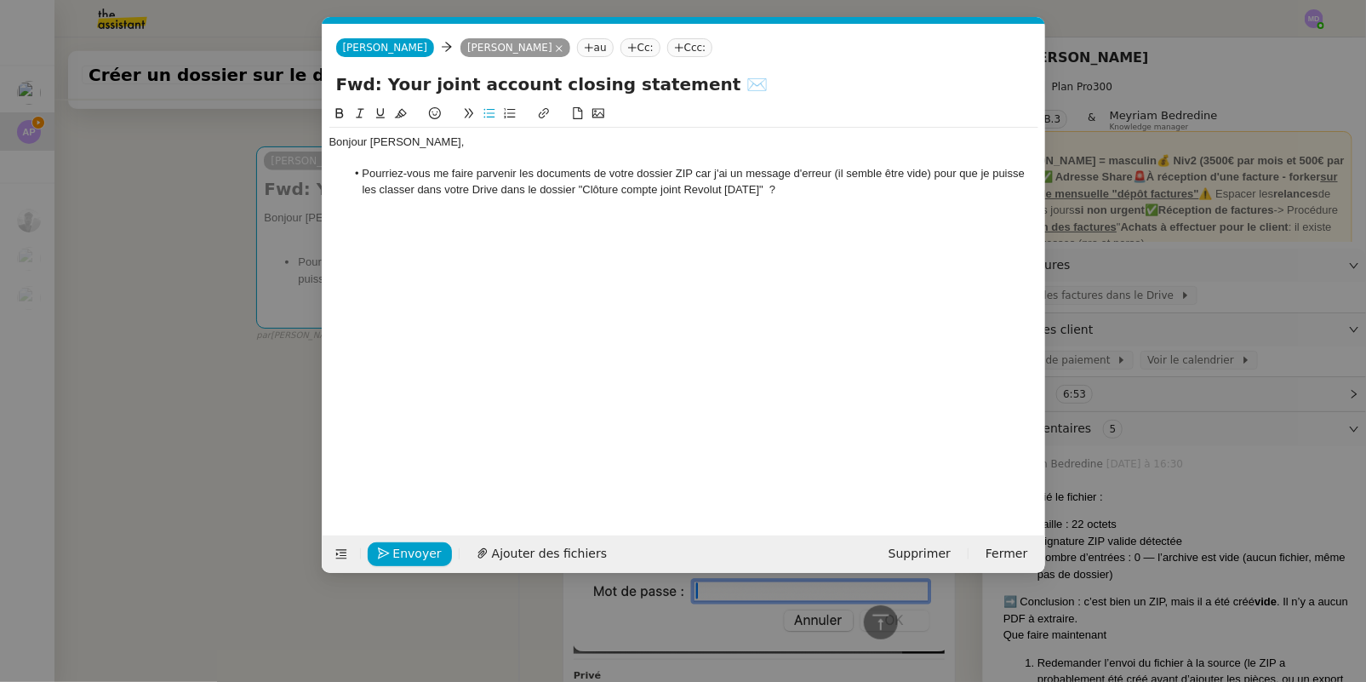
click at [173, 283] on nz-modal-container "Service TA - VOYAGE - PROPOSITION GLOBALE A utiliser dans le cadre de propositi…" at bounding box center [683, 341] width 1366 height 682
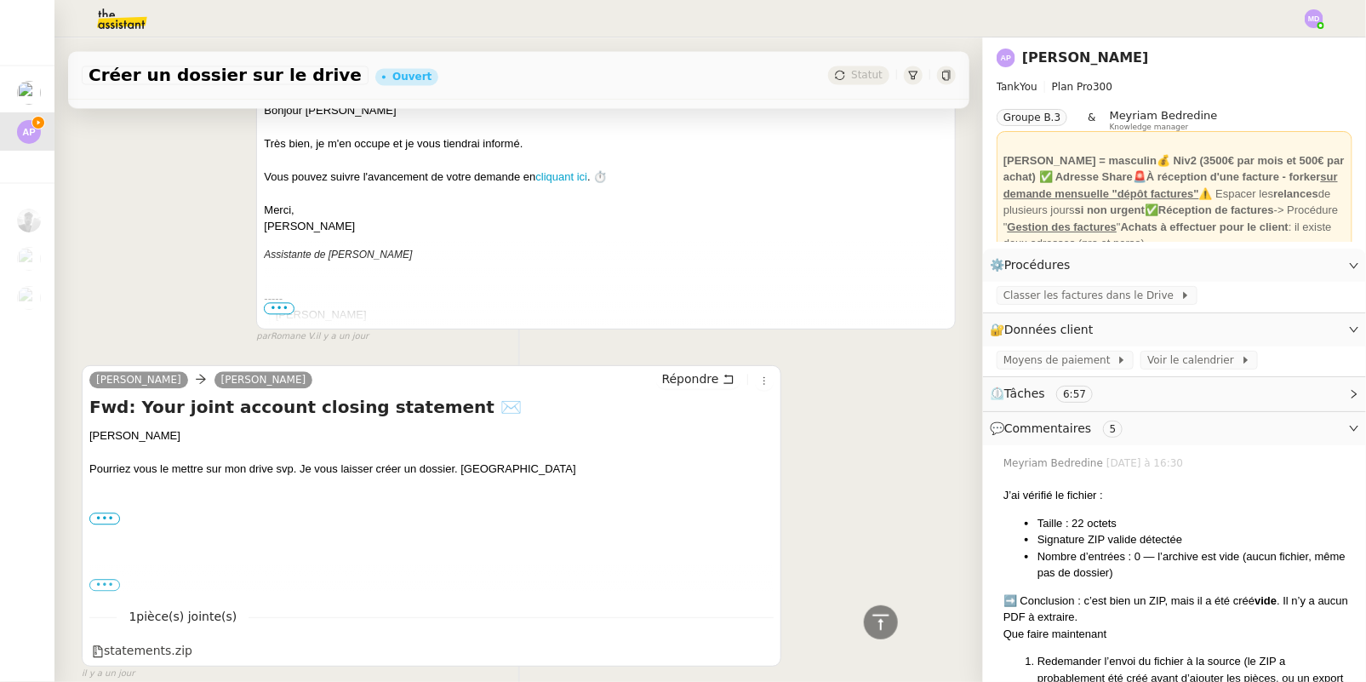
scroll to position [1864, 0]
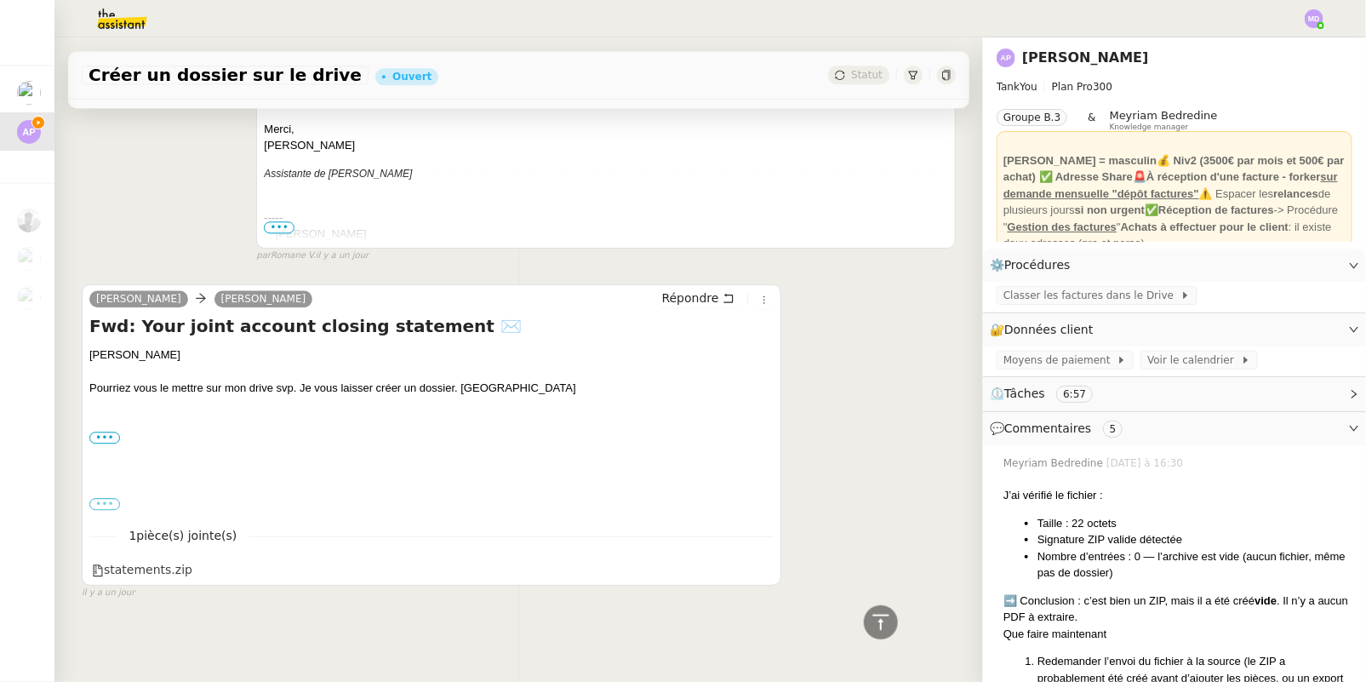
click at [111, 498] on label "•••" at bounding box center [104, 504] width 31 height 12
click at [0, 0] on input "•••" at bounding box center [0, 0] width 0 height 0
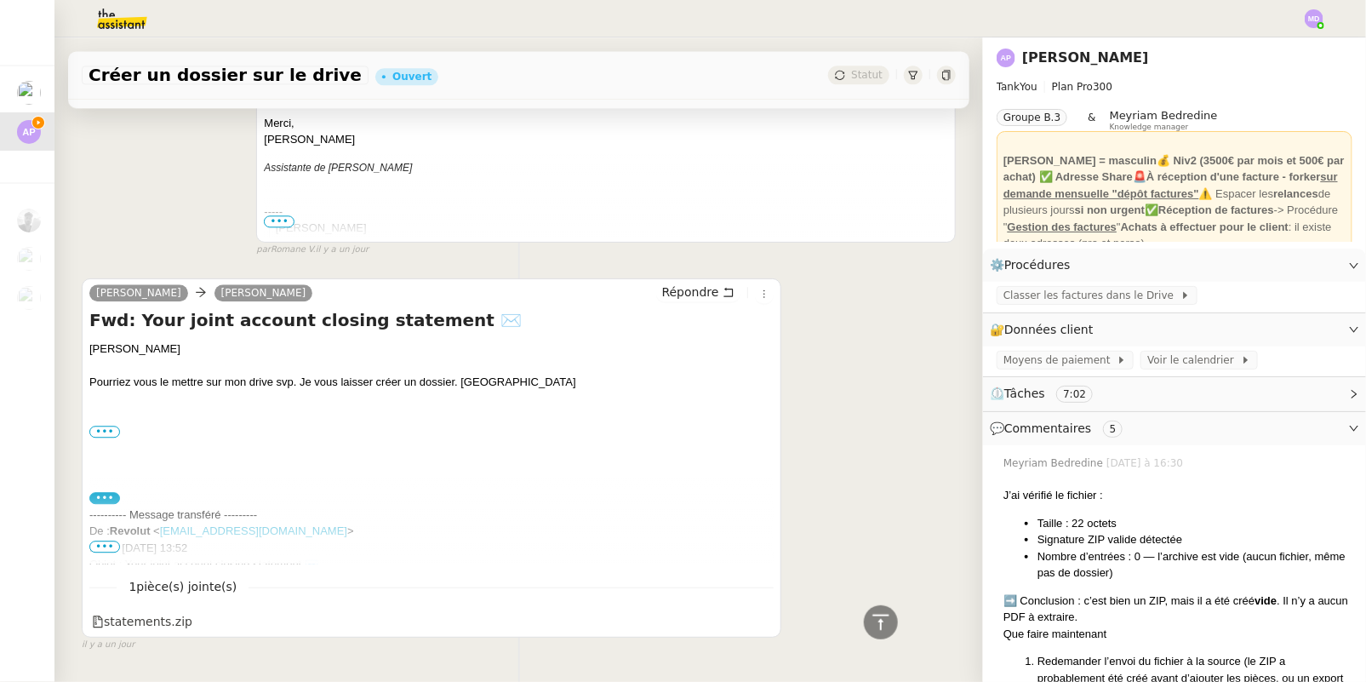
click at [111, 545] on span "•••" at bounding box center [104, 546] width 31 height 12
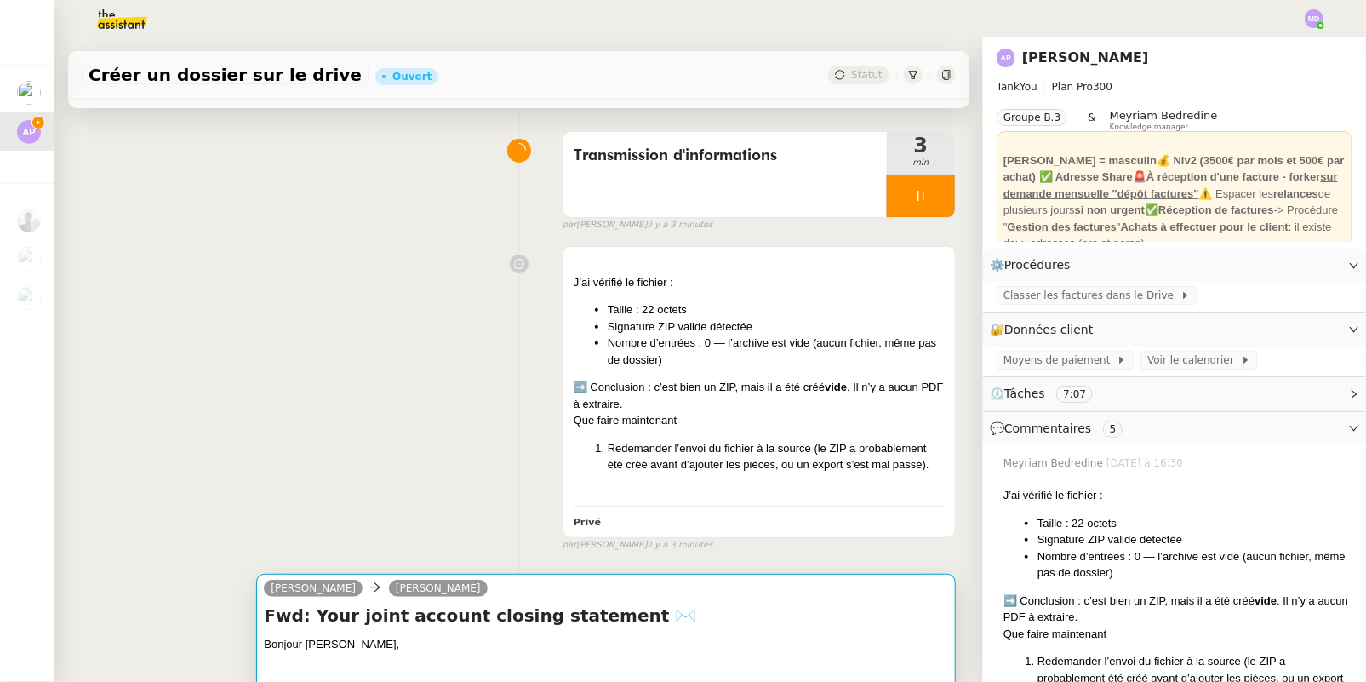
scroll to position [309, 0]
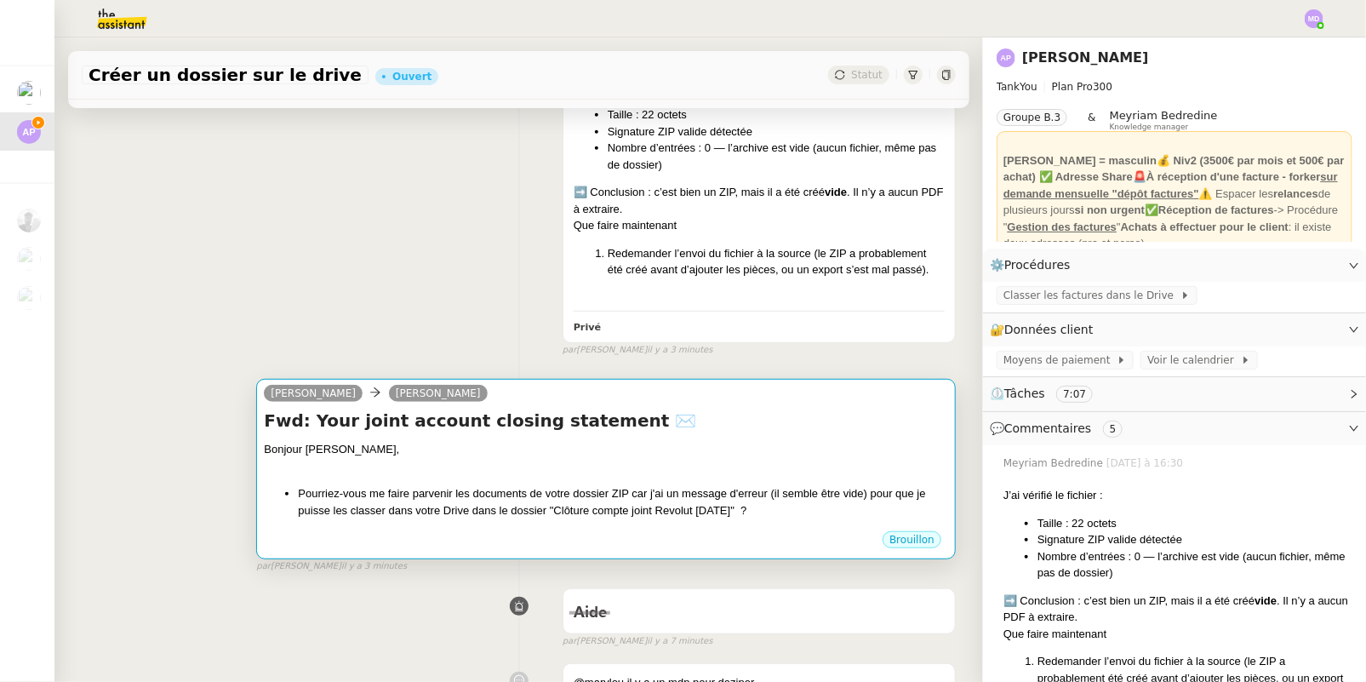
click at [726, 445] on div "Bonjour Ashley," at bounding box center [606, 449] width 684 height 17
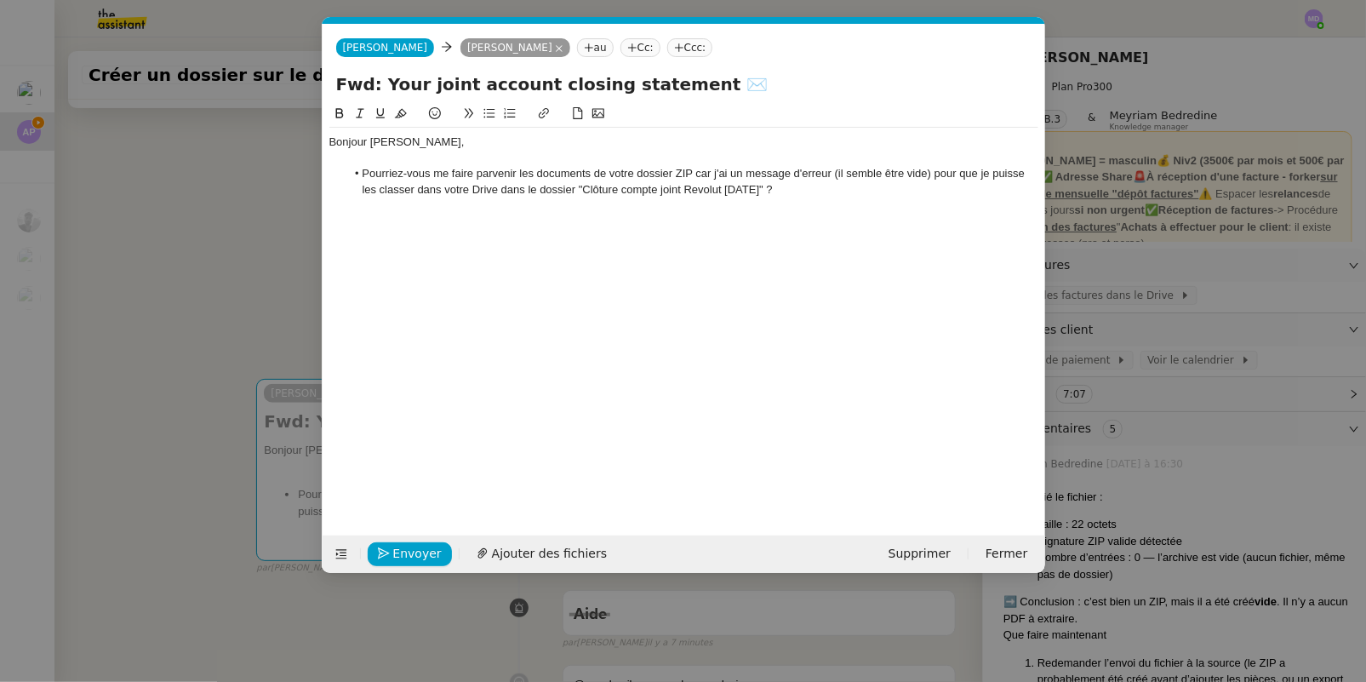
scroll to position [0, 36]
drag, startPoint x: 581, startPoint y: 190, endPoint x: 774, endPoint y: 191, distance: 193.2
click at [774, 191] on li "Pourriez-vous me faire parvenir les documents de votre dossier ZIP car j'ai un …" at bounding box center [692, 181] width 693 height 31
drag, startPoint x: 546, startPoint y: 112, endPoint x: 563, endPoint y: 134, distance: 26.7
click at [549, 117] on icon at bounding box center [544, 113] width 12 height 12
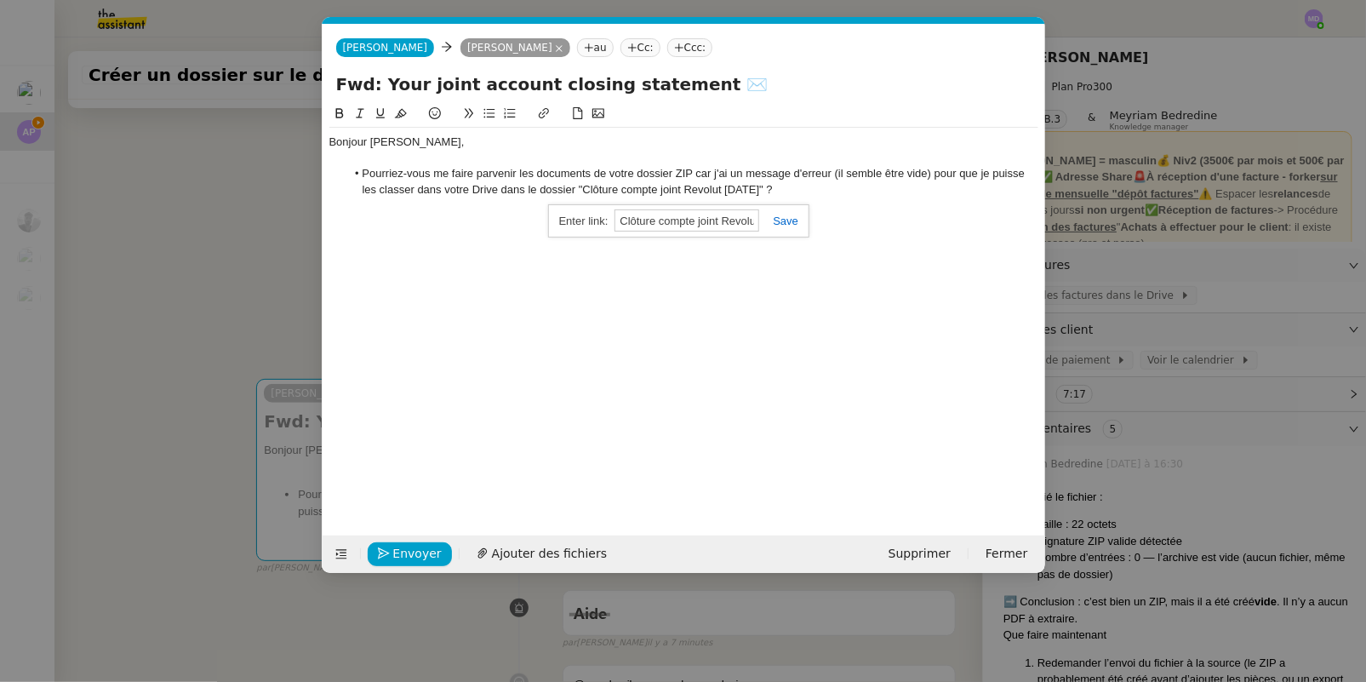
paste input "https://drive.google.com/drive/folders/1FmHet44kIl7W0UZW-BxBgo2QClHTA9OS"
type input "https://drive.google.com/drive/folders/1FmHet44kIl7W0UZW-BxBgo2QClHTA9OS"
click at [787, 221] on link at bounding box center [778, 220] width 39 height 13
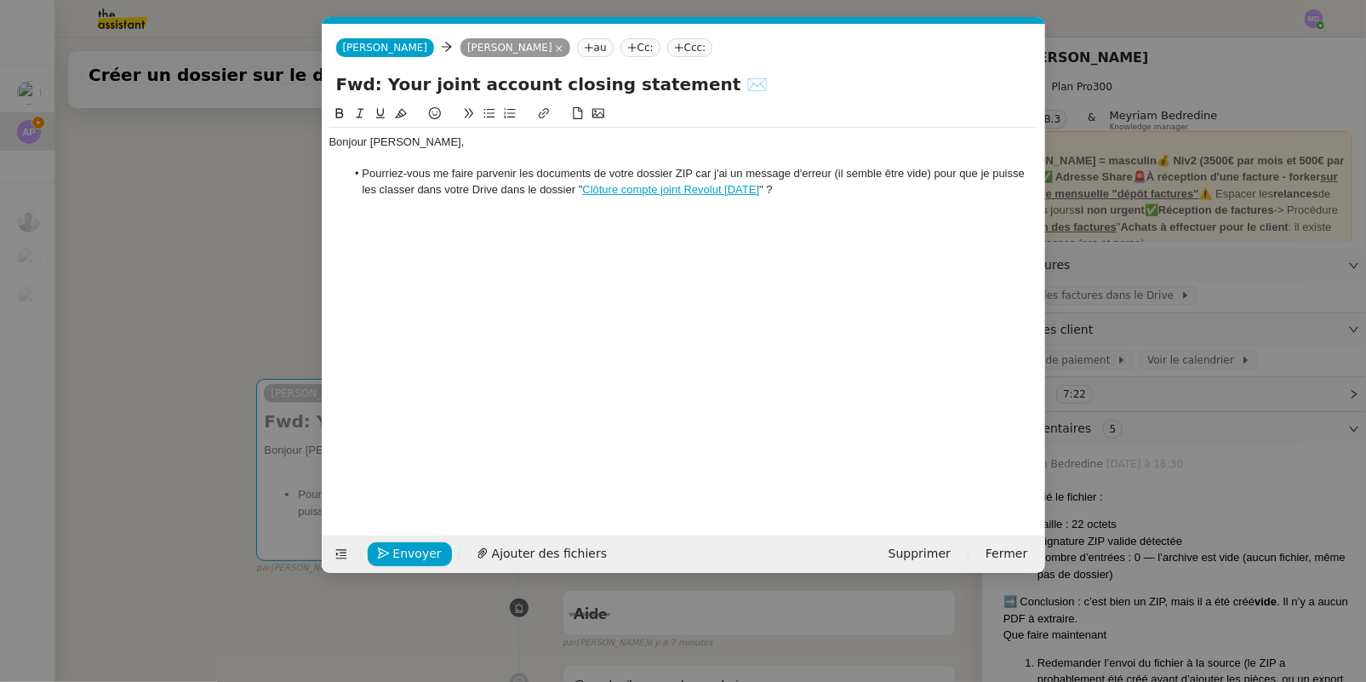
click at [787, 186] on li "Pourriez-vous me faire parvenir les documents de votre dossier ZIP car j'ai un …" at bounding box center [692, 181] width 693 height 31
drag, startPoint x: 503, startPoint y: 191, endPoint x: 575, endPoint y: 193, distance: 72.4
click at [575, 193] on li "Pourriez-vous me faire parvenir les documents de votre dossier ZIP car j'ai un …" at bounding box center [692, 181] width 693 height 31
click at [652, 171] on li "Pourriez-vous me faire parvenir les documents de votre dossier ZIP car j'ai un …" at bounding box center [692, 181] width 693 height 31
click at [651, 170] on li "Pourriez-vous me faire parvenir les documents de votre dossier ZIP car j'ai un …" at bounding box center [692, 181] width 693 height 31
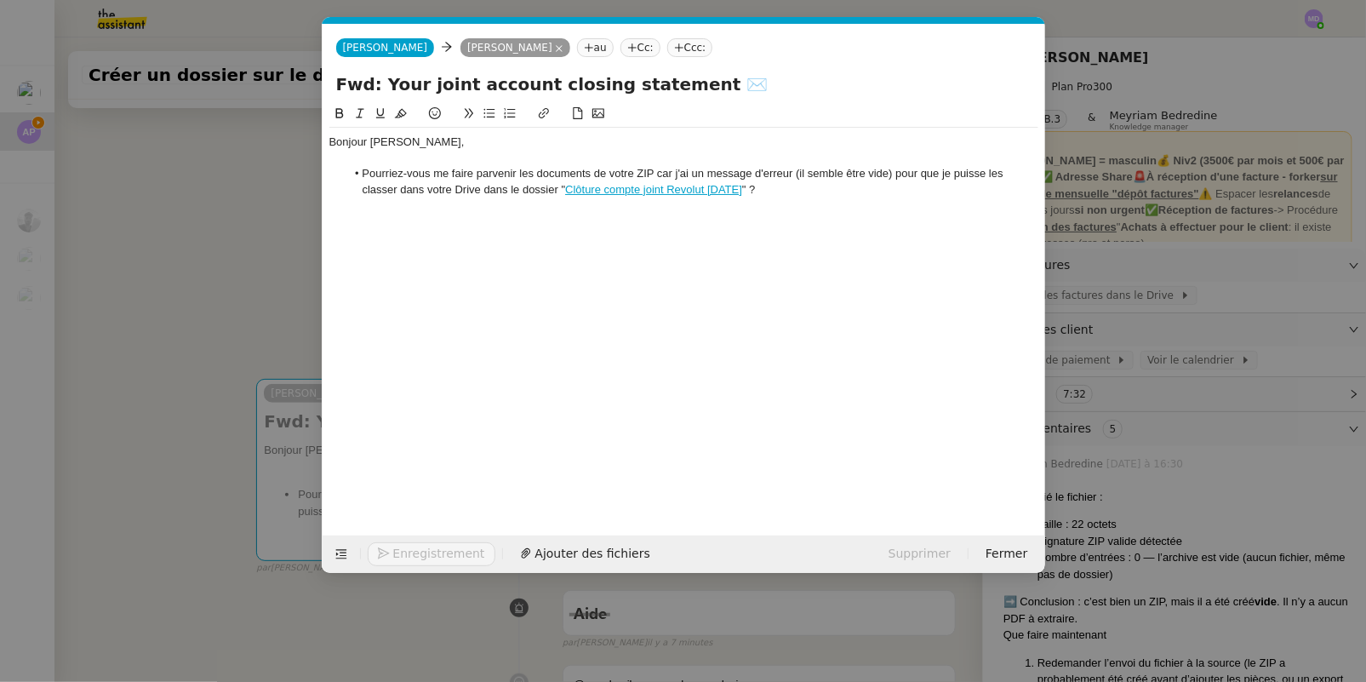
click at [814, 193] on li "Pourriez-vous me faire parvenir les documents de votre ZIP car j'ai un message …" at bounding box center [692, 181] width 693 height 31
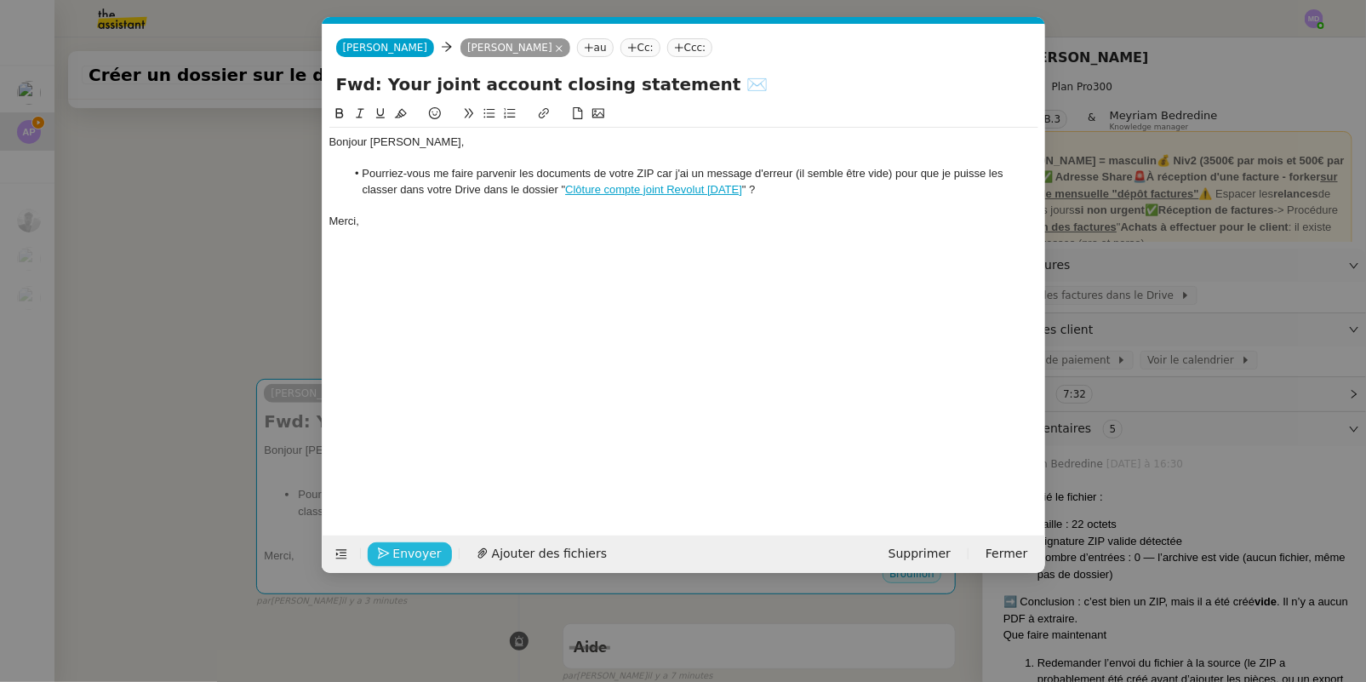
click at [409, 539] on div "Envoyer Ajouter des fichiers Supprimer Fermer" at bounding box center [684, 553] width 722 height 37
click at [409, 542] on button "Envoyer" at bounding box center [410, 554] width 84 height 24
click at [410, 542] on button "Confirmer l'envoi" at bounding box center [437, 554] width 138 height 24
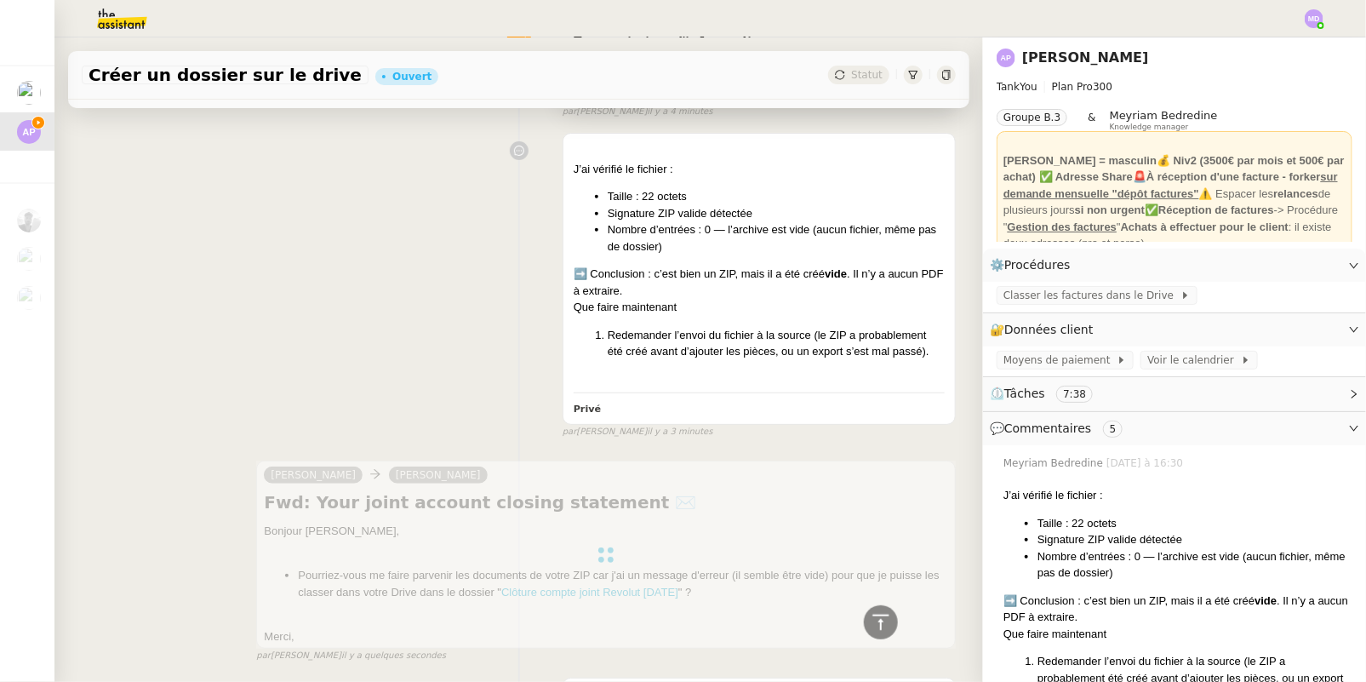
scroll to position [77, 0]
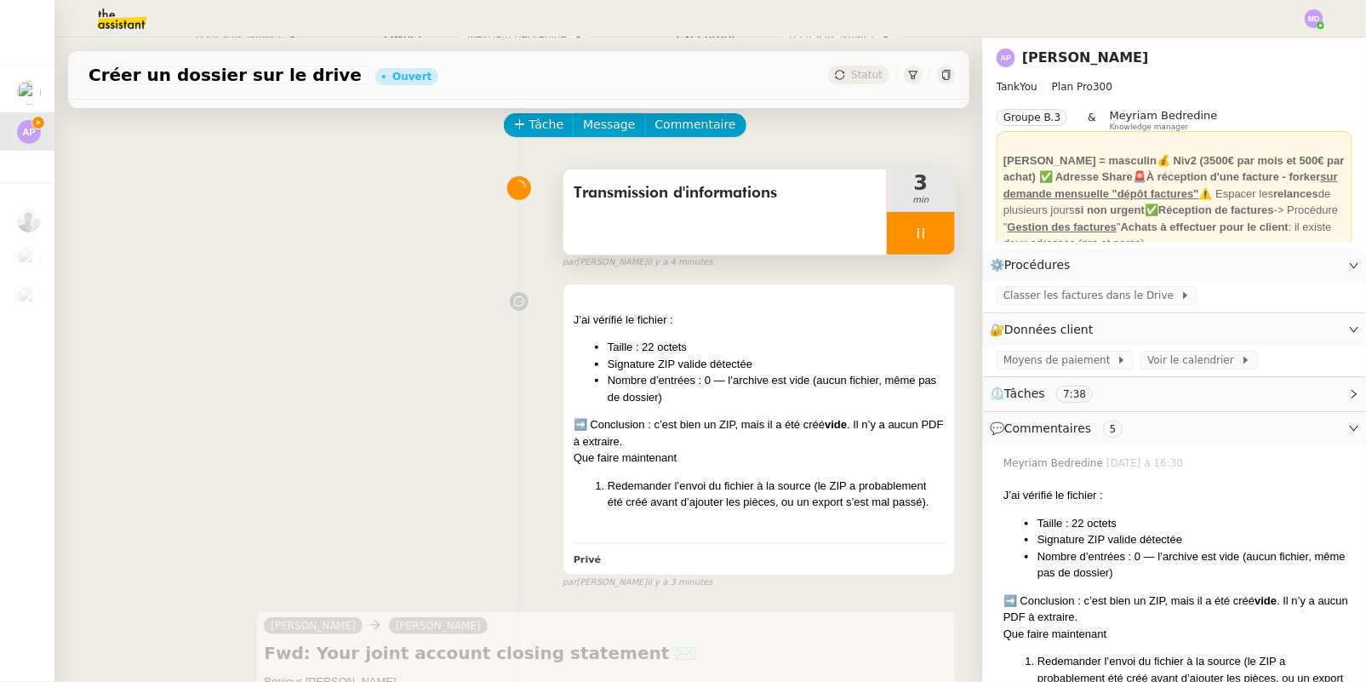
click at [928, 244] on div at bounding box center [921, 233] width 68 height 43
drag, startPoint x: 928, startPoint y: 244, endPoint x: 919, endPoint y: 221, distance: 24.8
click at [928, 243] on button at bounding box center [938, 233] width 34 height 43
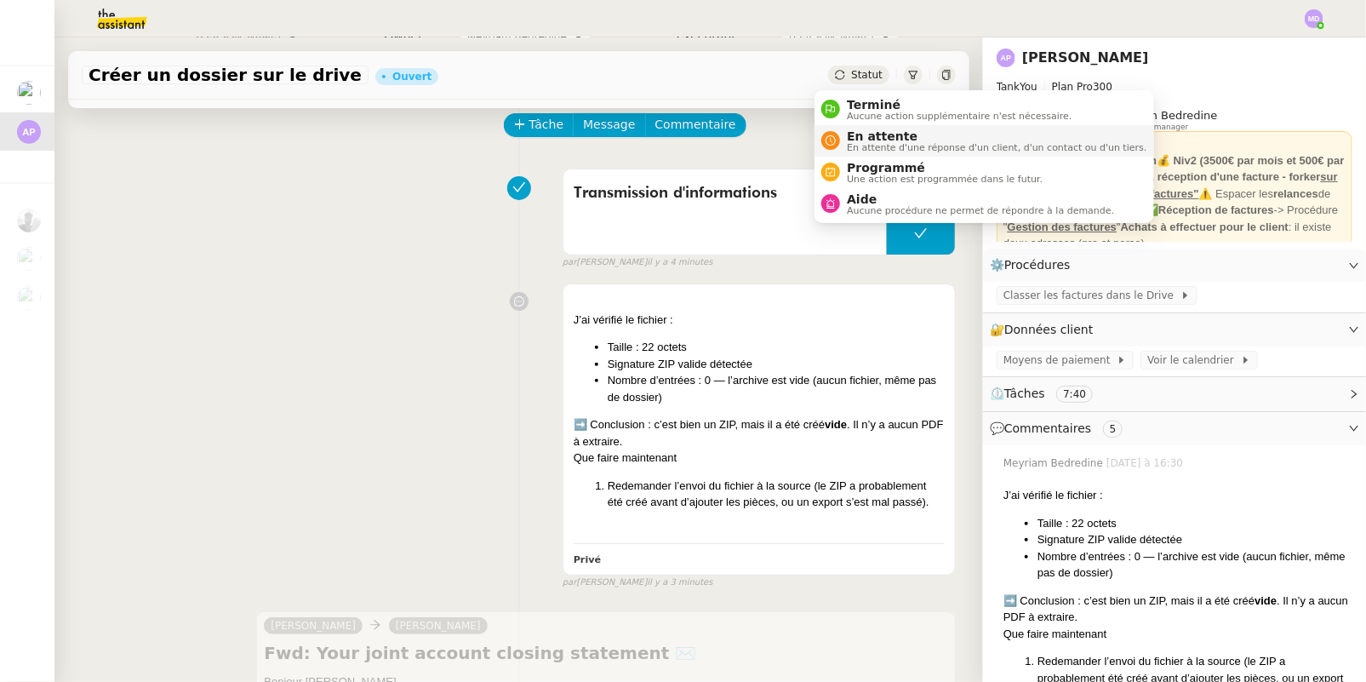
click at [877, 150] on span "En attente d'une réponse d'un client, d'un contact ou d'un tiers." at bounding box center [997, 147] width 300 height 9
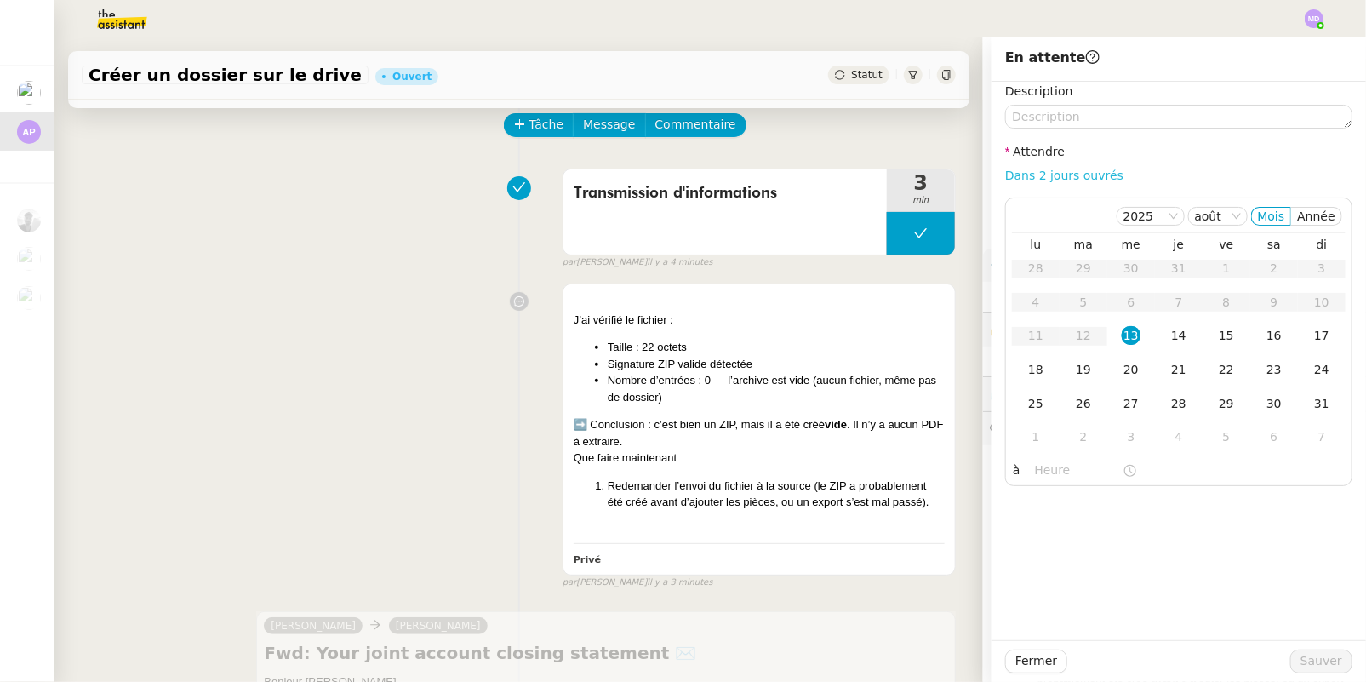
click at [1047, 174] on link "Dans 2 jours ouvrés" at bounding box center [1064, 175] width 118 height 14
type input "07:00"
drag, startPoint x: 1030, startPoint y: 374, endPoint x: 1036, endPoint y: 380, distance: 9.0
click at [1032, 377] on div "18" at bounding box center [1035, 369] width 19 height 19
click at [1309, 667] on span "Sauver" at bounding box center [1321, 661] width 42 height 20
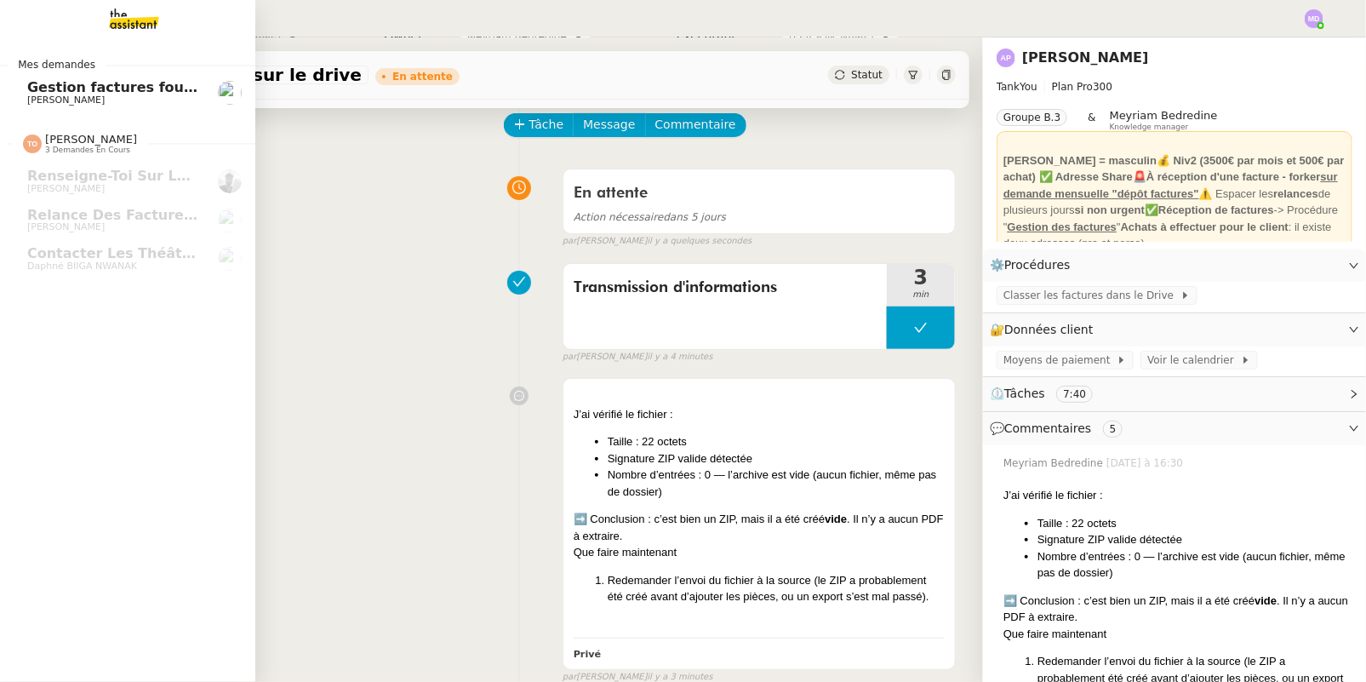
click at [43, 99] on span "[PERSON_NAME]" at bounding box center [65, 99] width 77 height 11
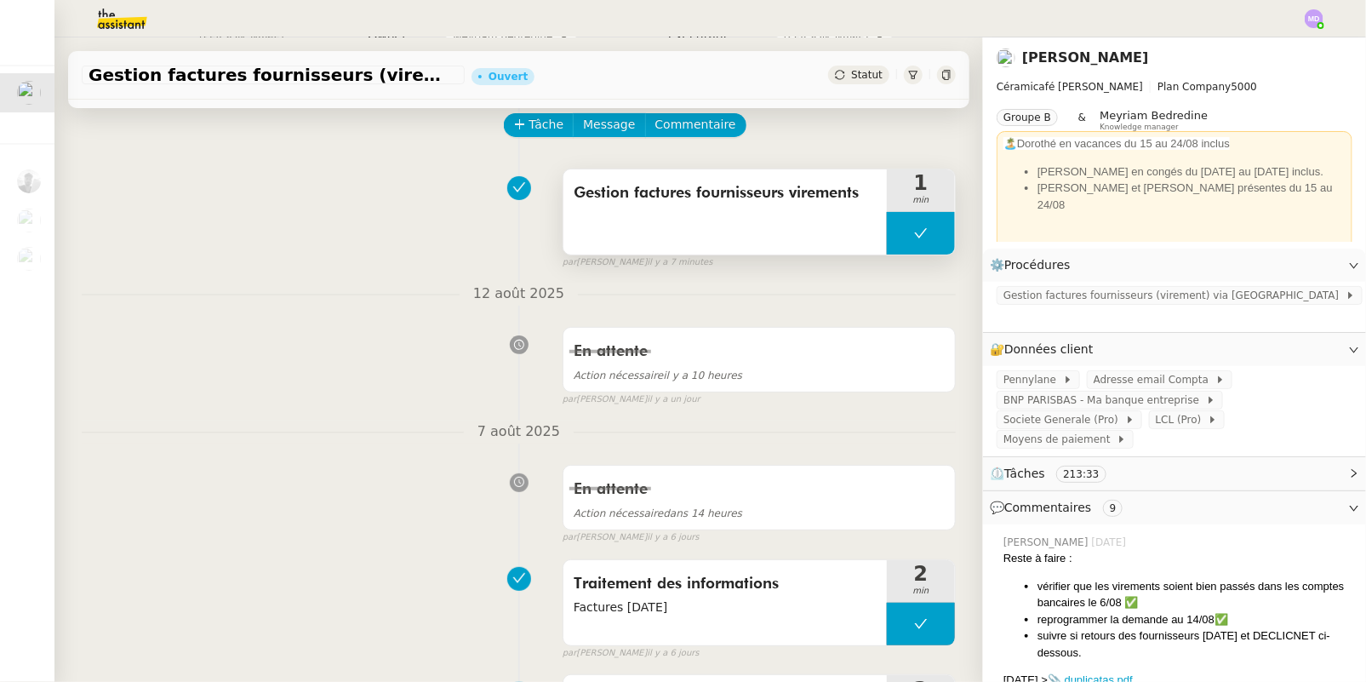
click at [895, 242] on button at bounding box center [921, 233] width 68 height 43
click at [887, 243] on div at bounding box center [904, 233] width 34 height 43
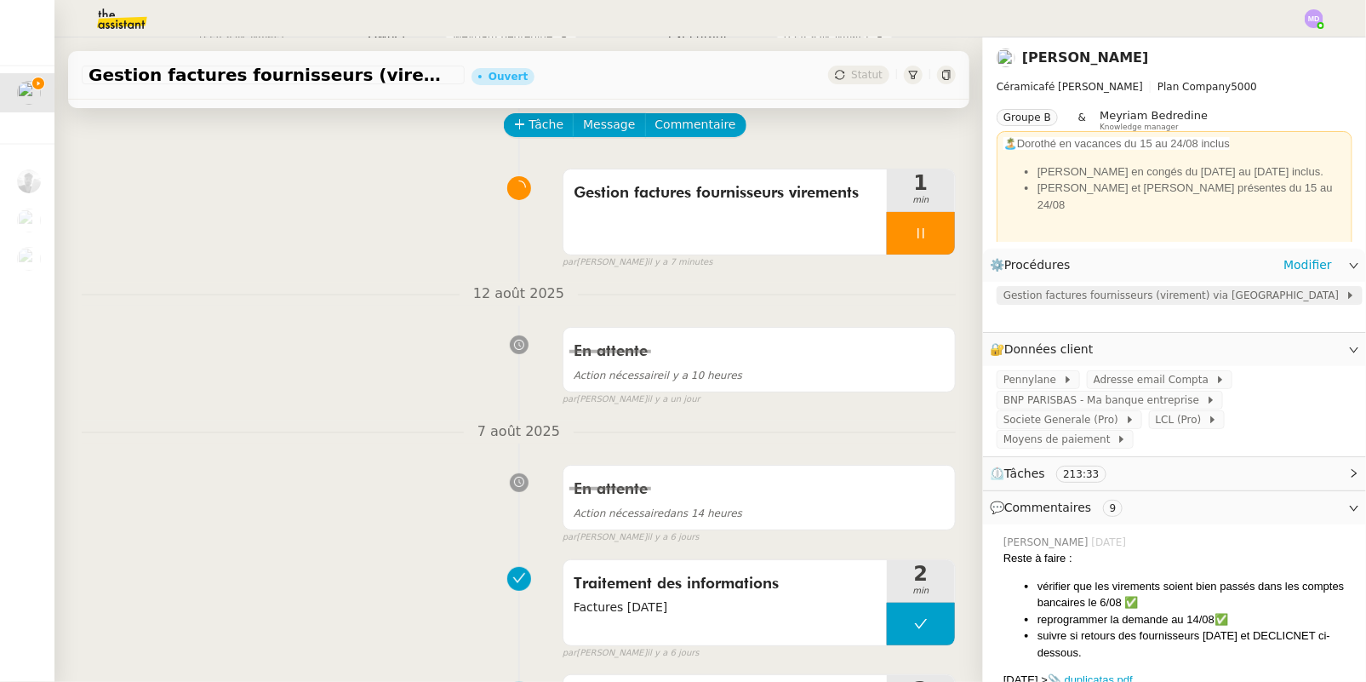
click at [1003, 301] on span "Gestion factures fournisseurs (virement) via [GEOGRAPHIC_DATA]" at bounding box center [1174, 295] width 342 height 17
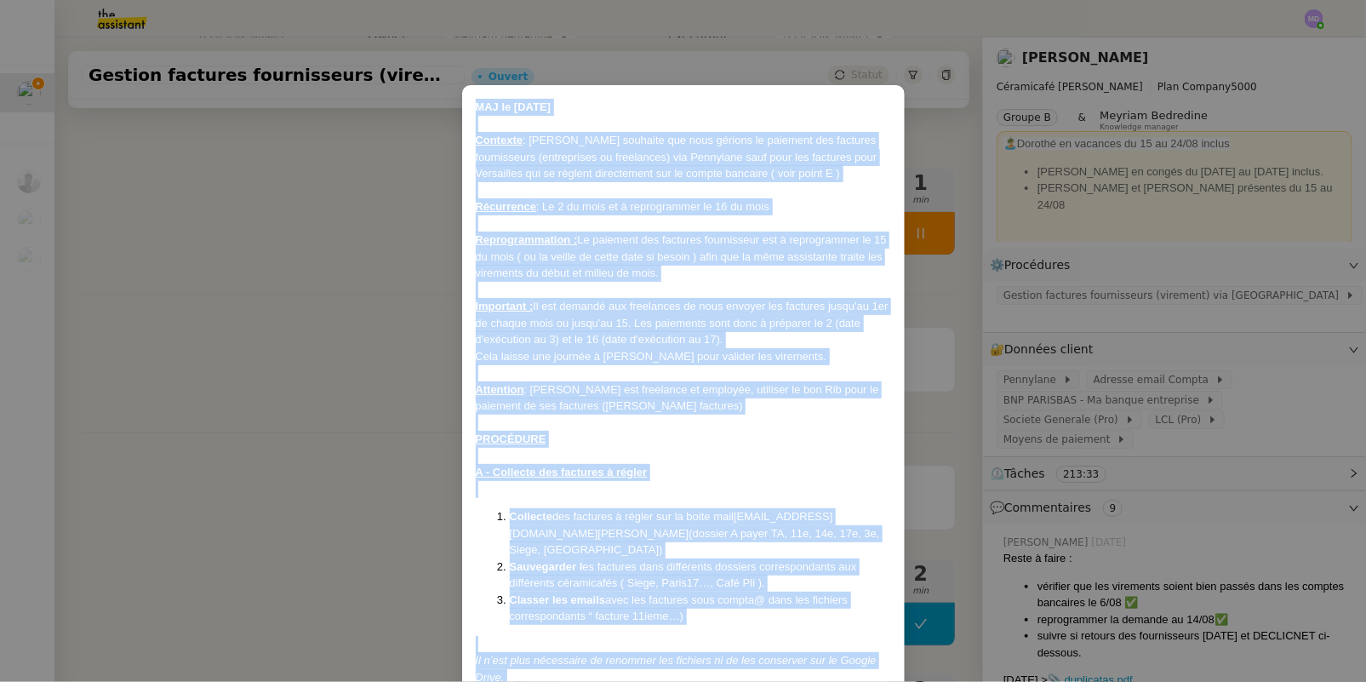
drag, startPoint x: 644, startPoint y: 579, endPoint x: 469, endPoint y: 106, distance: 504.6
click at [447, 93] on nz-modal-container "MAJ le 22/07/2025 Contexte : Geneviève souhaite que nous gérions le paiement de…" at bounding box center [683, 341] width 1366 height 682
copy div "MAJ le 22/07/2025 Contexte : Geneviève souhaite que nous gérions le paiement de…"
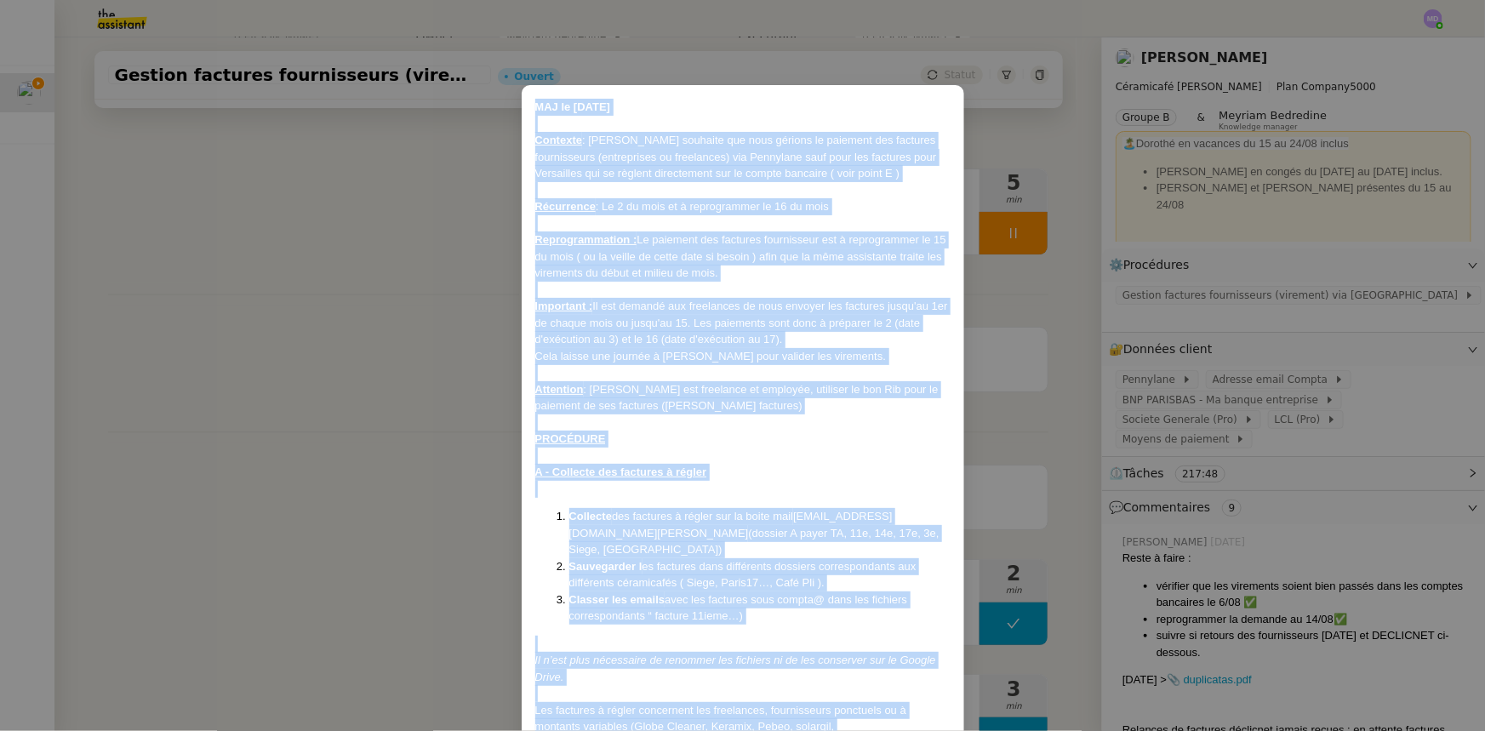
click at [332, 262] on nz-modal-container "MAJ le 22/07/2025 Contexte : Geneviève souhaite que nous gérions le paiement de…" at bounding box center [742, 365] width 1485 height 731
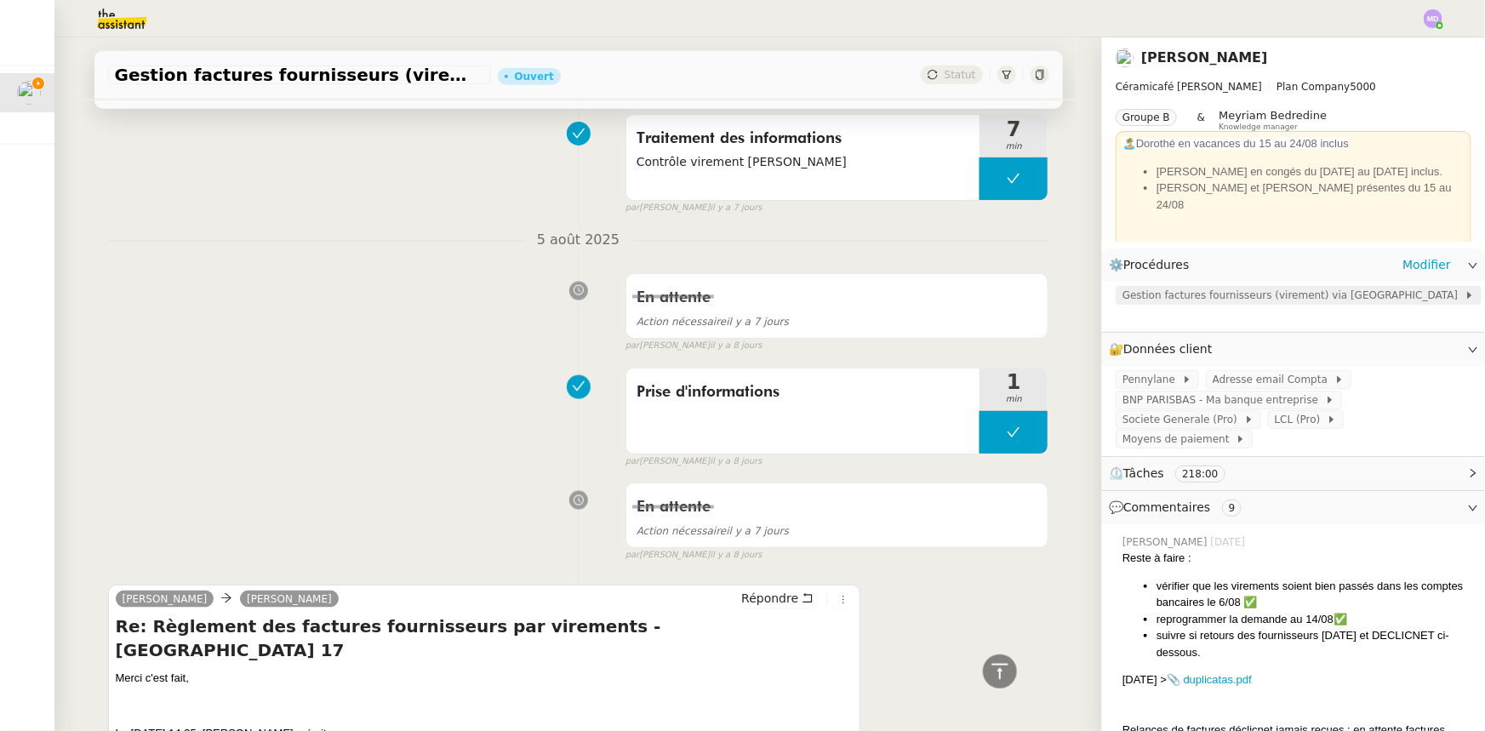
click at [1182, 299] on span "Gestion factures fournisseurs (virement) via [GEOGRAPHIC_DATA]" at bounding box center [1293, 295] width 342 height 17
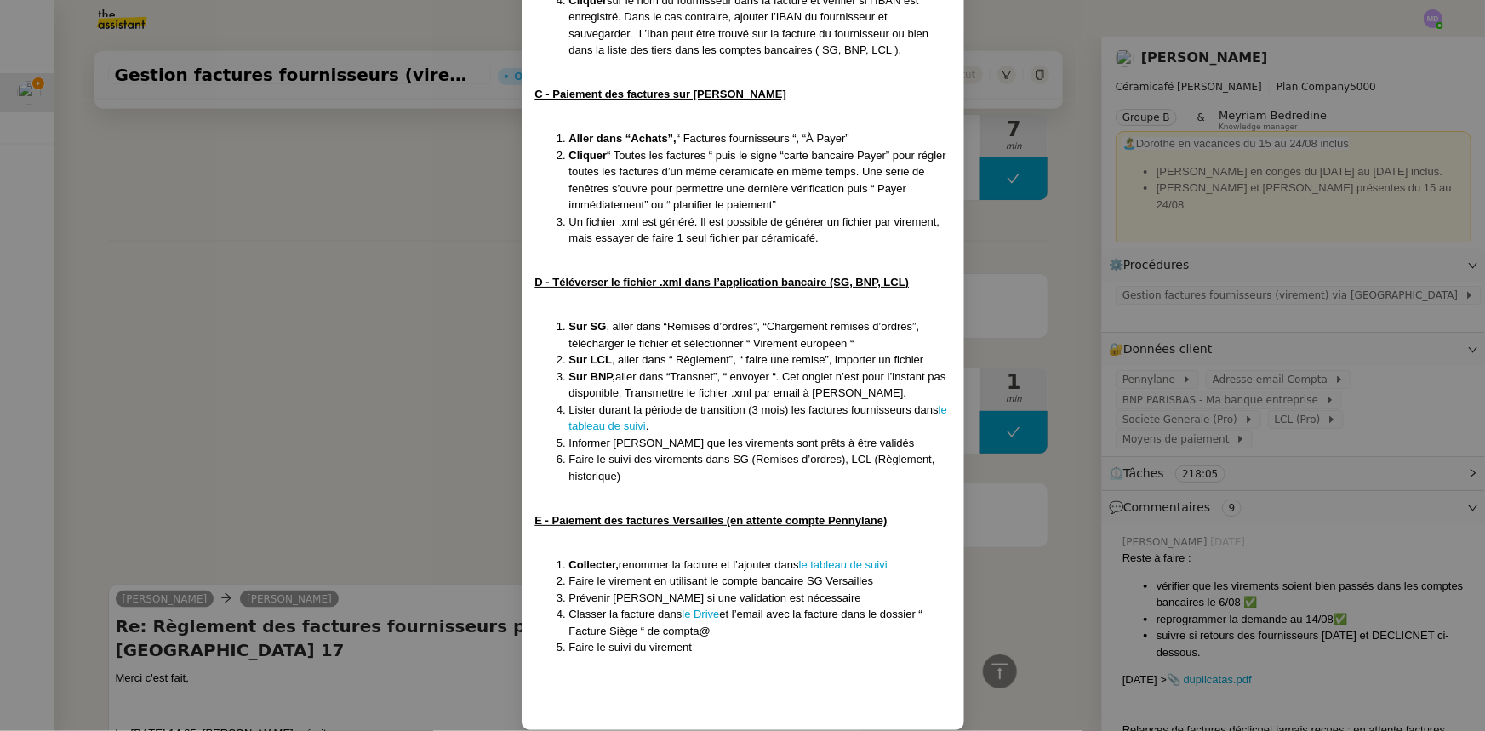
scroll to position [987, 0]
click at [837, 557] on link "le tableau de suivi" at bounding box center [843, 563] width 89 height 13
click at [1246, 318] on nz-modal-container "MAJ le 22/07/2025 Contexte : Geneviève souhaite que nous gérions le paiement de…" at bounding box center [742, 365] width 1485 height 731
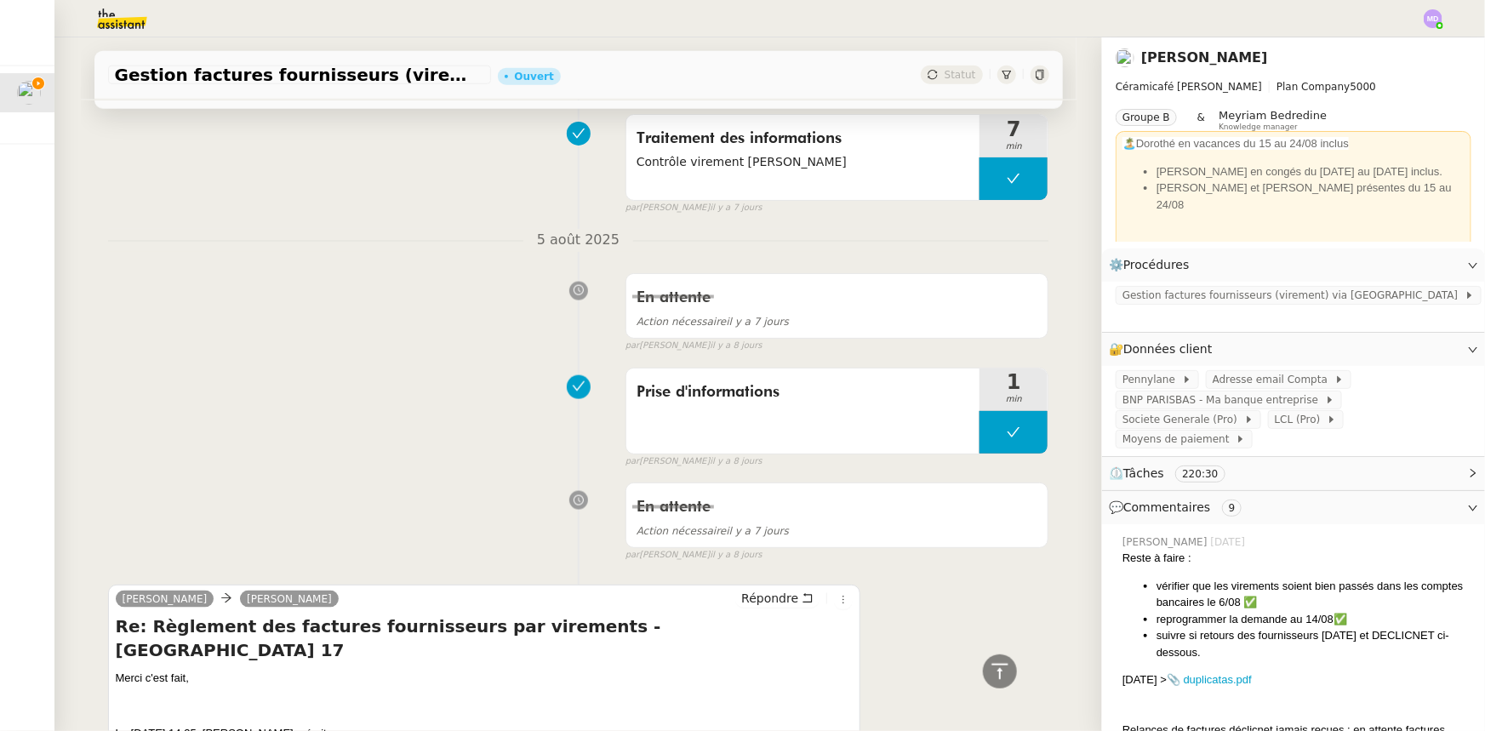
scroll to position [902, 0]
click at [1244, 411] on span "Societe Generale (Pro)" at bounding box center [1183, 419] width 122 height 17
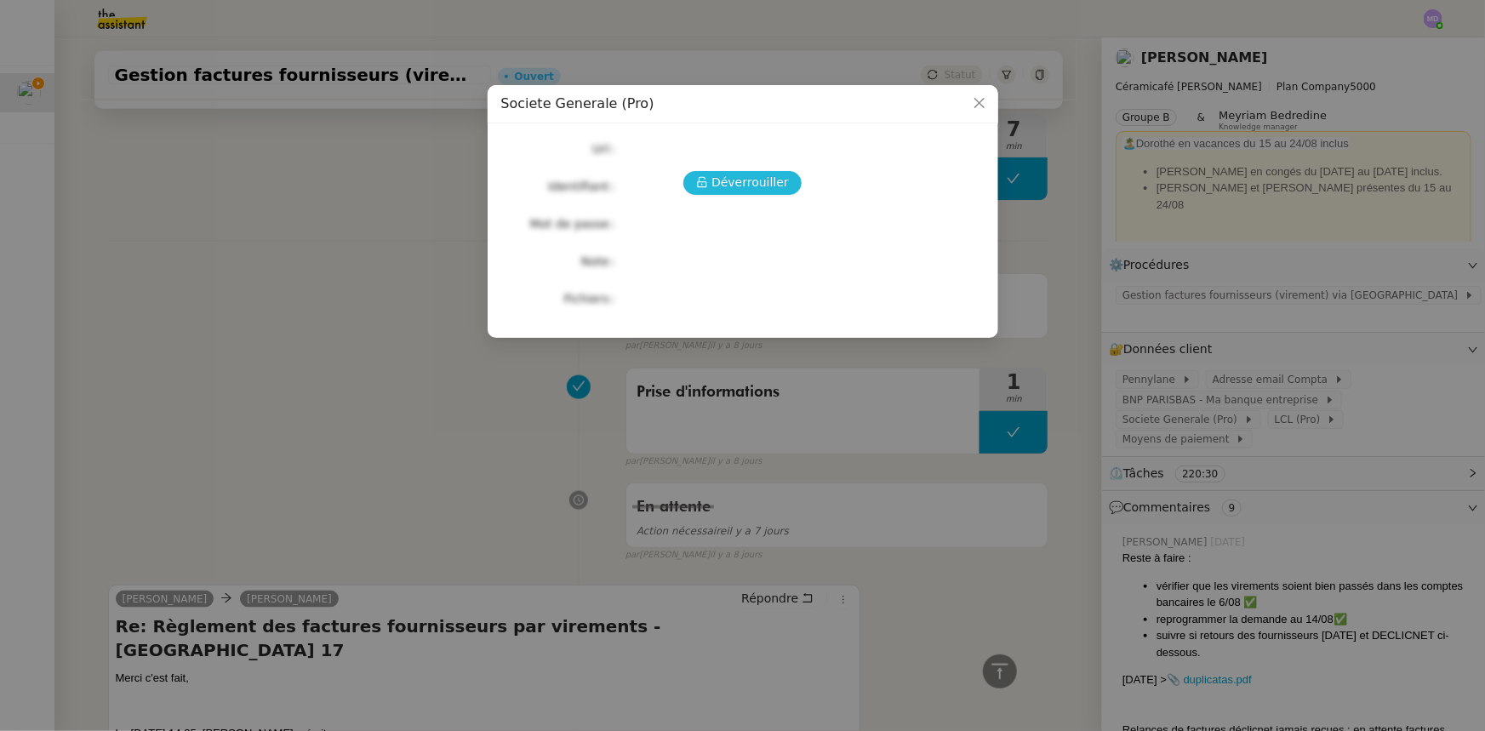
click at [771, 179] on span "Déverrouiller" at bounding box center [749, 183] width 77 height 20
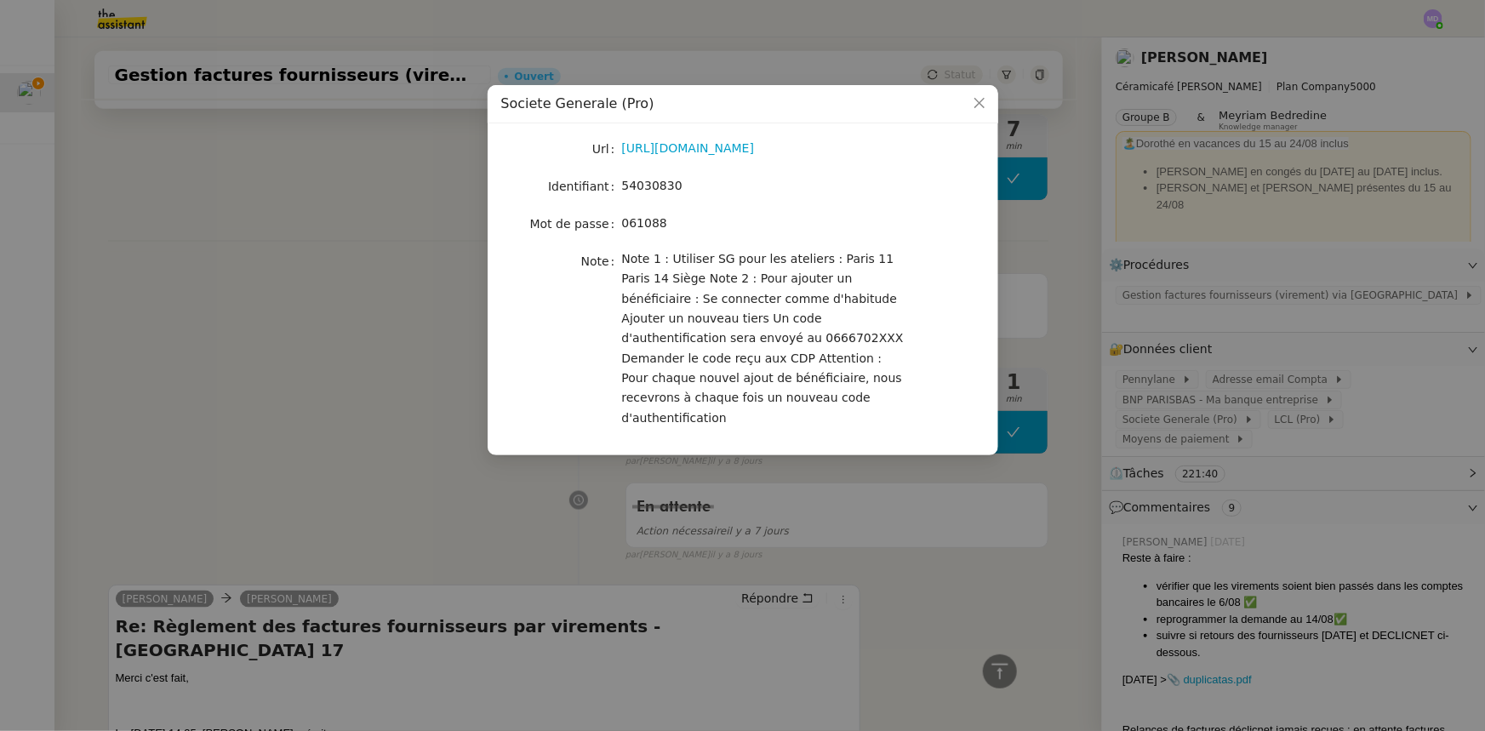
click at [867, 565] on nz-modal-container "Societe Generale (Pro) Url https://professionnels.sg.fr/icd-web/syd-front/index…" at bounding box center [742, 365] width 1485 height 731
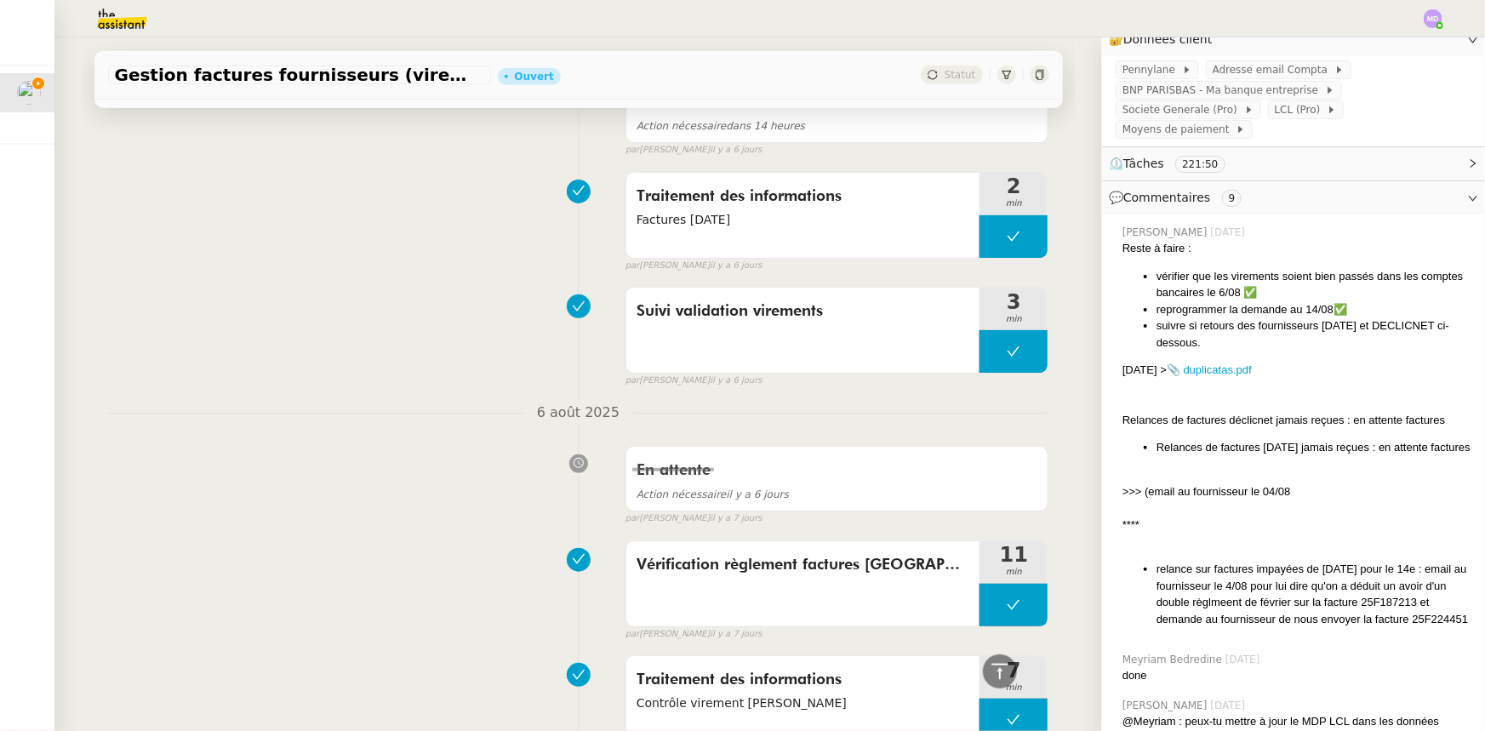
scroll to position [309, 0]
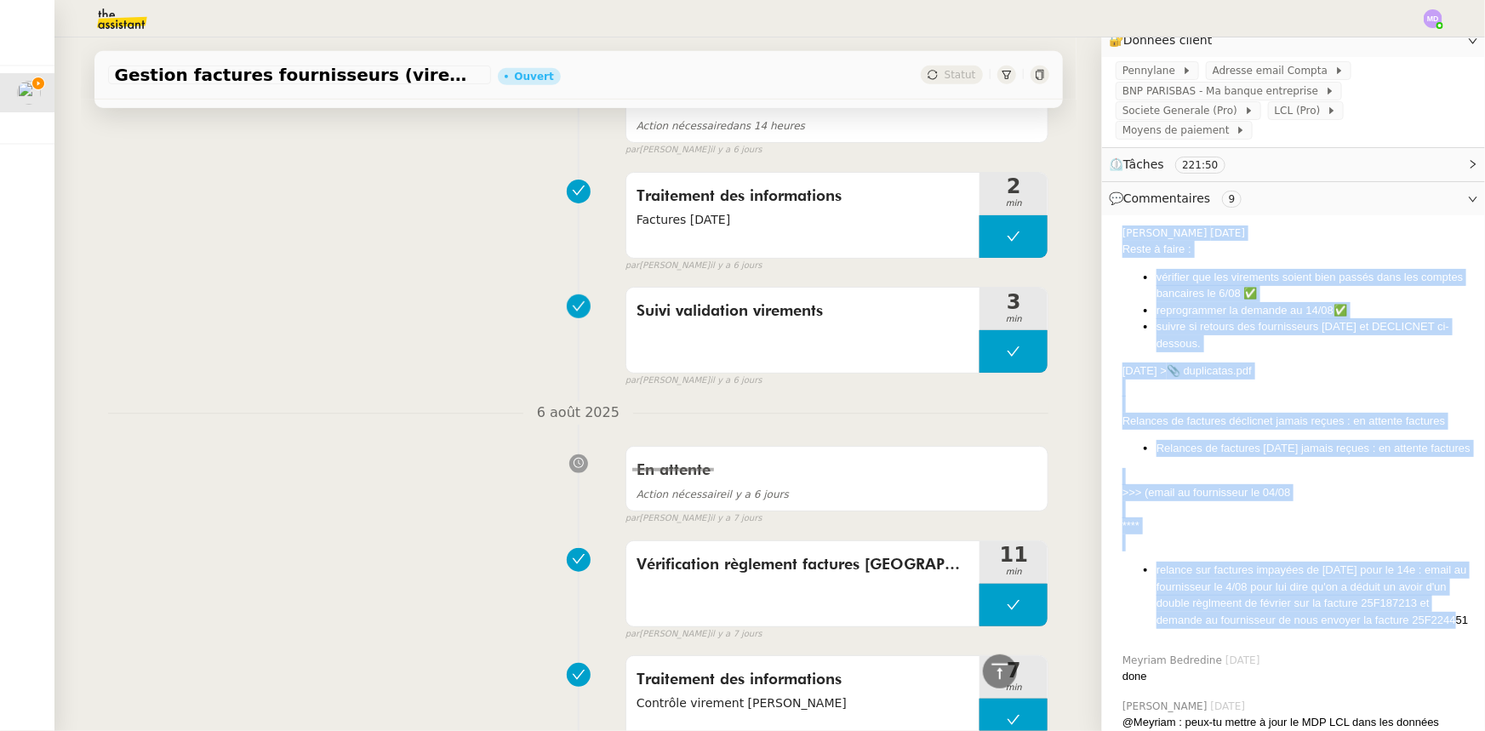
drag, startPoint x: 1200, startPoint y: 599, endPoint x: 1098, endPoint y: 189, distance: 422.7
copy div "Marylou Deybach 04/08/2025 Reste à faire : vérifier que les virements soient bi…"
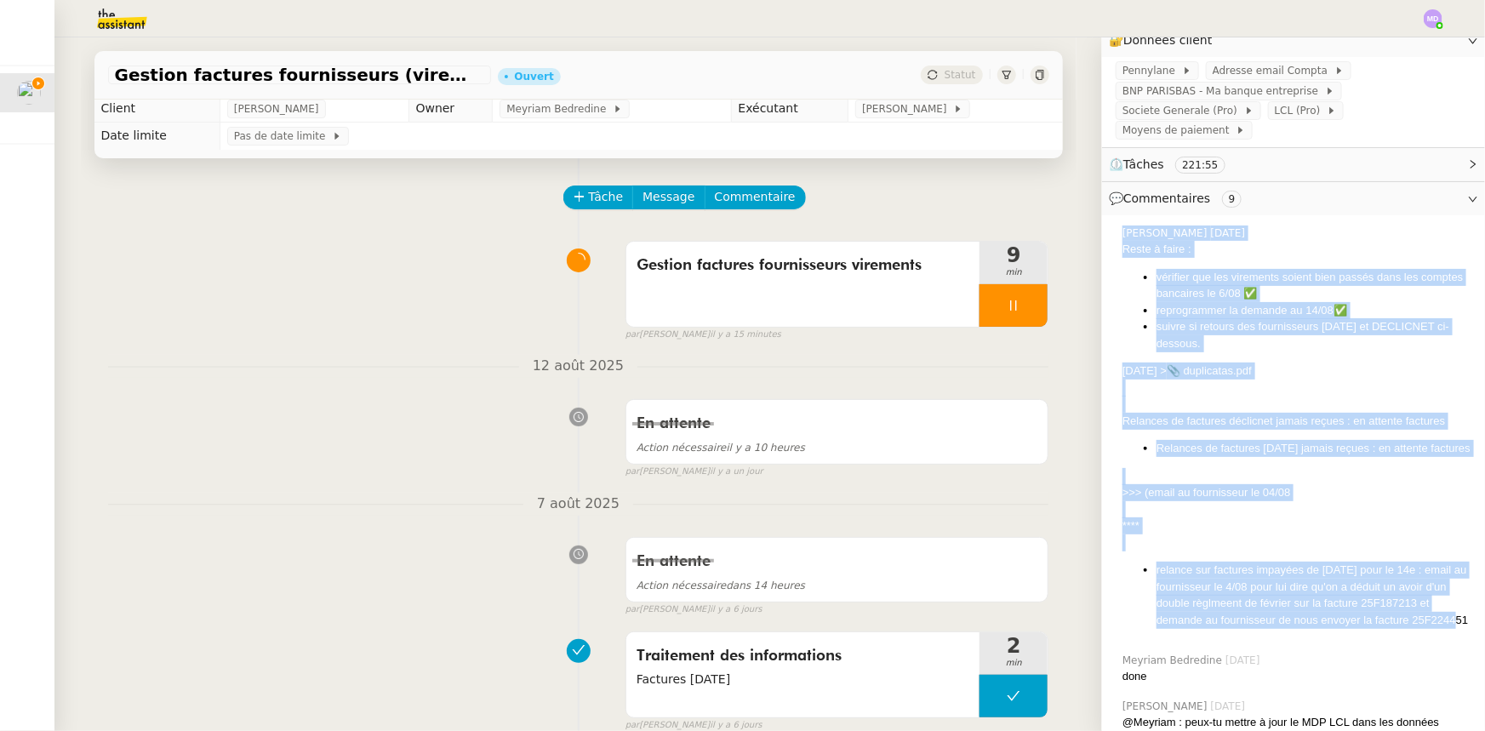
scroll to position [0, 0]
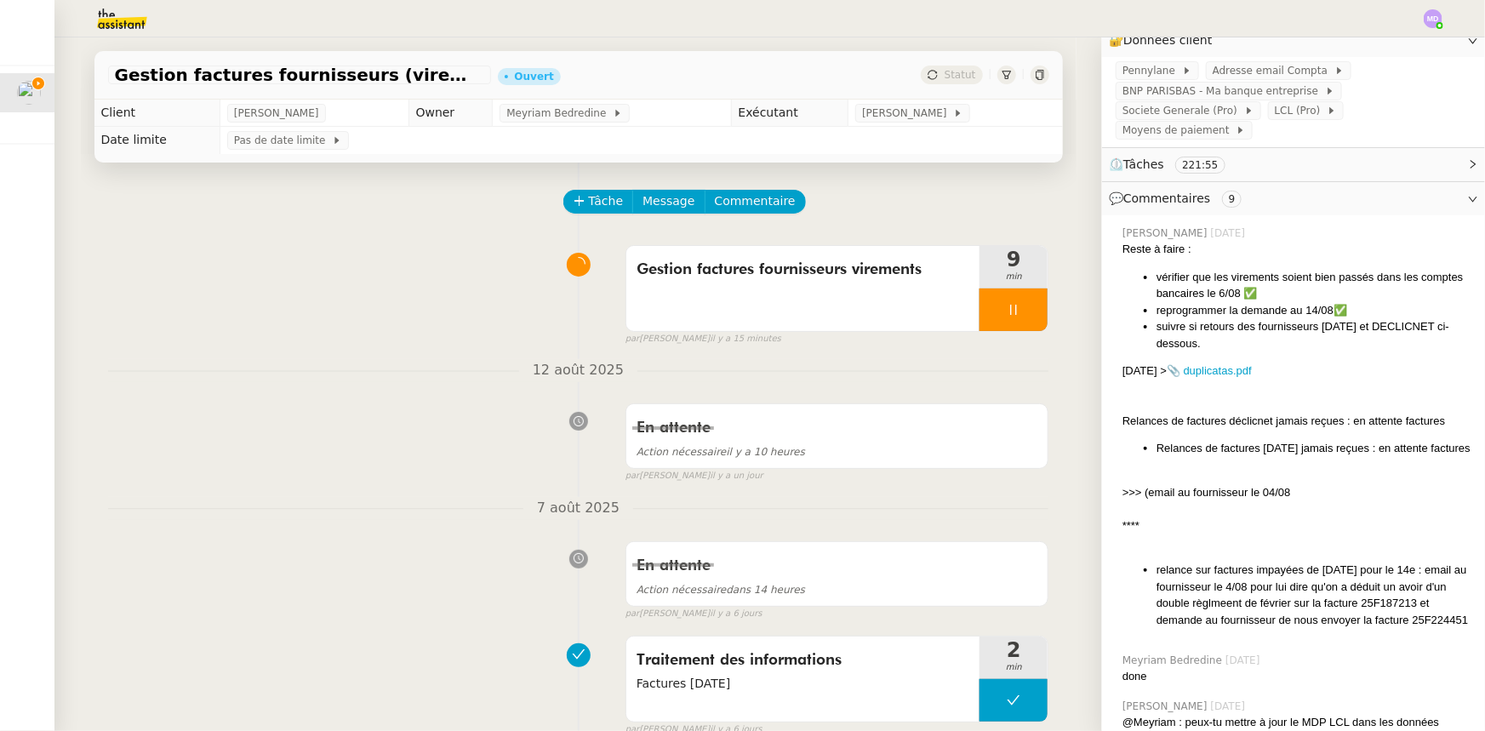
drag, startPoint x: 734, startPoint y: 220, endPoint x: 769, endPoint y: 222, distance: 35.8
click at [736, 217] on div "Tâche Message Commentaire" at bounding box center [807, 210] width 484 height 41
click at [757, 211] on span "Commentaire" at bounding box center [755, 201] width 81 height 20
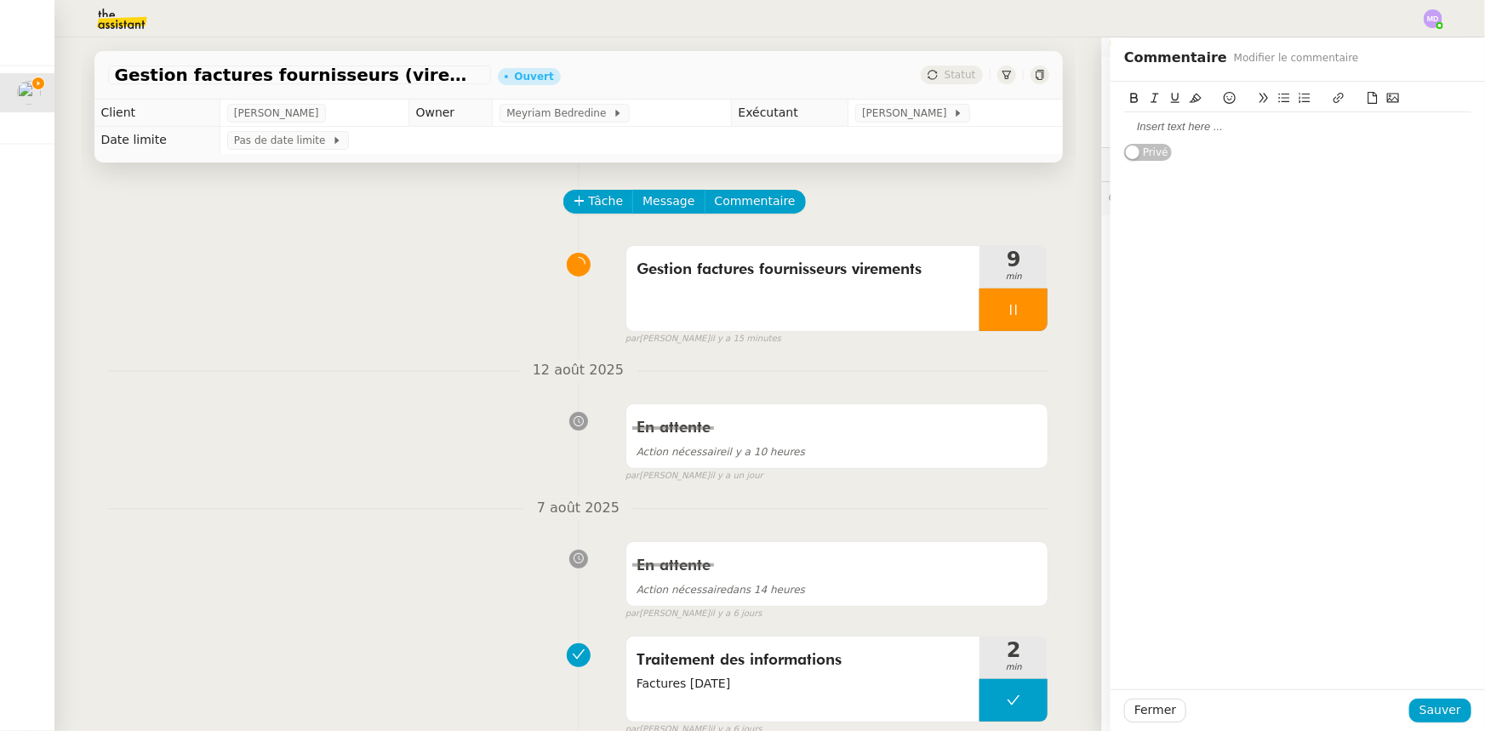
click at [1160, 127] on div at bounding box center [1297, 126] width 347 height 15
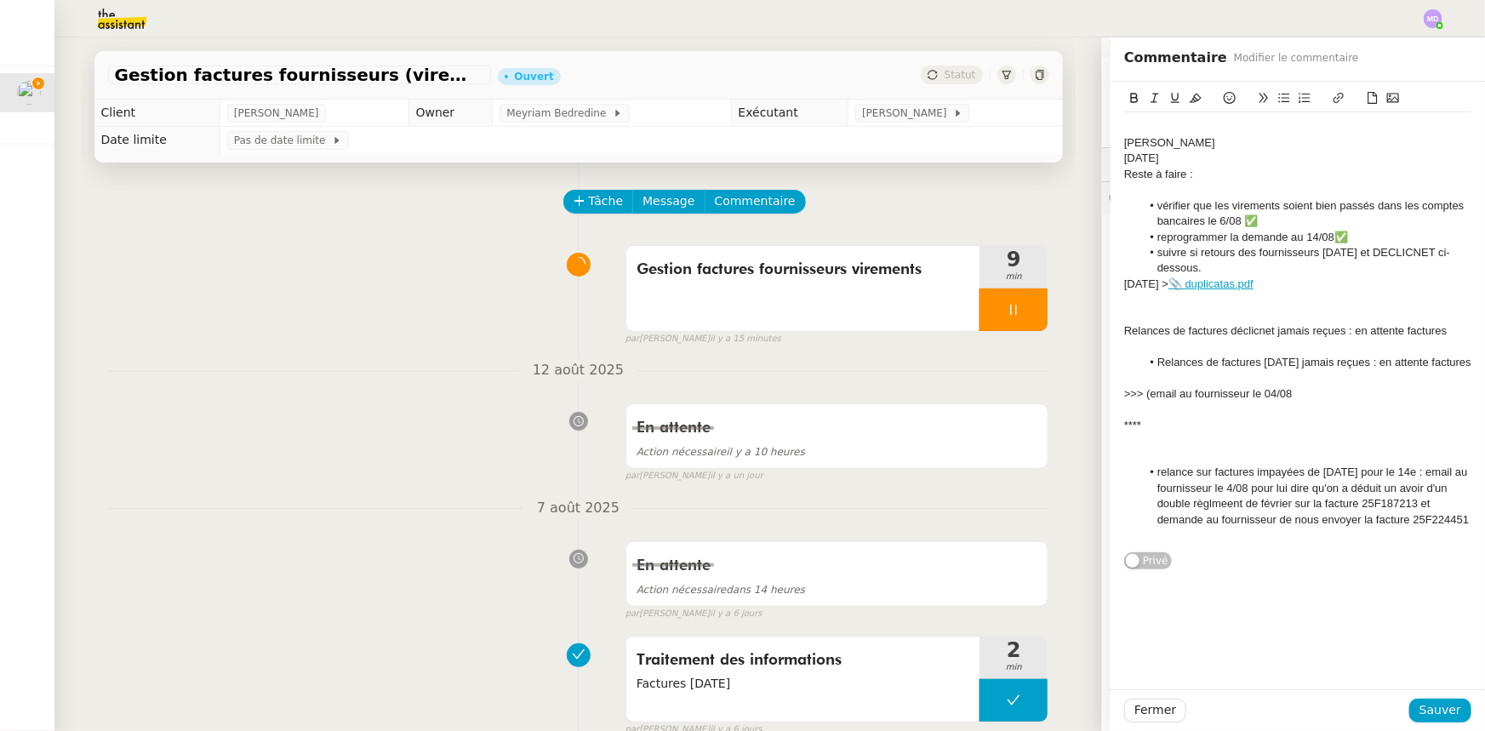
drag, startPoint x: 1193, startPoint y: 163, endPoint x: 1068, endPoint y: 140, distance: 127.3
click at [1068, 140] on app-ticket "Gestion factures fournisseurs (virement) via Pennylane- 2 août 2025 Ouvert Stat…" at bounding box center [769, 384] width 1431 height 694
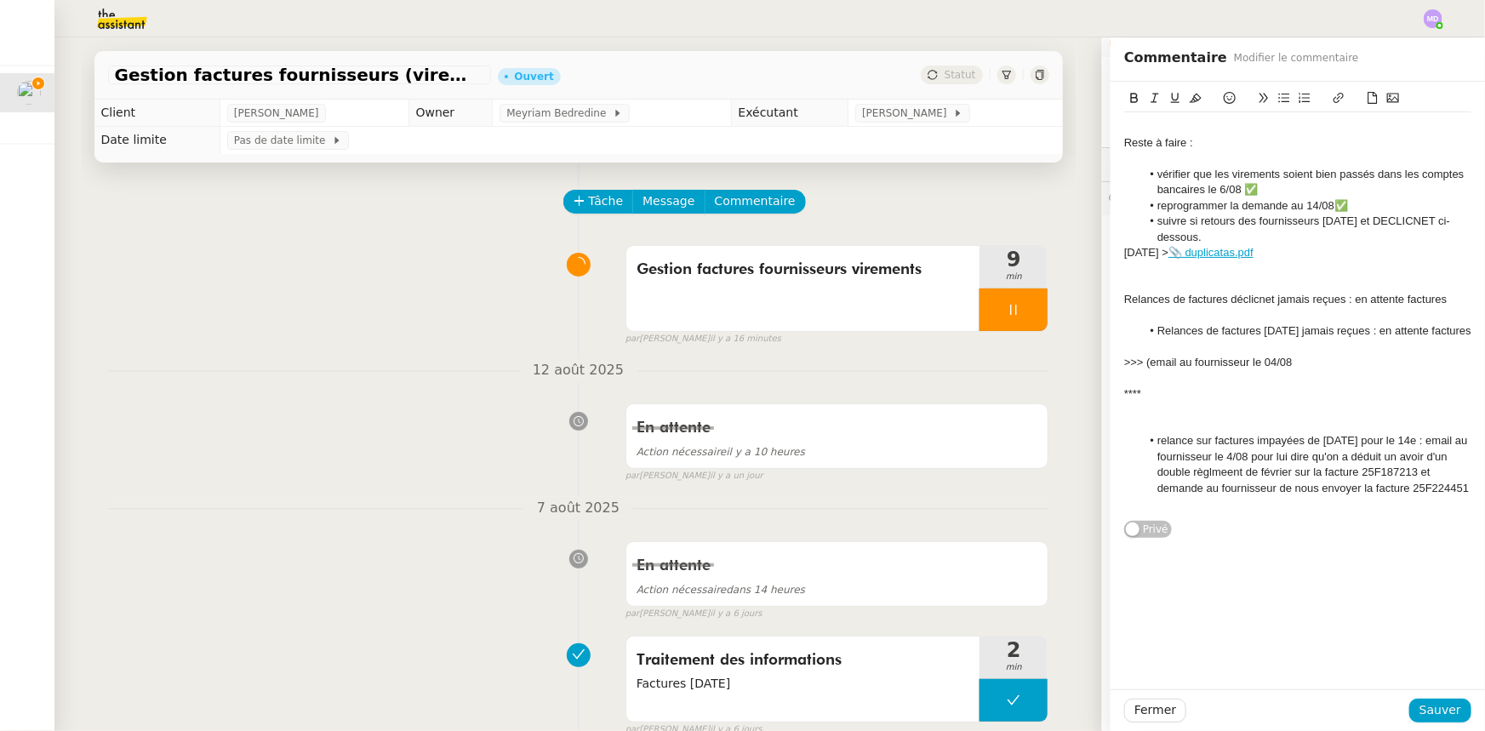
click at [1143, 128] on div at bounding box center [1297, 126] width 347 height 15
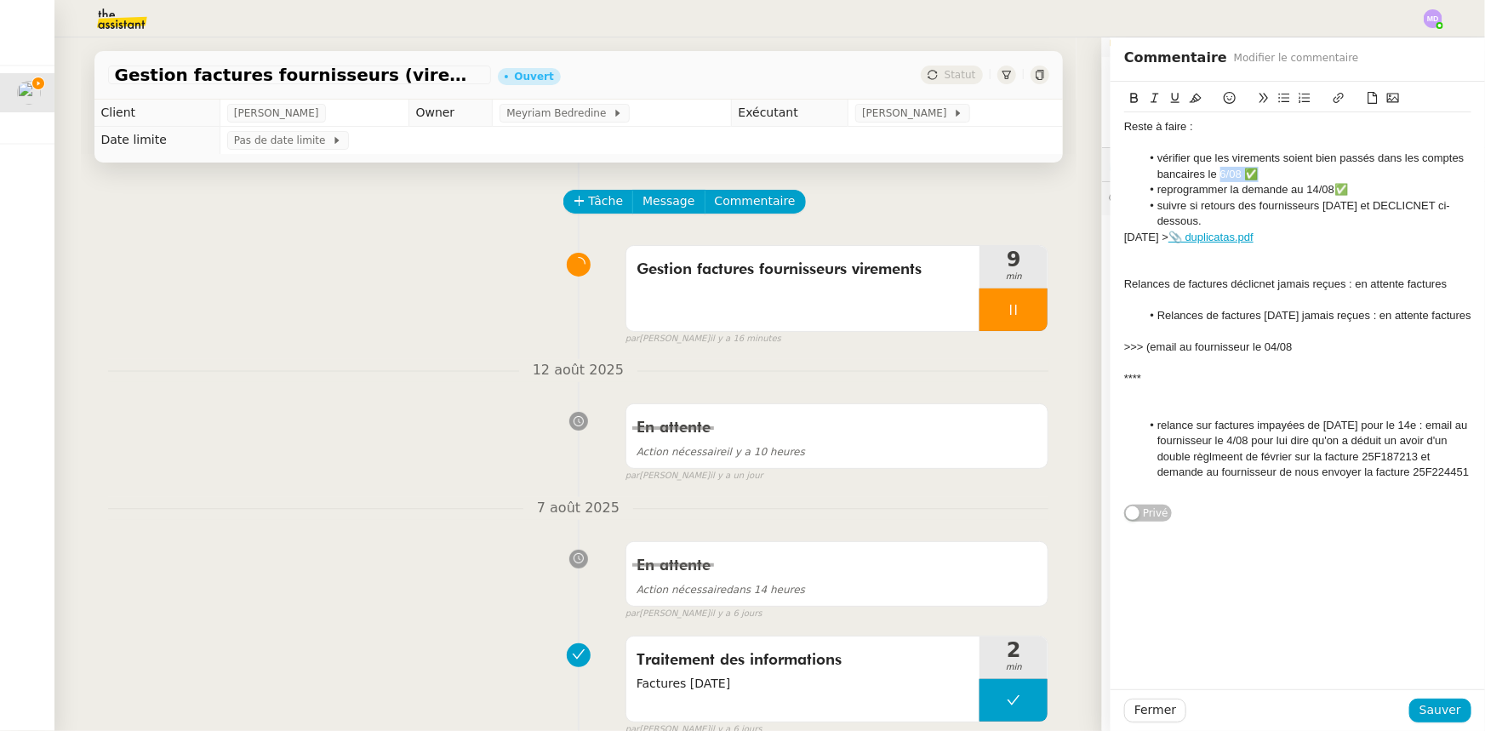
drag, startPoint x: 1254, startPoint y: 179, endPoint x: 1208, endPoint y: 178, distance: 45.1
click at [1208, 178] on li "vérifier que les virements soient bien passés dans les comptes bancaires le 6/0…" at bounding box center [1306, 166] width 331 height 31
click at [1218, 174] on li "vérifier que les virements soient bien passés dans les comptes bancaires le 18/0" at bounding box center [1306, 166] width 331 height 31
click at [1235, 176] on li "vérifier que les virements soient bien passés dans les comptes bancaires le 19/0" at bounding box center [1306, 166] width 331 height 31
click at [1228, 142] on div at bounding box center [1297, 142] width 347 height 15
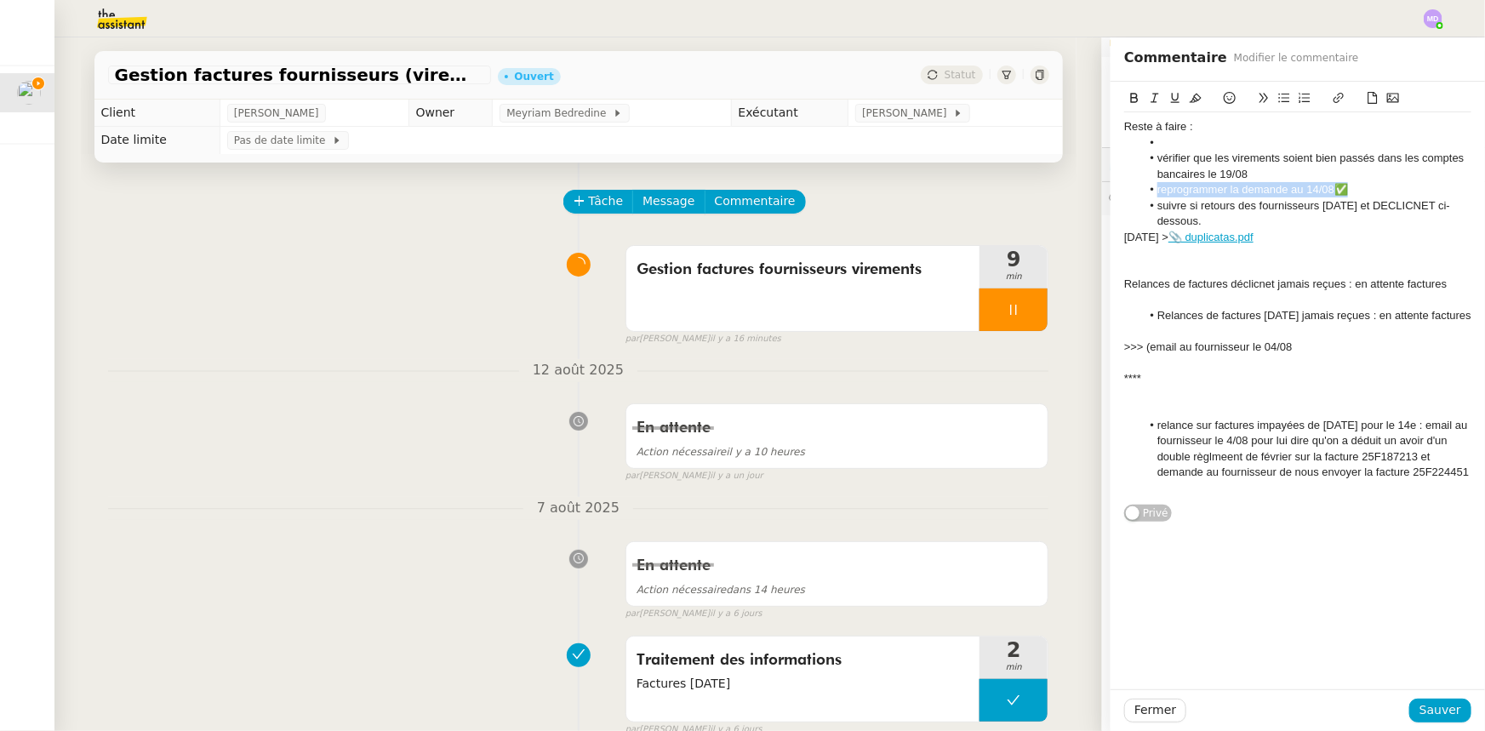
drag, startPoint x: 1344, startPoint y: 186, endPoint x: 1126, endPoint y: 191, distance: 217.9
click at [1126, 191] on ul "vérifier que les virements soient bien passés dans les comptes bancaires le 19/…" at bounding box center [1297, 182] width 347 height 94
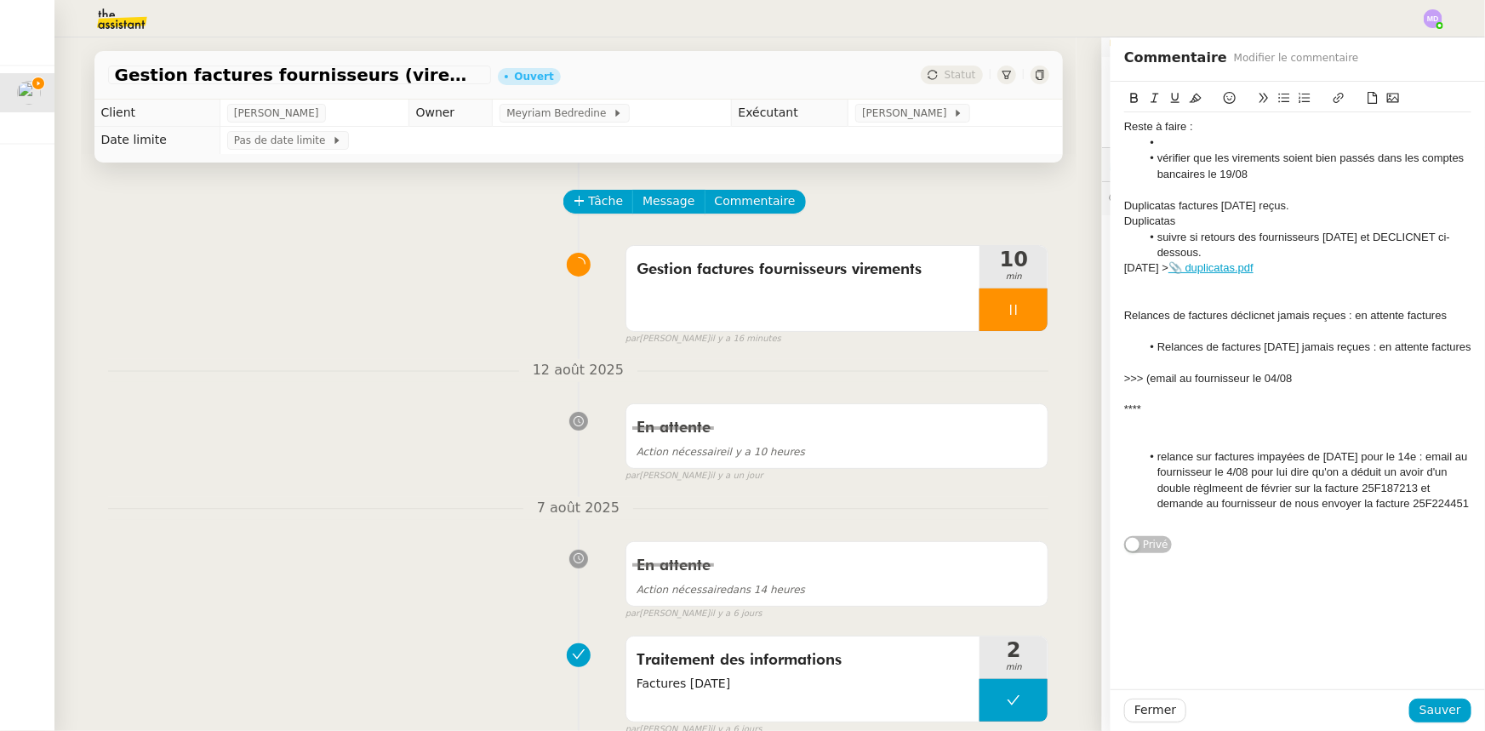
drag, startPoint x: 1353, startPoint y: 237, endPoint x: 1218, endPoint y: 219, distance: 136.5
click at [1218, 219] on div "Reste à faire : vérifier que les virements soient bien passés dans les comptes …" at bounding box center [1297, 323] width 347 height 422
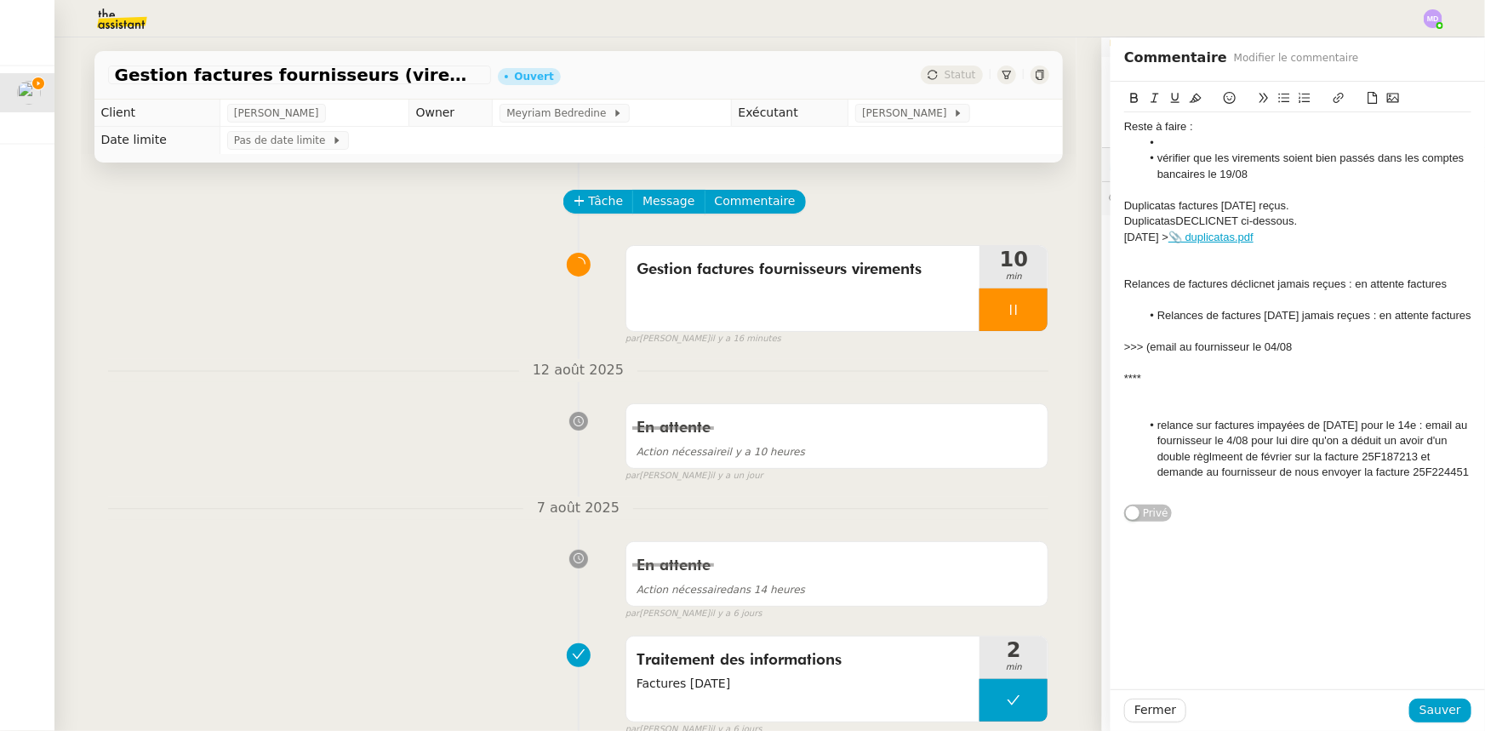
click at [1162, 220] on div "DuplicatasDECLICNET ci-dessous." at bounding box center [1297, 221] width 347 height 15
click at [1165, 221] on div "DuplicatasDECLICNET ci-dessous." at bounding box center [1297, 221] width 347 height 15
drag, startPoint x: 1276, startPoint y: 222, endPoint x: 1387, endPoint y: 222, distance: 110.6
click at [1387, 222] on div "Duplicatas factures DECLICNET ci-dessous." at bounding box center [1297, 221] width 347 height 15
click at [1224, 95] on icon at bounding box center [1230, 98] width 12 height 12
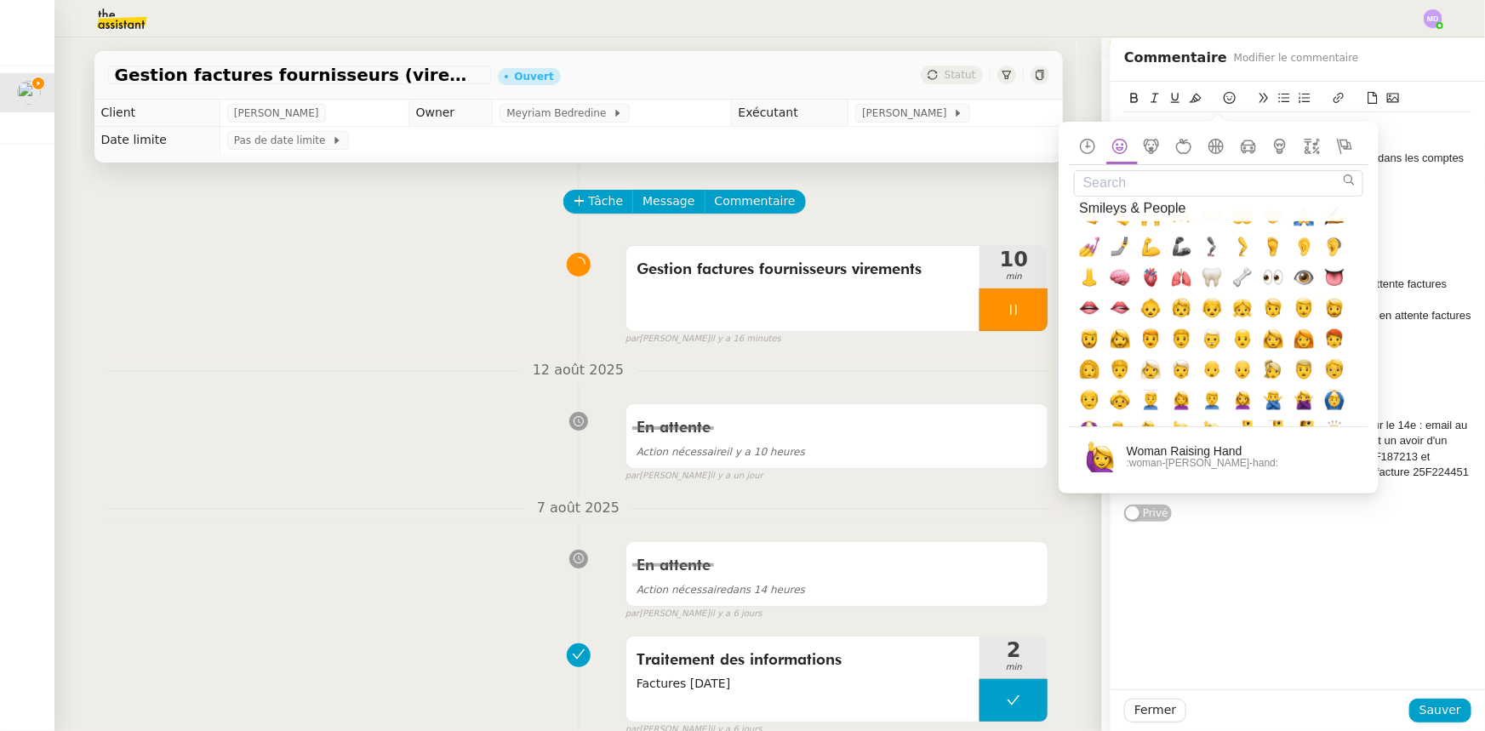
scroll to position [696, 0]
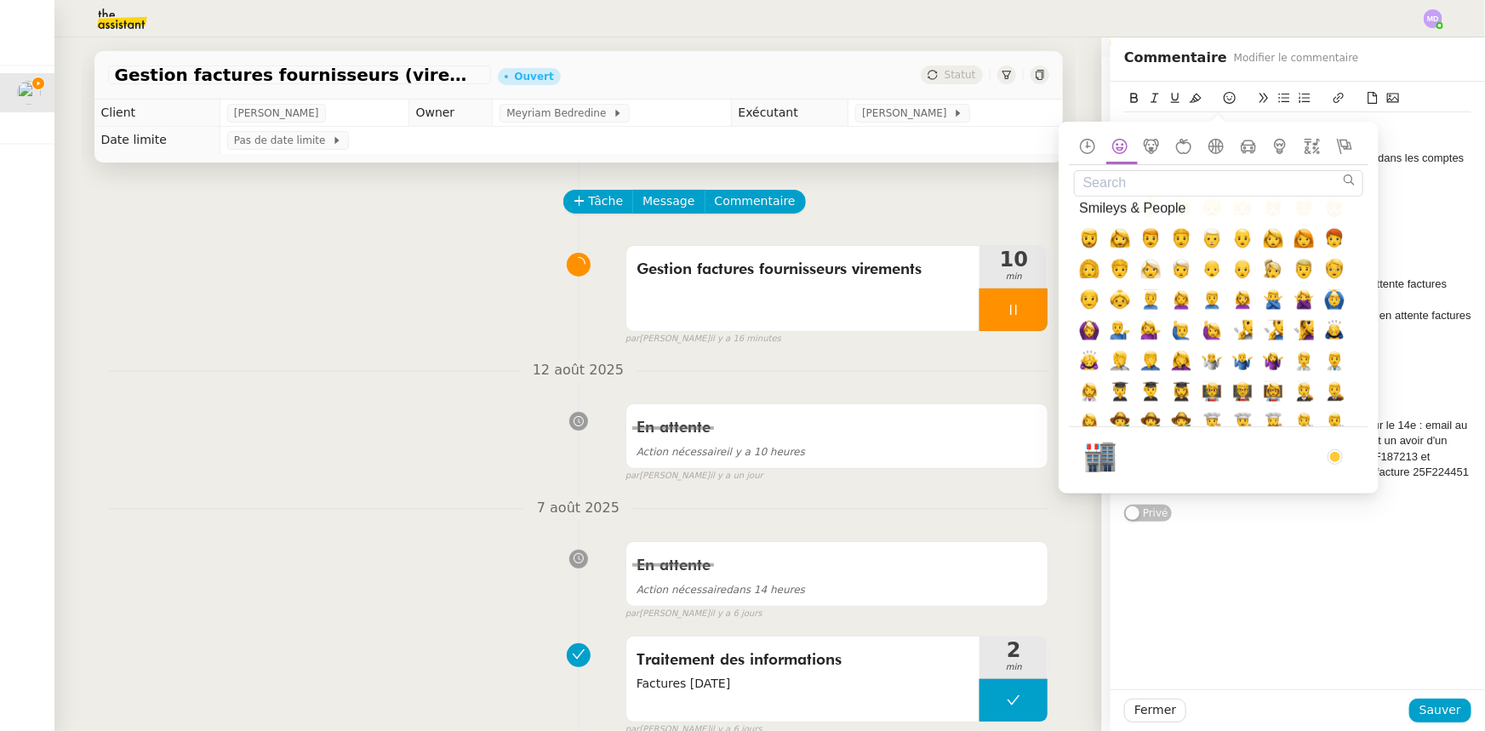
click at [1145, 180] on input "Search" at bounding box center [1218, 183] width 289 height 26
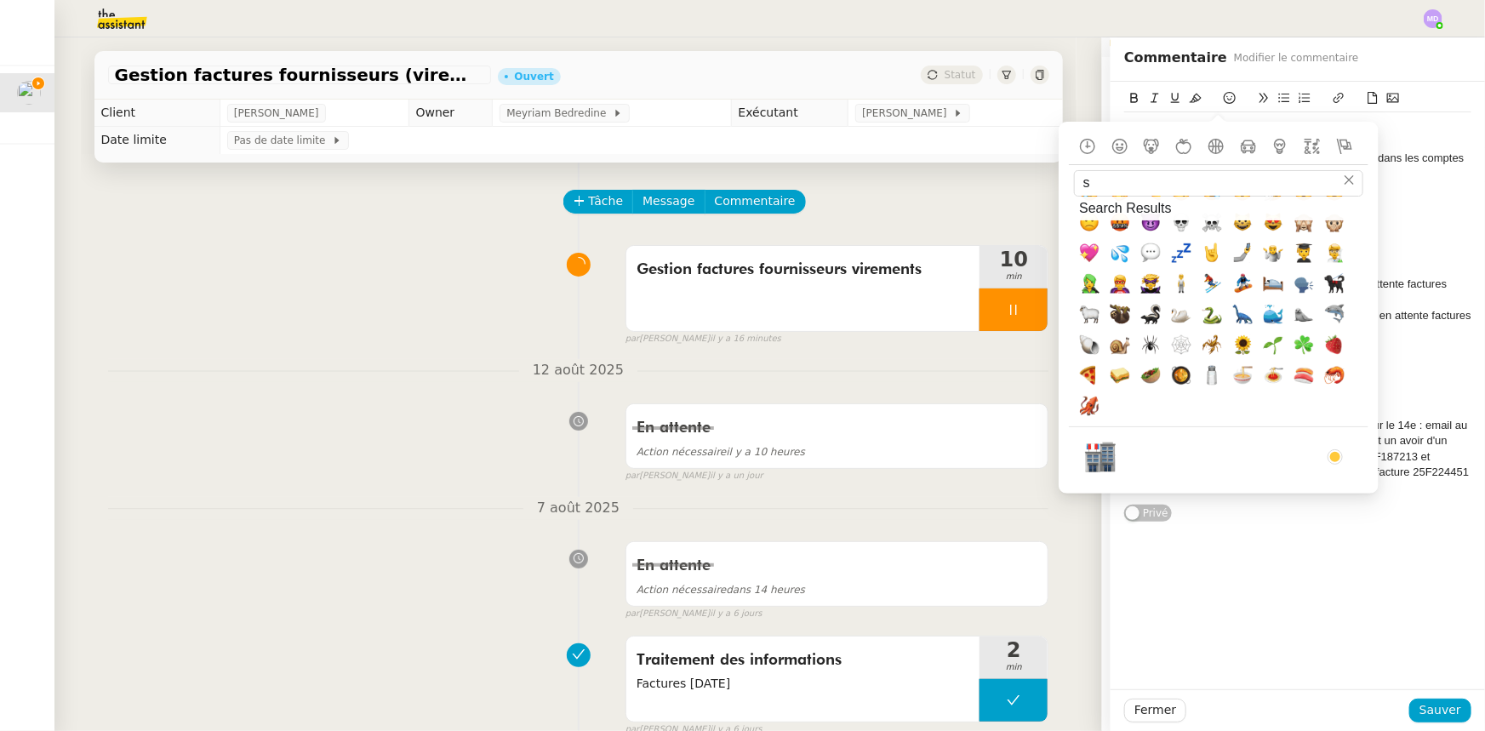
scroll to position [0, 0]
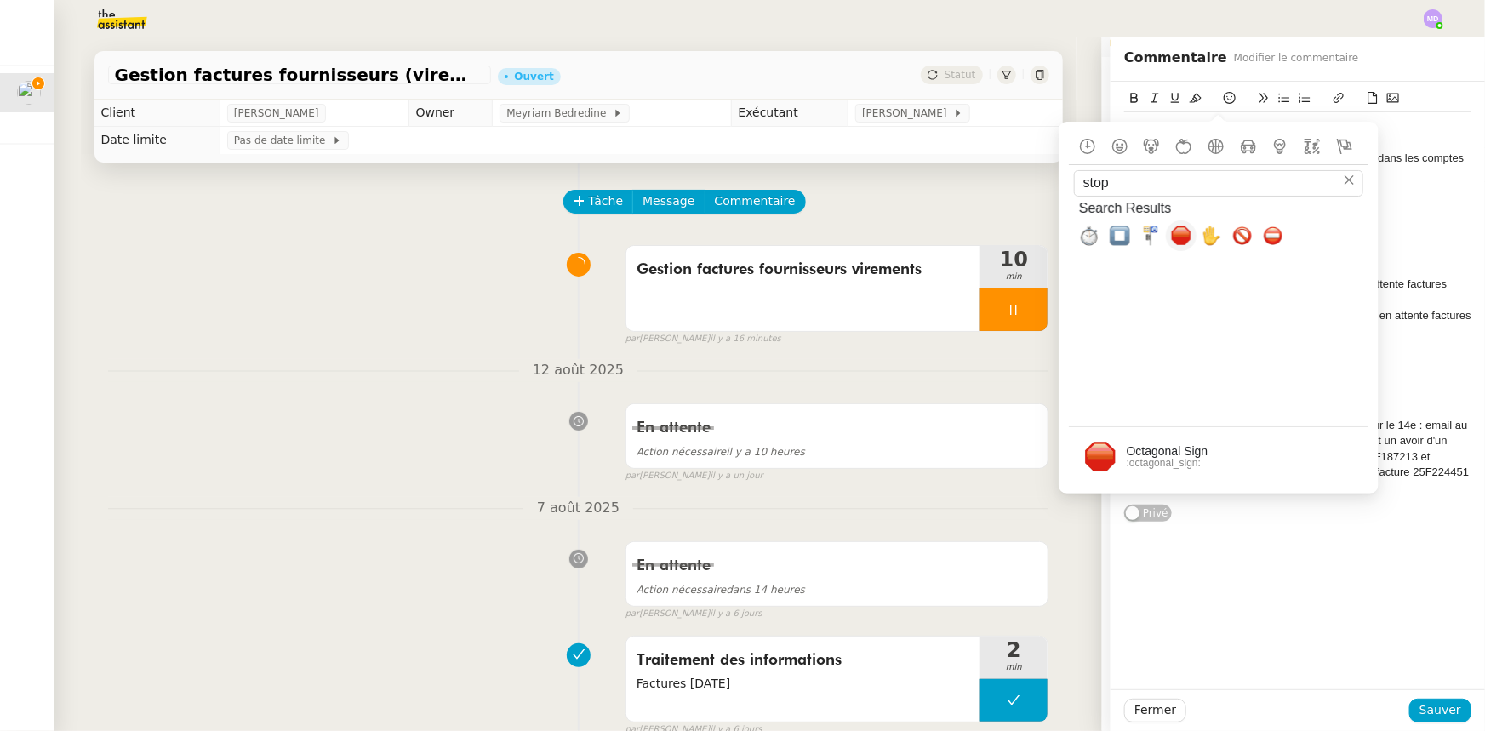
type input "stop"
click at [1183, 233] on span "🛑, octagonal_sign" at bounding box center [1181, 236] width 20 height 20
click at [1413, 224] on div "Duplicatas factures DECLICNET pas reçus 🛑" at bounding box center [1297, 221] width 347 height 15
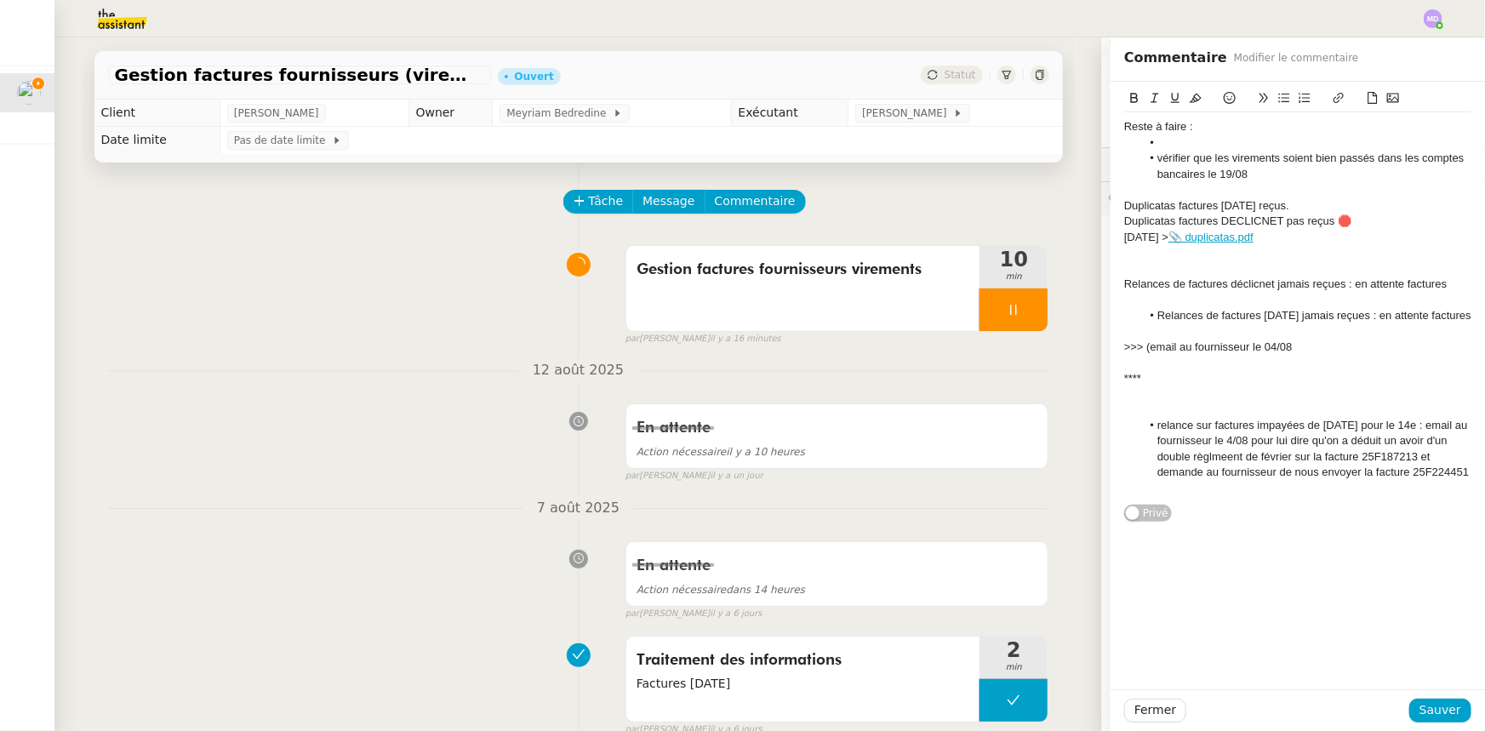
click at [1284, 207] on div "Duplicatas factures RAJA reçus." at bounding box center [1297, 205] width 347 height 15
click at [1224, 93] on icon at bounding box center [1230, 98] width 12 height 12
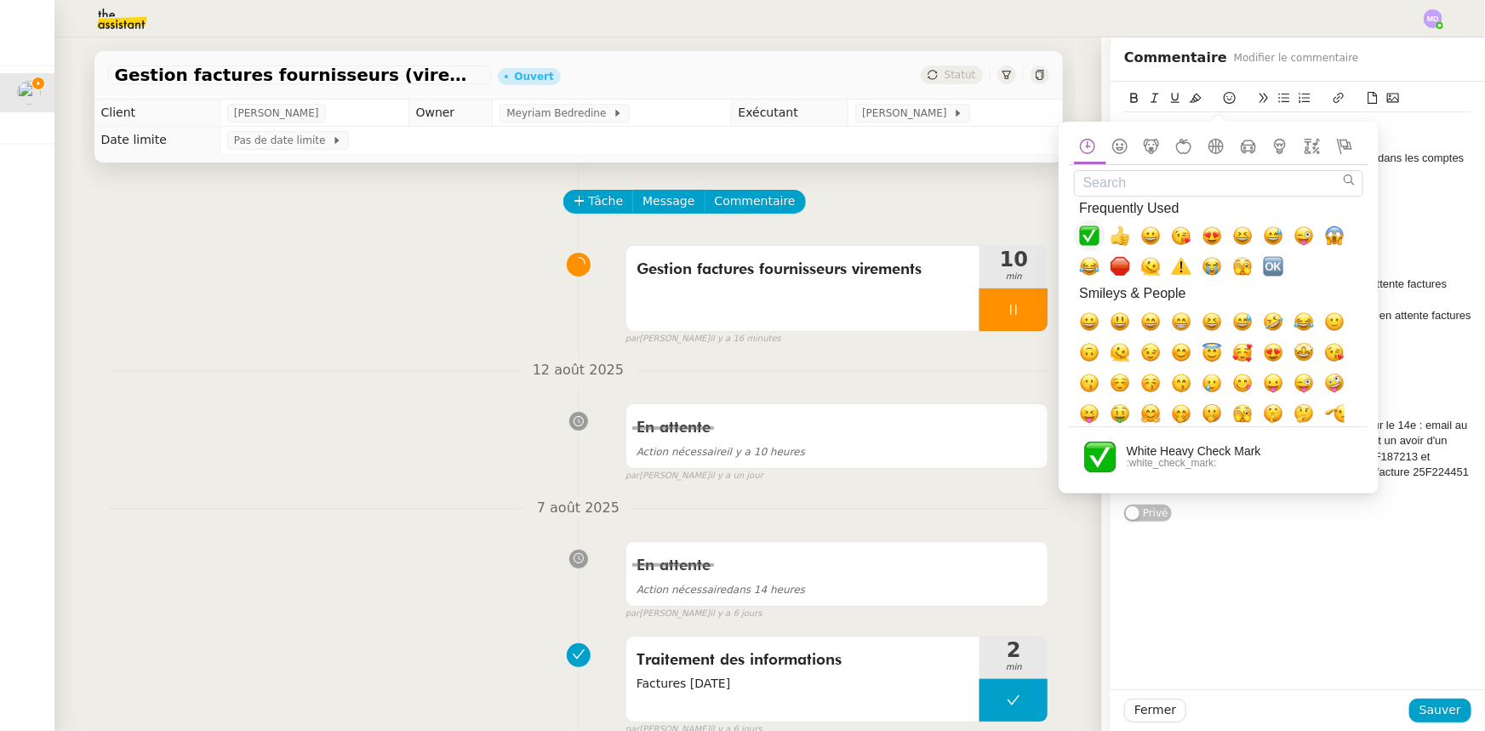
click at [1096, 230] on span "✅, white_check_mark" at bounding box center [1089, 236] width 20 height 20
click at [1442, 188] on div at bounding box center [1297, 189] width 347 height 15
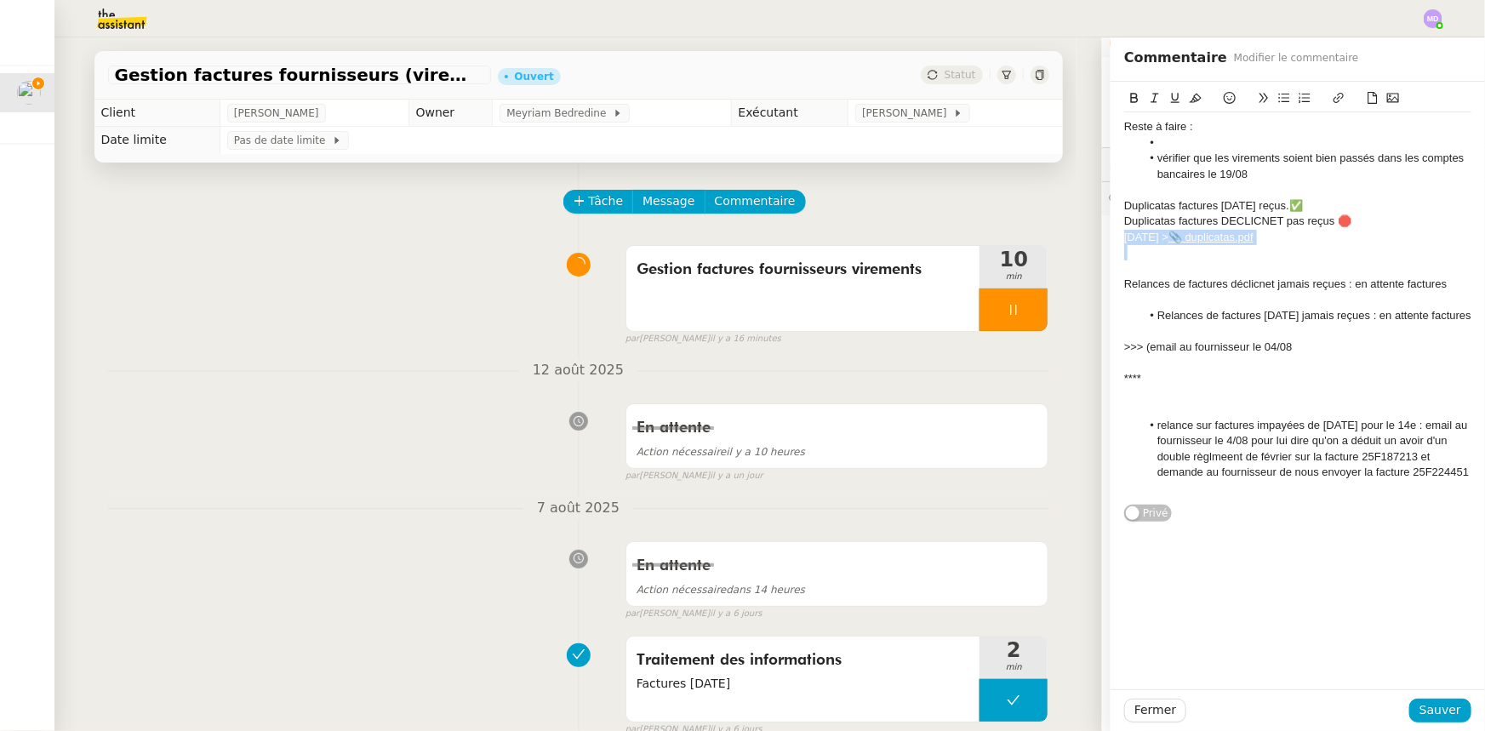
drag, startPoint x: 1261, startPoint y: 249, endPoint x: 1096, endPoint y: 240, distance: 165.4
click at [1096, 240] on app-ticket "Gestion factures fournisseurs (virement) via Pennylane- 2 août 2025 Ouvert Stat…" at bounding box center [769, 384] width 1431 height 694
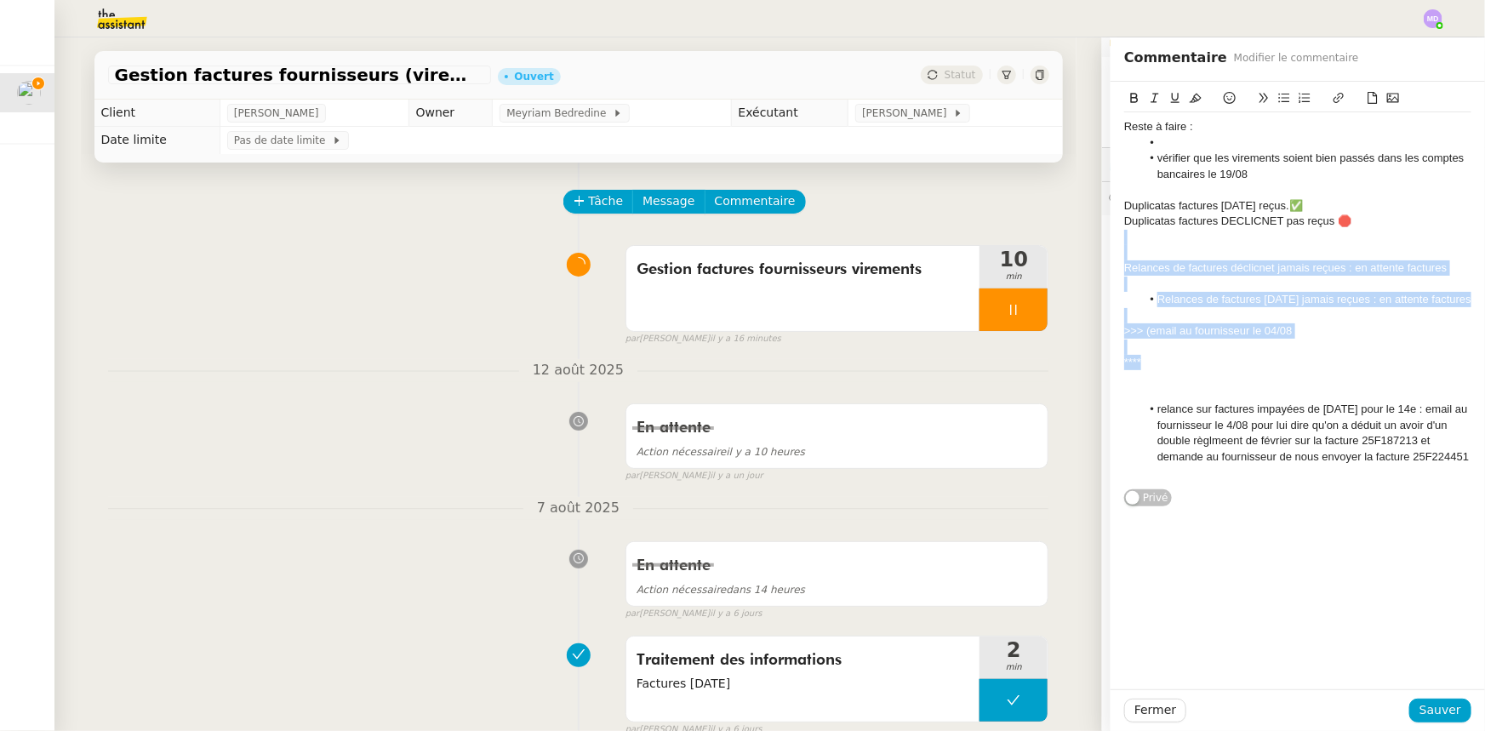
drag, startPoint x: 1213, startPoint y: 271, endPoint x: 1408, endPoint y: 360, distance: 214.8
click at [1408, 360] on div "Reste à faire : vérifier que les virements soient bien passés dans les comptes …" at bounding box center [1297, 299] width 347 height 374
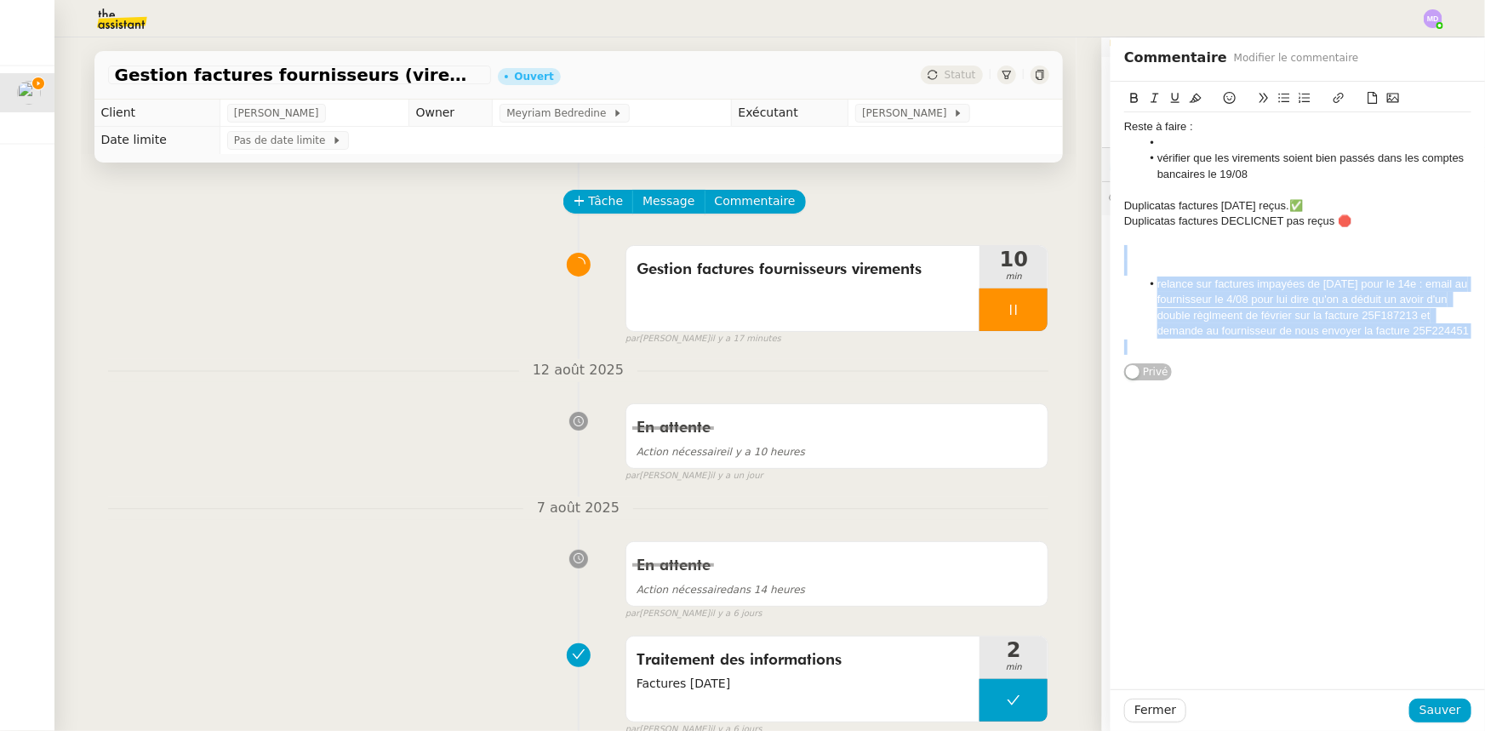
drag, startPoint x: 1201, startPoint y: 251, endPoint x: 1440, endPoint y: 365, distance: 264.9
click at [1440, 365] on div "Reste à faire : vérifier que les virements soient bien passés dans les comptes …" at bounding box center [1297, 232] width 347 height 300
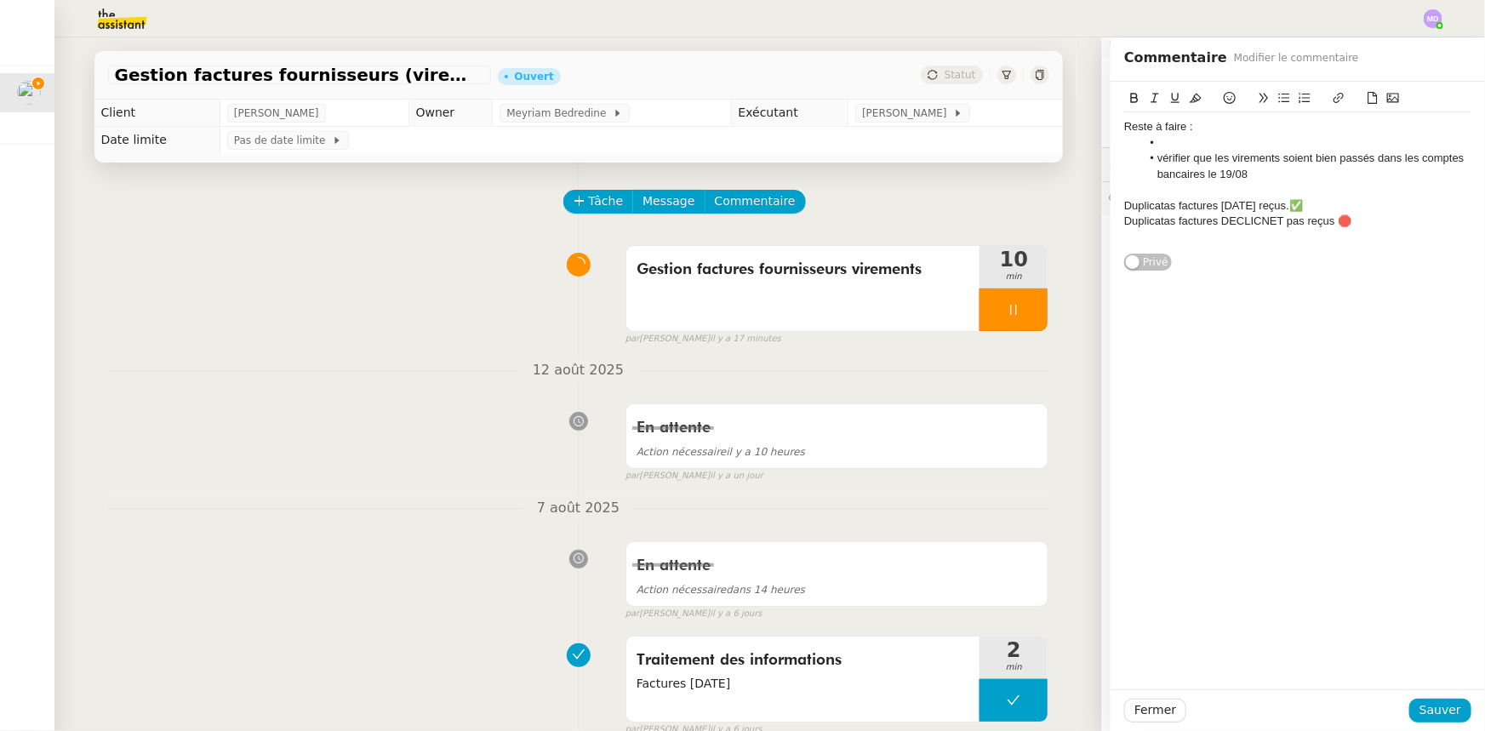
click at [1205, 136] on li at bounding box center [1306, 142] width 331 height 15
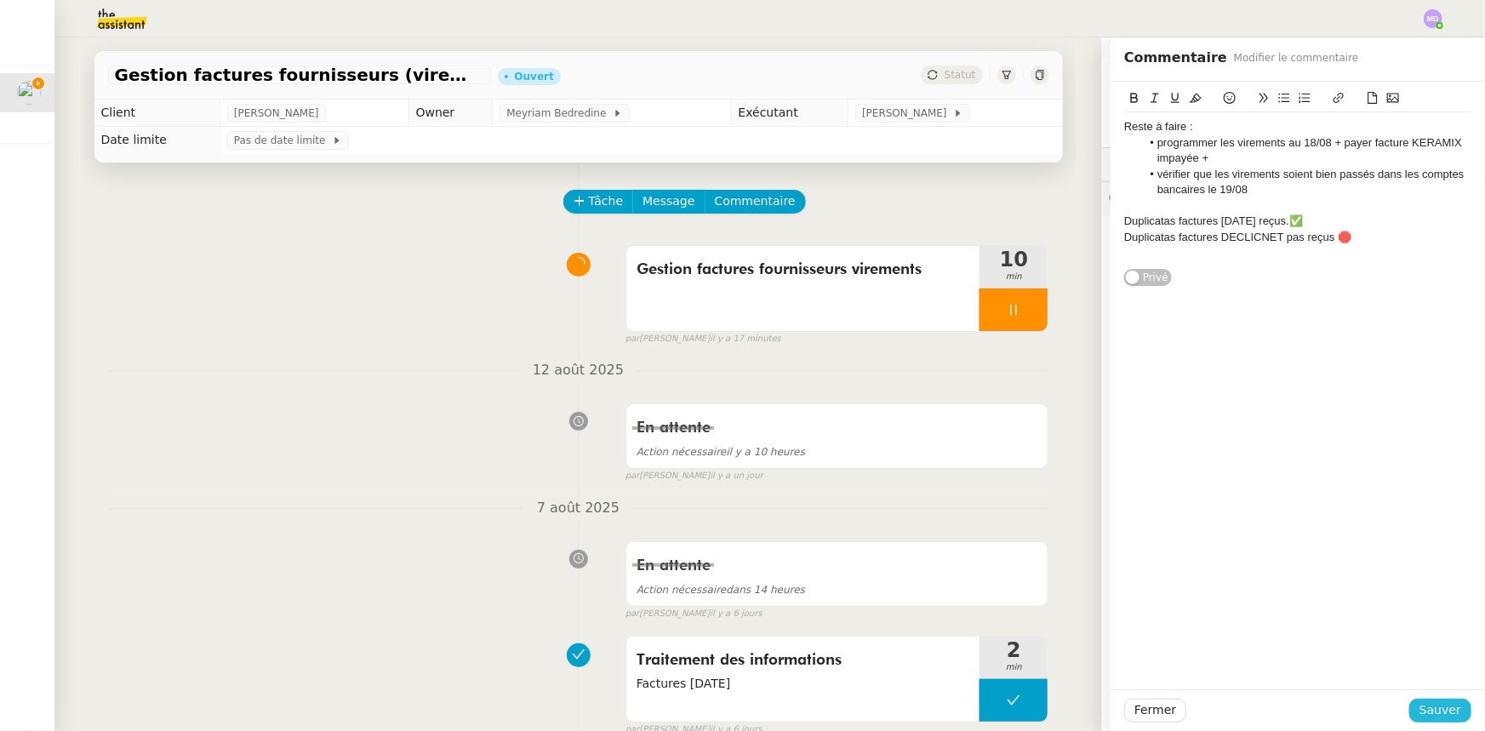
drag, startPoint x: 1448, startPoint y: 716, endPoint x: 1420, endPoint y: 685, distance: 41.0
click at [1430, 692] on div "Fermer Sauver" at bounding box center [1298, 710] width 374 height 42
click at [1442, 713] on span "Sauver" at bounding box center [1440, 710] width 42 height 20
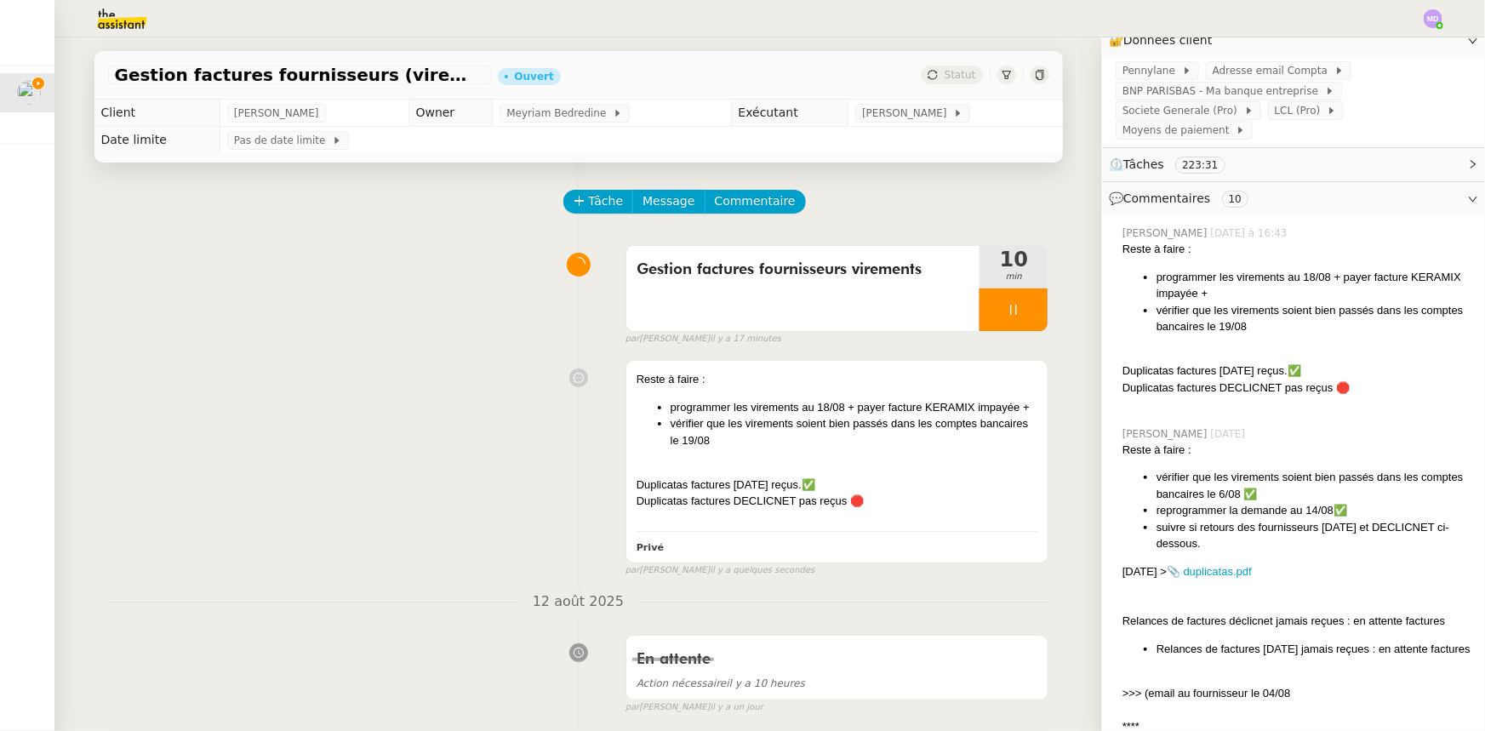
click at [1235, 269] on li "programmer les virements au 18/08 + payer facture KERAMIX impayée +" at bounding box center [1313, 285] width 315 height 33
click at [850, 406] on li "programmer les virements au 18/08 + payer facture KERAMIX impayée +" at bounding box center [855, 407] width 368 height 17
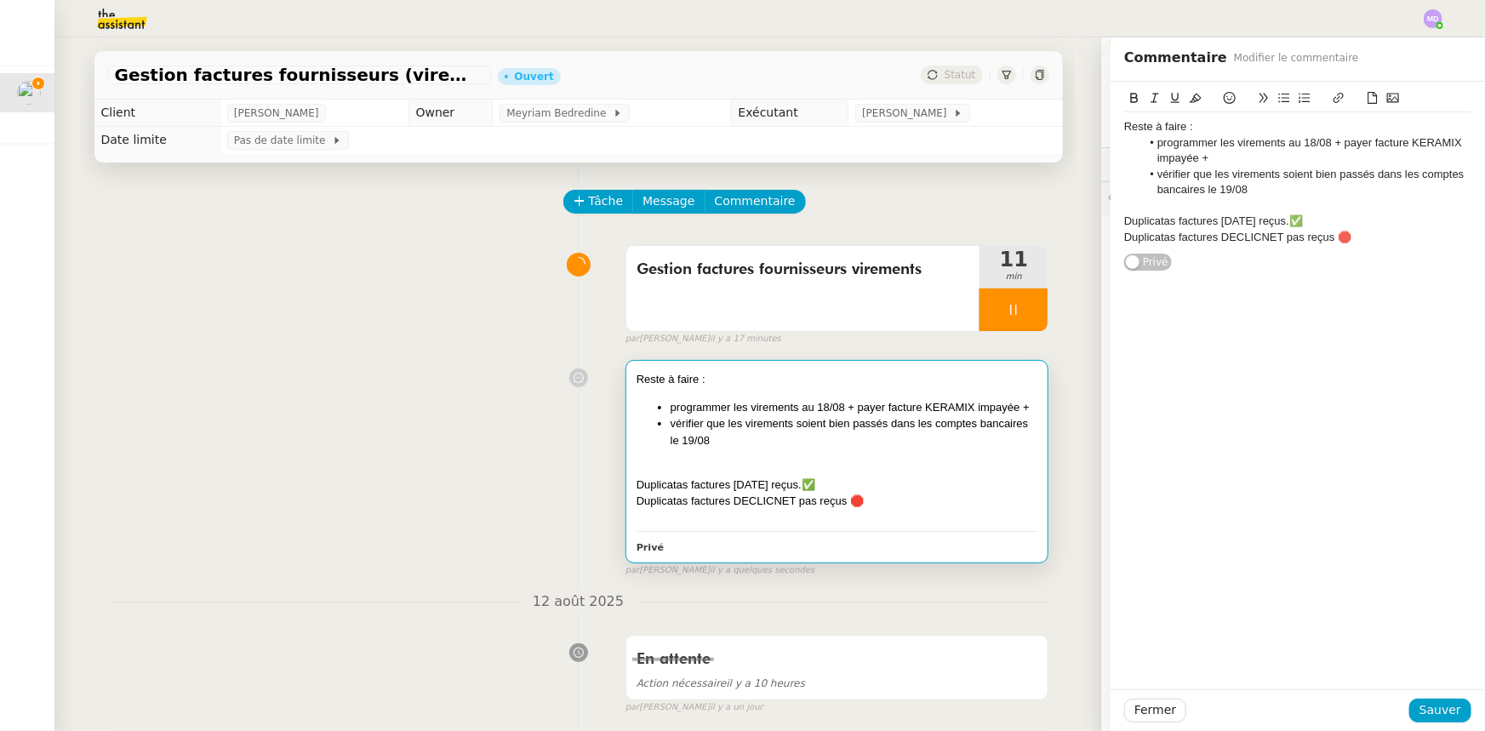
click at [1276, 161] on li "programmer les virements au 18/08 + payer facture KERAMIX impayée +" at bounding box center [1306, 150] width 331 height 31
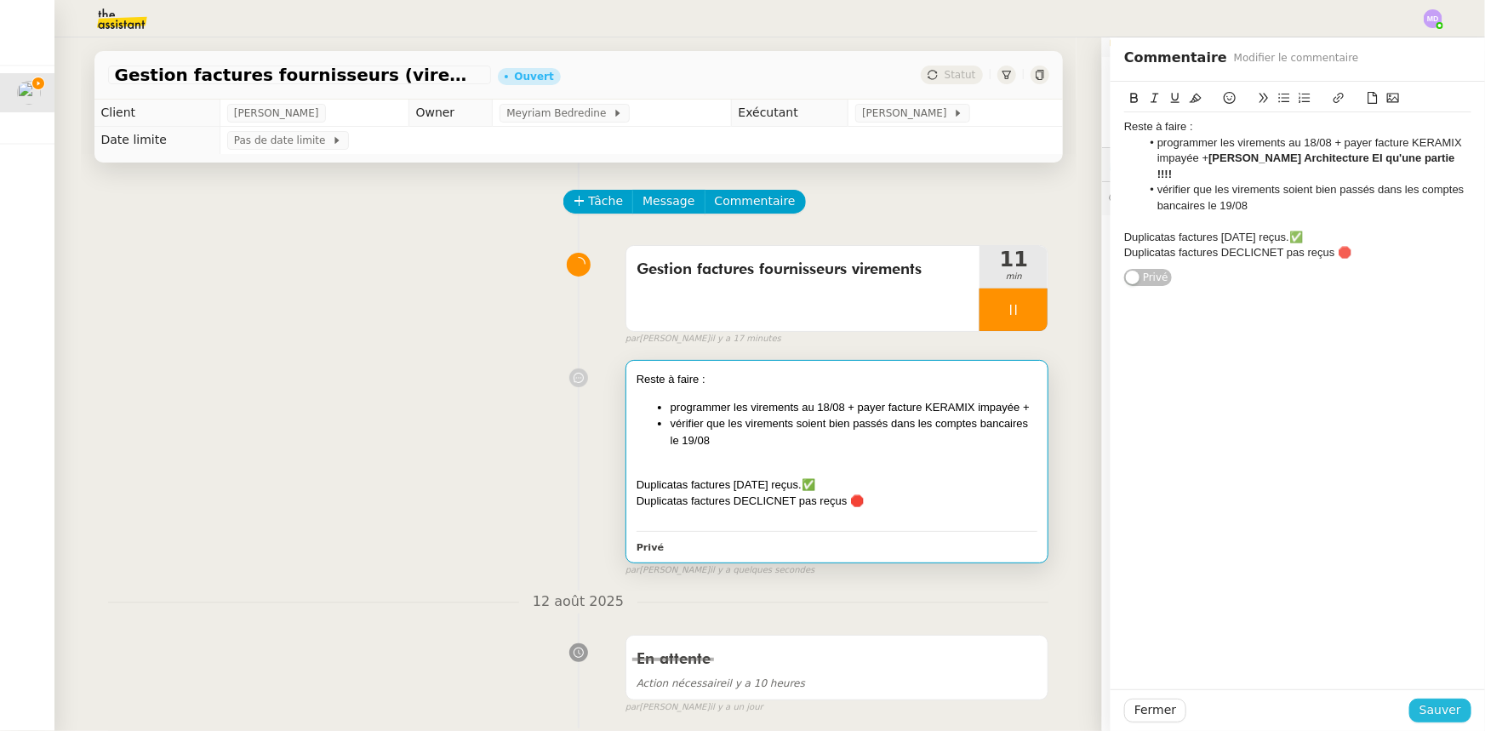
click at [1429, 703] on span "Sauver" at bounding box center [1440, 710] width 42 height 20
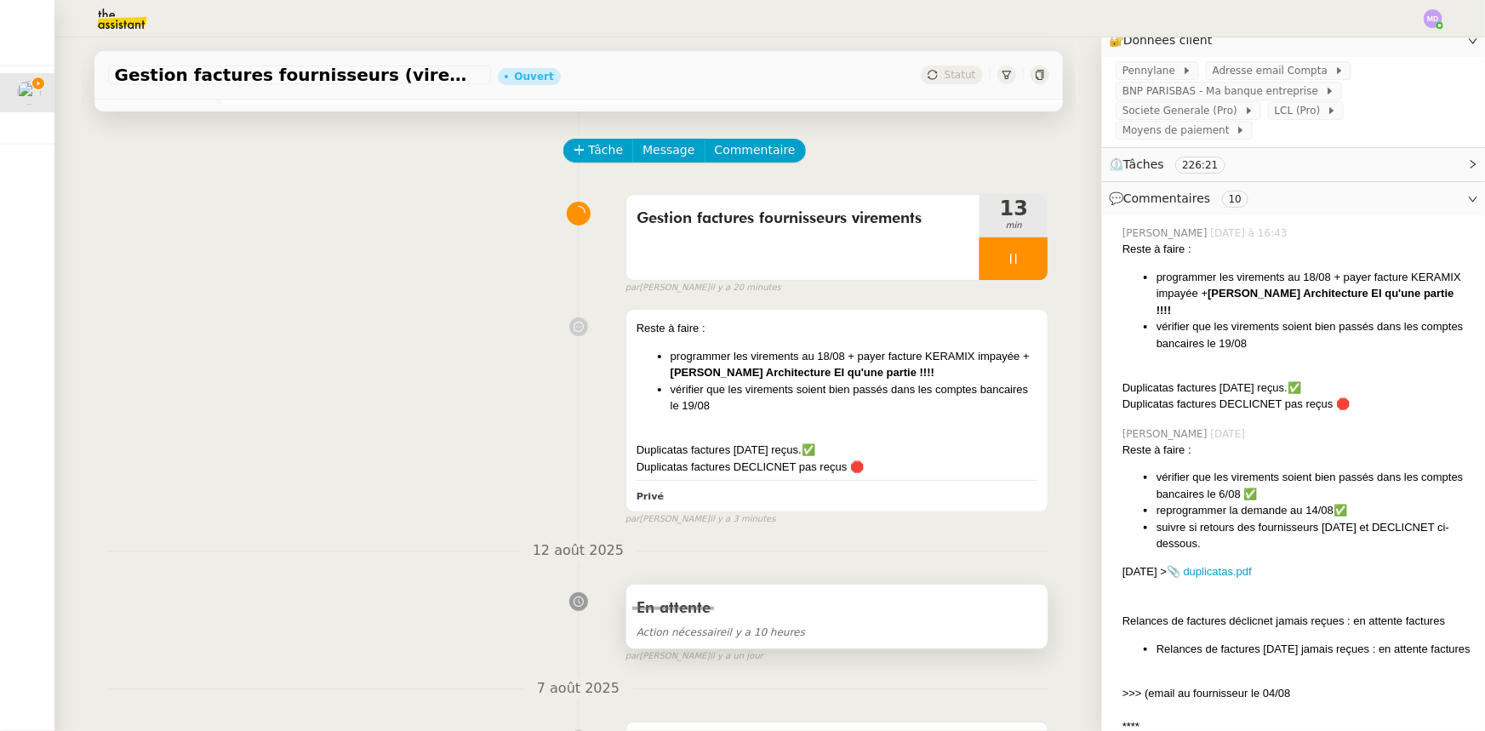
scroll to position [154, 0]
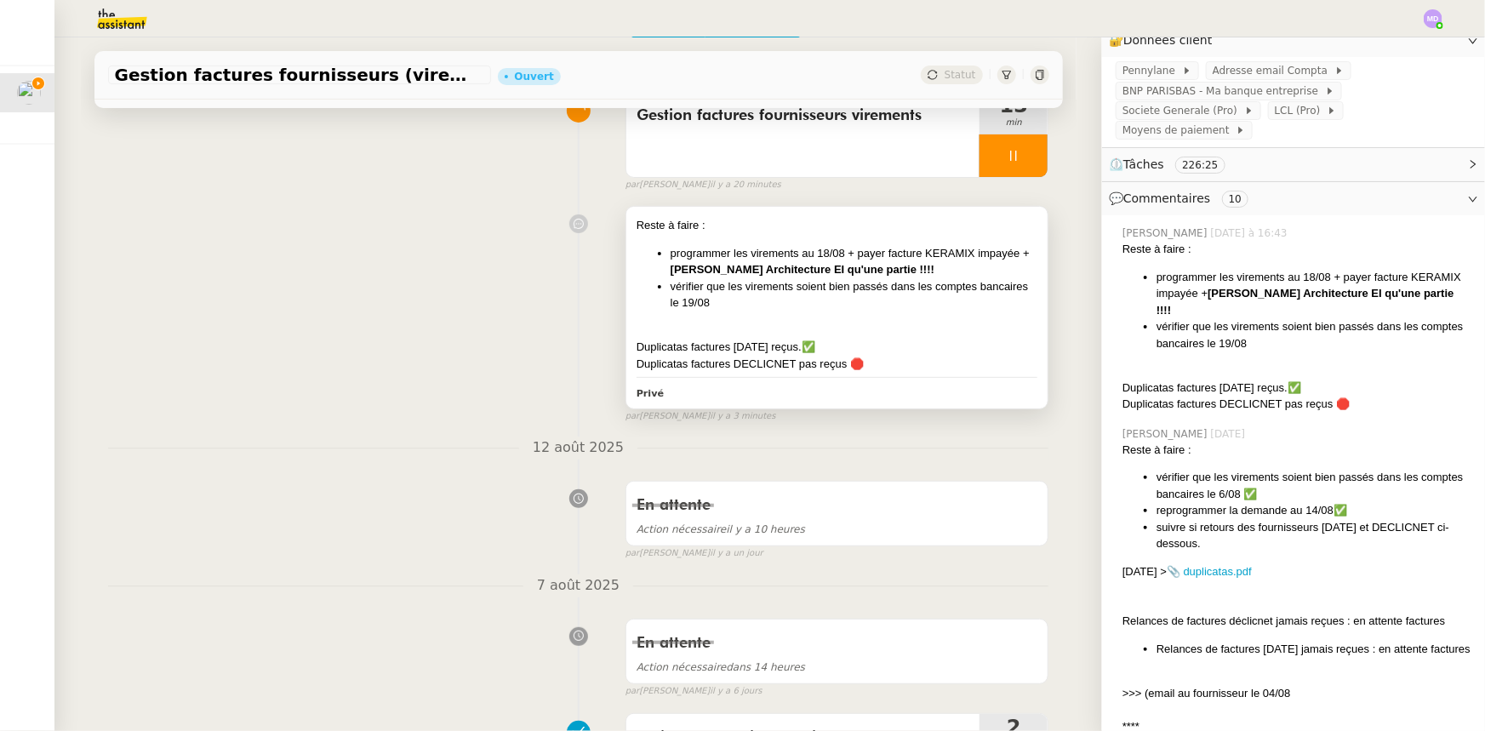
click at [882, 317] on div "Reste à faire : programmer les virements au 18/08 + payer facture KERAMIX impay…" at bounding box center [838, 294] width 402 height 155
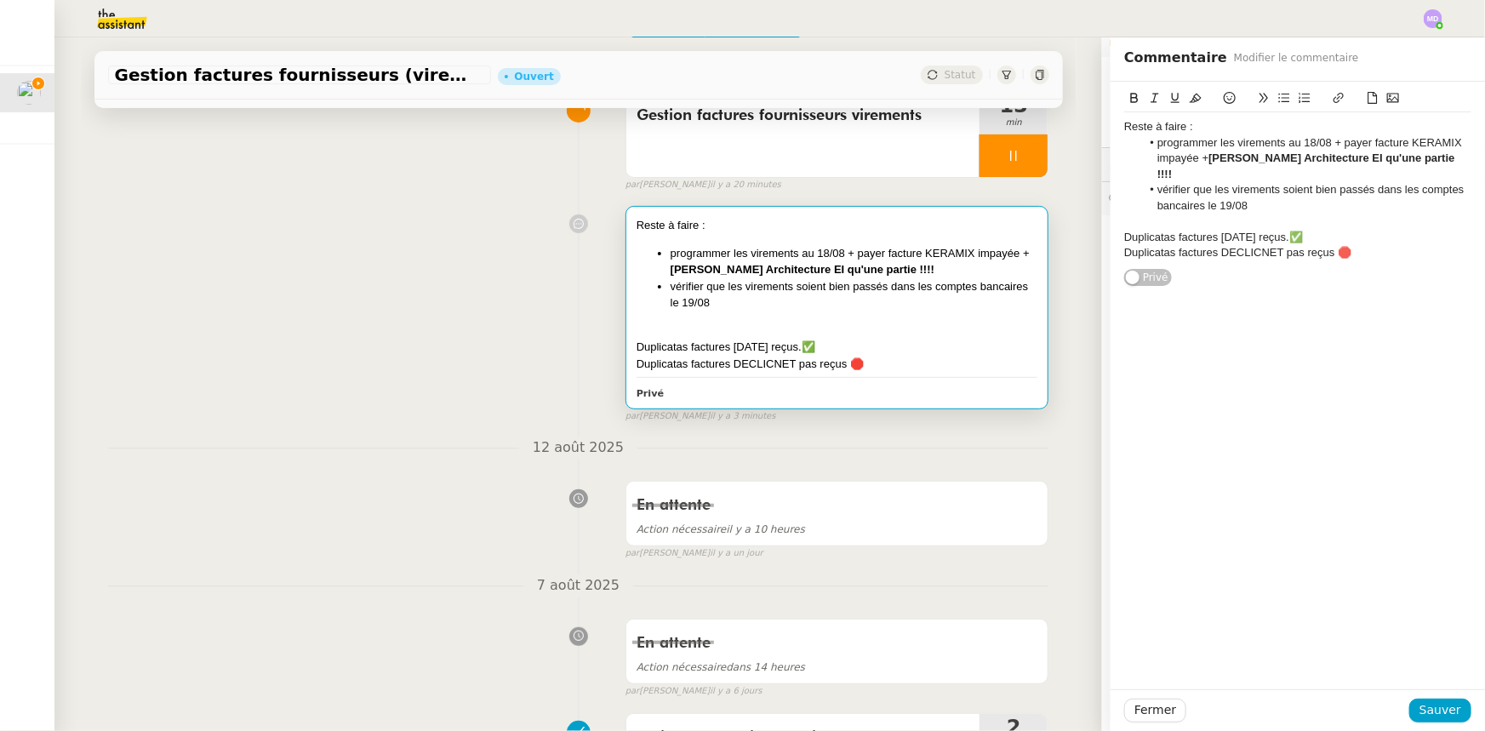
click at [1267, 230] on div "Duplicatas factures RAJA reçus.✅" at bounding box center [1297, 237] width 347 height 15
drag, startPoint x: 1430, startPoint y: 702, endPoint x: 1421, endPoint y: 698, distance: 9.5
click at [1431, 702] on span "Sauver" at bounding box center [1440, 710] width 42 height 20
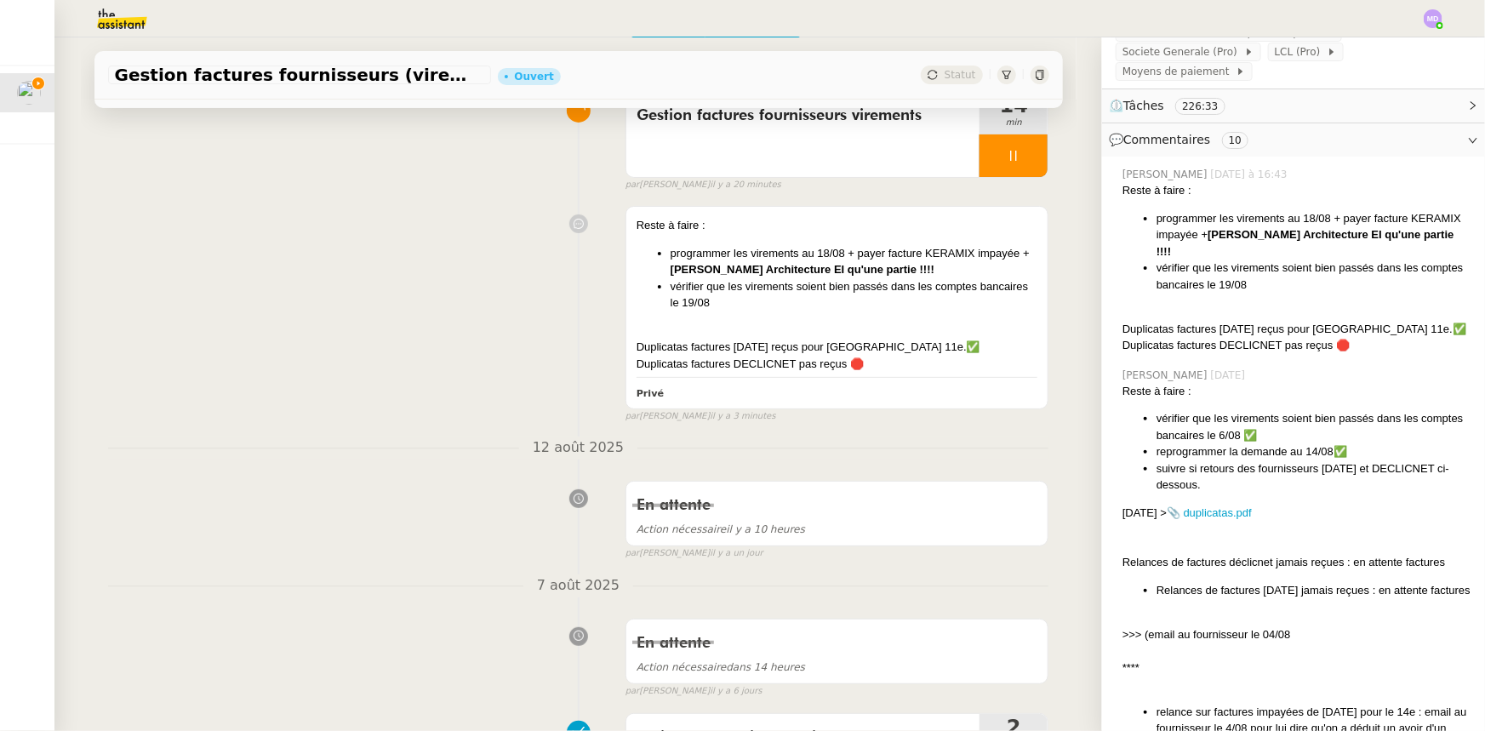
scroll to position [464, 0]
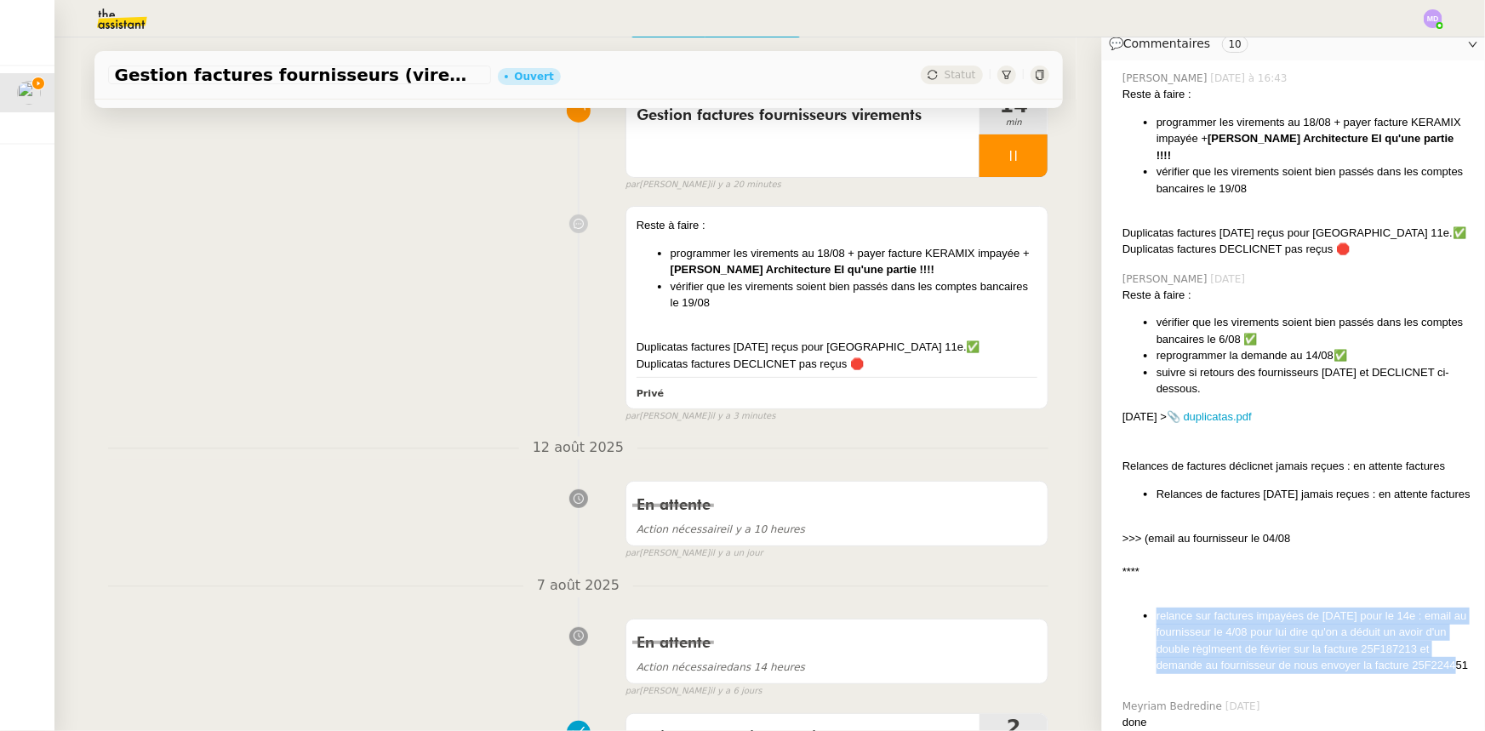
drag, startPoint x: 1211, startPoint y: 623, endPoint x: 1143, endPoint y: 564, distance: 89.9
click at [1143, 608] on ul "relance sur factures impayées de [DATE] pour le 14e : email au fournisseur le 4…" at bounding box center [1296, 641] width 349 height 66
copy li "relance sur factures impayées de [DATE] pour le 14e : email au fournisseur le 4…"
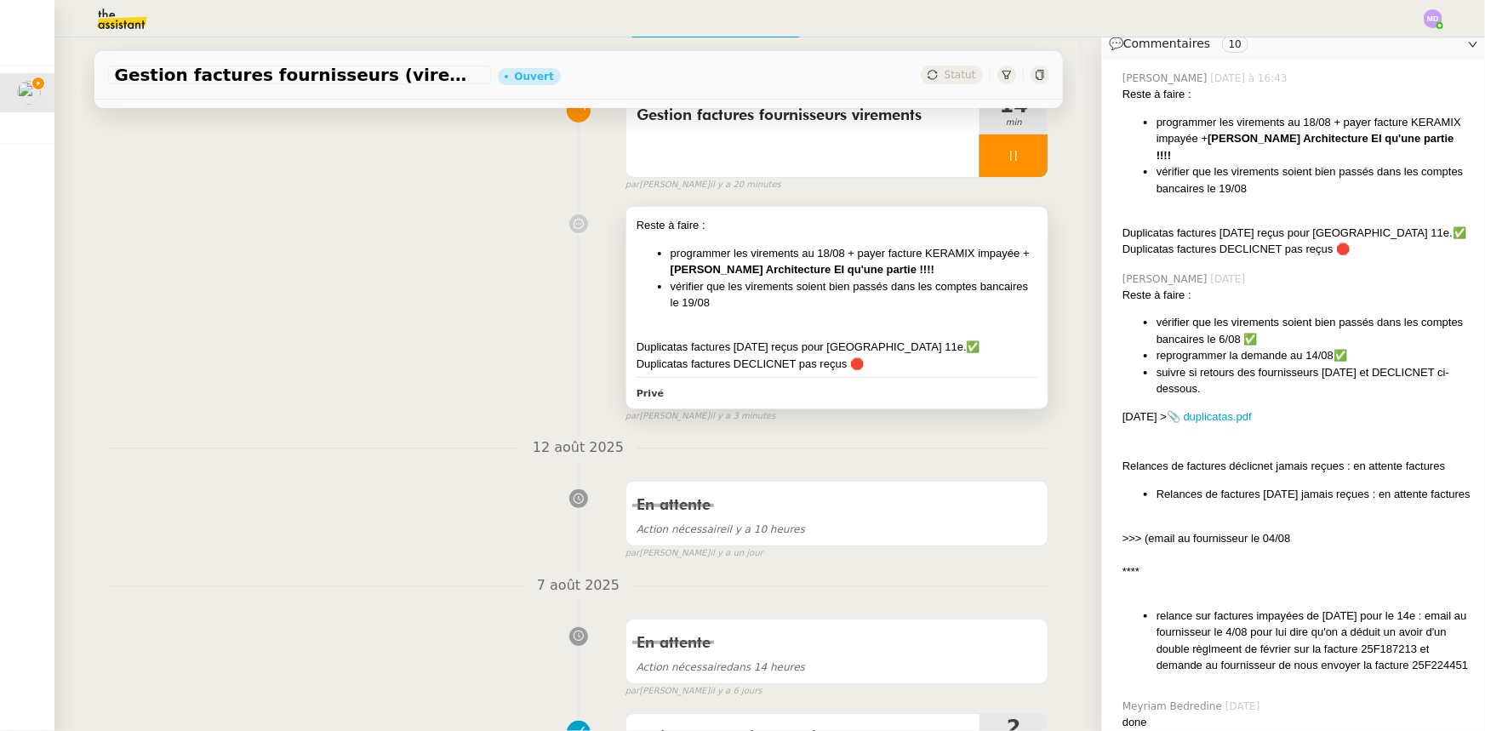
click at [928, 311] on li "vérifier que les virements soient bien passés dans les comptes bancaires le 19/…" at bounding box center [855, 294] width 368 height 33
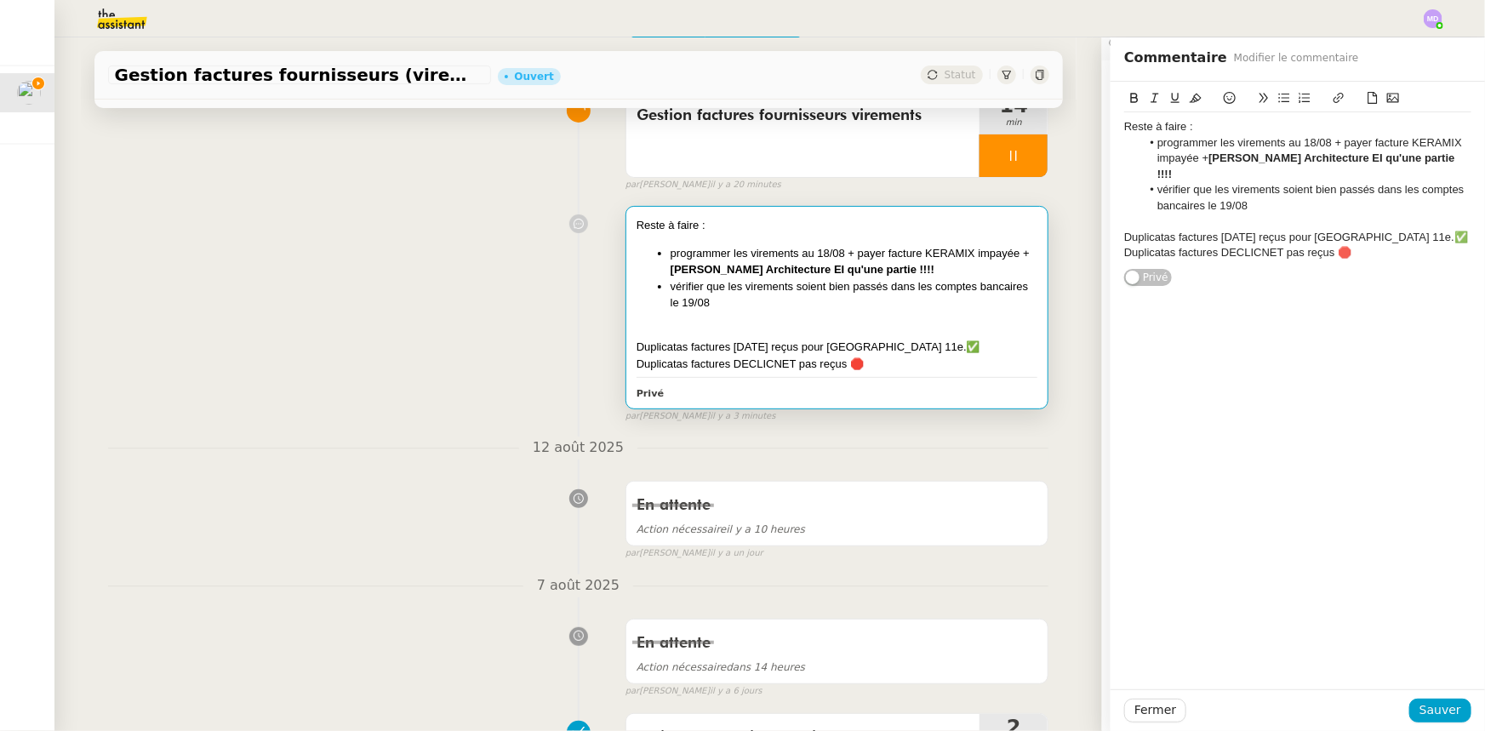
click at [1391, 230] on div "Duplicatas factures [DATE] reçus pour [GEOGRAPHIC_DATA] 11e.✅" at bounding box center [1297, 237] width 347 height 15
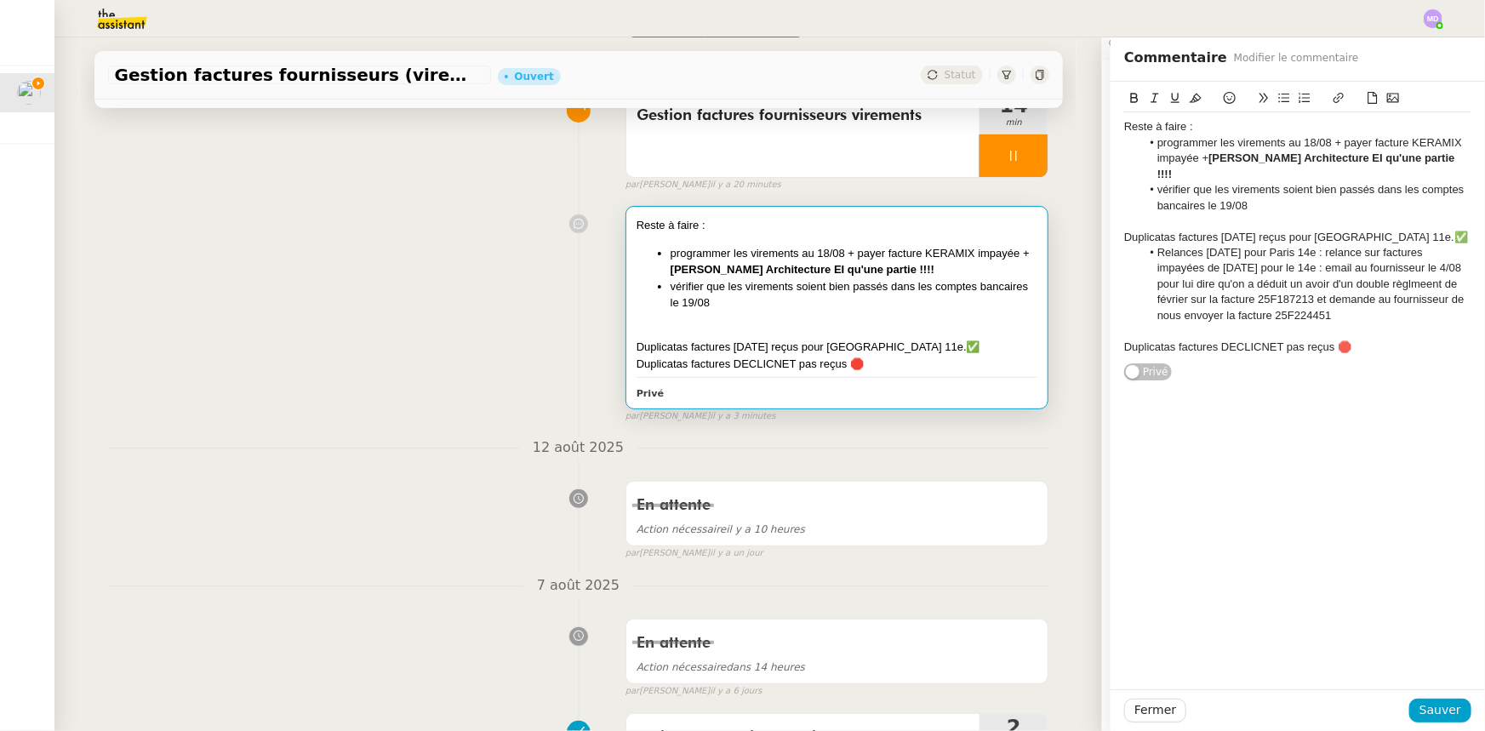
click at [1144, 245] on li "Relances RAJA pour Paris 14e : relance sur factures impayées de Raja pour le 14…" at bounding box center [1306, 284] width 331 height 78
click at [1303, 214] on div at bounding box center [1297, 221] width 347 height 15
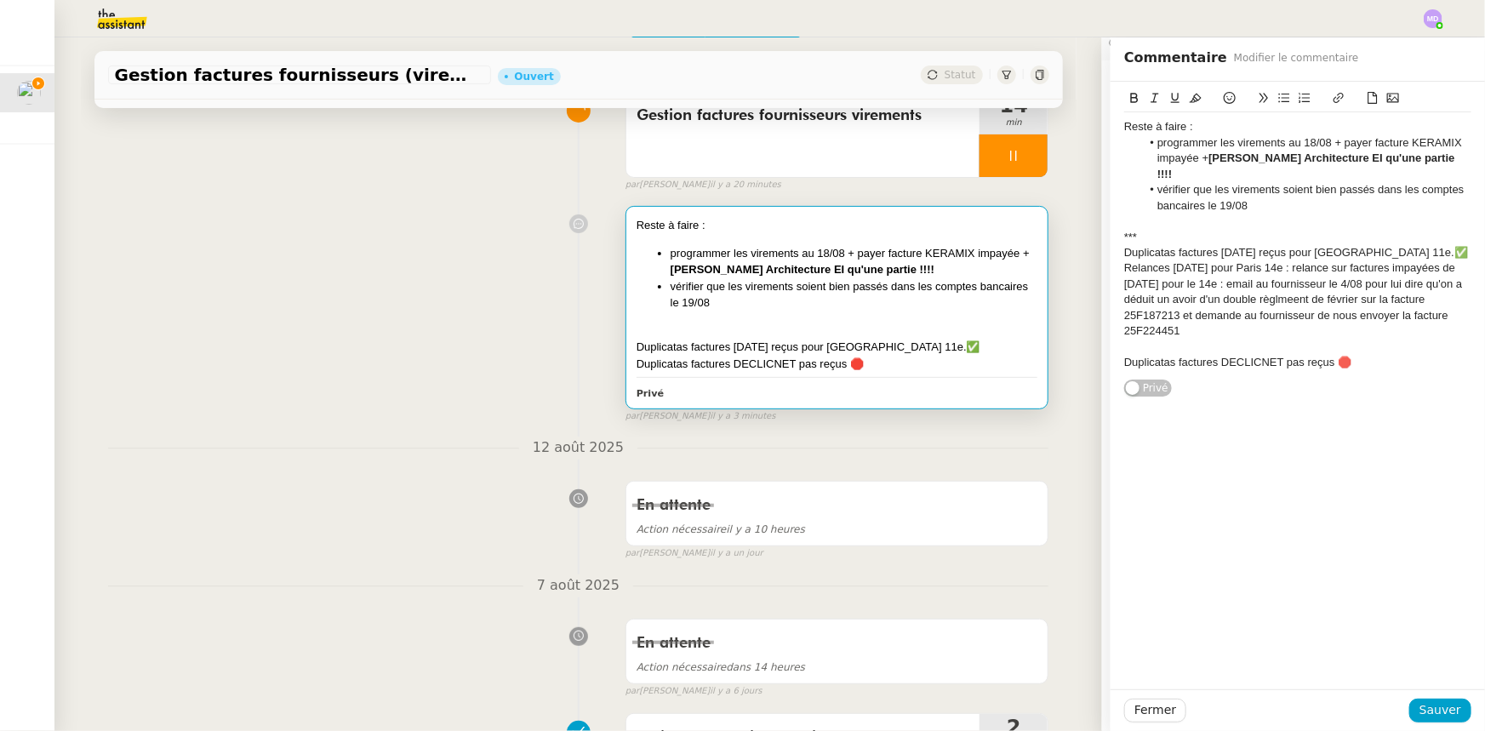
click at [1187, 340] on div at bounding box center [1297, 347] width 347 height 15
click at [1378, 245] on div "Duplicatas factures [DATE] reçus pour [GEOGRAPHIC_DATA] 11e.✅" at bounding box center [1297, 252] width 347 height 15
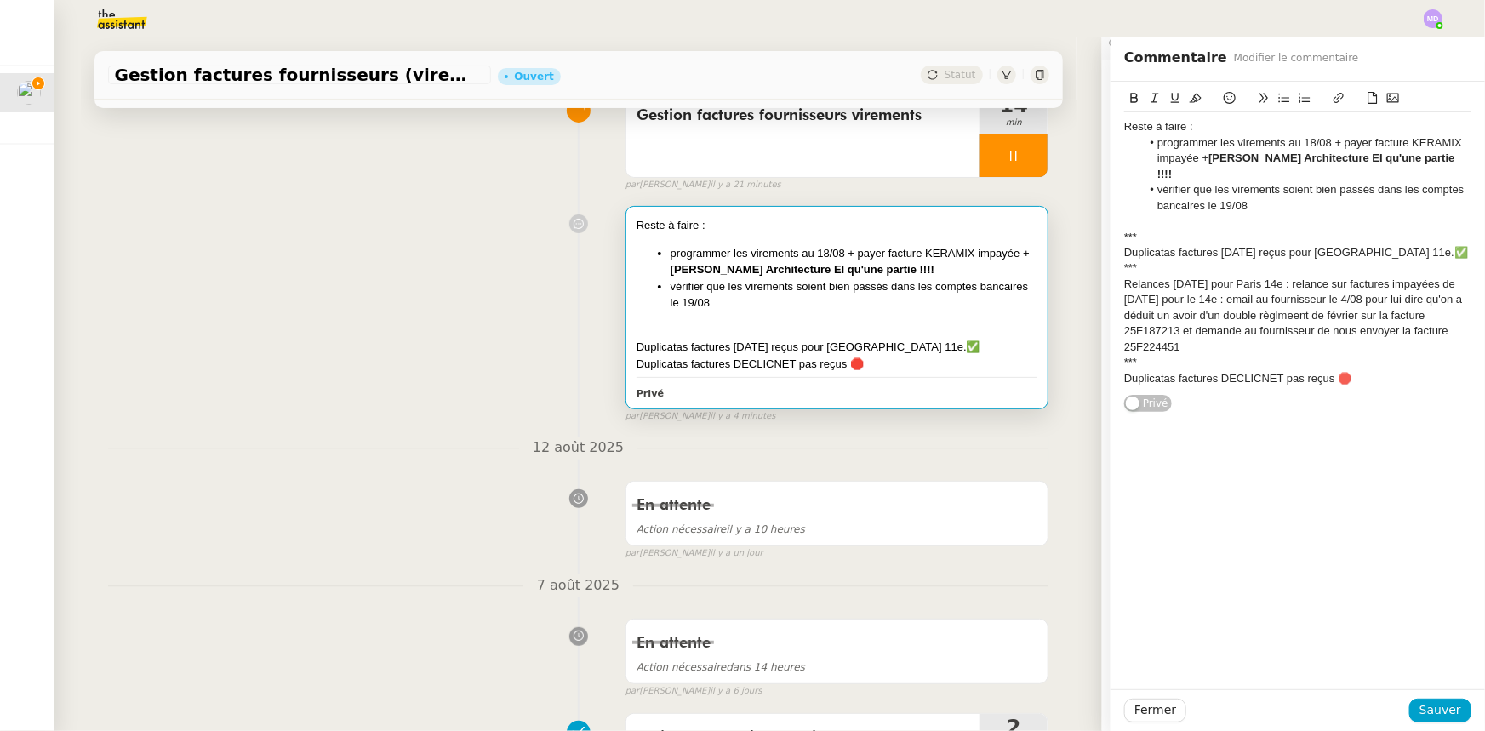
click at [1272, 302] on div "Relances RAJA pour Paris 14e : relance sur factures impayées de Raja pour le 14…" at bounding box center [1297, 316] width 347 height 78
click at [0, 0] on lt-strong "em" at bounding box center [0, 0] width 0 height 0
click at [1318, 278] on div "Relances RAJA pour Paris 14e : relance sur factures impayées de Raja pour le 14…" at bounding box center [1297, 316] width 347 height 78
click at [1242, 355] on div "***" at bounding box center [1297, 362] width 347 height 15
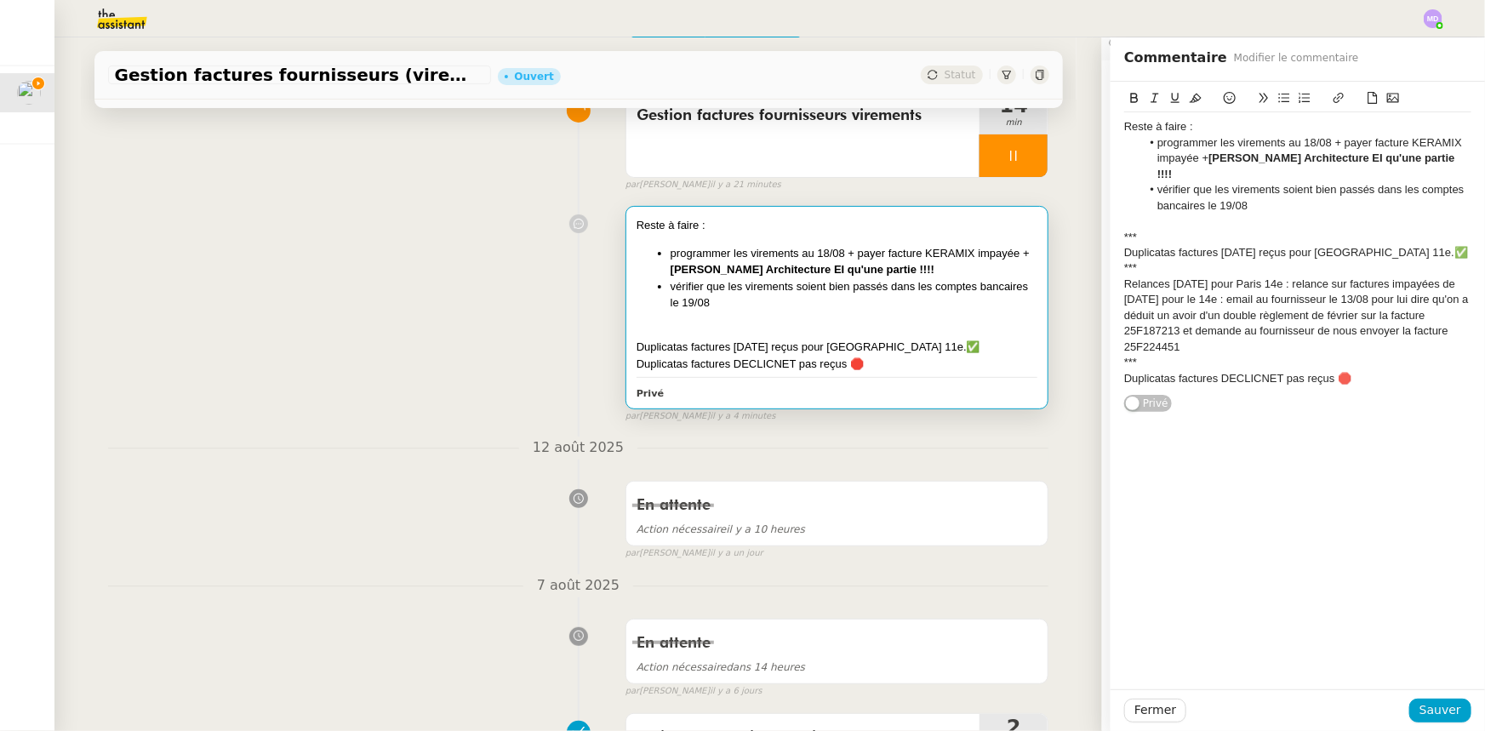
click at [1223, 328] on div "Relances [DATE] pour Paris 14e : relance sur factures impayées de [DATE] pour l…" at bounding box center [1297, 316] width 347 height 78
click at [1420, 703] on span "Sauver" at bounding box center [1440, 710] width 42 height 20
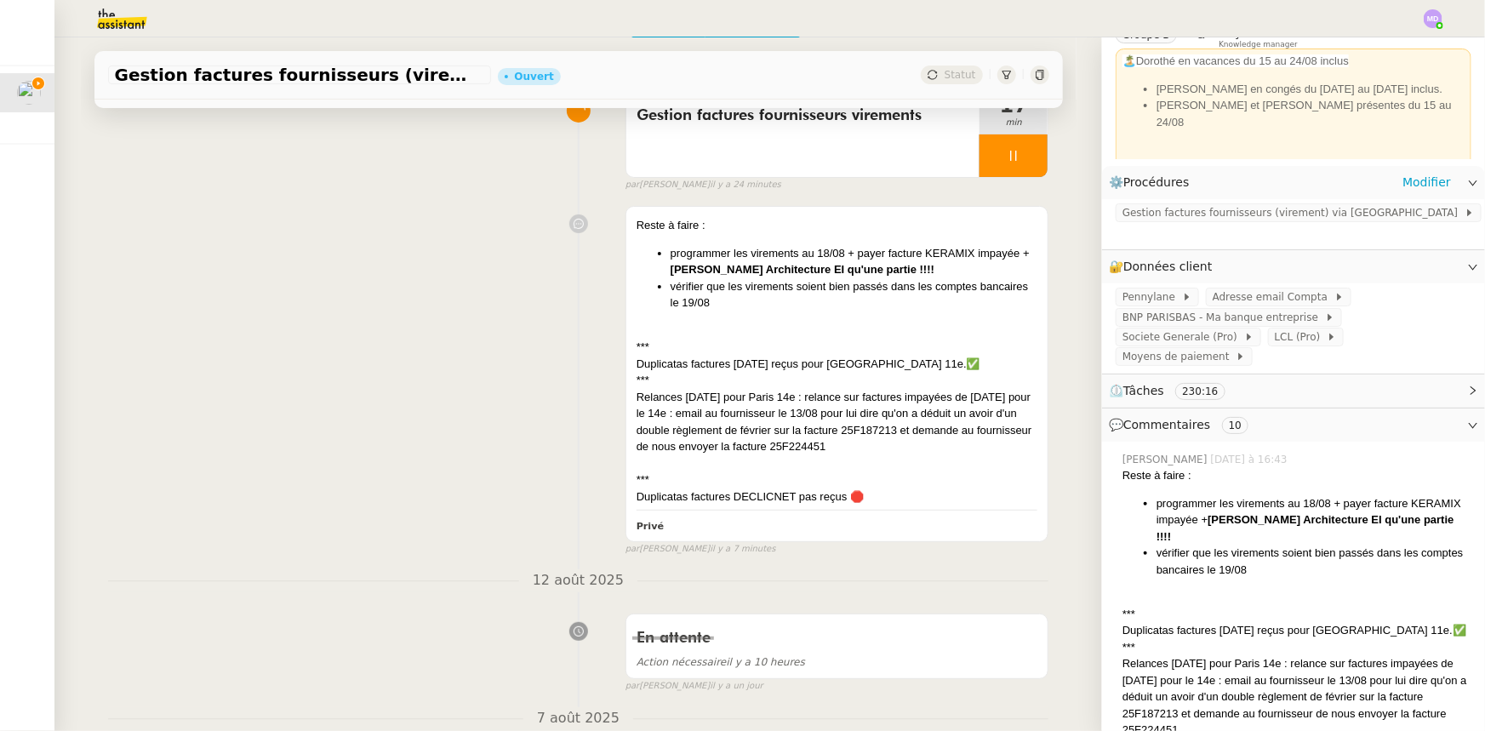
scroll to position [77, 0]
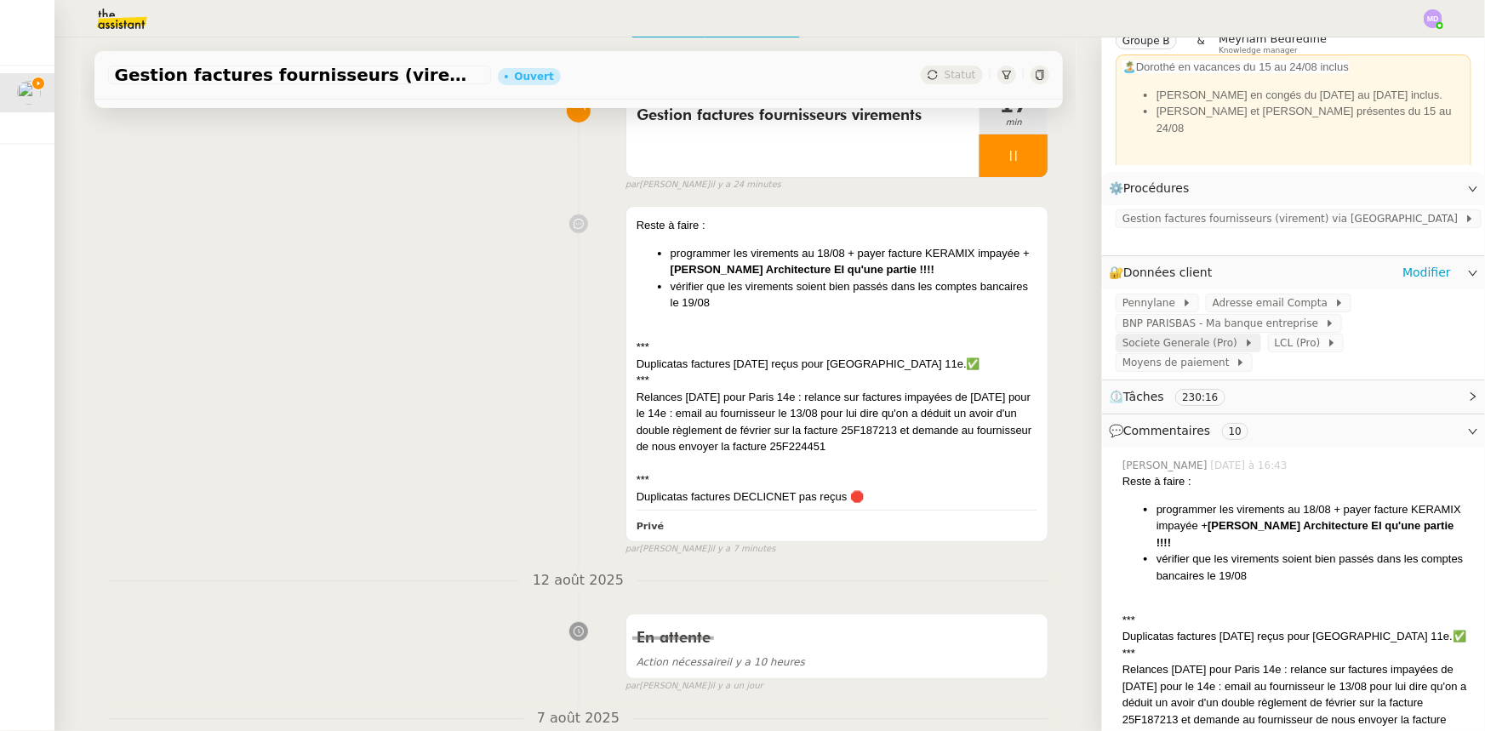
click at [1244, 334] on span "Societe Generale (Pro)" at bounding box center [1183, 342] width 122 height 17
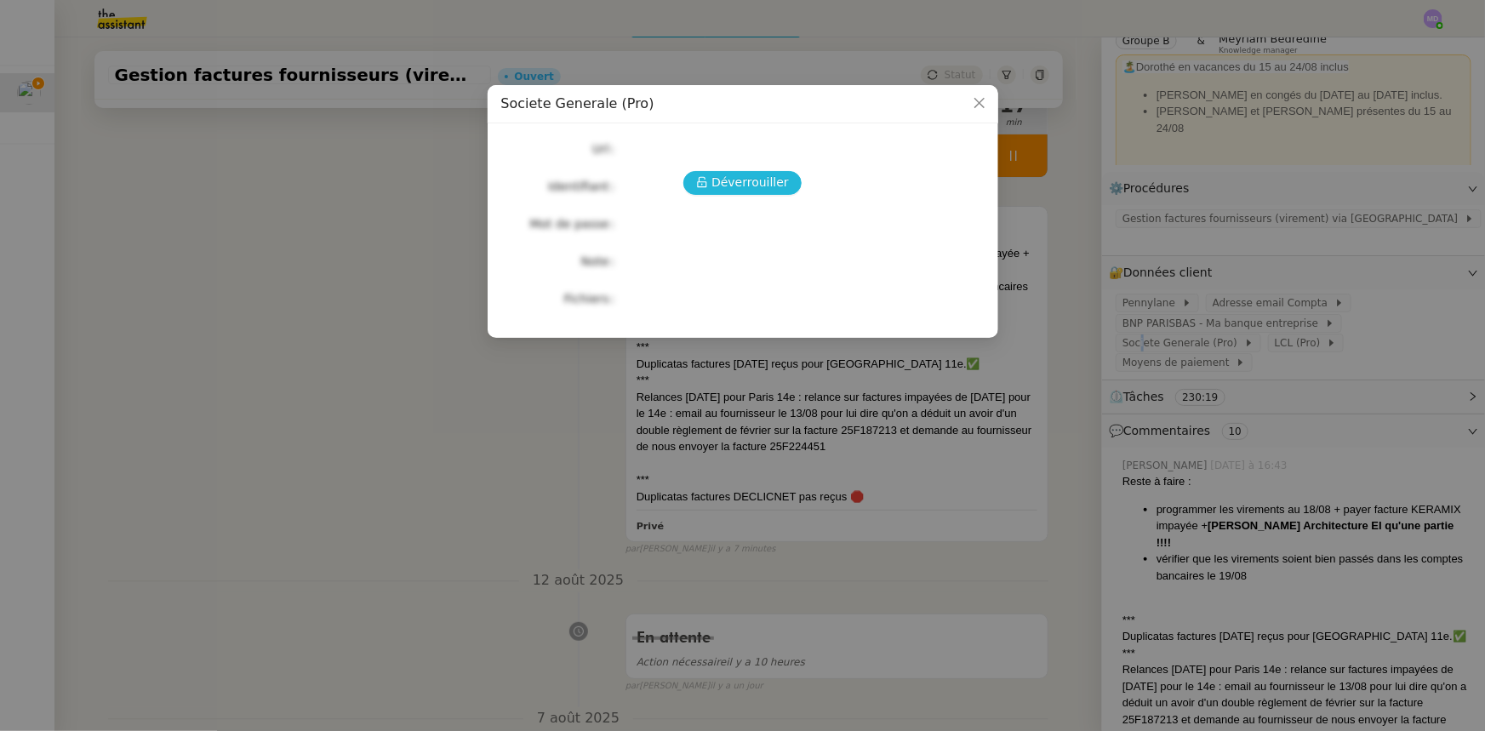
click at [742, 174] on span "Déverrouiller" at bounding box center [749, 183] width 77 height 20
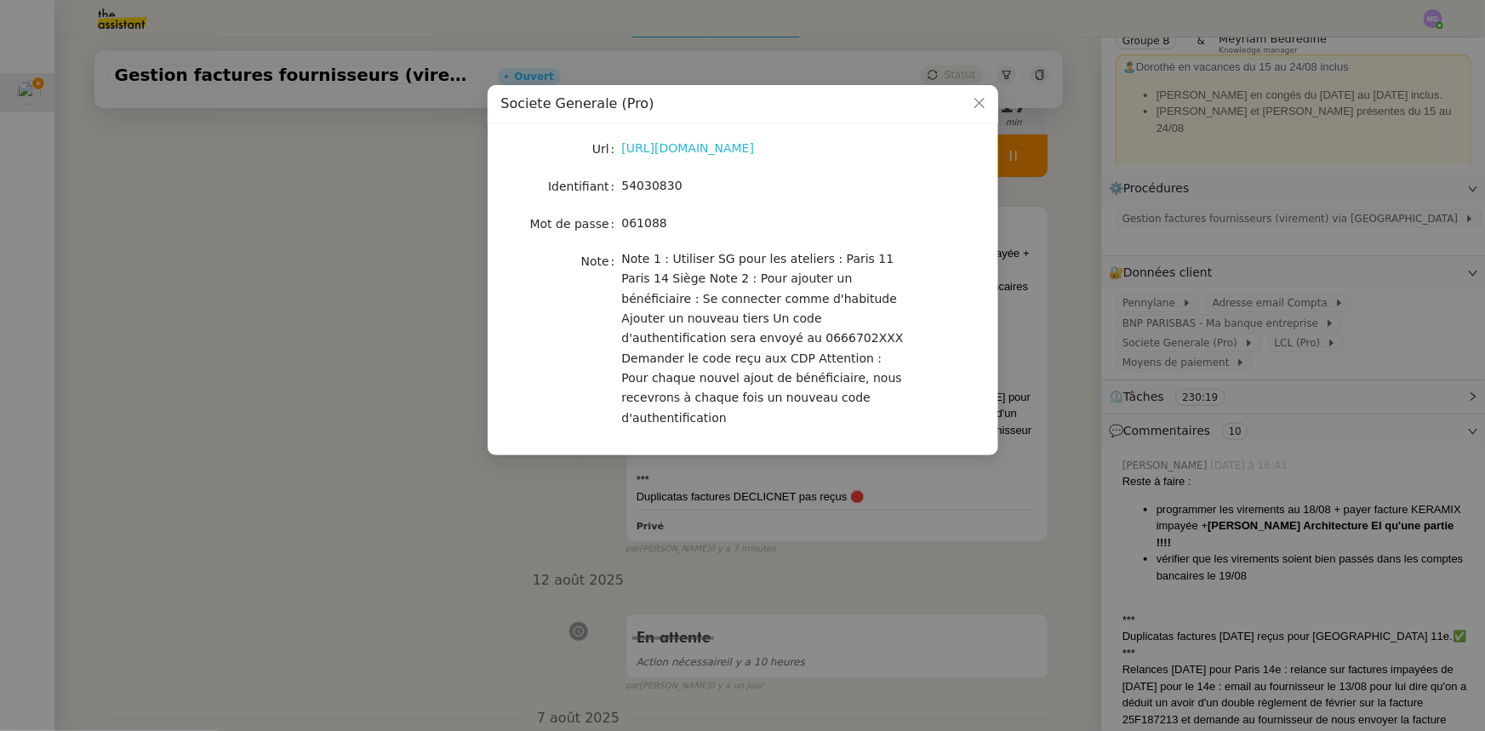
click at [694, 151] on link "https://professionnels.sg.fr/icd-web/syd-front/index-comptes.html#comptes" at bounding box center [688, 148] width 133 height 14
drag, startPoint x: 414, startPoint y: 317, endPoint x: 426, endPoint y: 314, distance: 12.2
click at [414, 316] on nz-modal-container "Societe Generale (Pro) Url https://professionnels.sg.fr/icd-web/syd-front/index…" at bounding box center [742, 365] width 1485 height 731
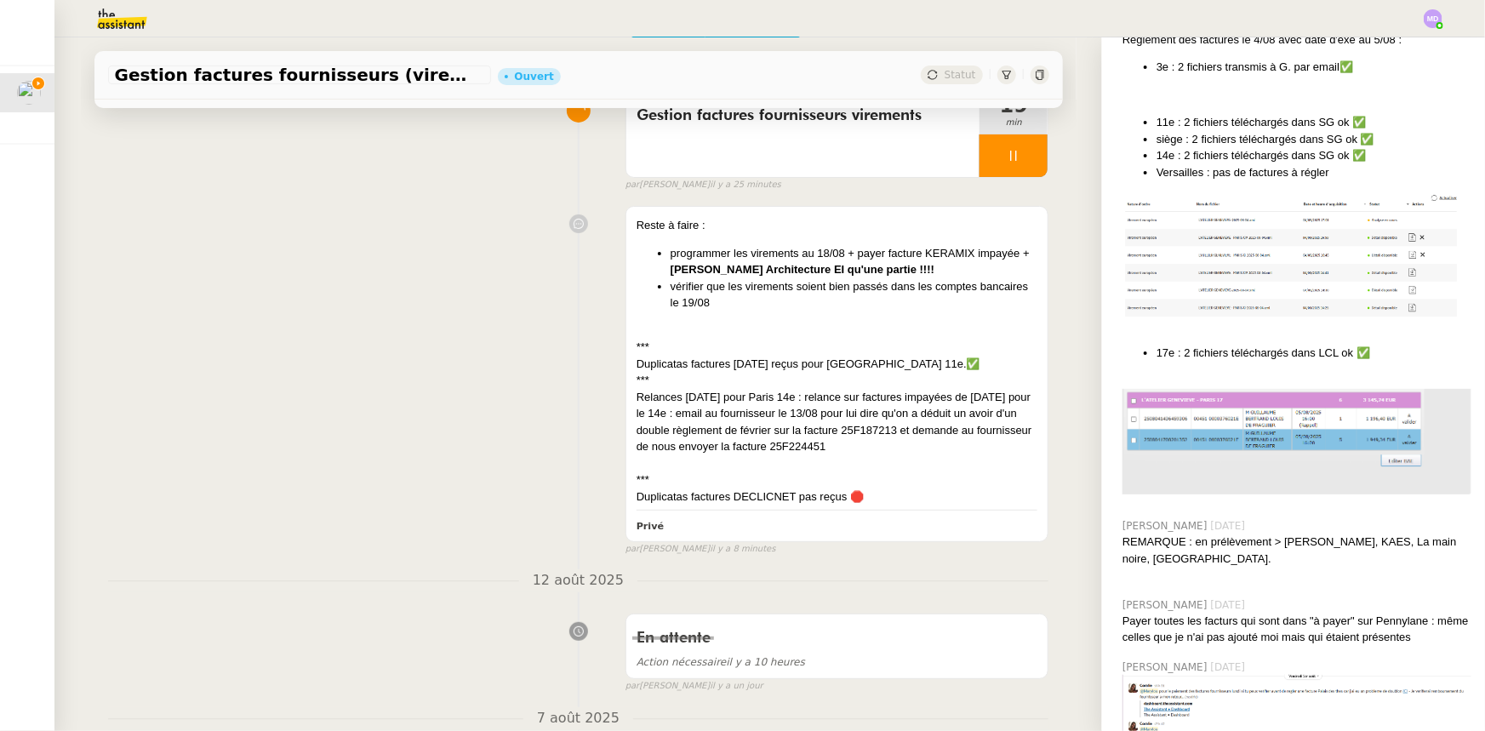
scroll to position [1730, 0]
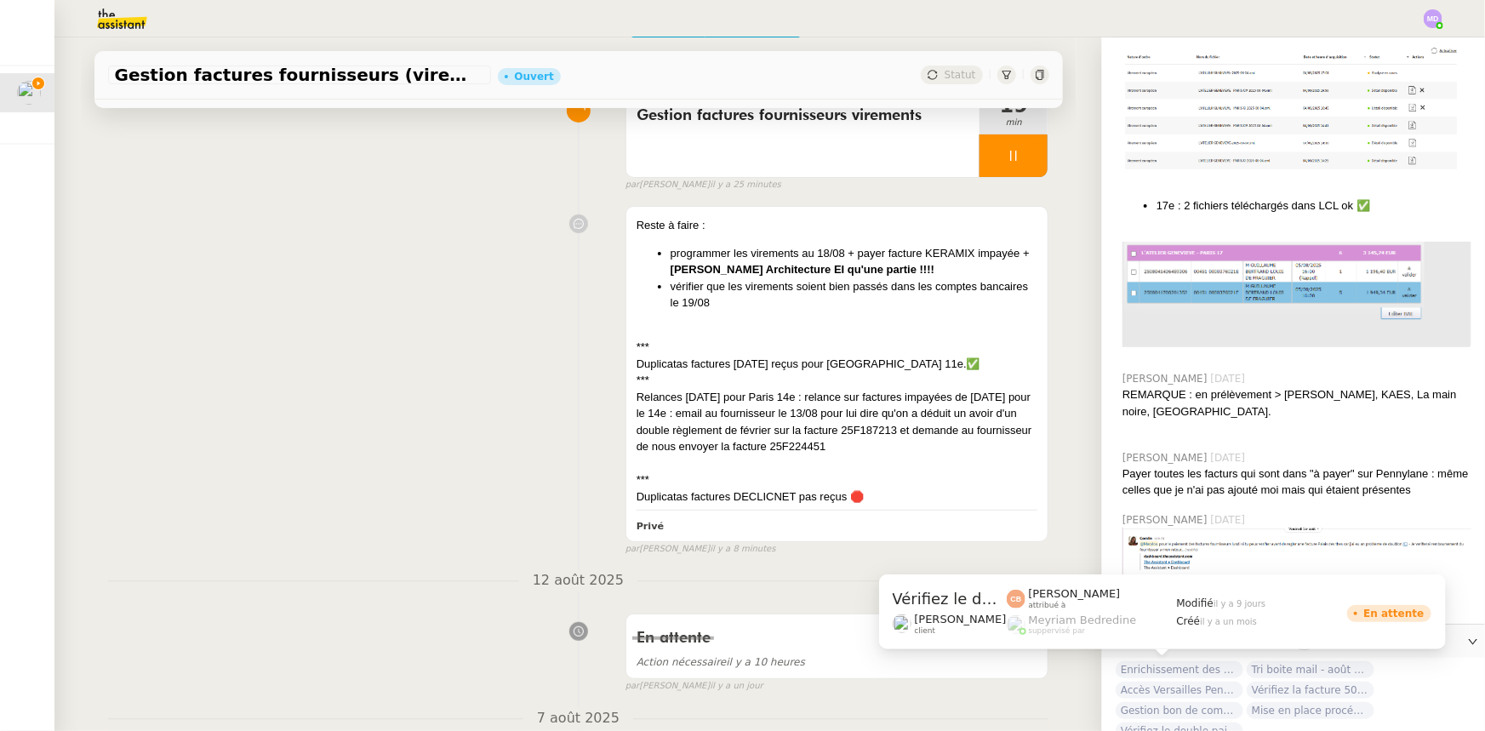
click at [1187, 722] on span "Vérifiez le double paiement de la facture" at bounding box center [1180, 730] width 128 height 17
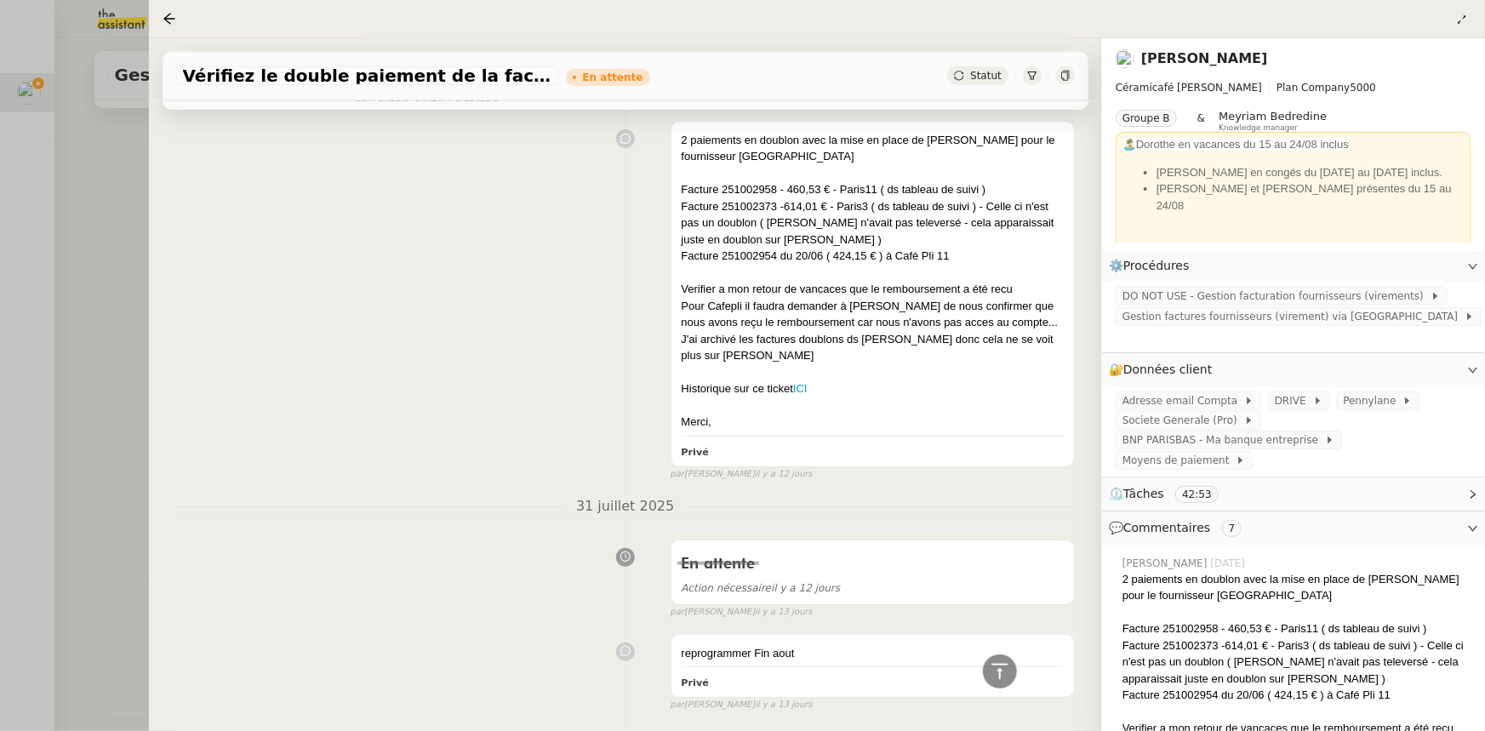
scroll to position [774, 0]
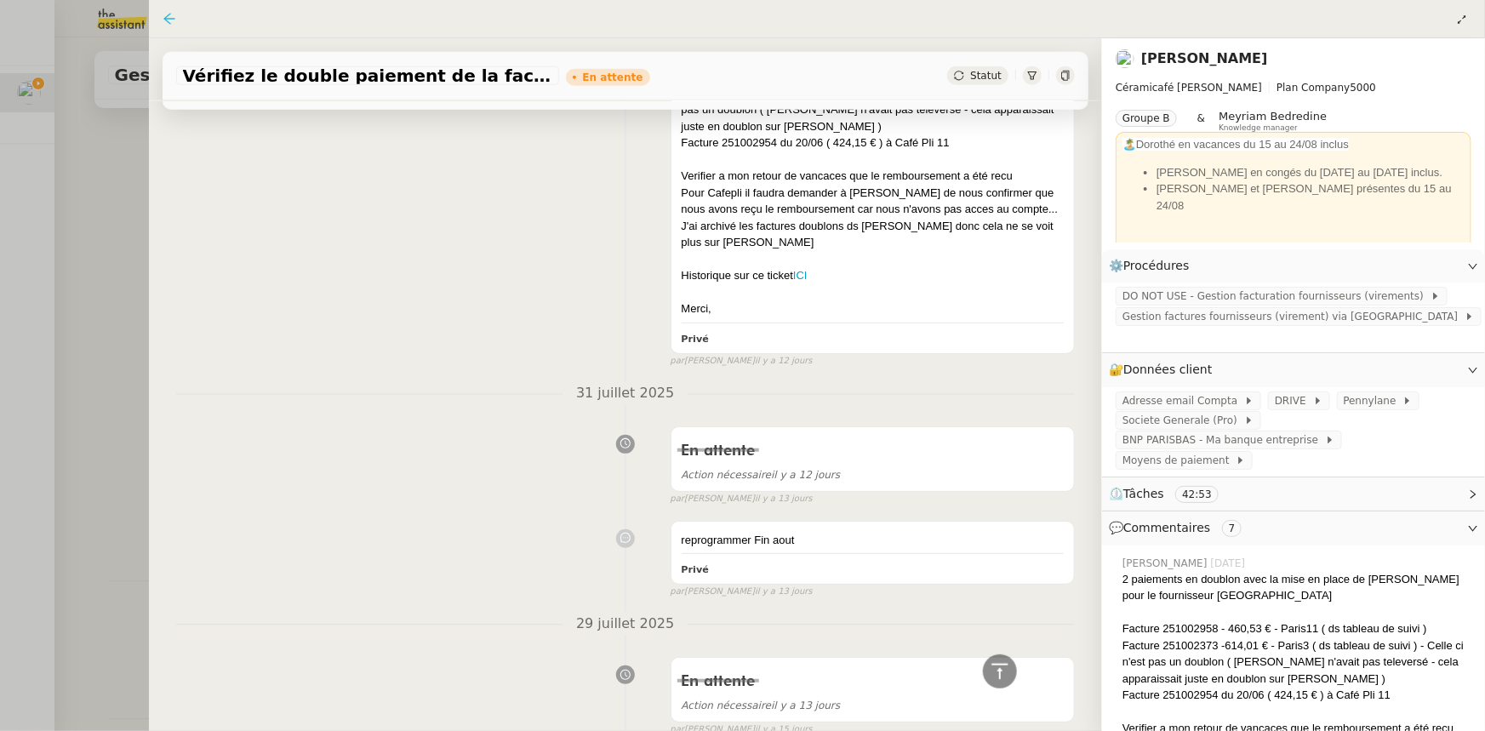
click at [163, 18] on icon at bounding box center [170, 19] width 14 height 14
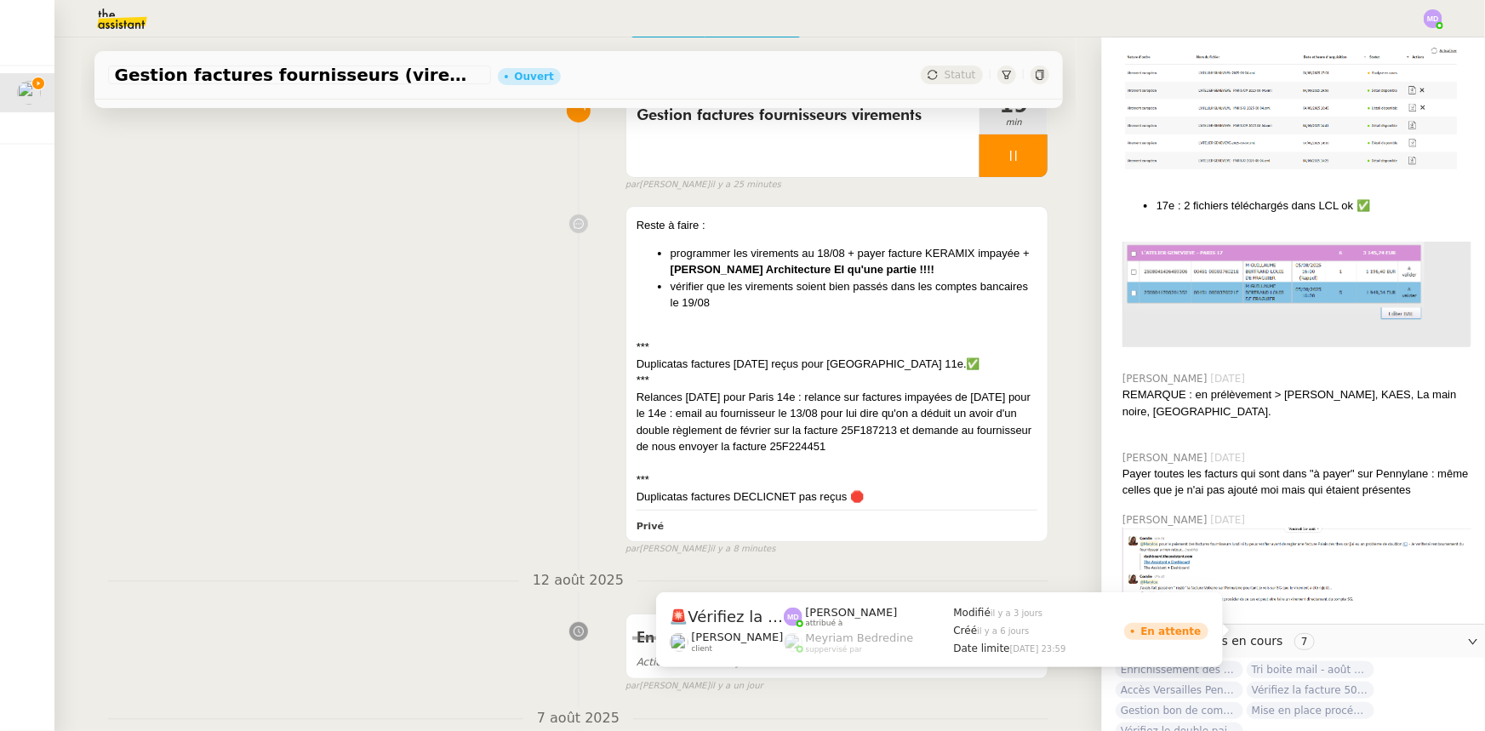
click at [1307, 682] on span "Vérifiez la facture 503.978" at bounding box center [1311, 690] width 128 height 17
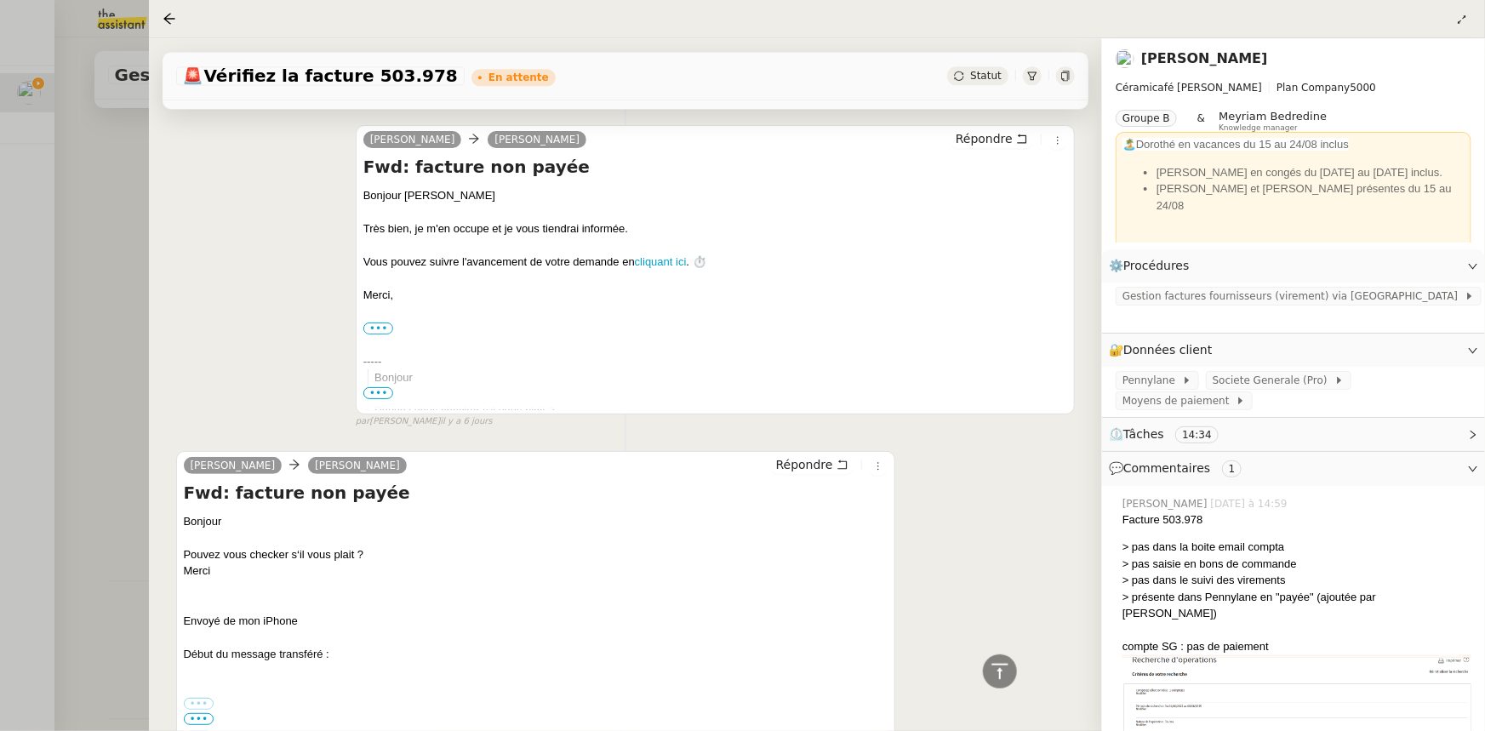
scroll to position [2144, 0]
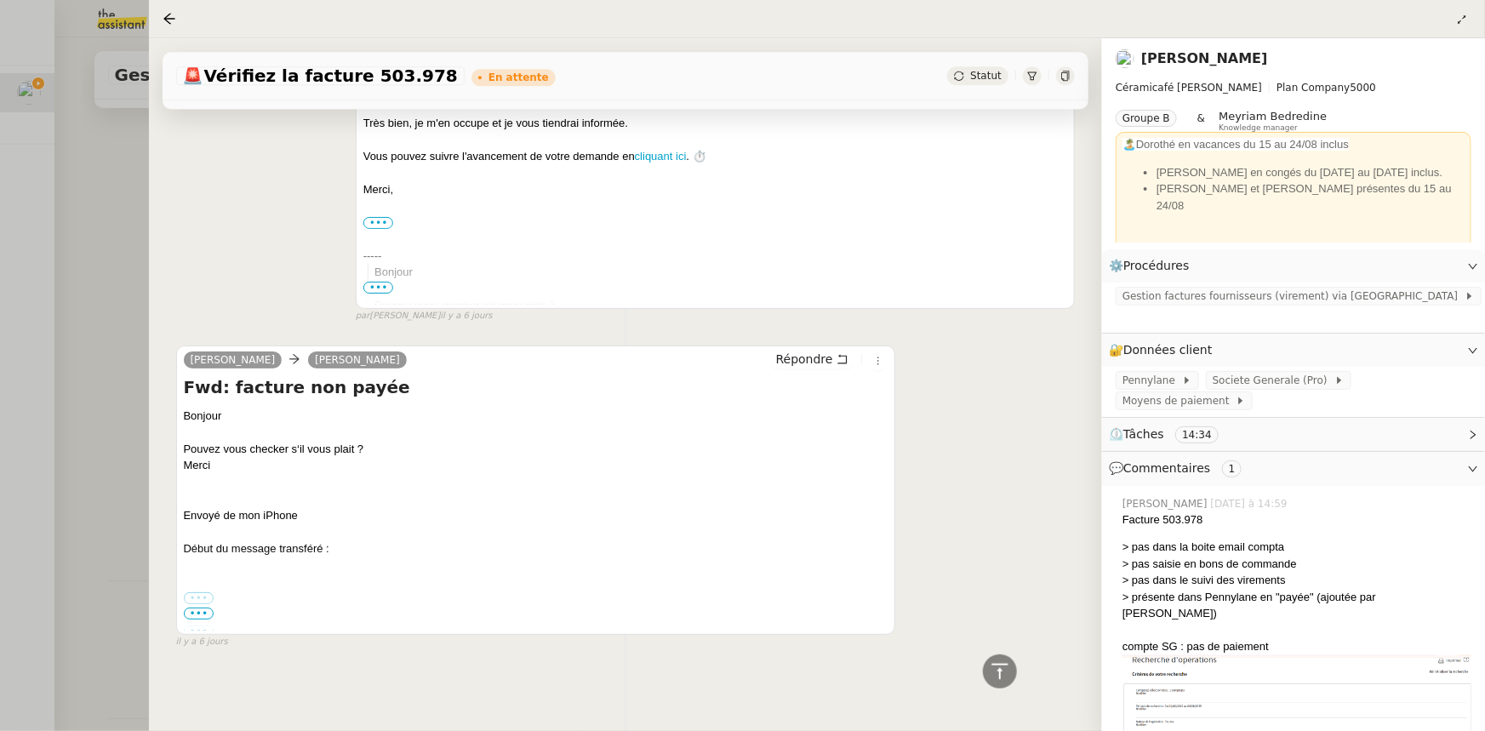
click at [199, 592] on label "•••" at bounding box center [199, 598] width 31 height 12
click at [0, 0] on input "•••" at bounding box center [0, 0] width 0 height 0
click at [199, 608] on span "•••" at bounding box center [199, 614] width 31 height 12
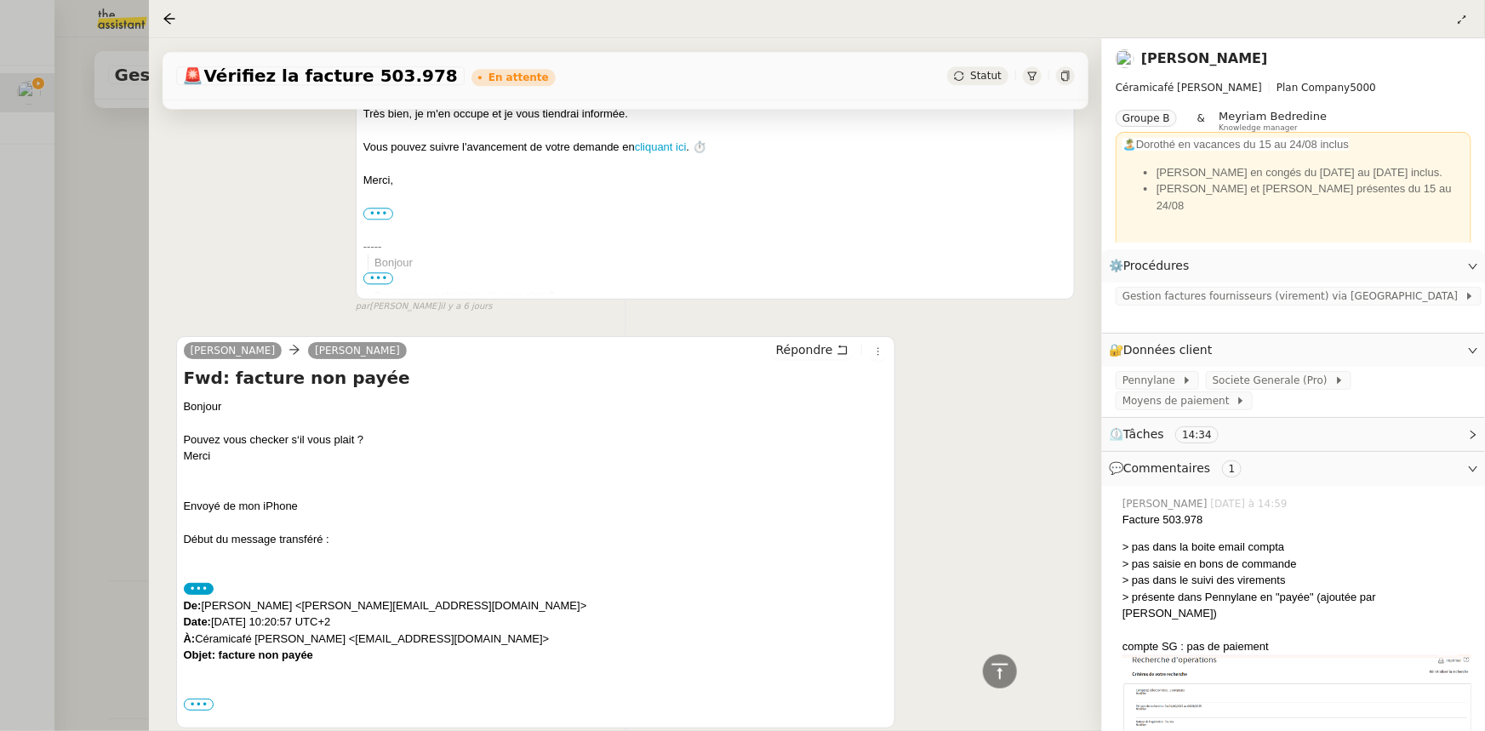
scroll to position [2247, 0]
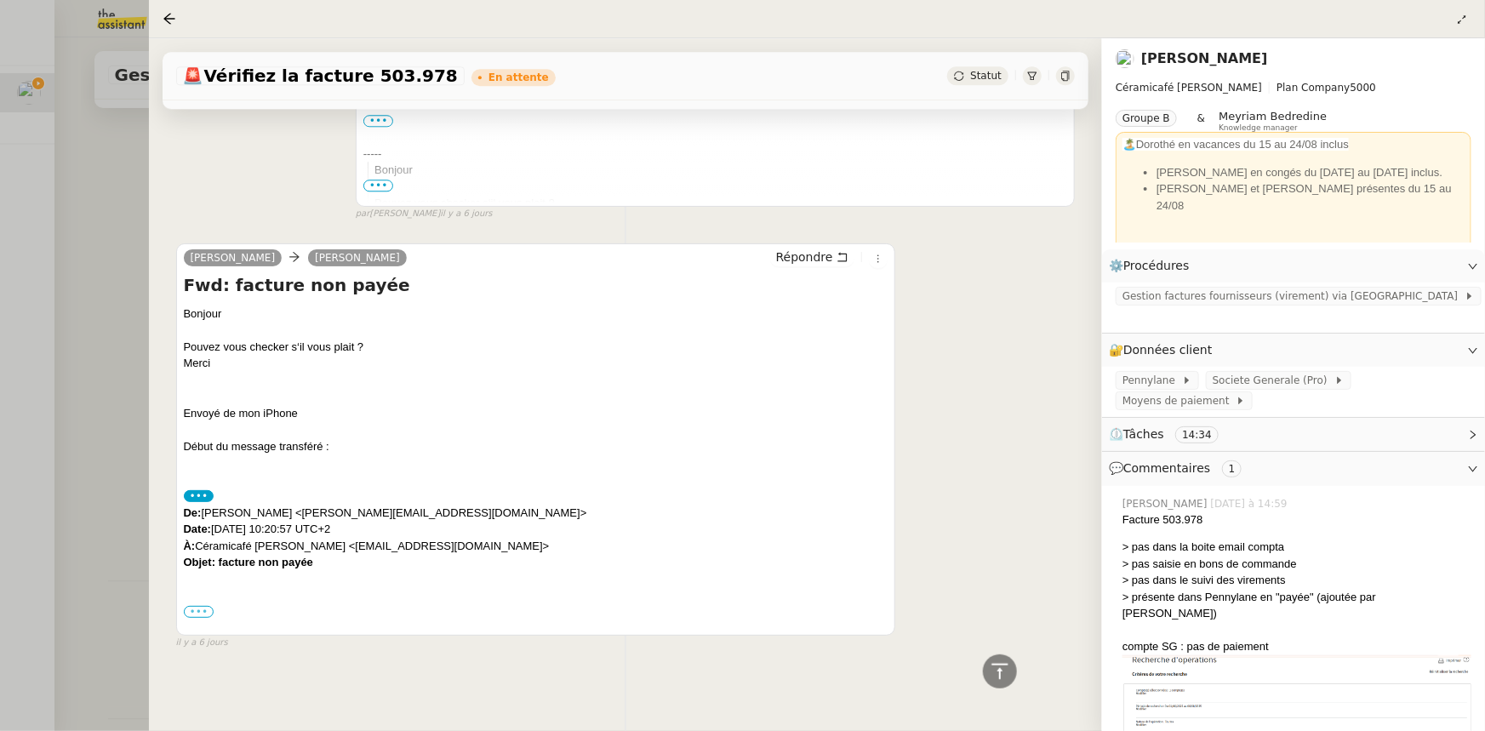
click at [197, 606] on label "•••" at bounding box center [199, 612] width 31 height 12
click at [0, 0] on input "•••" at bounding box center [0, 0] width 0 height 0
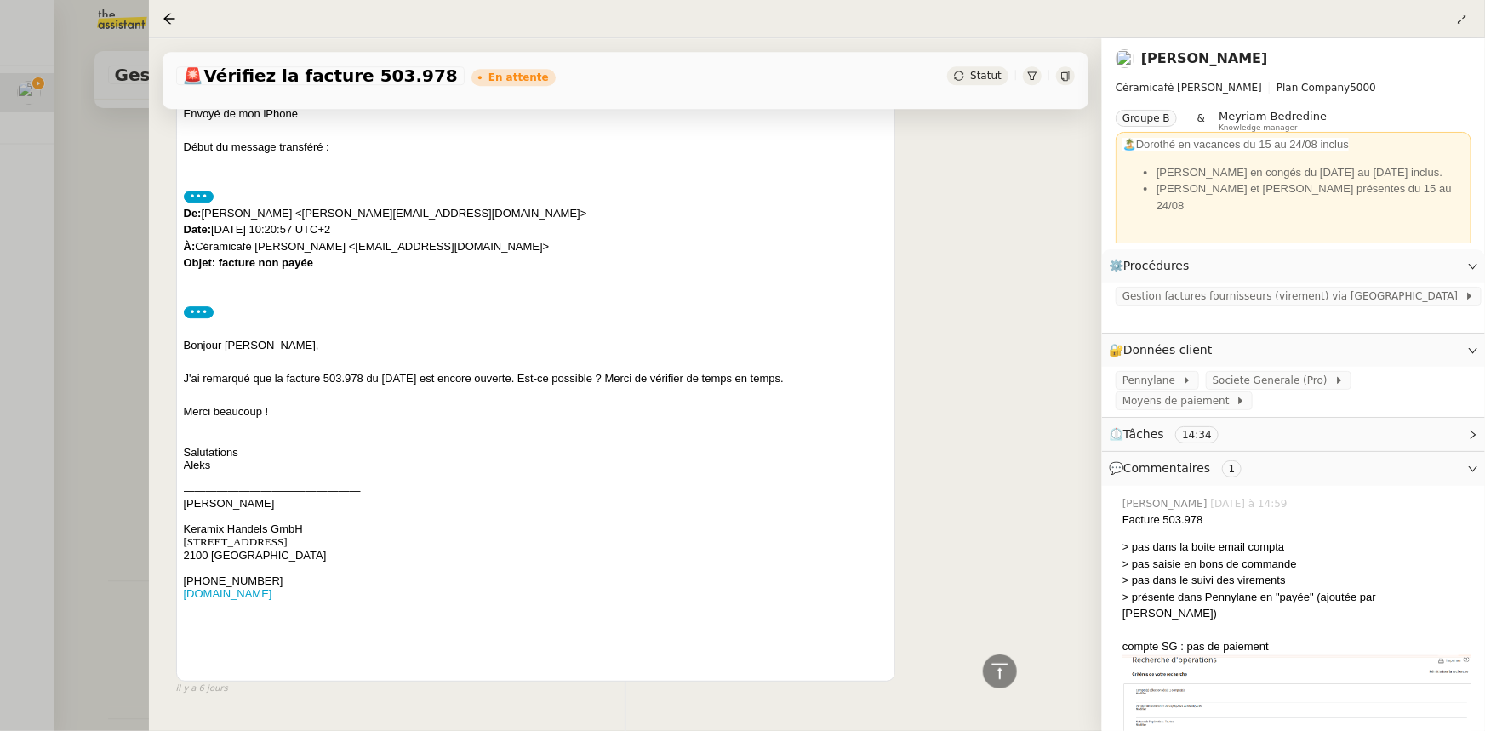
scroll to position [2556, 0]
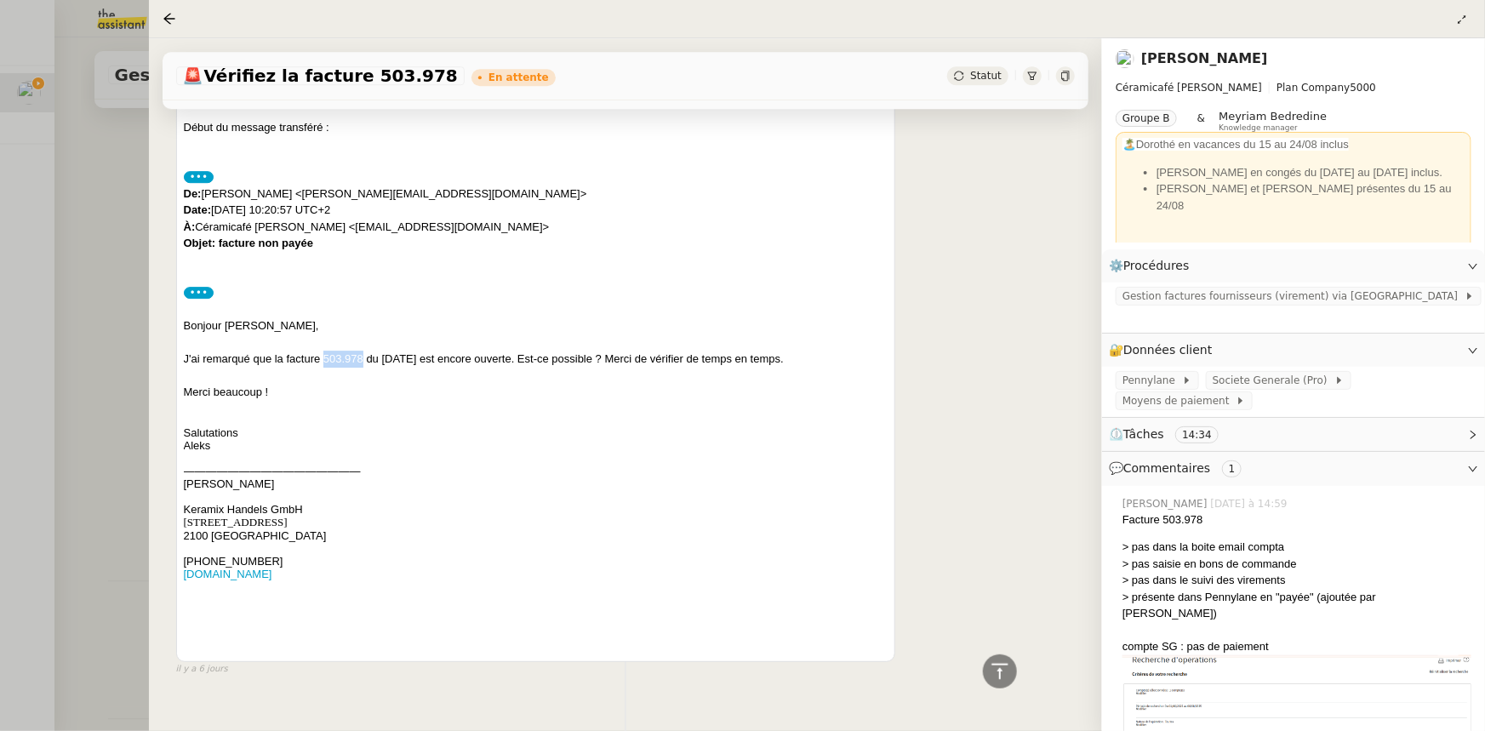
drag, startPoint x: 324, startPoint y: 358, endPoint x: 361, endPoint y: 359, distance: 36.6
click at [361, 359] on div "J'ai remarqué que la facture 503.978 du 03.06.2025 est encore ouverte. Est-ce p…" at bounding box center [536, 359] width 704 height 17
copy div "503.978"
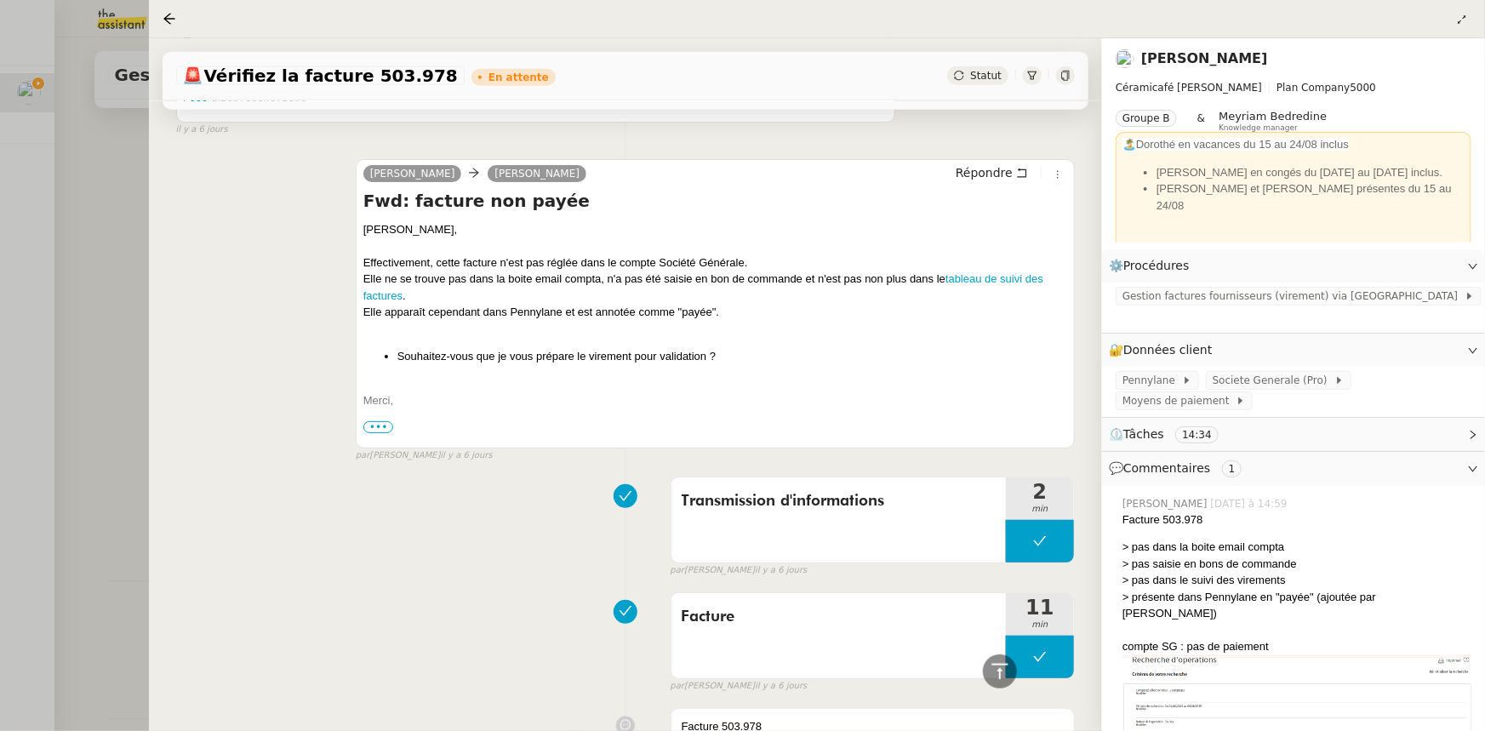
scroll to position [931, 0]
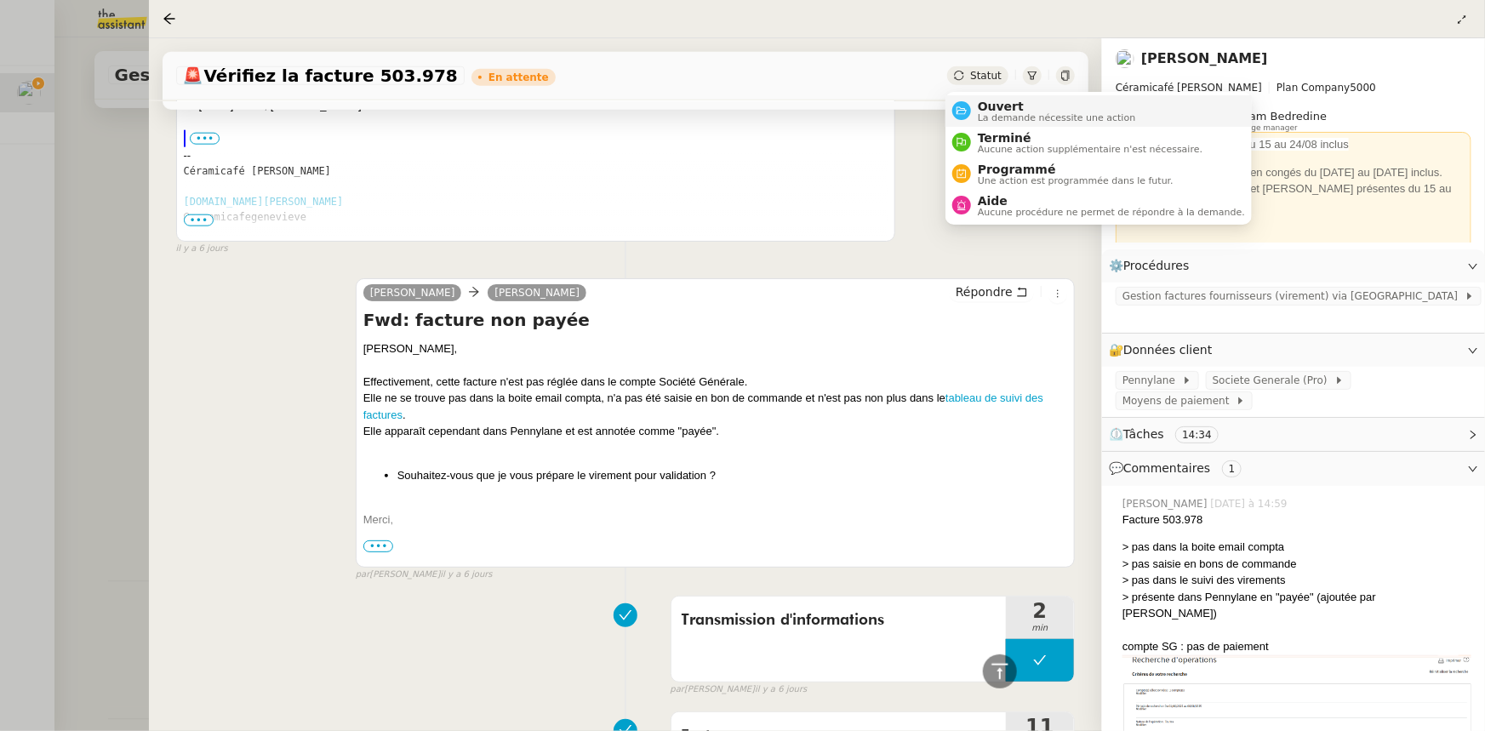
click at [979, 107] on span "Ouvert" at bounding box center [1057, 107] width 158 height 14
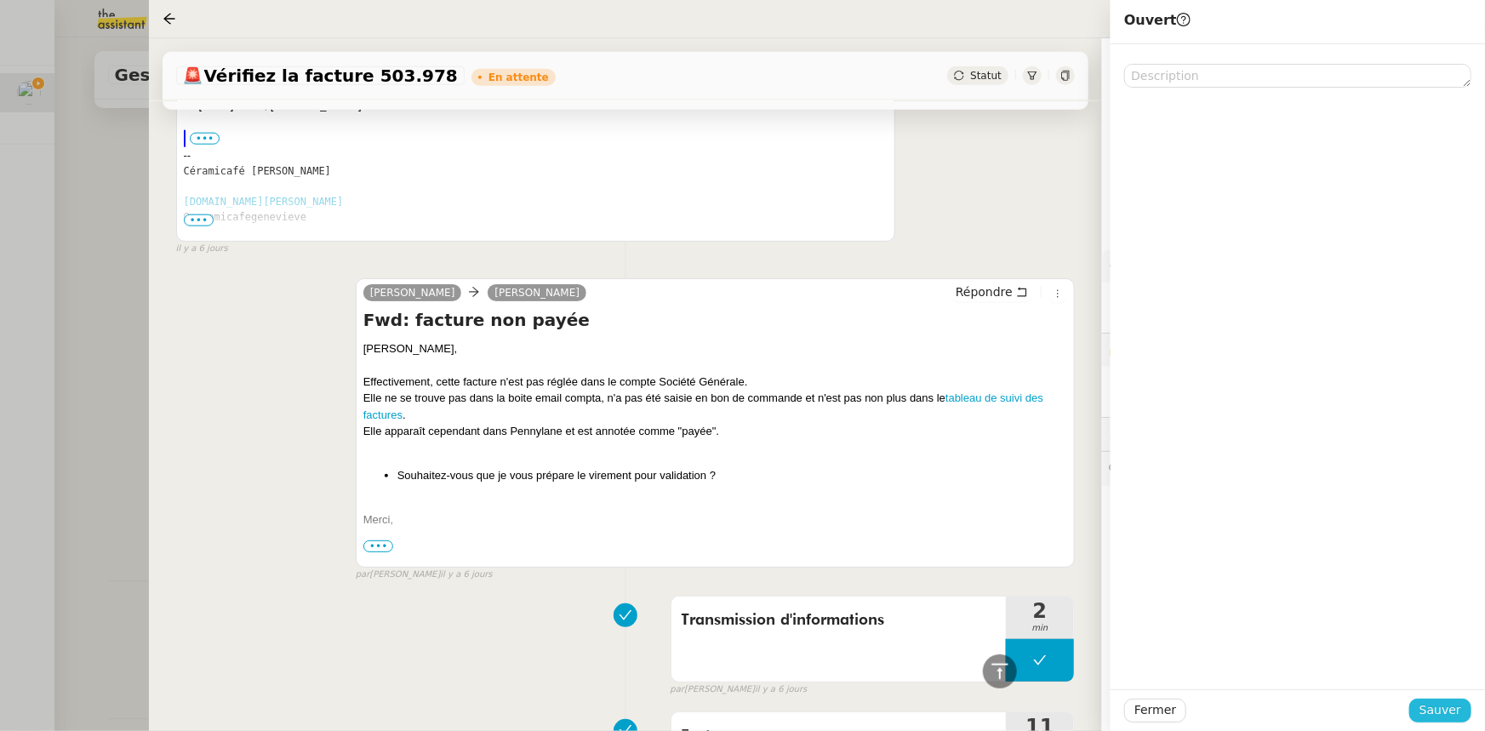
drag, startPoint x: 1447, startPoint y: 704, endPoint x: 1278, endPoint y: 625, distance: 185.8
click at [1447, 705] on span "Sauver" at bounding box center [1440, 710] width 42 height 20
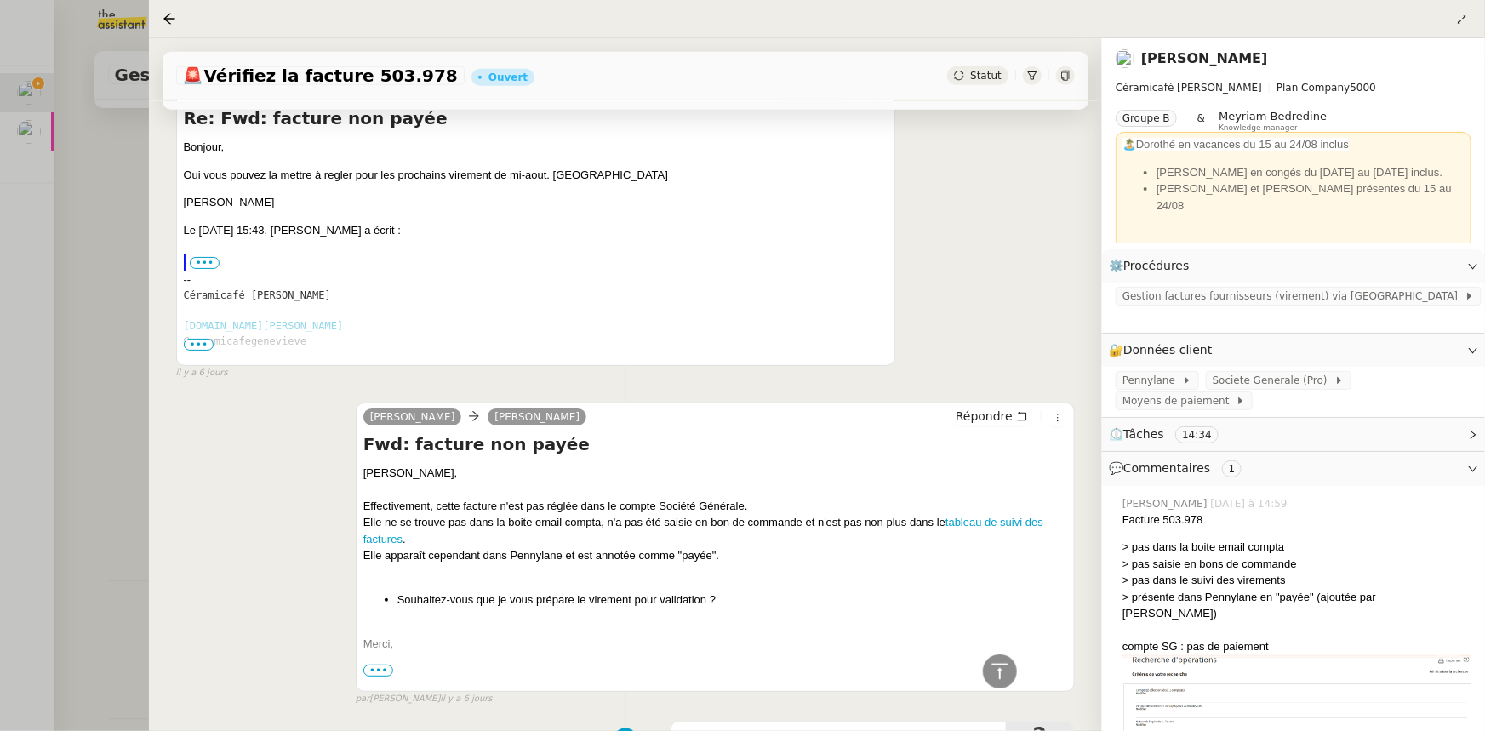
scroll to position [662, 0]
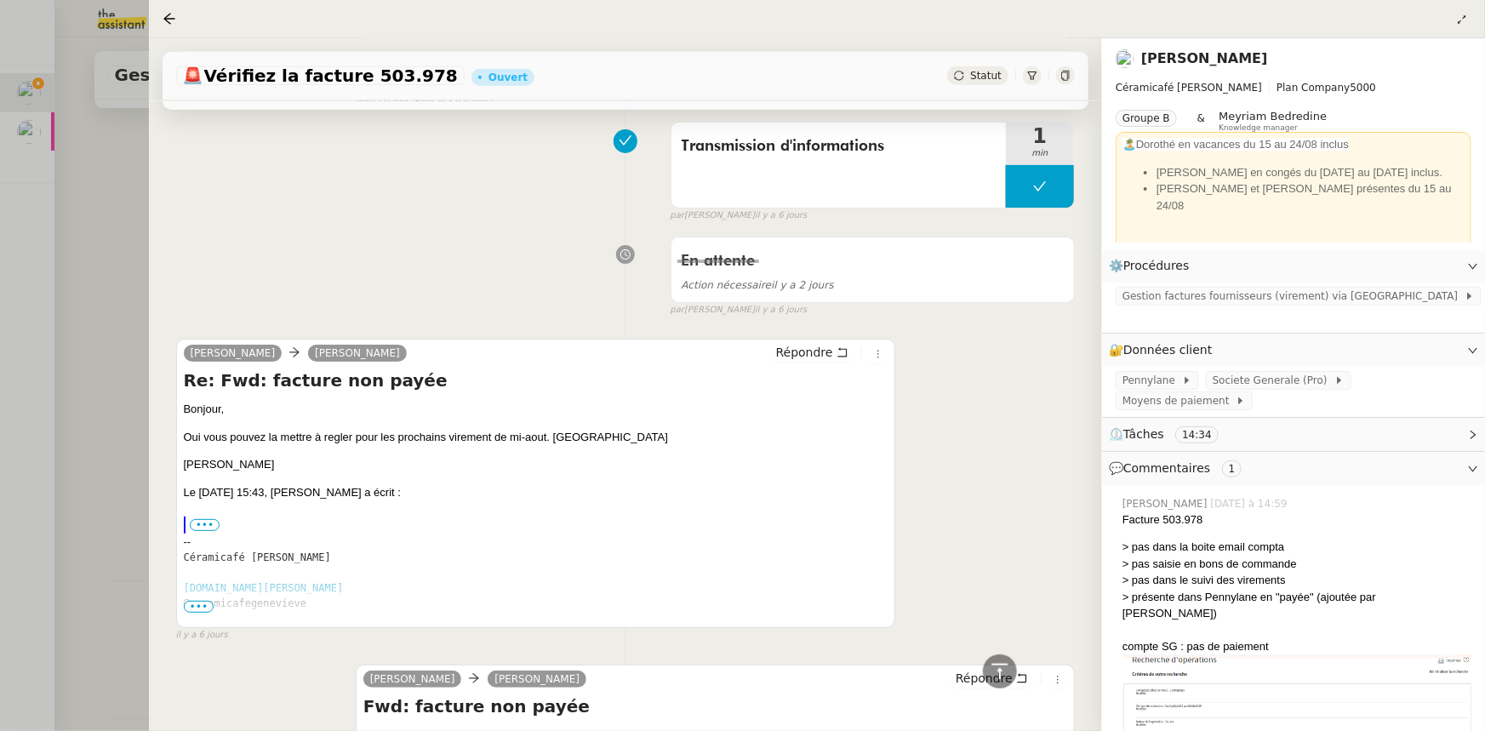
click at [24, 128] on div at bounding box center [742, 365] width 1485 height 731
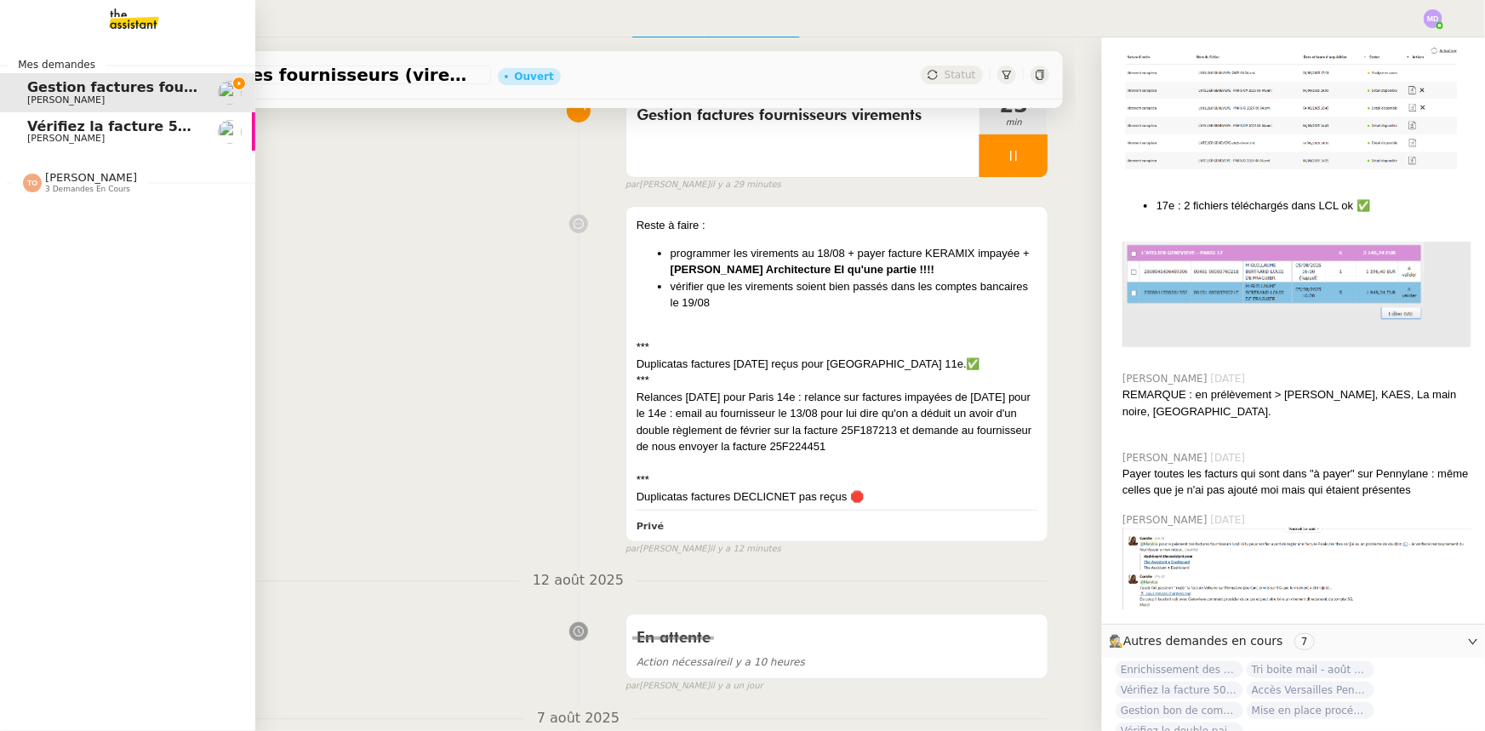
click at [31, 129] on span "Vérifiez la facture 503.978" at bounding box center [128, 126] width 203 height 16
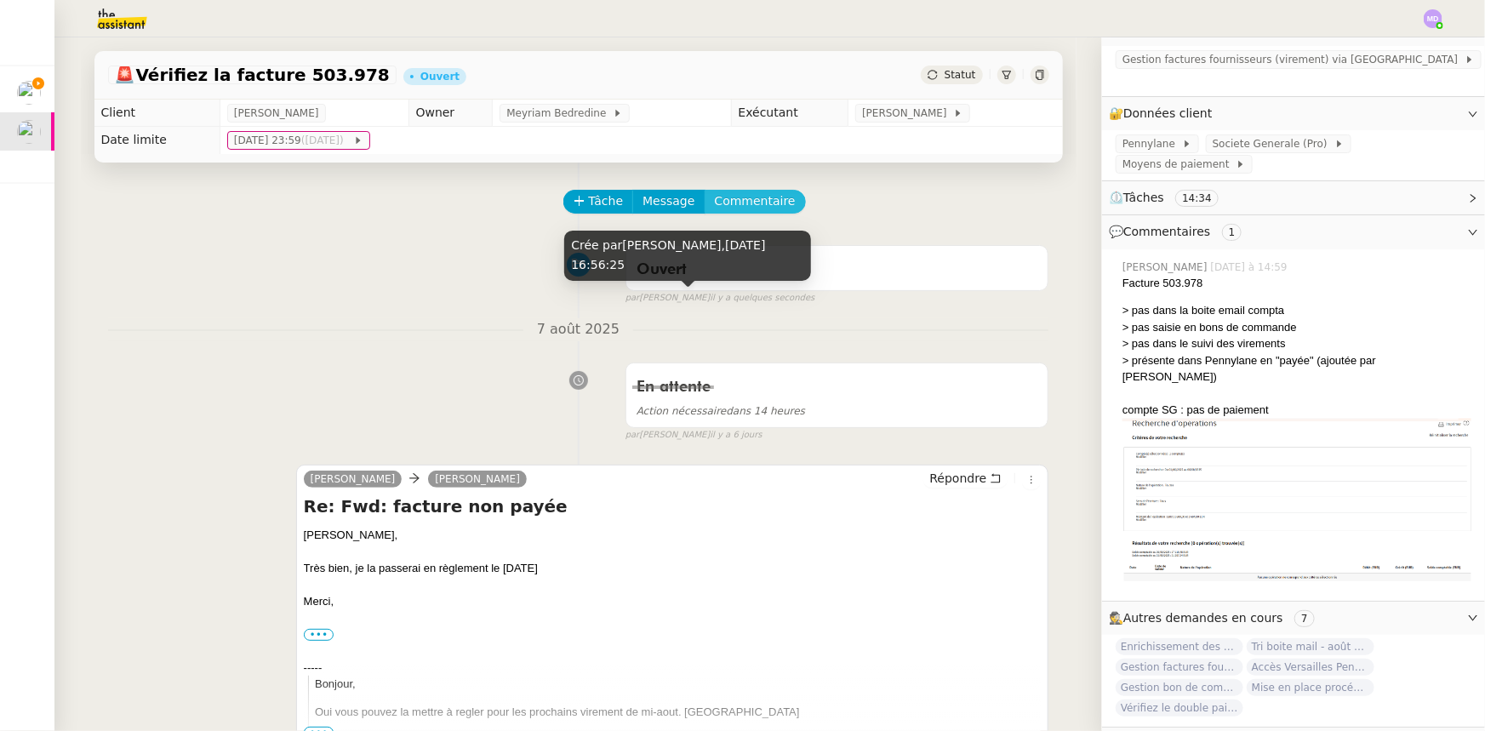
click at [733, 198] on span "Commentaire" at bounding box center [755, 201] width 81 height 20
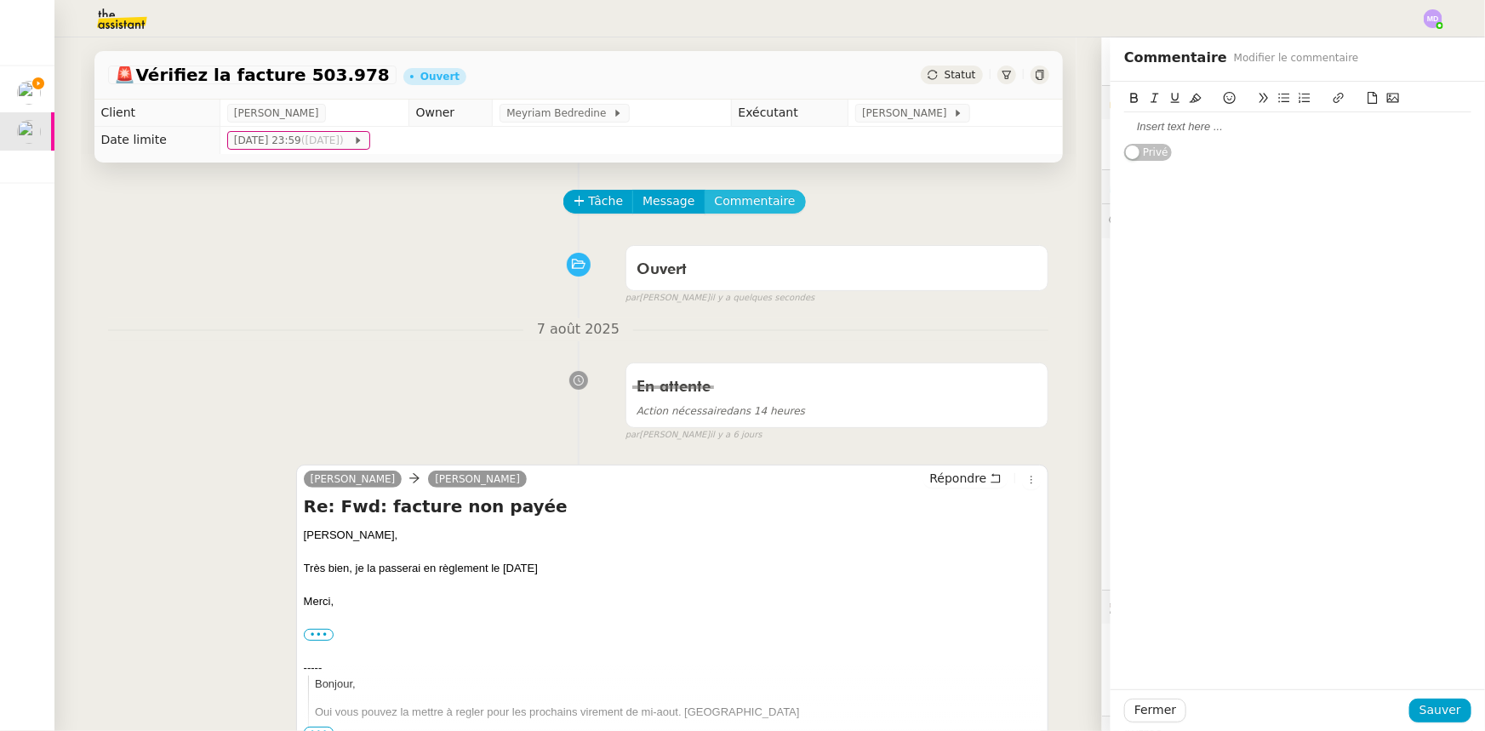
scroll to position [236, 0]
click at [1193, 129] on div at bounding box center [1297, 126] width 347 height 15
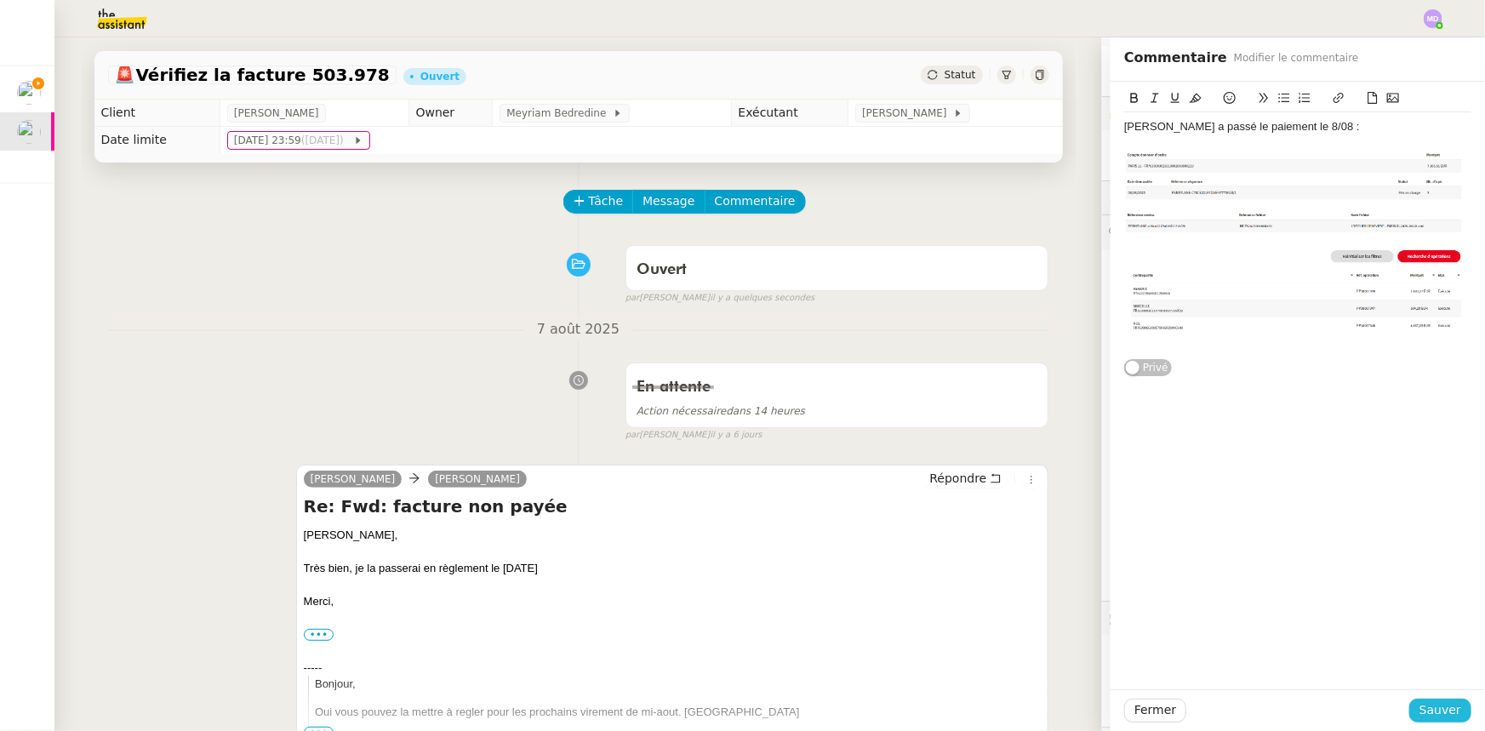
drag, startPoint x: 1425, startPoint y: 692, endPoint x: 1423, endPoint y: 705, distance: 12.9
click at [1423, 702] on div "Fermer Sauver" at bounding box center [1298, 710] width 374 height 42
drag, startPoint x: 1423, startPoint y: 705, endPoint x: 1404, endPoint y: 712, distance: 20.2
click at [1423, 705] on span "Sauver" at bounding box center [1440, 710] width 42 height 20
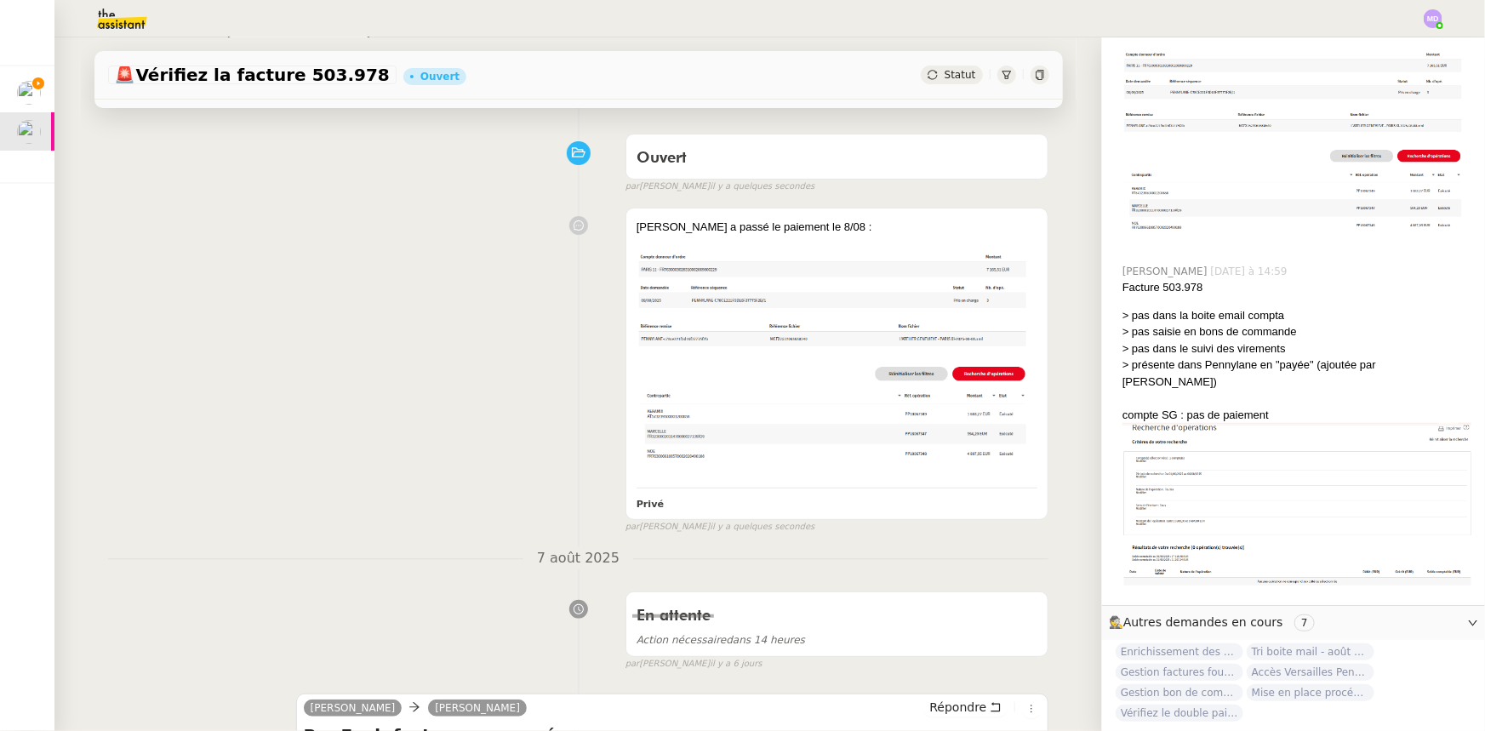
scroll to position [231, 0]
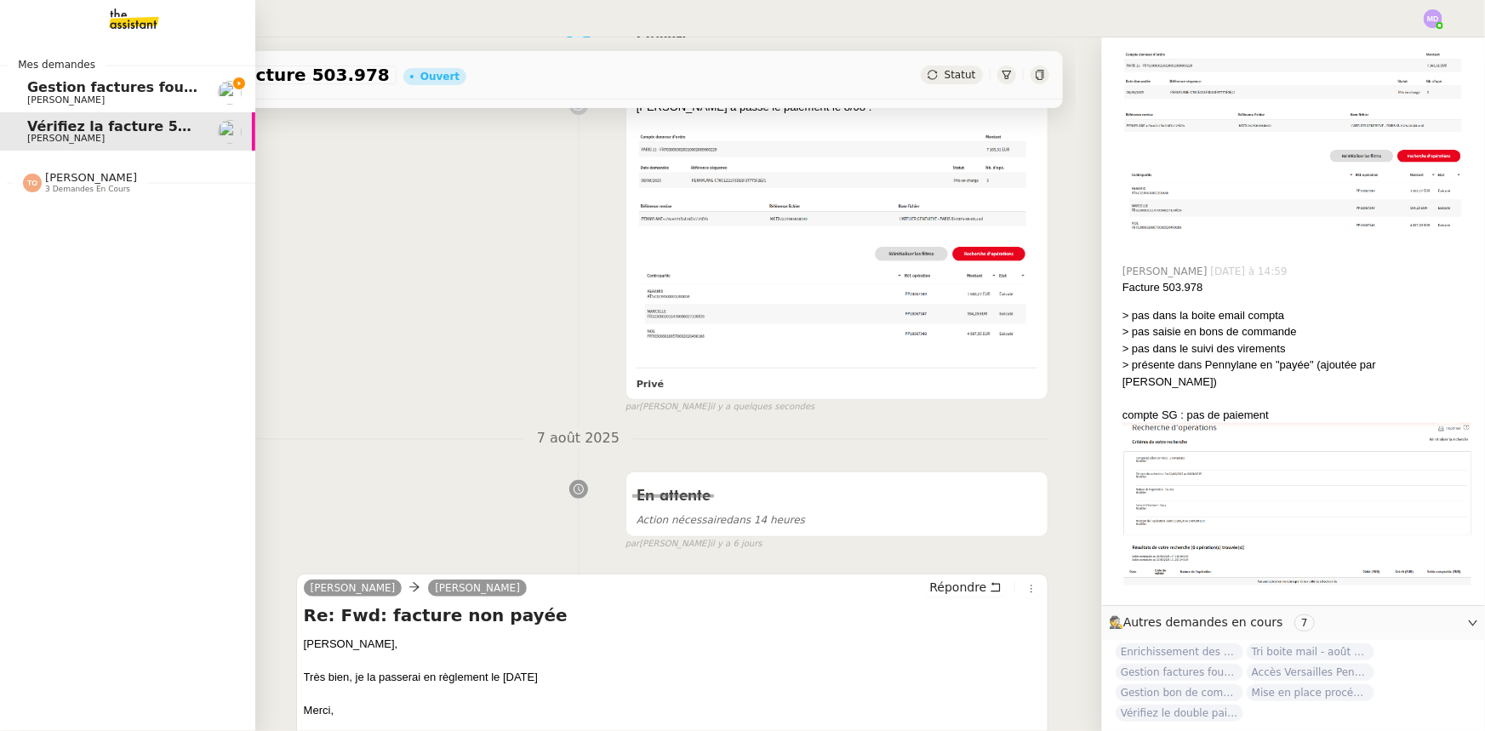
drag, startPoint x: 50, startPoint y: 88, endPoint x: 101, endPoint y: 98, distance: 52.1
click at [50, 89] on span "Gestion factures fournisseurs (virement) via [GEOGRAPHIC_DATA]- [DATE]" at bounding box center [311, 87] width 568 height 16
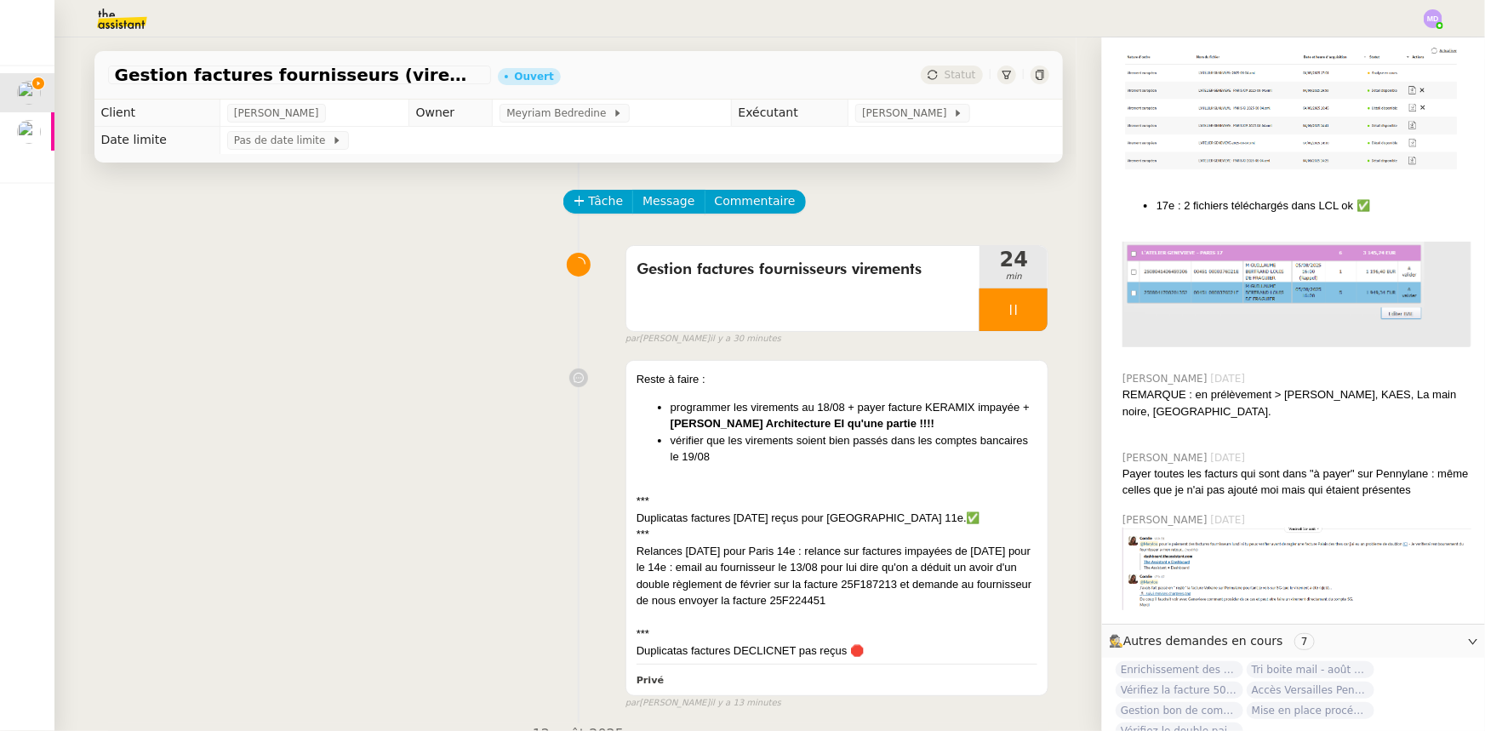
click at [1062, 114] on div "Client Genevieve Landsmann Owner Meyriam Bedredine Exécutant Marylou Deybach Da…" at bounding box center [579, 127] width 996 height 54
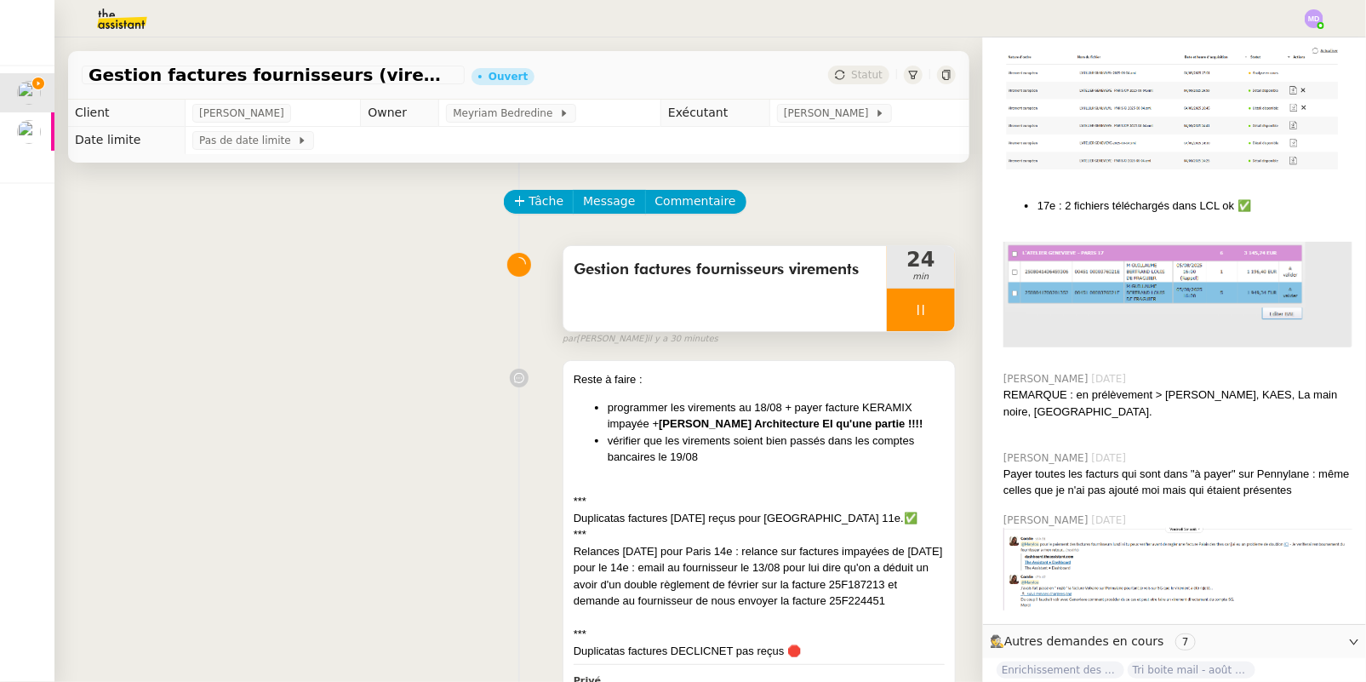
click at [914, 315] on icon at bounding box center [921, 310] width 14 height 14
click at [931, 309] on icon at bounding box center [938, 310] width 14 height 14
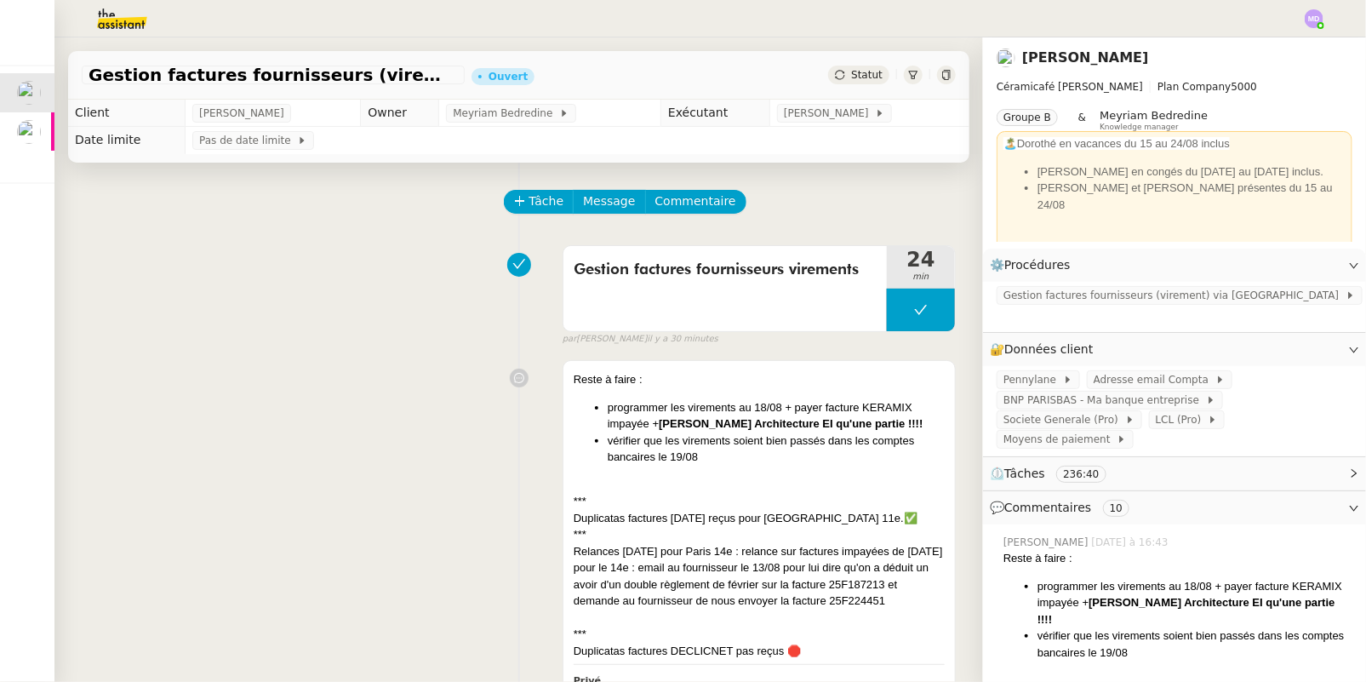
scroll to position [1730, 0]
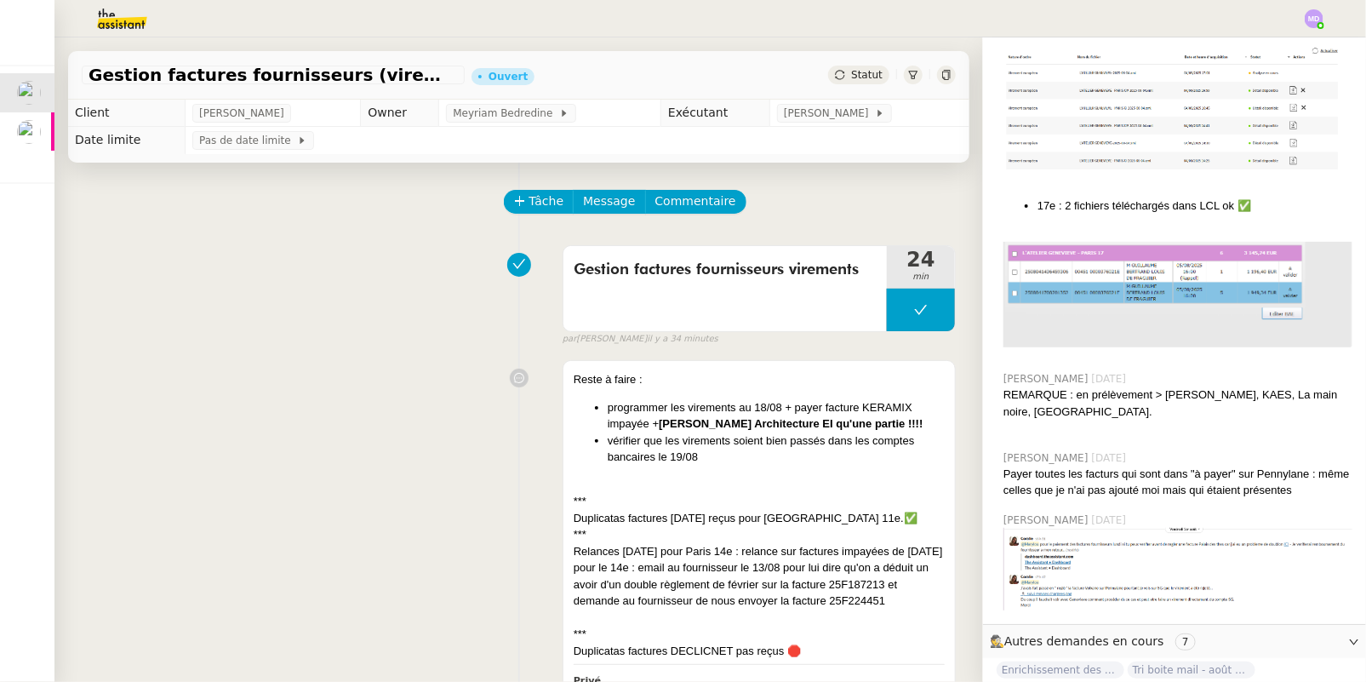
drag, startPoint x: 1316, startPoint y: 9, endPoint x: 1299, endPoint y: 50, distance: 45.0
click at [1311, 20] on div at bounding box center [683, 18] width 1281 height 37
click at [1317, 26] on div at bounding box center [1314, 18] width 19 height 19
click at [1285, 47] on li "Suivi" at bounding box center [1268, 49] width 111 height 24
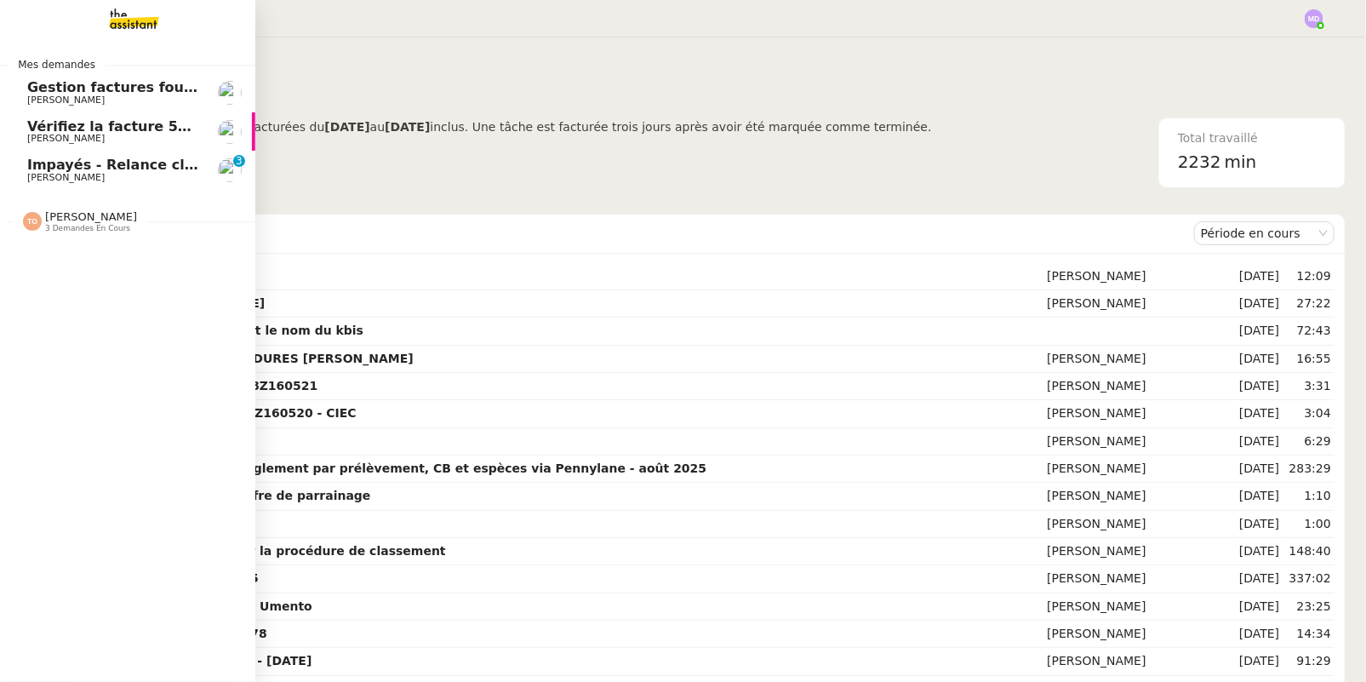
click at [17, 173] on link "Impayés - Relance client - [DATE] [PERSON_NAME] 0 1 2 3 4 5 6 7 8 9" at bounding box center [127, 170] width 255 height 39
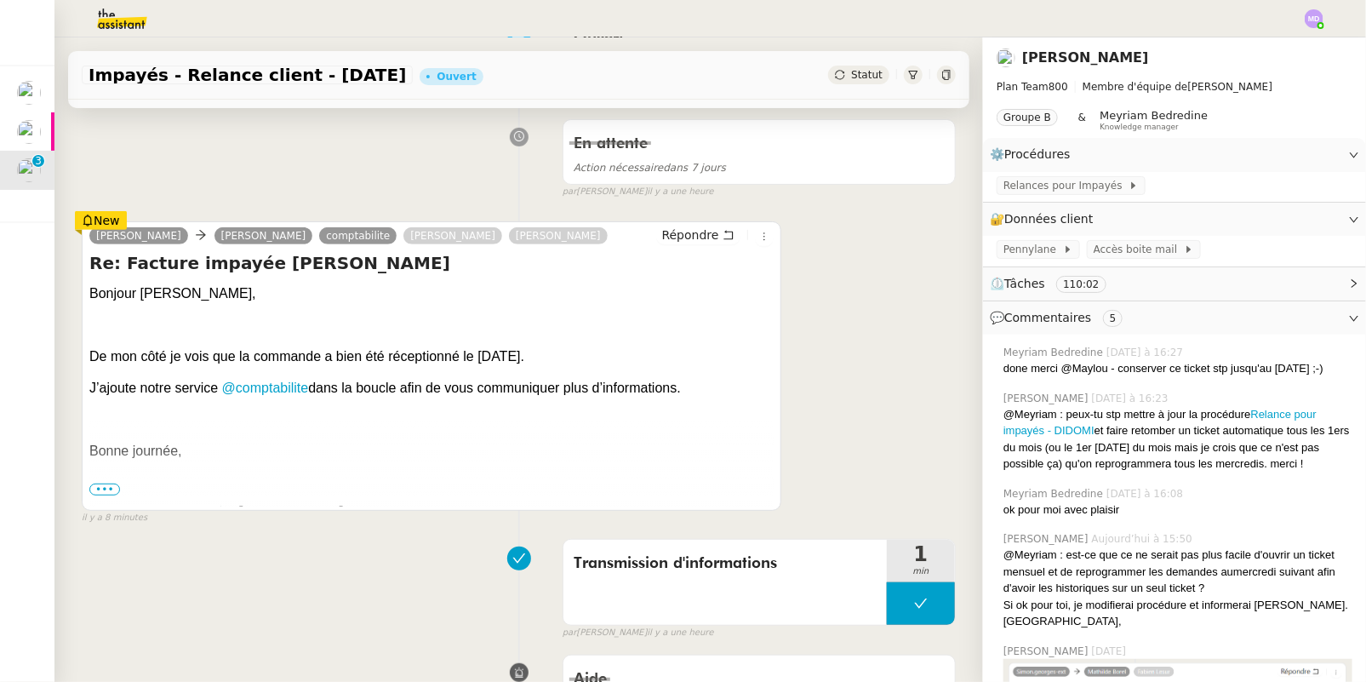
scroll to position [541, 0]
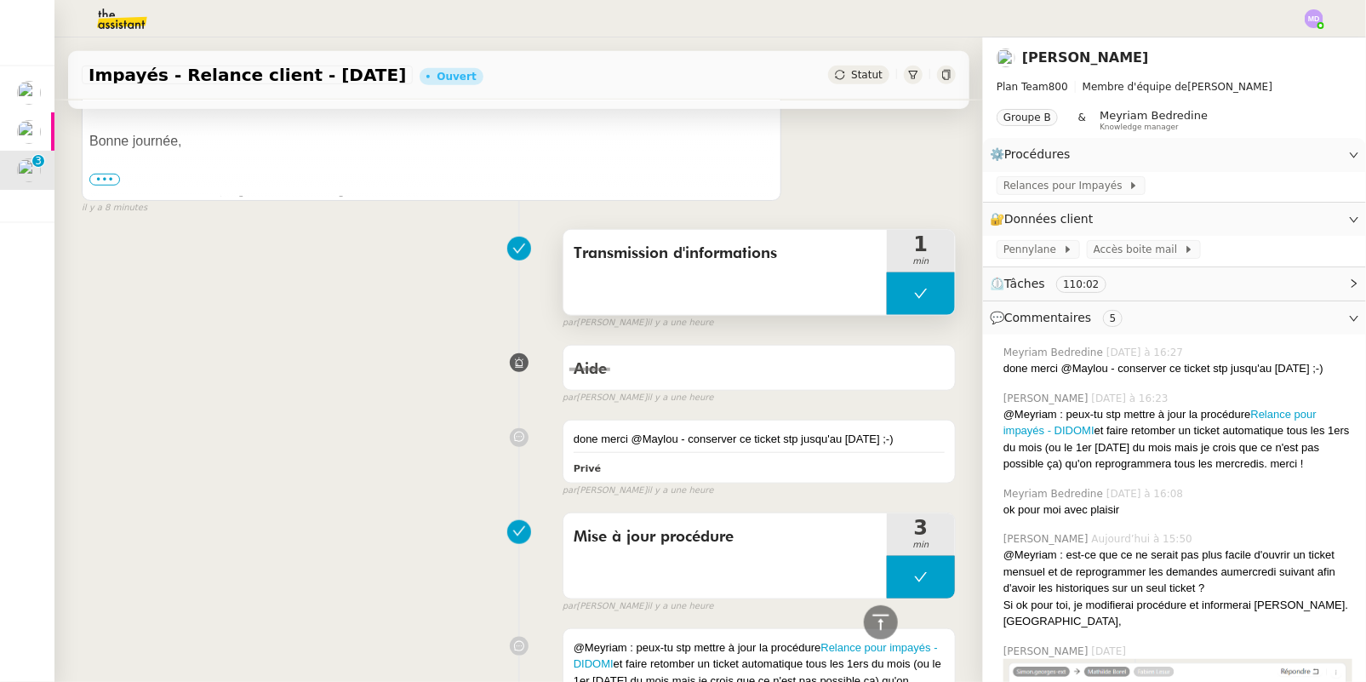
click at [887, 304] on button at bounding box center [921, 293] width 68 height 43
click at [931, 299] on icon at bounding box center [938, 294] width 14 height 14
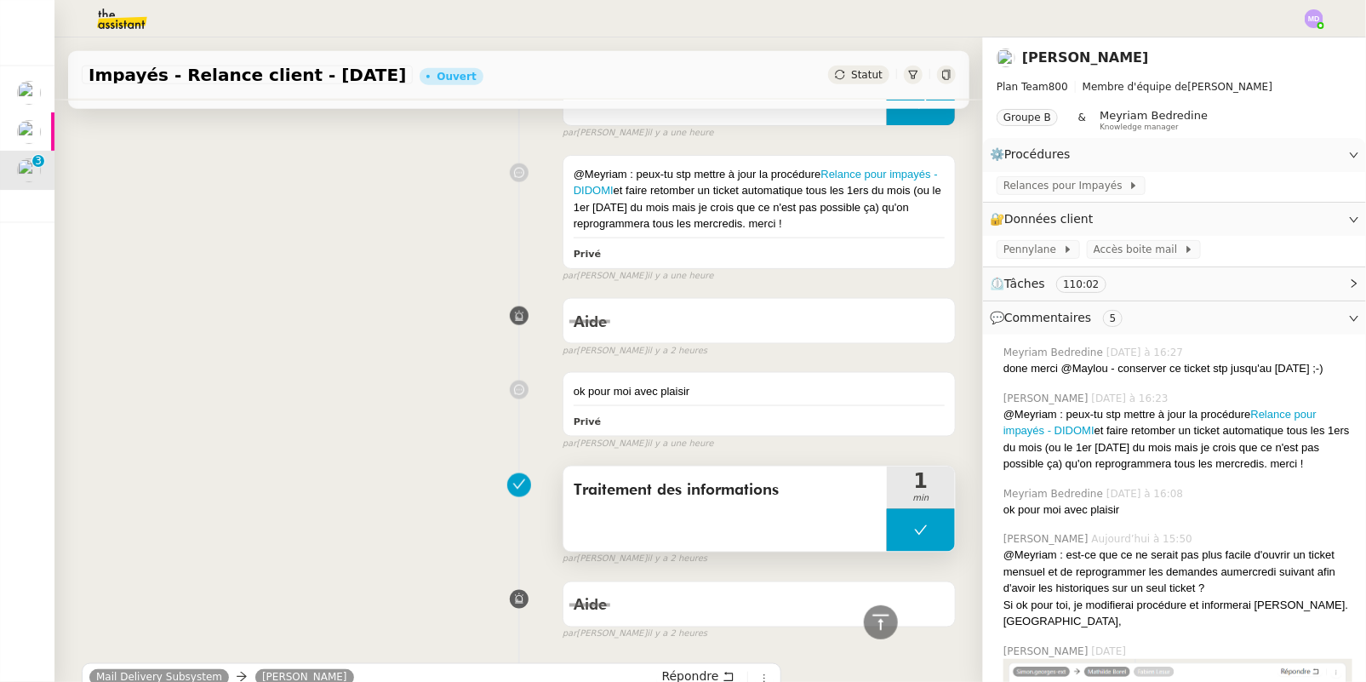
scroll to position [1082, 0]
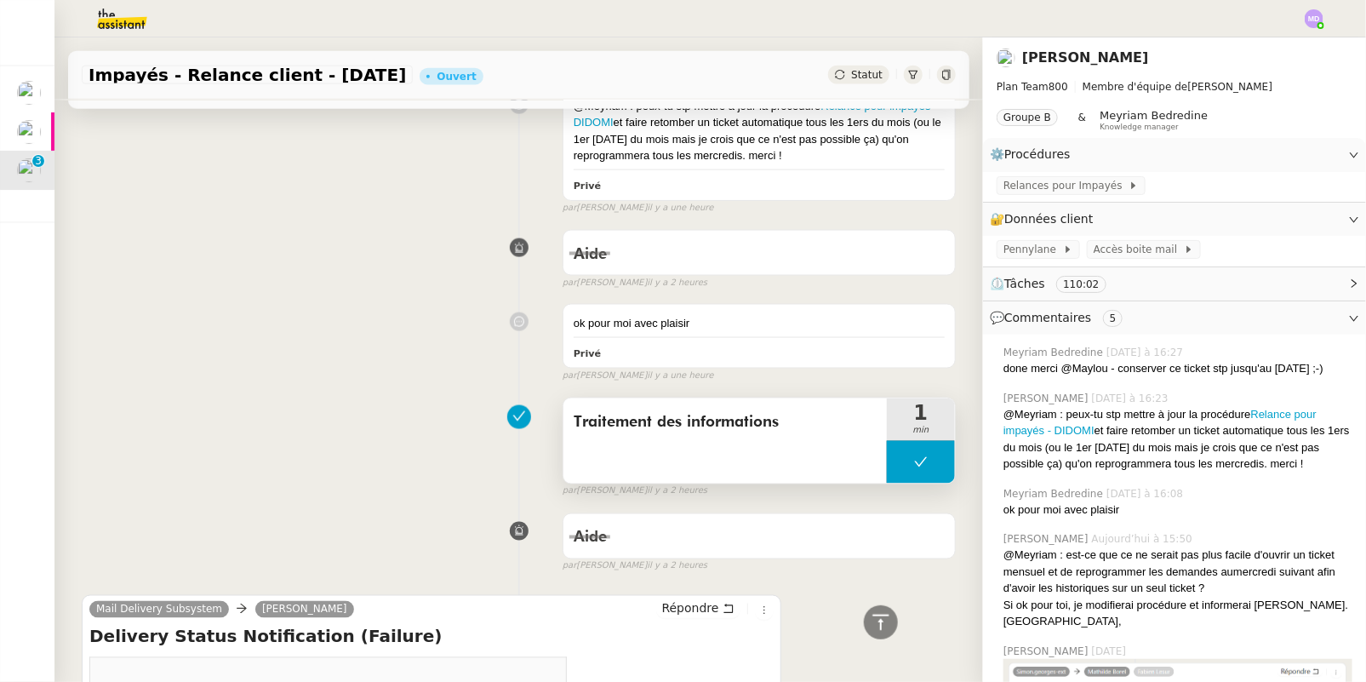
click at [887, 457] on button at bounding box center [921, 462] width 68 height 43
click at [887, 457] on div at bounding box center [921, 462] width 68 height 43
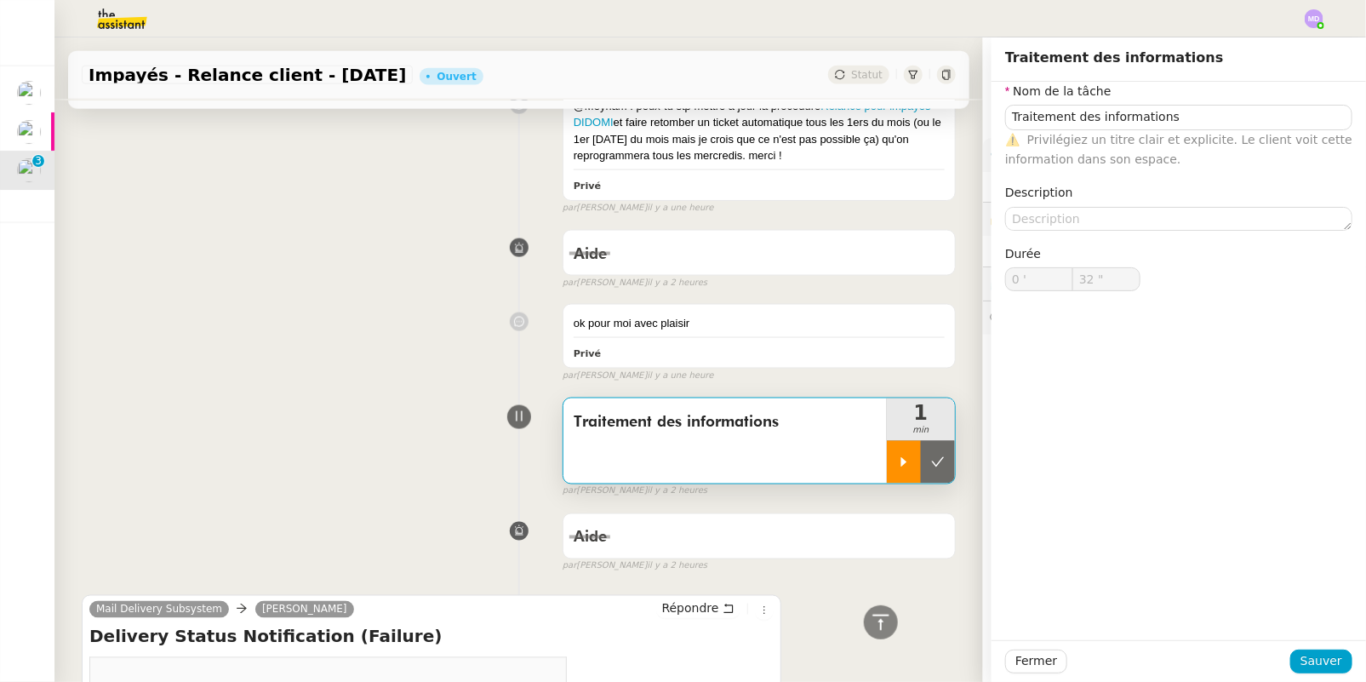
click at [901, 463] on icon at bounding box center [904, 461] width 6 height 9
type input "Traitement des informations"
type input "0 '"
type input "32 ""
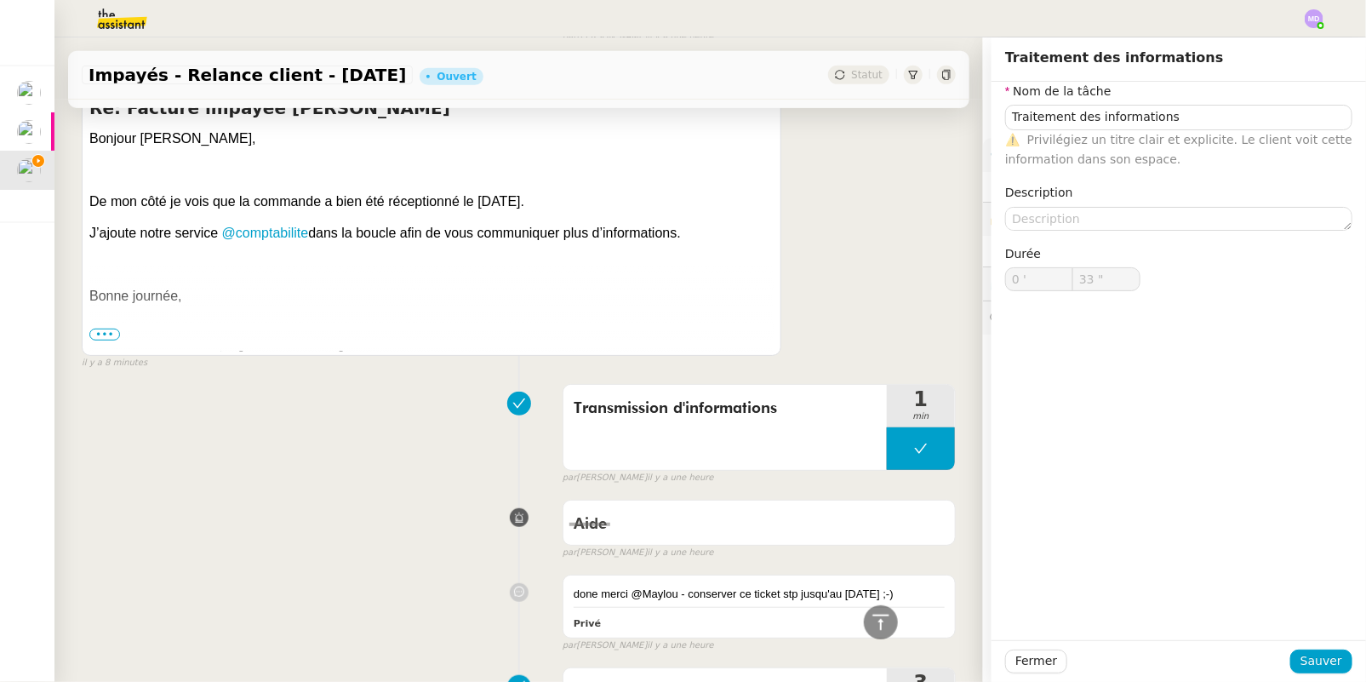
type input "Traitement des informations"
type input "0 '"
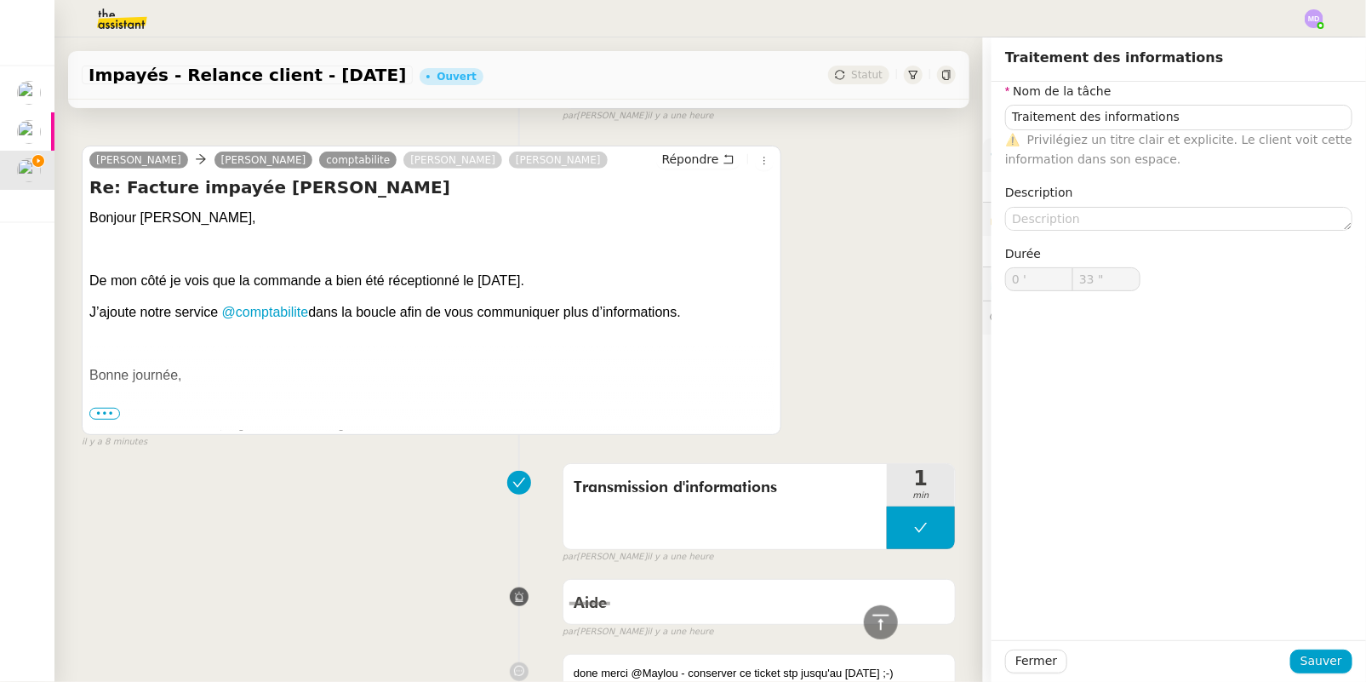
scroll to position [231, 0]
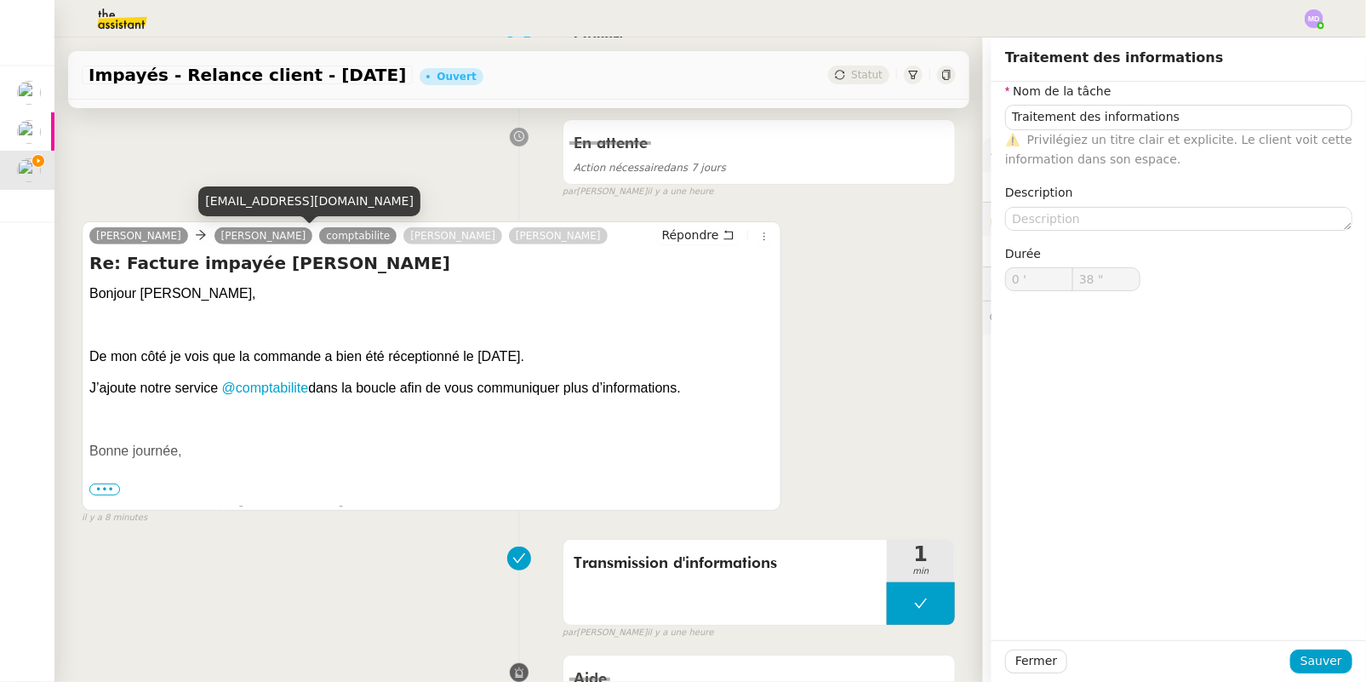
click at [286, 198] on div "[EMAIL_ADDRESS][DOMAIN_NAME]" at bounding box center [309, 201] width 222 height 30
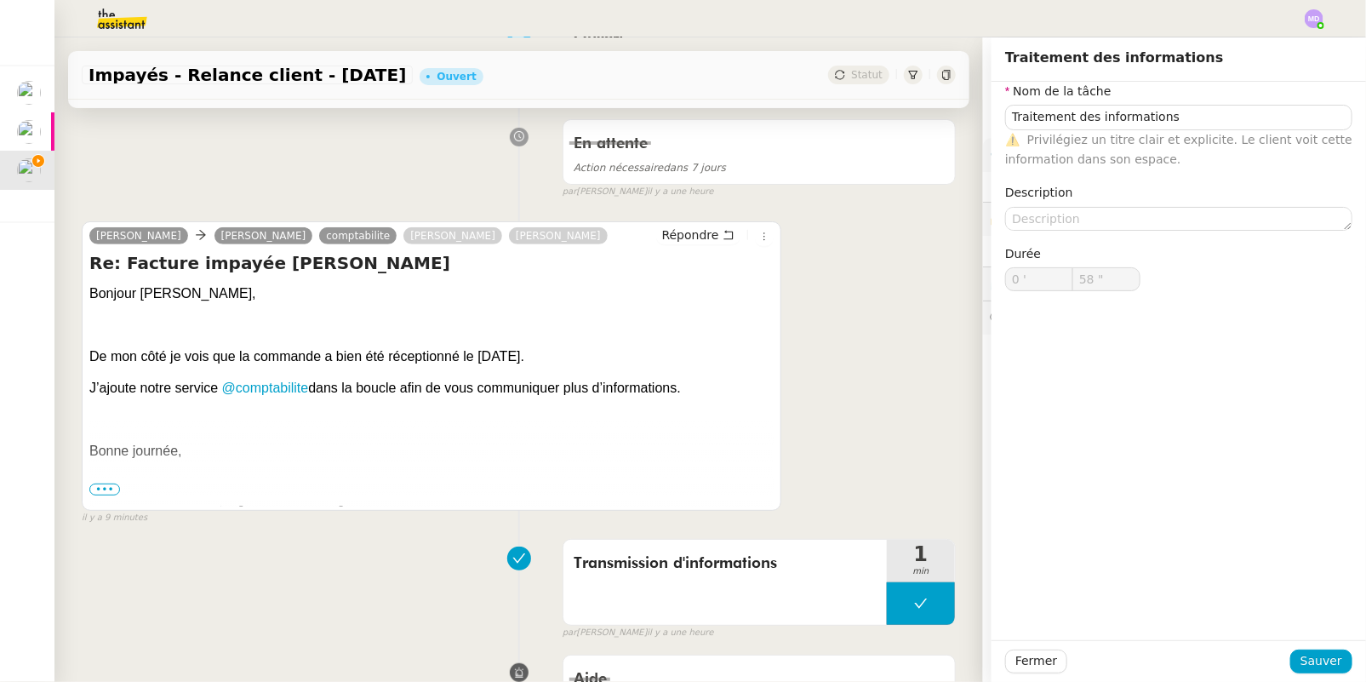
type input "59 ""
type input "1 '"
drag, startPoint x: 90, startPoint y: 357, endPoint x: 692, endPoint y: 395, distance: 602.8
copy div "De mon côté je vois que la commande a bien été réceptionné le [DATE]. J’ajoute …"
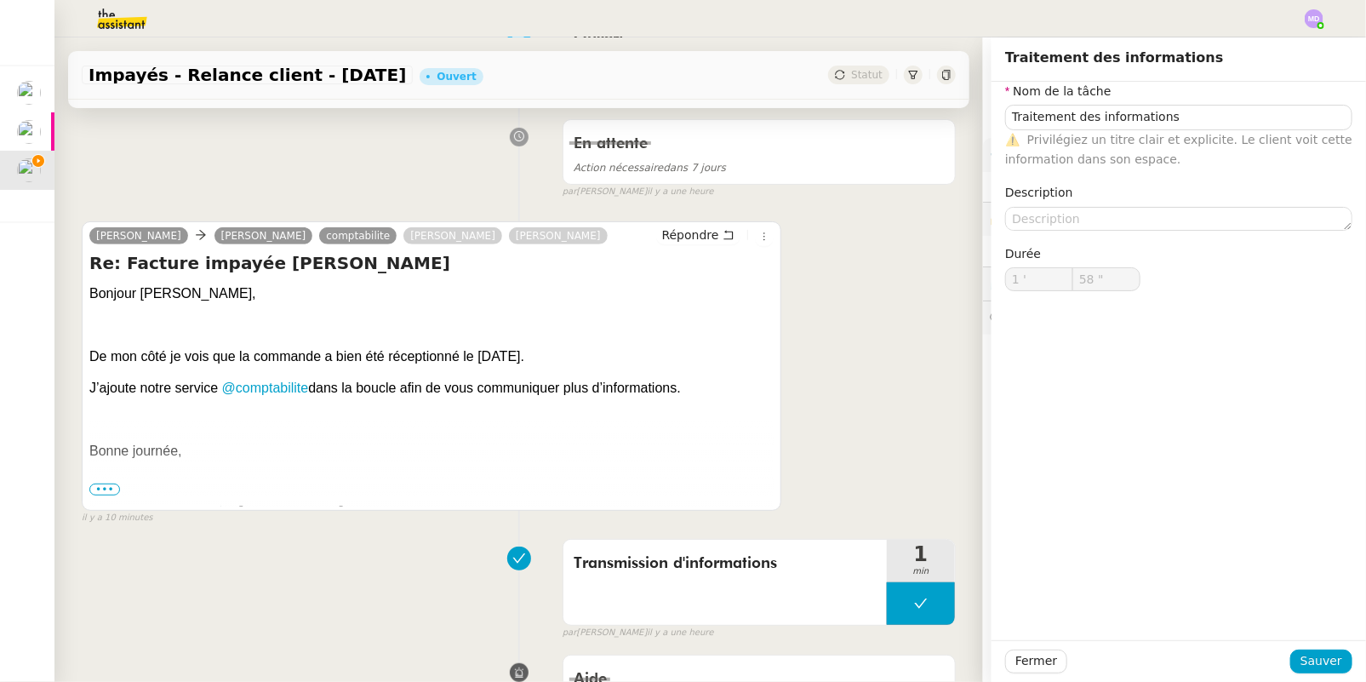
type input "59 ""
click at [935, 323] on div "[PERSON_NAME] comptabilite [PERSON_NAME] [PERSON_NAME] Répondre Re: Facture imp…" at bounding box center [519, 365] width 874 height 319
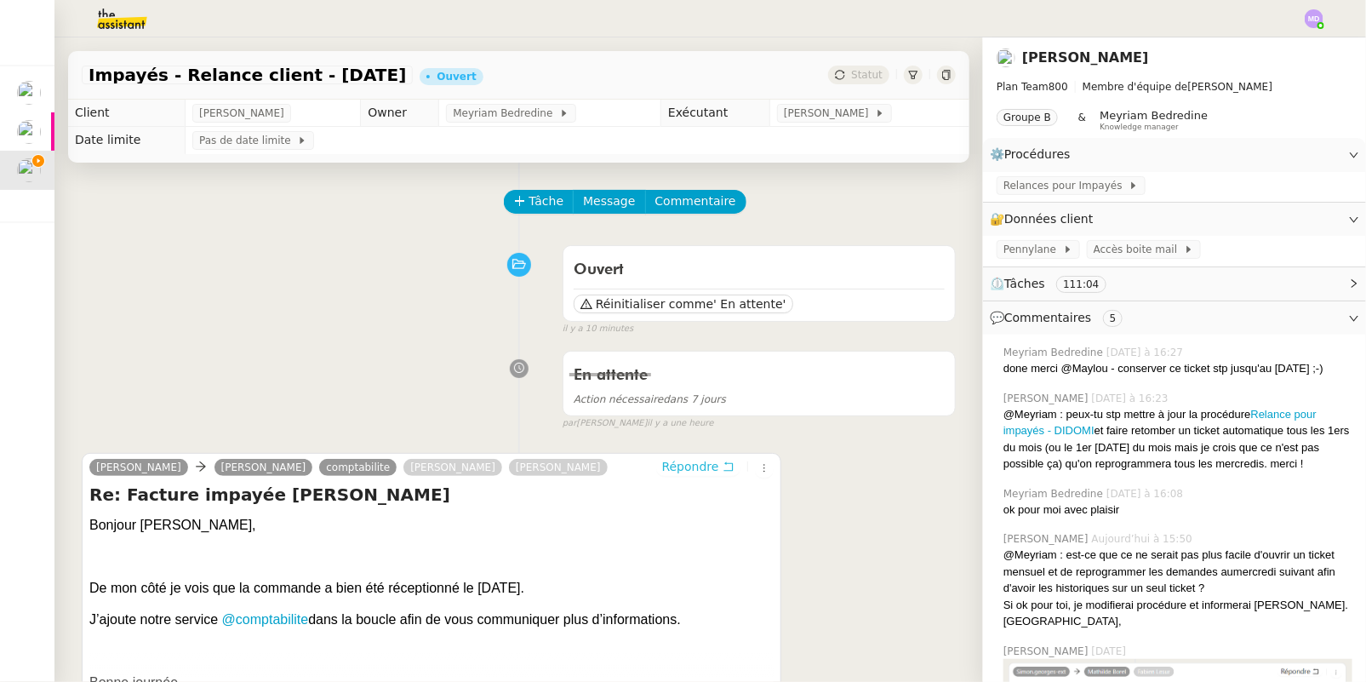
drag, startPoint x: 683, startPoint y: 458, endPoint x: 681, endPoint y: 472, distance: 14.7
click at [682, 463] on div "[PERSON_NAME] comptabilite [PERSON_NAME] [PERSON_NAME] Répondre Re: Facture imp…" at bounding box center [432, 597] width 700 height 289
click at [677, 473] on span "Répondre" at bounding box center [690, 466] width 57 height 17
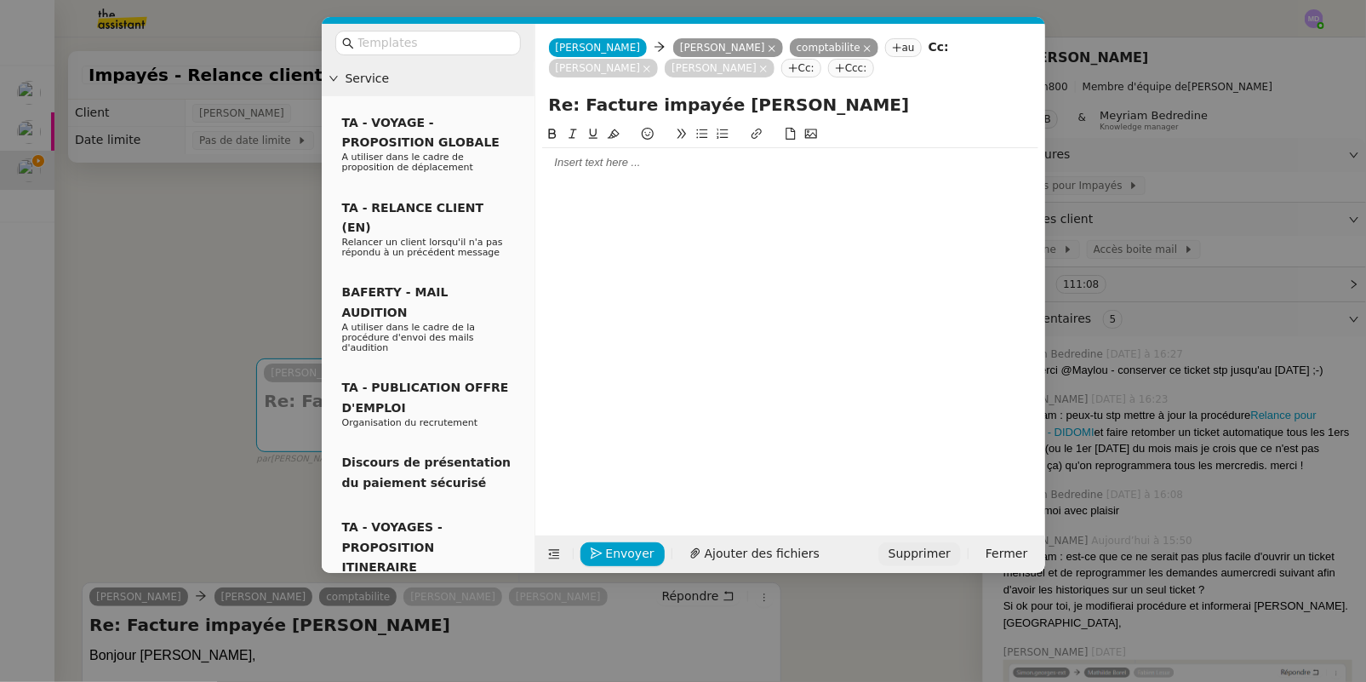
click at [911, 547] on span "Supprimer" at bounding box center [919, 554] width 62 height 20
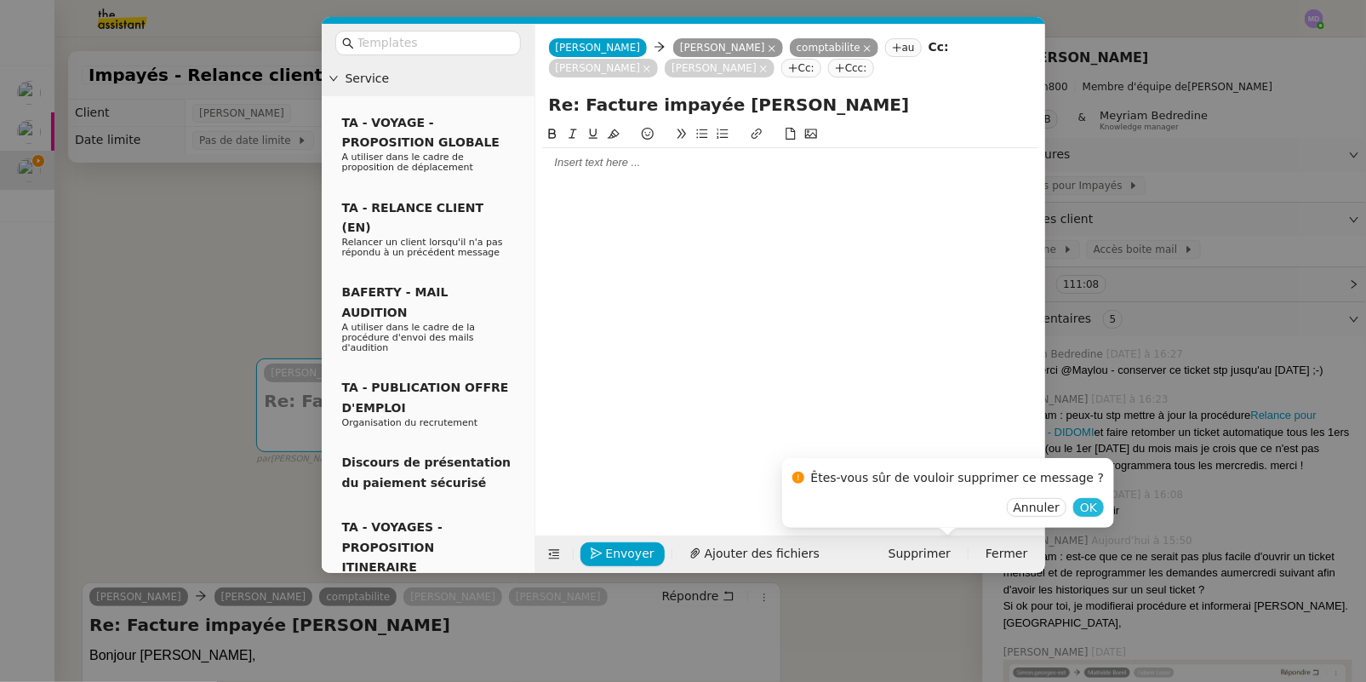
click at [1073, 500] on button "OK" at bounding box center [1088, 507] width 31 height 19
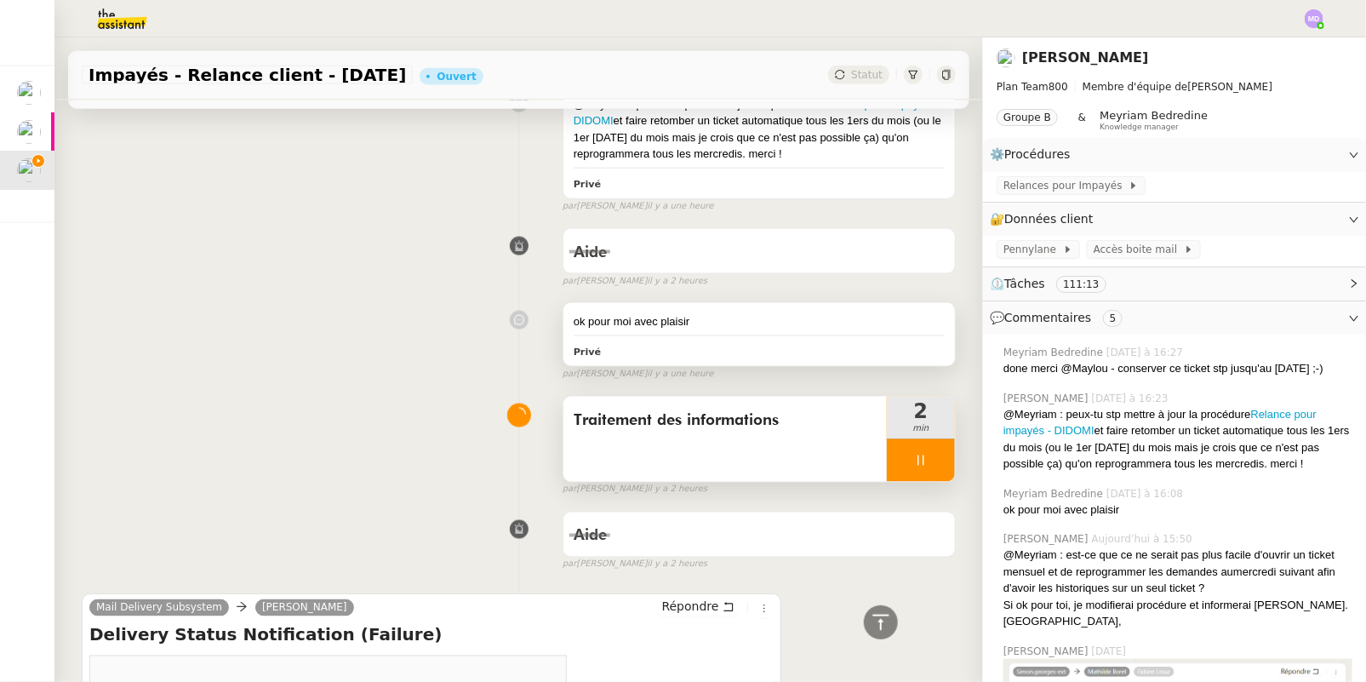
scroll to position [1108, 0]
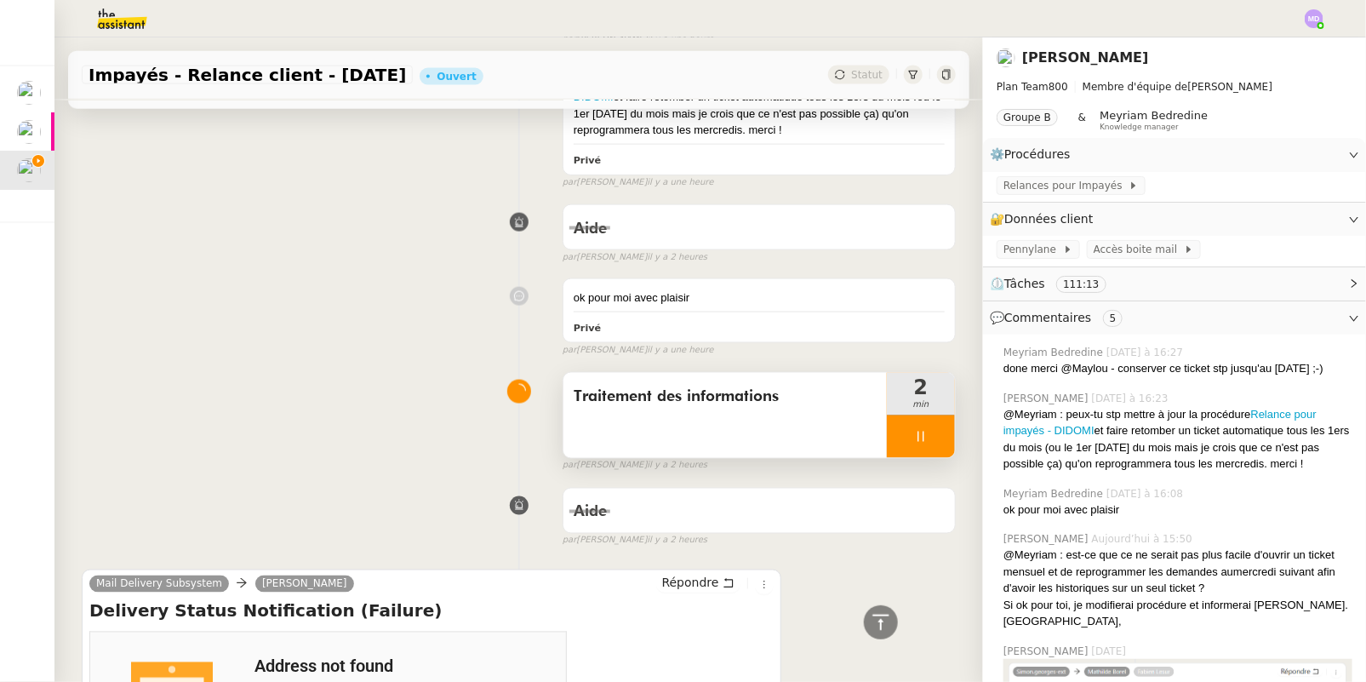
click at [928, 439] on div at bounding box center [921, 436] width 68 height 43
click at [928, 439] on button at bounding box center [938, 436] width 34 height 43
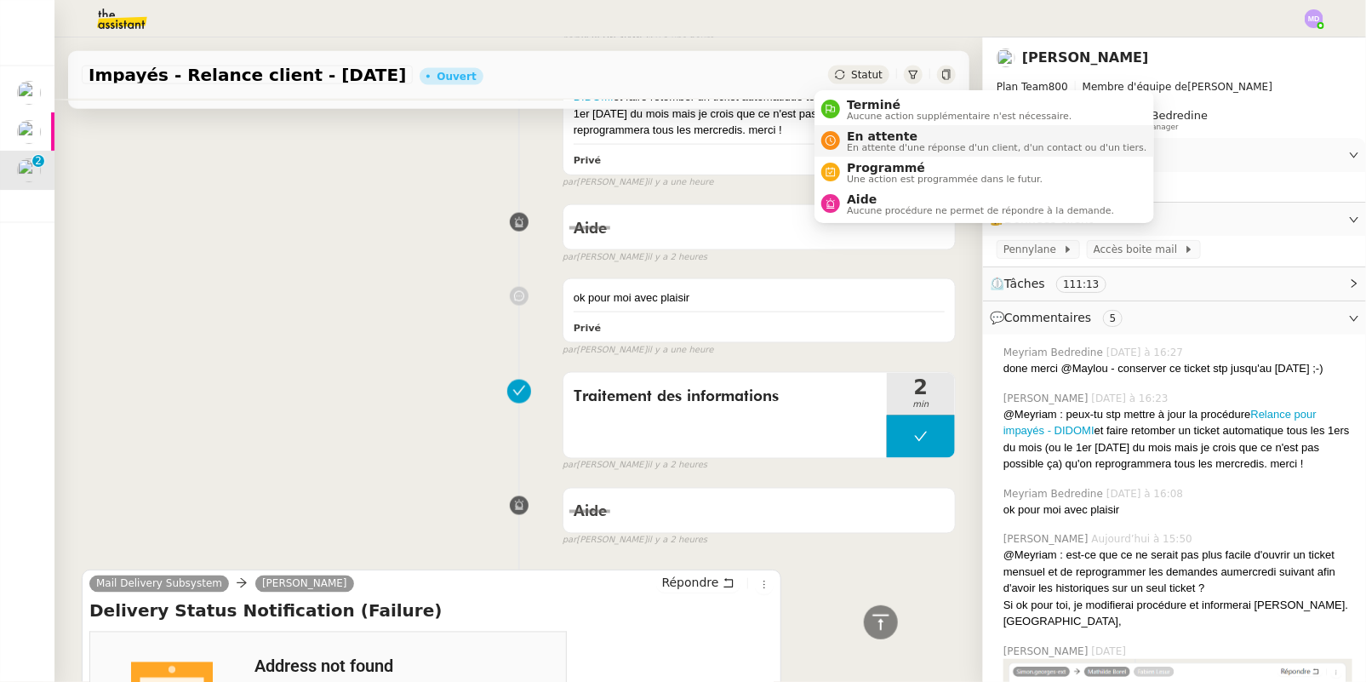
click at [859, 137] on span "En attente" at bounding box center [997, 136] width 300 height 14
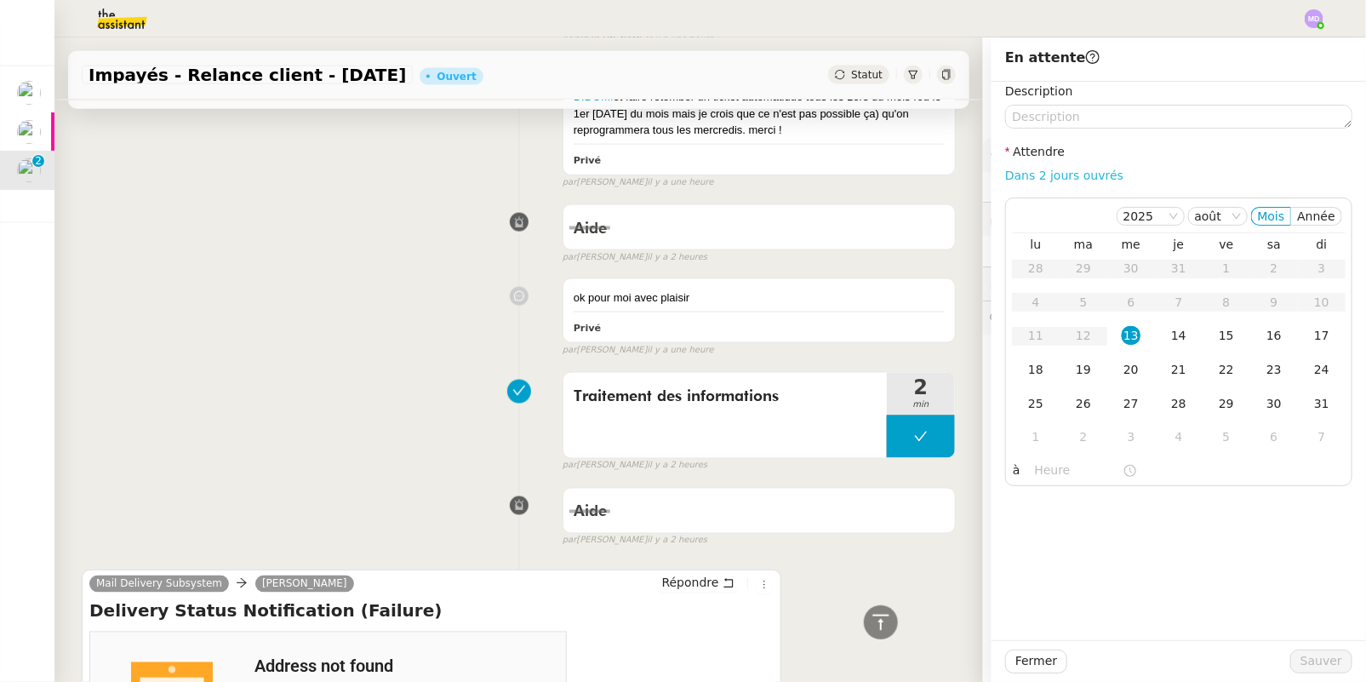
click at [1037, 174] on link "Dans 2 jours ouvrés" at bounding box center [1064, 175] width 118 height 14
type input "07:00"
click at [1122, 374] on div "20" at bounding box center [1131, 369] width 19 height 19
click at [1321, 655] on span "Sauver" at bounding box center [1321, 661] width 42 height 20
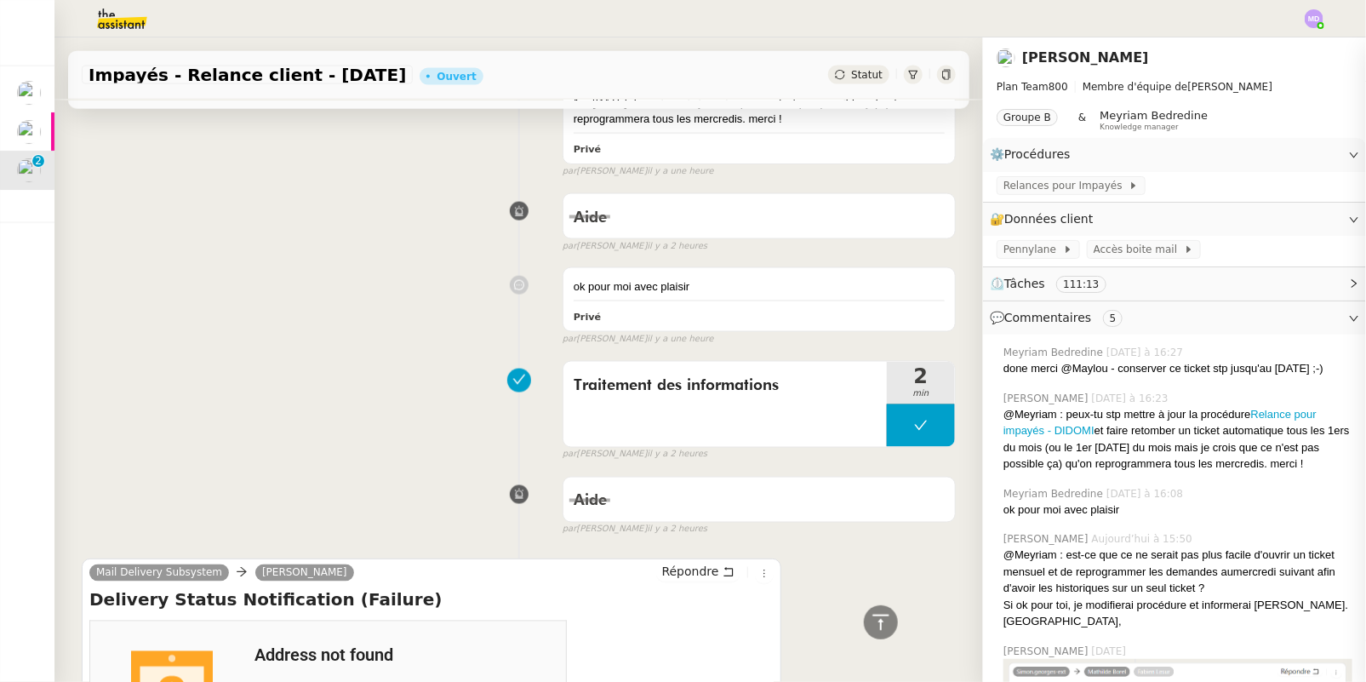
scroll to position [1097, 0]
